Goal: Task Accomplishment & Management: Use online tool/utility

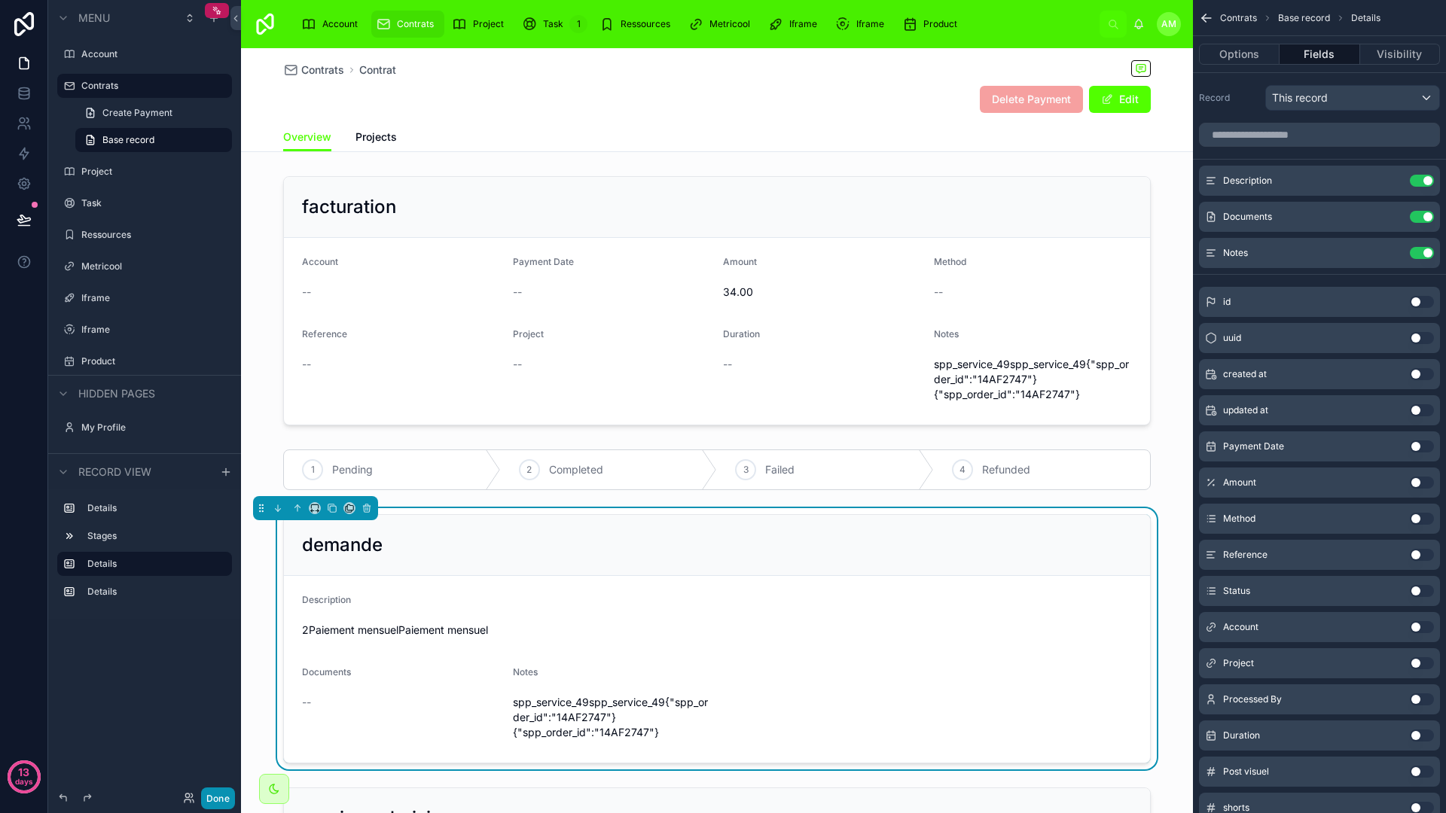
click at [227, 799] on button "Done" at bounding box center [218, 799] width 34 height 22
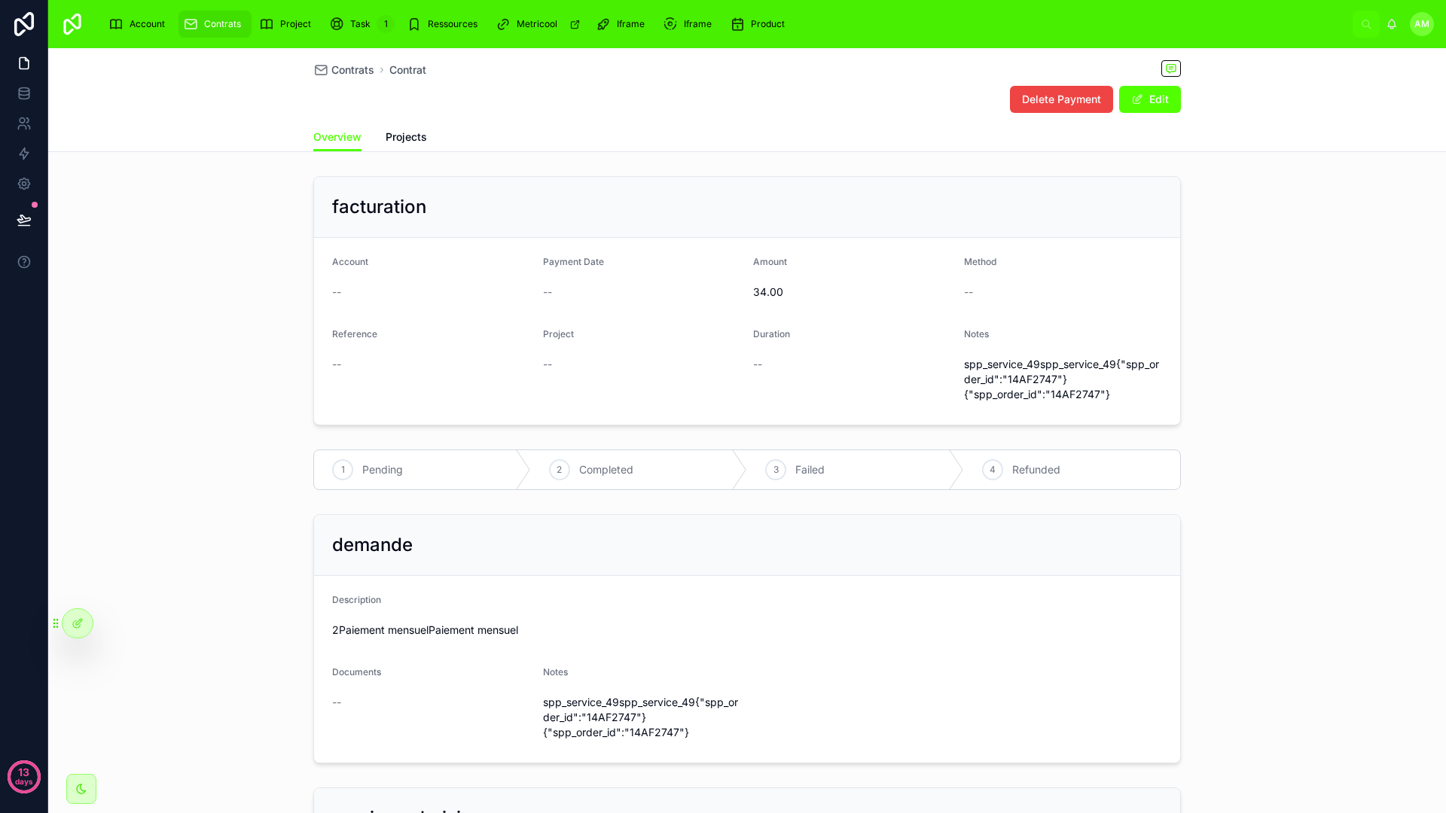
click at [544, 111] on div "Delete Payment Edit" at bounding box center [746, 99] width 867 height 29
click at [369, 37] on link "Task 1" at bounding box center [361, 24] width 75 height 27
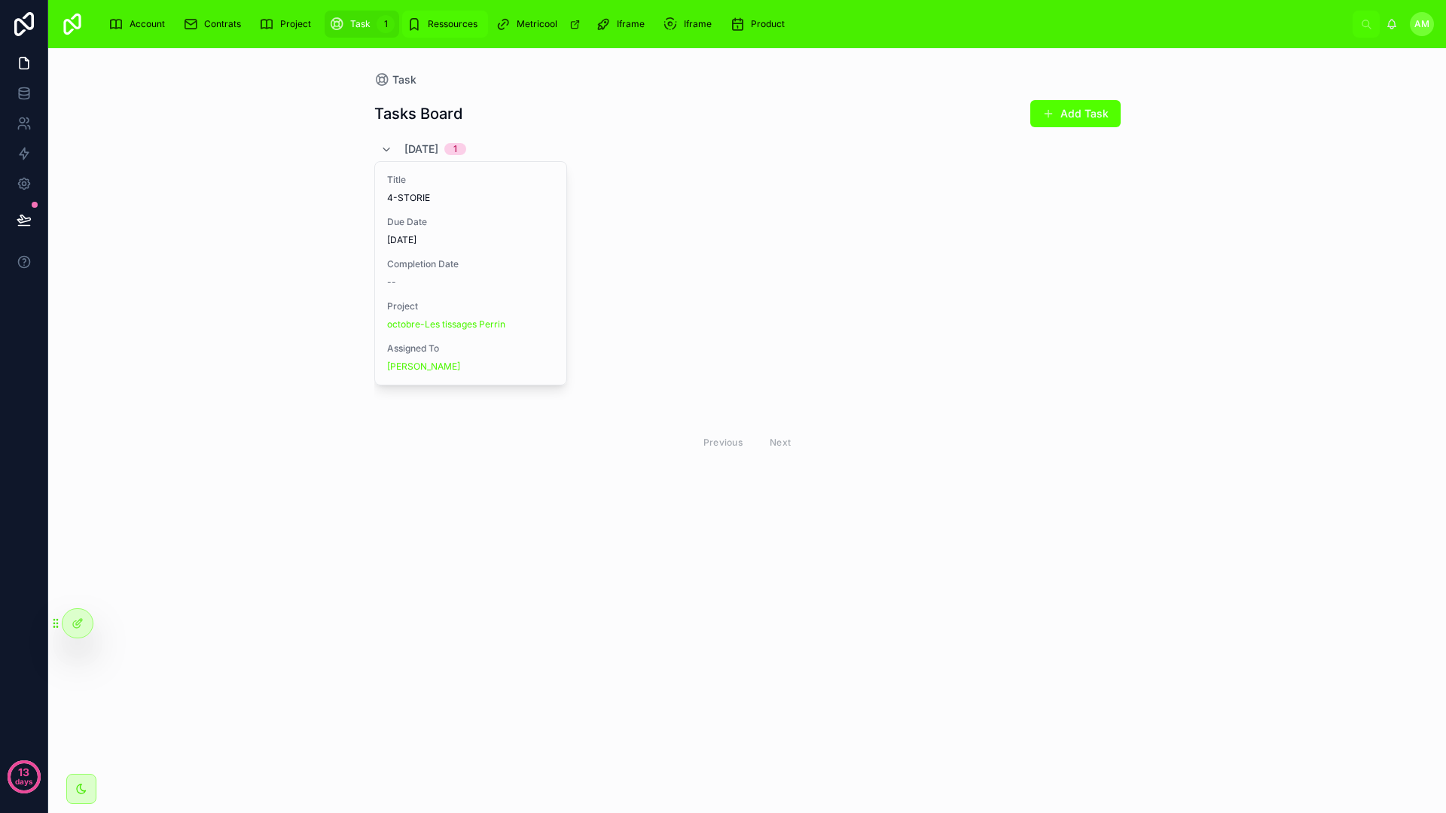
click at [449, 35] on div "Ressources" at bounding box center [445, 24] width 77 height 24
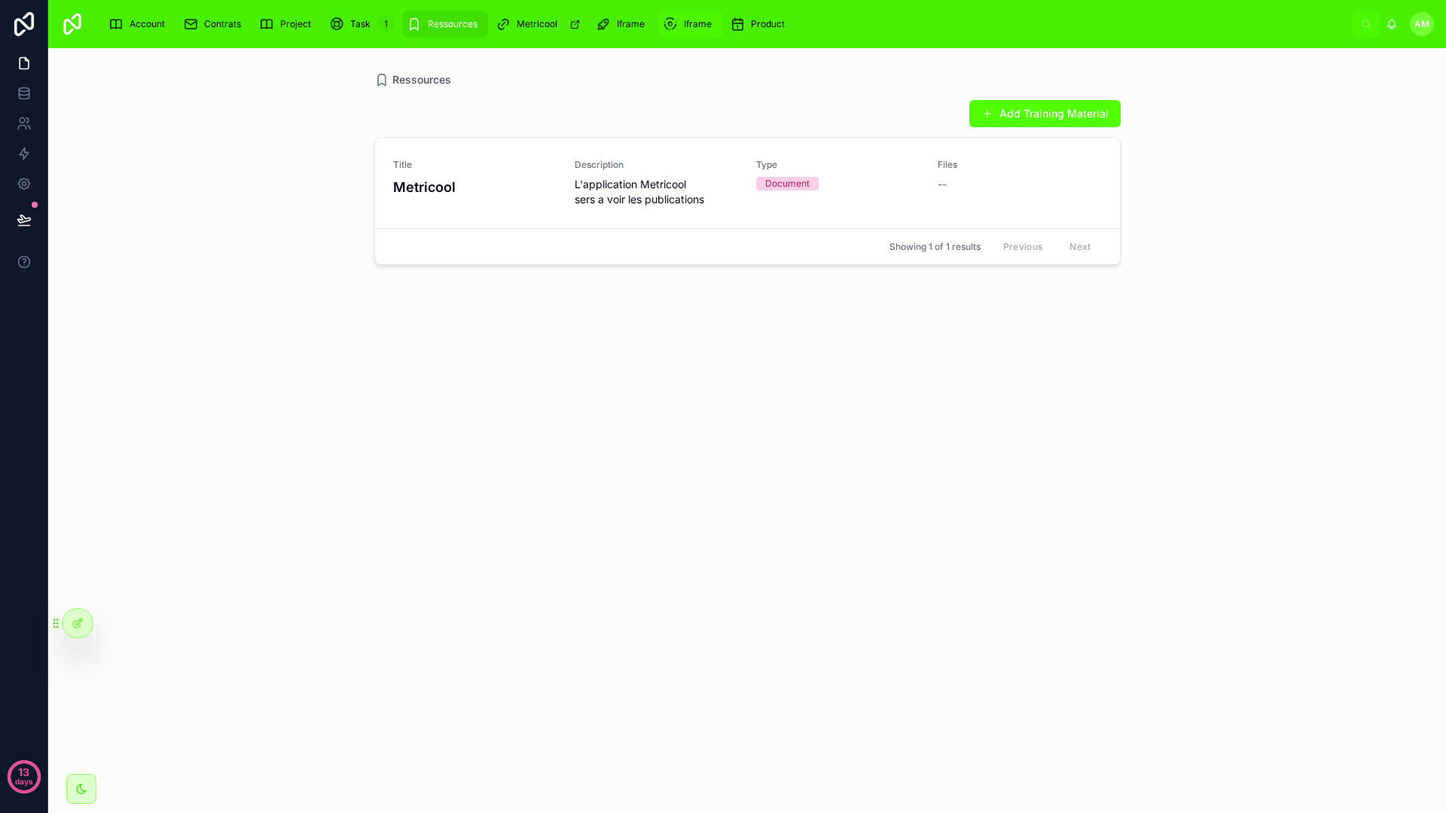
click at [675, 17] on div "Iframe" at bounding box center [690, 24] width 55 height 24
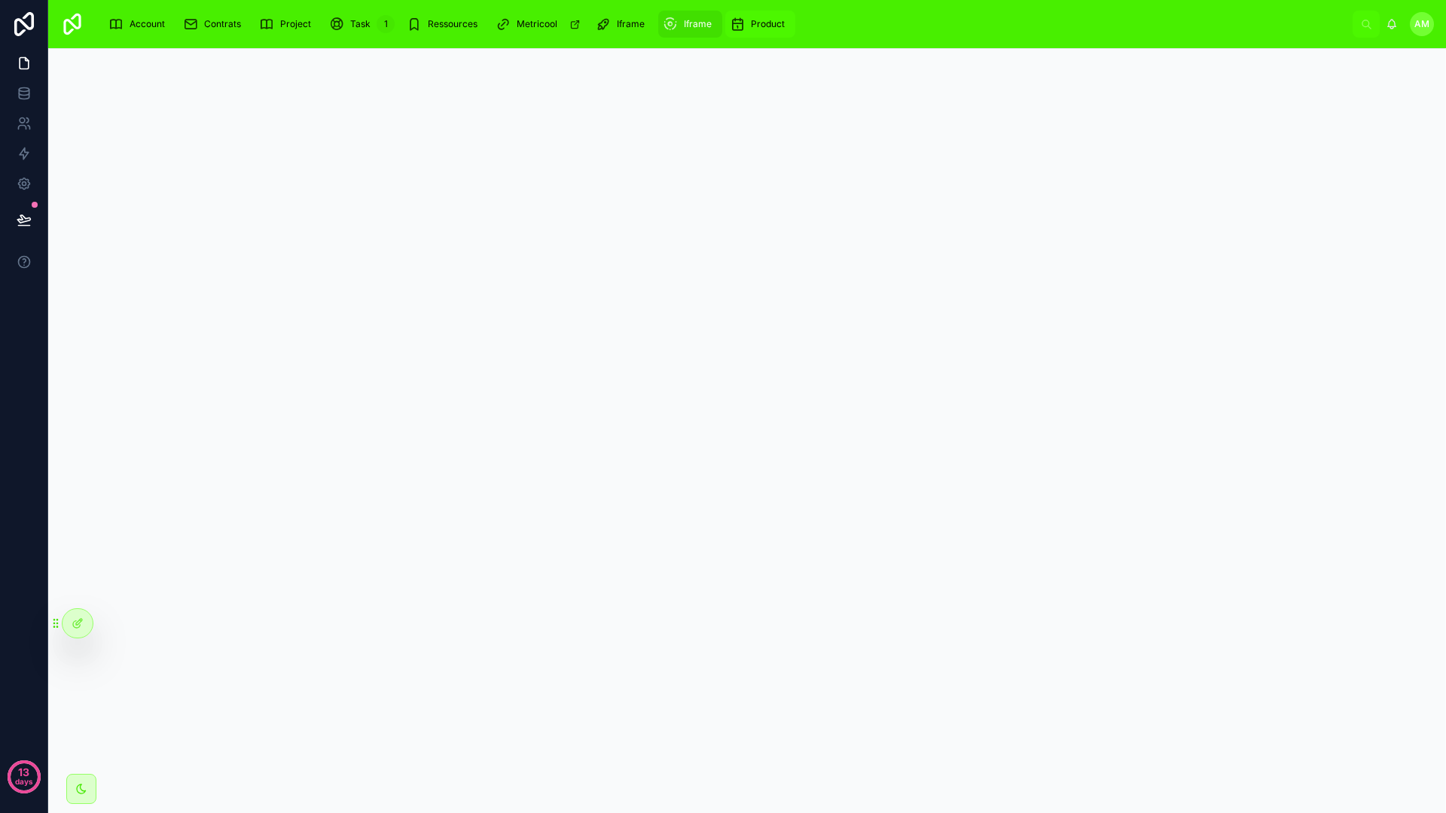
click at [742, 21] on div "Product" at bounding box center [760, 24] width 61 height 24
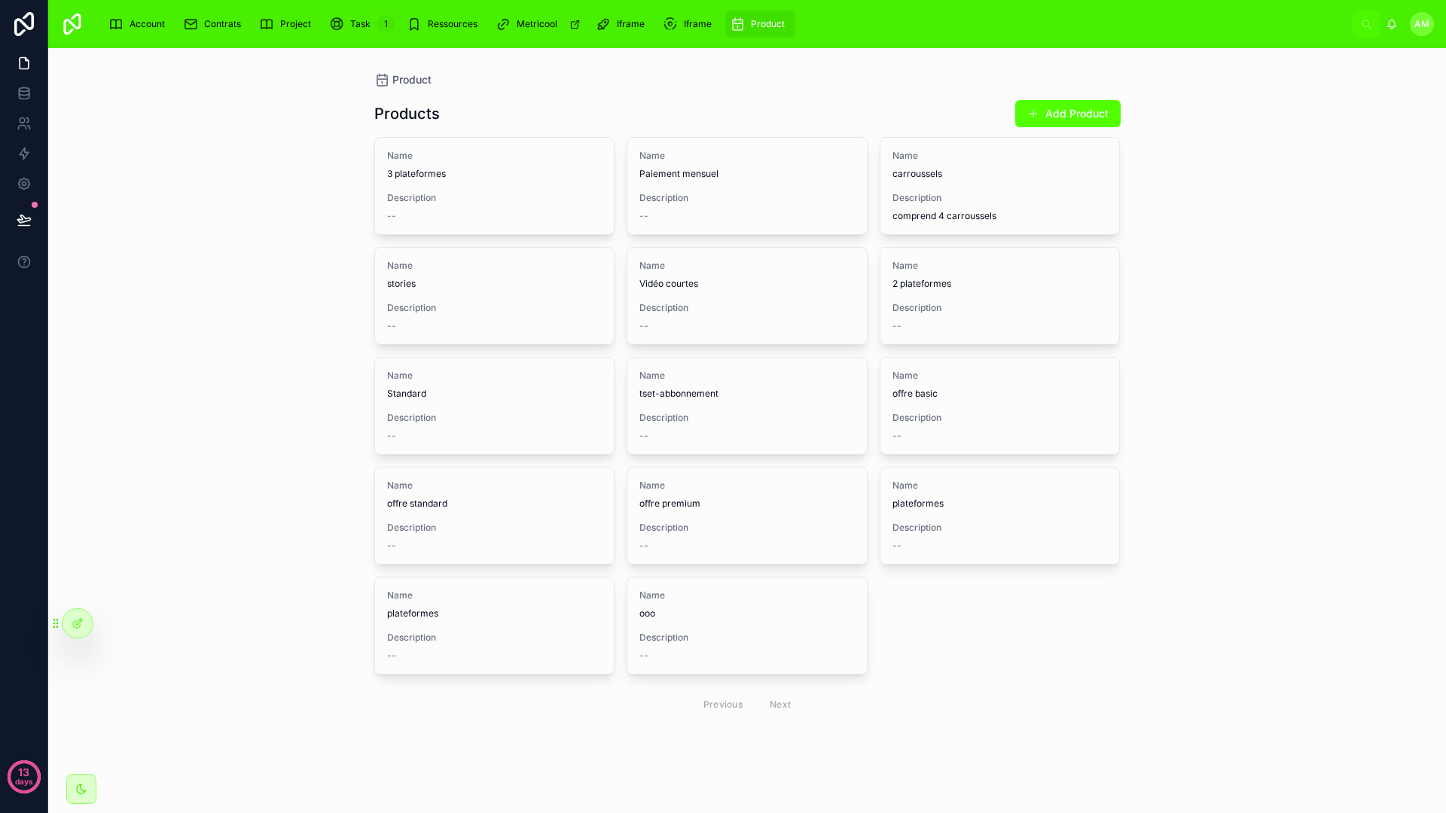
click at [1241, 227] on div "Product Products Add Product Name 3 plateformes Description -- Name Paiement me…" at bounding box center [746, 430] width 1397 height 765
click at [789, 707] on div "Previous Next" at bounding box center [747, 704] width 109 height 23
click at [772, 705] on div "Previous Next" at bounding box center [747, 704] width 109 height 23
click at [733, 705] on div "Previous Next" at bounding box center [747, 704] width 109 height 23
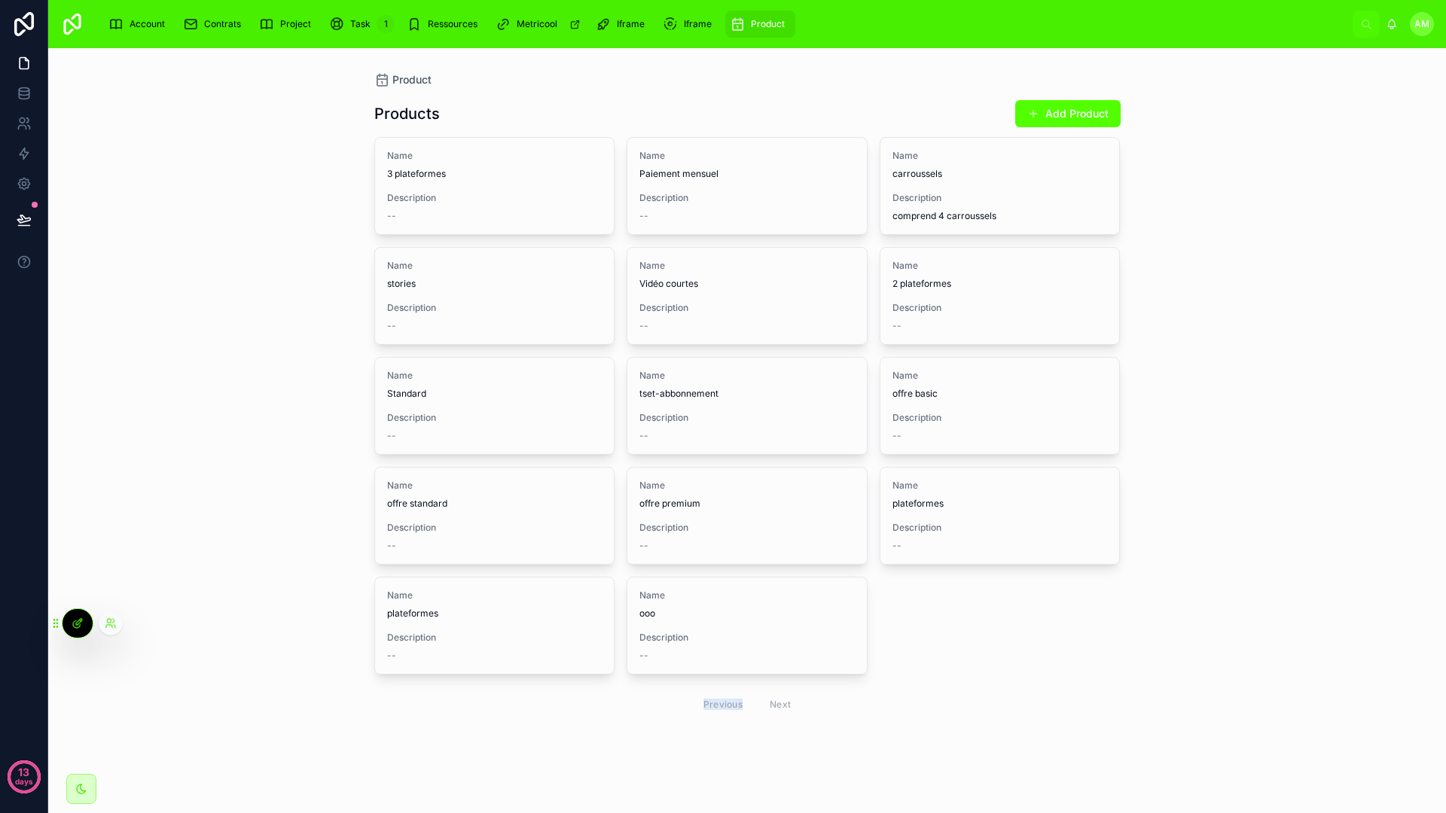
click at [75, 626] on icon at bounding box center [78, 623] width 12 height 12
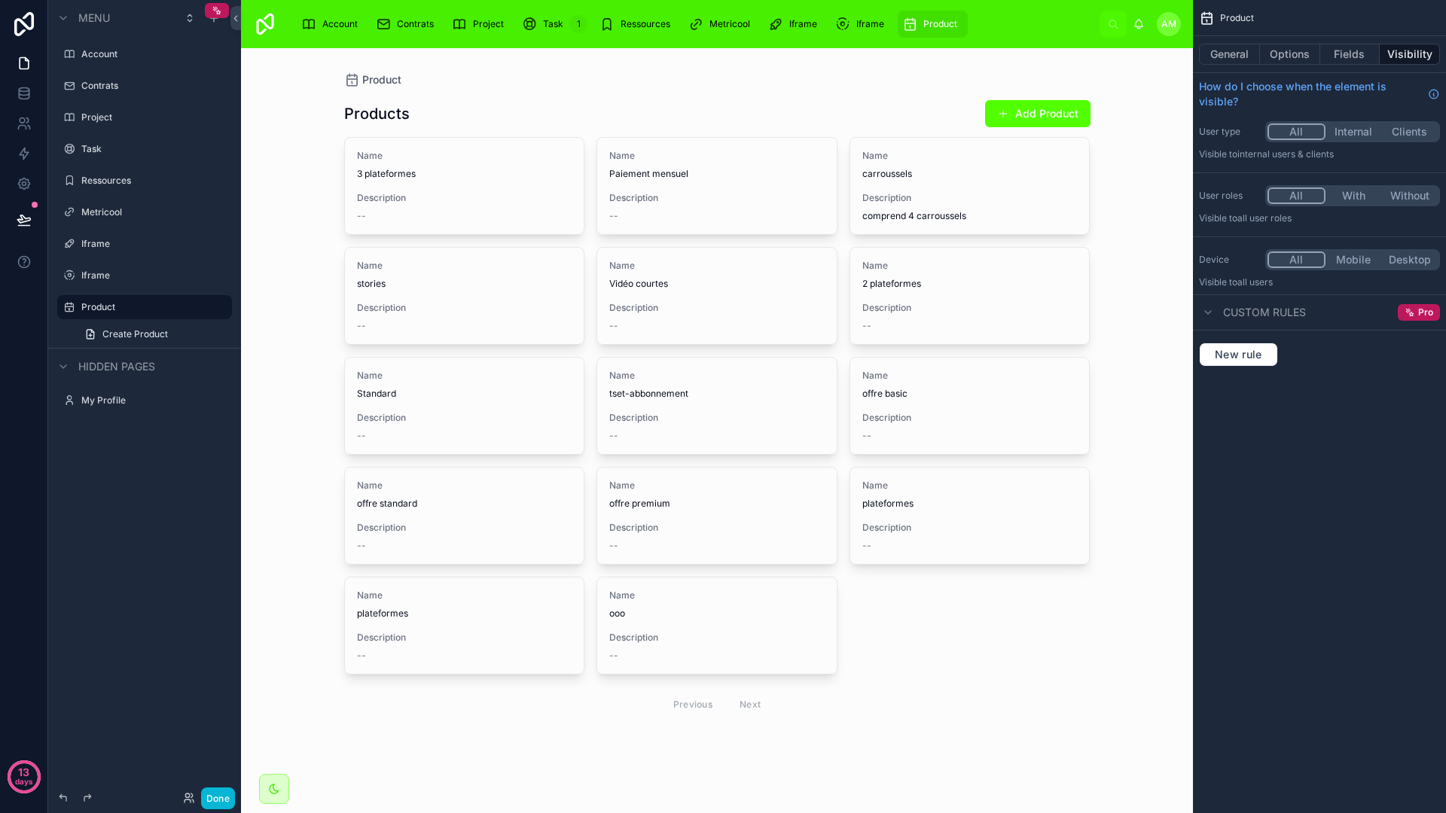
click at [696, 208] on div at bounding box center [717, 409] width 770 height 722
click at [696, 208] on div "Description --" at bounding box center [716, 207] width 215 height 30
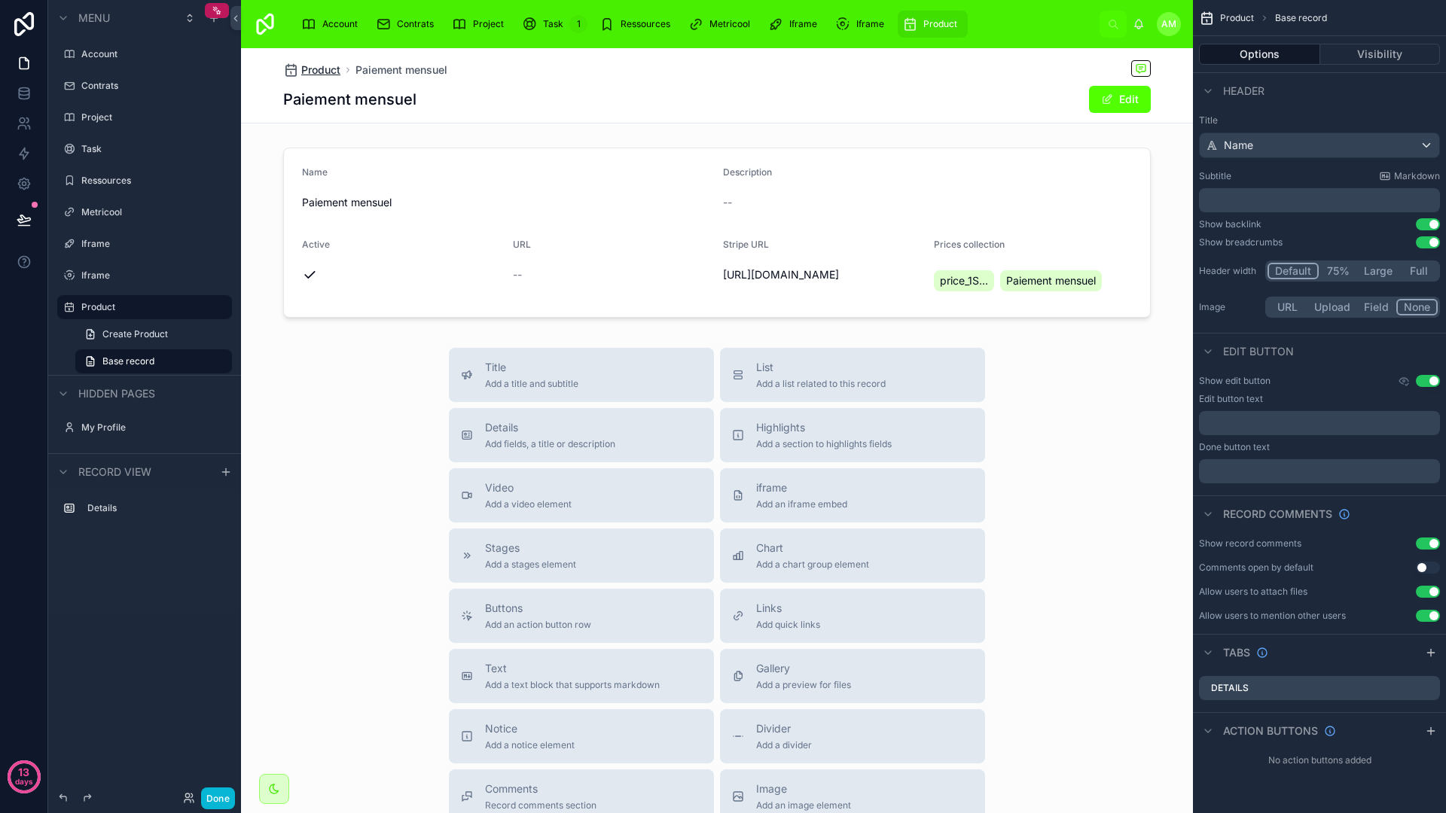
click at [321, 73] on span "Product" at bounding box center [320, 69] width 39 height 15
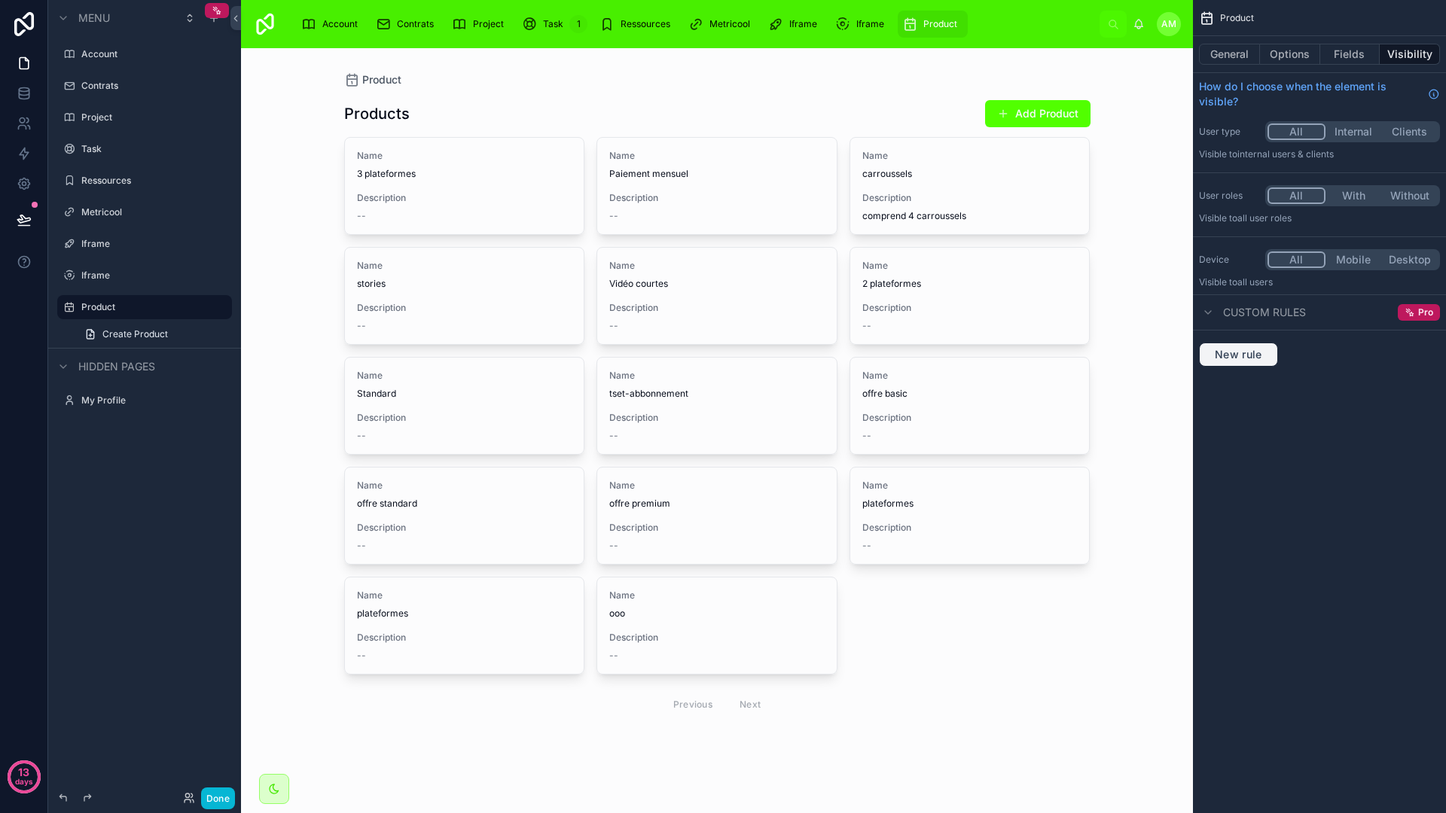
click at [1253, 353] on span "New rule" at bounding box center [1237, 355] width 59 height 14
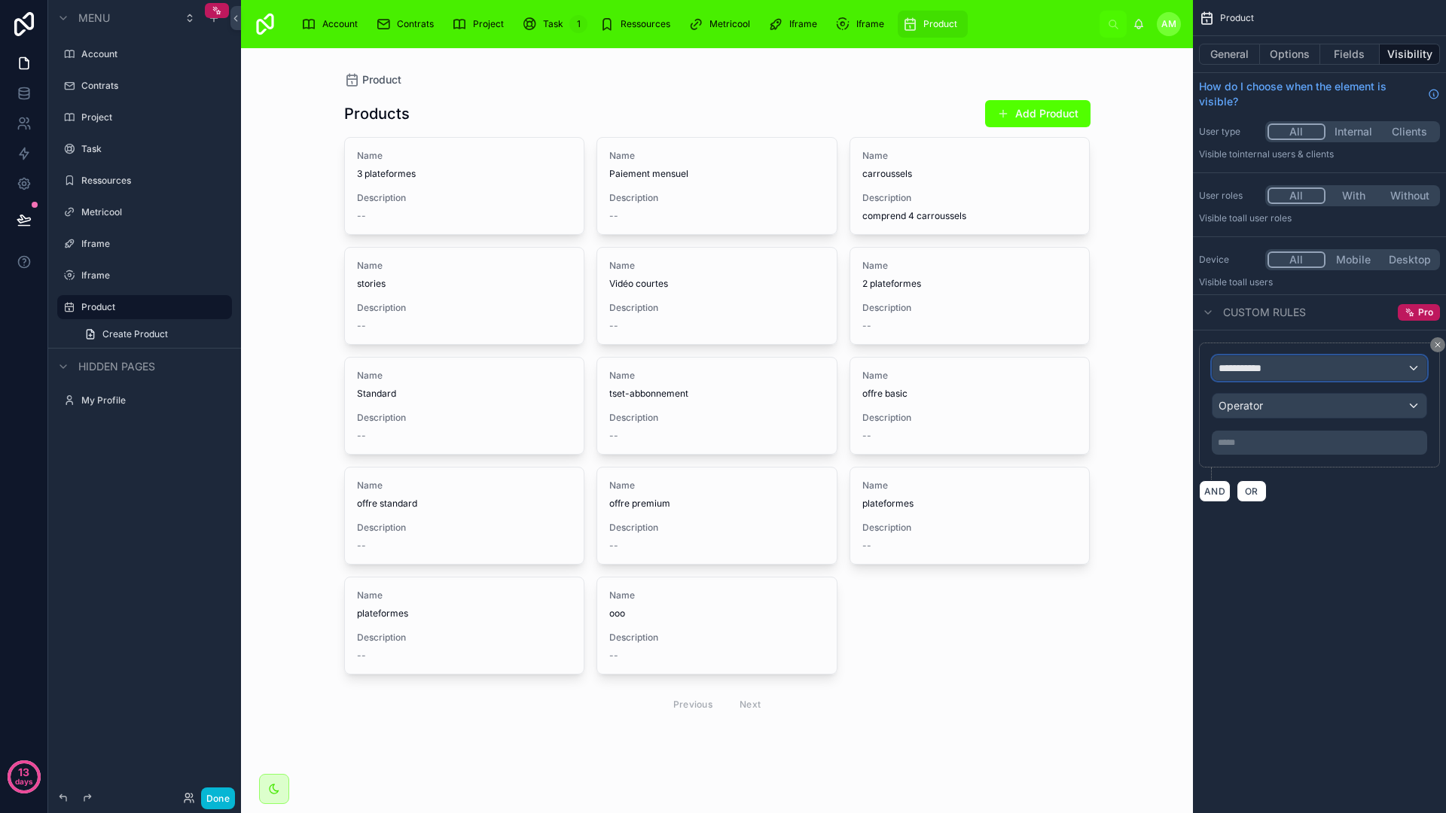
click at [1263, 363] on span "**********" at bounding box center [1246, 368] width 56 height 15
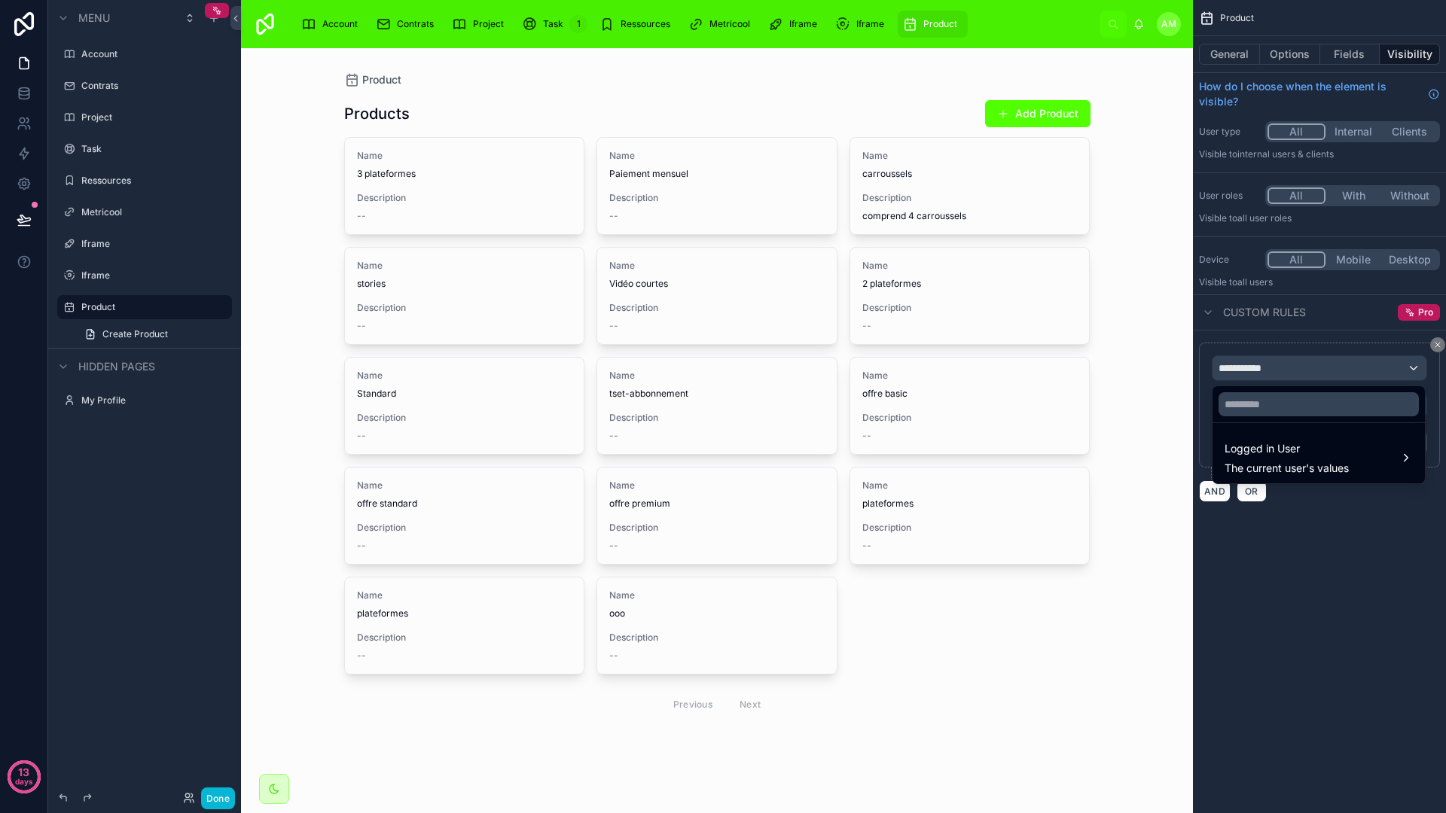
click at [1294, 579] on div "scrollable content" at bounding box center [723, 406] width 1446 height 813
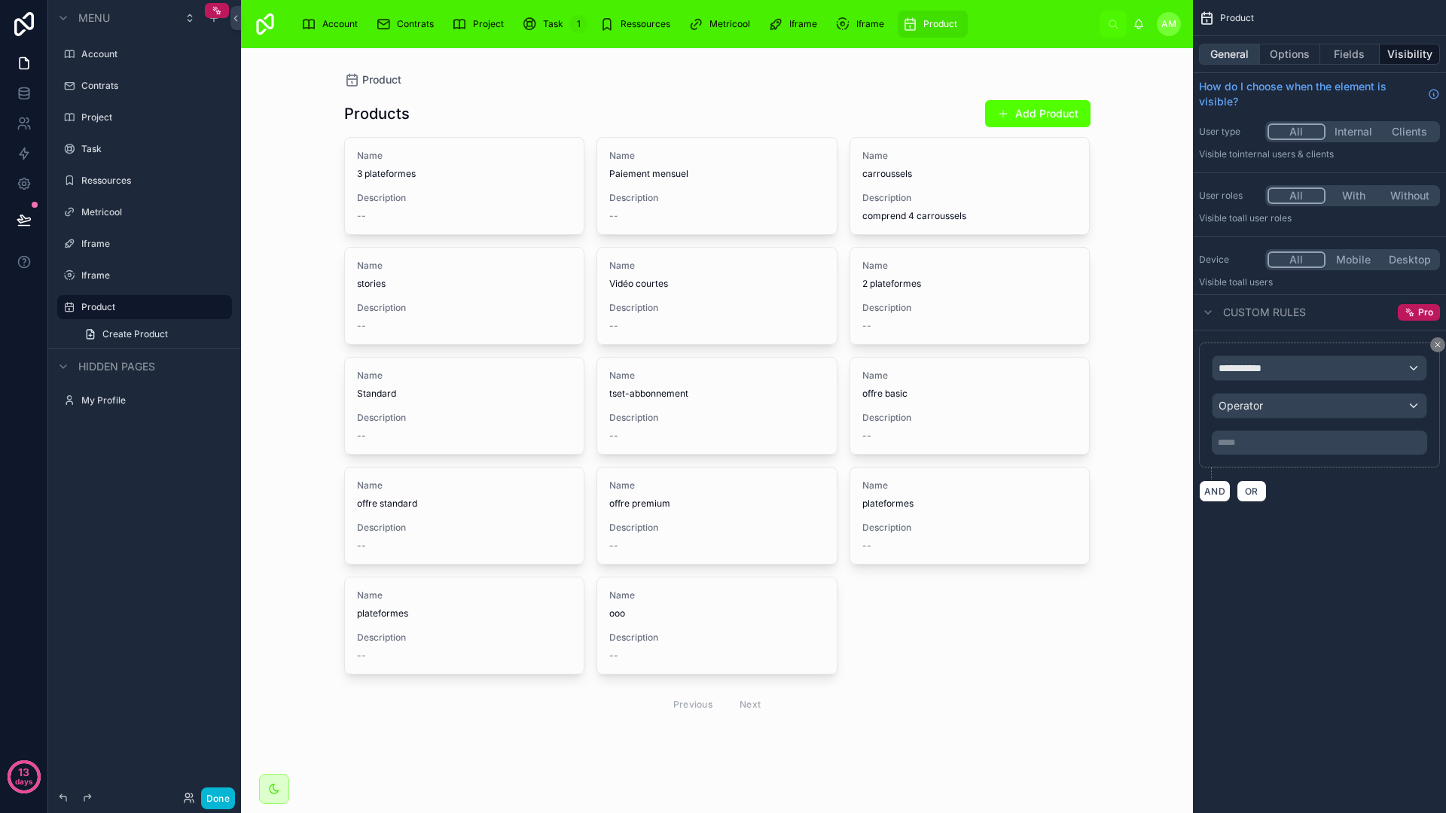
click at [1224, 55] on button "General" at bounding box center [1229, 54] width 61 height 21
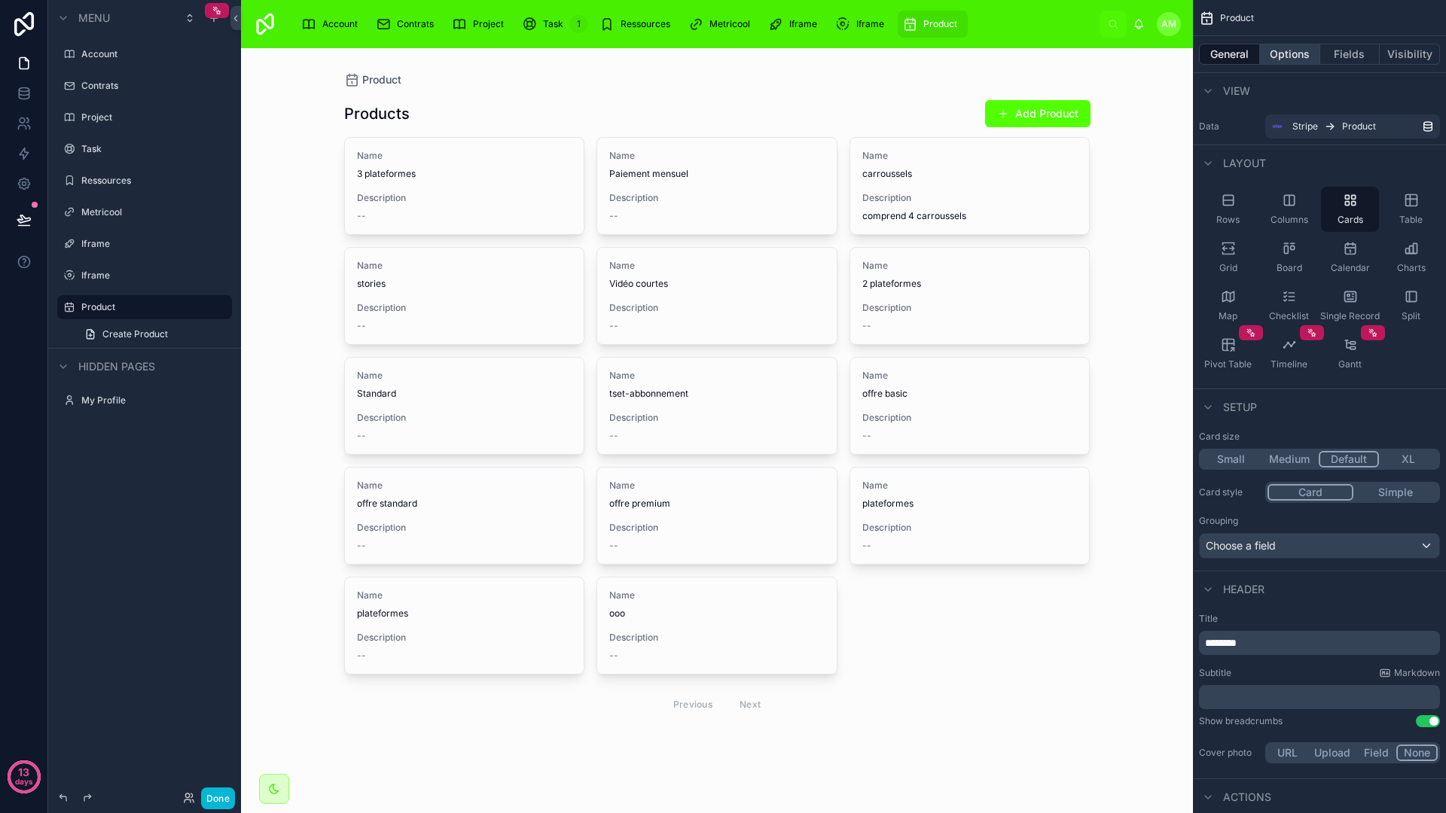
click at [1301, 57] on button "Options" at bounding box center [1290, 54] width 60 height 21
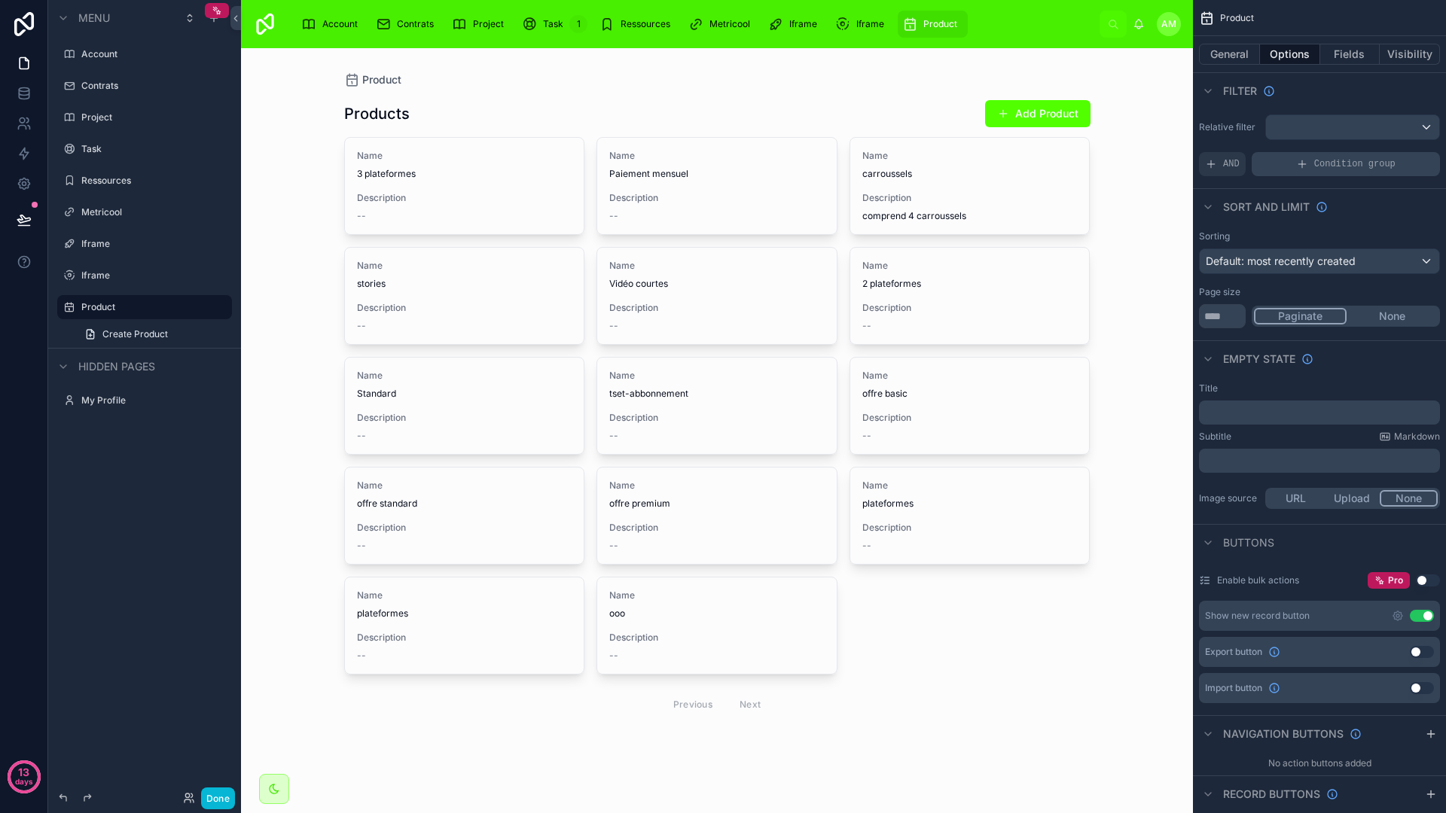
click at [1319, 165] on span "Condition group" at bounding box center [1354, 164] width 81 height 12
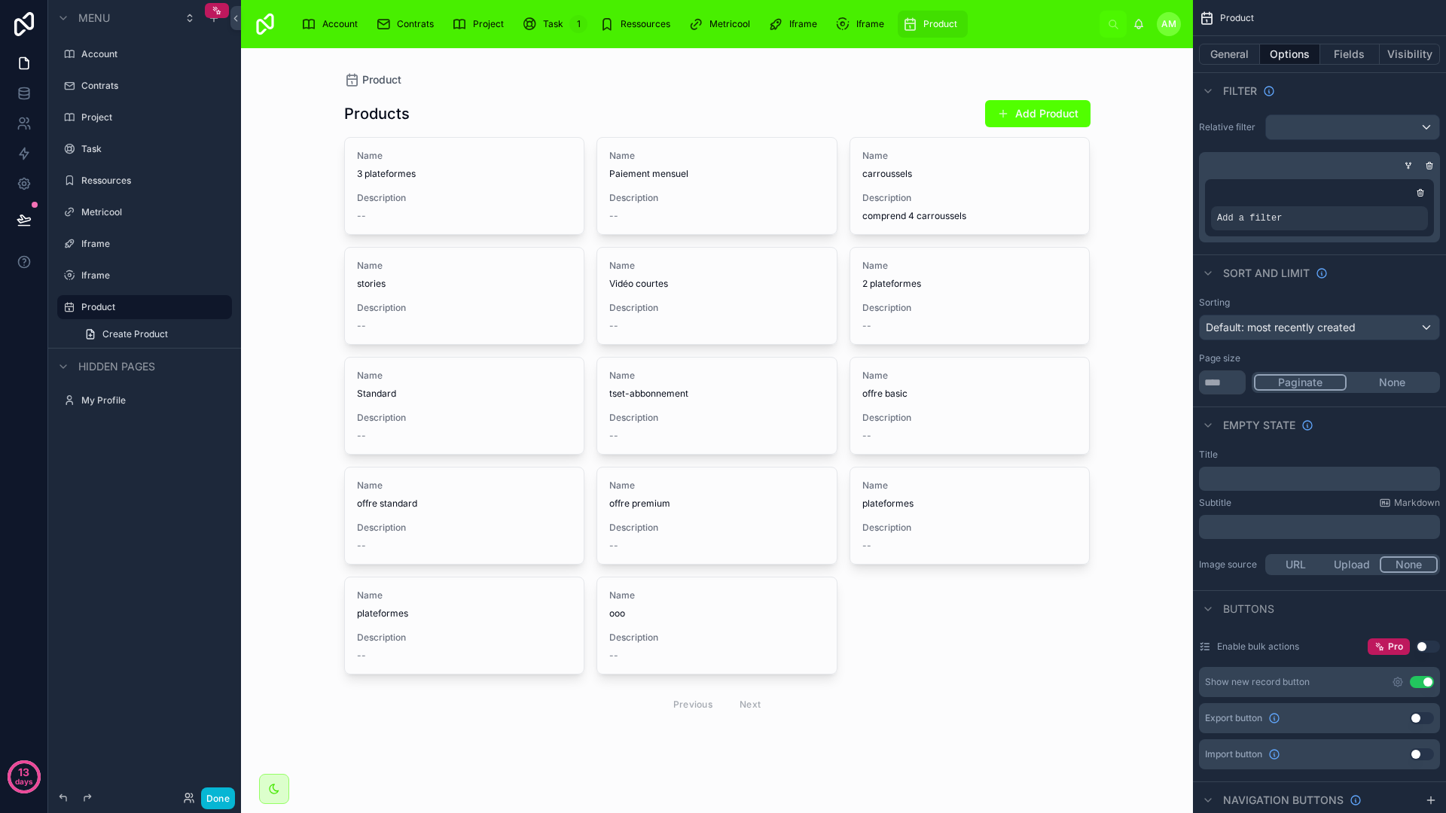
click at [1400, 195] on div "scrollable content" at bounding box center [1319, 192] width 217 height 15
click at [1371, 210] on div "Add a filter" at bounding box center [1319, 218] width 217 height 24
click at [1388, 206] on icon "scrollable content" at bounding box center [1389, 207] width 9 height 9
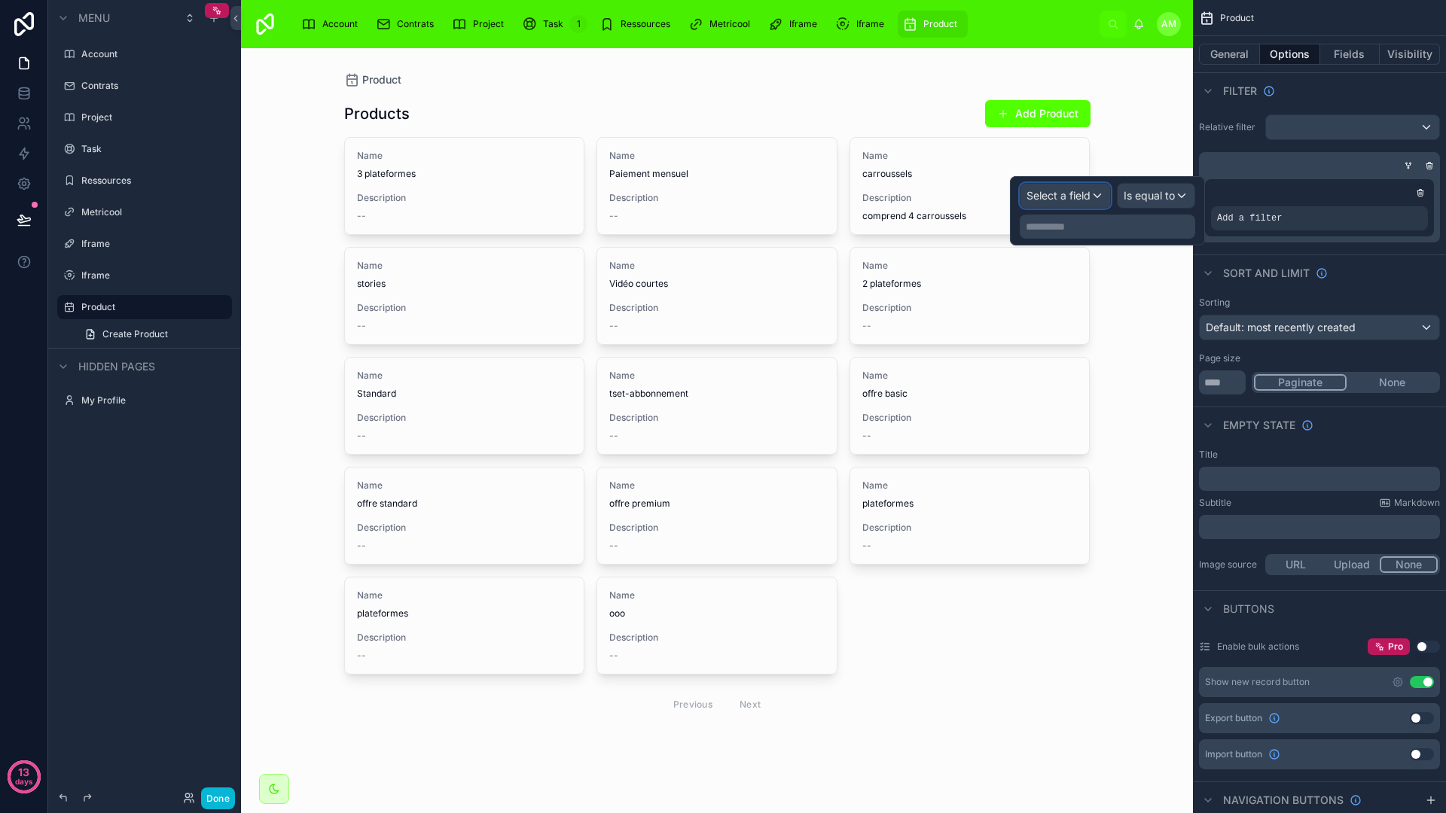
click at [1082, 197] on span "Select a field" at bounding box center [1058, 195] width 64 height 13
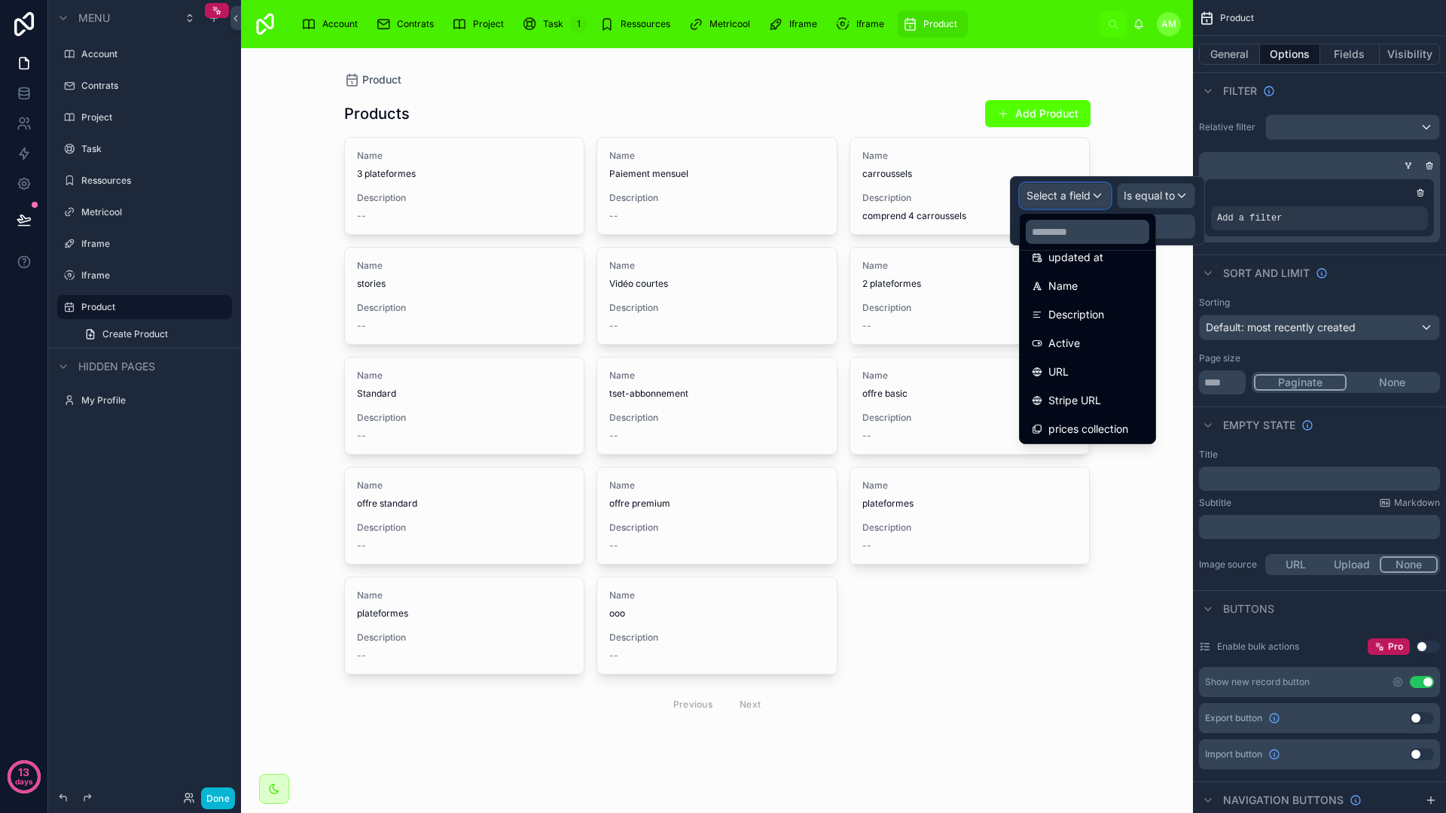
scroll to position [107, 0]
click at [1073, 338] on span "Active" at bounding box center [1064, 341] width 32 height 18
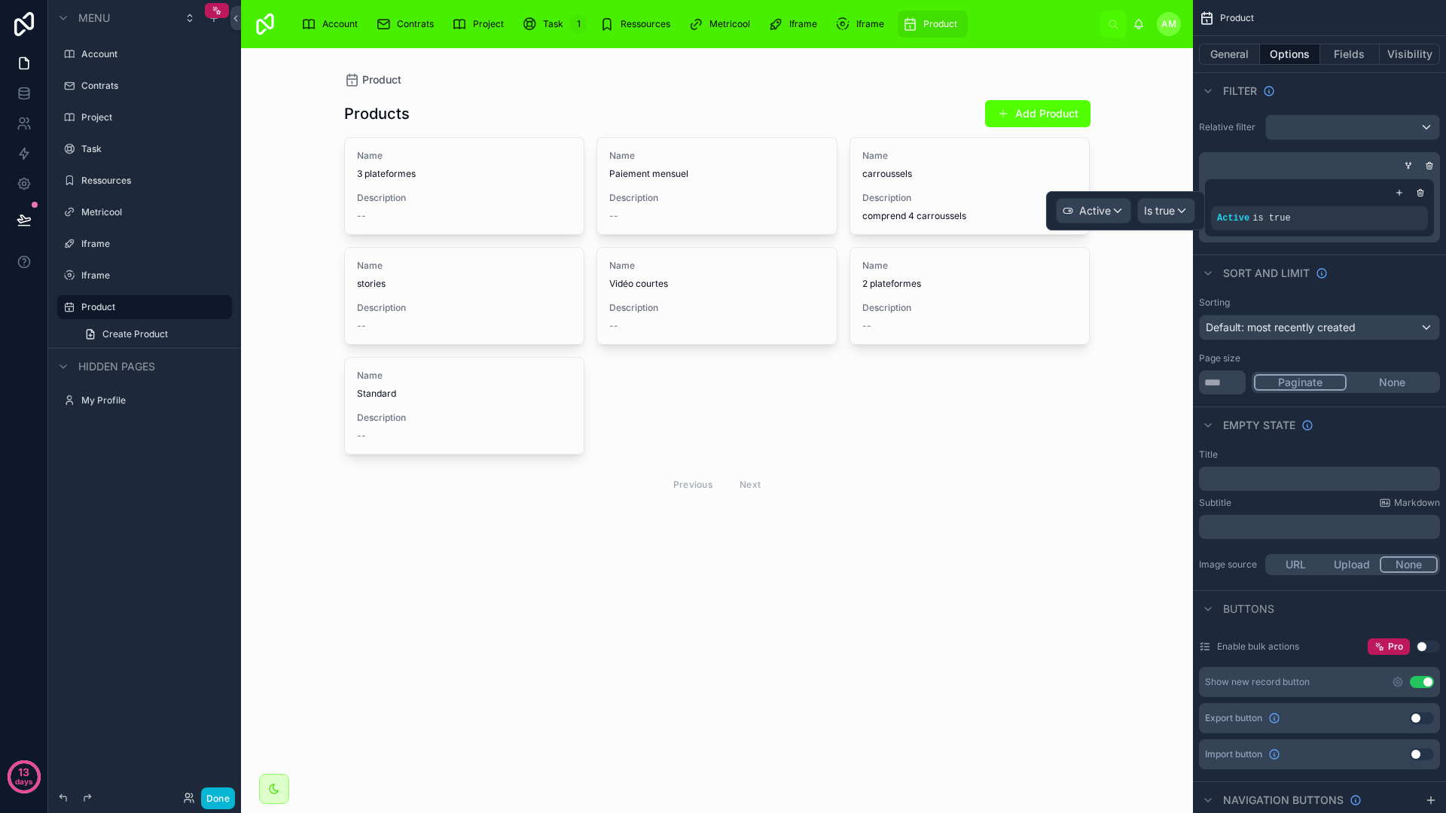
click at [1360, 277] on div "Sort And Limit" at bounding box center [1319, 272] width 253 height 36
click at [1116, 544] on div "Product Products Add Product Name 3 plateformes Description -- Name Paiement me…" at bounding box center [717, 430] width 952 height 765
click at [216, 792] on button "Done" at bounding box center [218, 799] width 34 height 22
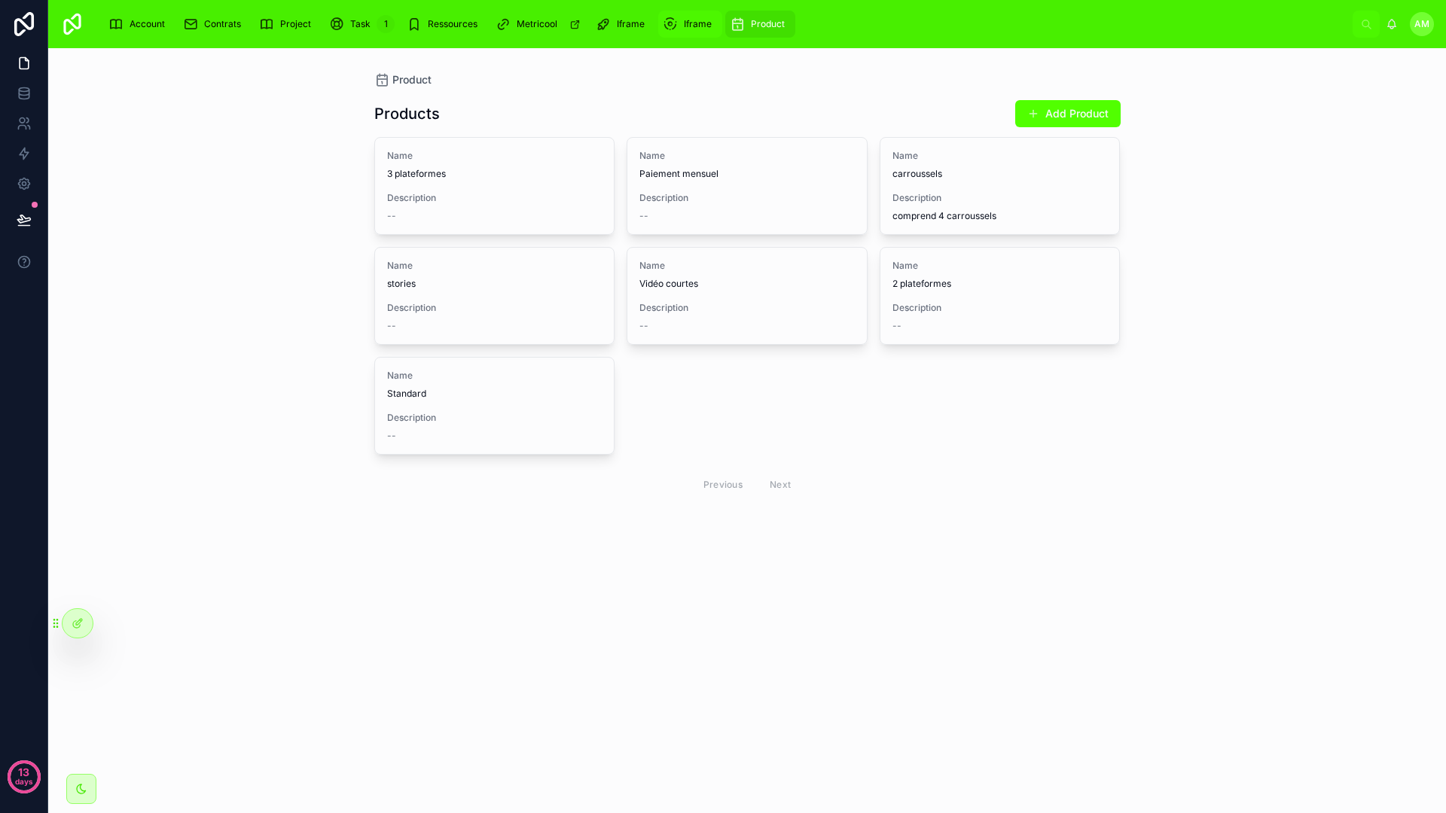
click at [675, 17] on icon "scrollable content" at bounding box center [670, 24] width 15 height 15
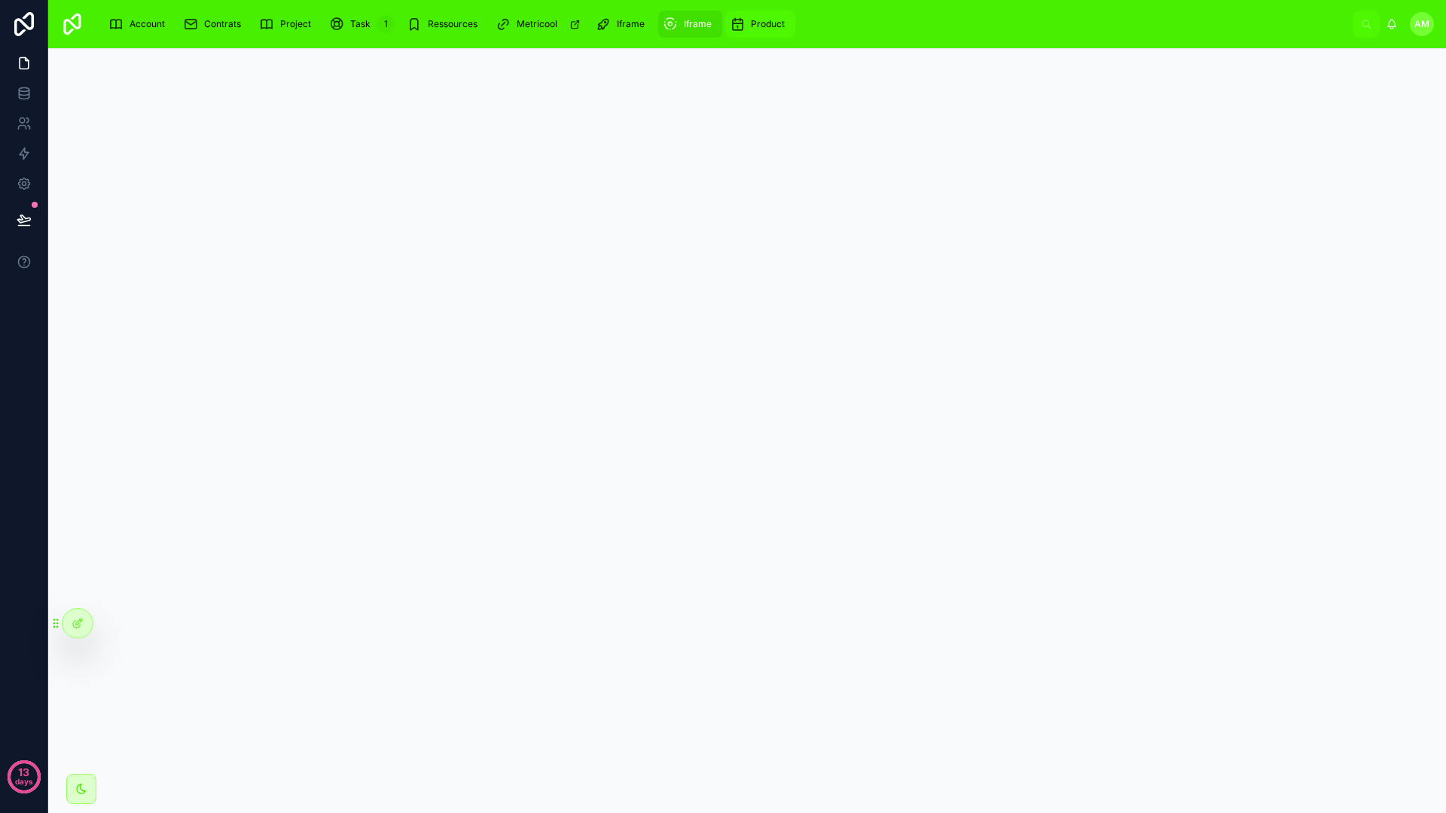
click at [742, 17] on icon "scrollable content" at bounding box center [737, 24] width 15 height 15
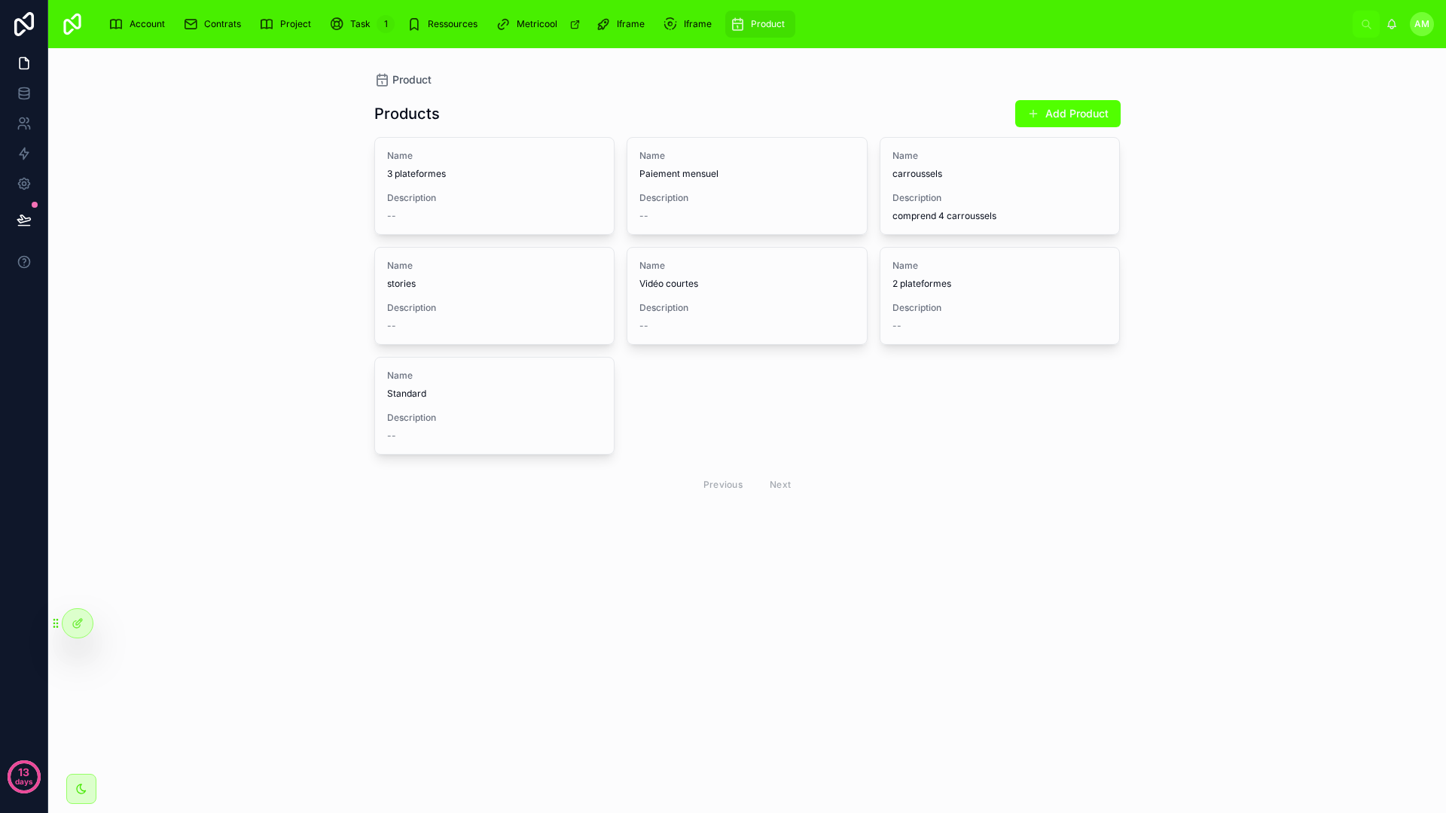
click at [909, 475] on div "Previous Next" at bounding box center [747, 484] width 746 height 35
click at [82, 618] on icon at bounding box center [78, 623] width 12 height 12
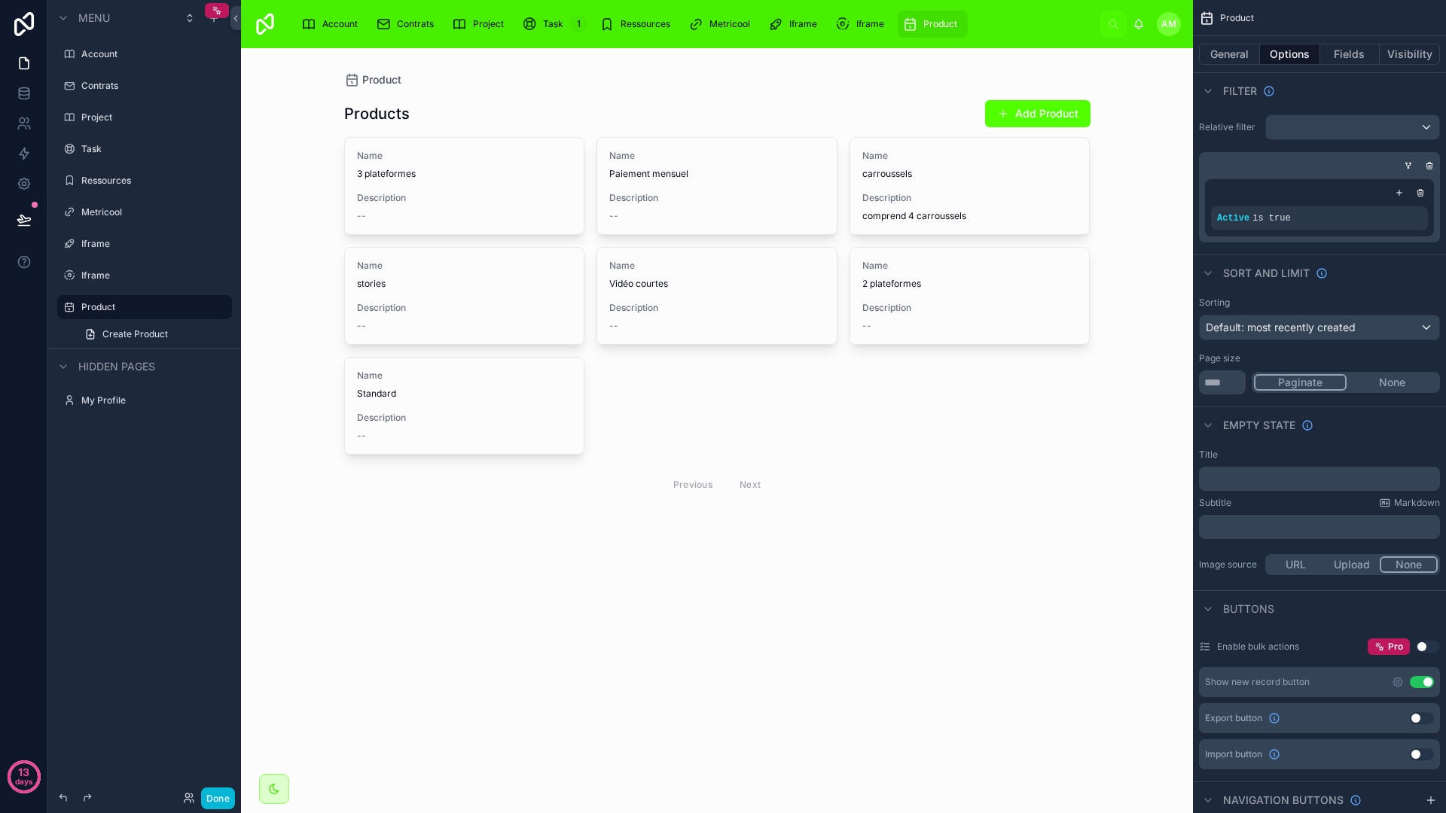
click at [511, 213] on div at bounding box center [717, 299] width 770 height 502
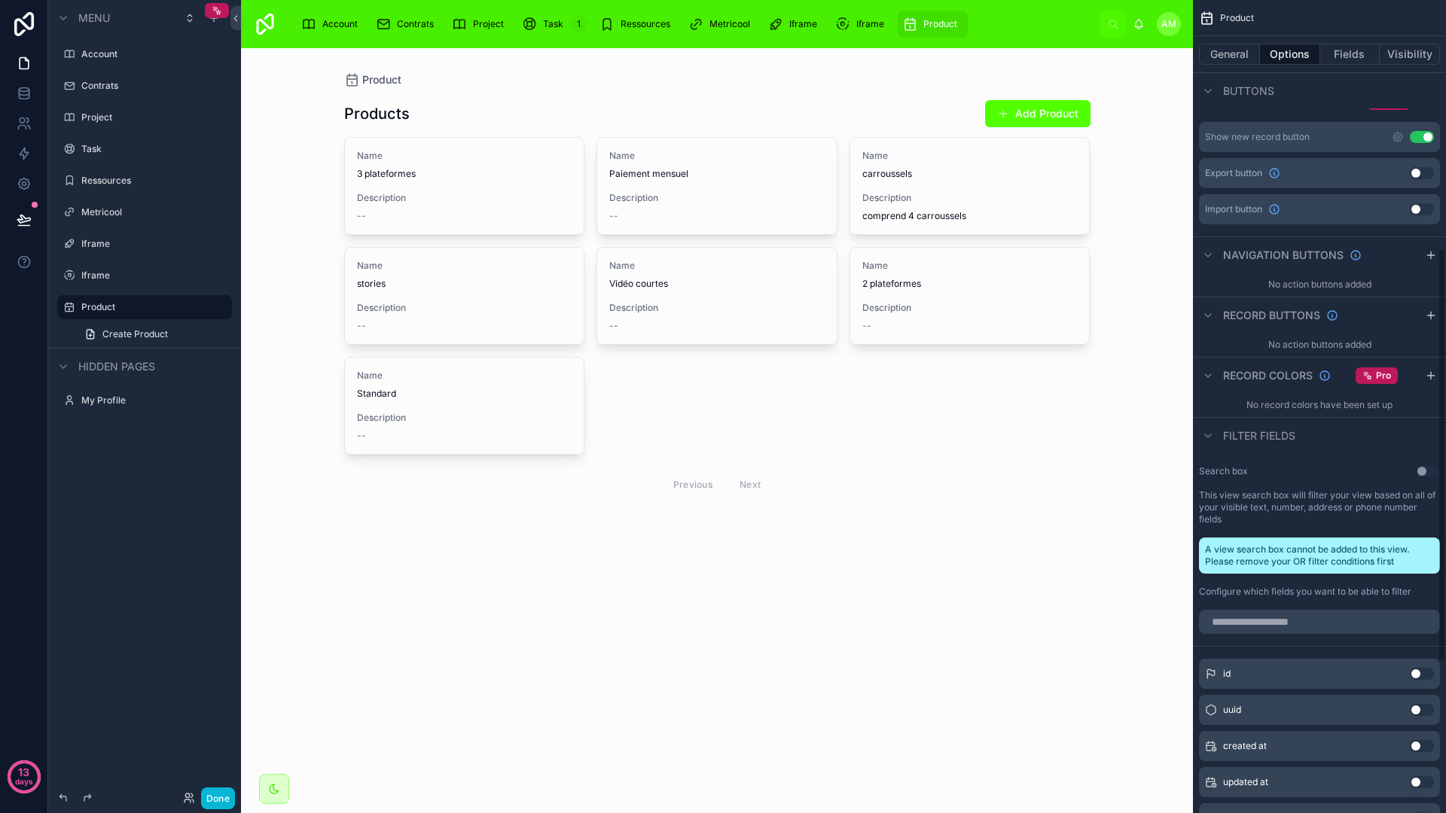
scroll to position [549, 0]
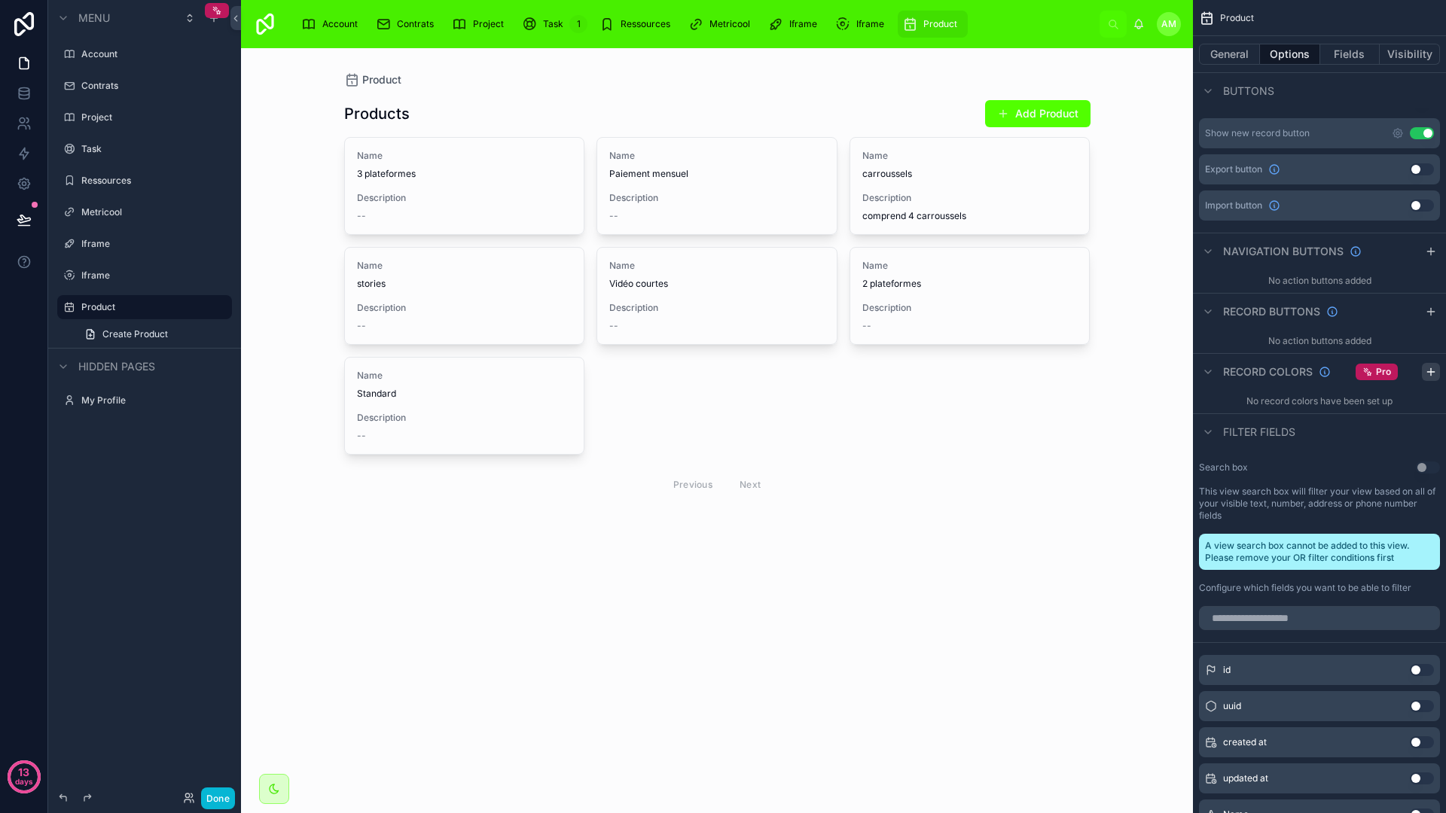
click at [1430, 375] on icon "scrollable content" at bounding box center [1430, 371] width 0 height 7
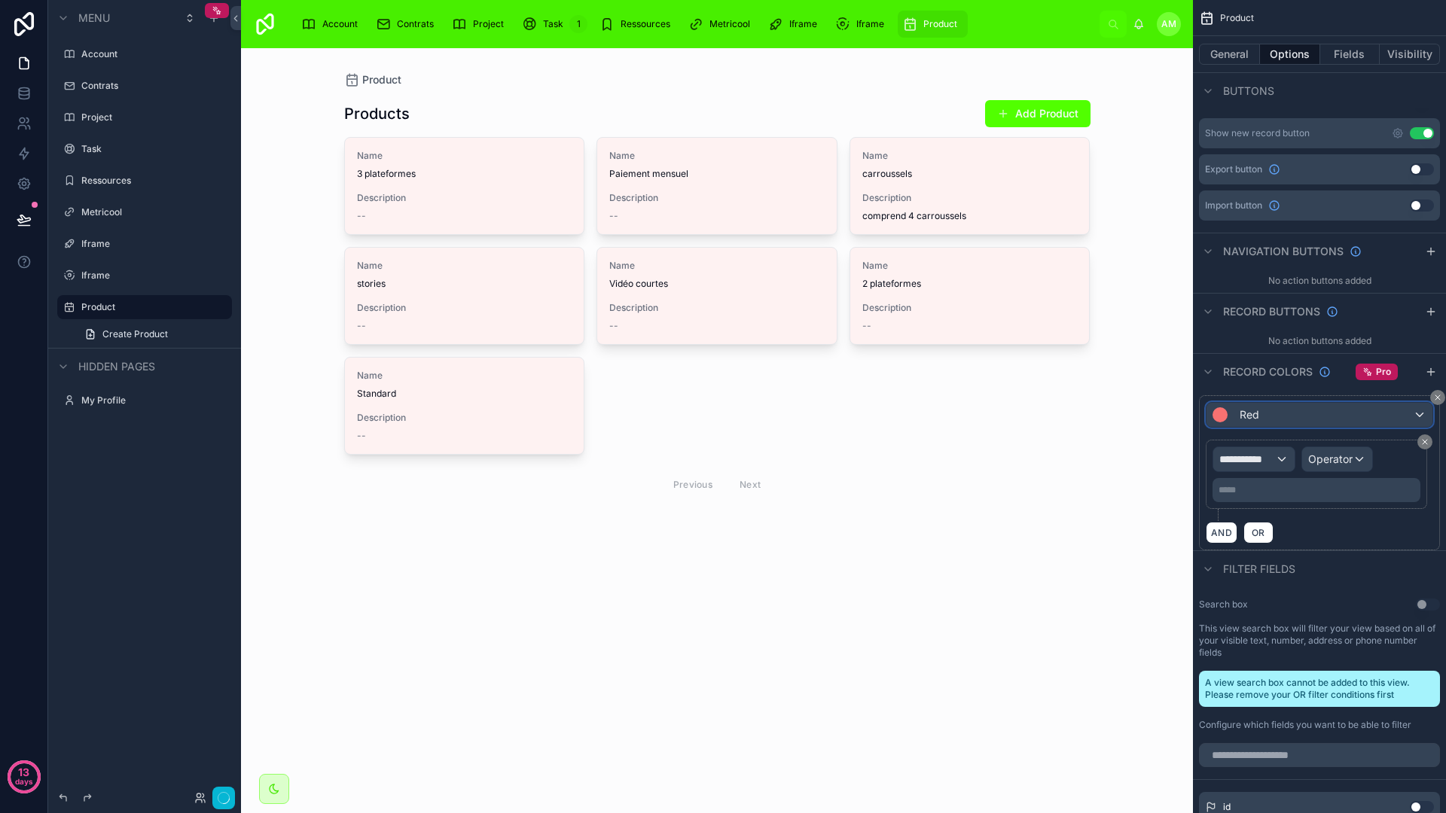
click at [1304, 416] on div "Red" at bounding box center [1319, 415] width 226 height 24
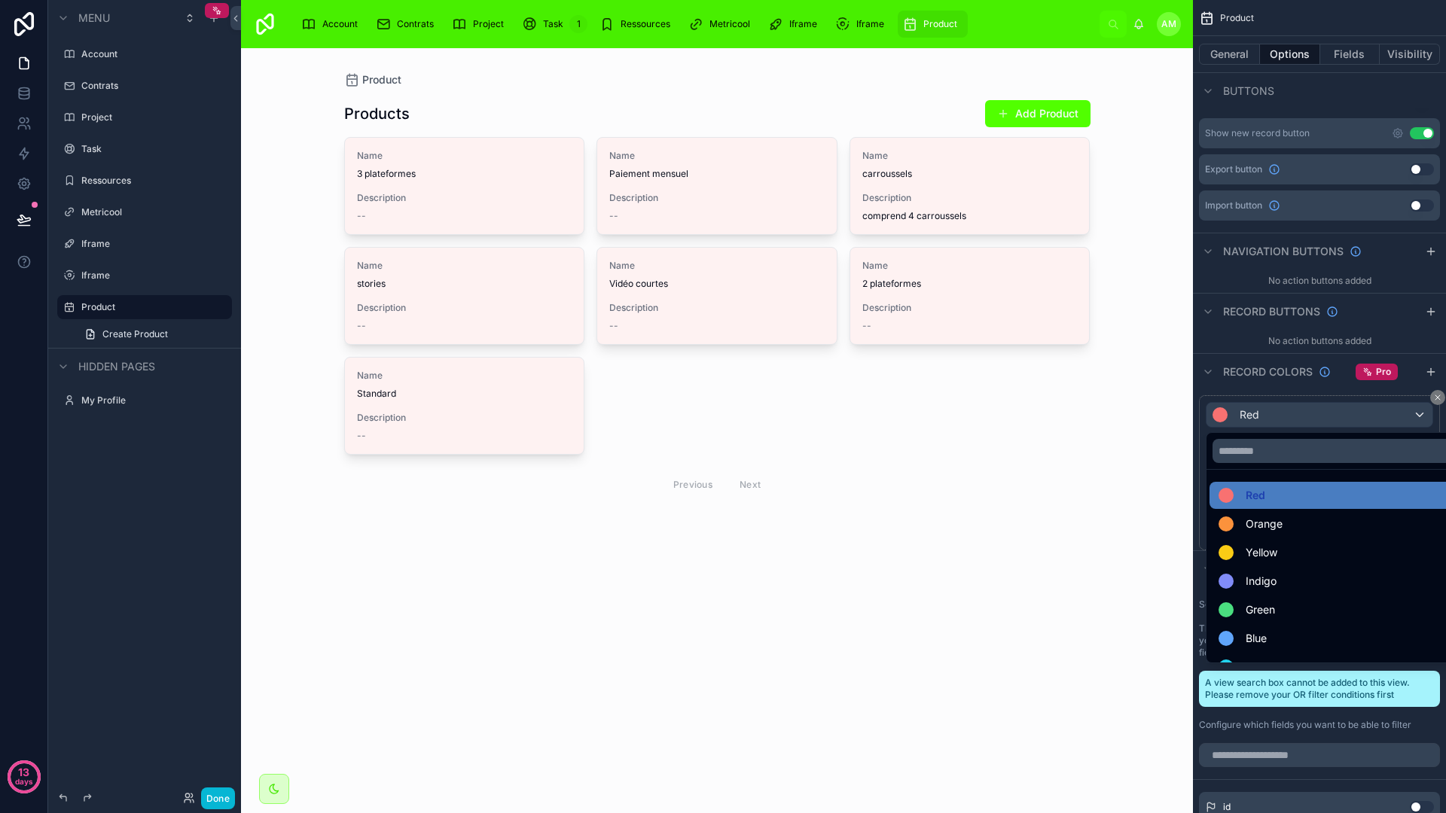
click at [1298, 417] on div "scrollable content" at bounding box center [723, 406] width 1446 height 813
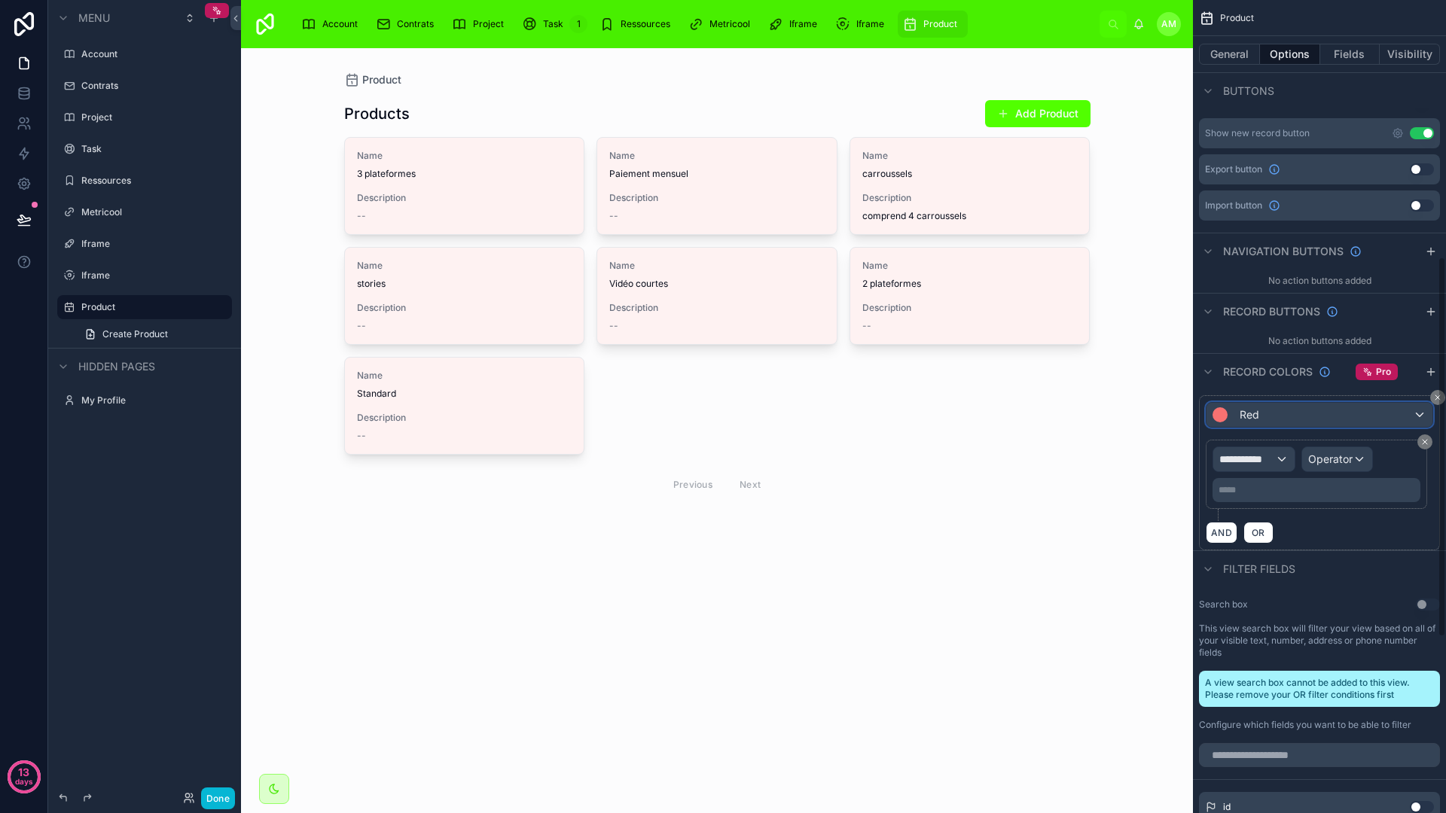
click at [1296, 419] on div "Red" at bounding box center [1319, 415] width 226 height 24
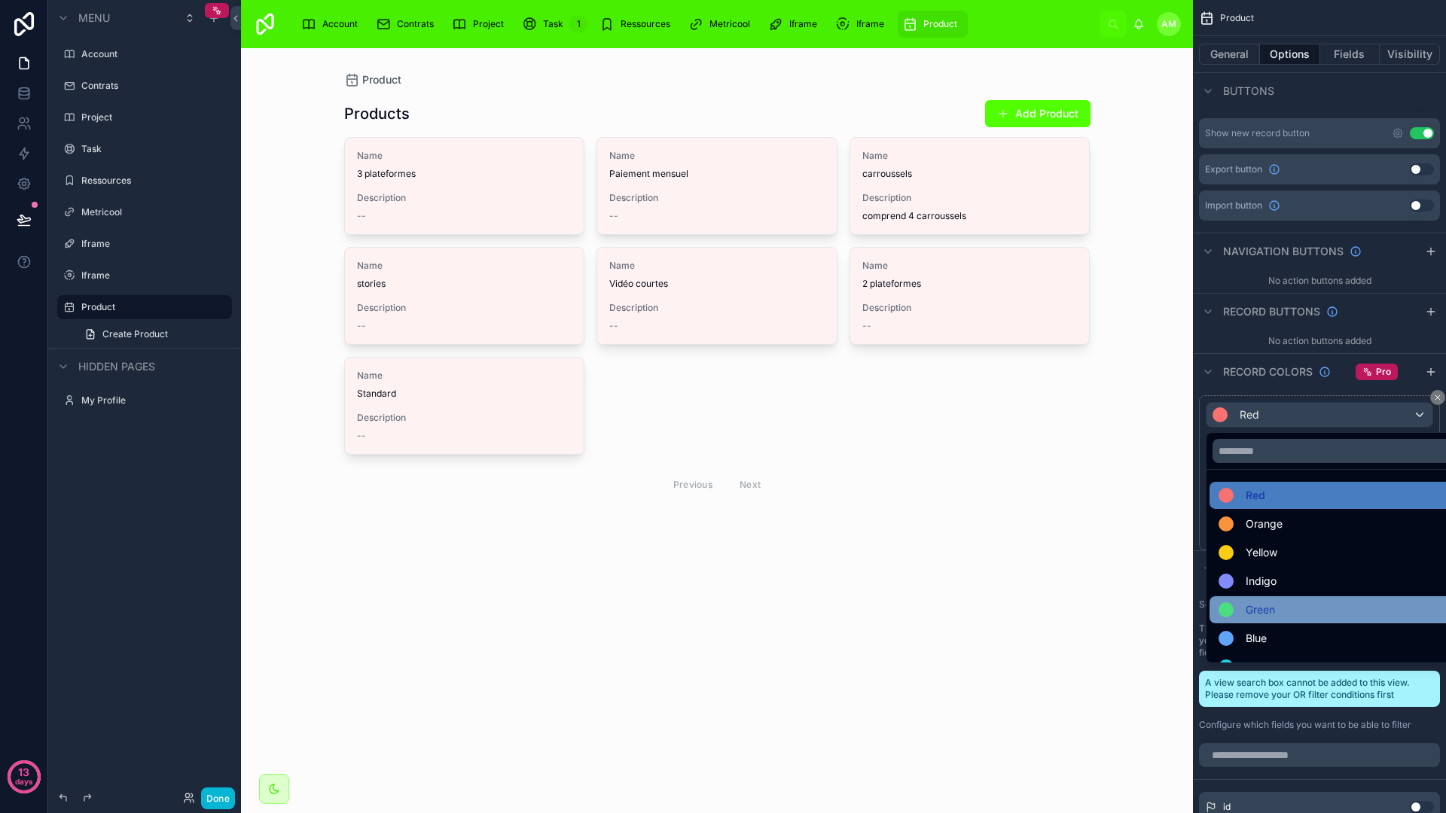
click at [1259, 603] on span "Green" at bounding box center [1259, 610] width 29 height 18
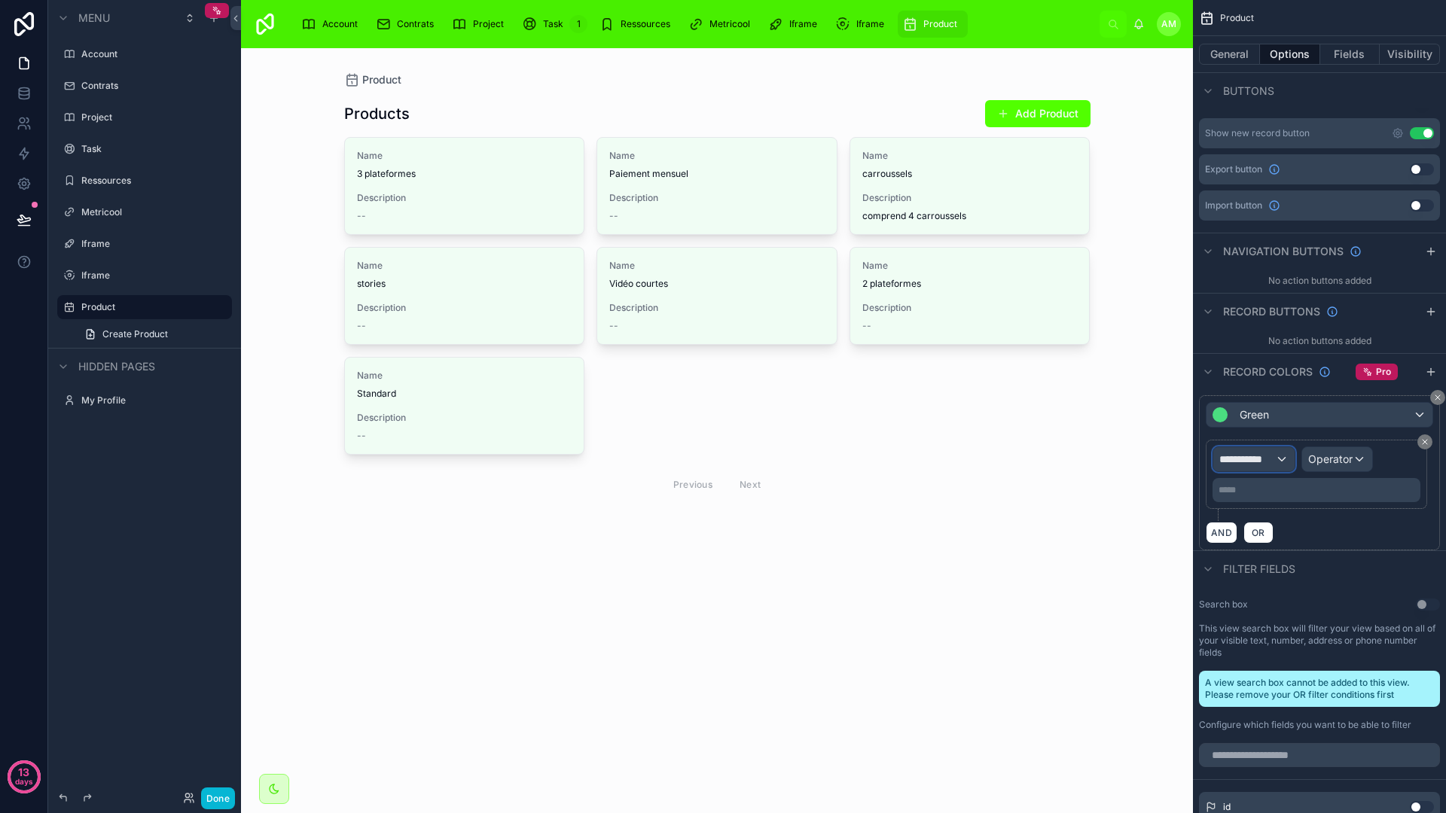
click at [1265, 455] on span "**********" at bounding box center [1247, 459] width 56 height 15
click at [1285, 538] on span "Product" at bounding box center [1274, 540] width 99 height 18
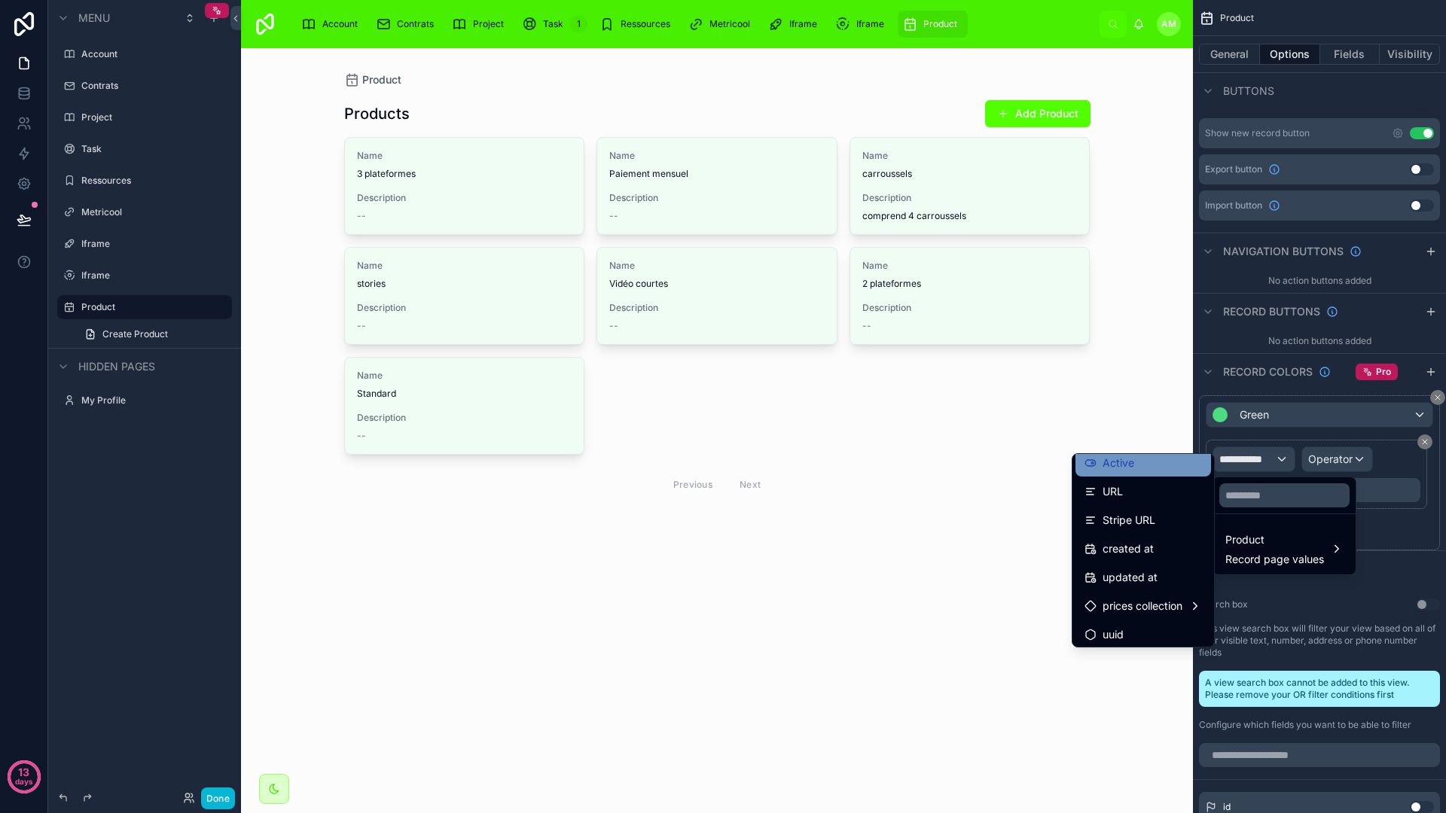
scroll to position [98, 0]
click at [1321, 602] on div "scrollable content" at bounding box center [723, 406] width 1446 height 813
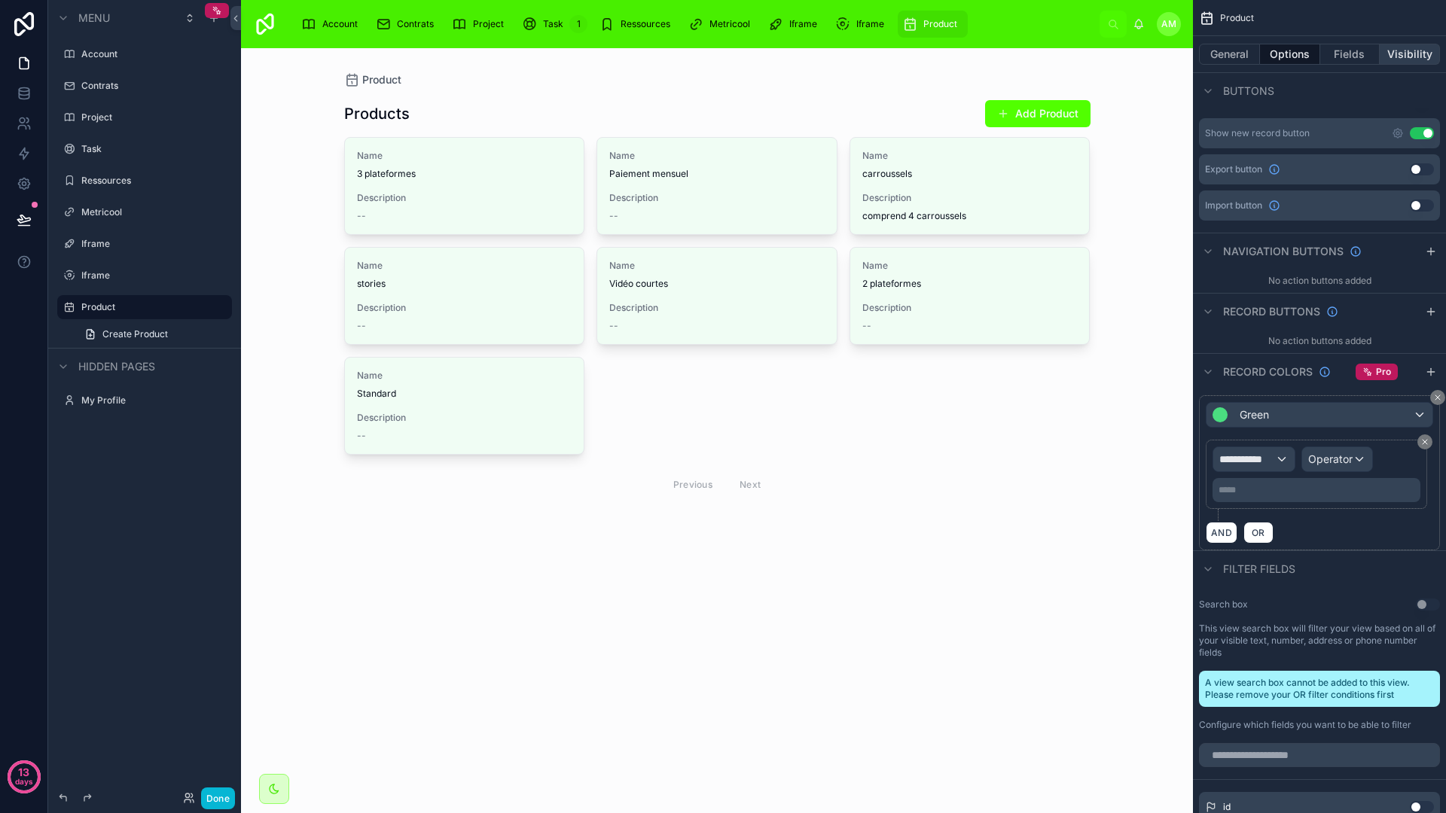
click at [1412, 52] on button "Visibility" at bounding box center [1409, 54] width 60 height 21
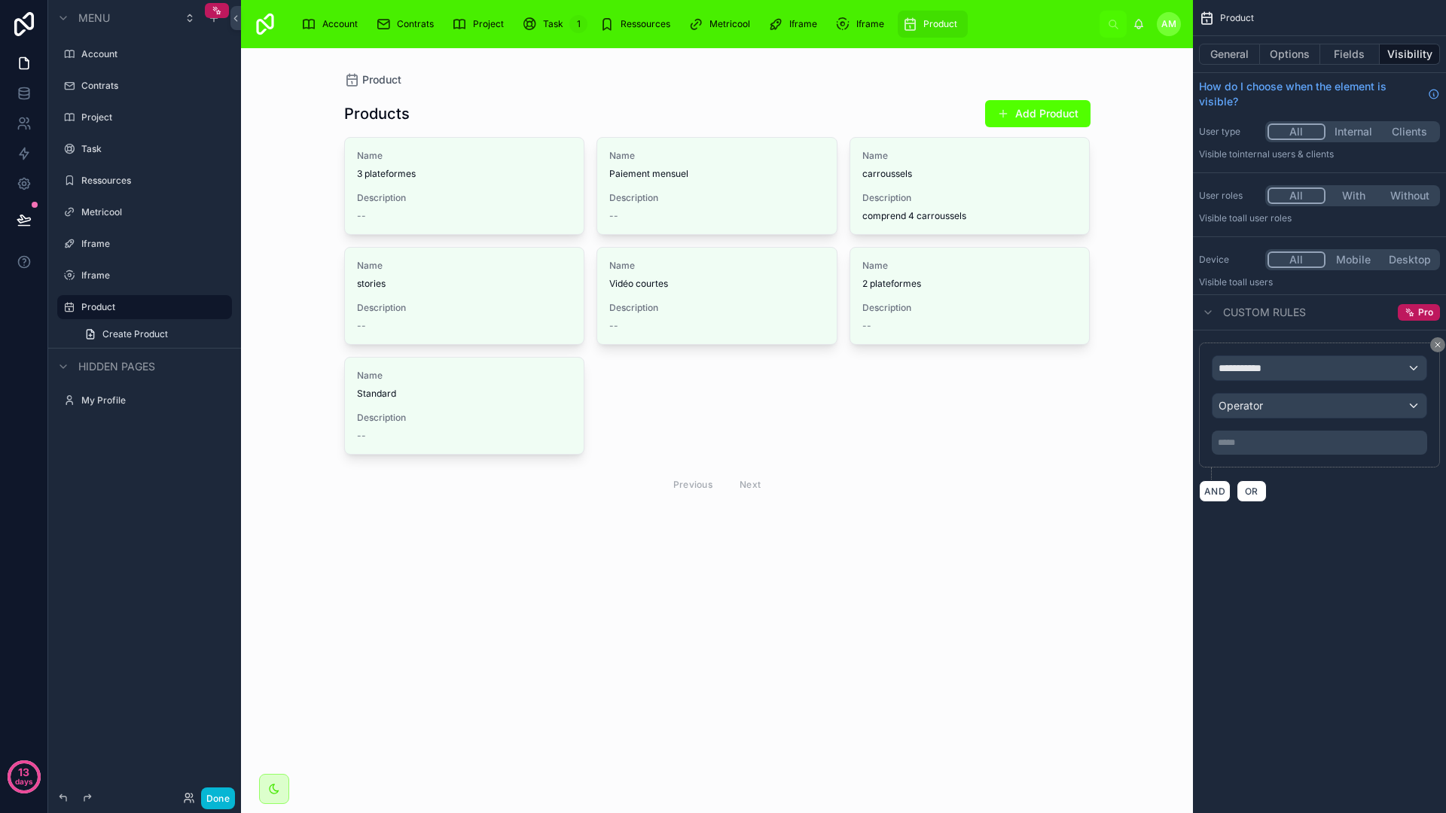
scroll to position [0, 0]
click at [1309, 363] on div "**********" at bounding box center [1319, 368] width 214 height 24
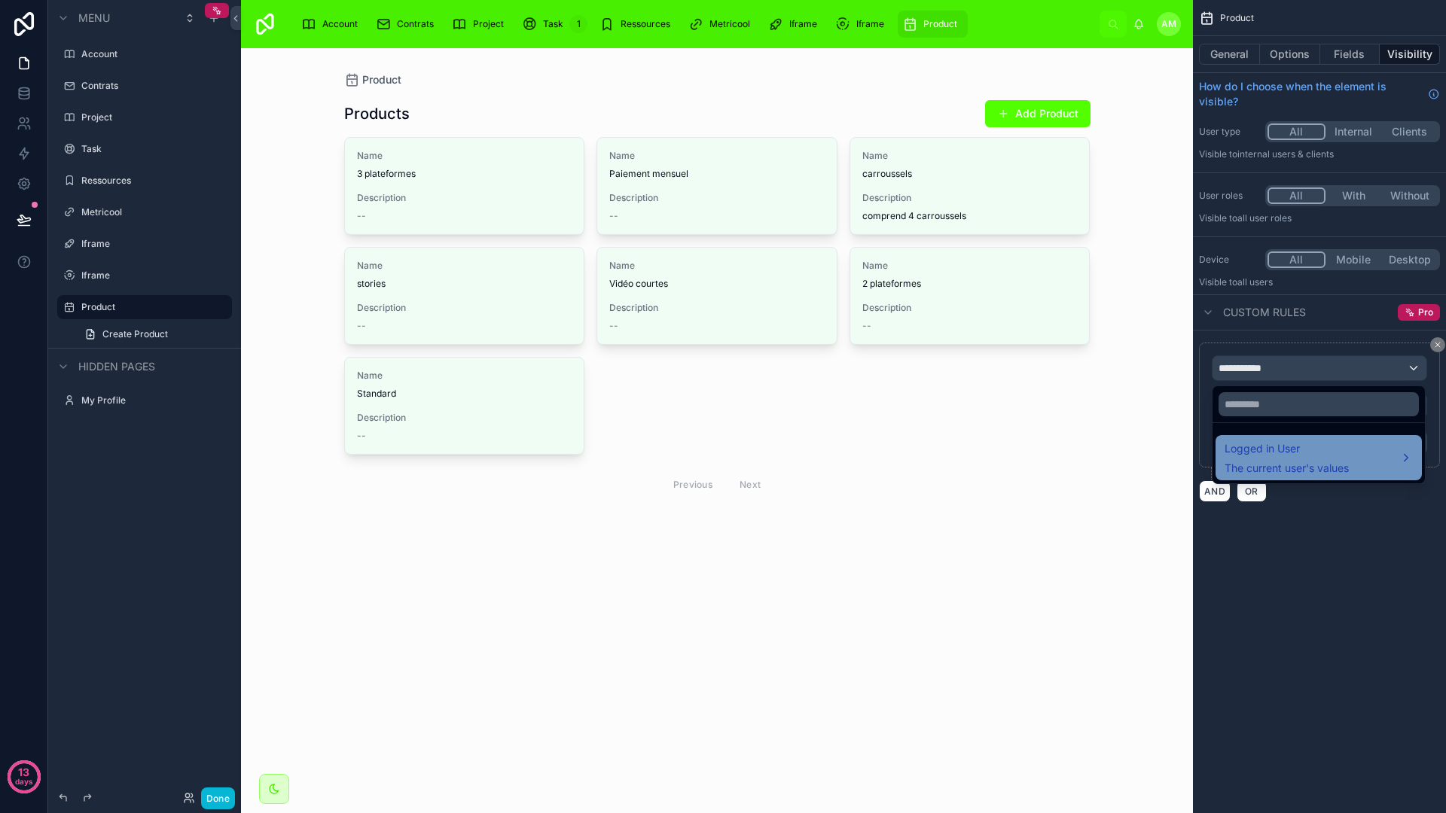
click at [1286, 471] on span "The current user's values" at bounding box center [1286, 468] width 124 height 15
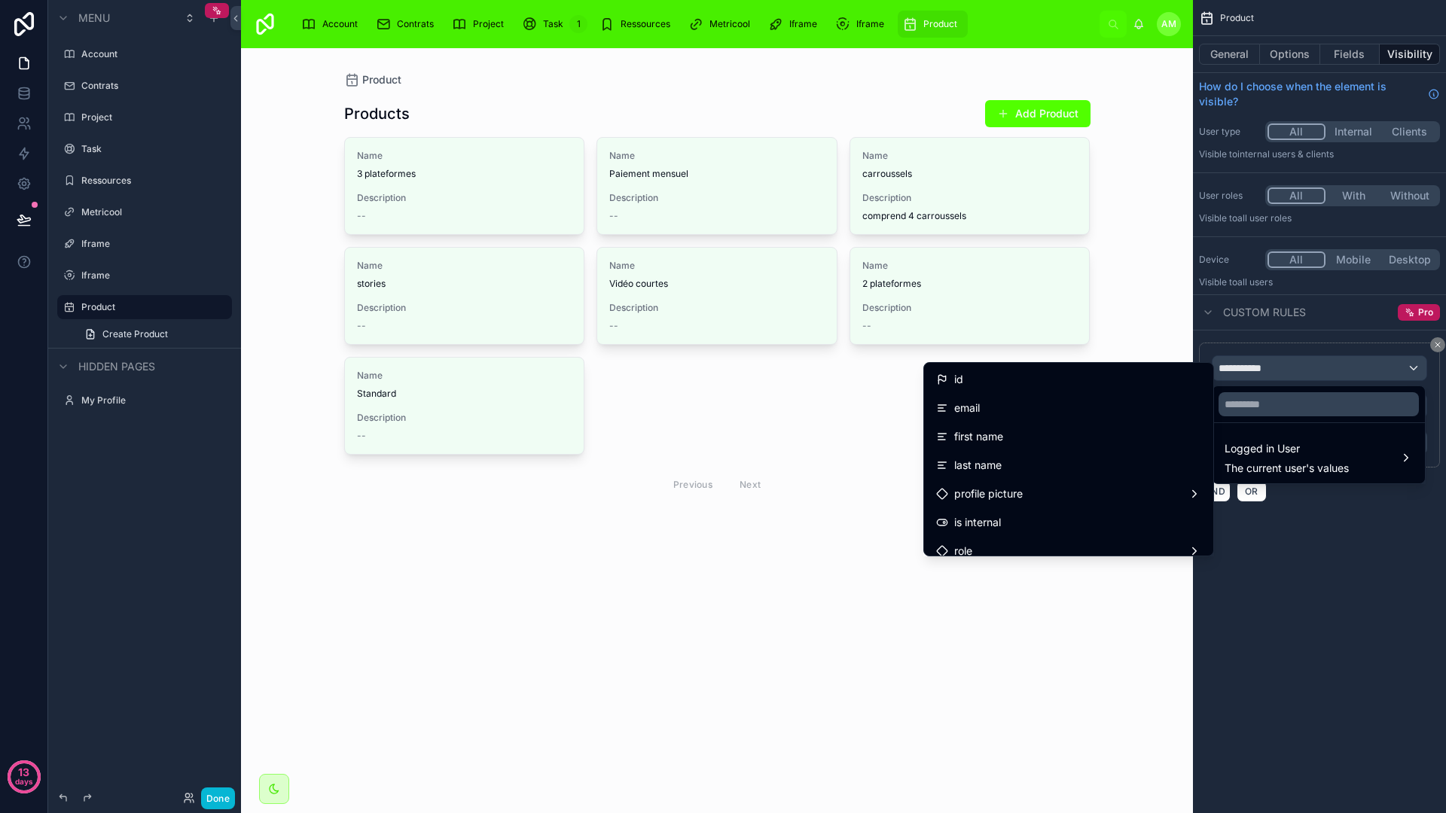
click at [1287, 533] on div "scrollable content" at bounding box center [723, 406] width 1446 height 813
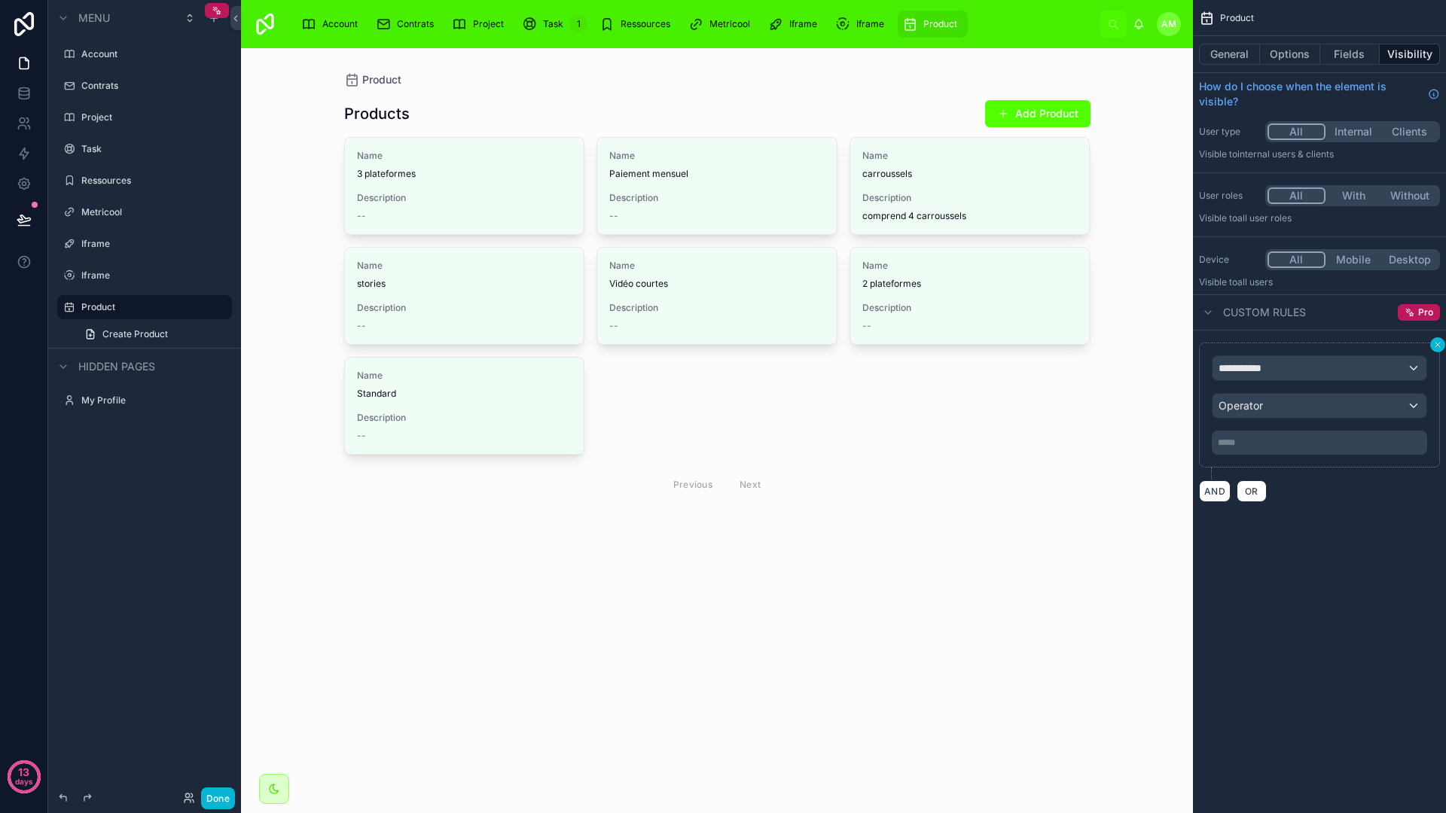
click at [1437, 343] on icon "scrollable content" at bounding box center [1437, 345] width 5 height 5
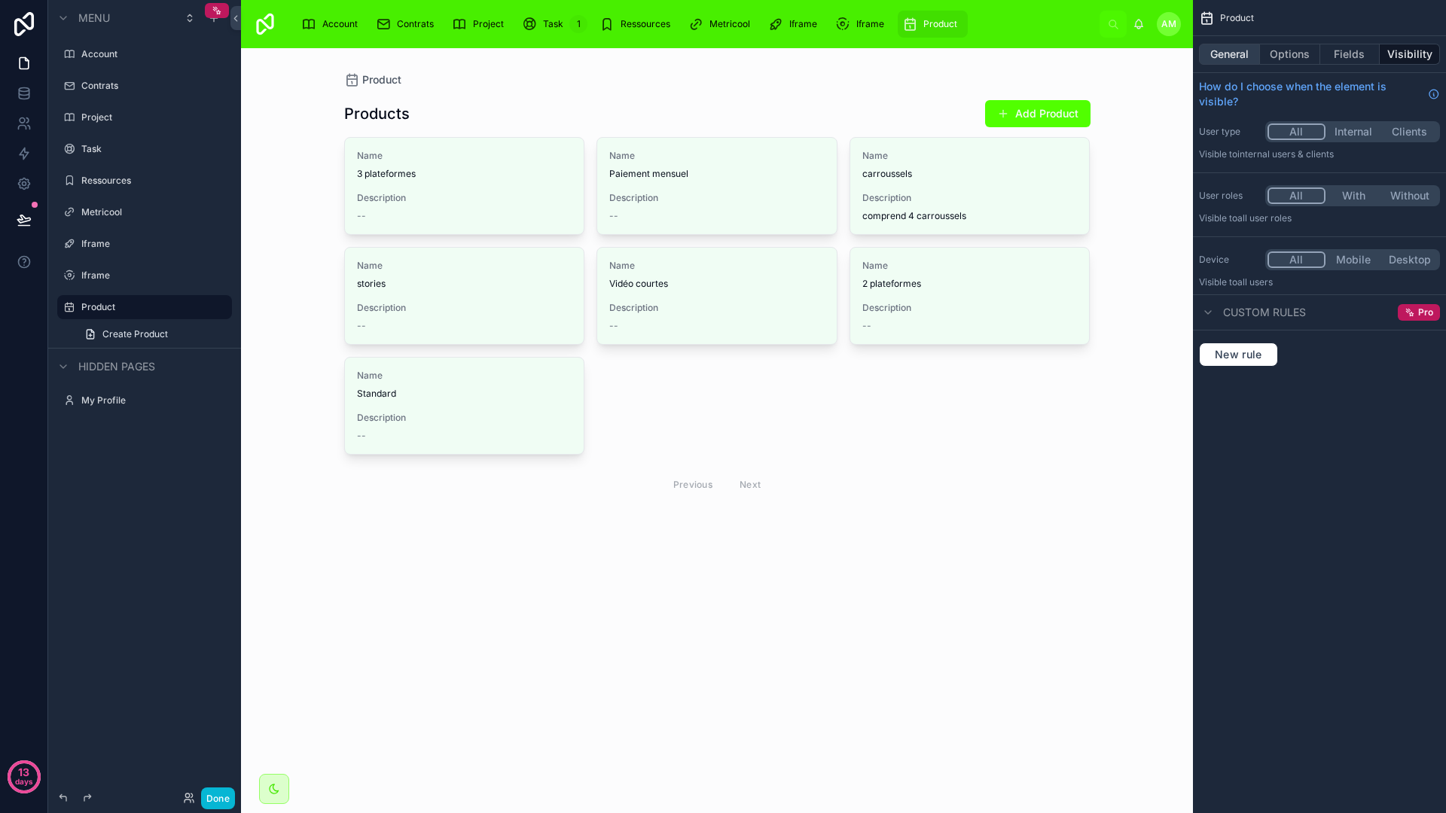
click at [1231, 51] on button "General" at bounding box center [1229, 54] width 61 height 21
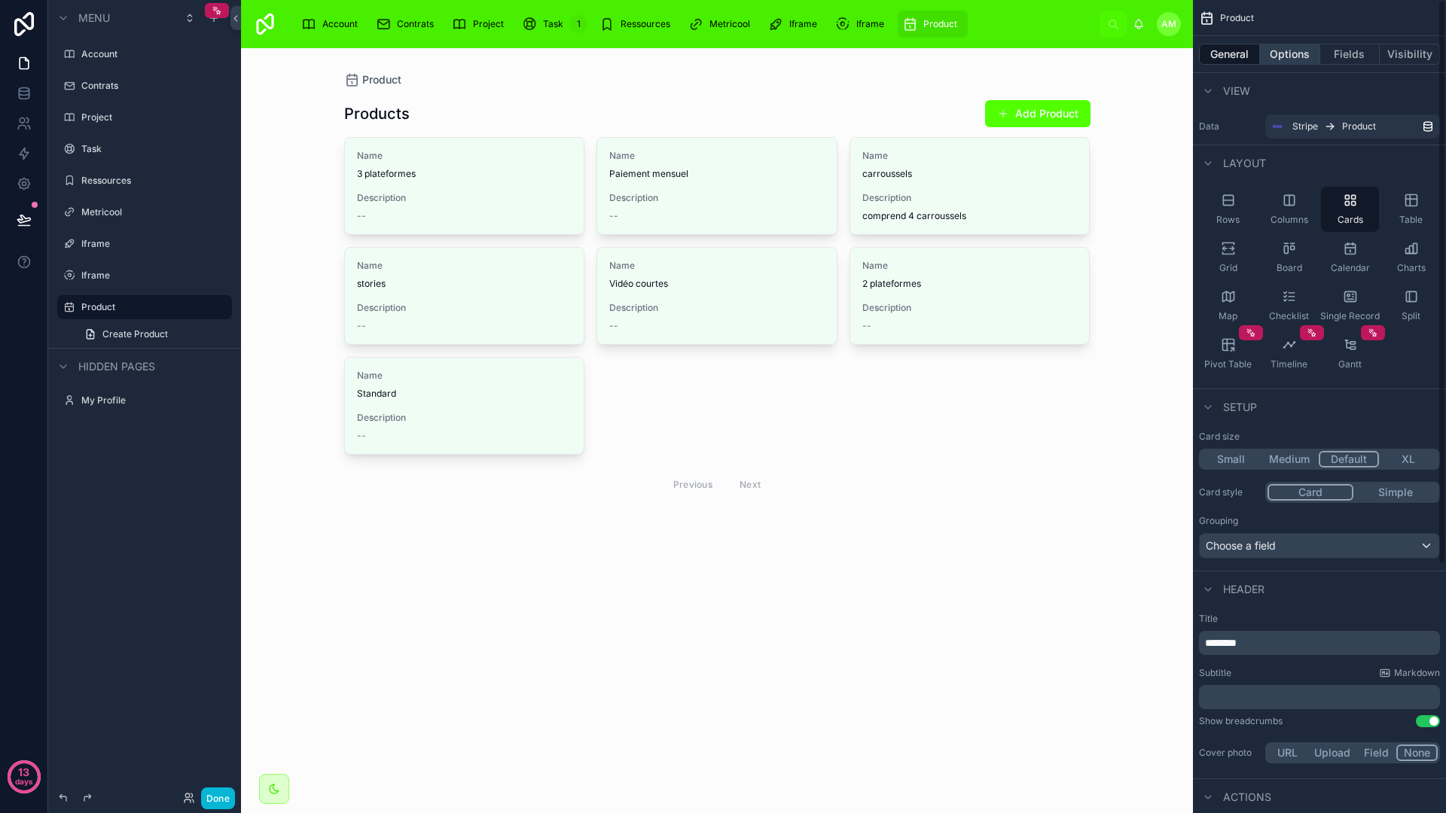
click at [1290, 51] on button "Options" at bounding box center [1290, 54] width 60 height 21
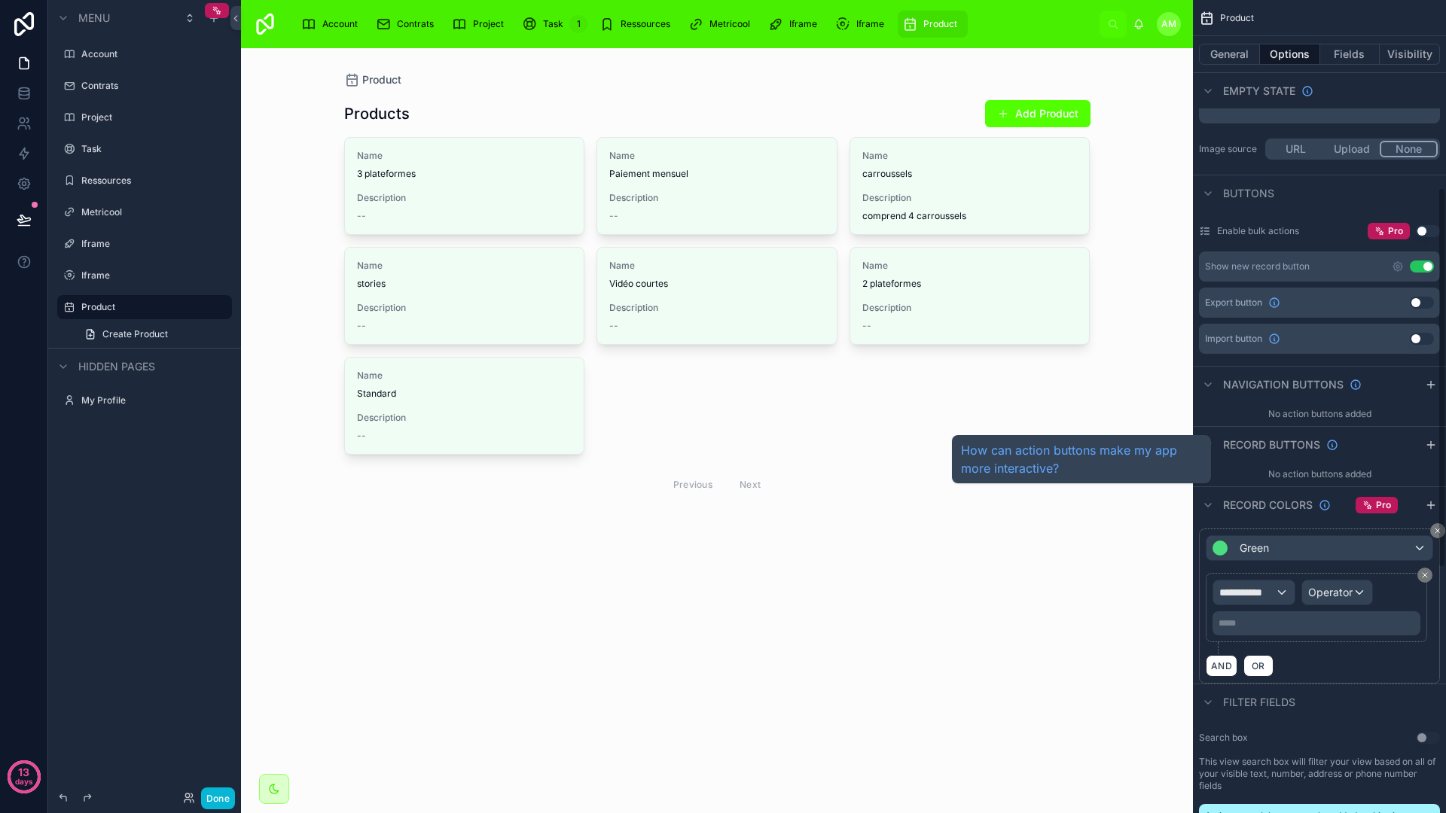
scroll to position [416, 0]
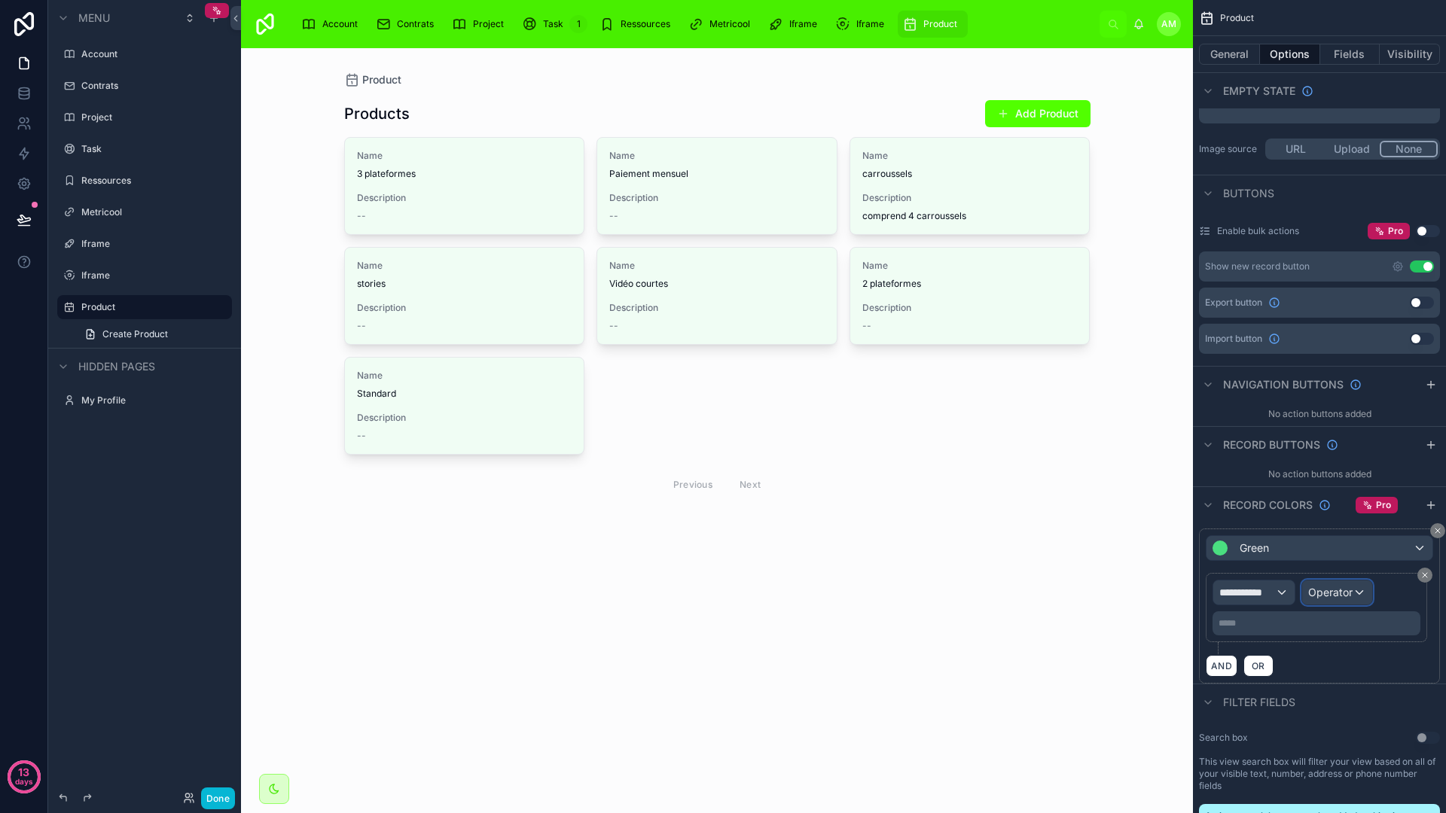
click at [1315, 588] on span "Operator" at bounding box center [1330, 592] width 44 height 13
click at [1315, 588] on div "scrollable content" at bounding box center [723, 406] width 1446 height 813
click at [1246, 583] on div "**********" at bounding box center [1253, 592] width 81 height 24
click at [1266, 680] on span "Product" at bounding box center [1274, 673] width 99 height 18
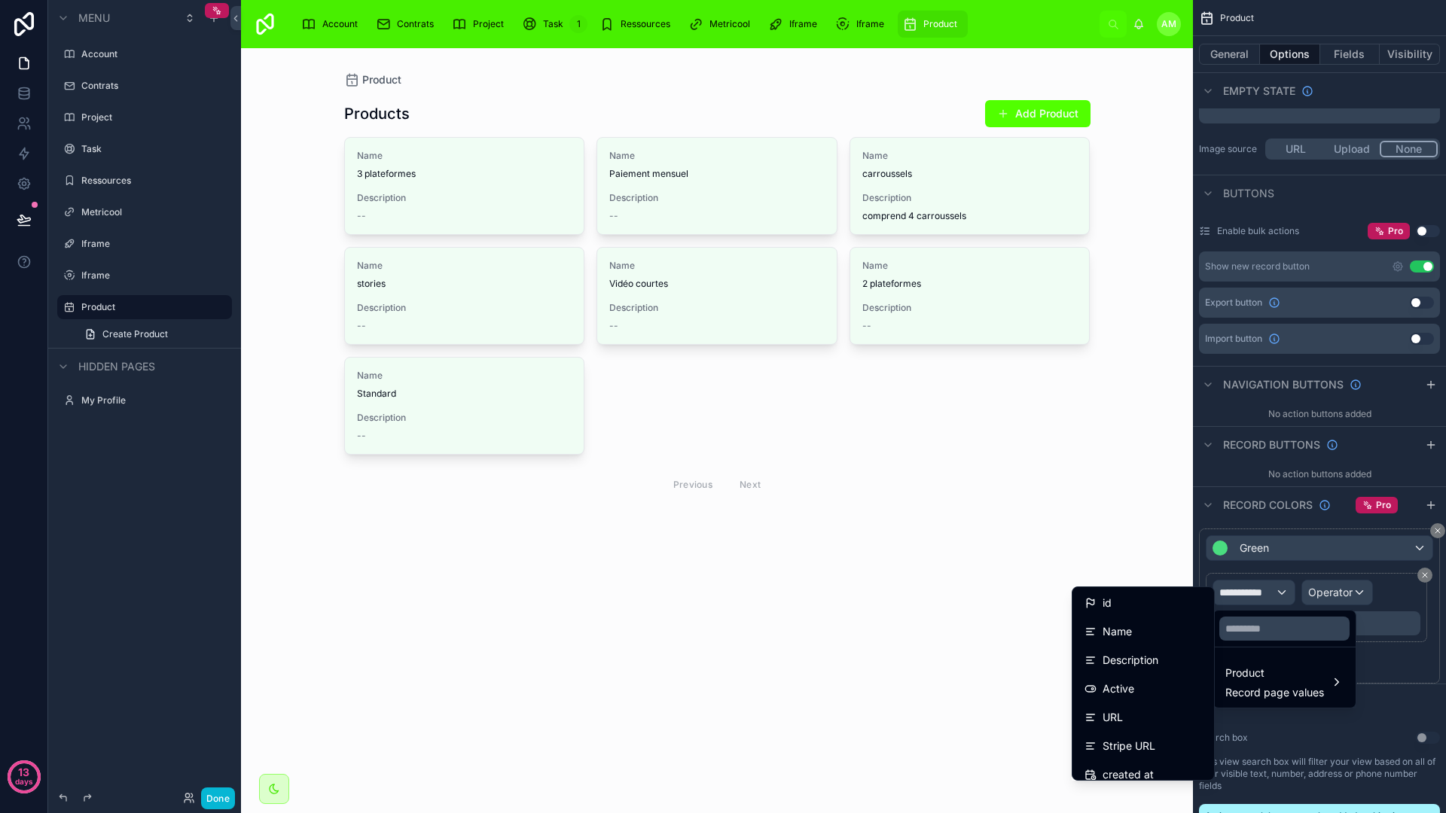
scroll to position [0, 0]
click at [1260, 721] on div "scrollable content" at bounding box center [723, 406] width 1446 height 813
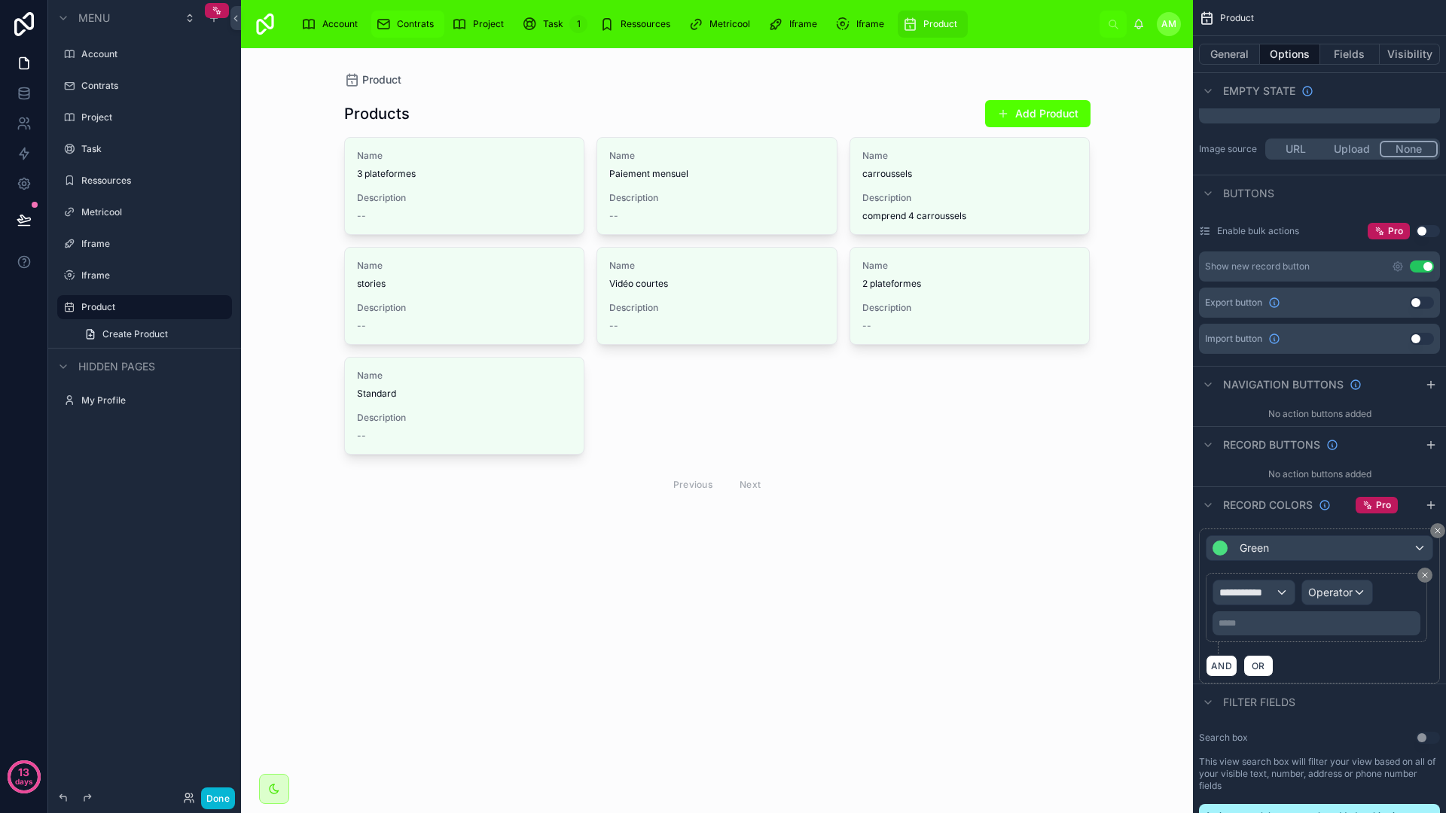
click at [419, 28] on span "Contrats" at bounding box center [415, 24] width 37 height 12
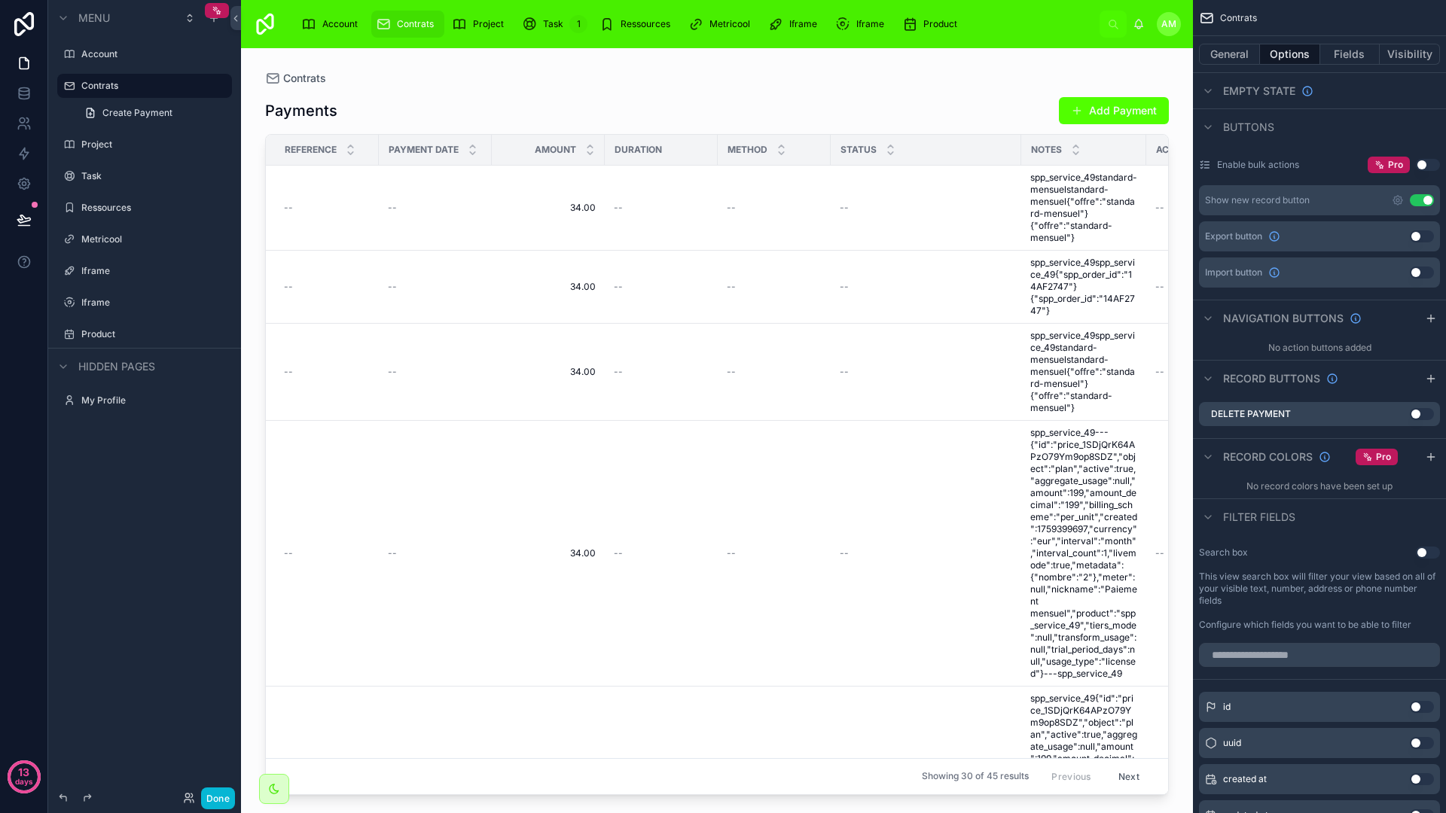
click at [410, 29] on span "Contrats" at bounding box center [415, 24] width 37 height 12
click at [602, 272] on div at bounding box center [717, 421] width 952 height 747
click at [30, 96] on icon at bounding box center [24, 93] width 15 height 15
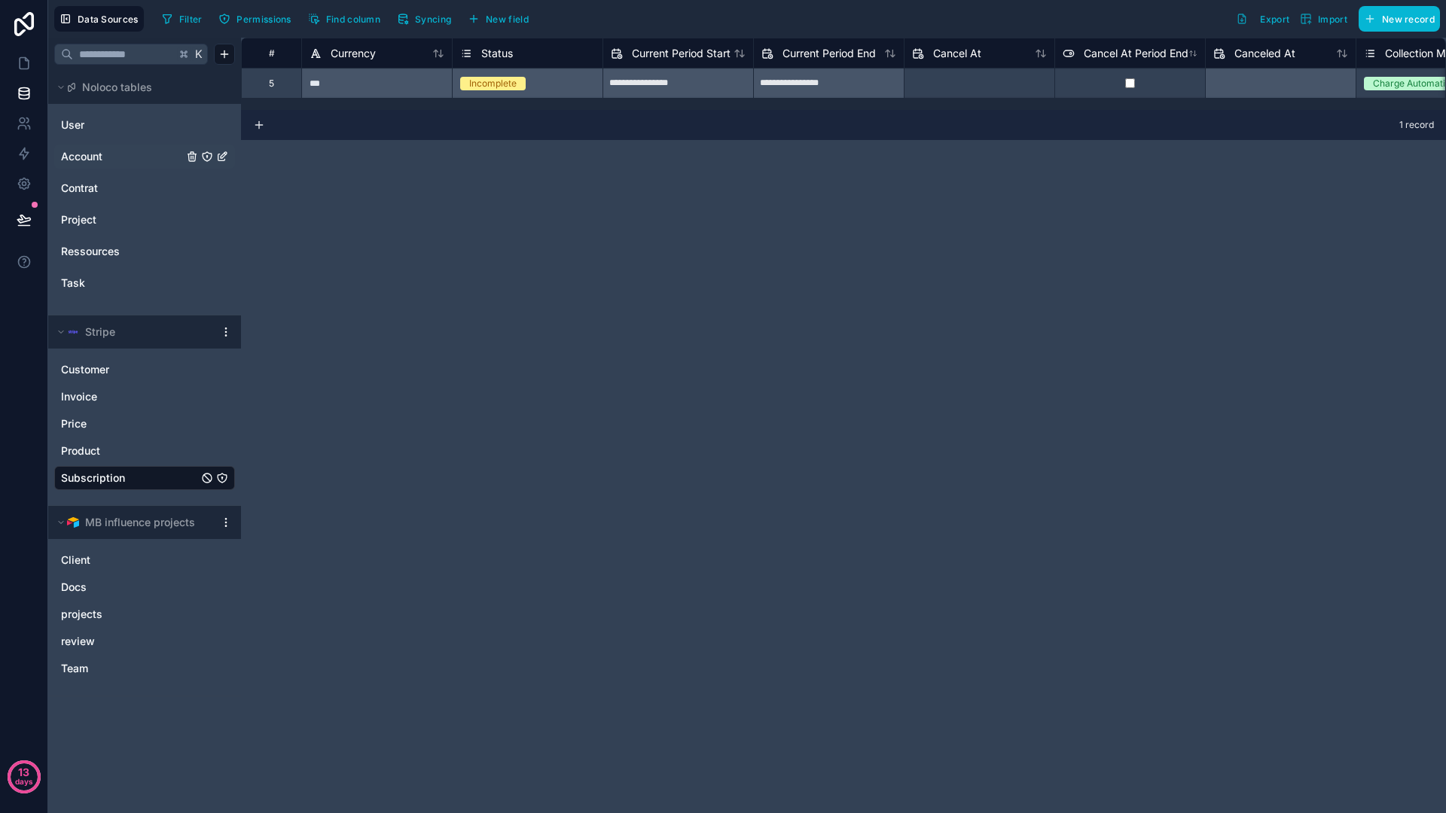
click at [91, 163] on span "Account" at bounding box center [81, 156] width 41 height 15
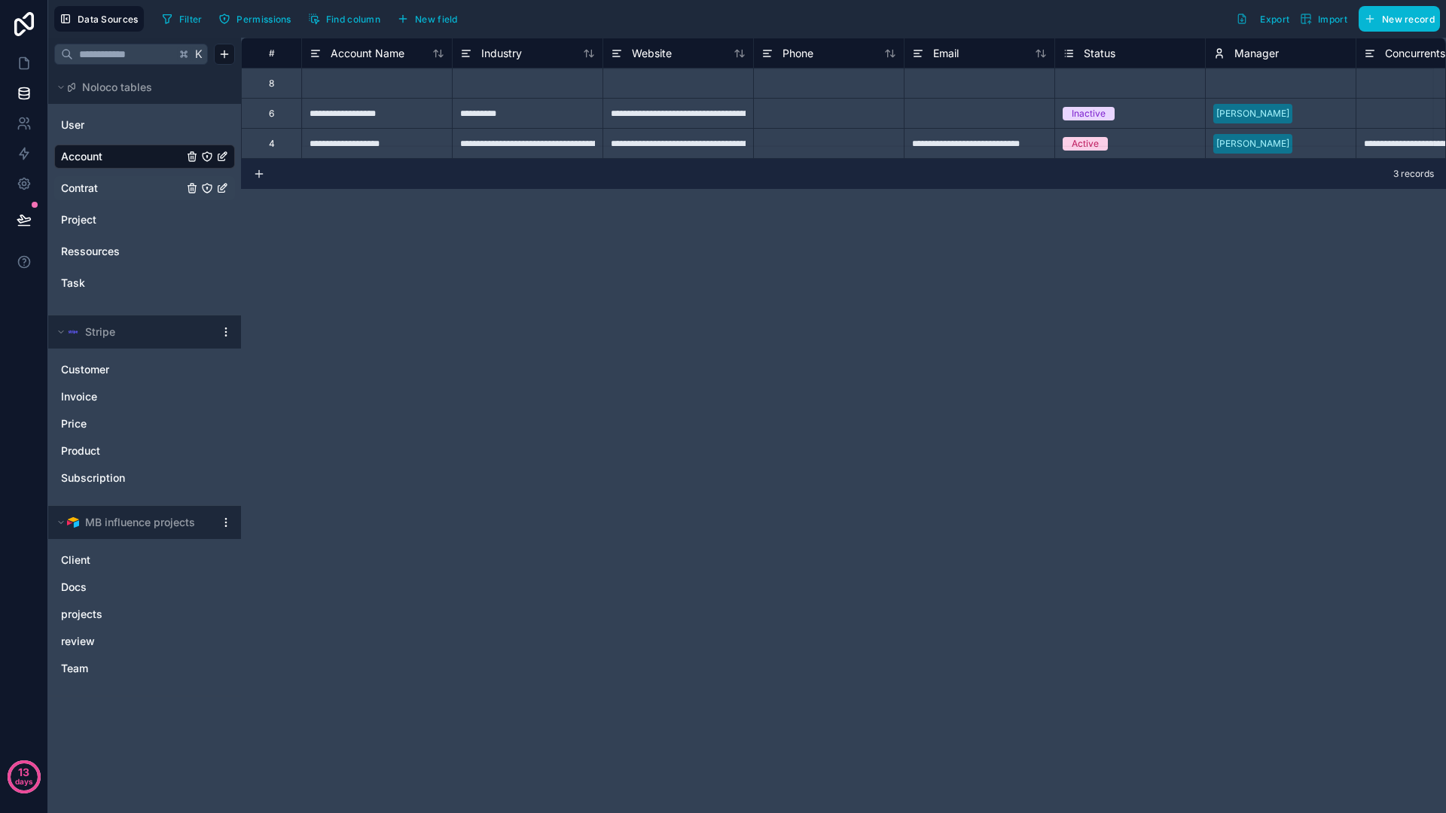
click at [87, 189] on span "Contrat" at bounding box center [79, 188] width 37 height 15
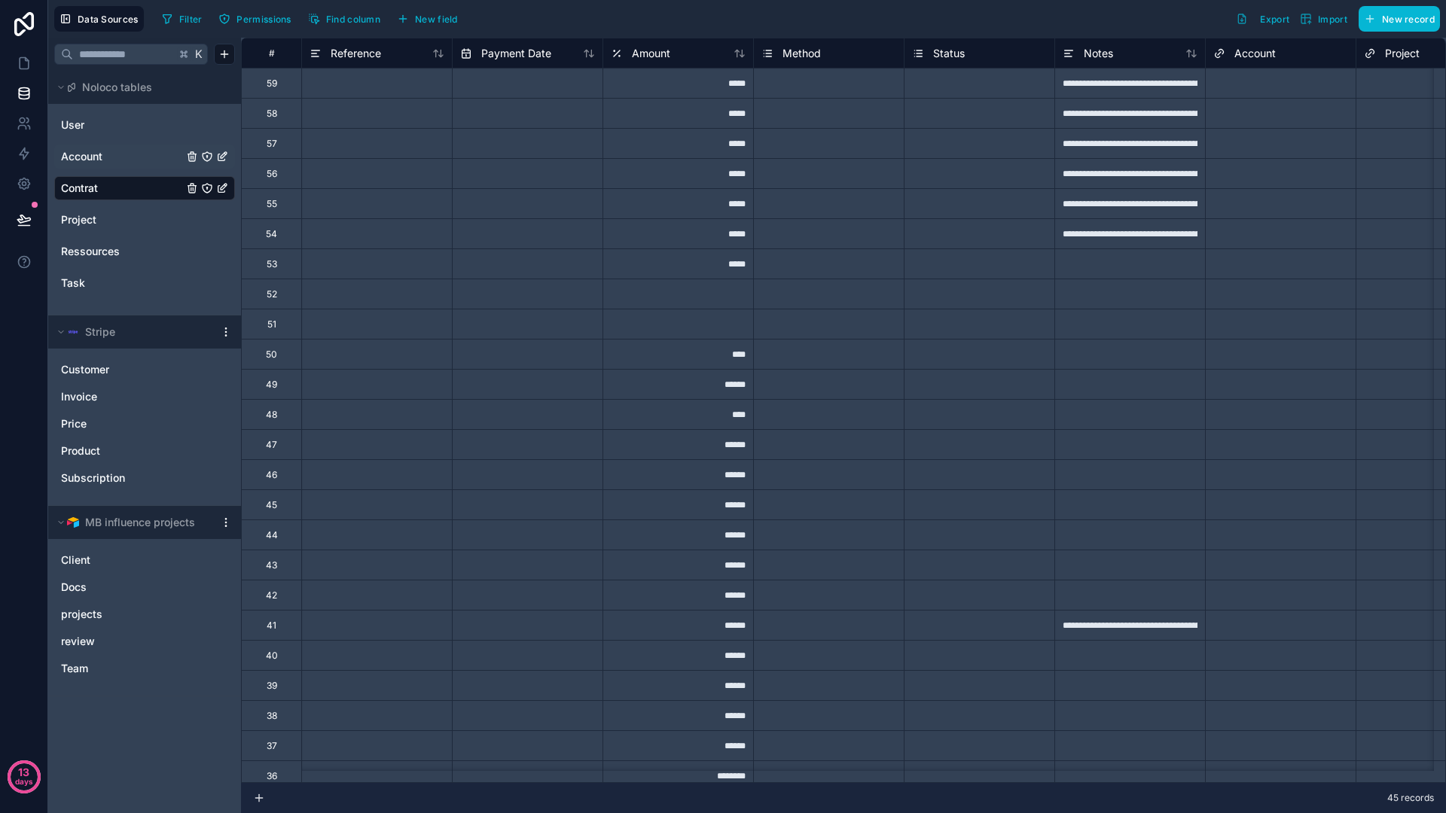
click at [267, 87] on div "59" at bounding box center [272, 84] width 11 height 12
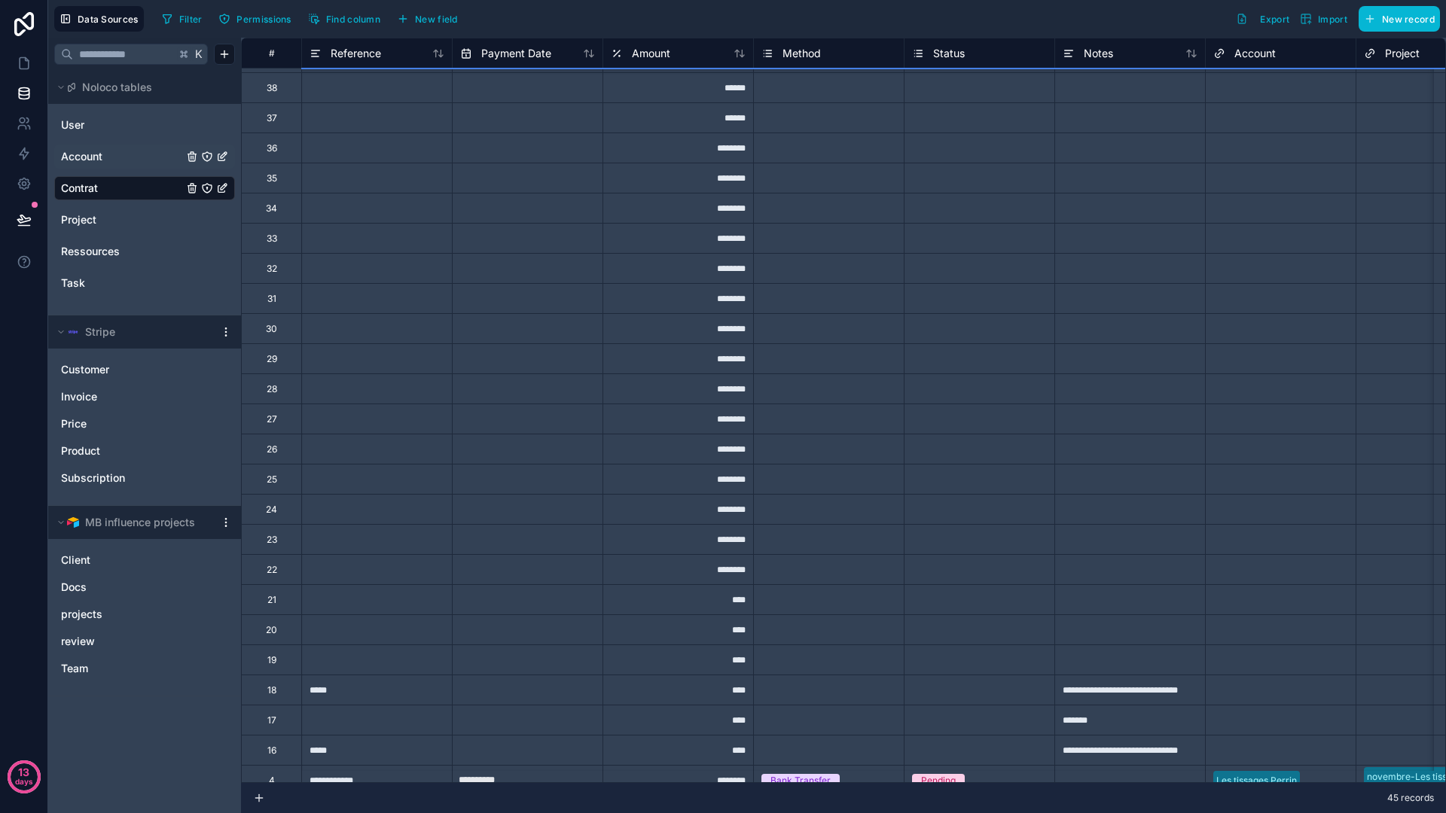
scroll to position [652, 0]
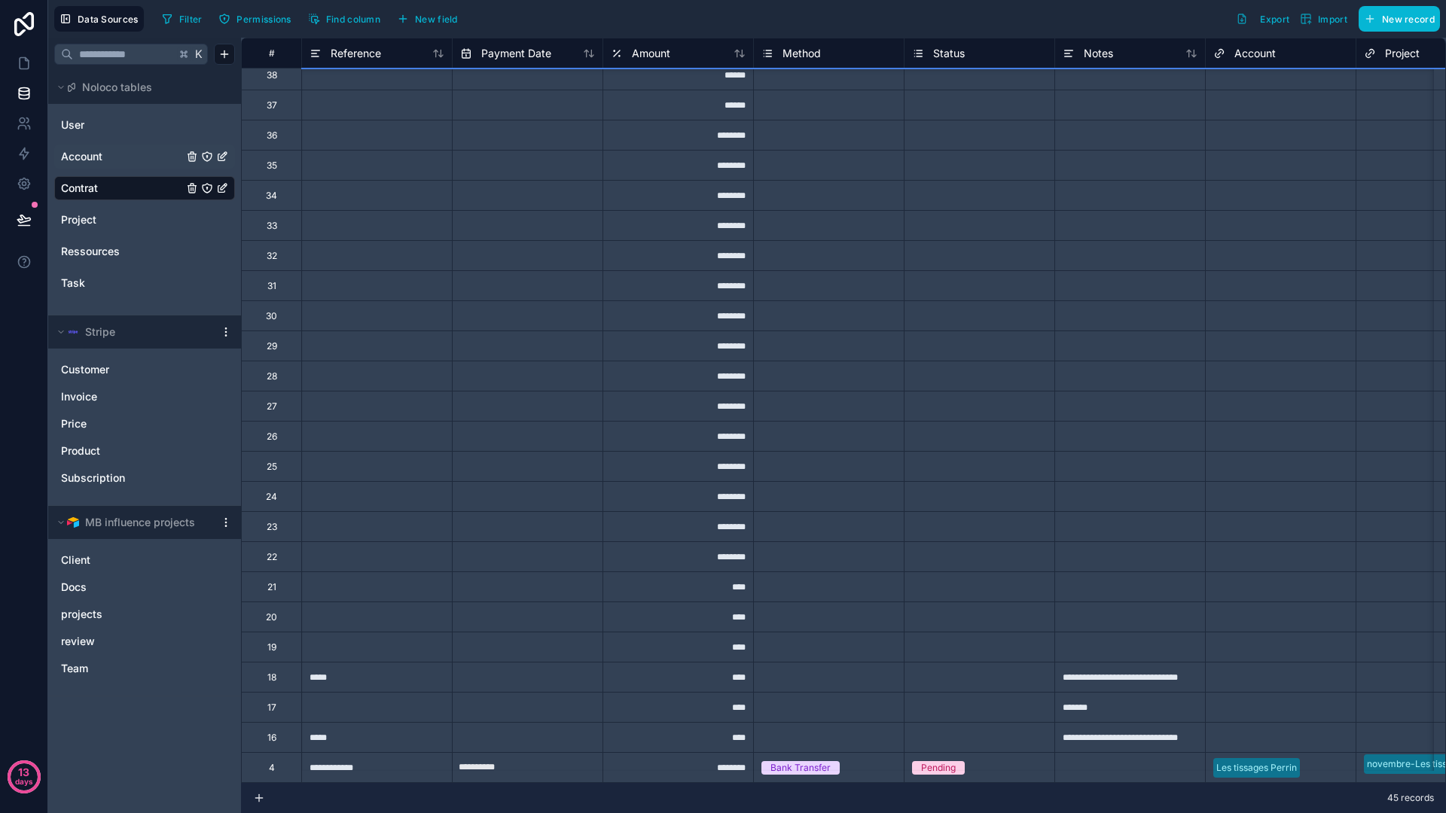
click at [354, 727] on div "*****" at bounding box center [376, 737] width 151 height 30
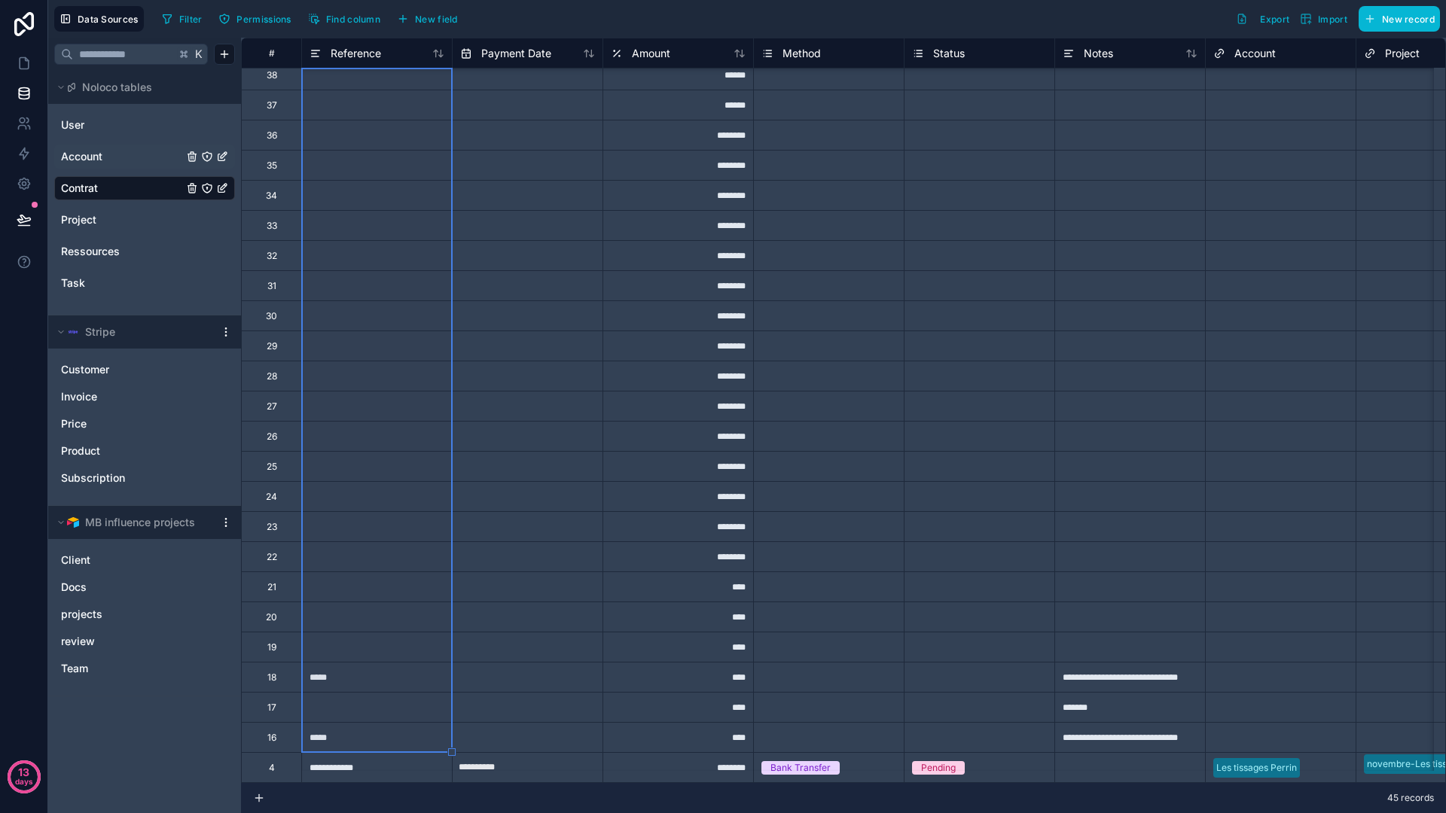
click at [287, 729] on div "16" at bounding box center [271, 737] width 60 height 30
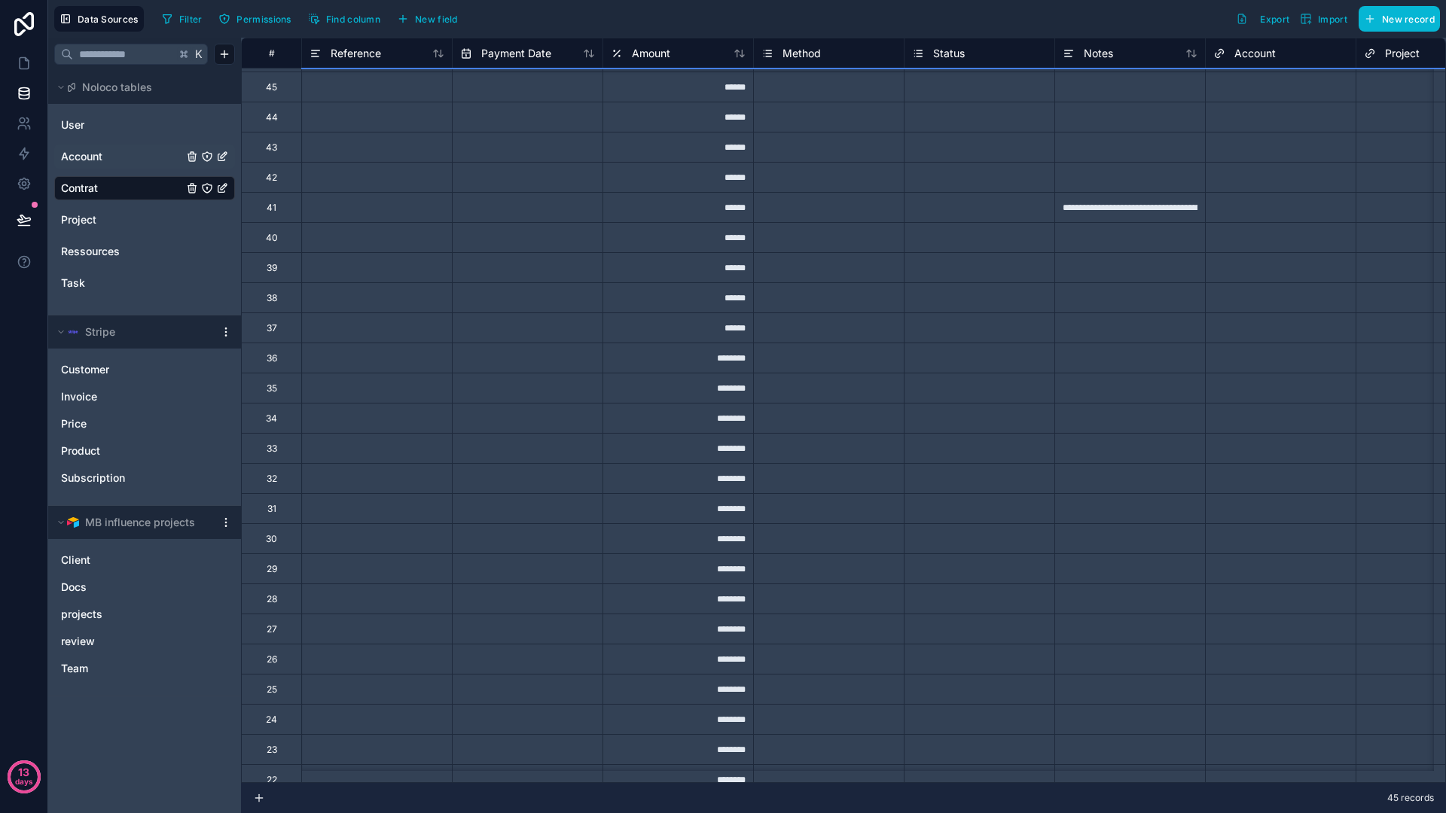
scroll to position [0, 0]
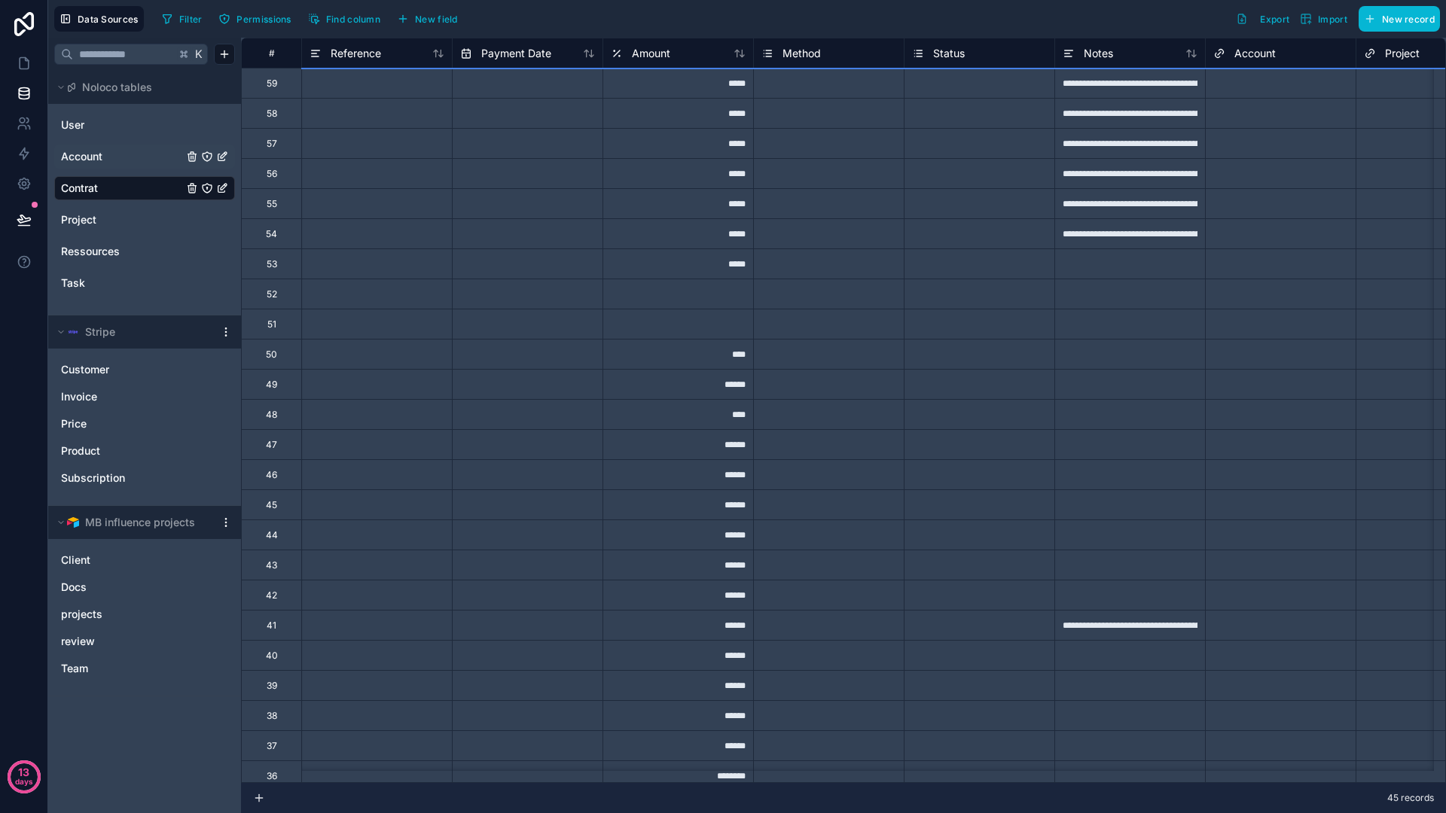
click at [379, 96] on div at bounding box center [376, 83] width 151 height 30
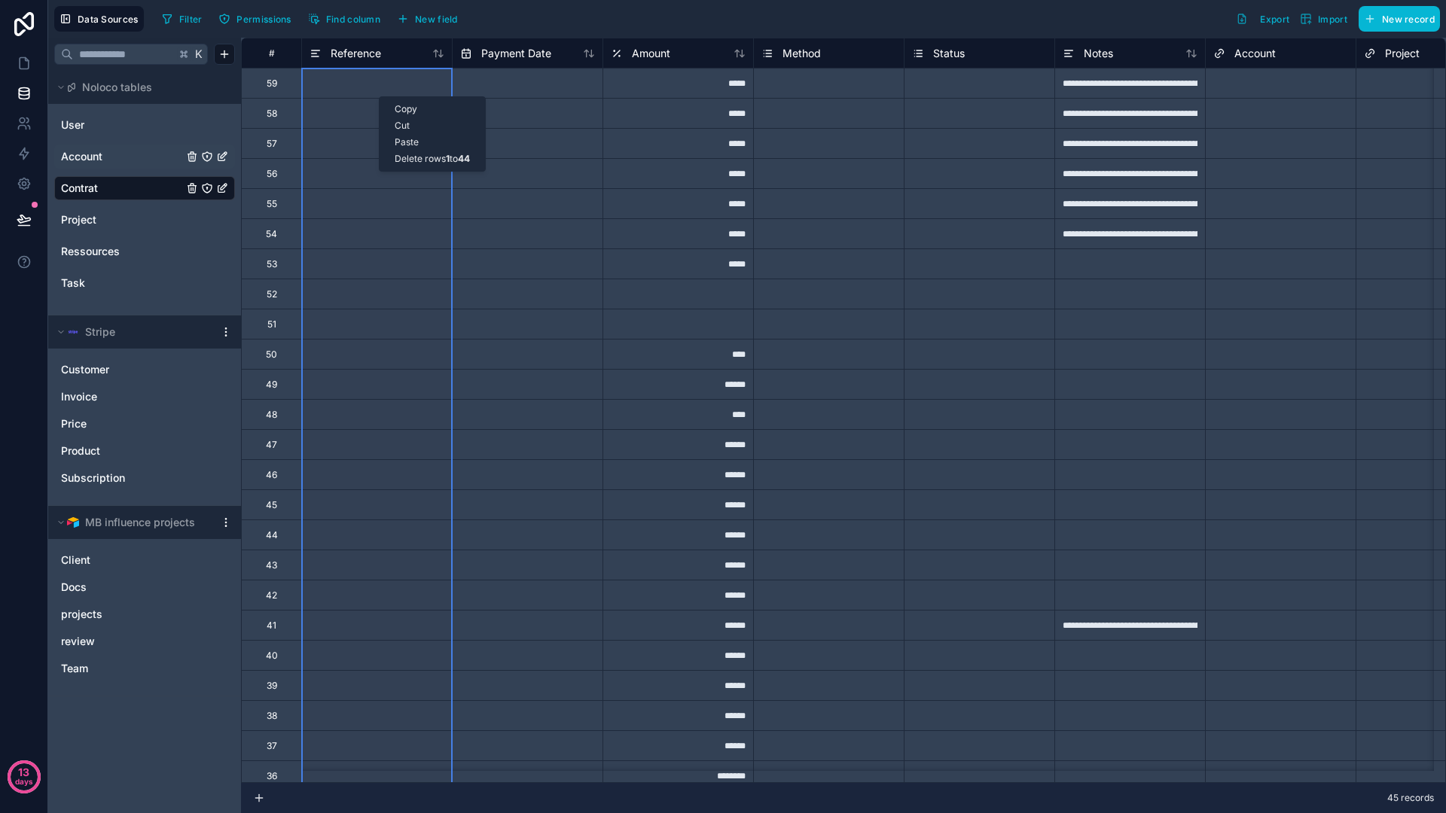
click at [420, 159] on div "Delete rows 1 to 44" at bounding box center [431, 159] width 105 height 17
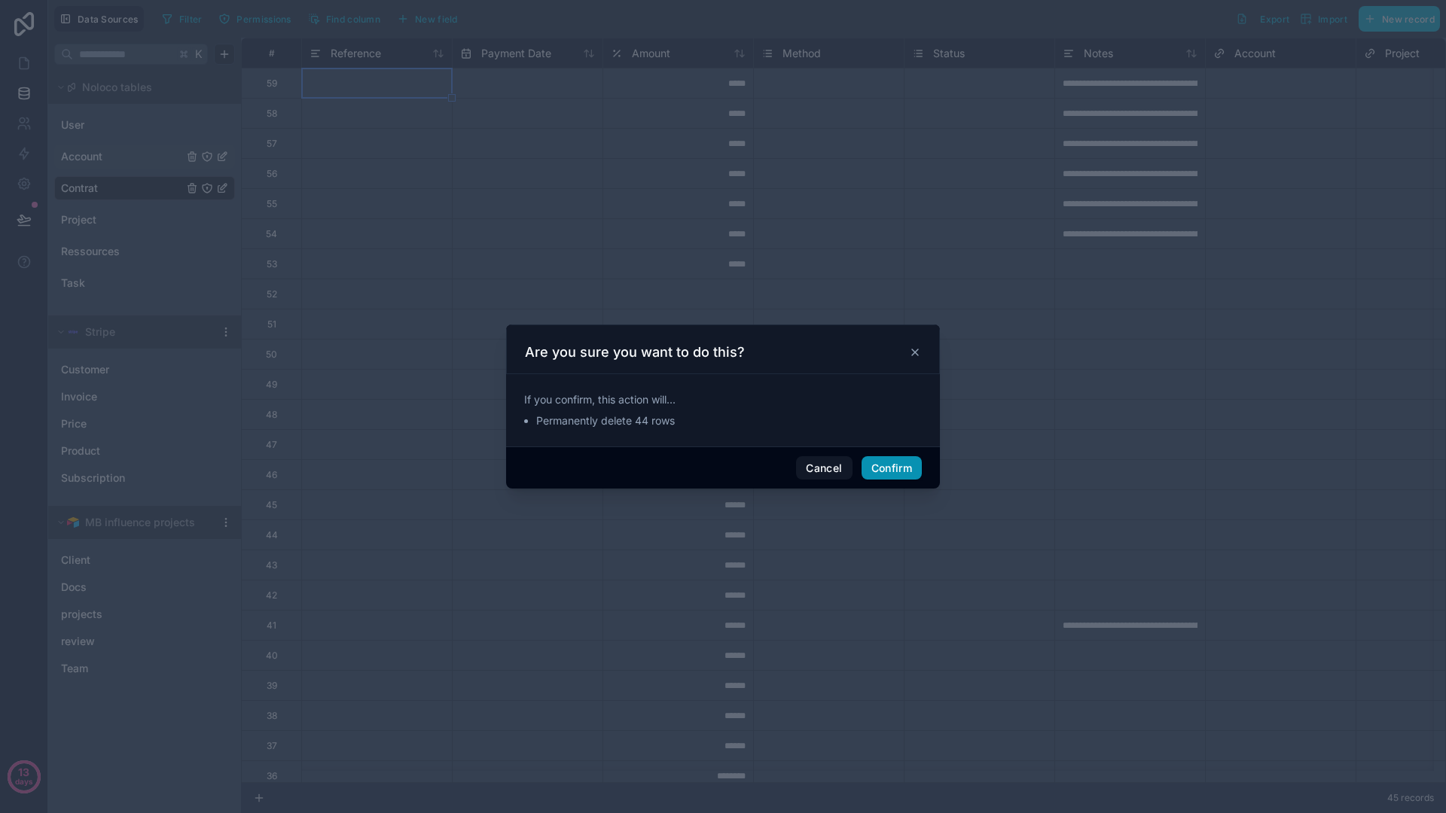
click at [881, 462] on button "Confirm" at bounding box center [891, 468] width 60 height 24
type input "**********"
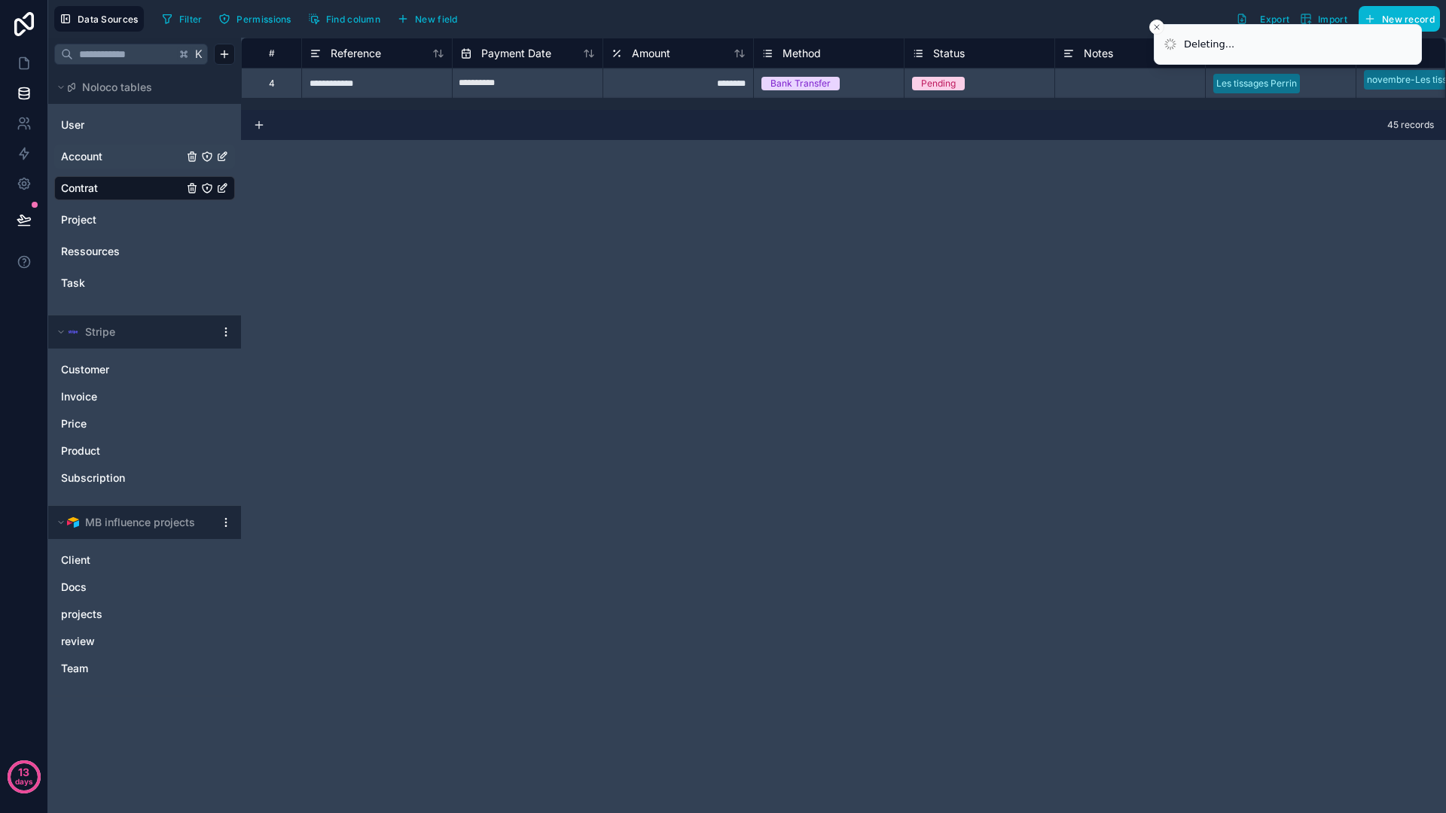
click at [553, 311] on div "**********" at bounding box center [843, 425] width 1205 height 775
click at [24, 62] on icon at bounding box center [24, 63] width 15 height 15
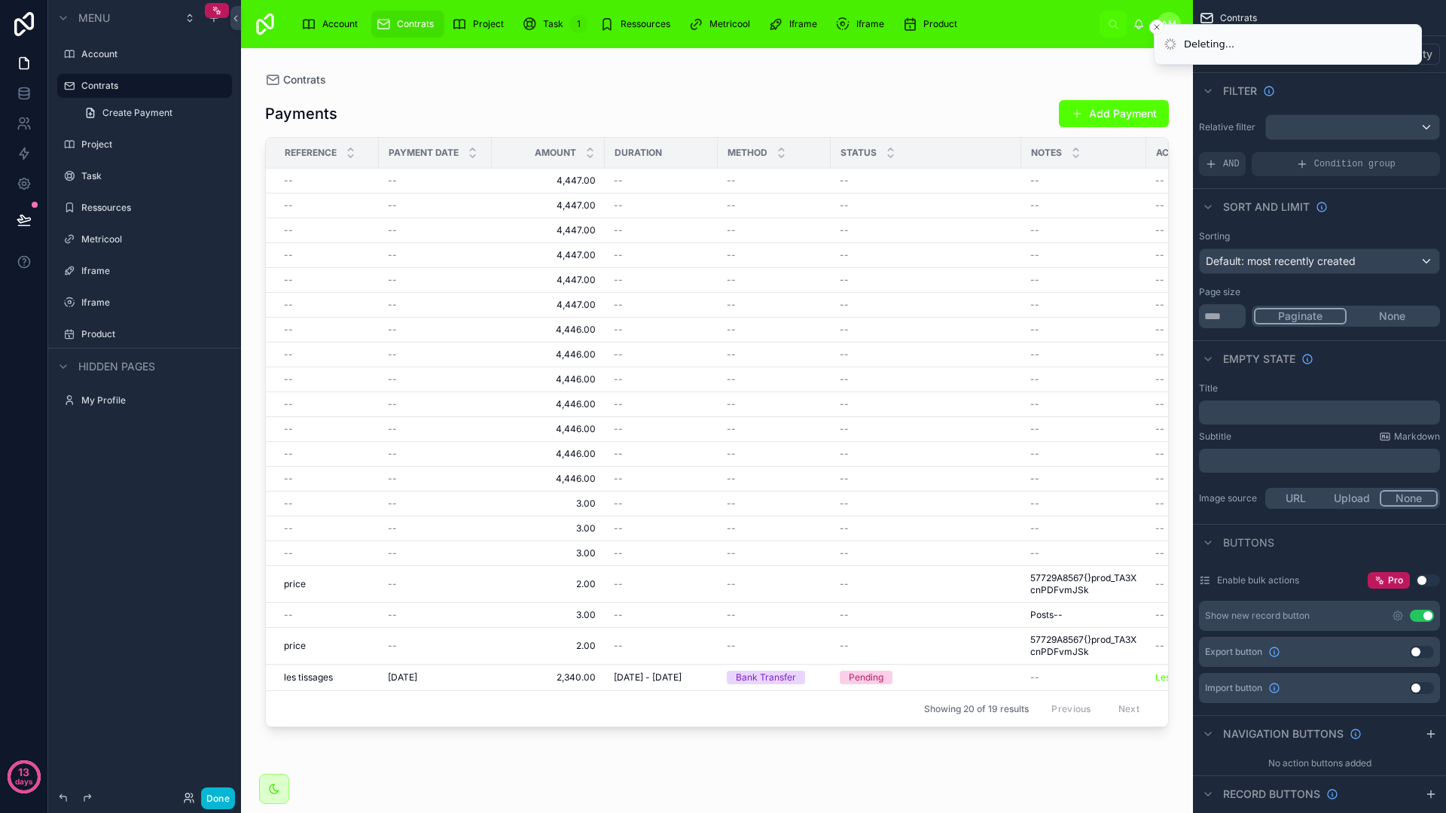
click at [416, 23] on span "Contrats" at bounding box center [415, 24] width 37 height 12
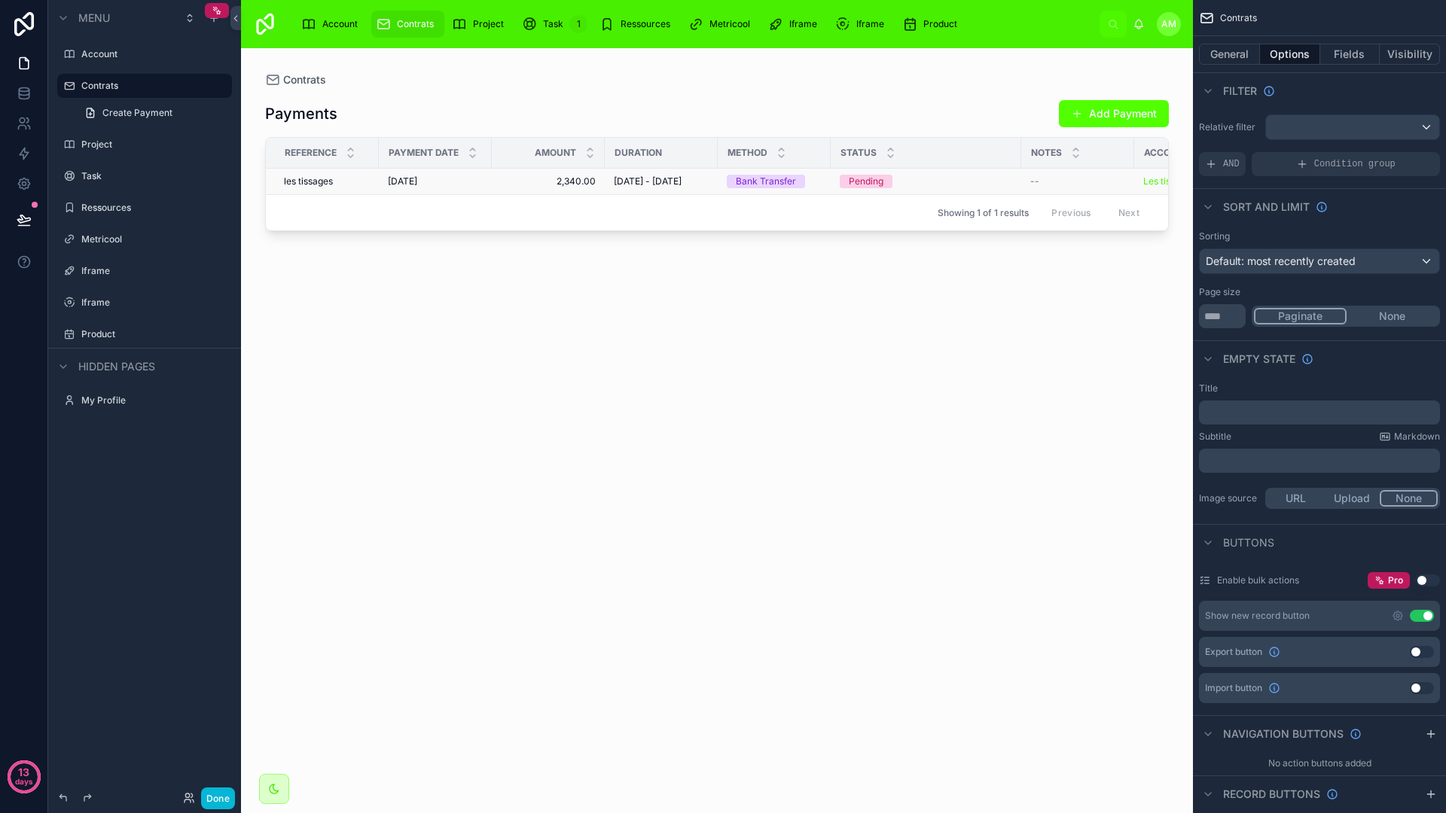
click at [672, 187] on span "[DATE] - [DATE]" at bounding box center [648, 181] width 68 height 12
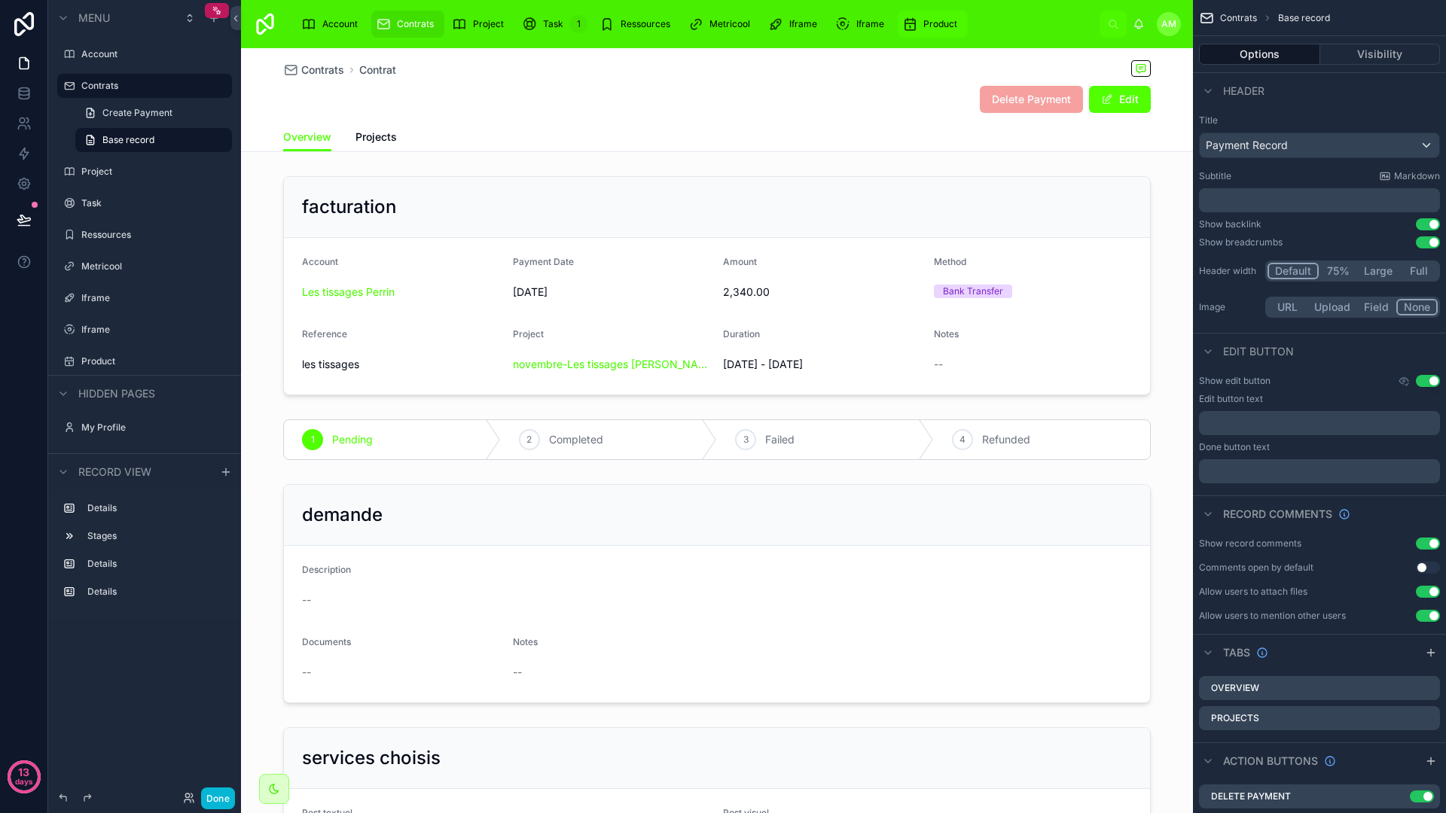
click at [920, 32] on div "Product" at bounding box center [932, 24] width 61 height 24
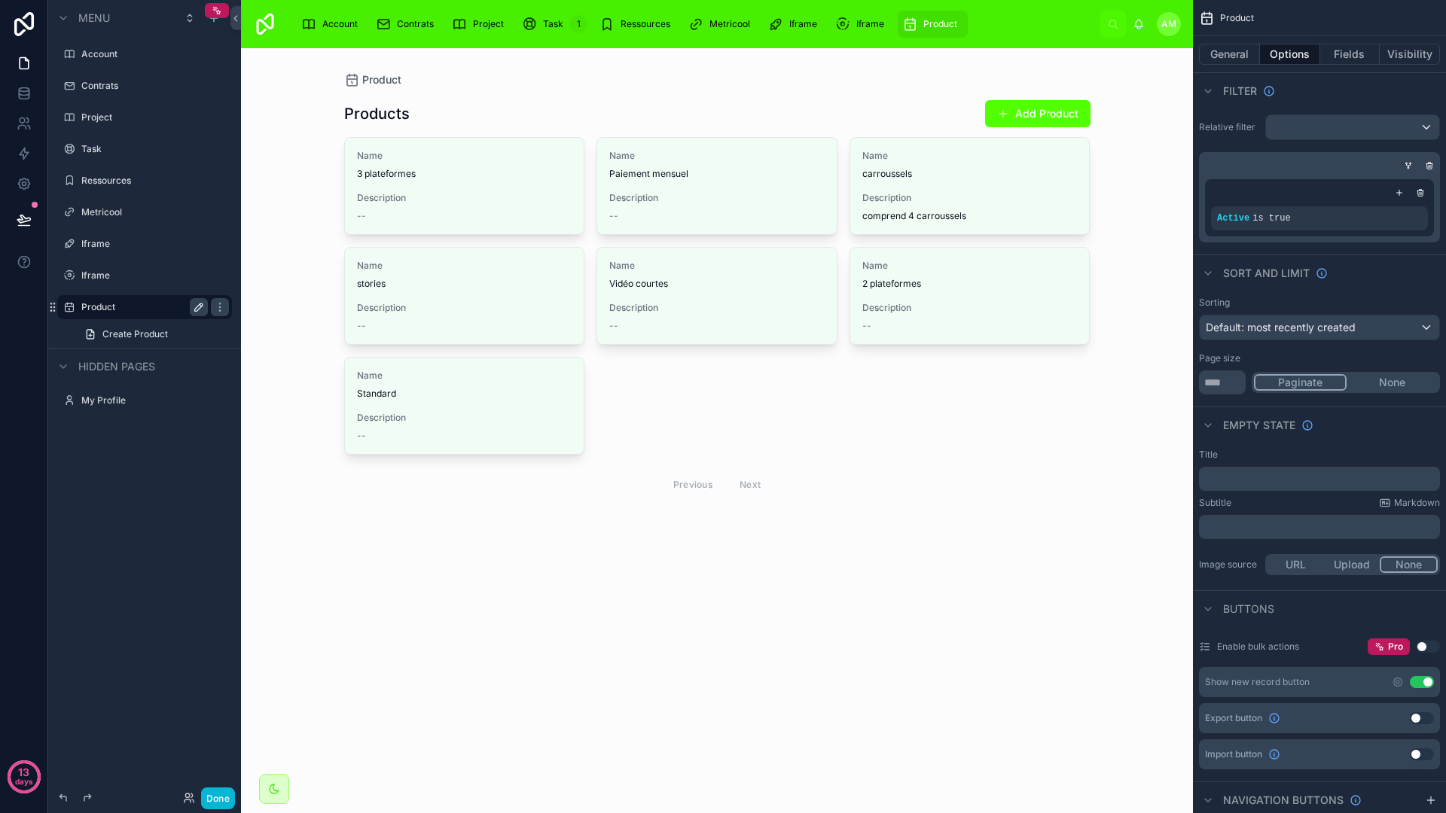
click at [201, 307] on icon "scrollable content" at bounding box center [199, 307] width 12 height 12
type input "*"
type input "*******"
click at [196, 308] on icon "scrollable content" at bounding box center [199, 307] width 8 height 5
click at [763, 398] on div at bounding box center [717, 299] width 770 height 502
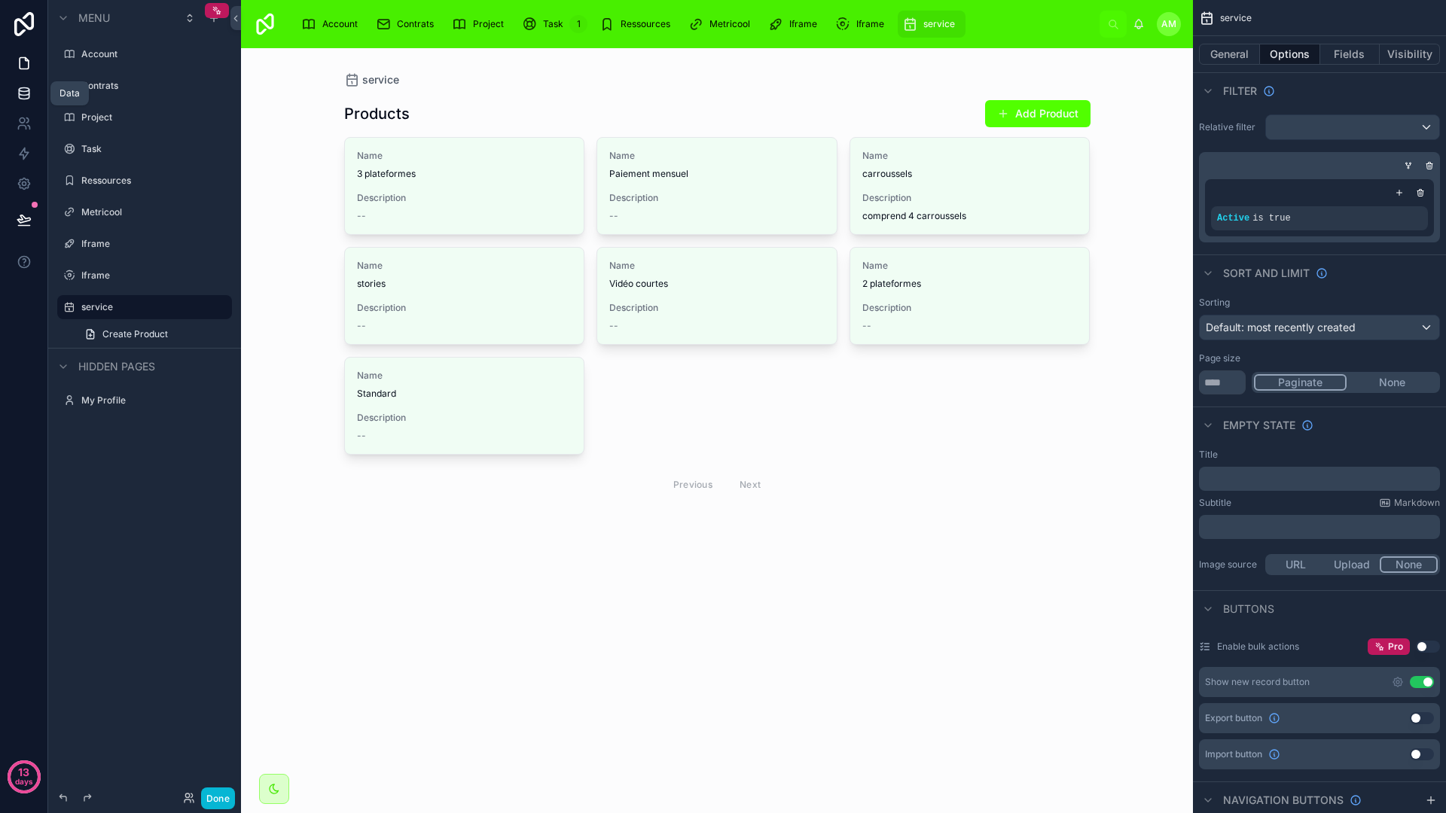
click at [26, 91] on icon at bounding box center [24, 90] width 10 height 4
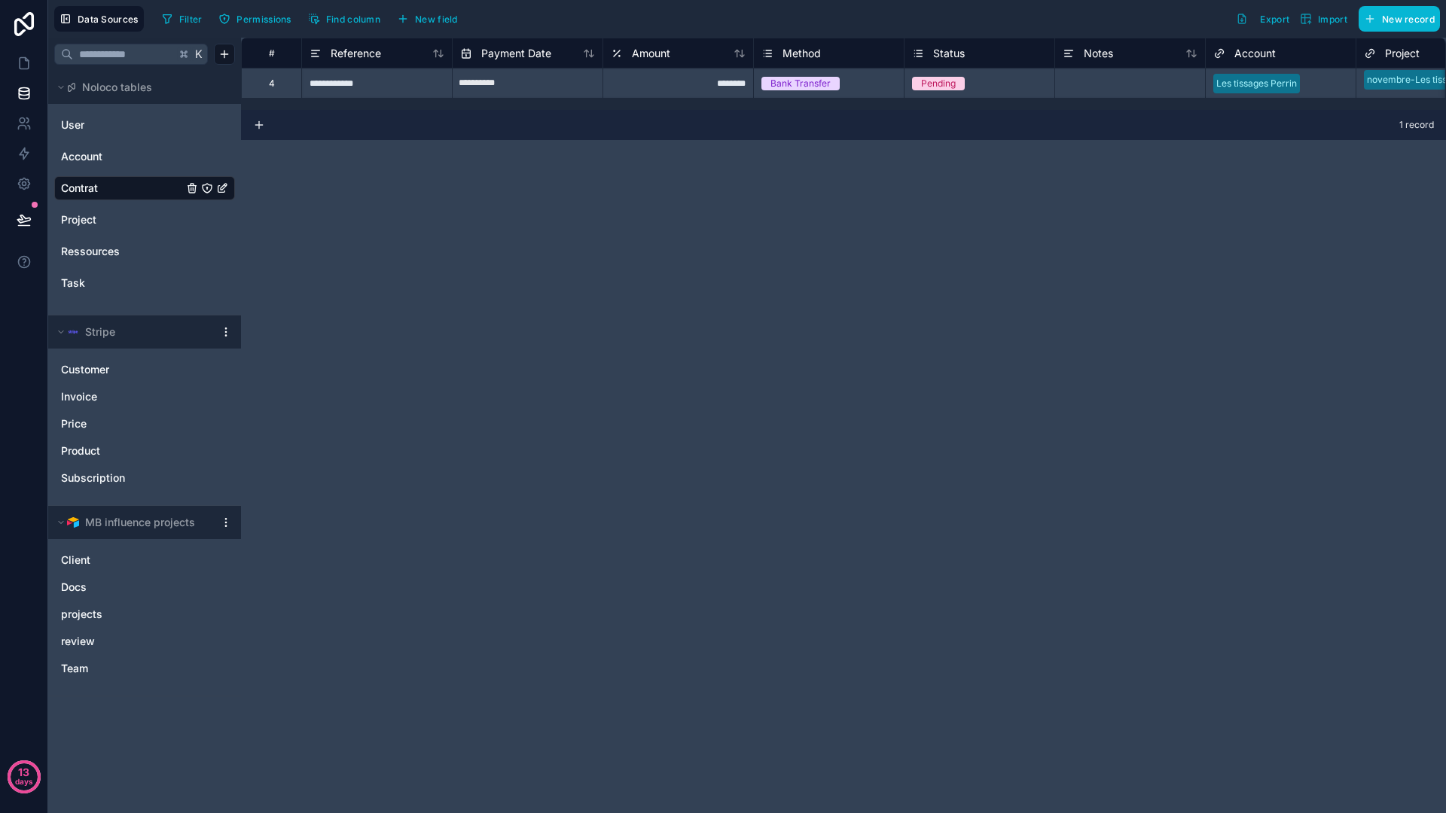
click at [228, 523] on html "**********" at bounding box center [723, 406] width 1446 height 813
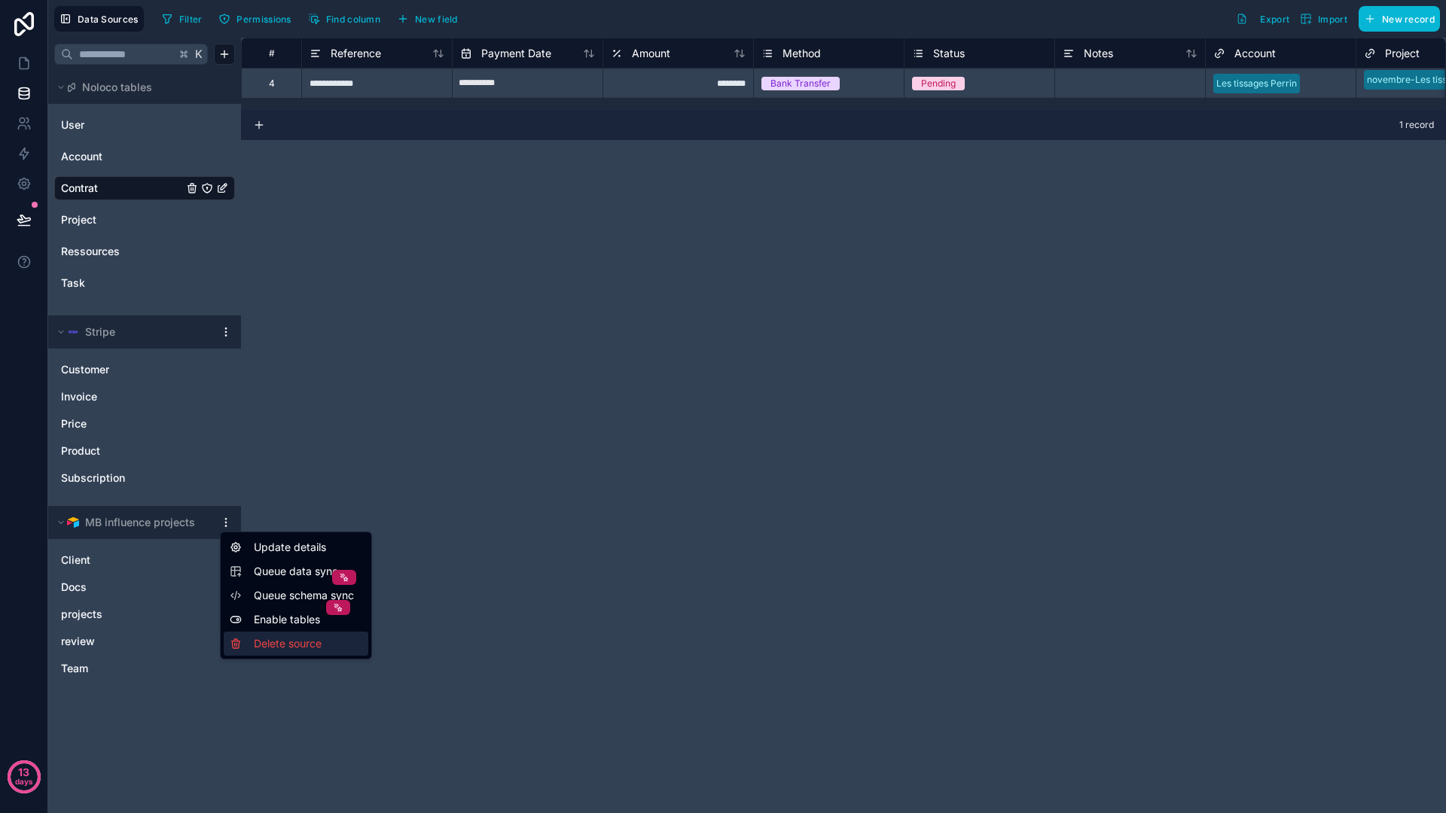
click at [275, 648] on div "Delete source" at bounding box center [296, 644] width 145 height 24
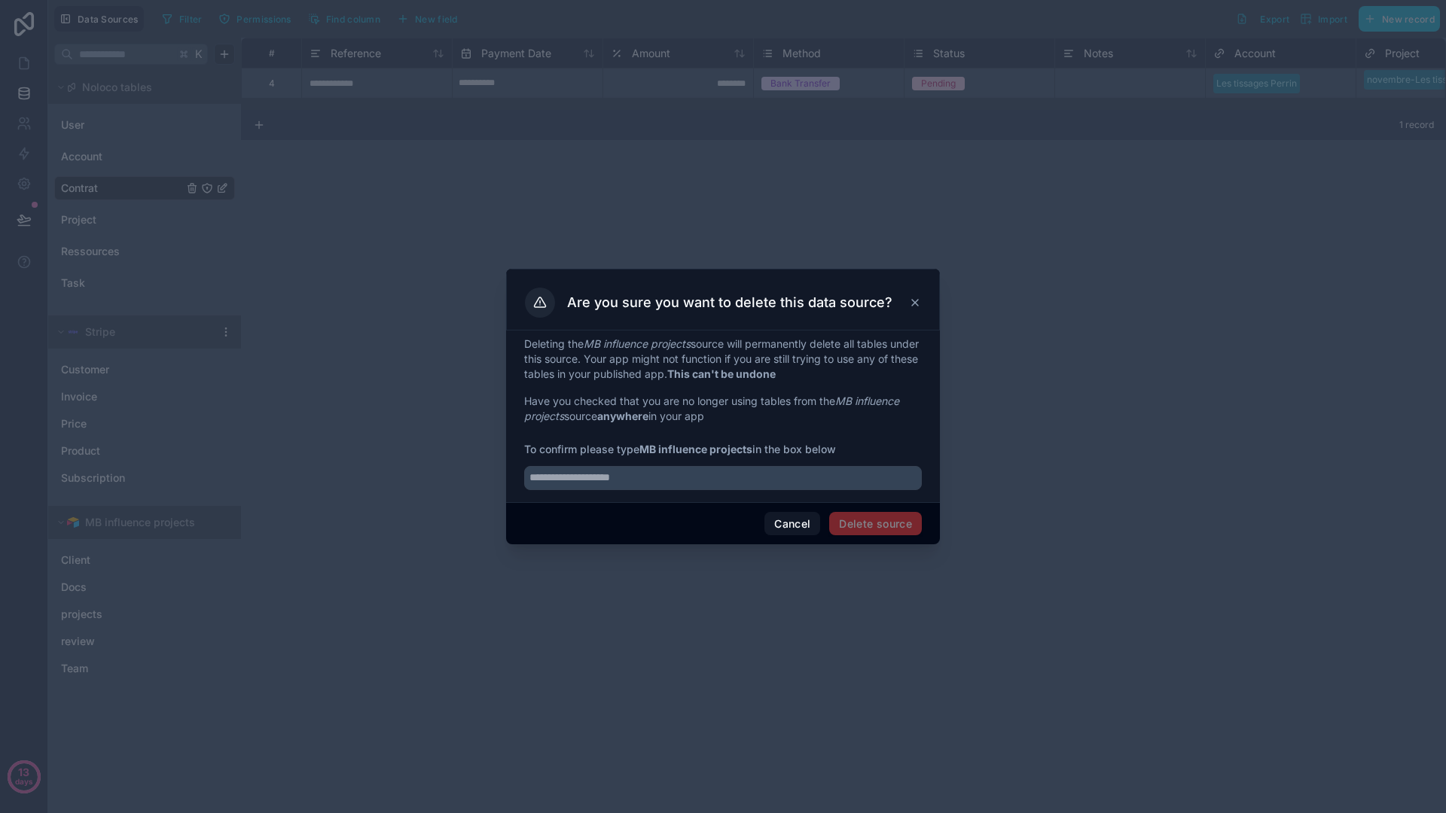
click at [854, 526] on span "Delete source" at bounding box center [875, 524] width 93 height 24
click at [821, 479] on input "text" at bounding box center [723, 478] width 398 height 24
type input "**********"
click at [888, 529] on button "Delete source" at bounding box center [875, 524] width 93 height 24
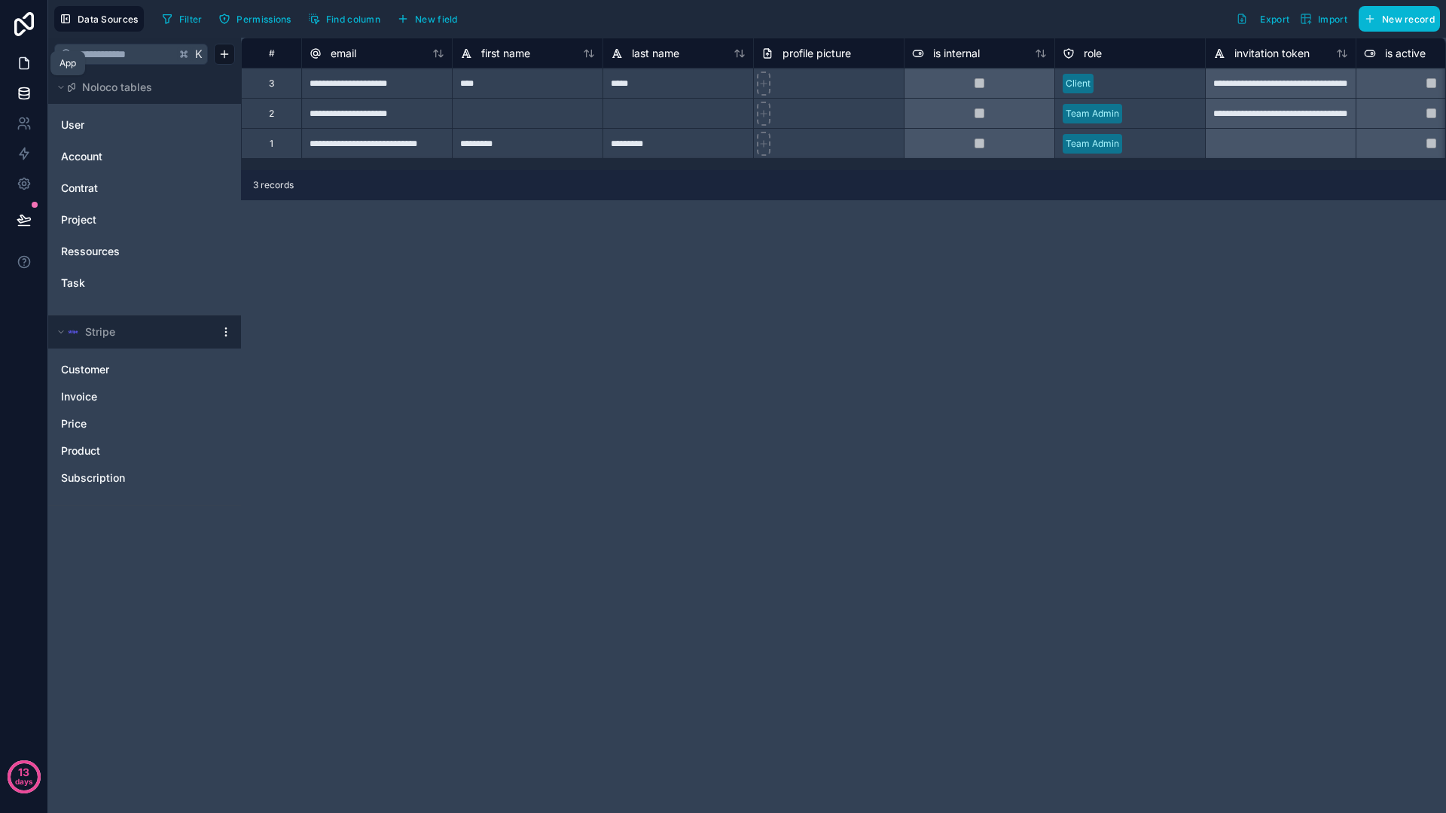
click at [20, 63] on icon at bounding box center [24, 63] width 15 height 15
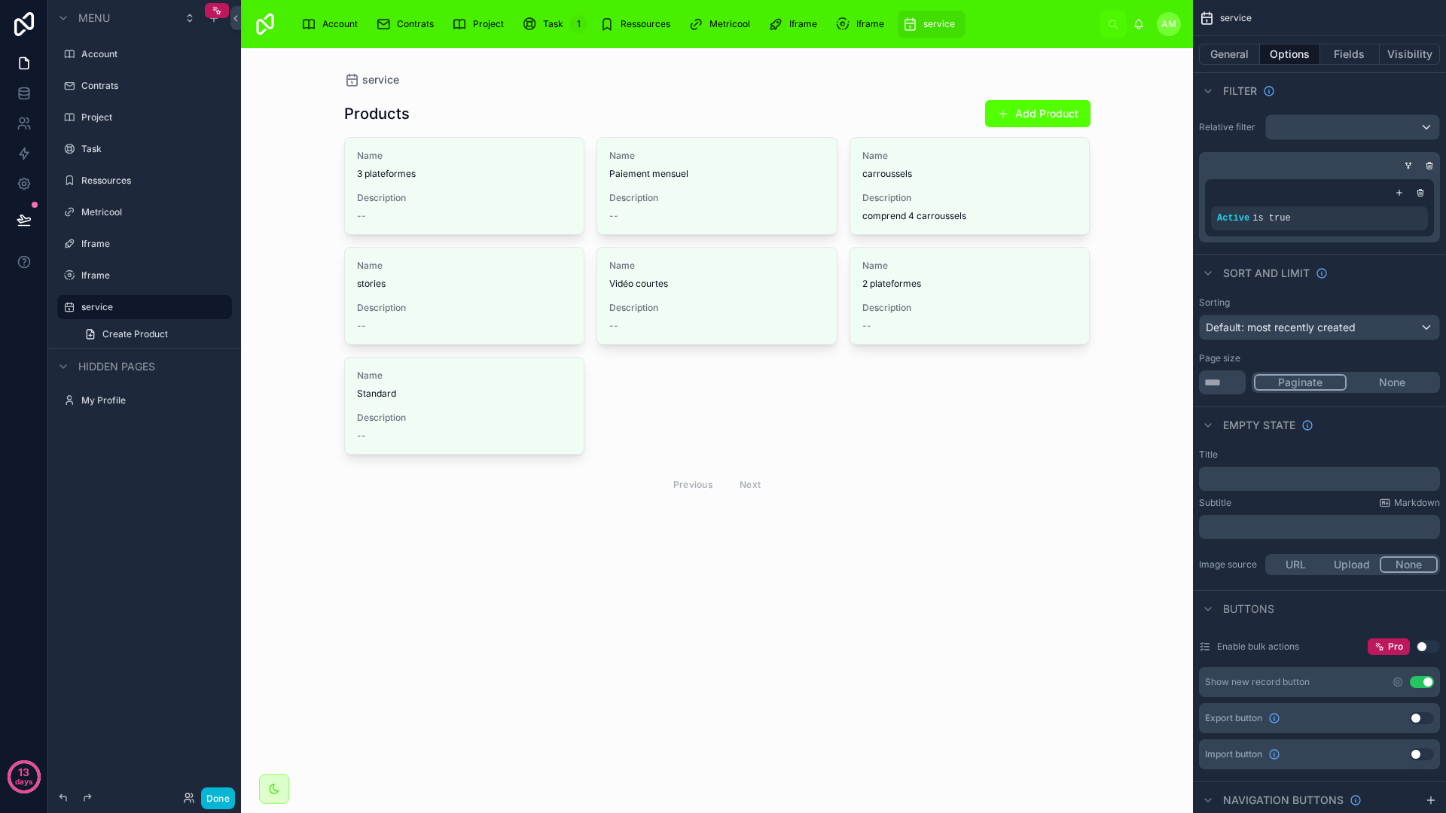
click at [775, 427] on div "Name 3 plateformes Description -- Name Paiement mensuel Description -- Name car…" at bounding box center [717, 319] width 746 height 365
click at [1237, 54] on button "General" at bounding box center [1229, 54] width 61 height 21
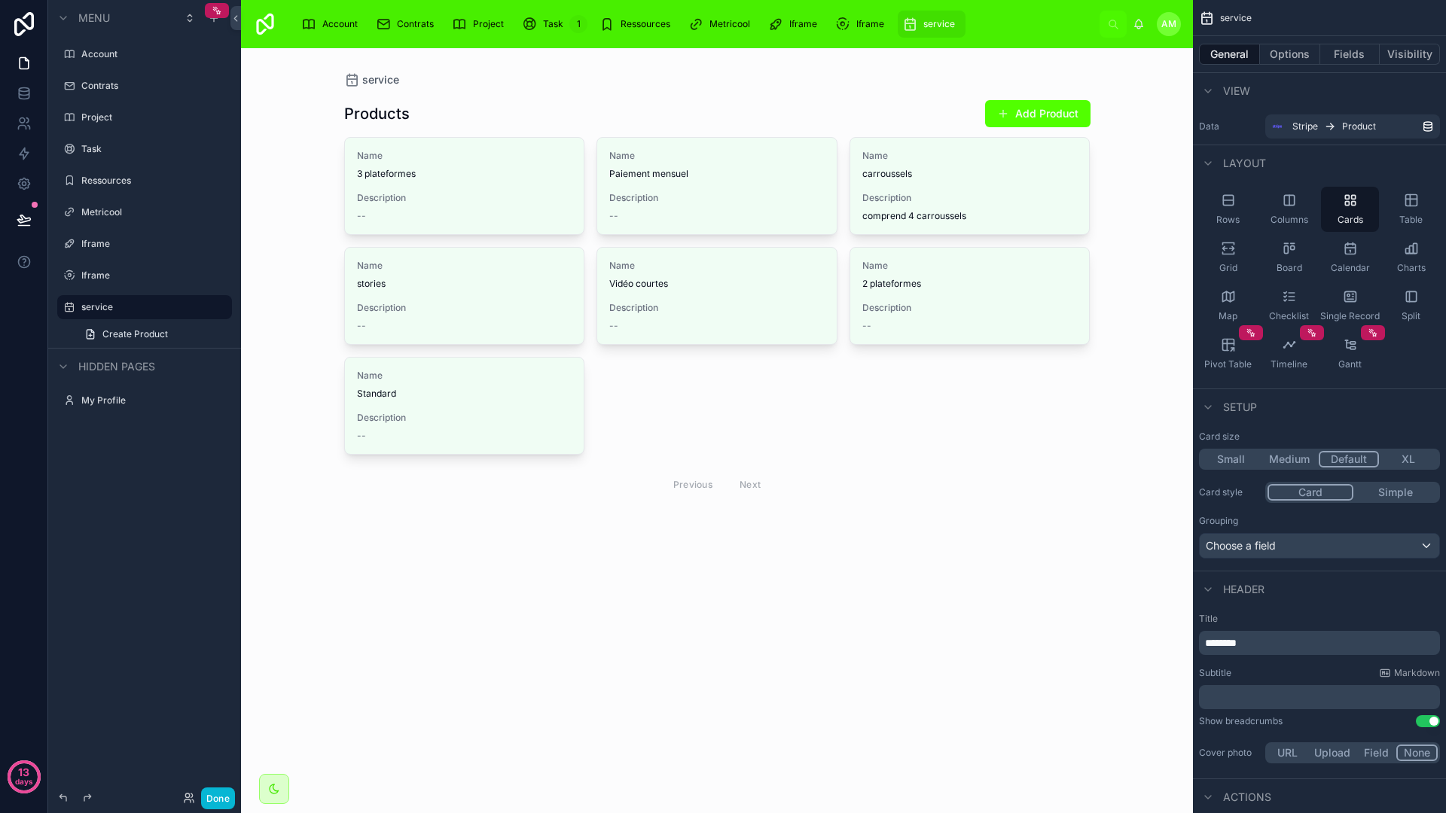
click at [803, 423] on div "Name 3 plateformes Description -- Name Paiement mensuel Description -- Name car…" at bounding box center [717, 319] width 746 height 365
click at [934, 18] on span "service" at bounding box center [939, 24] width 32 height 12
click at [659, 605] on div "service Products Add Product Name 3 plateformes Description -- Name Paiement me…" at bounding box center [717, 430] width 952 height 765
click at [218, 309] on icon "scrollable content" at bounding box center [220, 307] width 12 height 12
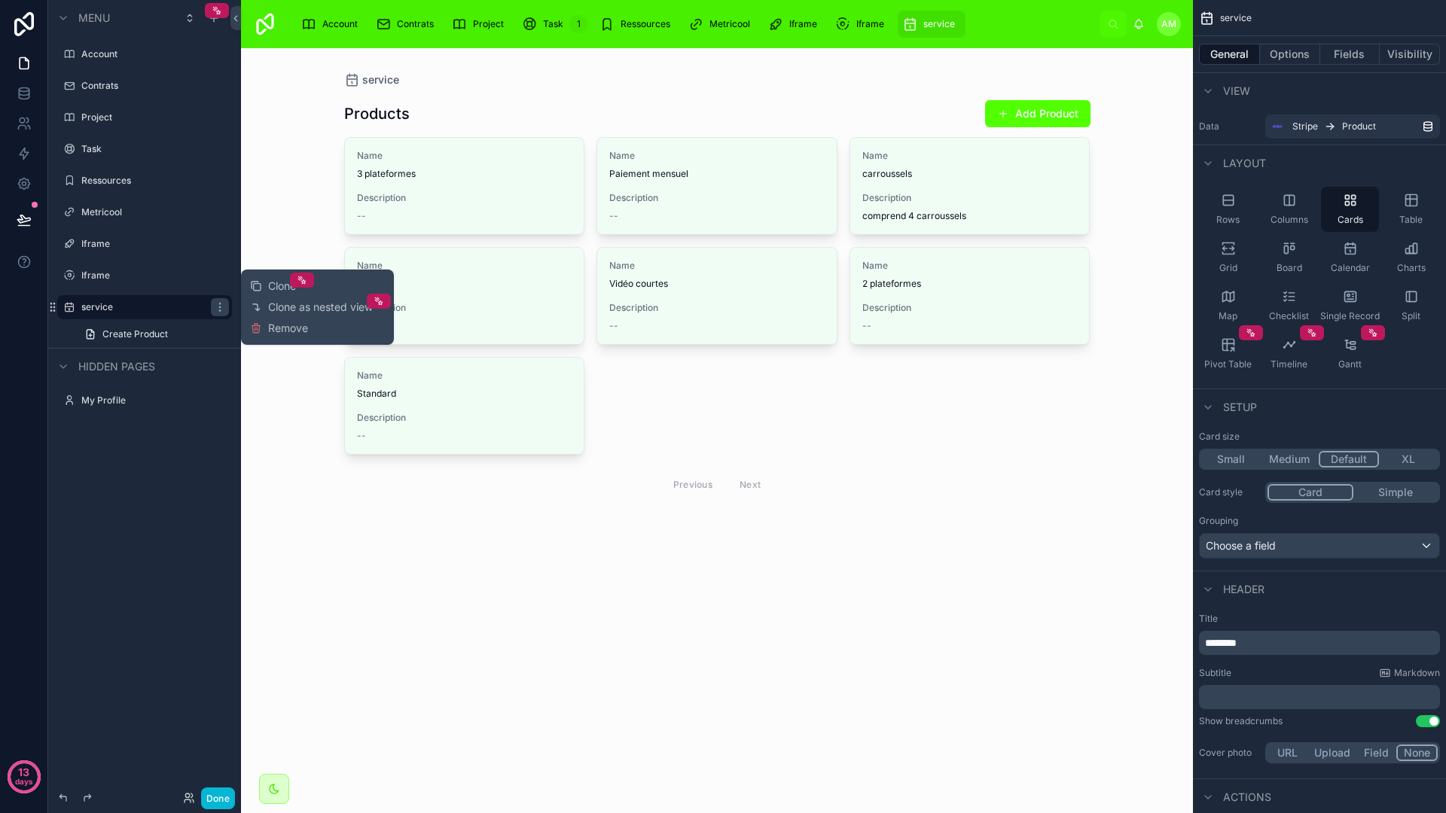
click at [744, 467] on div "Previous Next" at bounding box center [717, 484] width 746 height 35
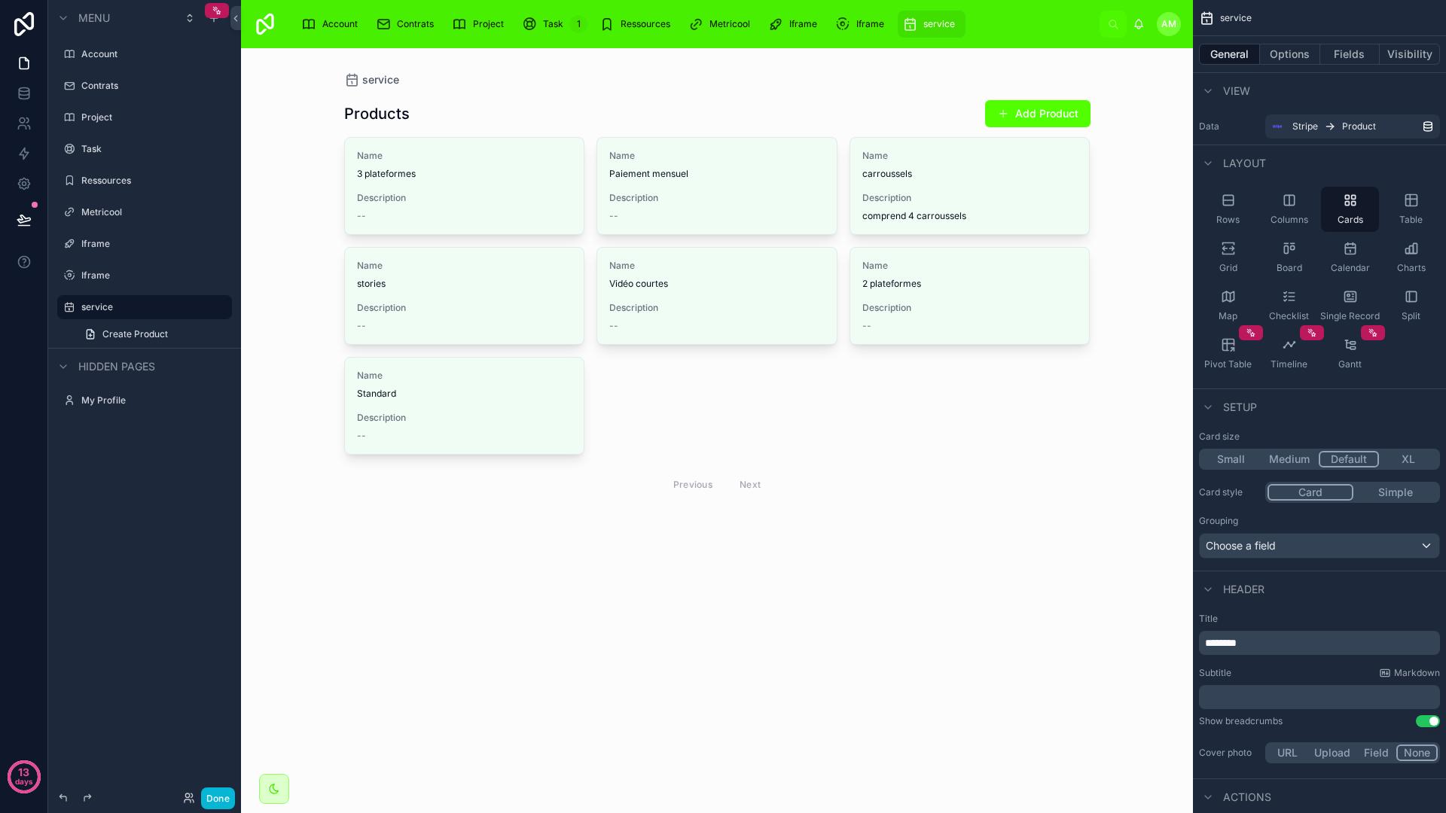
click at [1378, 498] on button "Simple" at bounding box center [1395, 492] width 84 height 17
click at [1316, 493] on button "Card" at bounding box center [1309, 492] width 84 height 17
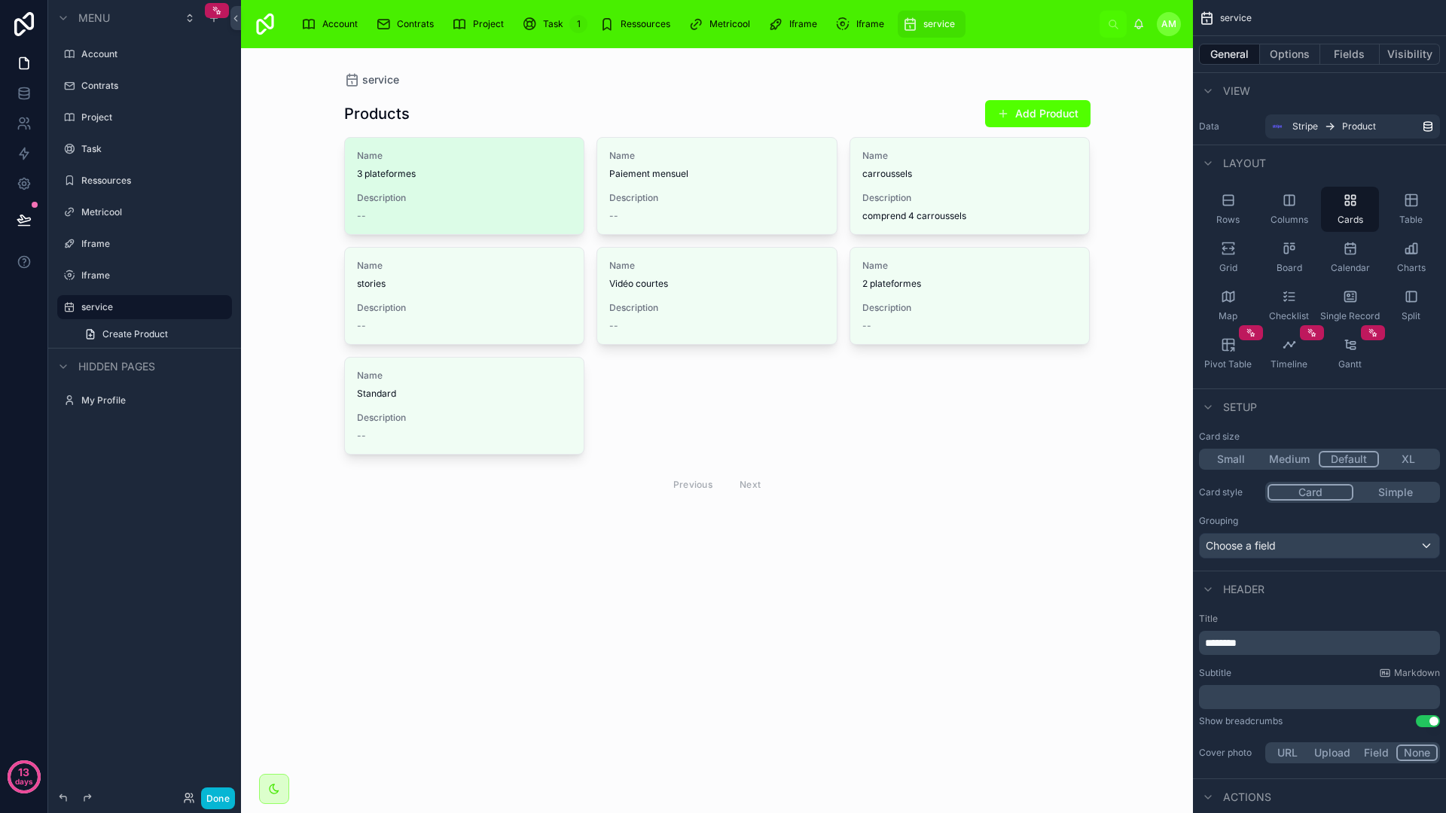
click at [521, 212] on div "--" at bounding box center [464, 216] width 215 height 12
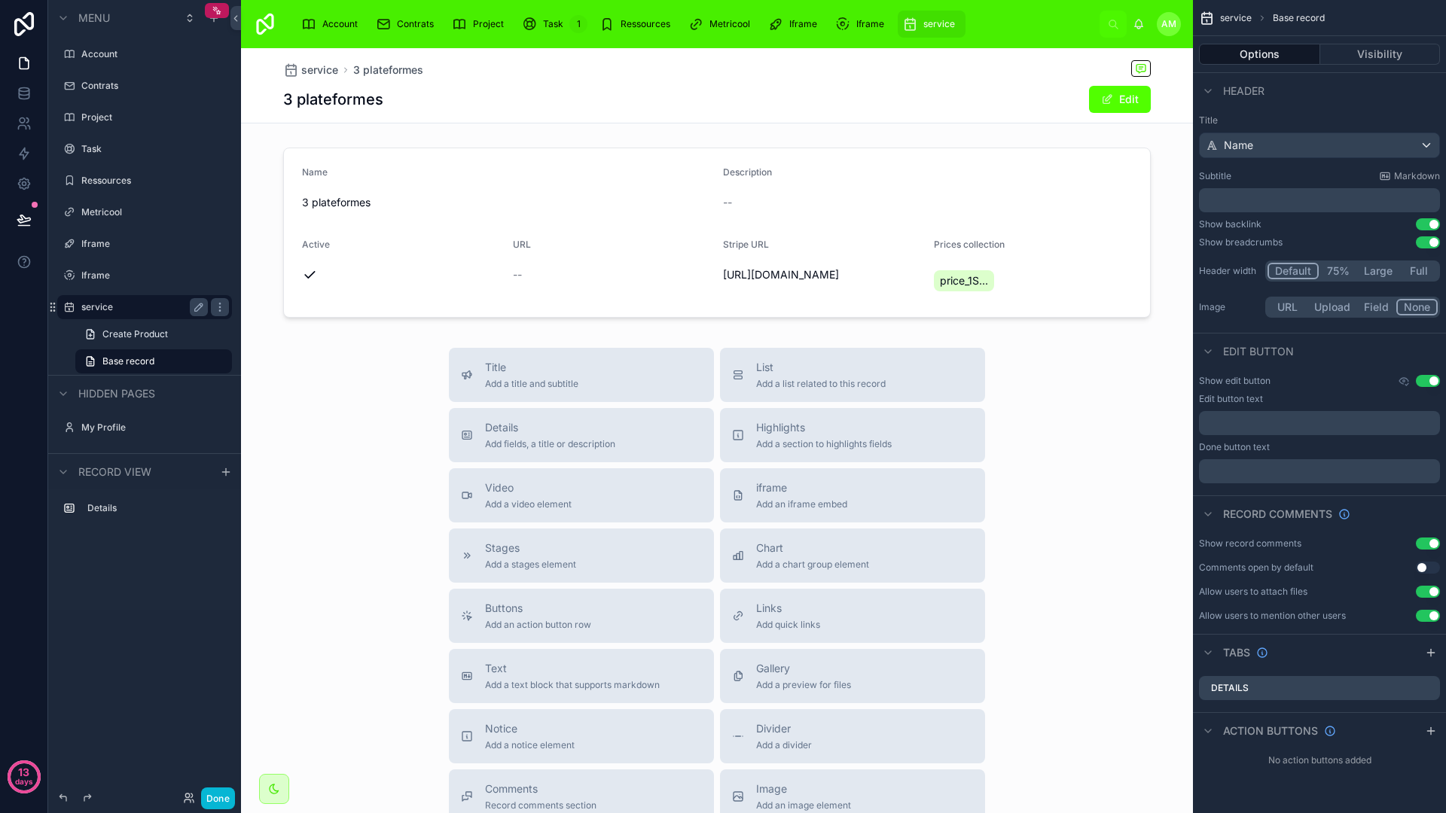
click at [156, 318] on div "service" at bounding box center [144, 307] width 169 height 24
click at [115, 316] on div "service" at bounding box center [144, 307] width 169 height 24
click at [104, 312] on label "service" at bounding box center [141, 307] width 120 height 12
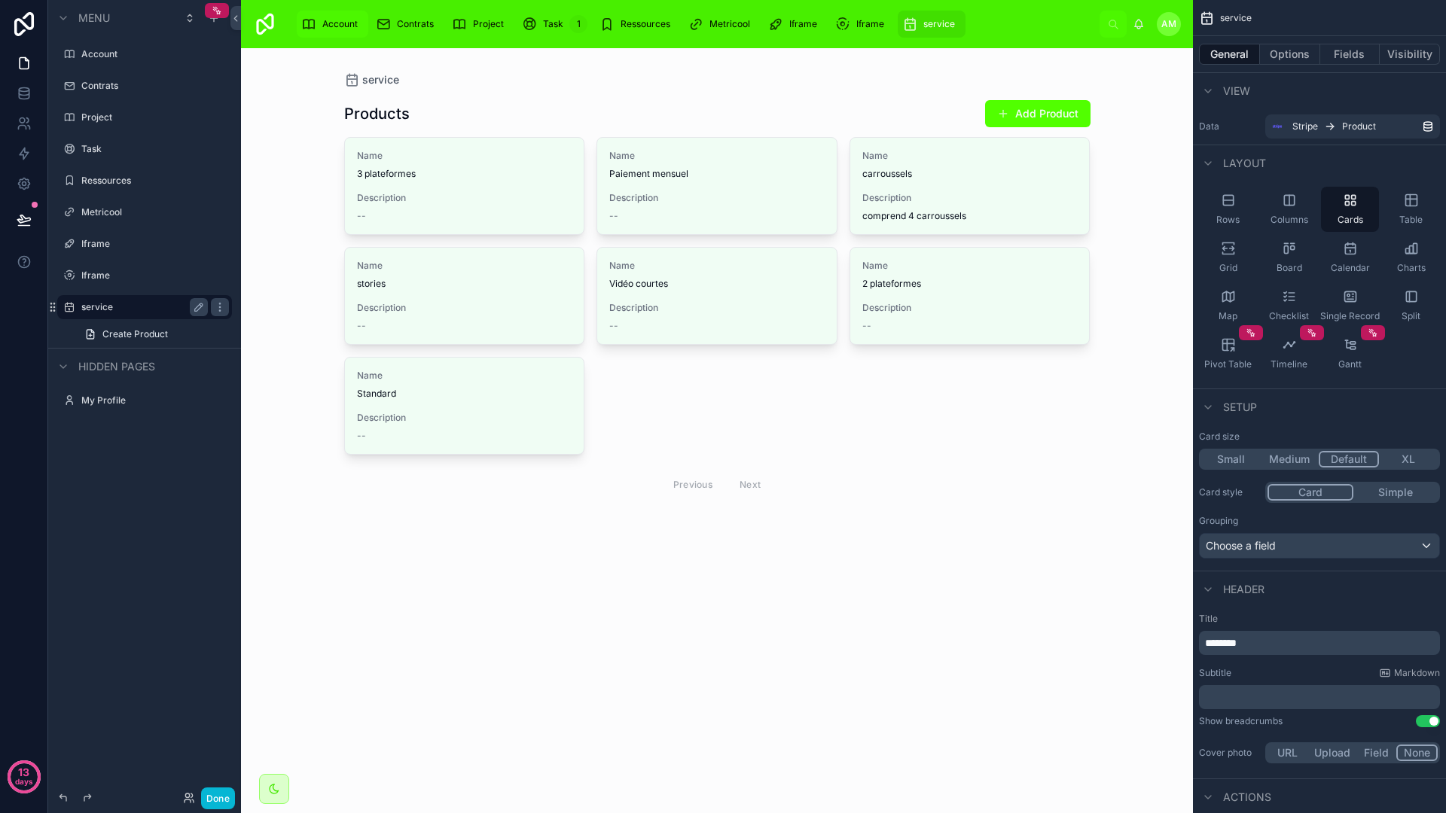
click at [338, 16] on div "Account" at bounding box center [332, 24] width 62 height 24
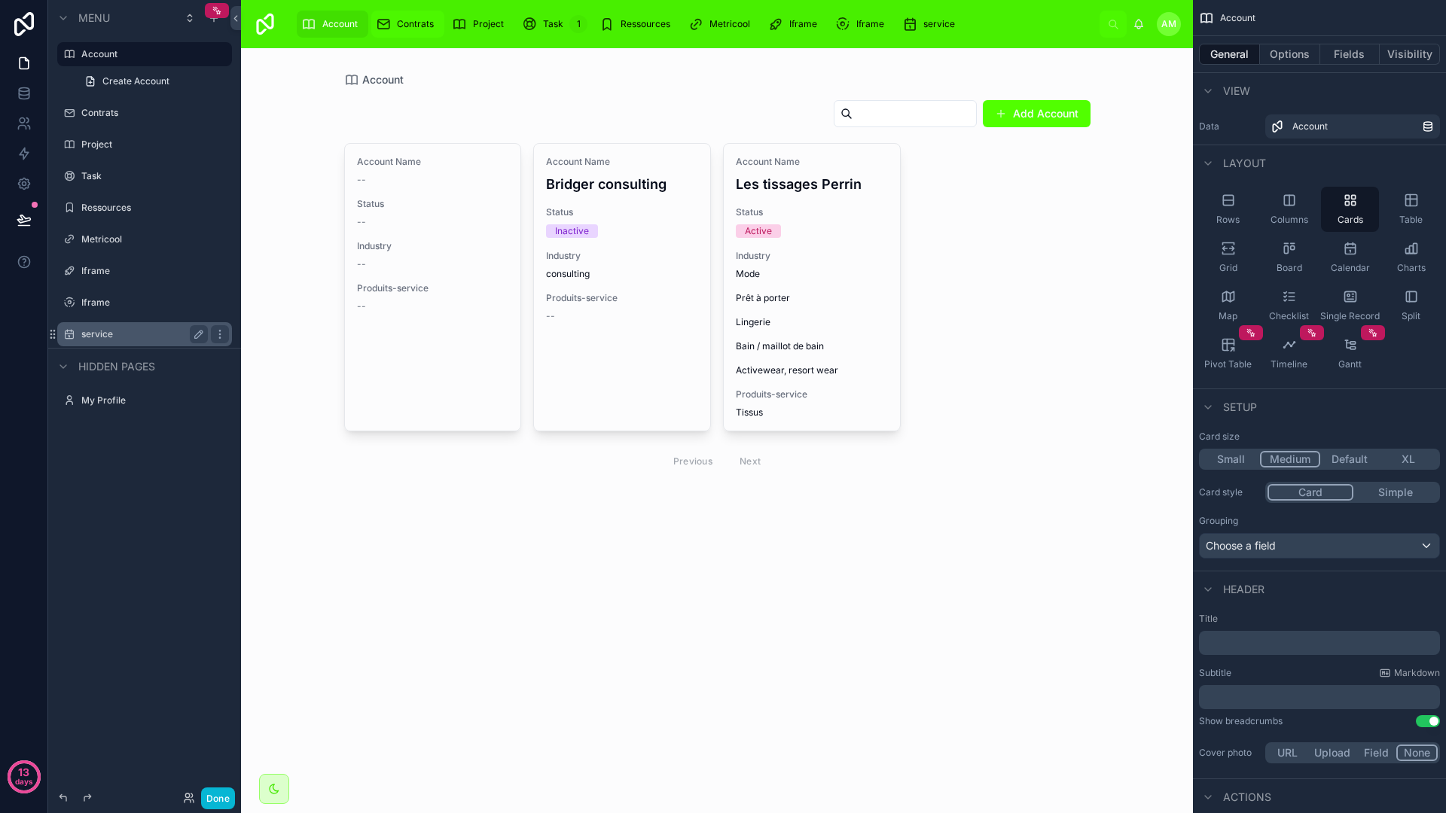
click at [435, 27] on div "Contrats" at bounding box center [408, 24] width 64 height 24
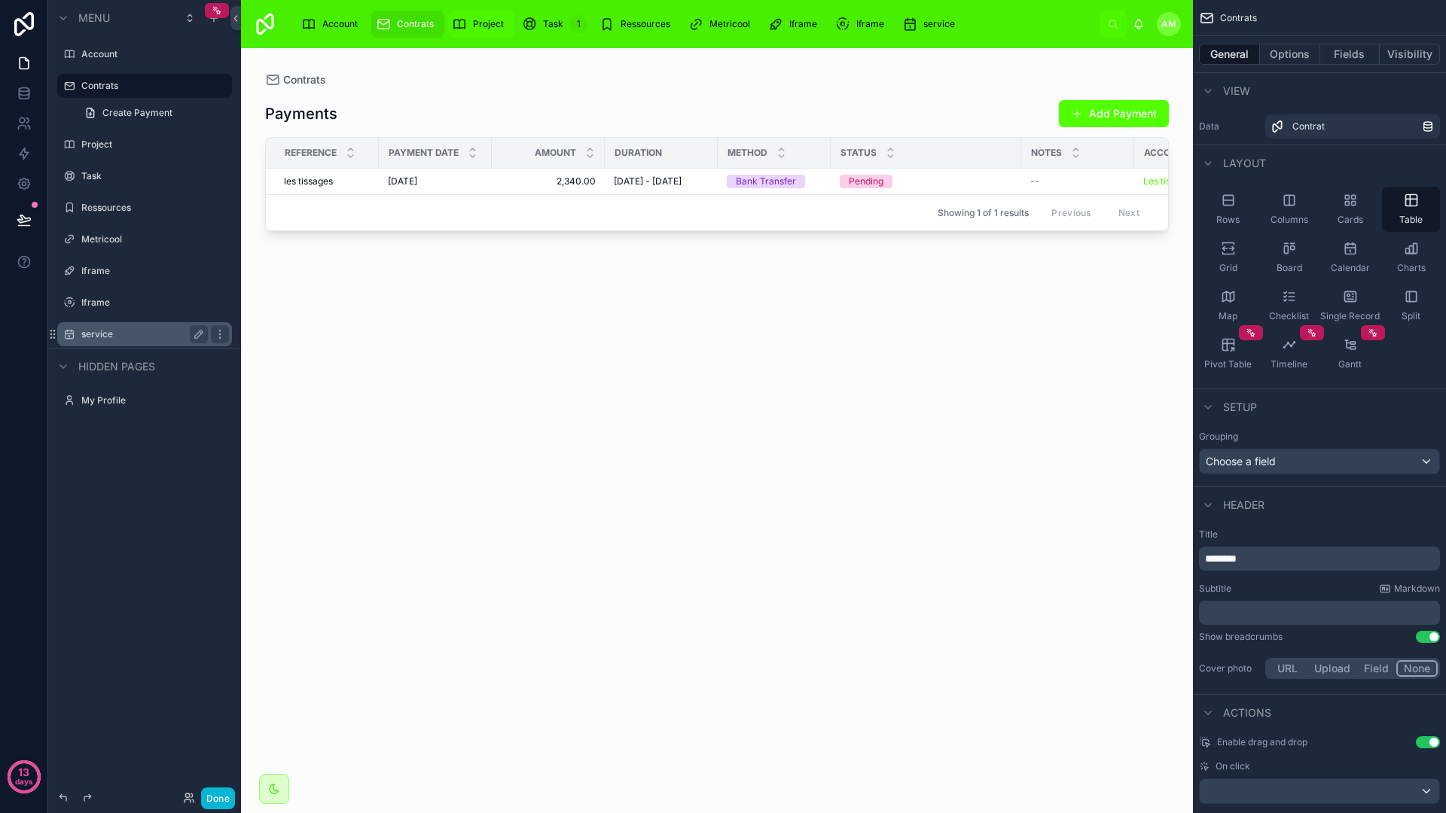
click at [489, 26] on span "Project" at bounding box center [488, 24] width 31 height 12
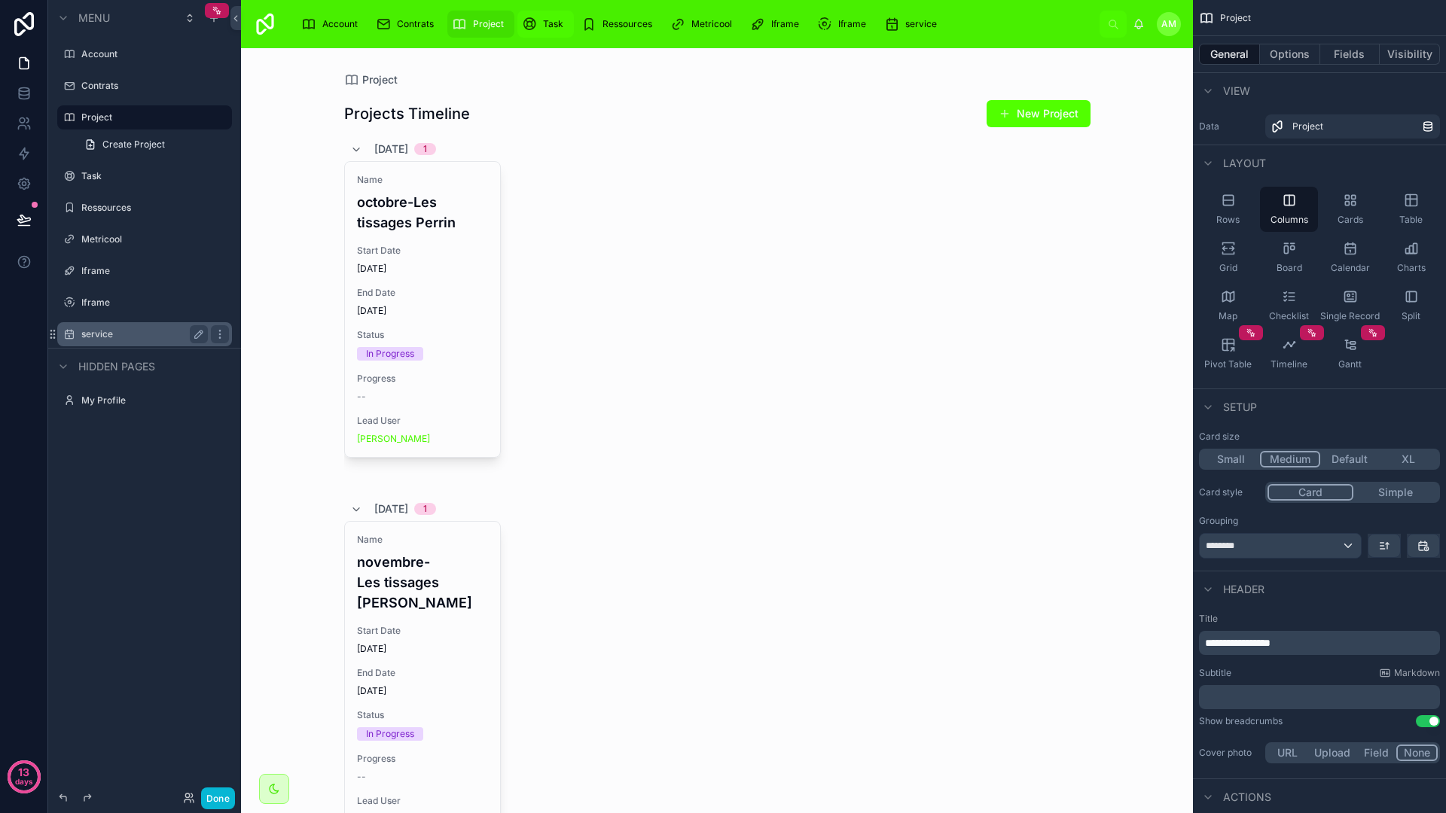
click at [537, 31] on div "Task 1" at bounding box center [545, 24] width 47 height 24
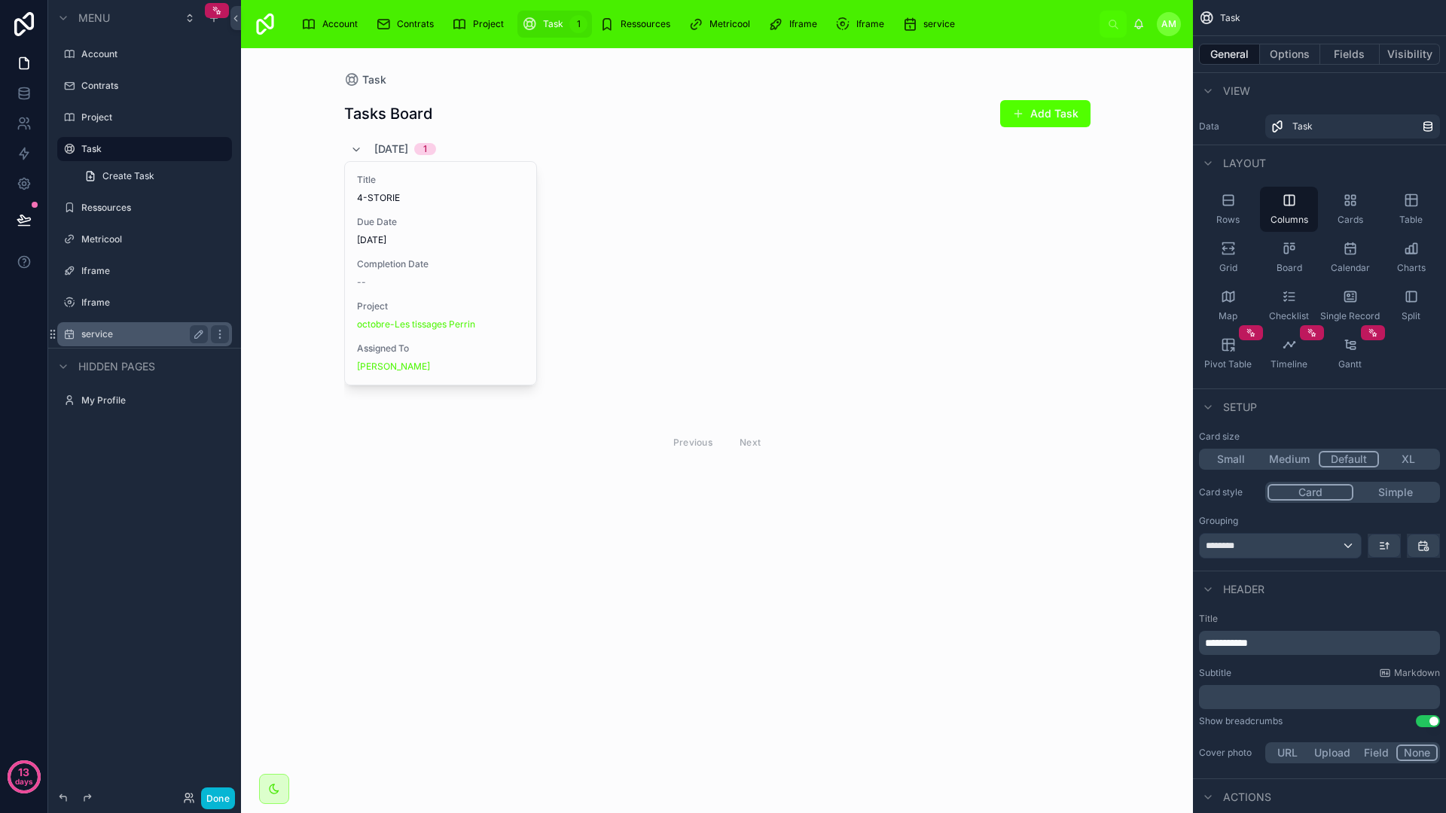
click at [593, 35] on div "Ressources" at bounding box center [637, 24] width 89 height 27
click at [620, 33] on div "Ressources" at bounding box center [637, 24] width 77 height 24
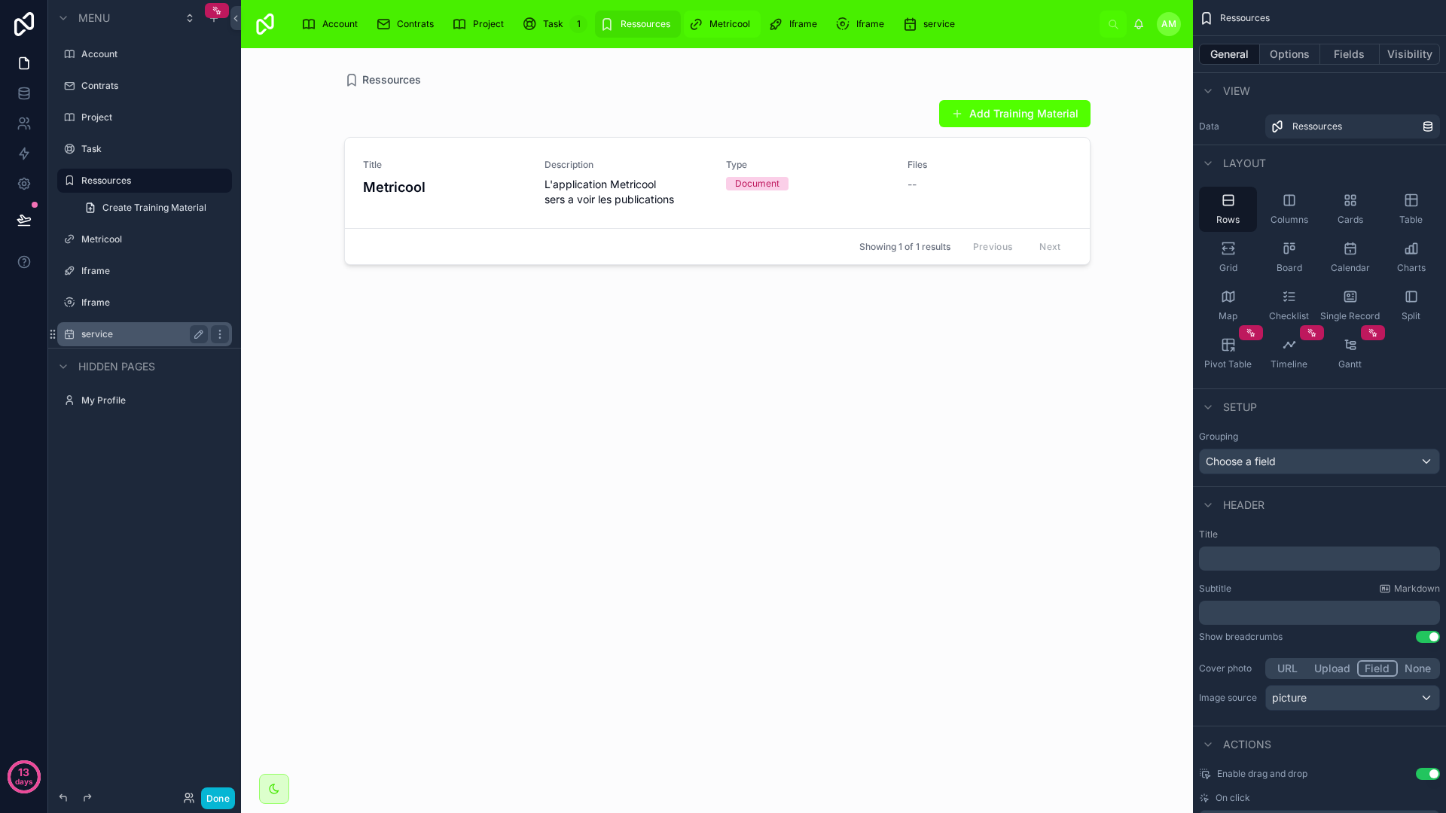
click at [721, 22] on span "Metricool" at bounding box center [729, 24] width 41 height 12
click at [730, 19] on span "Metricool" at bounding box center [729, 24] width 41 height 12
click at [228, 799] on button "Done" at bounding box center [218, 799] width 34 height 22
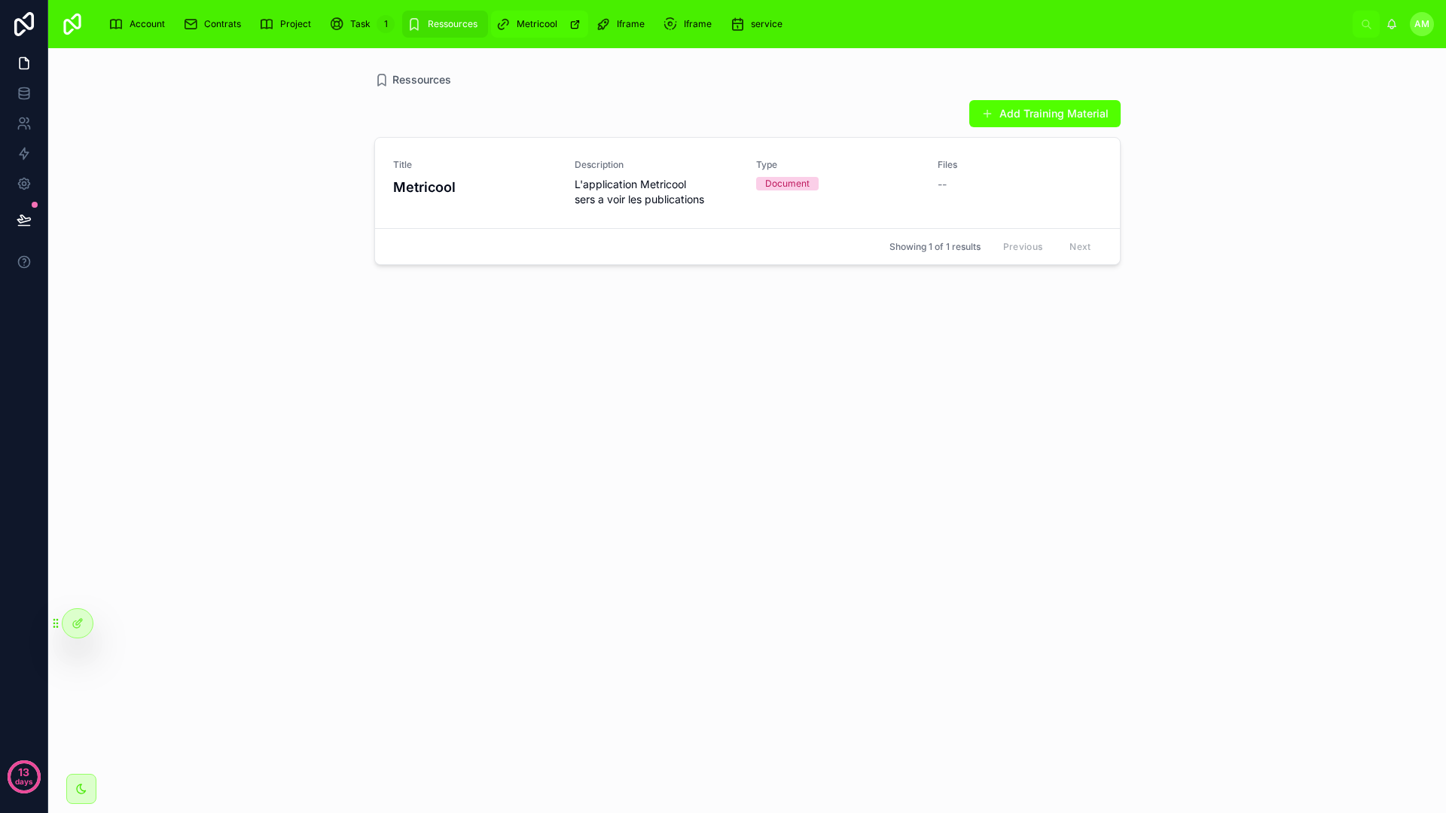
click at [551, 20] on span "Metricool" at bounding box center [536, 24] width 41 height 12
click at [617, 32] on div "Iframe" at bounding box center [623, 24] width 55 height 24
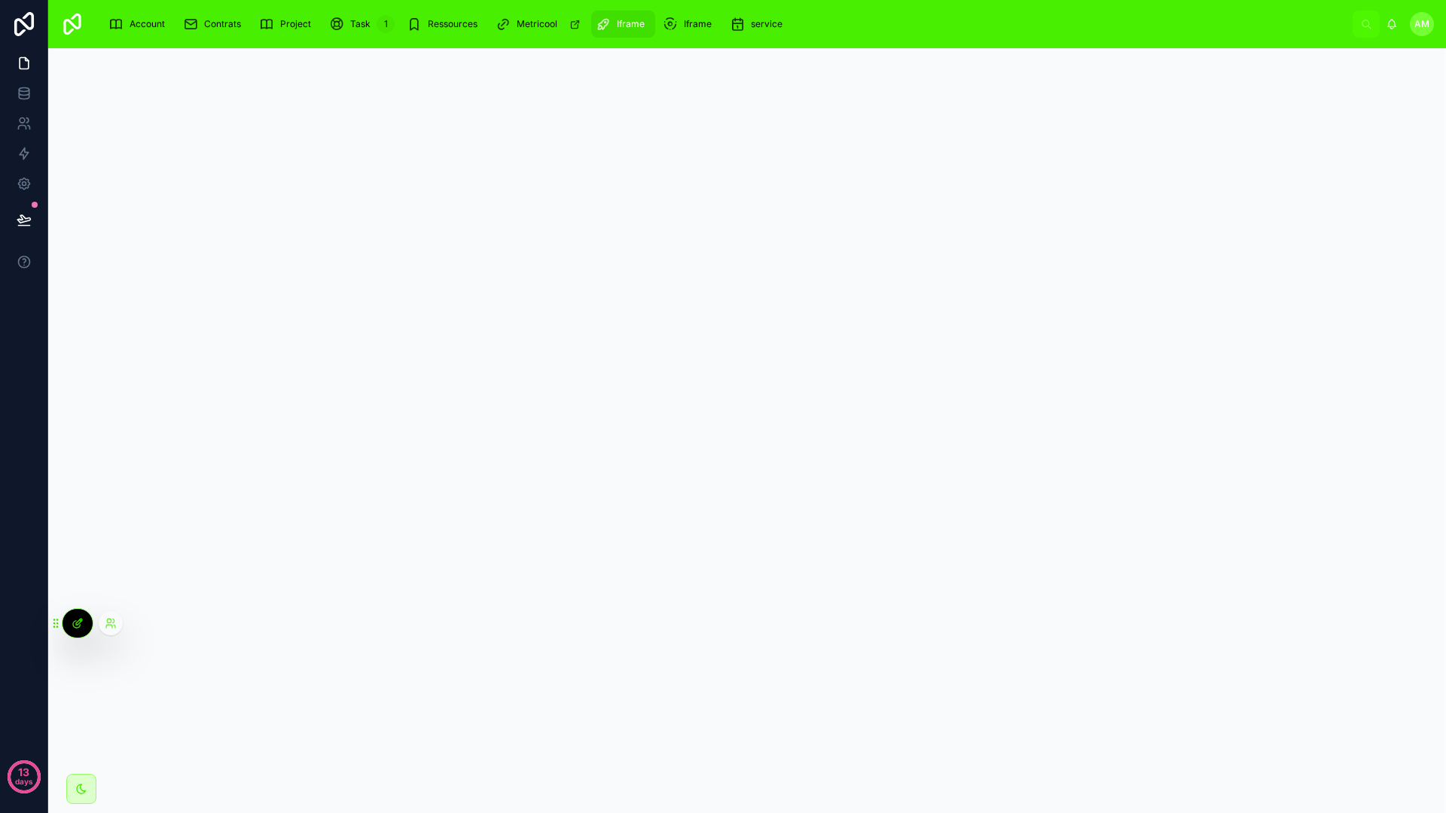
click at [84, 632] on div at bounding box center [77, 623] width 30 height 29
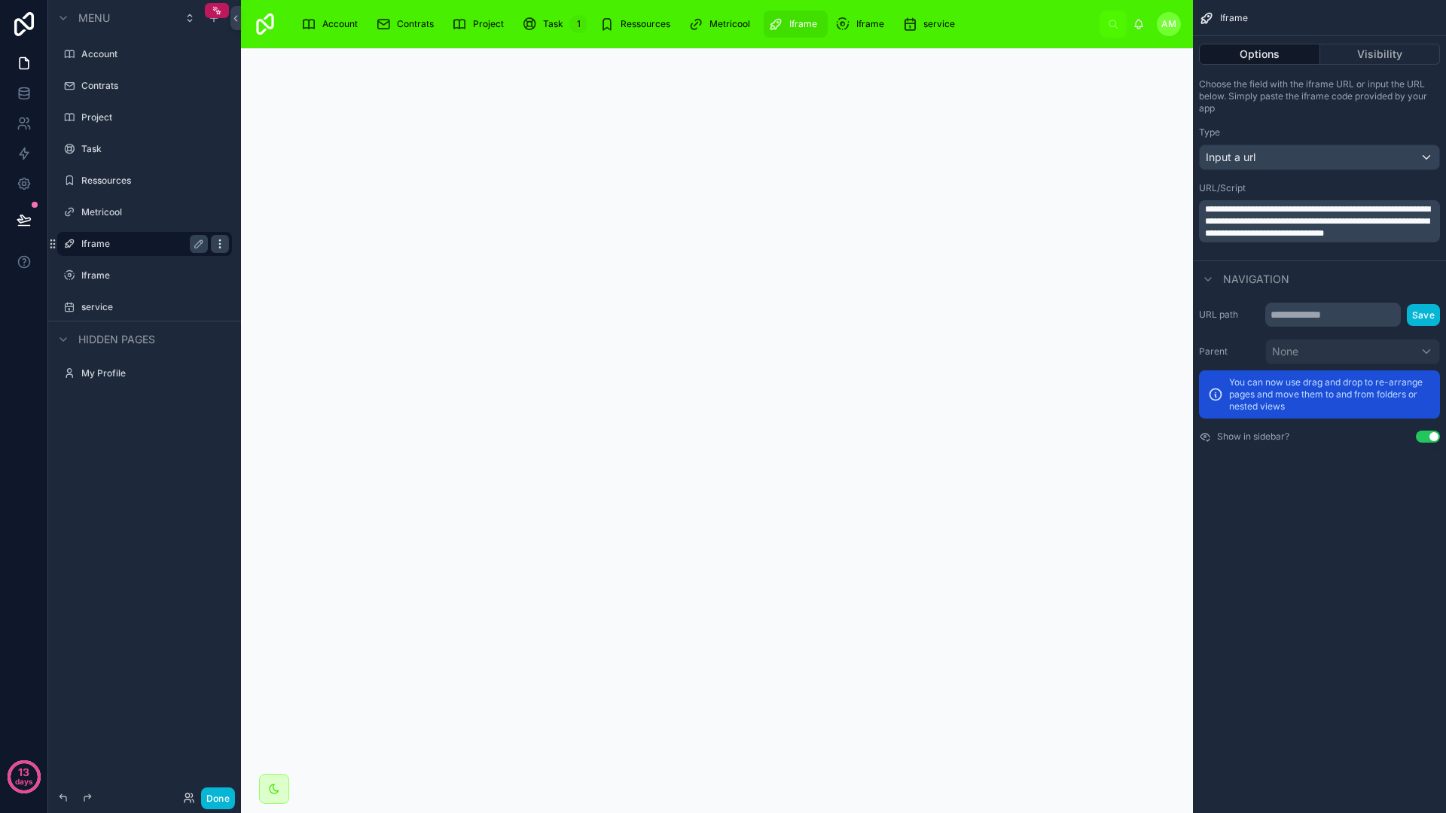
click at [218, 242] on icon "scrollable content" at bounding box center [220, 244] width 12 height 12
click at [276, 264] on div "Clone Remove" at bounding box center [279, 244] width 58 height 42
click at [289, 251] on span "Remove" at bounding box center [288, 254] width 40 height 15
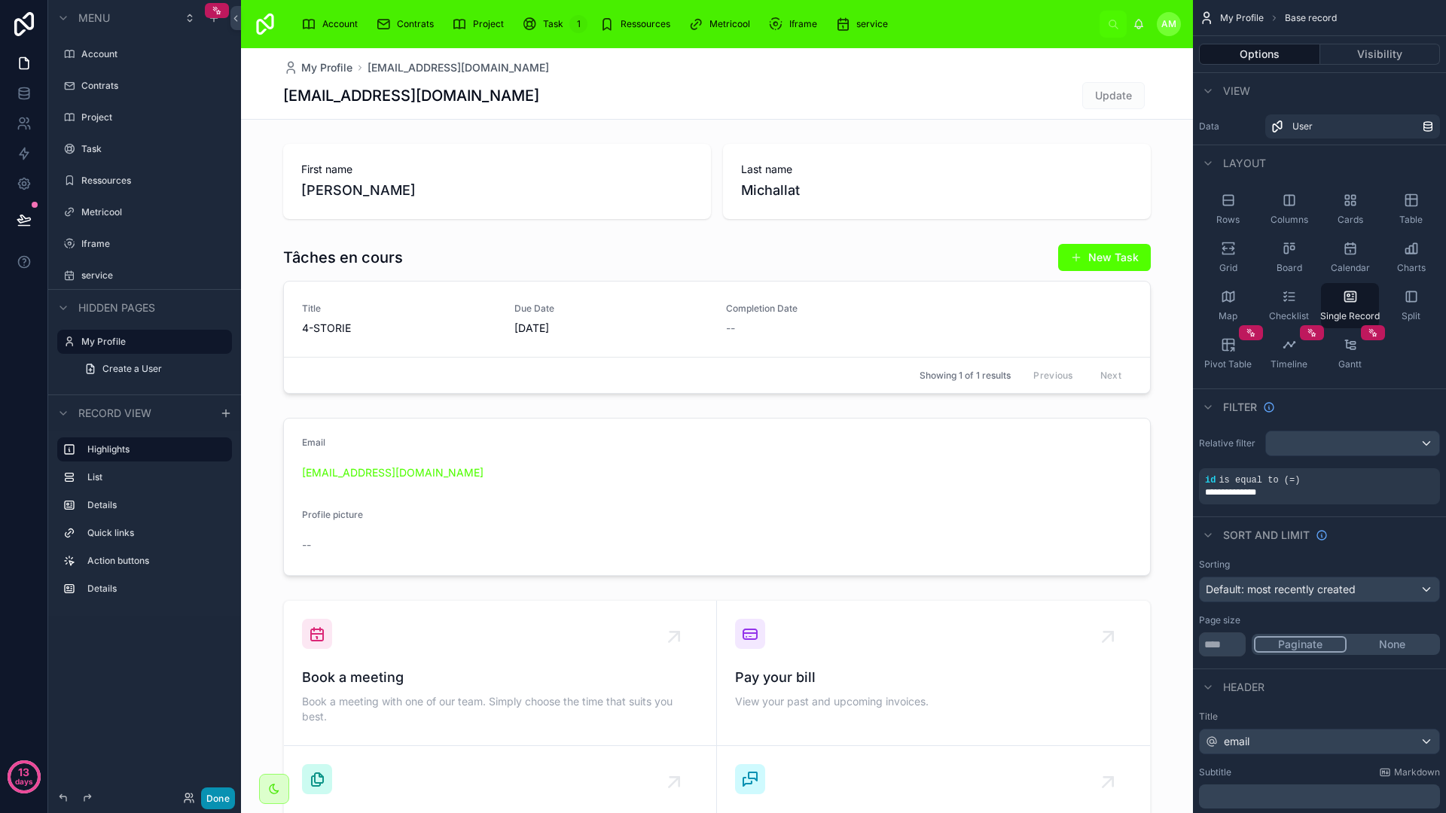
click at [213, 799] on button "Done" at bounding box center [218, 799] width 34 height 22
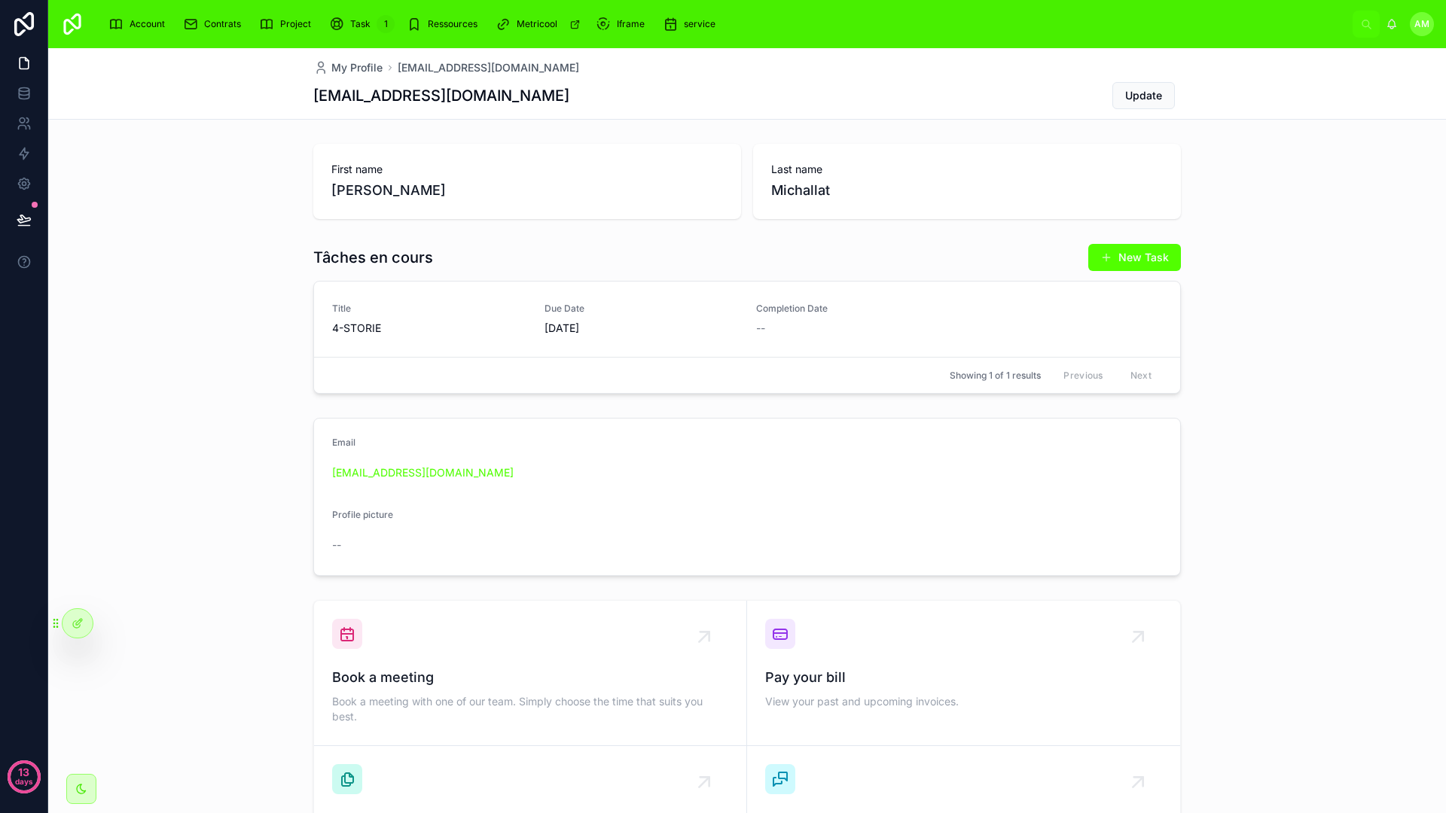
click at [1261, 404] on div "First name [PERSON_NAME] Last name [PERSON_NAME] en cours New Task Title 4-[PER…" at bounding box center [746, 542] width 1397 height 808
click at [1302, 189] on div "First name [PERSON_NAME] Last name [PERSON_NAME]" at bounding box center [746, 181] width 1397 height 87
click at [34, 221] on button at bounding box center [24, 220] width 33 height 42
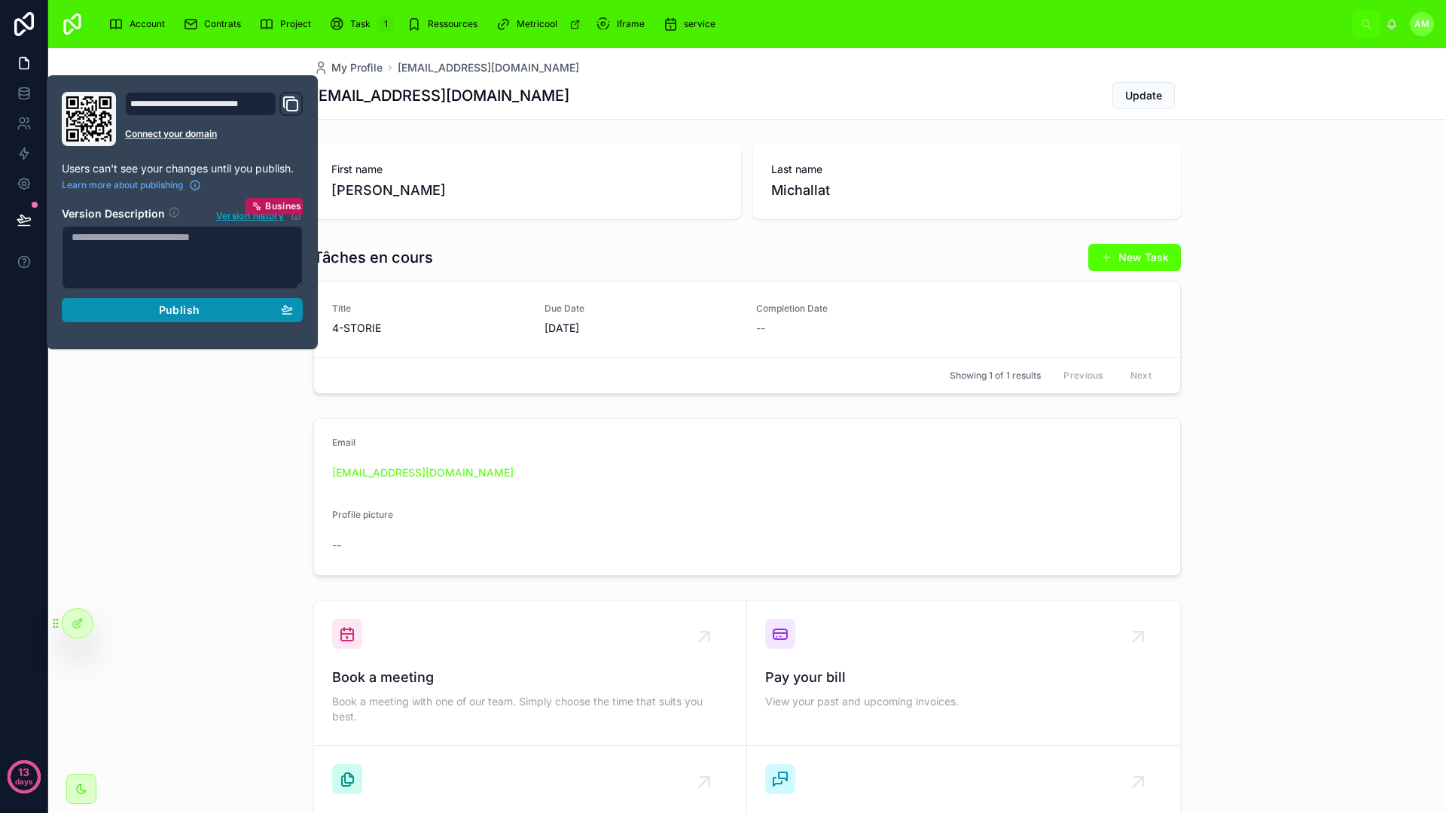
click at [192, 312] on span "Publish" at bounding box center [179, 310] width 41 height 14
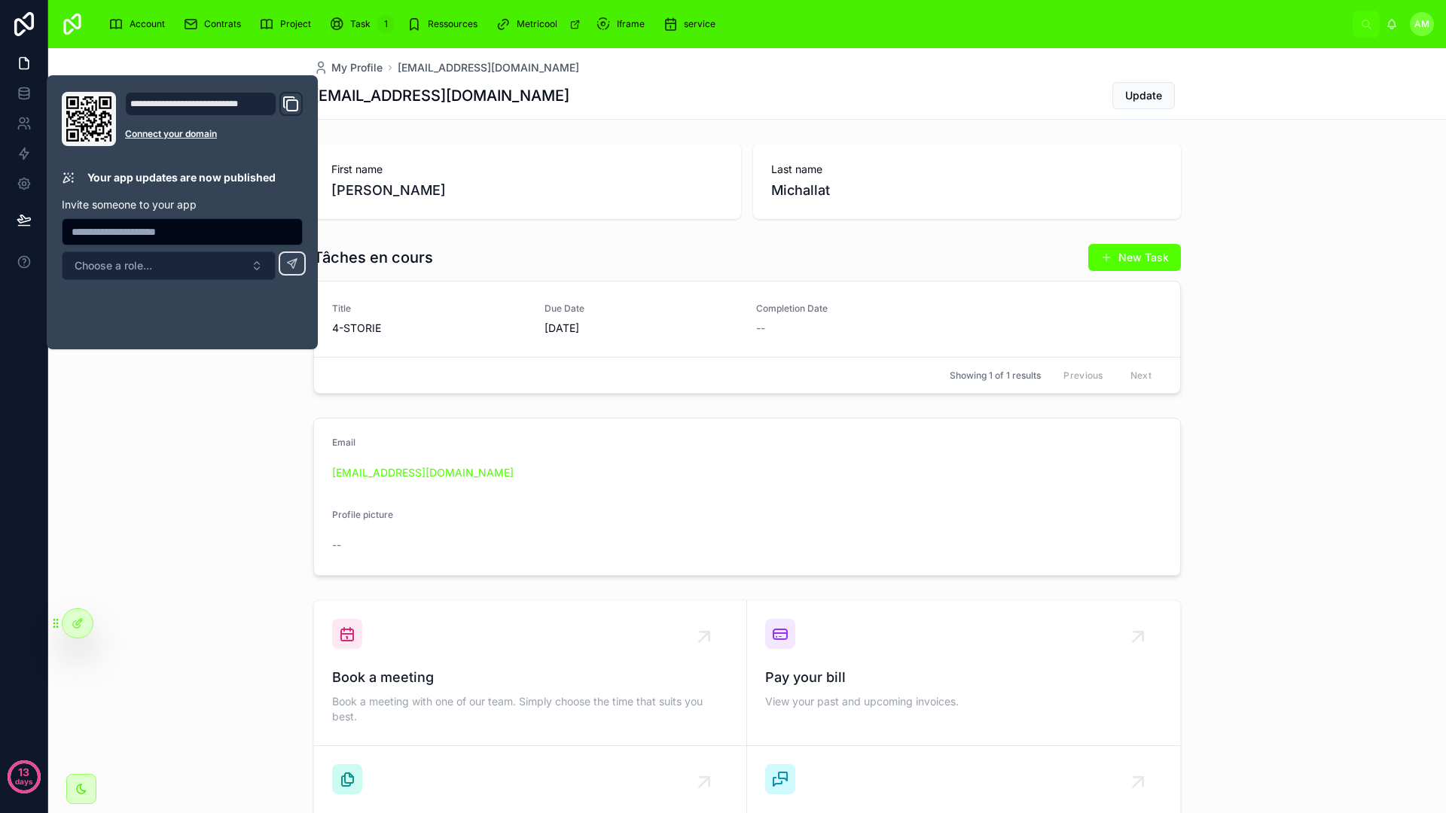
click at [224, 272] on button "Choose a role..." at bounding box center [169, 265] width 214 height 29
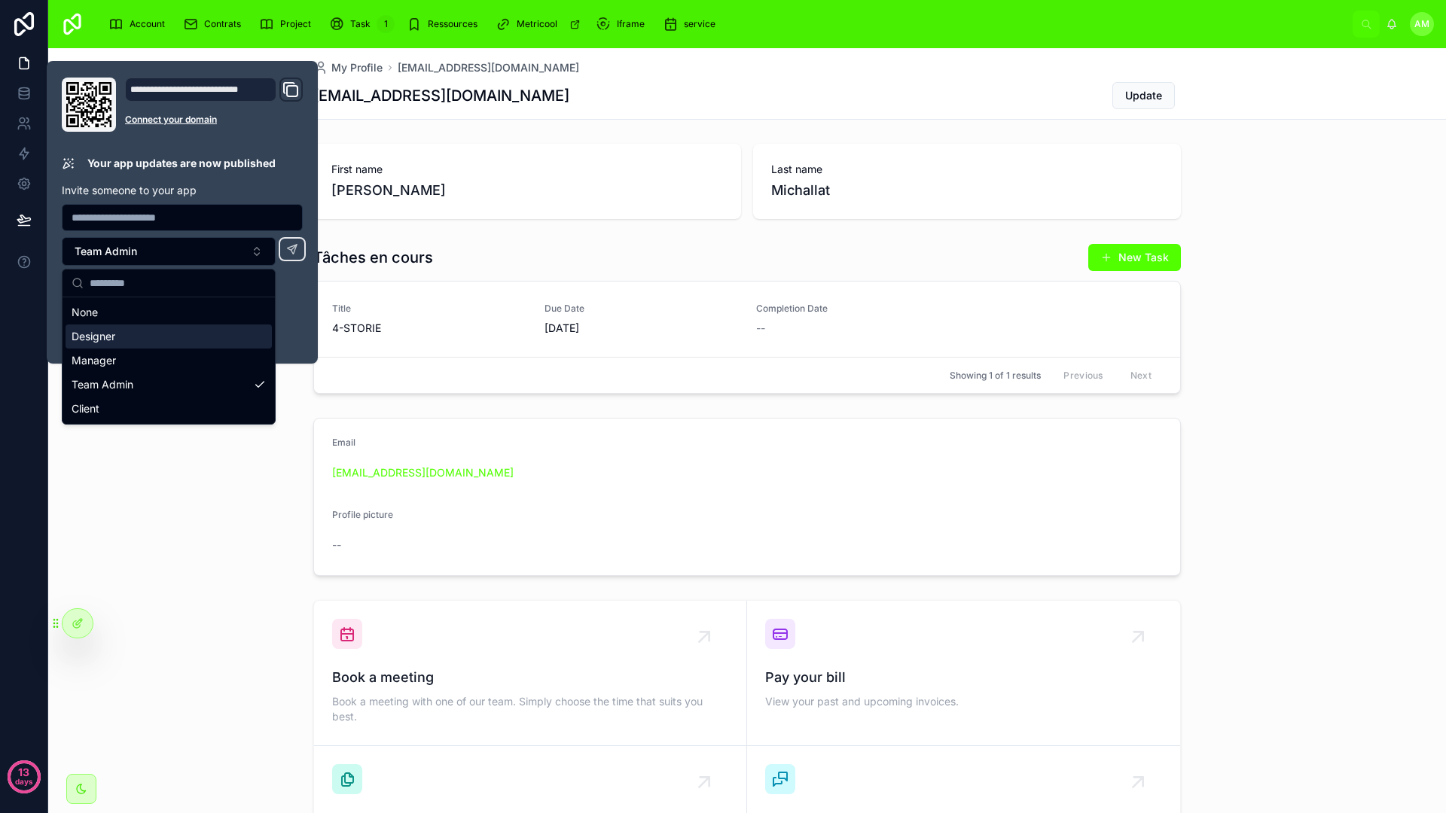
click at [207, 218] on input "text" at bounding box center [181, 217] width 239 height 21
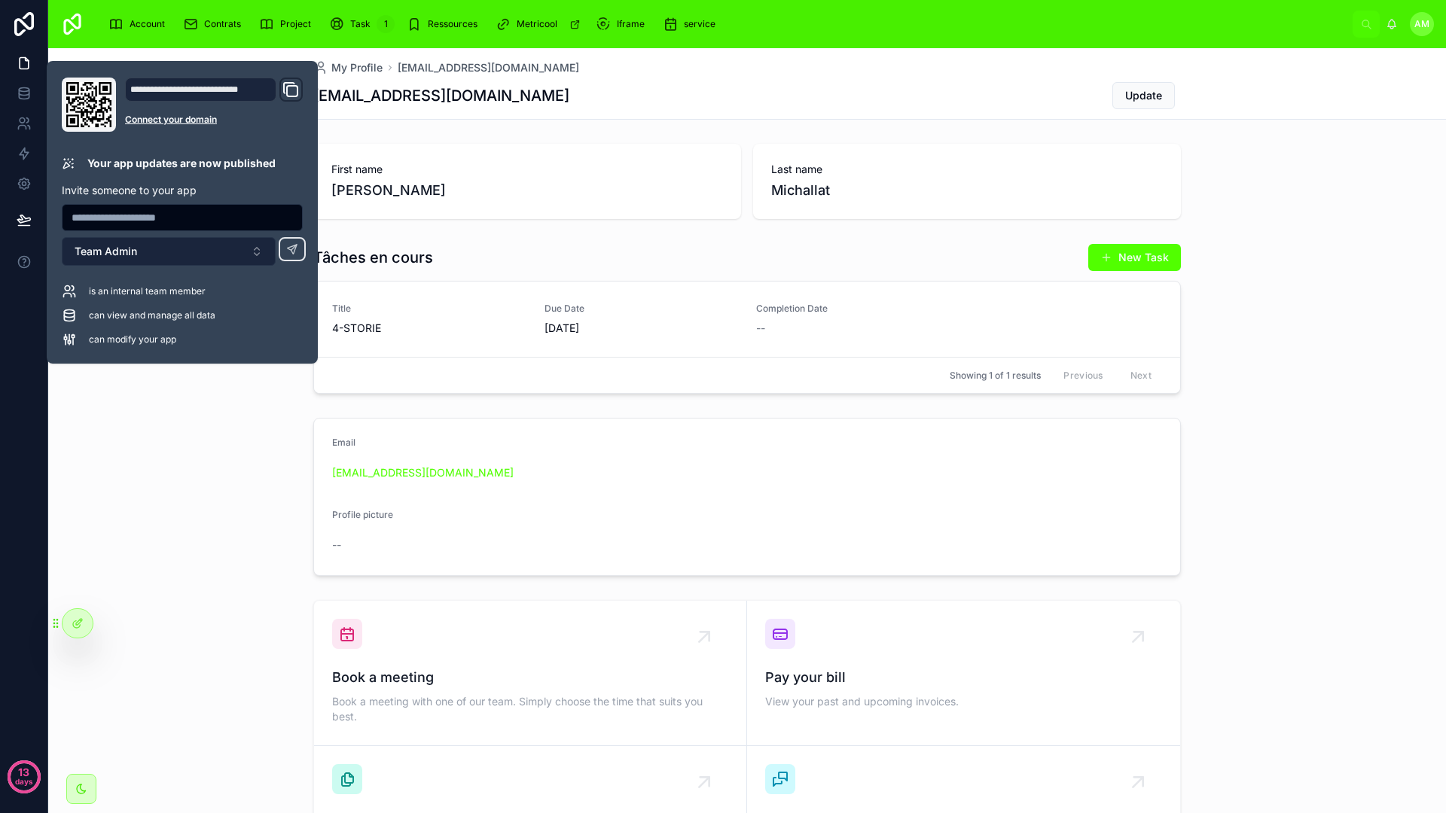
click at [210, 248] on button "Team Admin" at bounding box center [169, 251] width 214 height 29
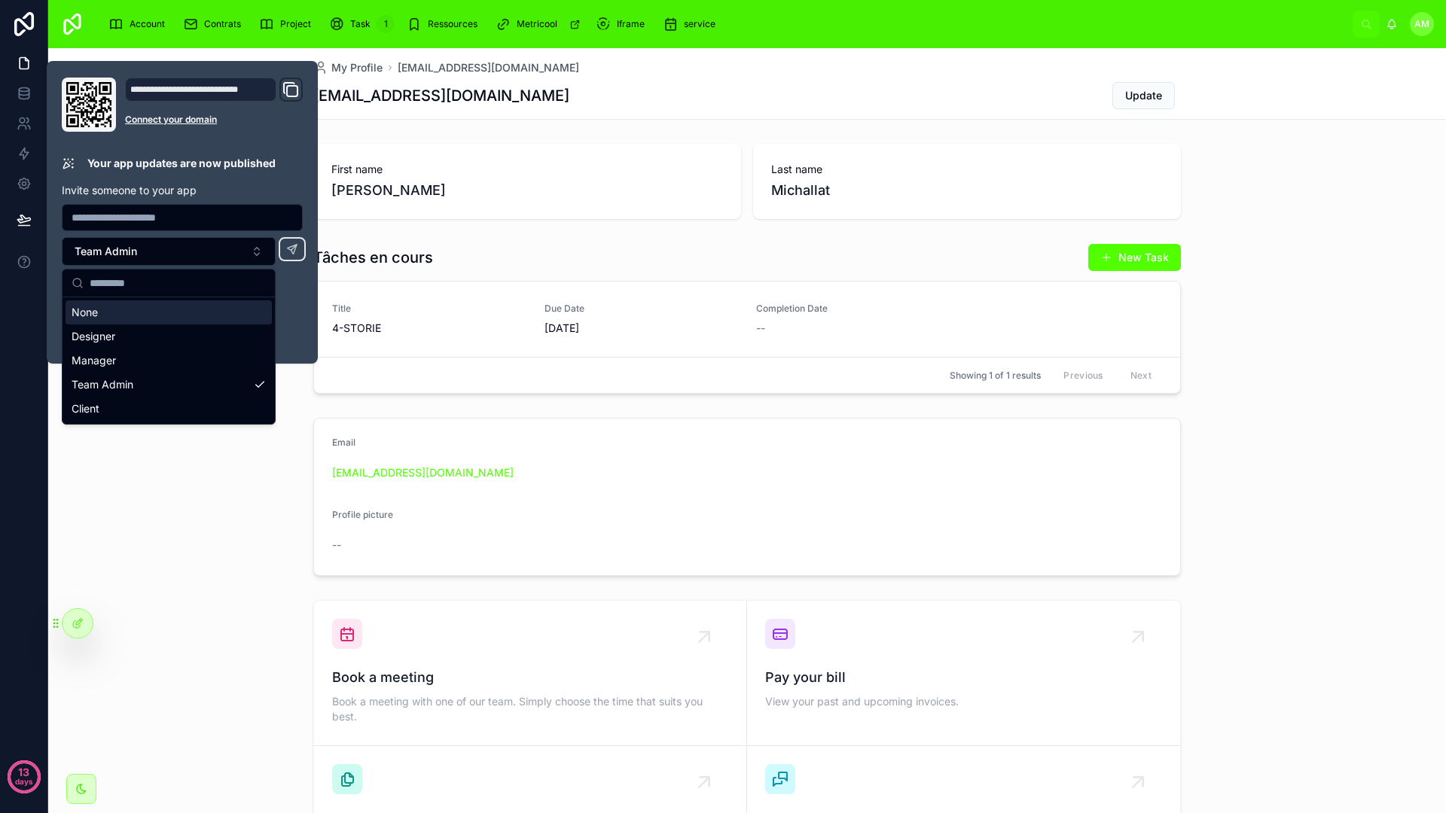
click at [312, 285] on div "**********" at bounding box center [182, 212] width 271 height 303
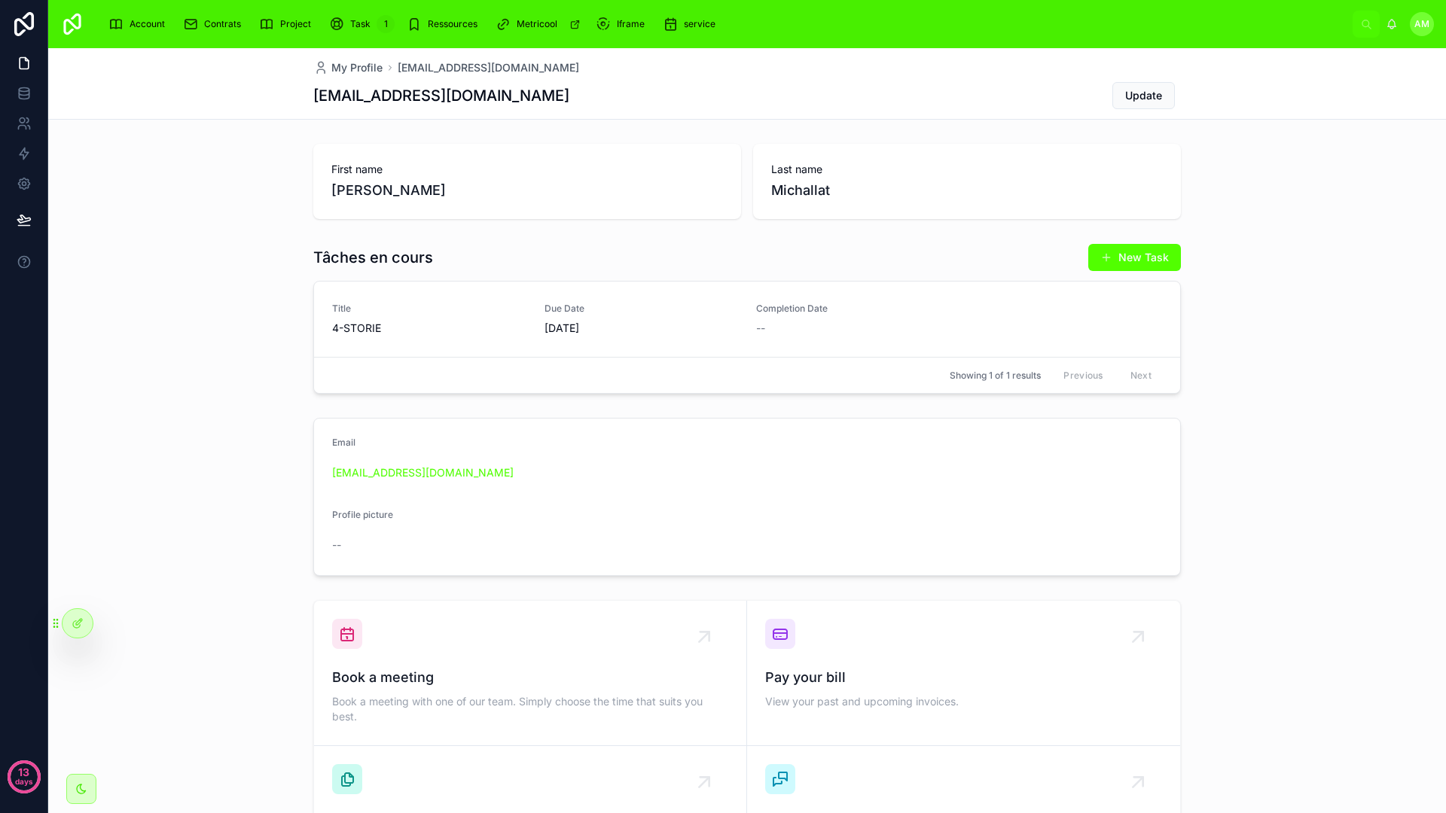
click at [200, 432] on div "Email [EMAIL_ADDRESS][DOMAIN_NAME] Profile picture --" at bounding box center [746, 497] width 1397 height 170
click at [29, 126] on icon at bounding box center [24, 123] width 15 height 15
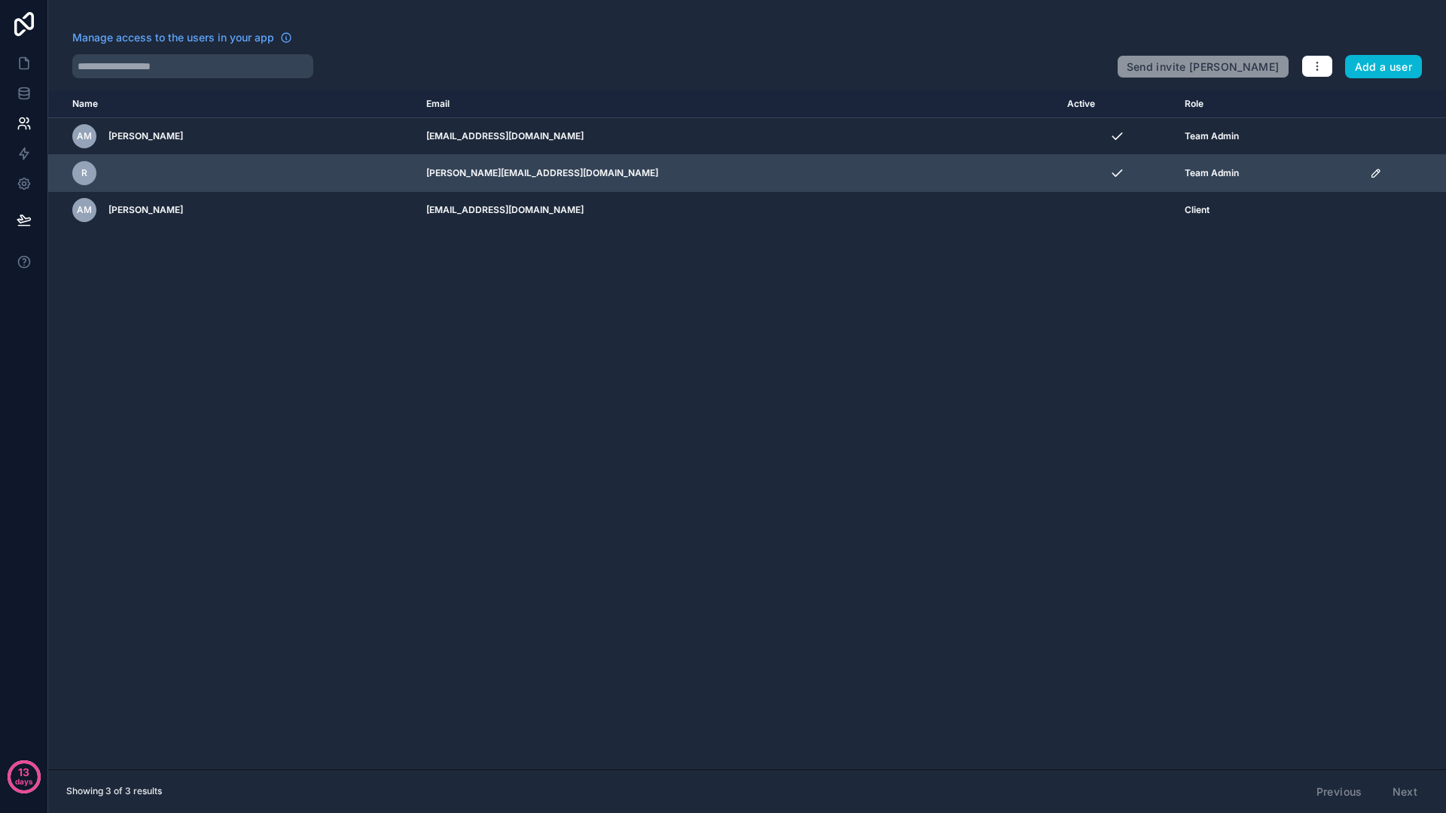
click at [588, 178] on td "[PERSON_NAME][EMAIL_ADDRESS][DOMAIN_NAME]" at bounding box center [737, 173] width 641 height 37
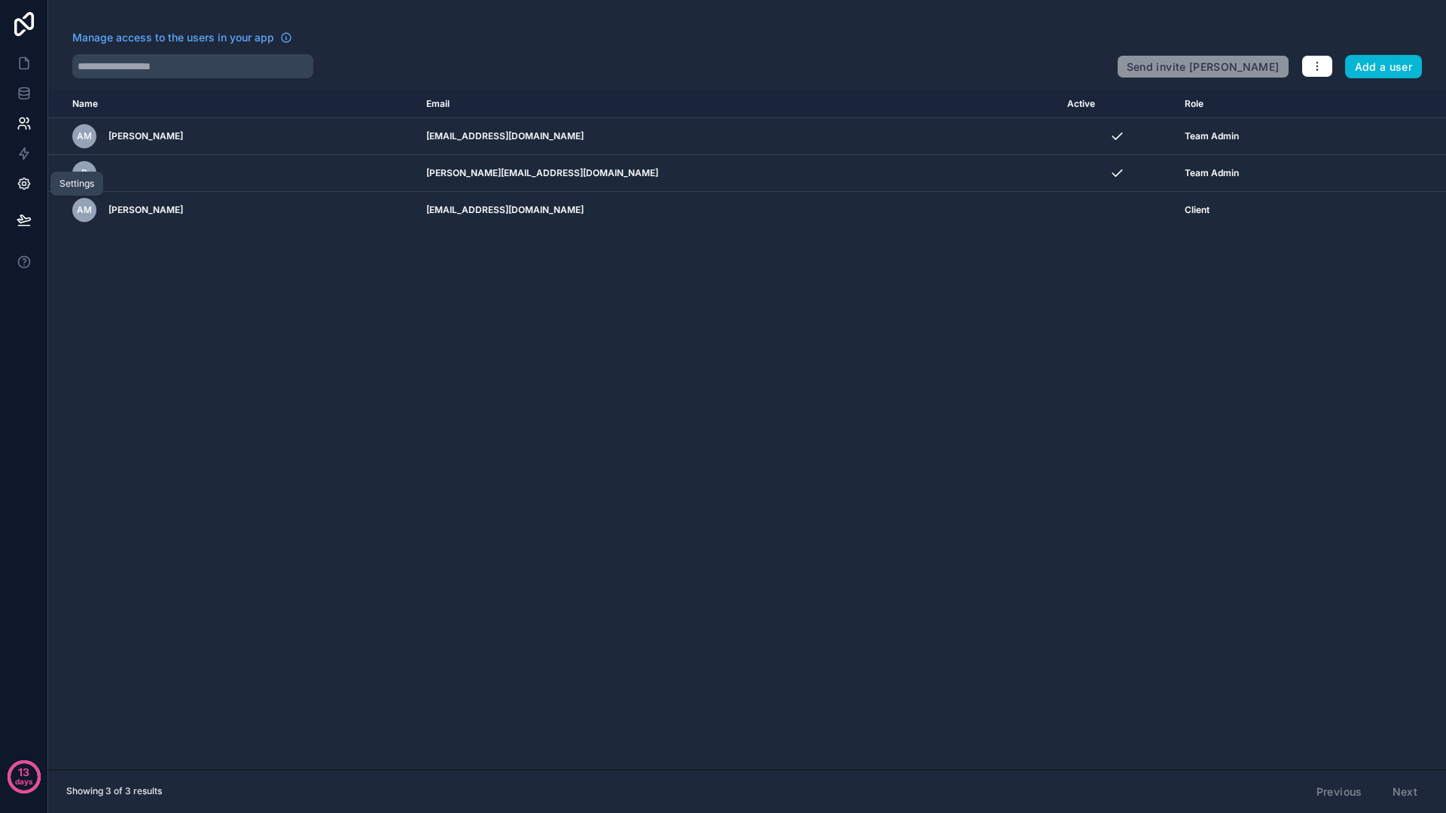
click at [30, 181] on icon at bounding box center [24, 183] width 15 height 15
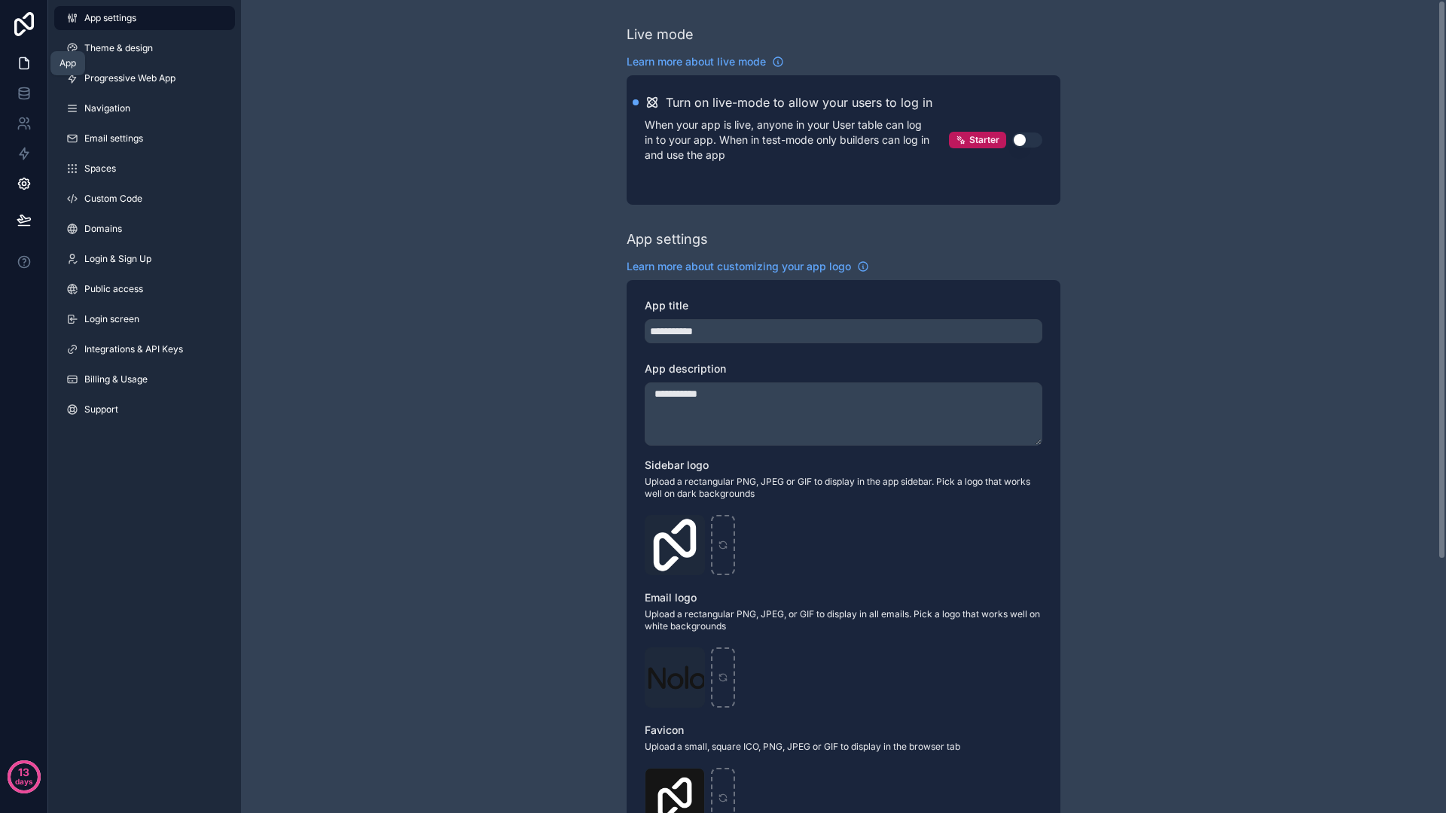
click at [23, 61] on icon at bounding box center [24, 63] width 15 height 15
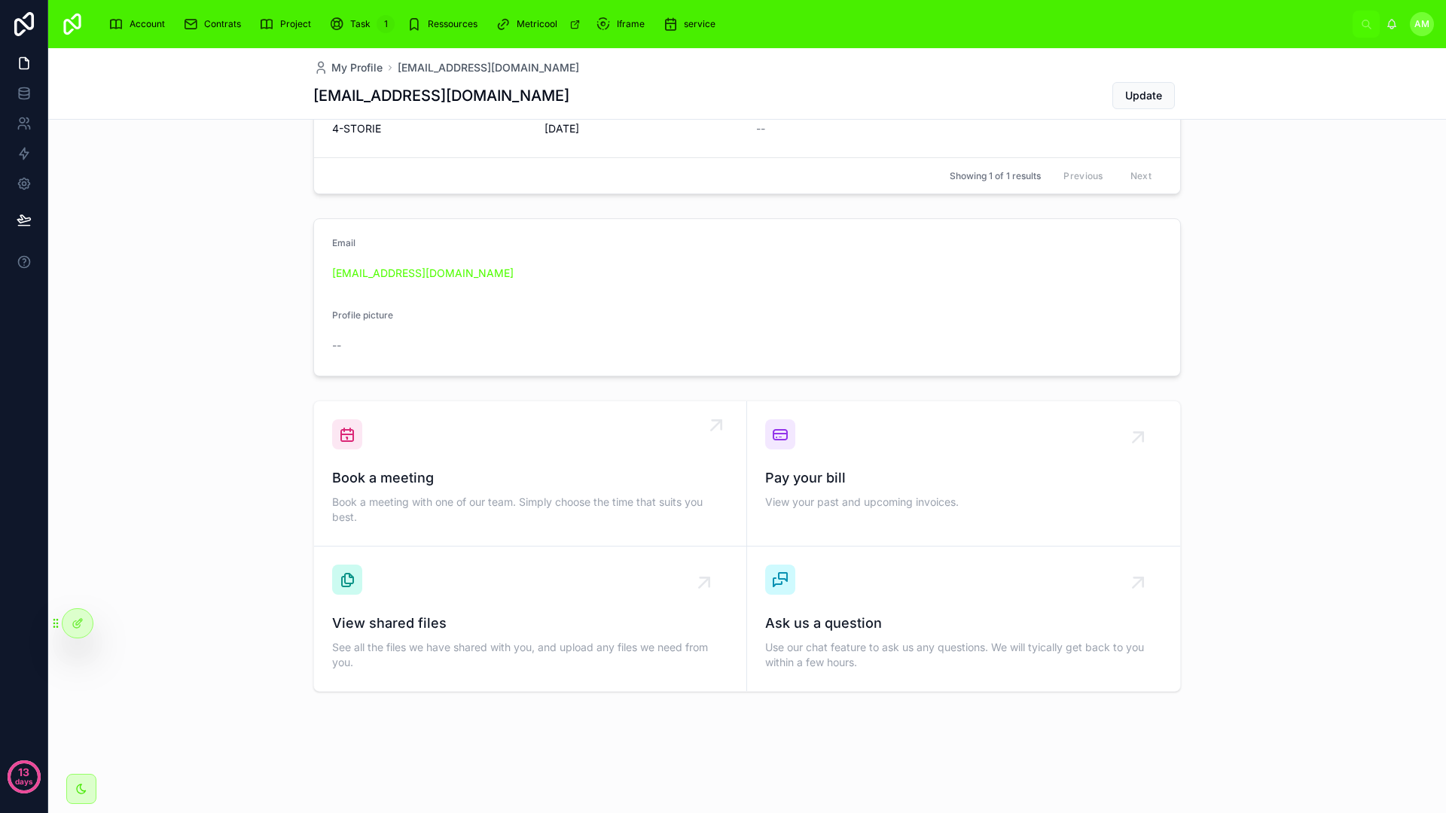
scroll to position [229, 0]
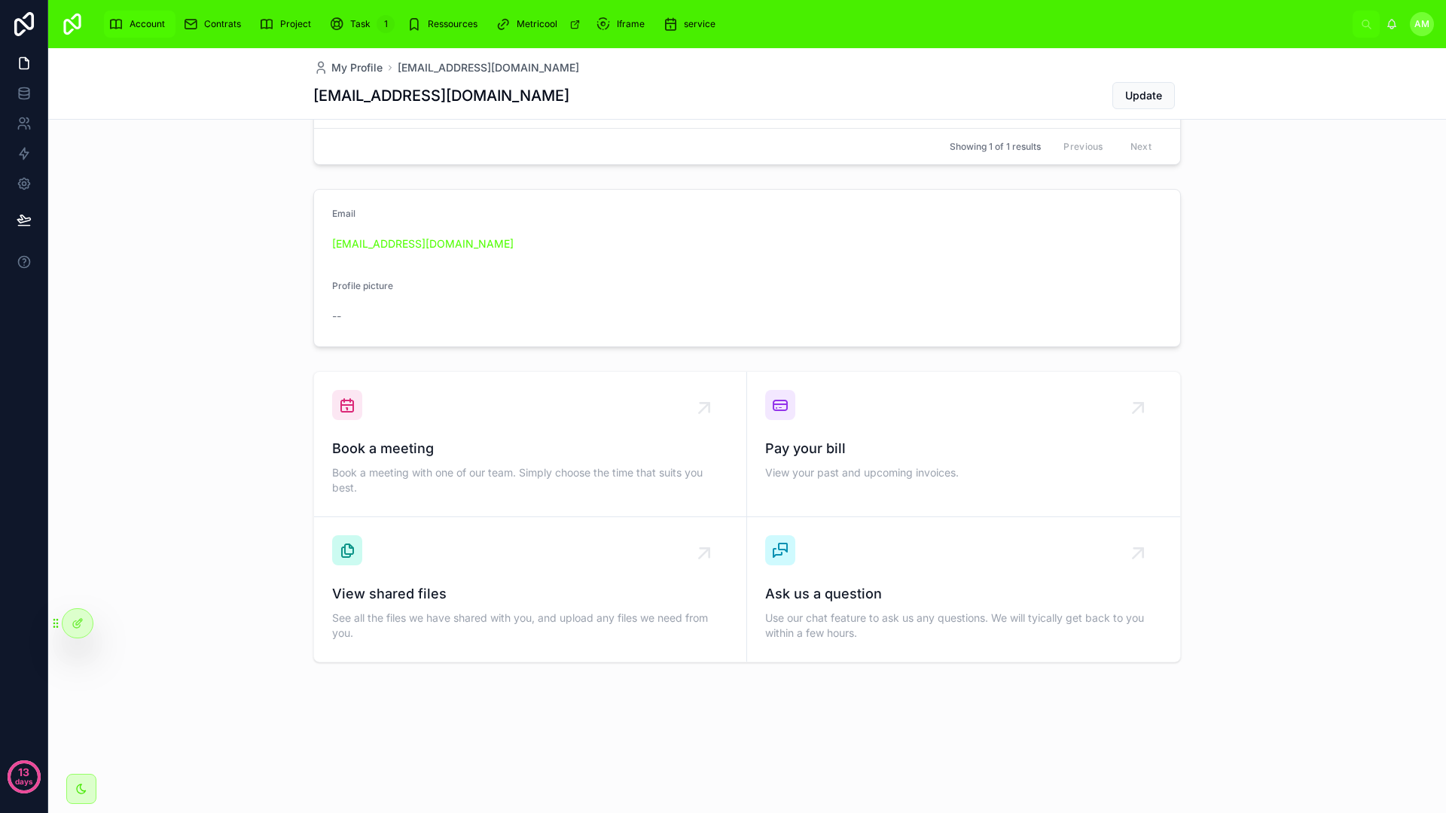
click at [111, 32] on div "Account" at bounding box center [139, 24] width 62 height 24
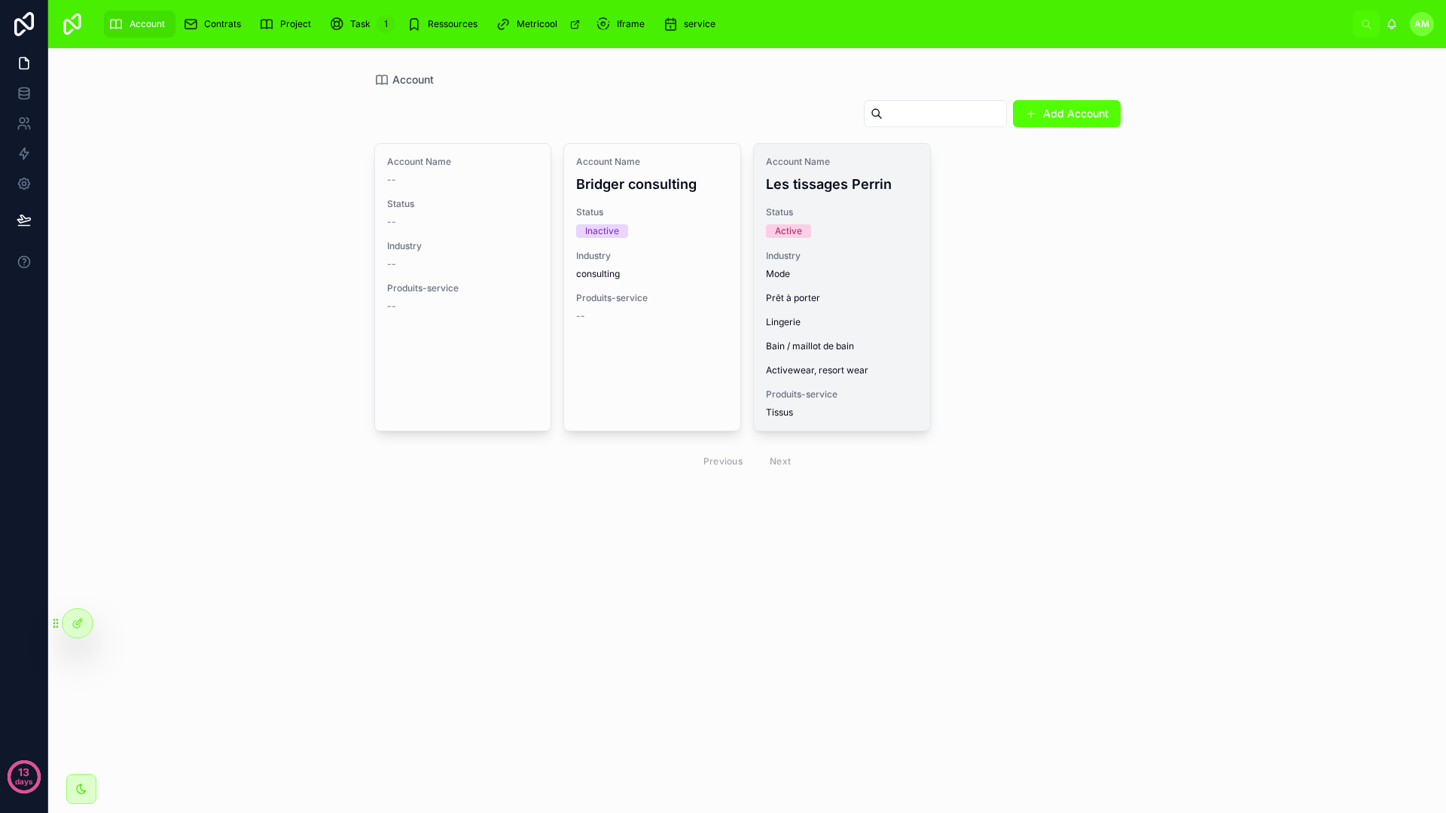
click at [825, 372] on span "Mode Prêt à porter Lingerie Bain / maillot de bain Activewear, resort wear" at bounding box center [842, 322] width 152 height 108
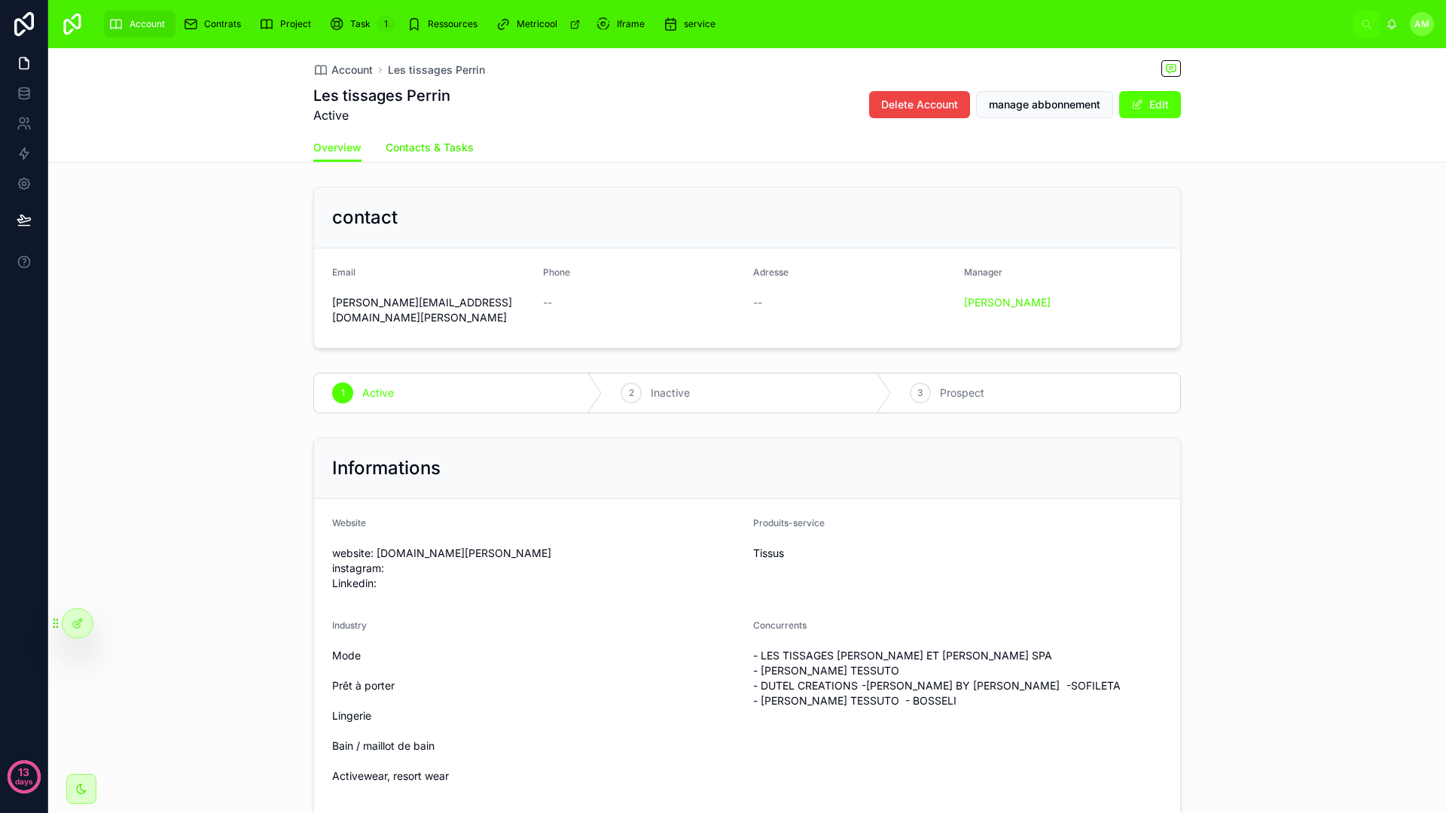
click at [407, 146] on span "Contacts & Tasks" at bounding box center [429, 147] width 88 height 15
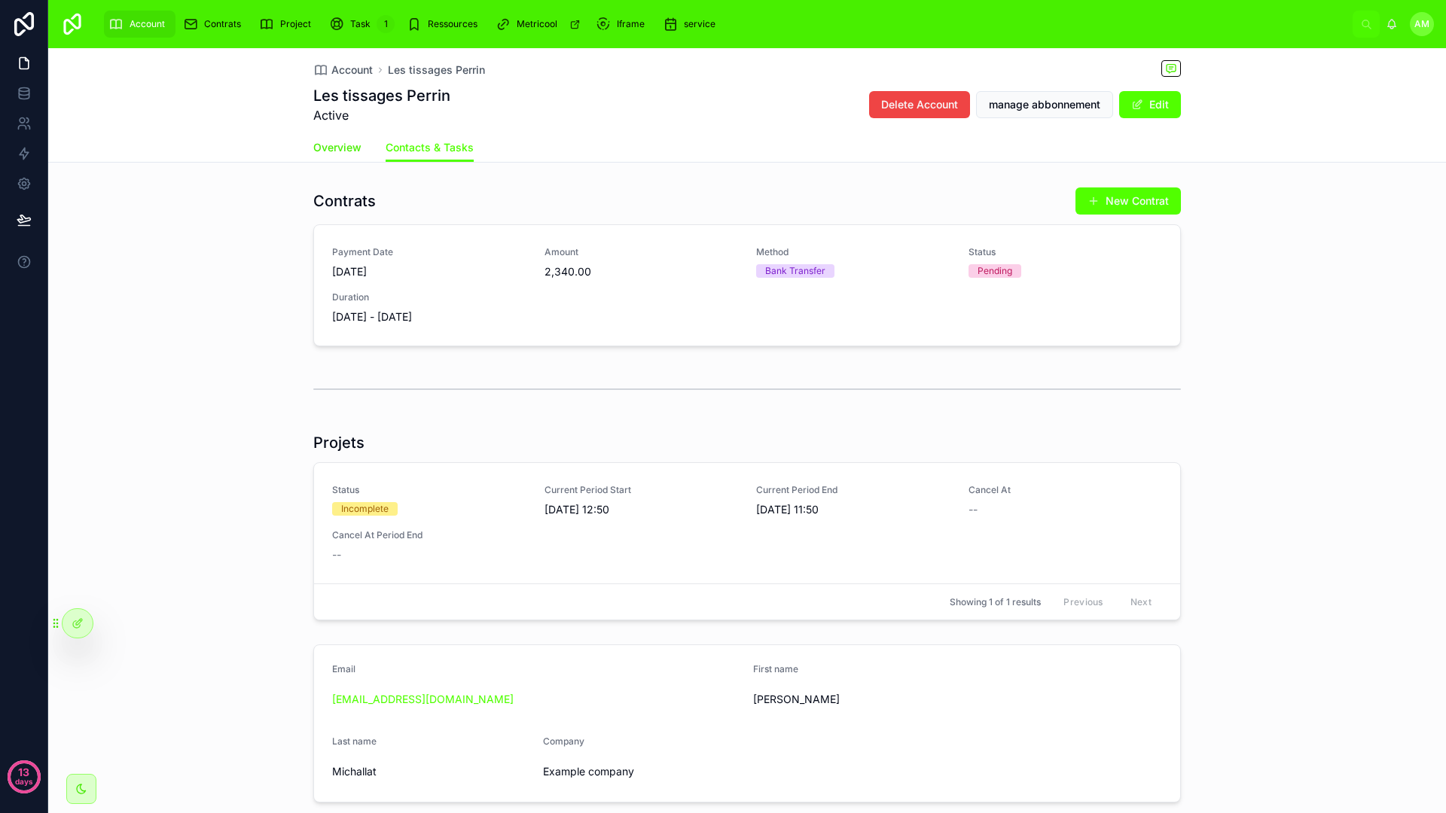
click at [352, 158] on link "Overview" at bounding box center [337, 149] width 48 height 30
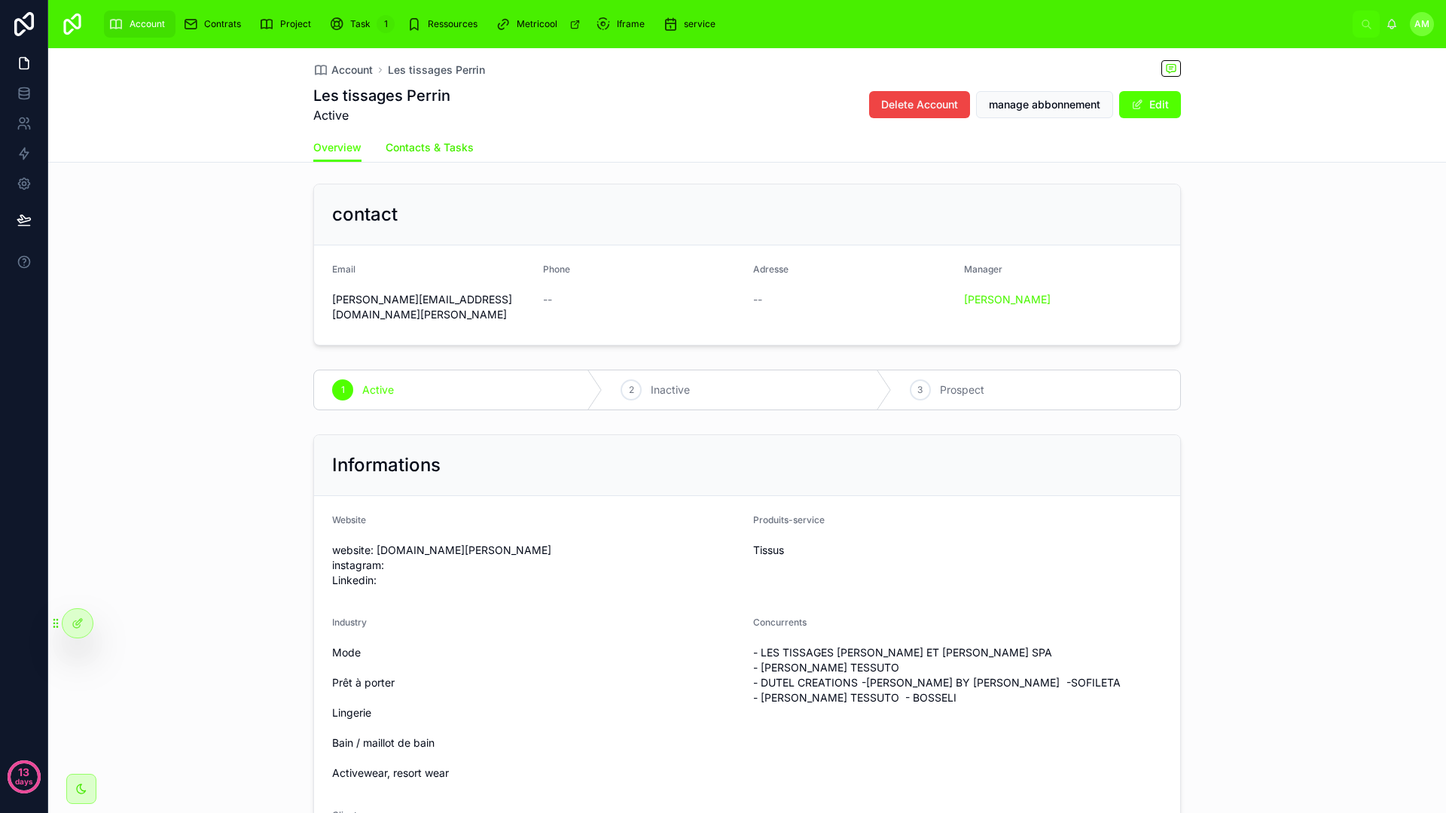
click at [451, 145] on span "Contacts & Tasks" at bounding box center [429, 147] width 88 height 15
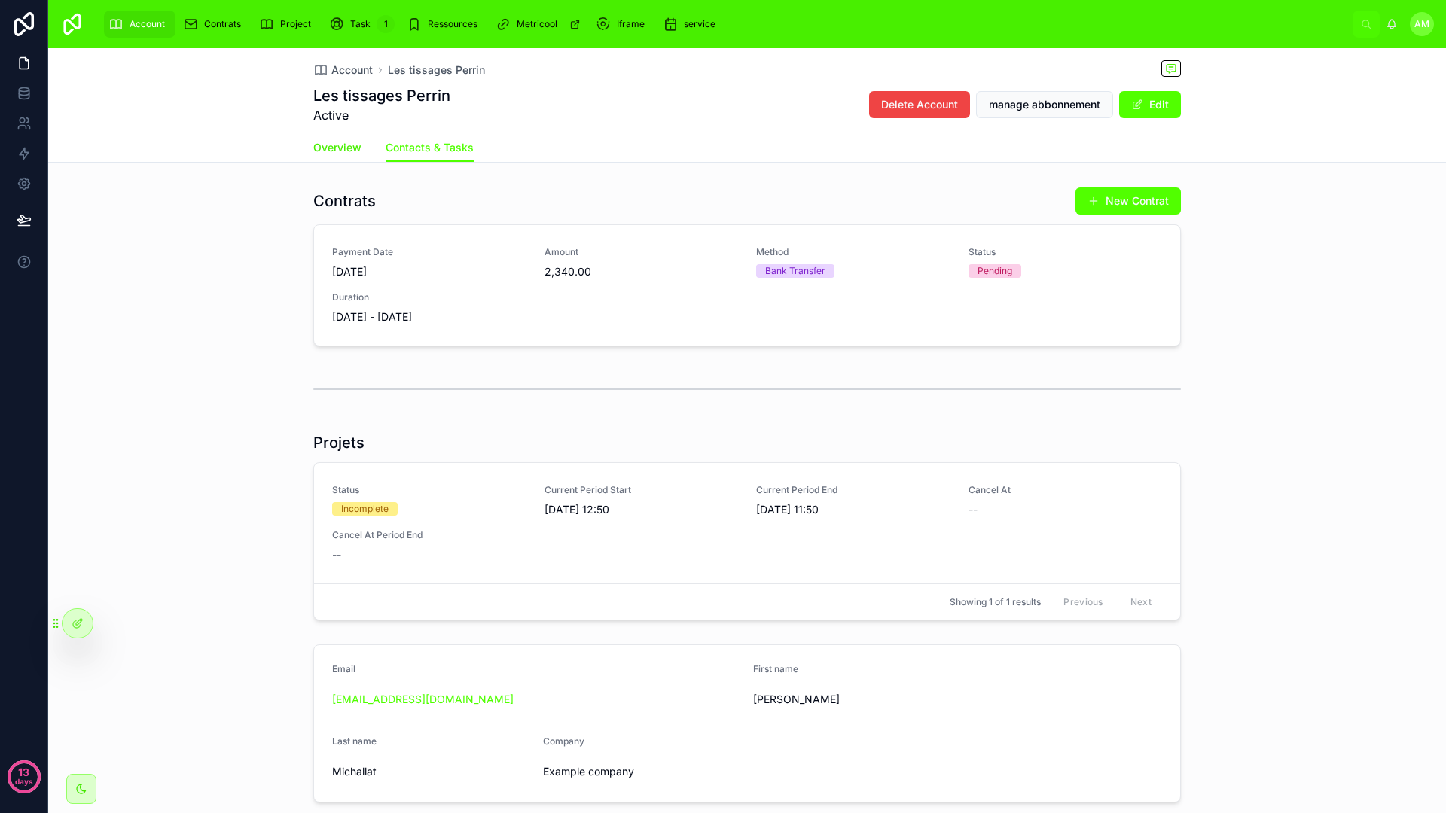
click at [341, 145] on span "Overview" at bounding box center [337, 147] width 48 height 15
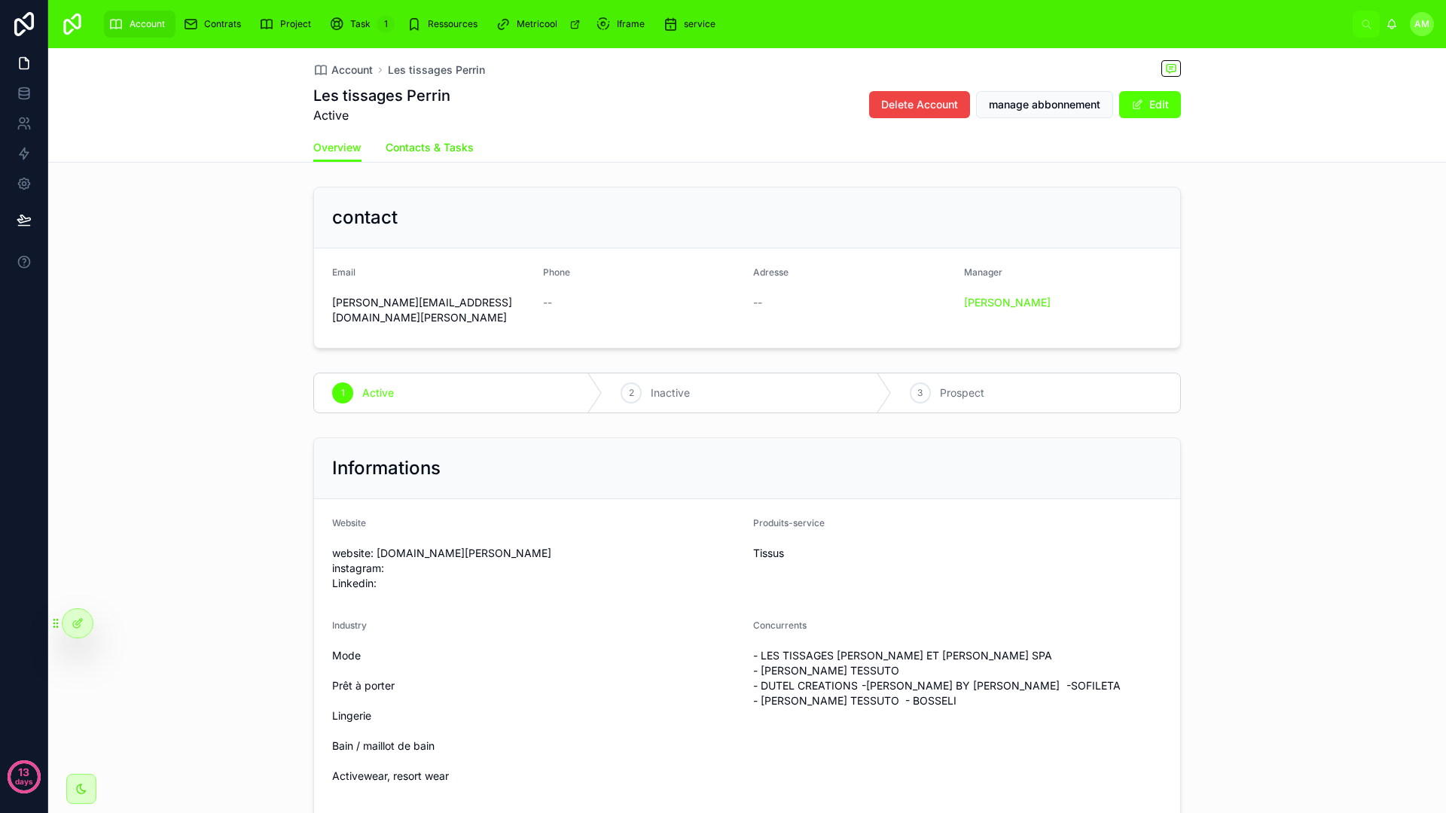
click at [396, 140] on span "Contacts & Tasks" at bounding box center [429, 147] width 88 height 15
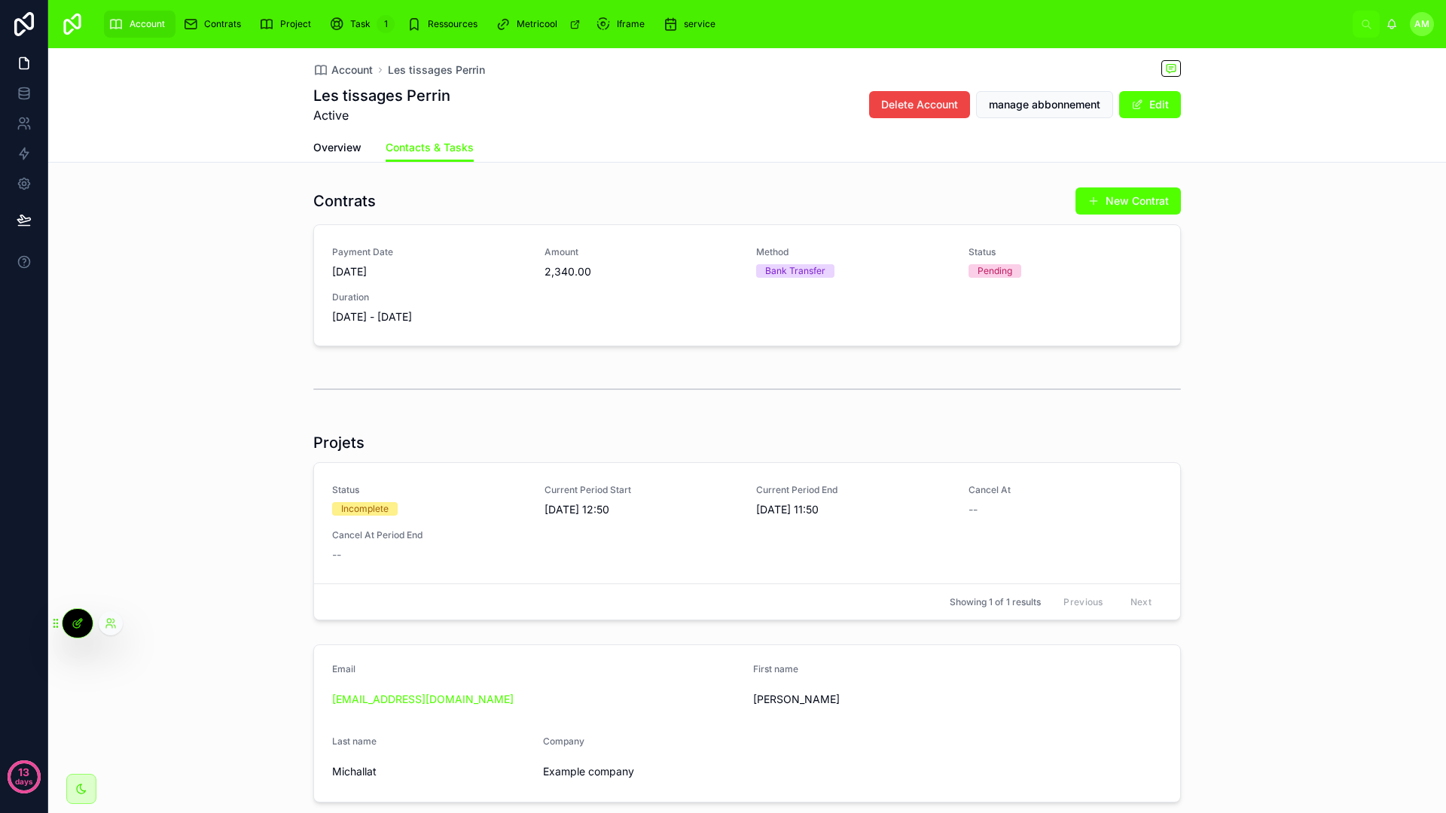
click at [72, 626] on icon at bounding box center [78, 623] width 12 height 12
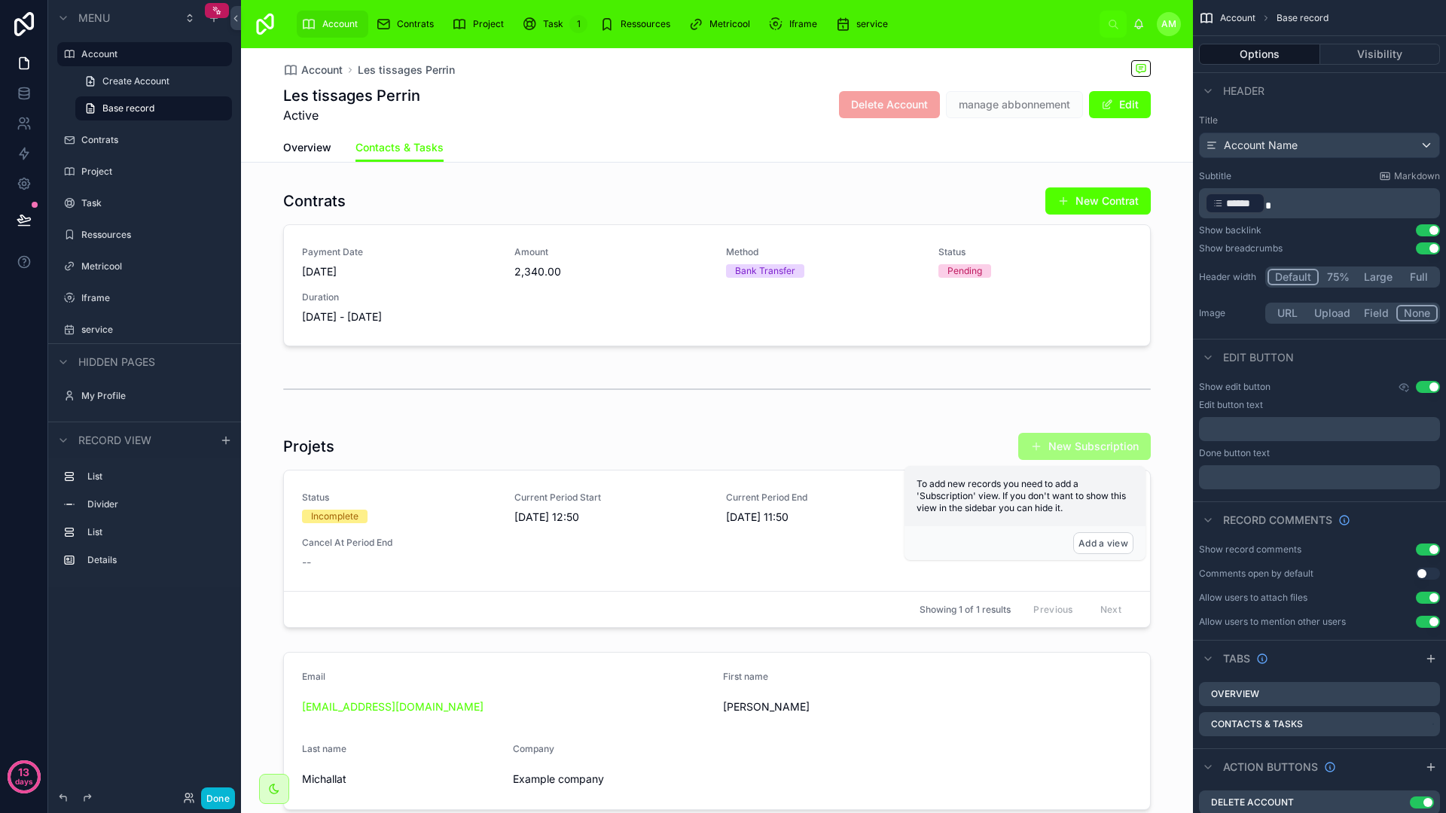
scroll to position [205, 0]
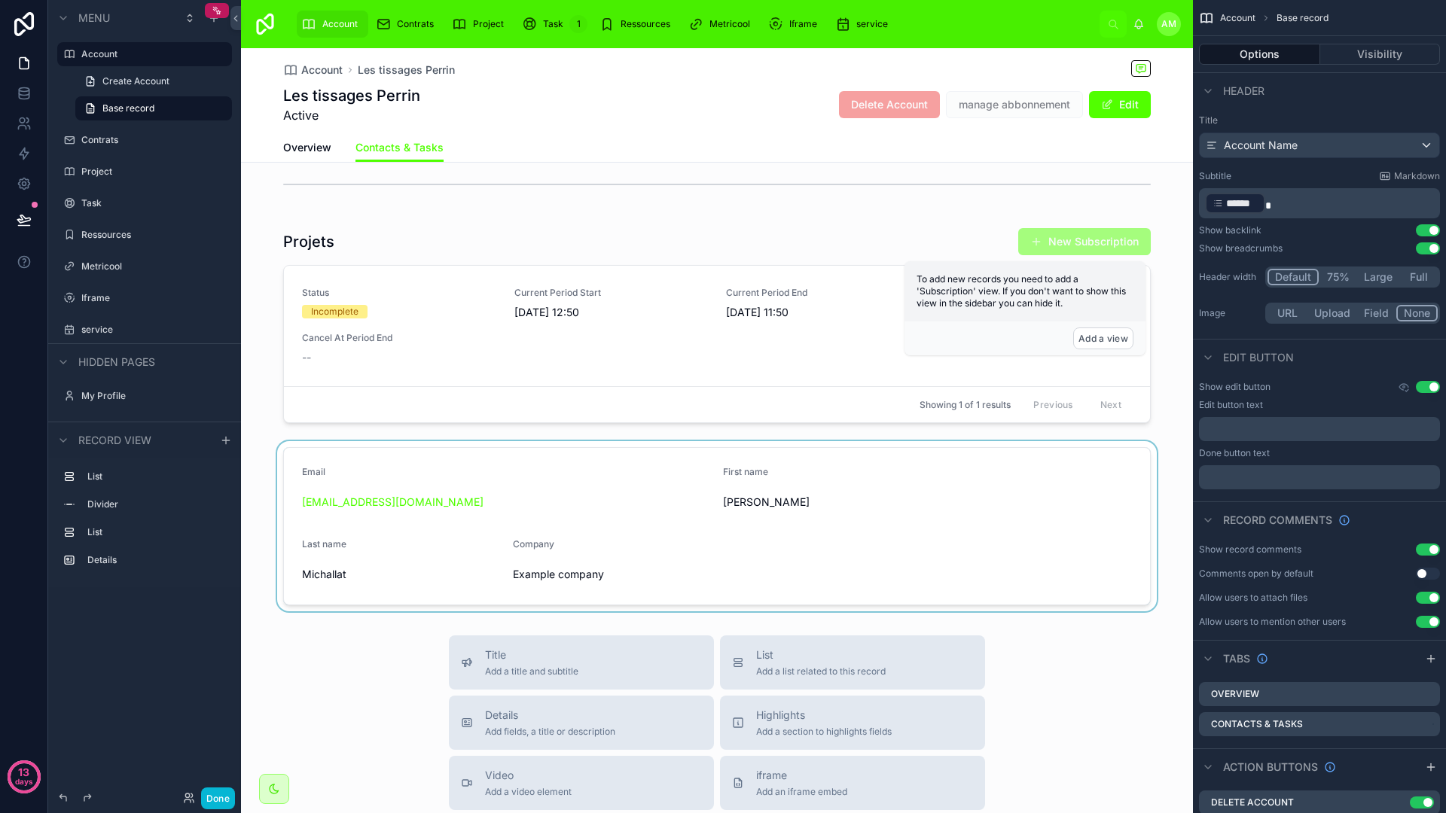
click at [630, 507] on div at bounding box center [717, 526] width 952 height 170
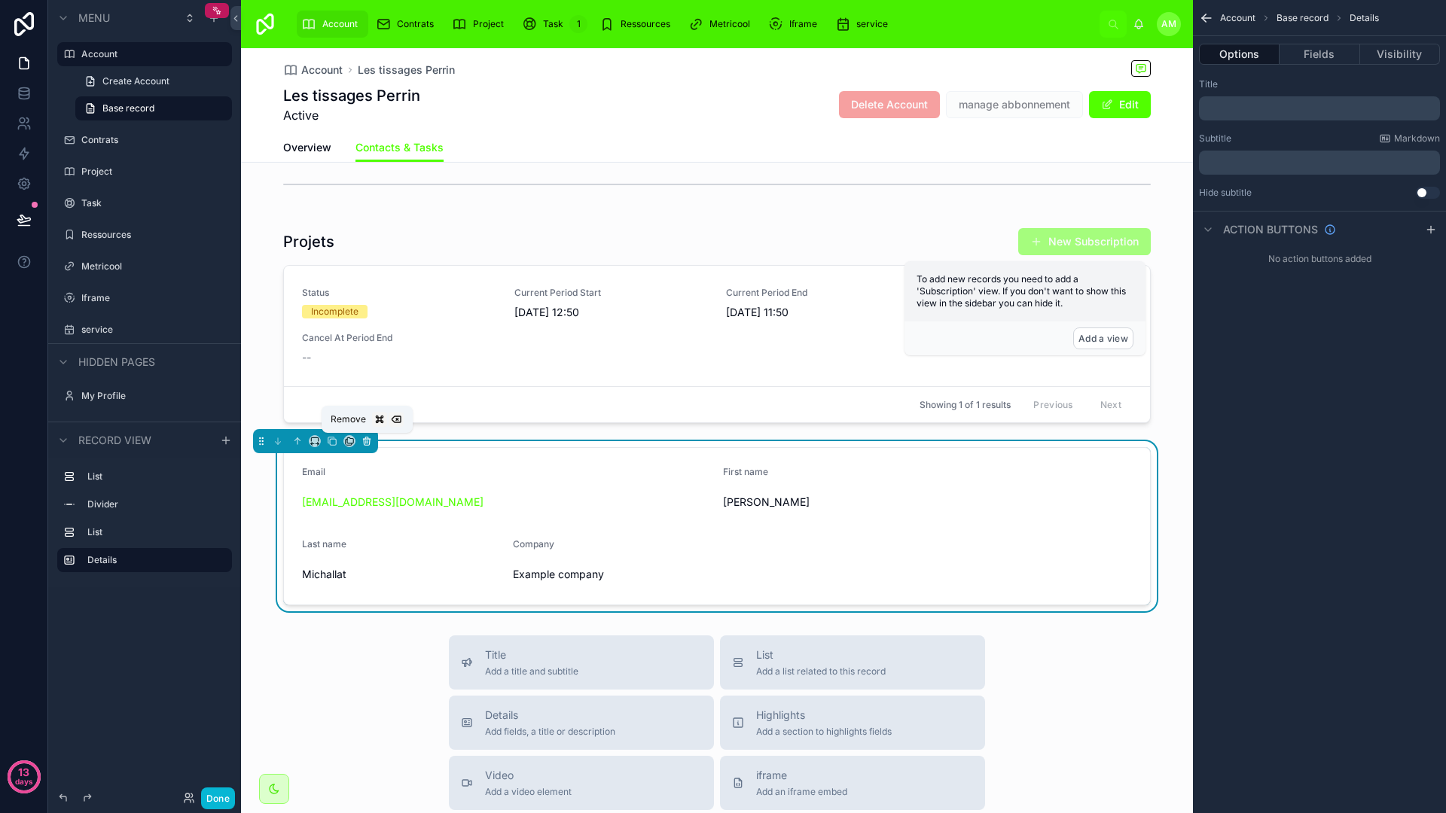
click at [372, 444] on button at bounding box center [366, 441] width 17 height 17
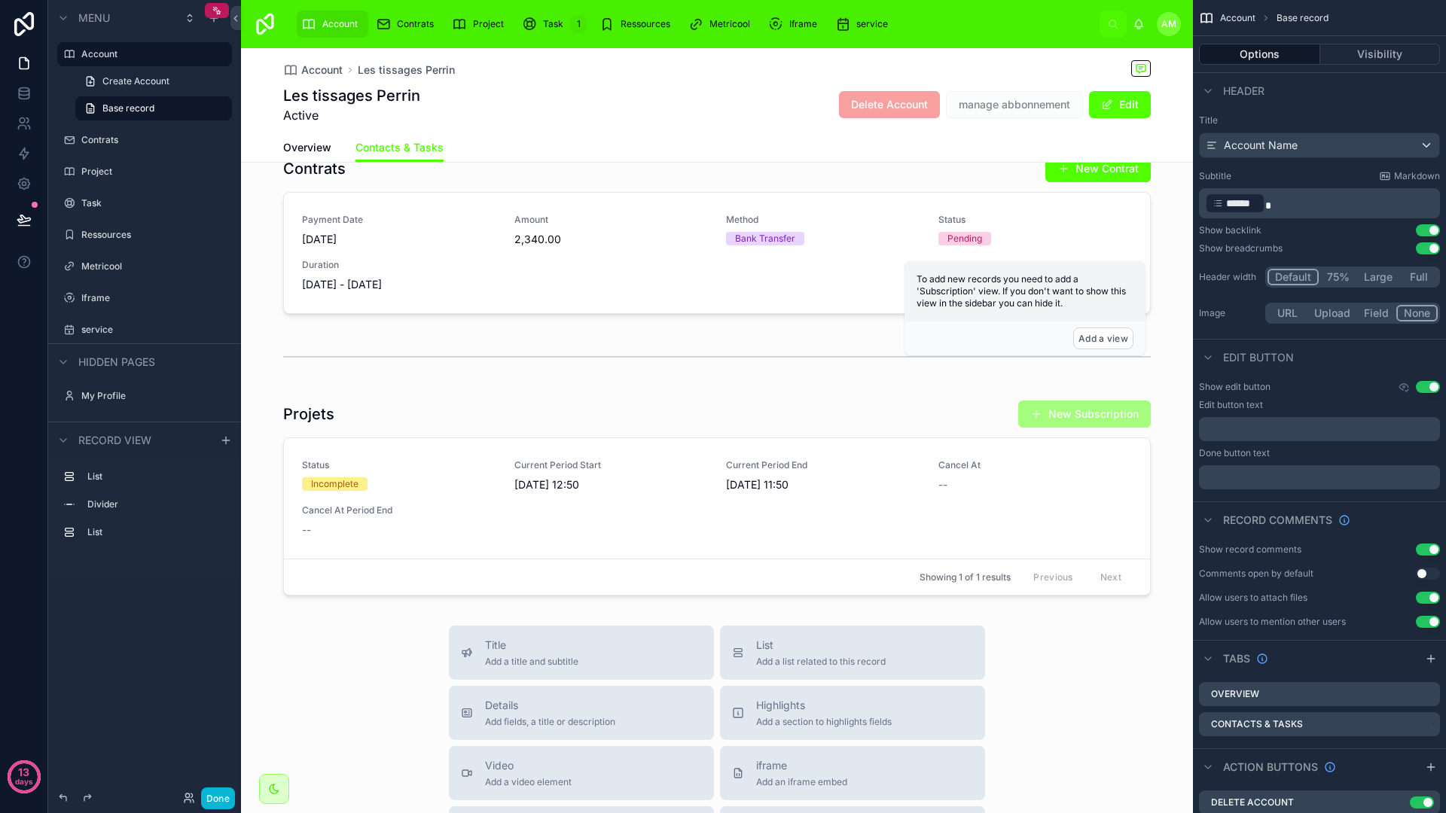
scroll to position [0, 0]
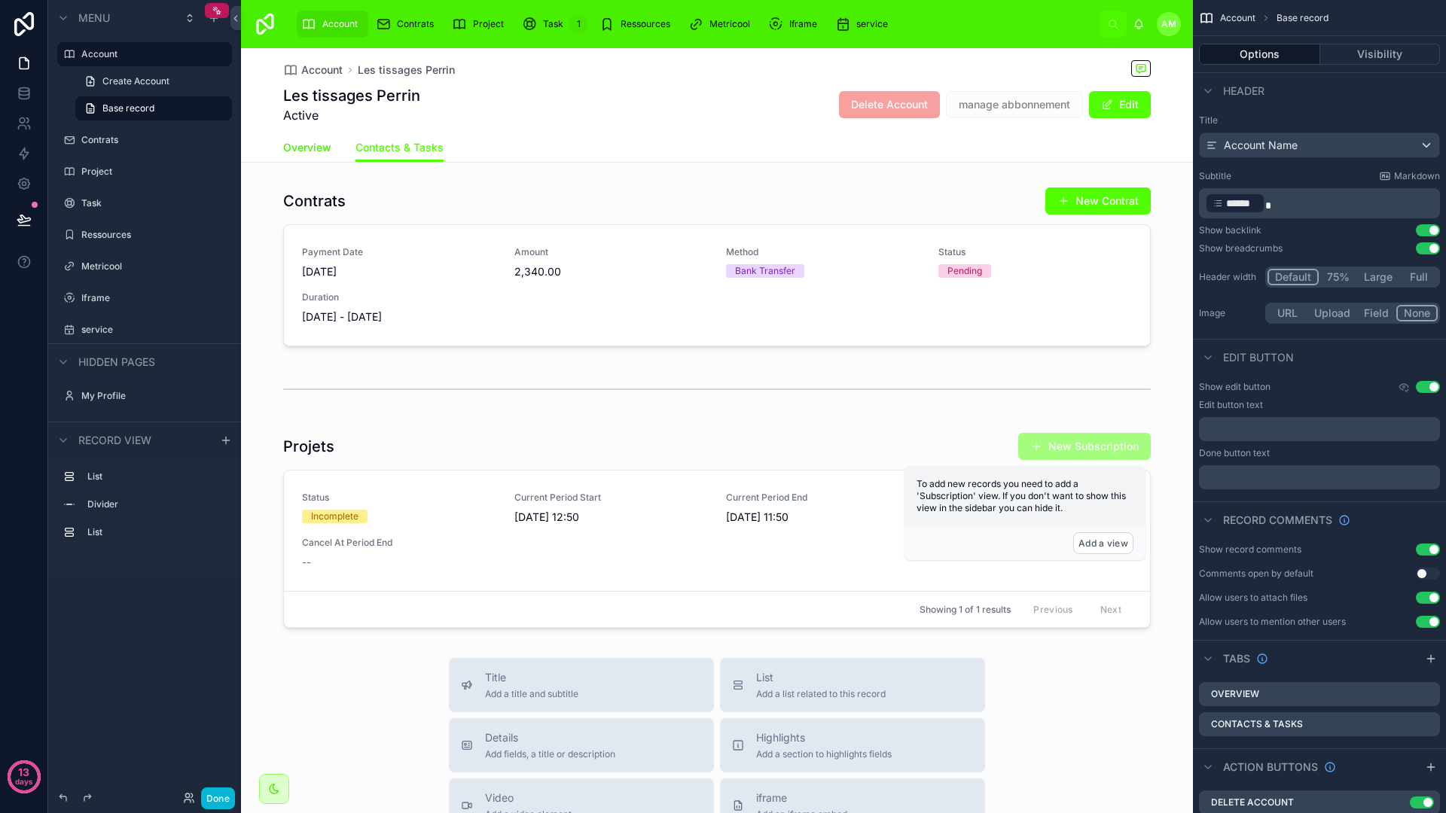
click at [319, 147] on span "Overview" at bounding box center [307, 147] width 48 height 15
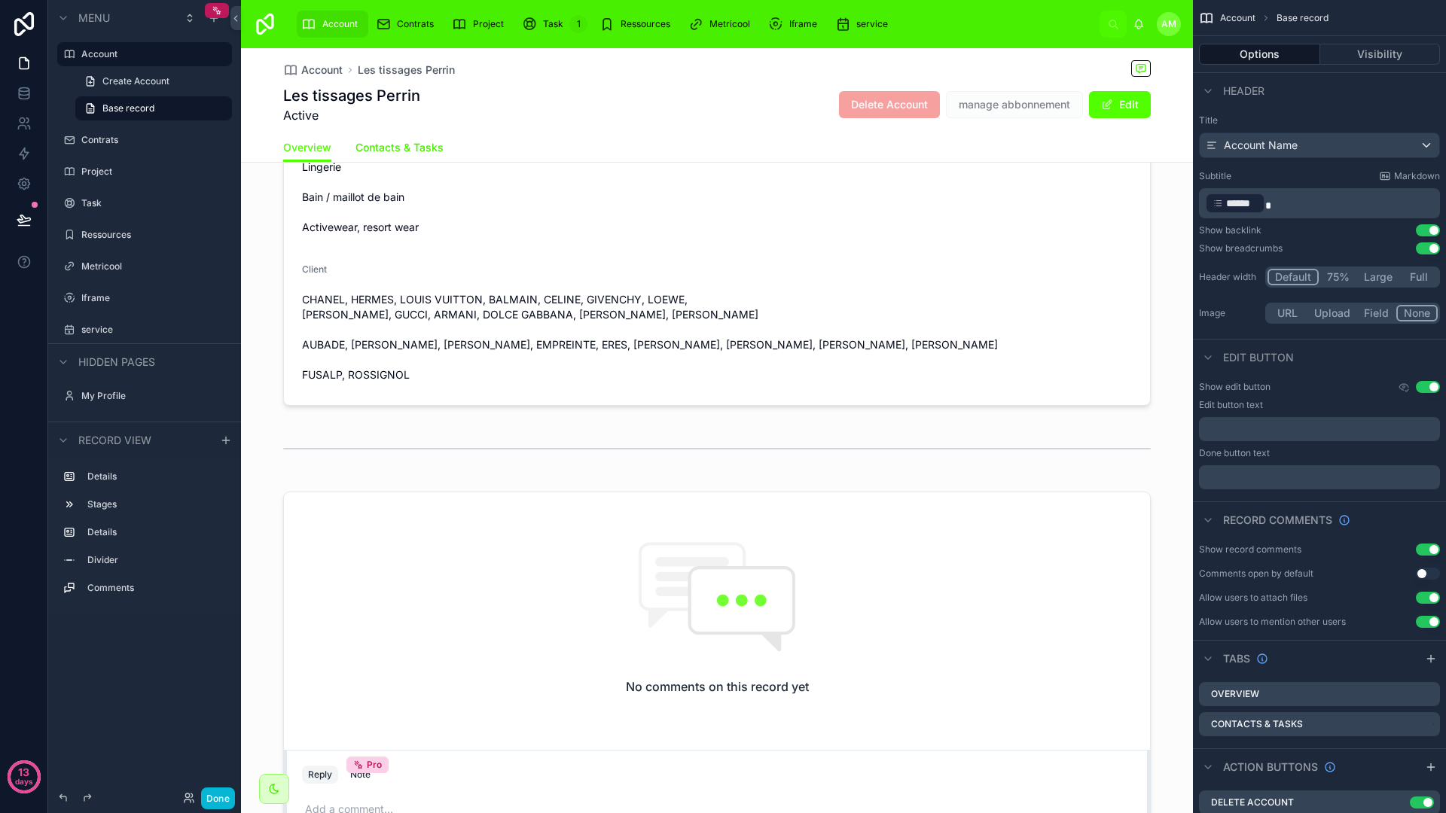
scroll to position [84, 0]
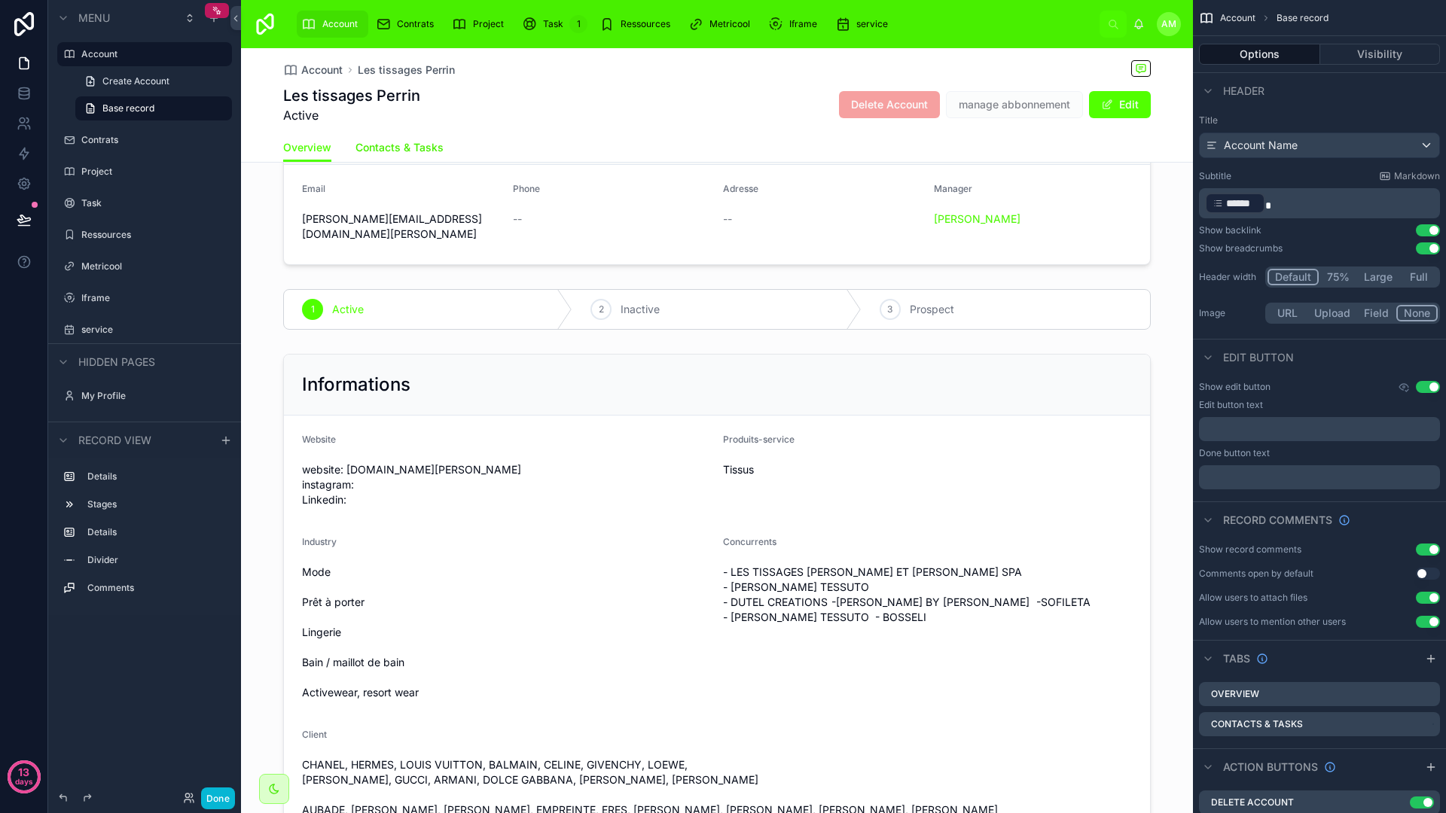
click at [419, 151] on span "Contacts & Tasks" at bounding box center [399, 147] width 88 height 15
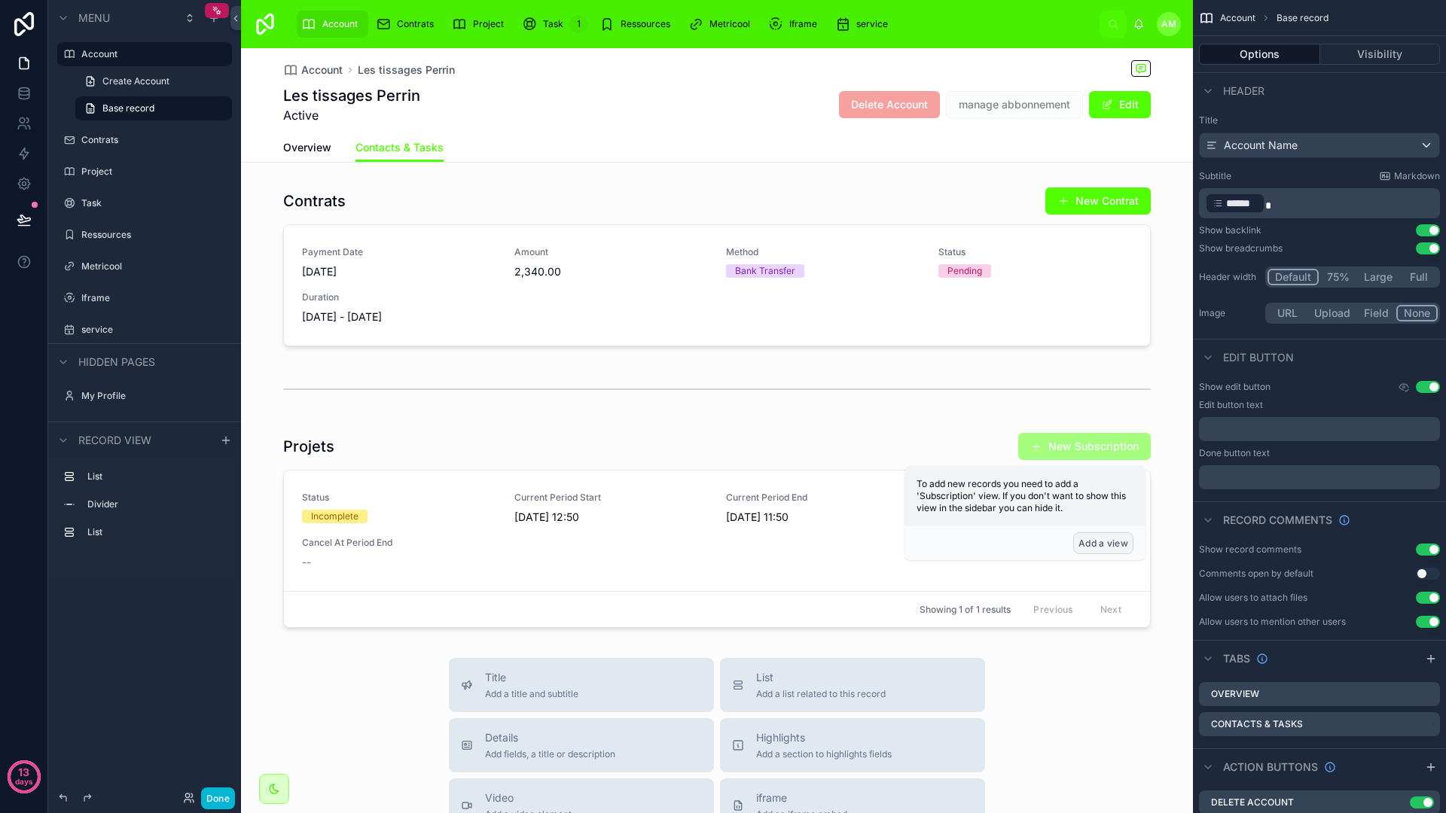
click at [1117, 547] on button "Add a view" at bounding box center [1103, 543] width 60 height 22
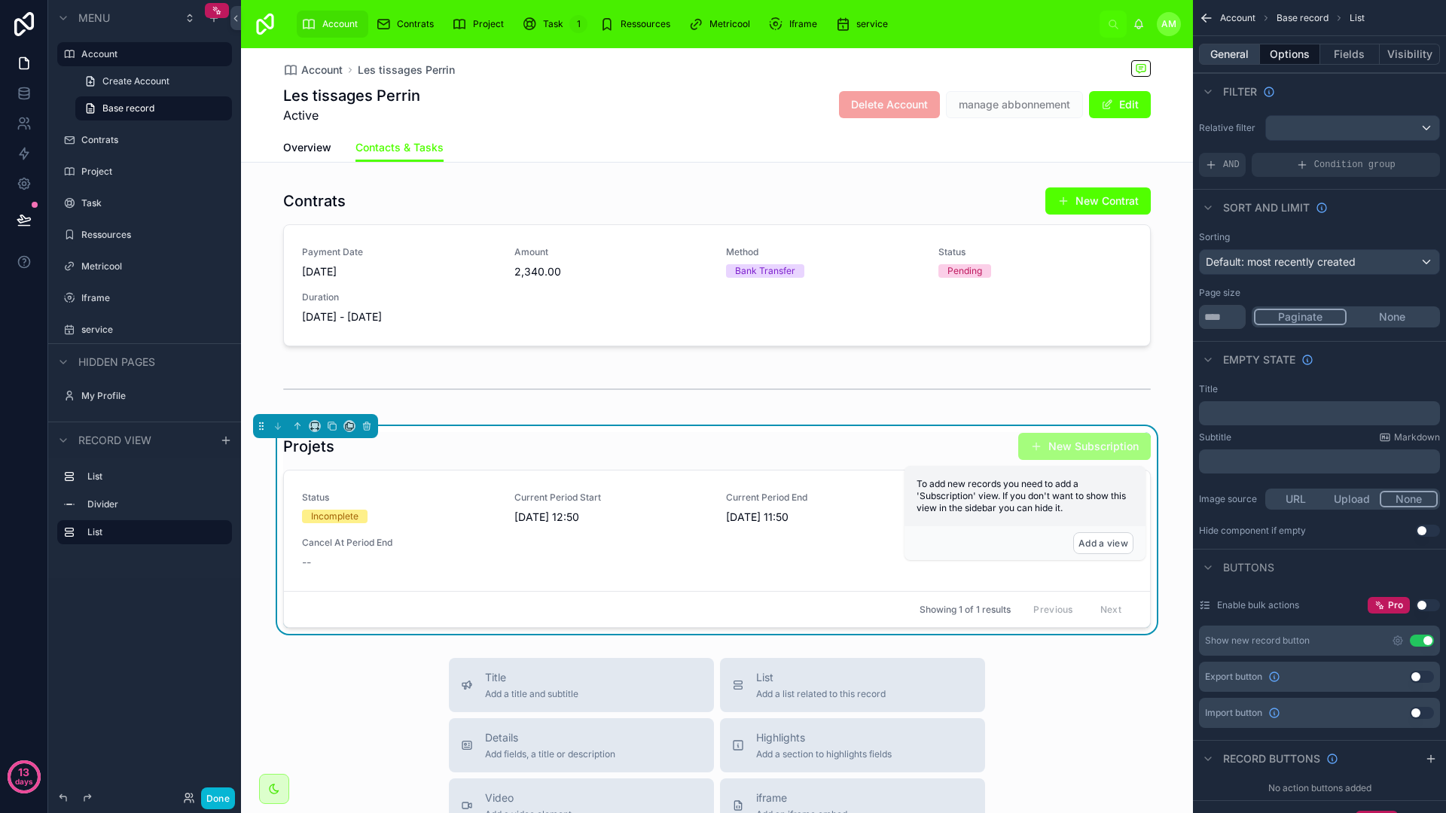
click at [1233, 62] on button "General" at bounding box center [1229, 54] width 61 height 21
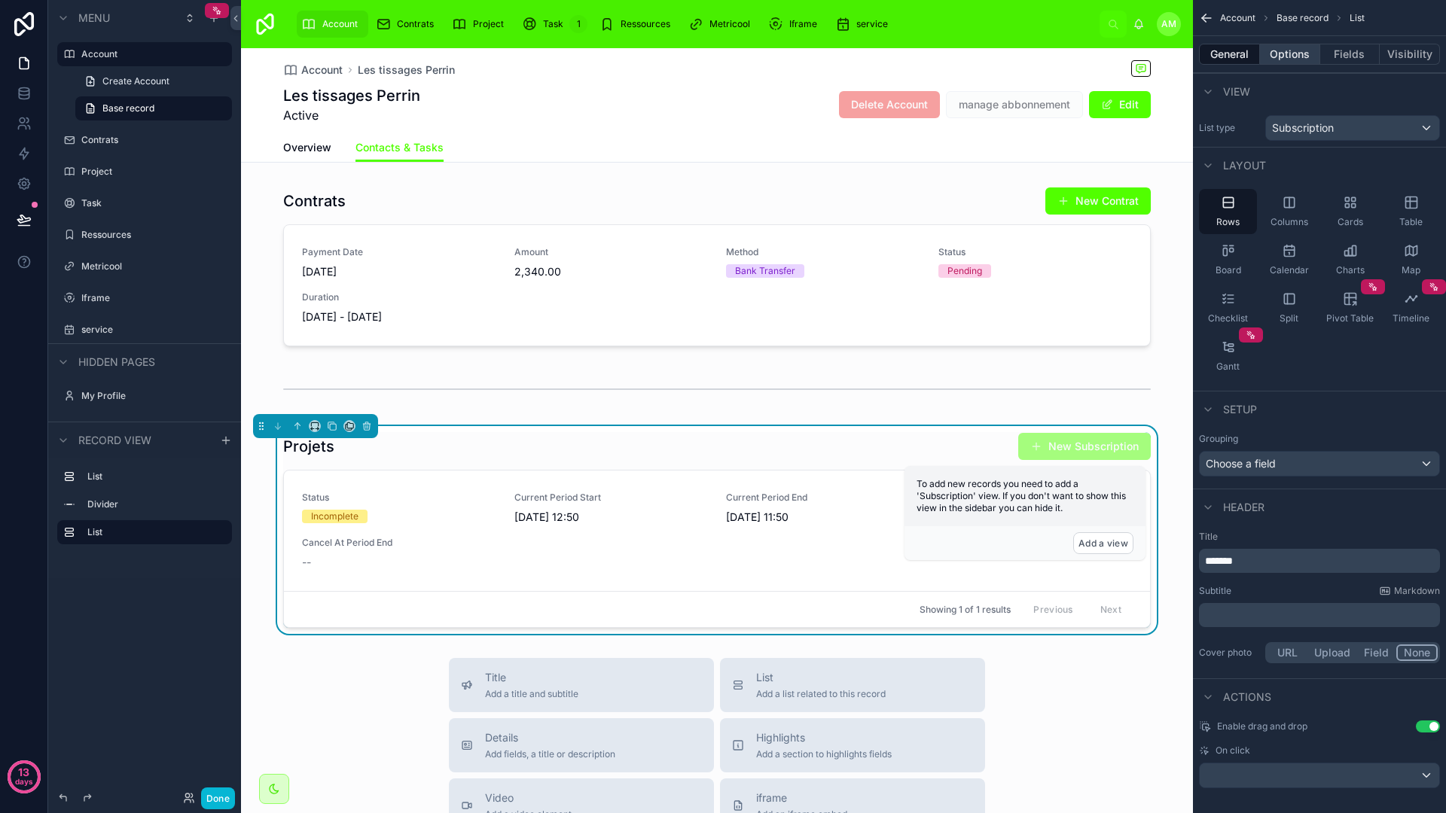
click at [1270, 57] on button "Options" at bounding box center [1290, 54] width 60 height 21
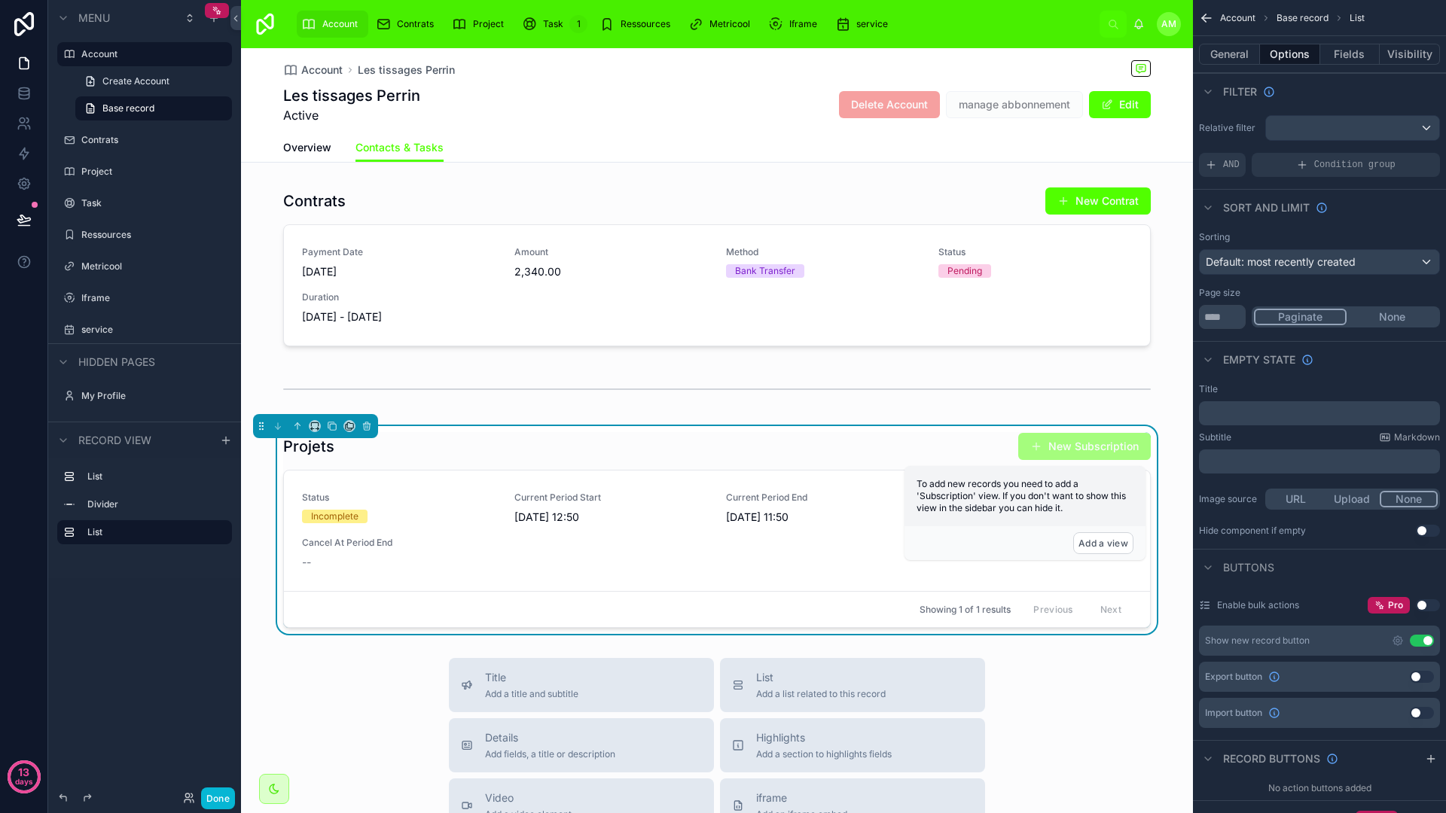
click at [1361, 323] on button "None" at bounding box center [1391, 317] width 91 height 17
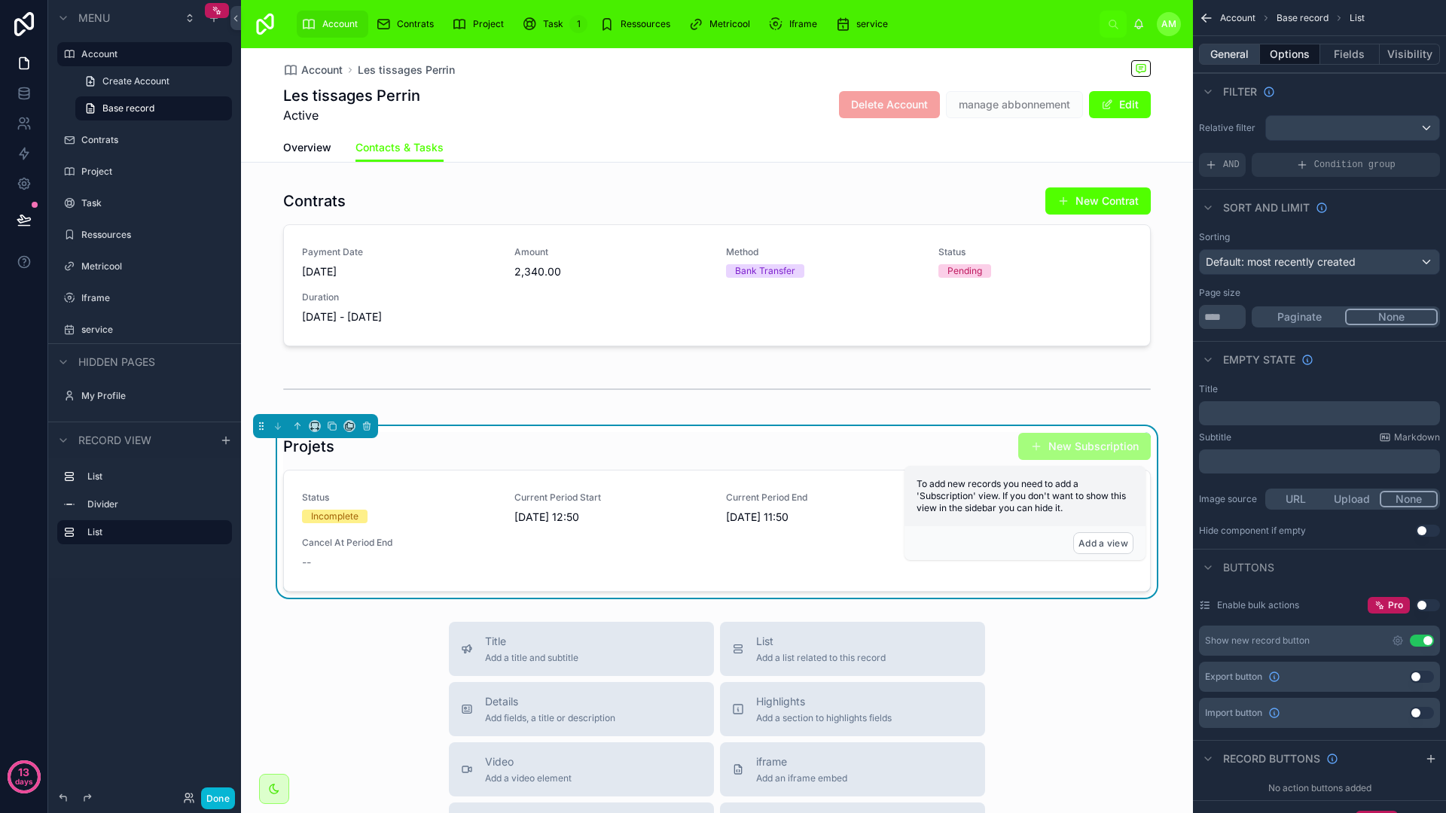
click at [1239, 54] on button "General" at bounding box center [1229, 54] width 61 height 21
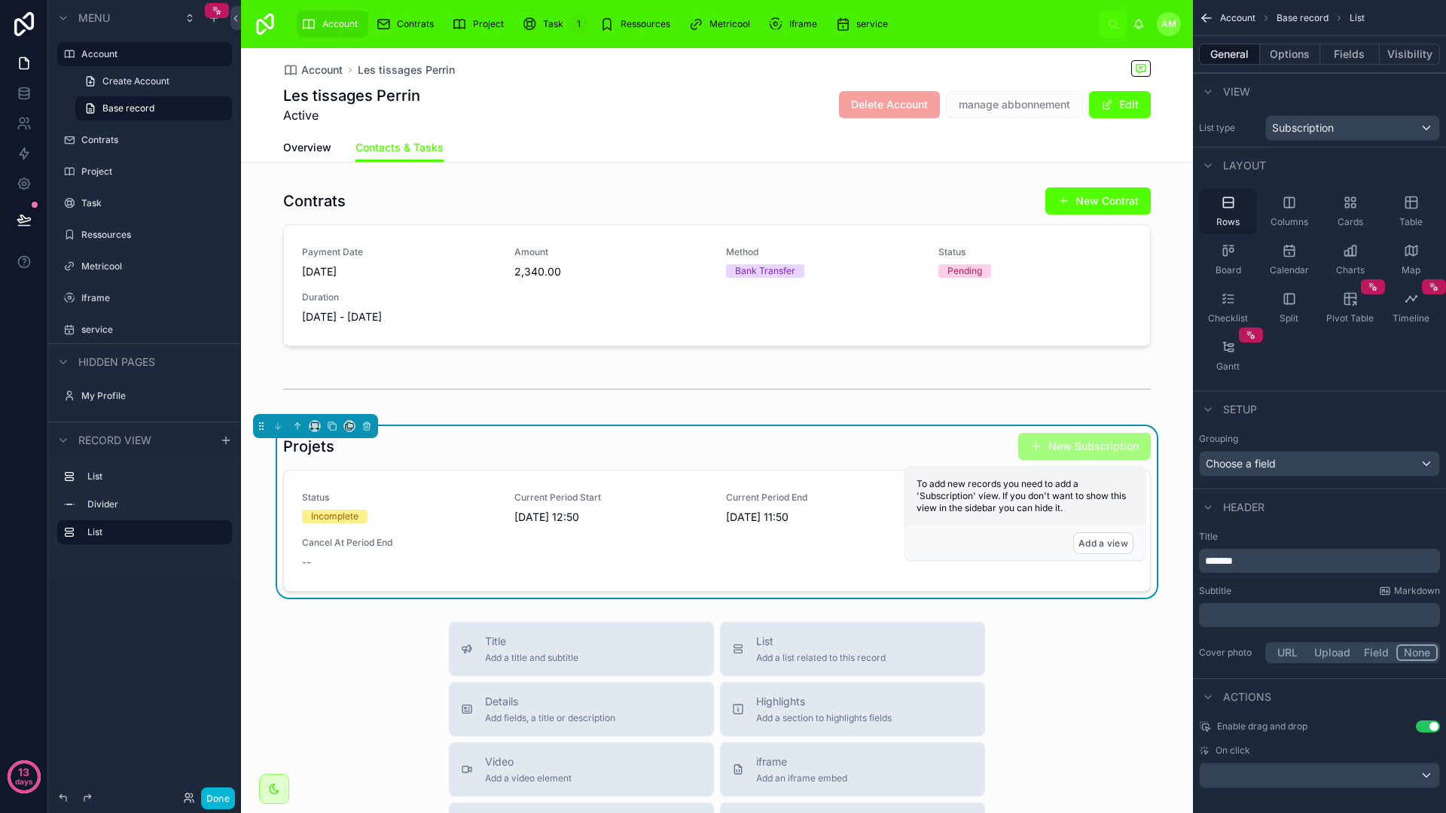
click at [1223, 216] on span "Rows" at bounding box center [1227, 222] width 23 height 12
click at [222, 792] on button "Done" at bounding box center [218, 799] width 34 height 22
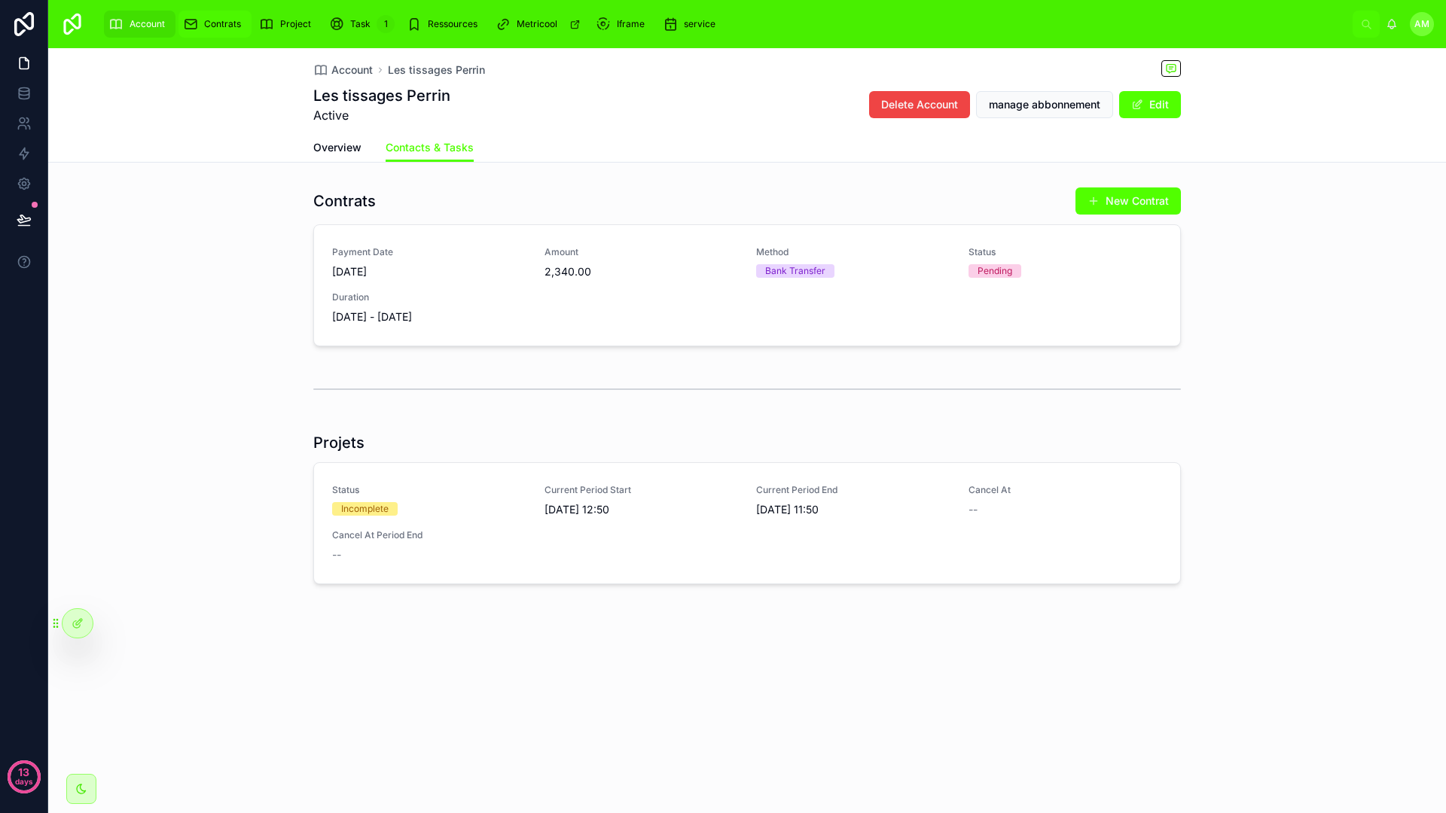
click at [212, 34] on div "Contrats" at bounding box center [215, 24] width 64 height 24
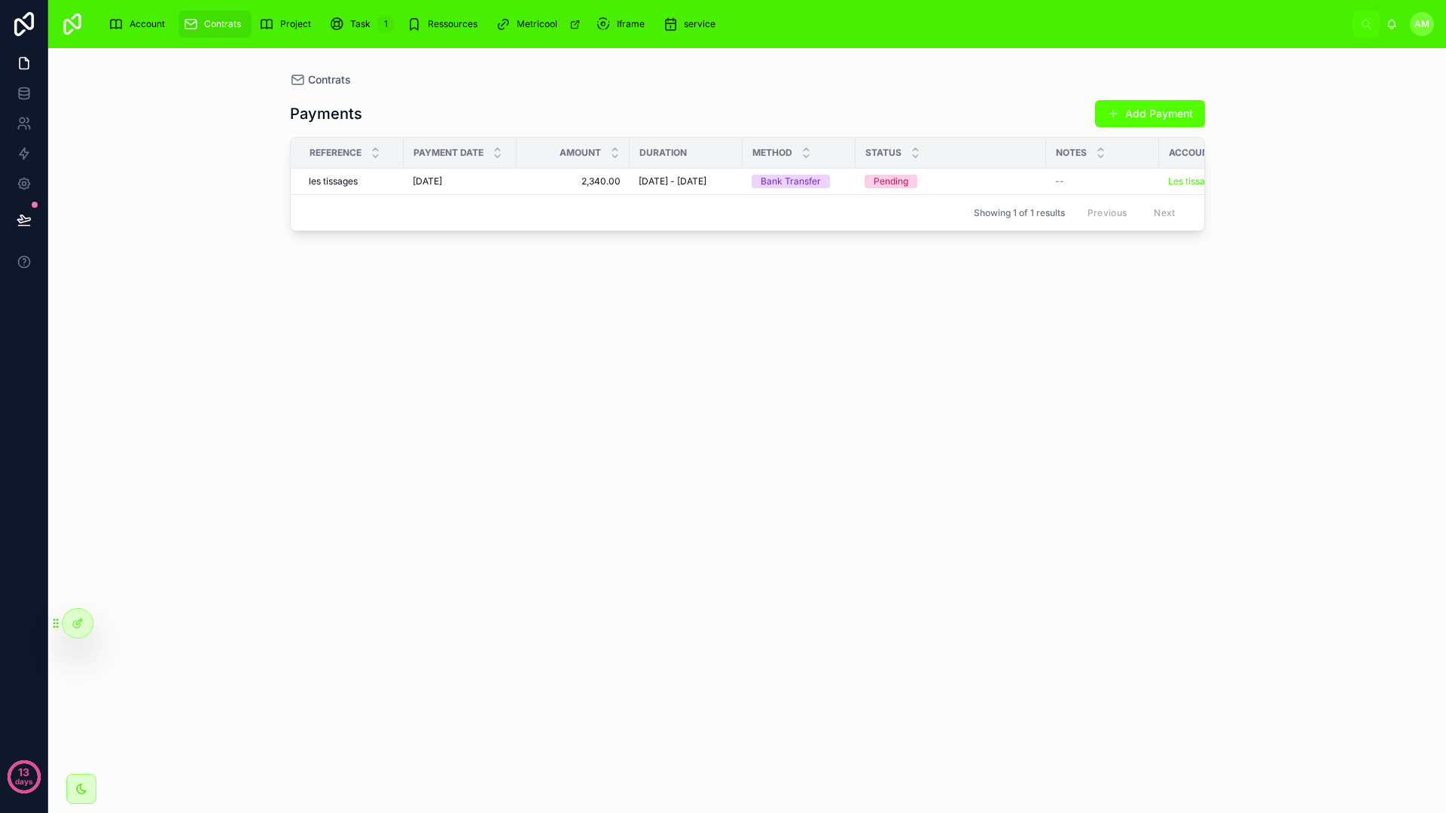
click at [751, 302] on div "Payments Add Payment Reference Payment Date Amount Duration Method Status Notes…" at bounding box center [747, 441] width 915 height 708
click at [63, 617] on div at bounding box center [77, 623] width 30 height 29
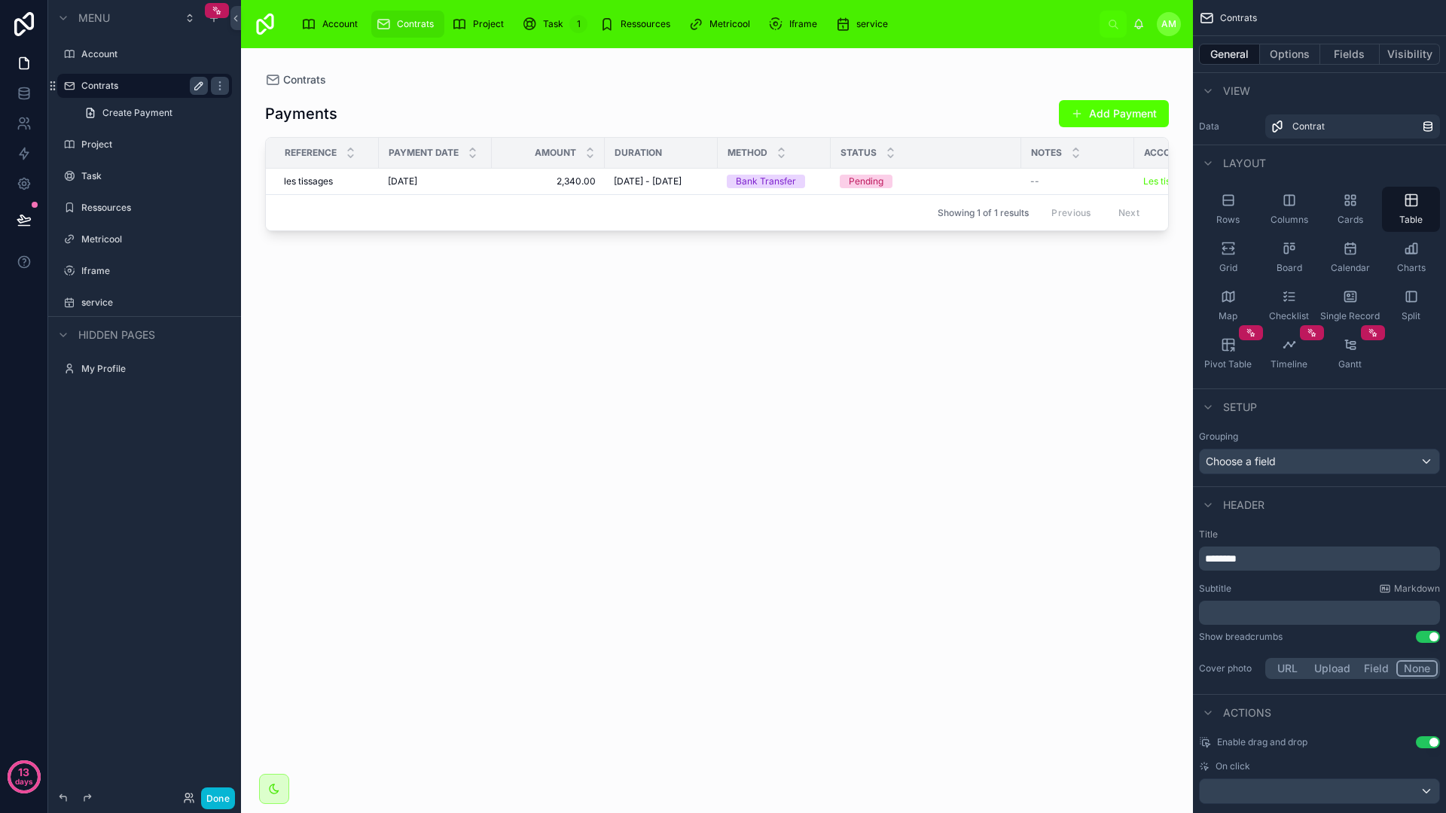
click at [193, 83] on icon "scrollable content" at bounding box center [199, 86] width 12 height 12
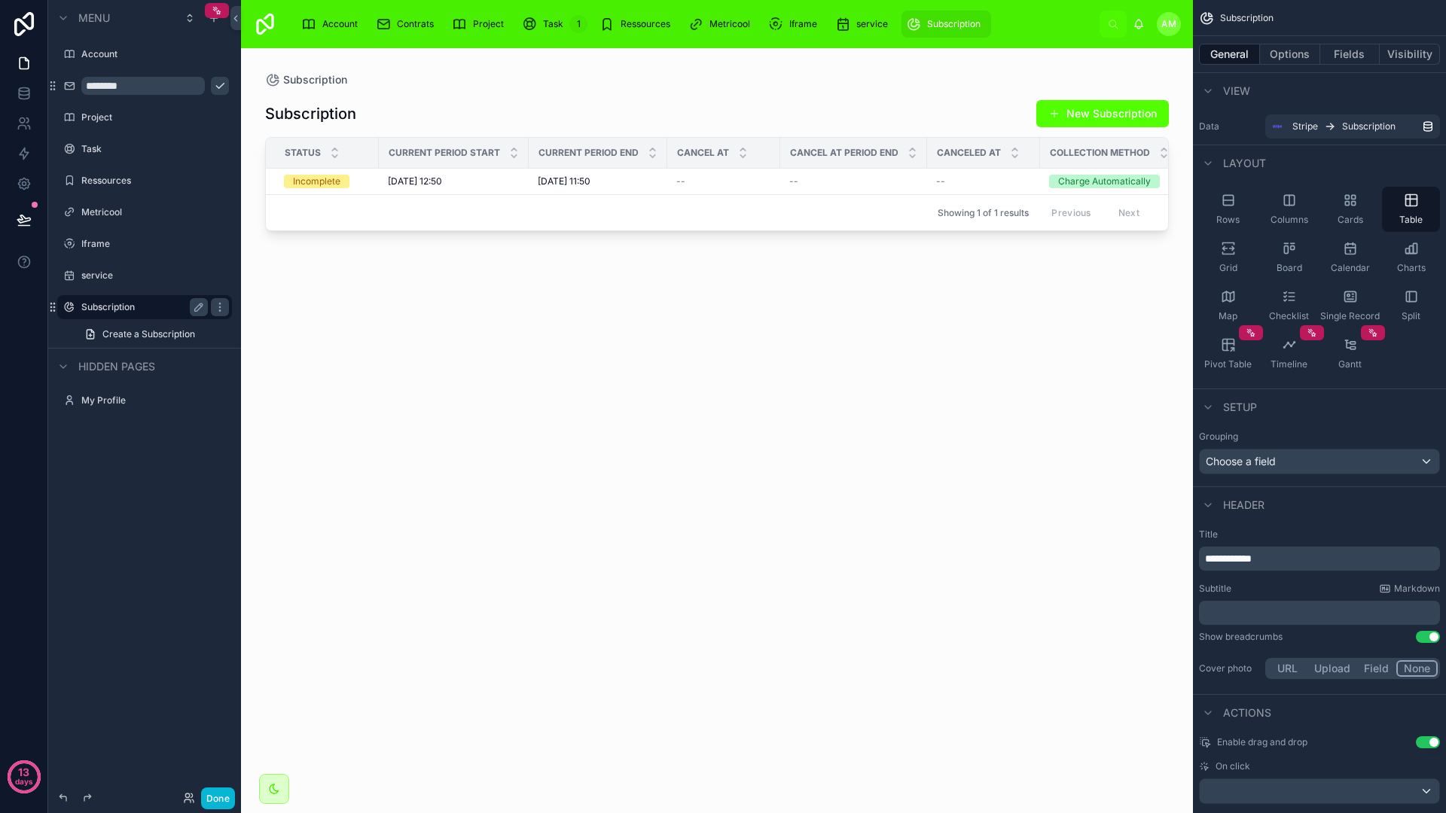
click at [123, 307] on label "Subscription" at bounding box center [141, 307] width 120 height 12
click at [597, 175] on div at bounding box center [717, 421] width 952 height 747
click at [586, 187] on td "[DATE] 11:50 [DATE] 11:50" at bounding box center [598, 182] width 139 height 26
click at [637, 370] on div "Subscription New Subscription Status Current Period Start Current Period End Ca…" at bounding box center [716, 441] width 903 height 708
click at [19, 96] on icon at bounding box center [24, 96] width 10 height 6
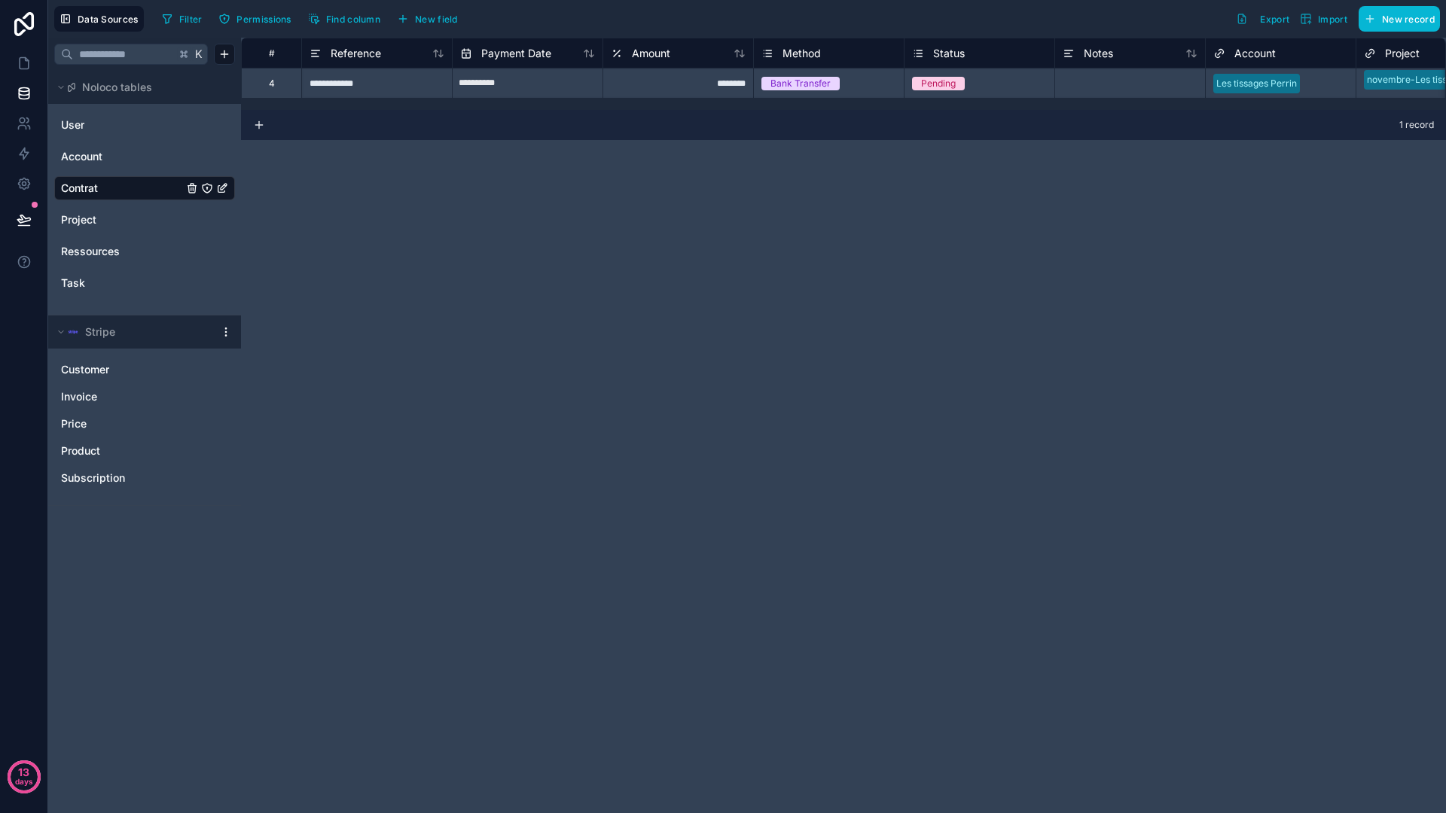
click at [532, 224] on div "**********" at bounding box center [843, 425] width 1205 height 775
click at [115, 478] on span "Subscription" at bounding box center [93, 478] width 64 height 15
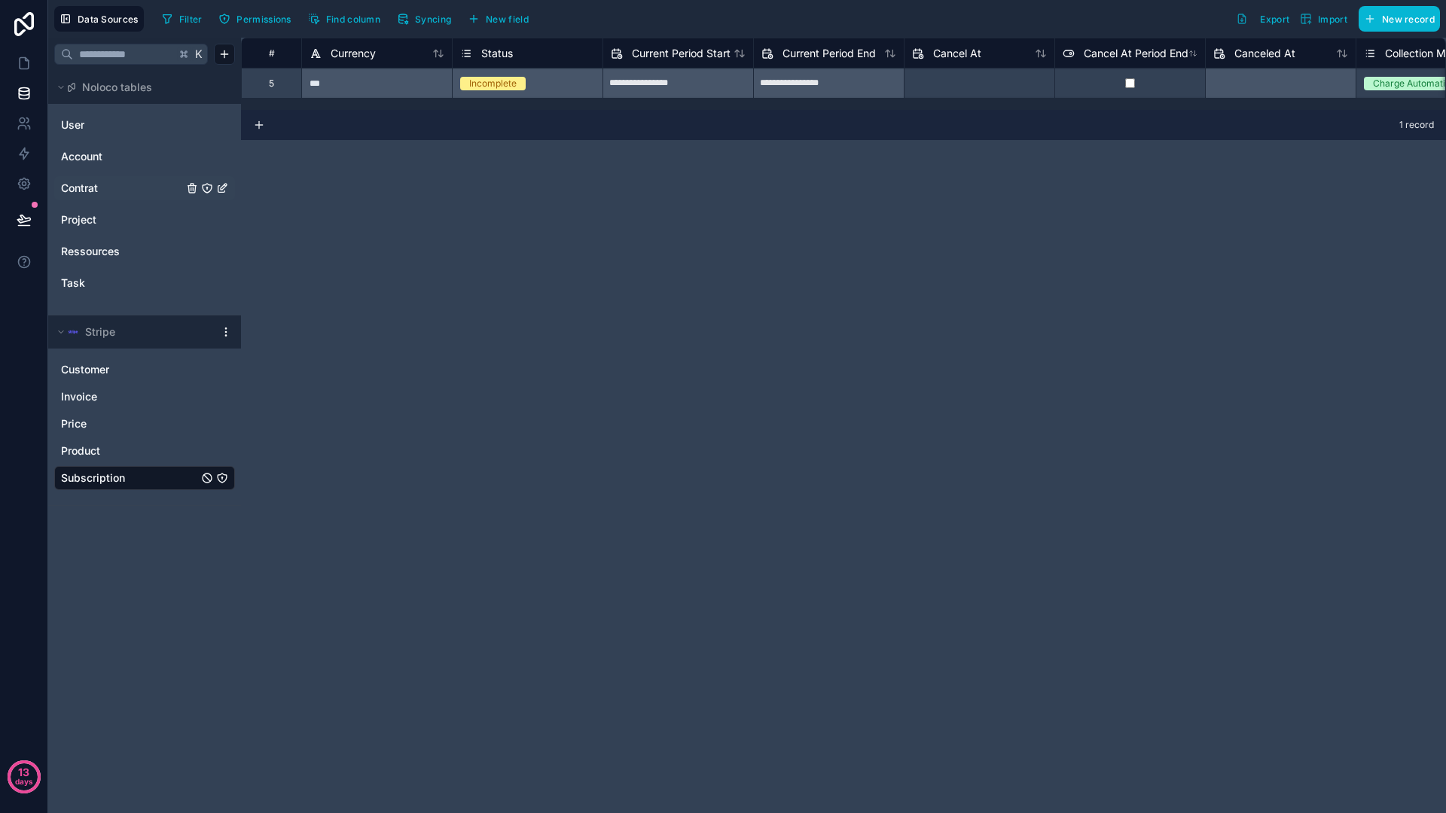
click at [498, 82] on div "Incomplete" at bounding box center [527, 83] width 151 height 30
drag, startPoint x: 464, startPoint y: 150, endPoint x: 467, endPoint y: 123, distance: 27.3
click at [465, 145] on div "**********" at bounding box center [843, 425] width 1205 height 775
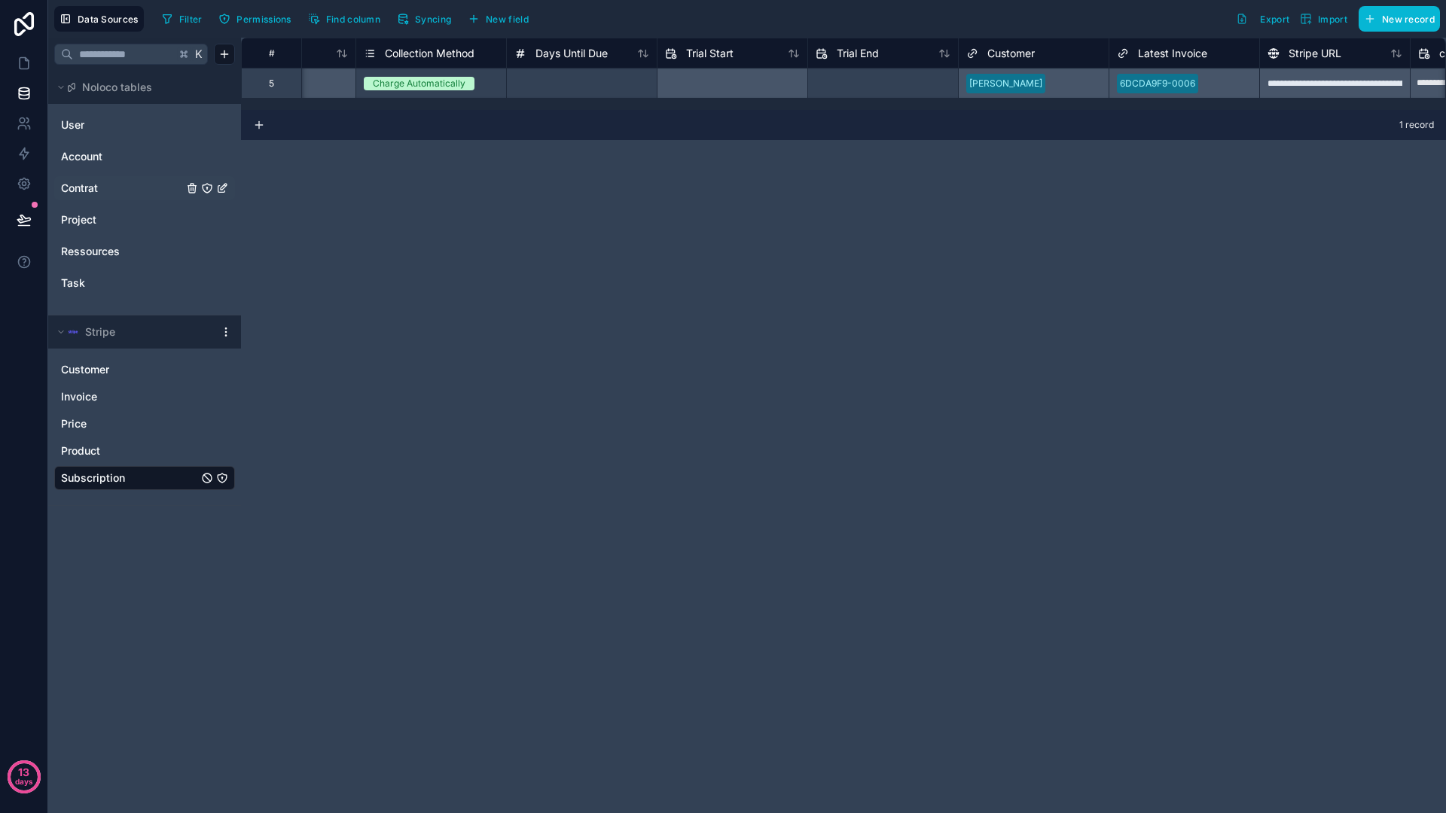
scroll to position [0, 1567]
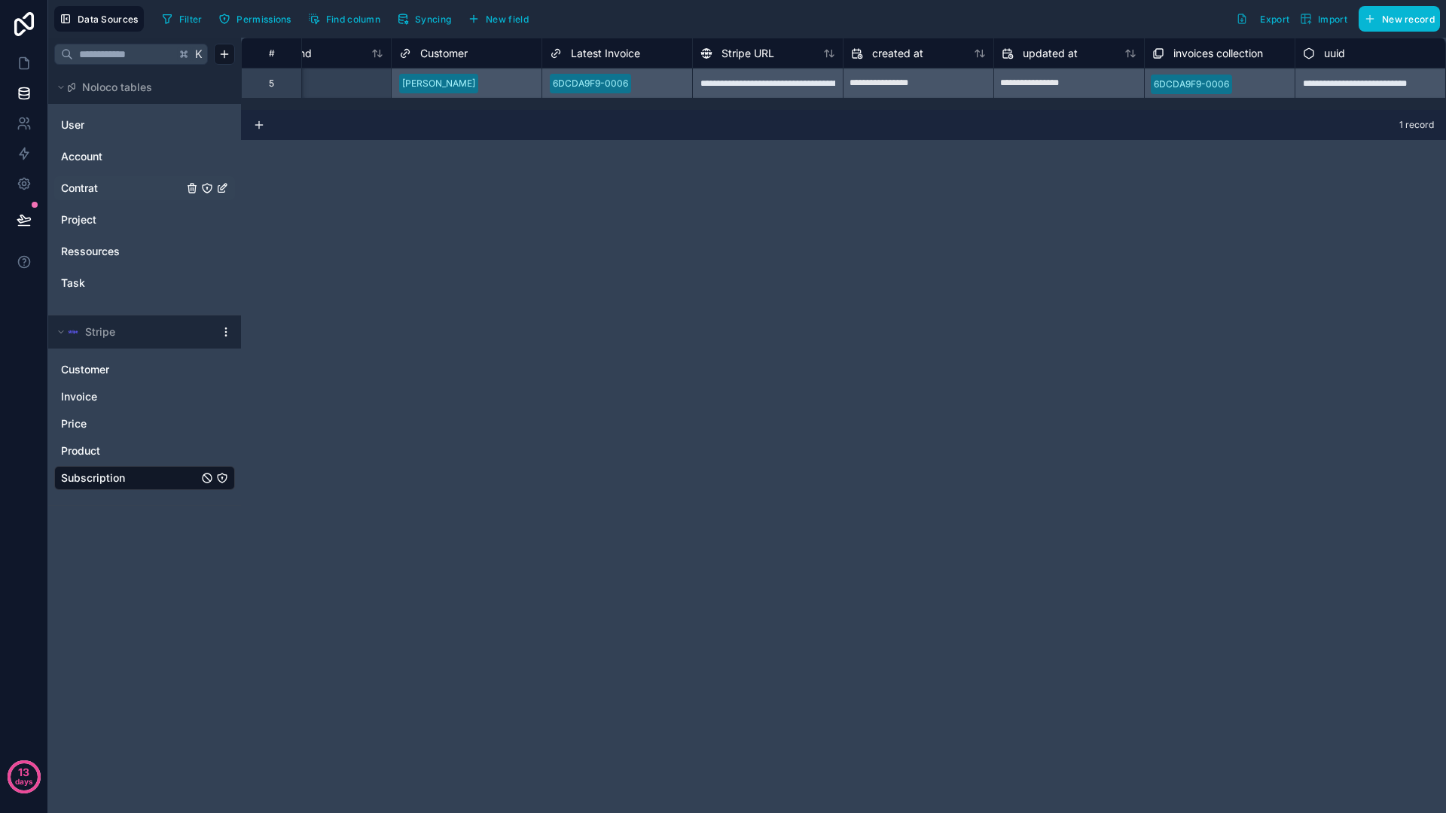
click at [432, 218] on div "**********" at bounding box center [843, 425] width 1205 height 775
click at [20, 66] on icon at bounding box center [24, 63] width 9 height 11
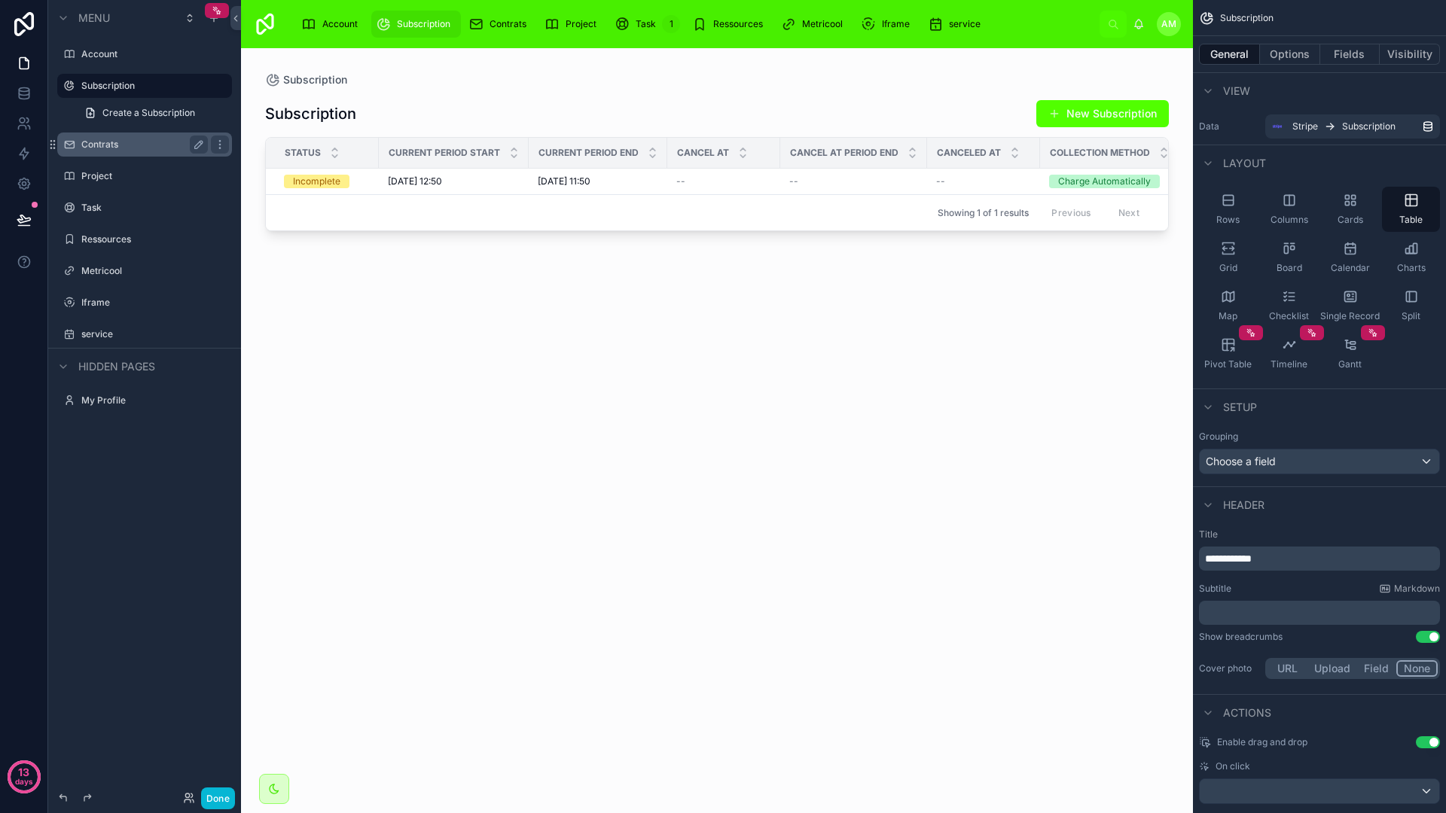
click at [171, 144] on label "Contrats" at bounding box center [141, 145] width 120 height 12
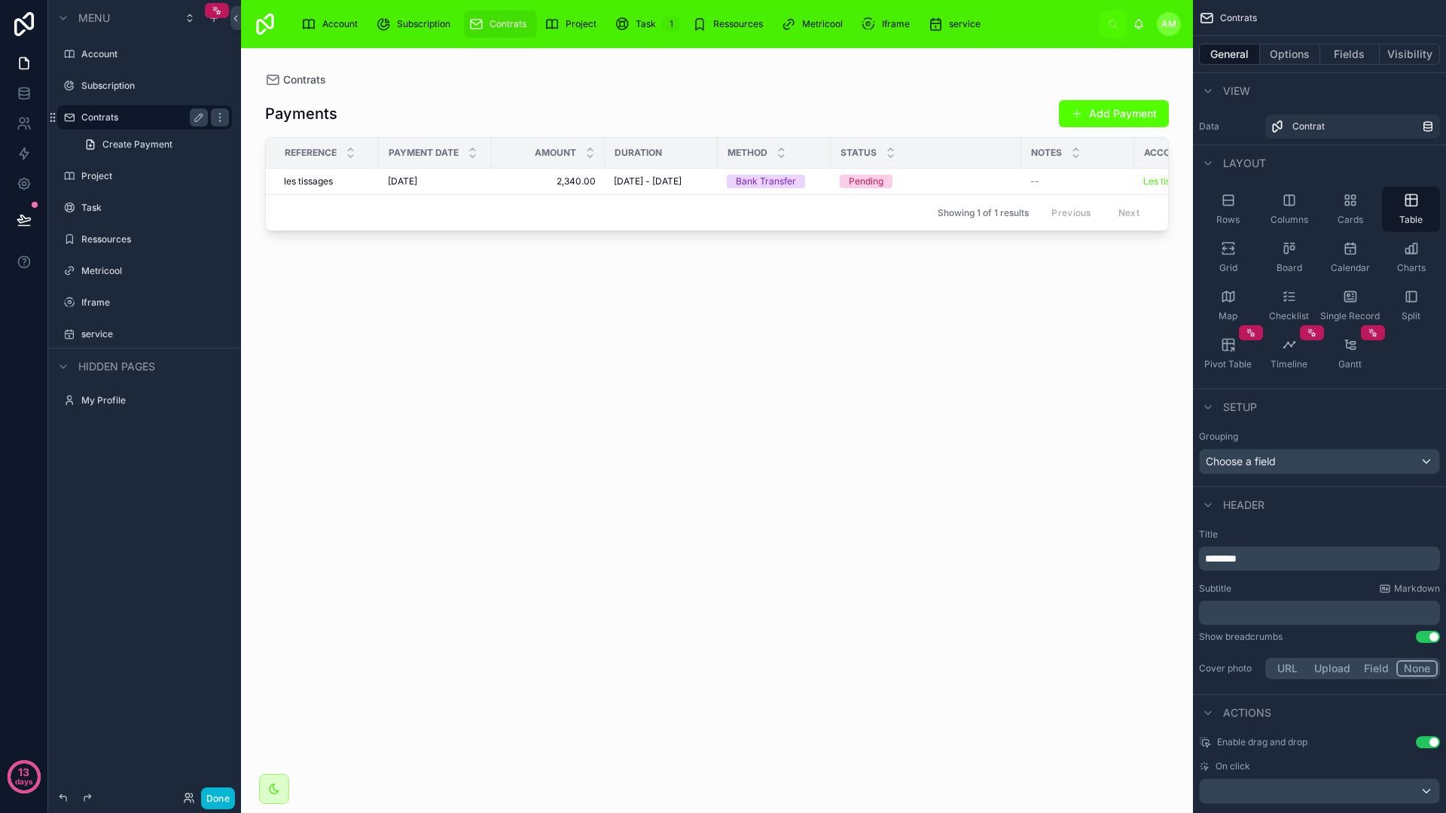
click at [99, 120] on label "Contrats" at bounding box center [141, 117] width 120 height 12
click at [211, 114] on div "scrollable content" at bounding box center [220, 117] width 18 height 18
click at [290, 138] on span "Remove" at bounding box center [288, 138] width 40 height 15
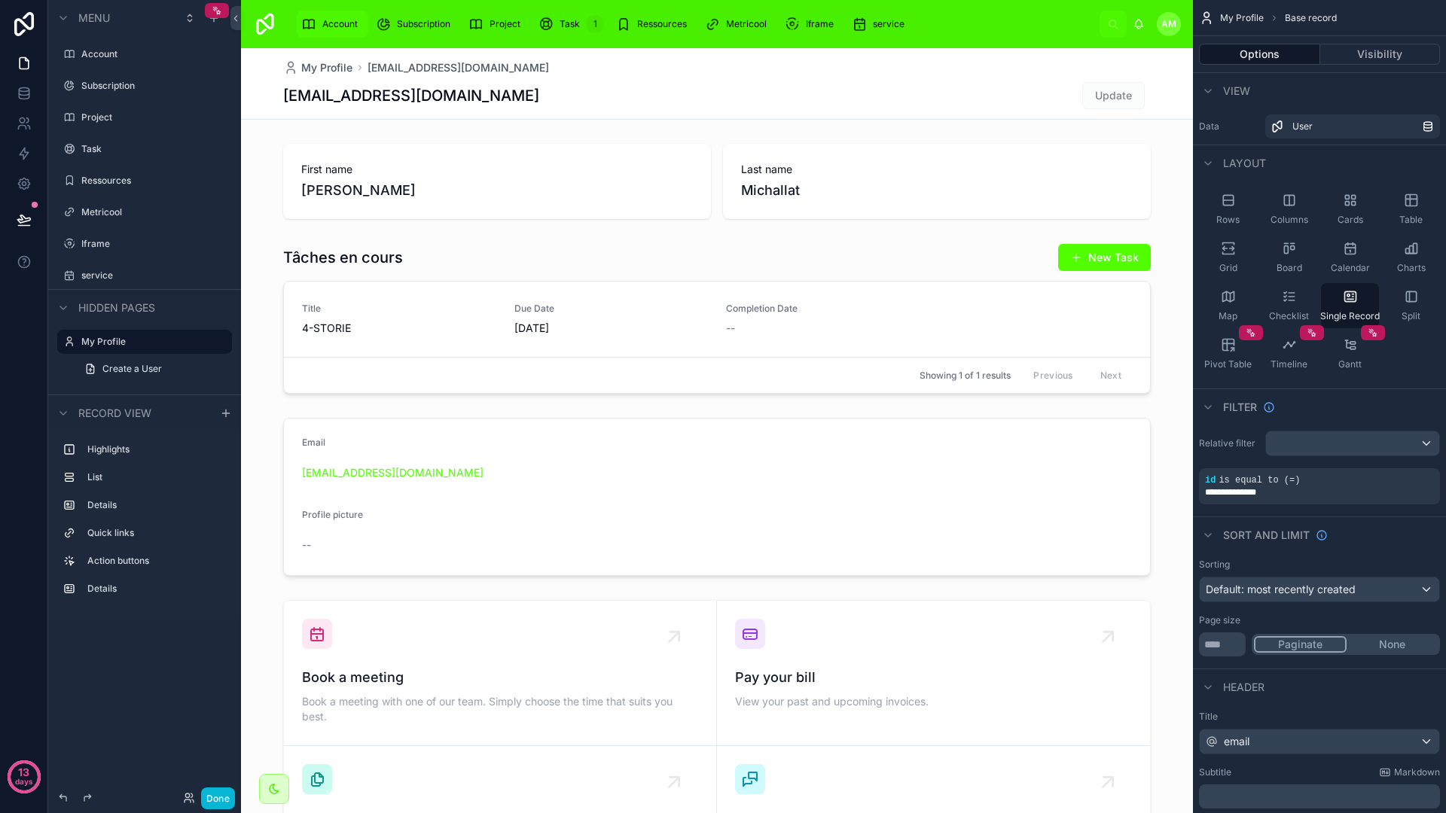
click at [344, 29] on span "Account" at bounding box center [339, 24] width 35 height 12
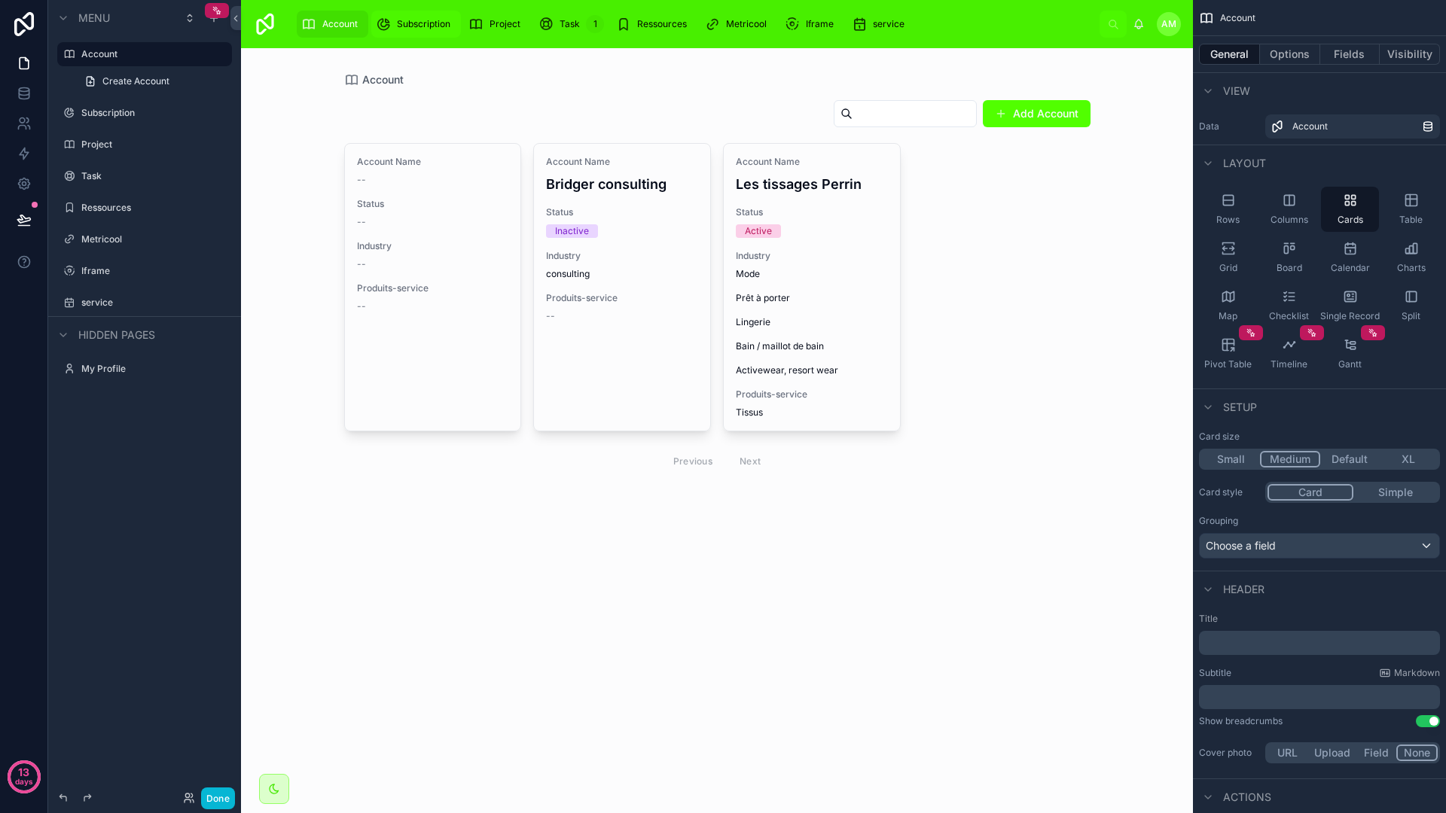
click at [398, 26] on span "Subscription" at bounding box center [423, 24] width 53 height 12
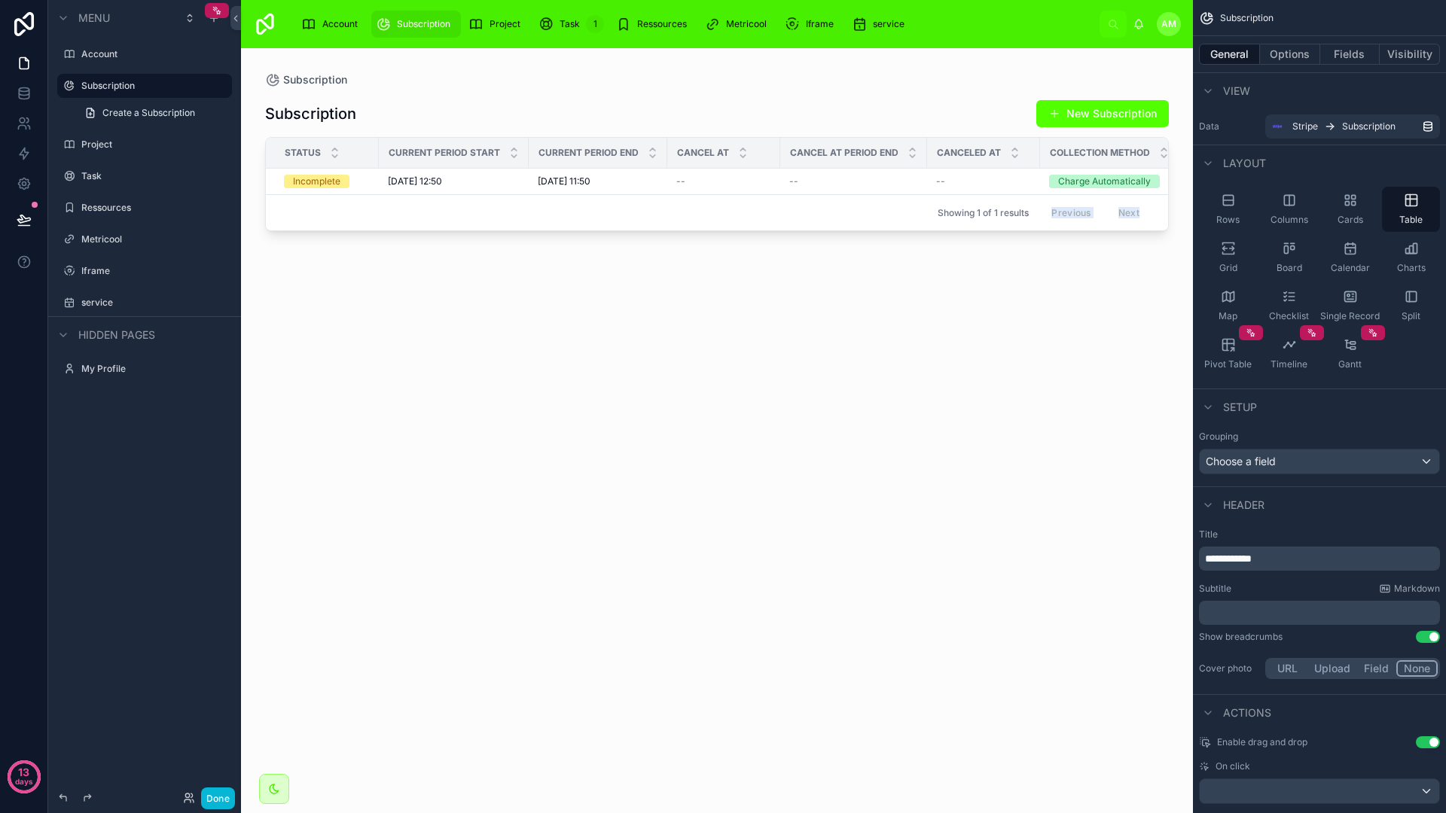
drag, startPoint x: 535, startPoint y: 233, endPoint x: 900, endPoint y: 232, distance: 365.2
click at [907, 230] on div "Subscription Subscription New Subscription Status Current Period Start Current …" at bounding box center [717, 421] width 952 height 747
drag, startPoint x: 858, startPoint y: 238, endPoint x: 1120, endPoint y: 219, distance: 263.4
click at [1120, 219] on div "Subscription Subscription New Subscription Status Current Period Start Current …" at bounding box center [717, 421] width 952 height 747
drag, startPoint x: 906, startPoint y: 239, endPoint x: 1111, endPoint y: 232, distance: 204.1
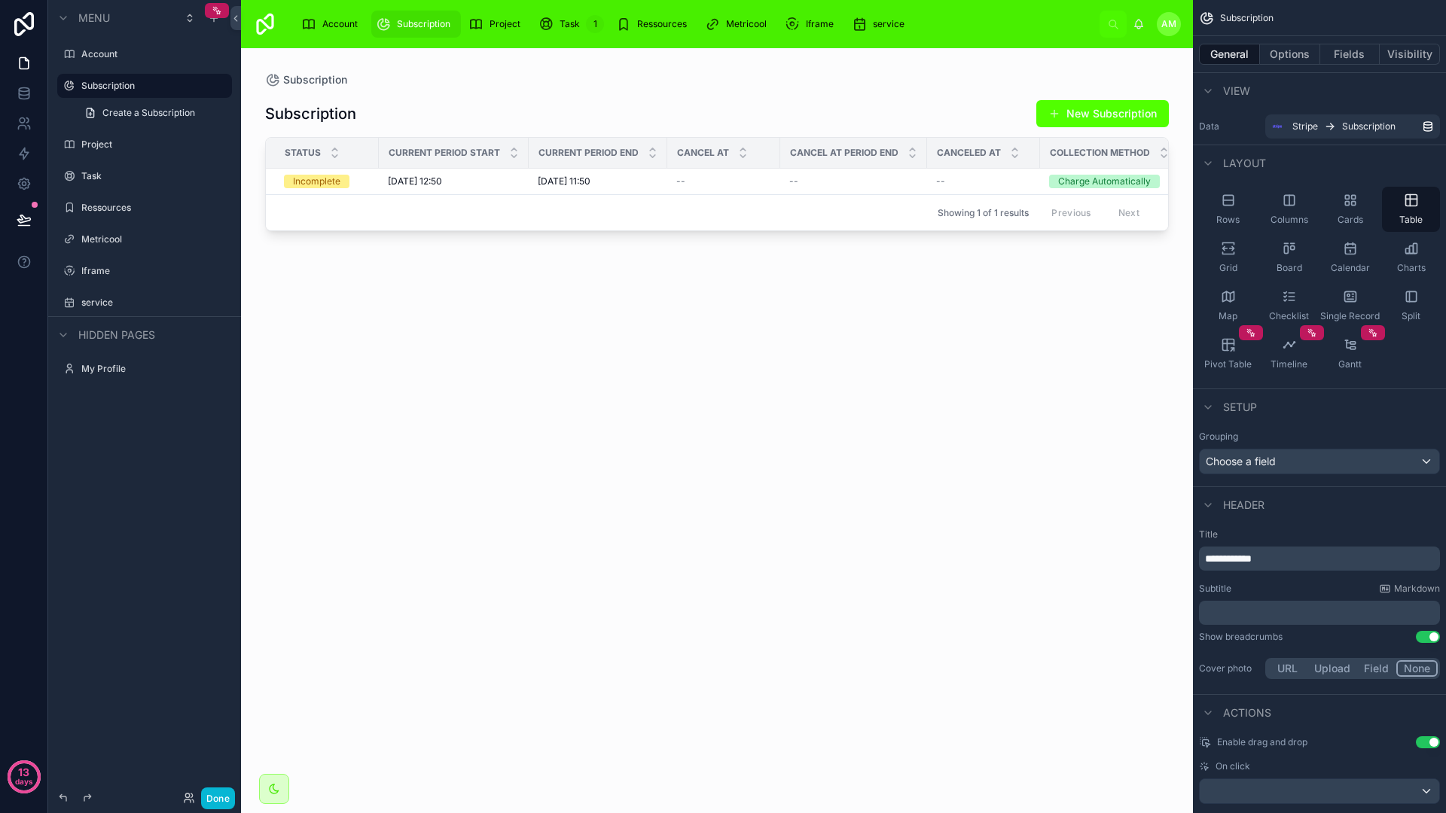
click at [1111, 232] on div at bounding box center [717, 421] width 952 height 747
click at [483, 21] on icon "scrollable content" at bounding box center [475, 24] width 15 height 15
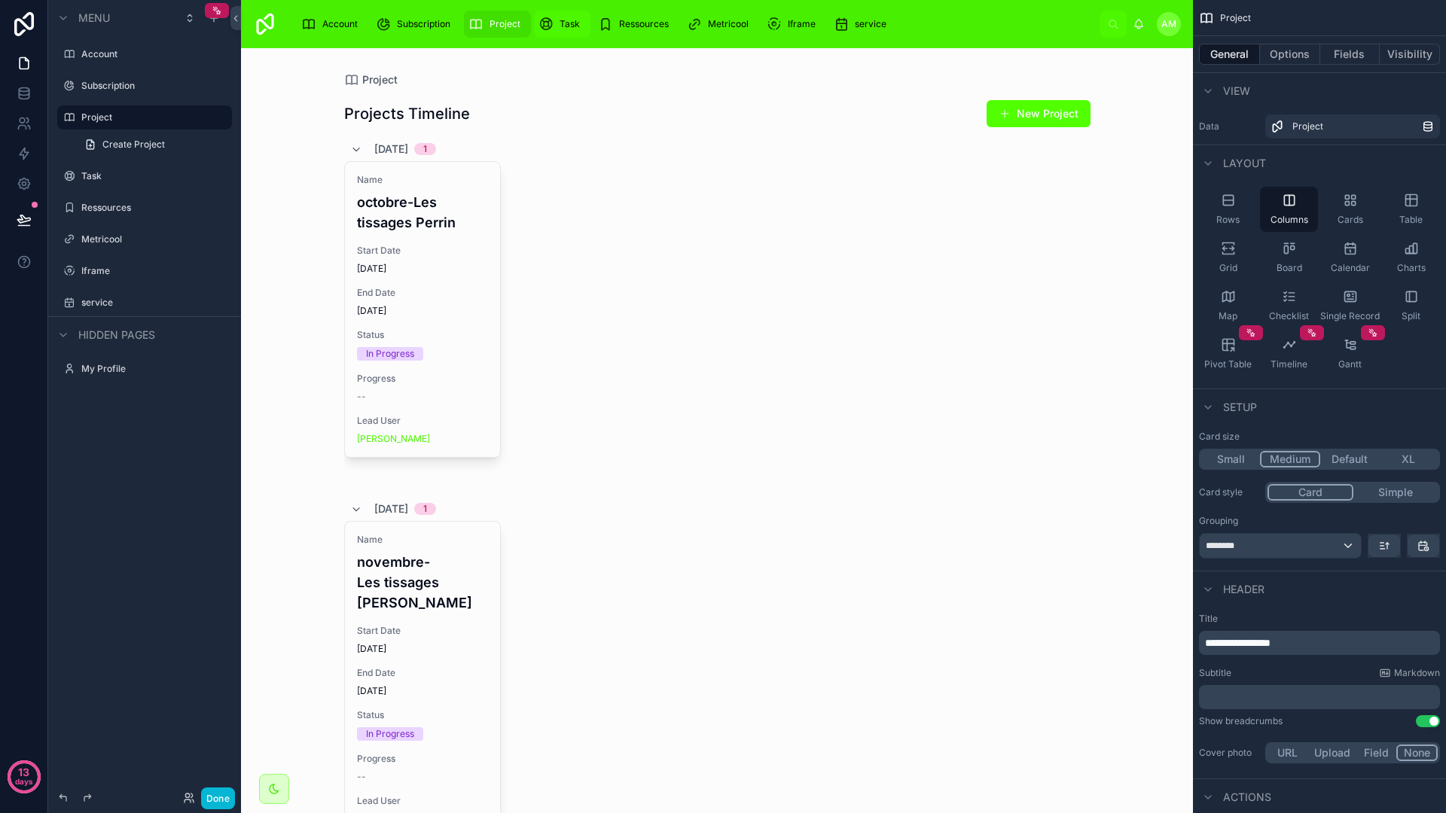
click at [580, 23] on div "Task 1" at bounding box center [561, 24] width 47 height 24
click at [564, 19] on span "Task" at bounding box center [569, 24] width 20 height 12
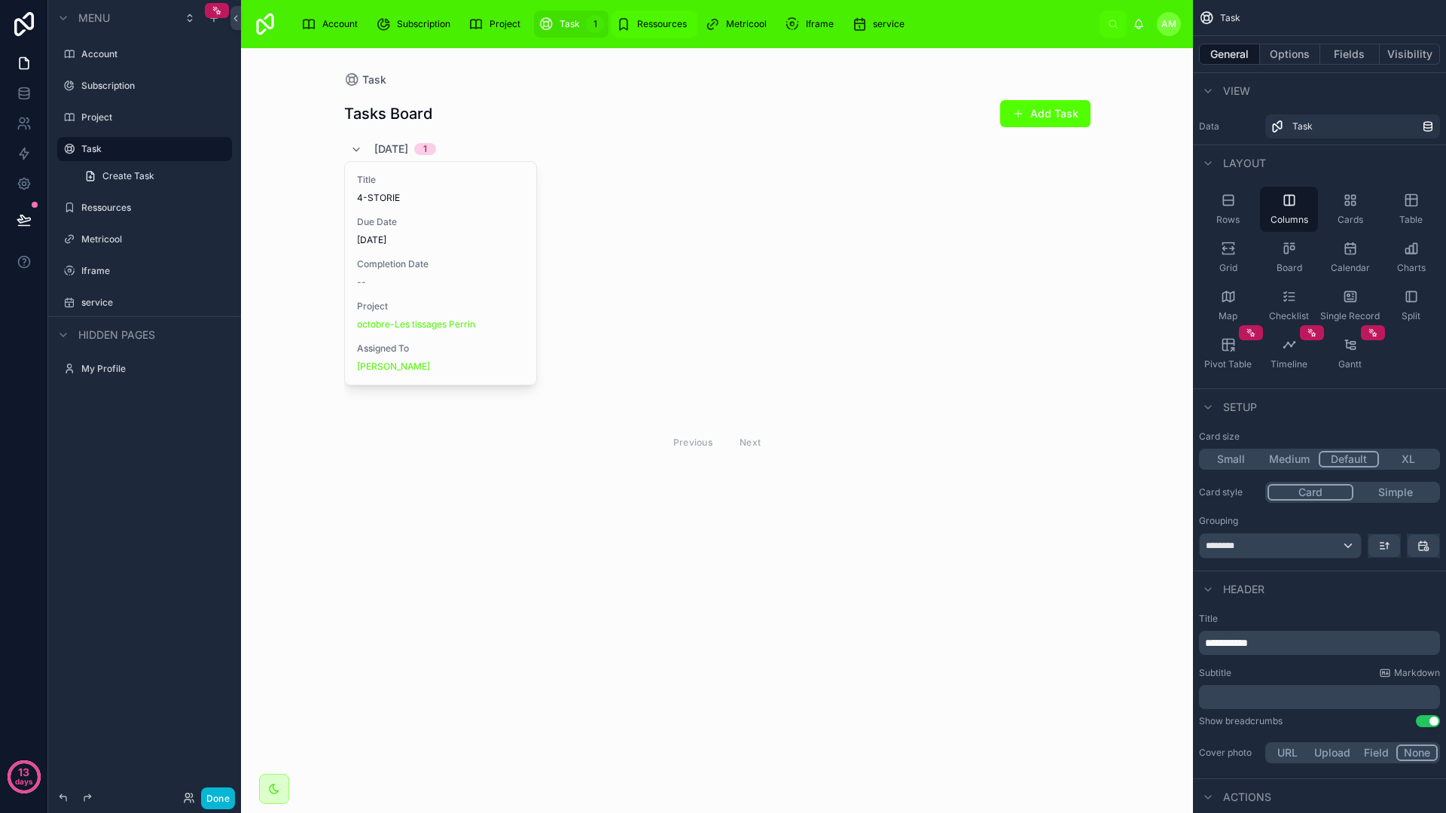
click at [663, 31] on div "Ressources" at bounding box center [654, 24] width 77 height 24
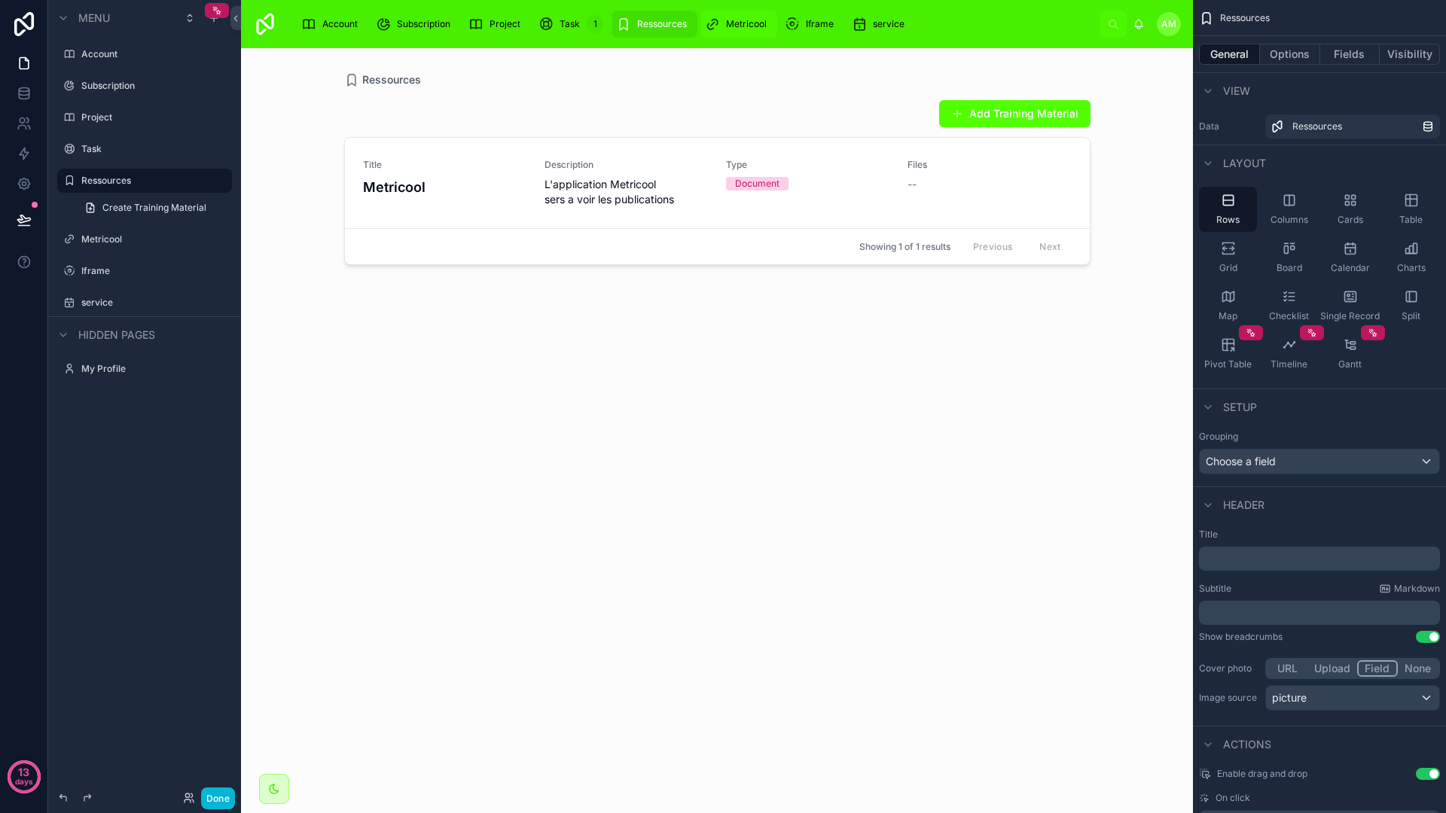
click at [748, 29] on span "Metricool" at bounding box center [746, 24] width 41 height 12
click at [798, 26] on div "Iframe" at bounding box center [812, 24] width 55 height 24
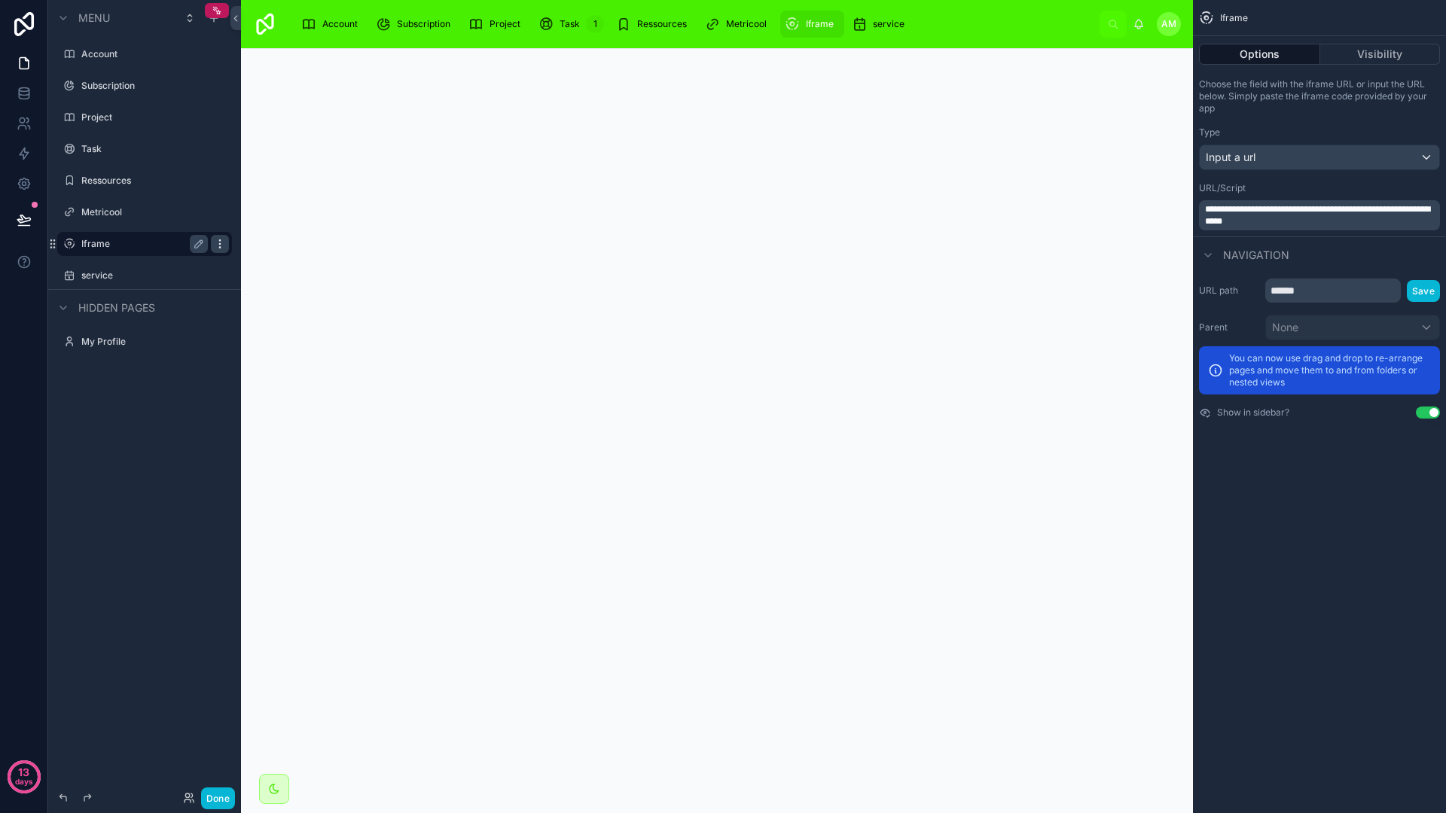
click at [226, 238] on div "scrollable content" at bounding box center [220, 244] width 18 height 18
click at [275, 251] on span "Remove" at bounding box center [288, 254] width 40 height 15
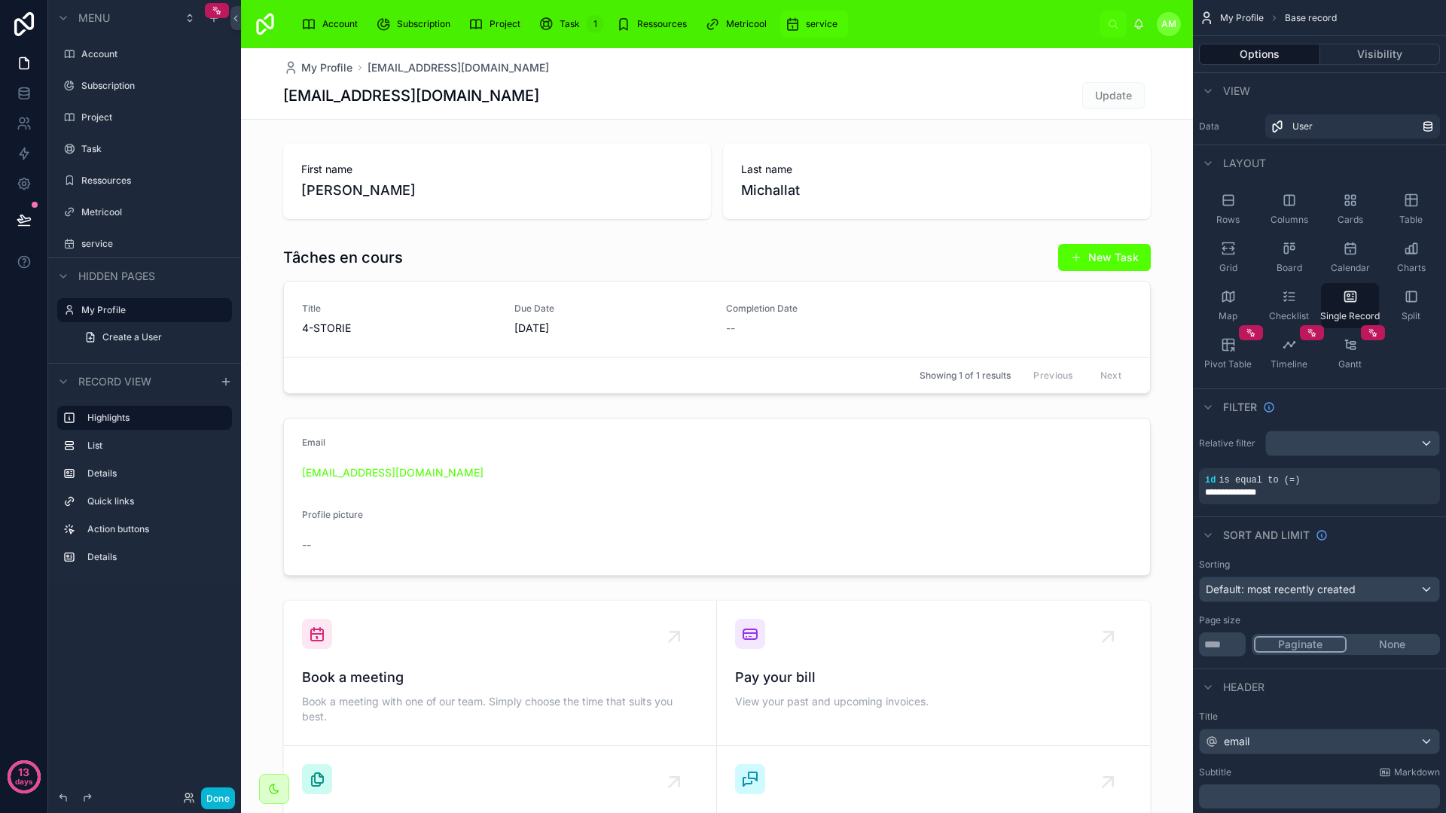
click at [801, 14] on div "service" at bounding box center [814, 24] width 59 height 24
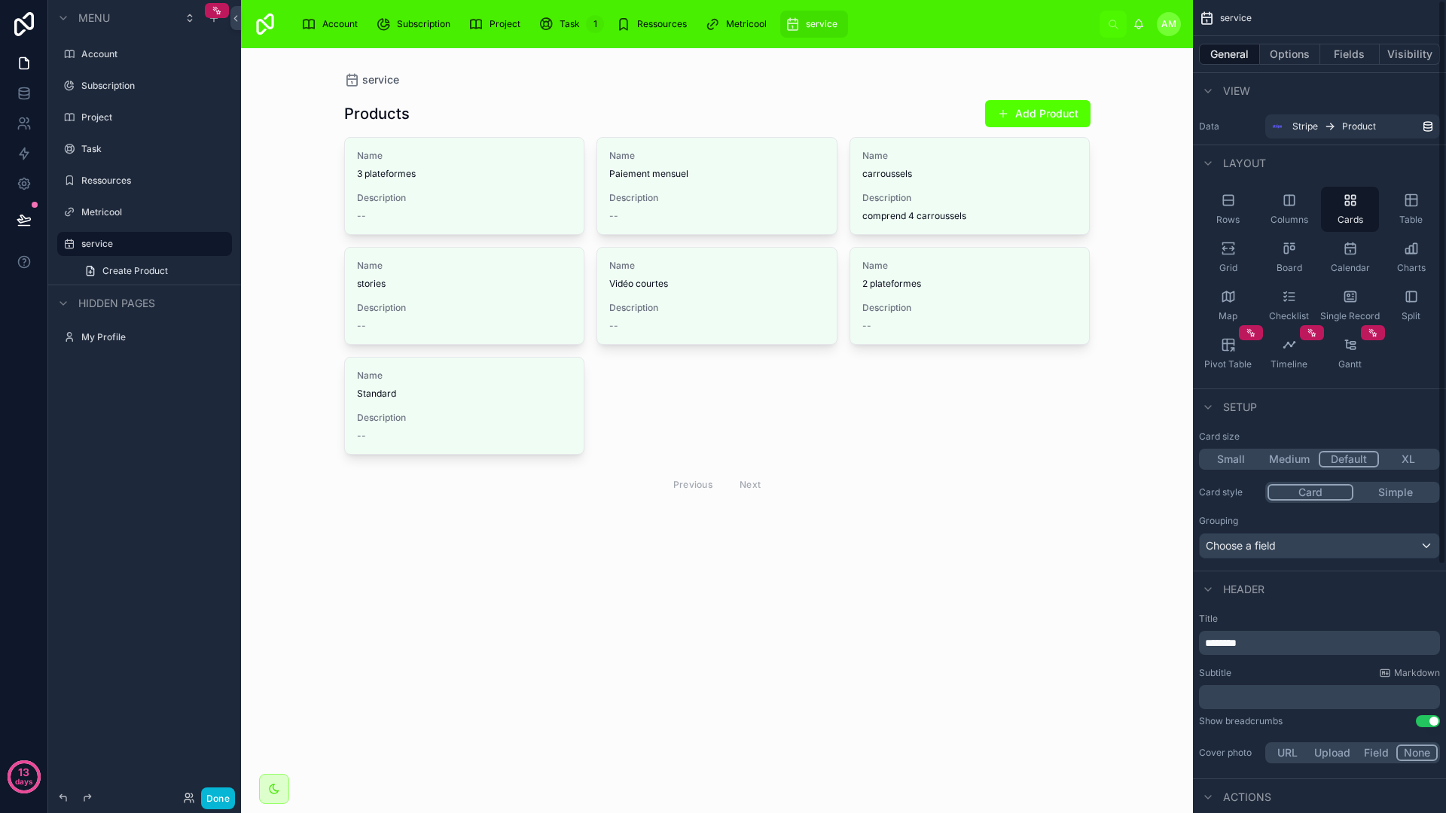
scroll to position [357, 0]
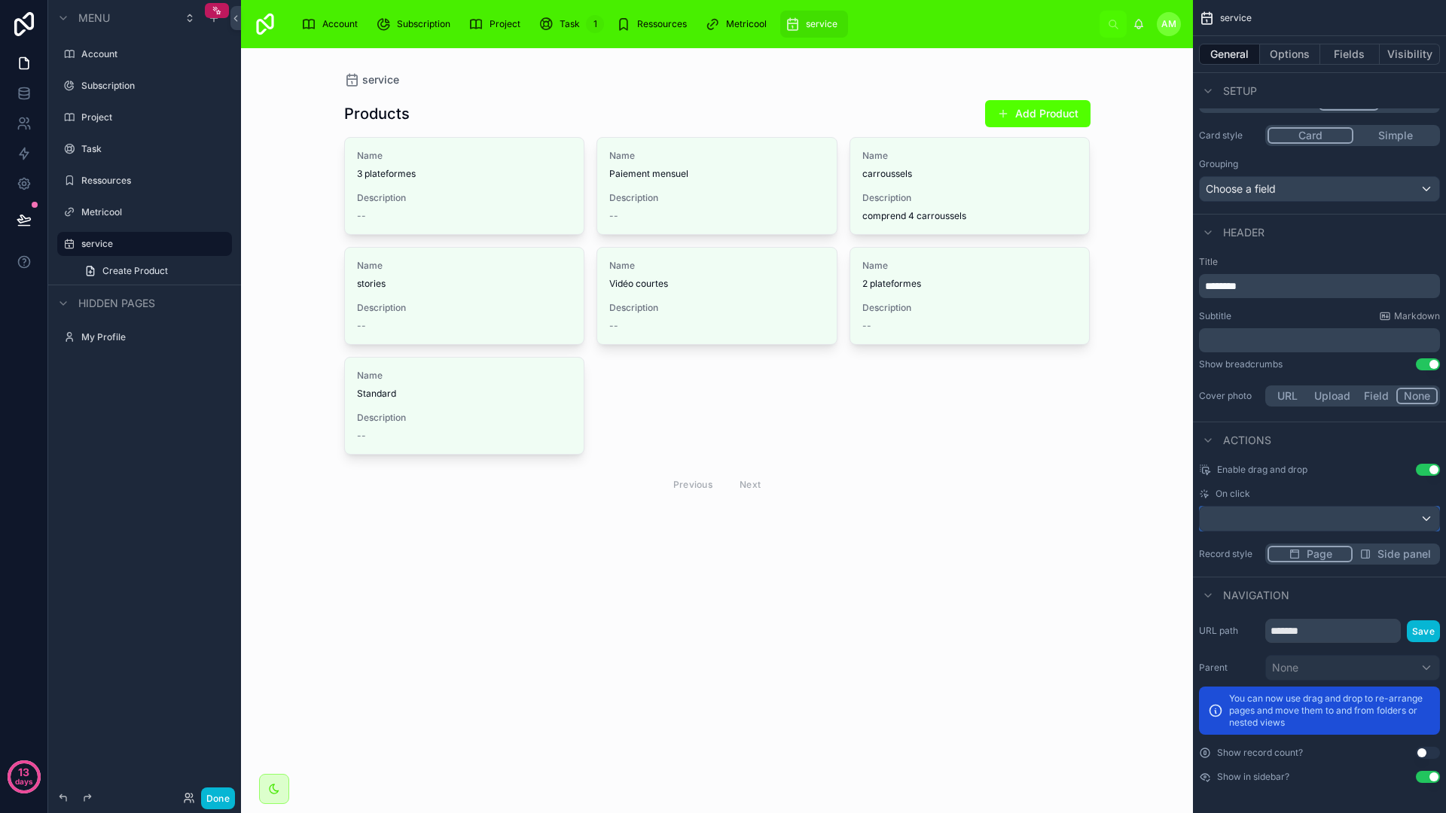
click at [1331, 518] on div "scrollable content" at bounding box center [1318, 519] width 239 height 24
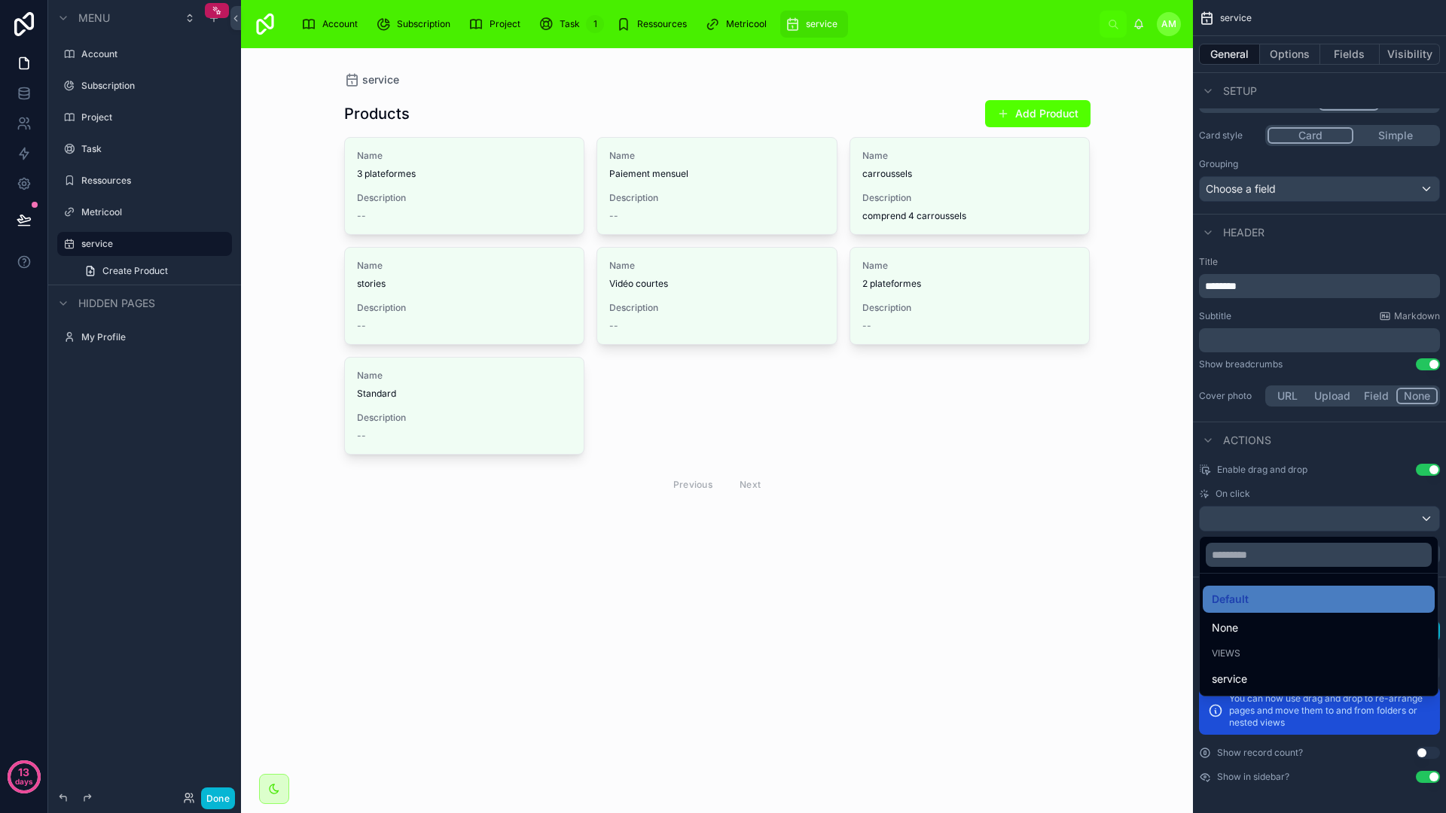
click at [1327, 489] on div "scrollable content" at bounding box center [723, 406] width 1446 height 813
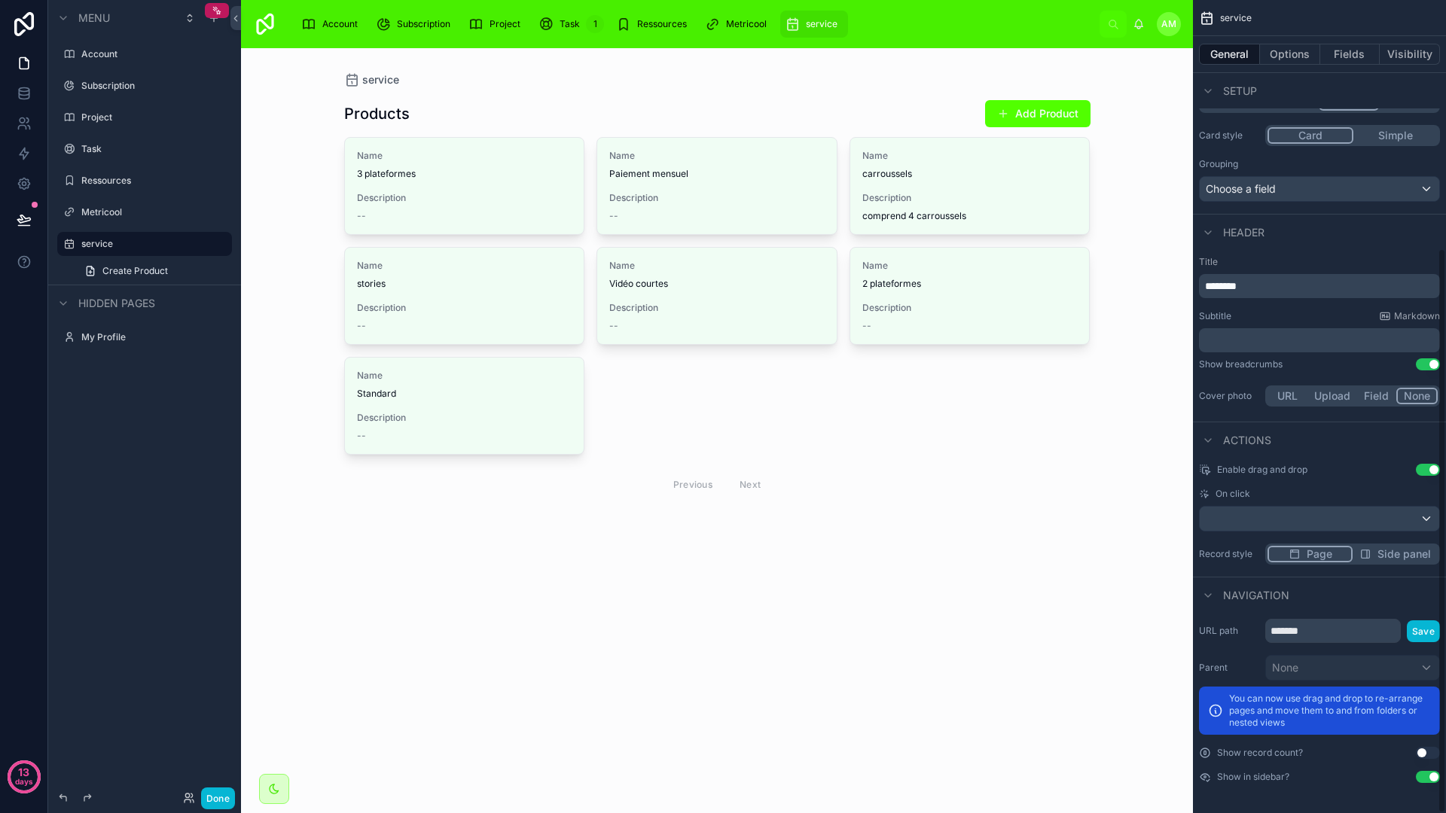
click at [1250, 49] on button "General" at bounding box center [1229, 54] width 61 height 21
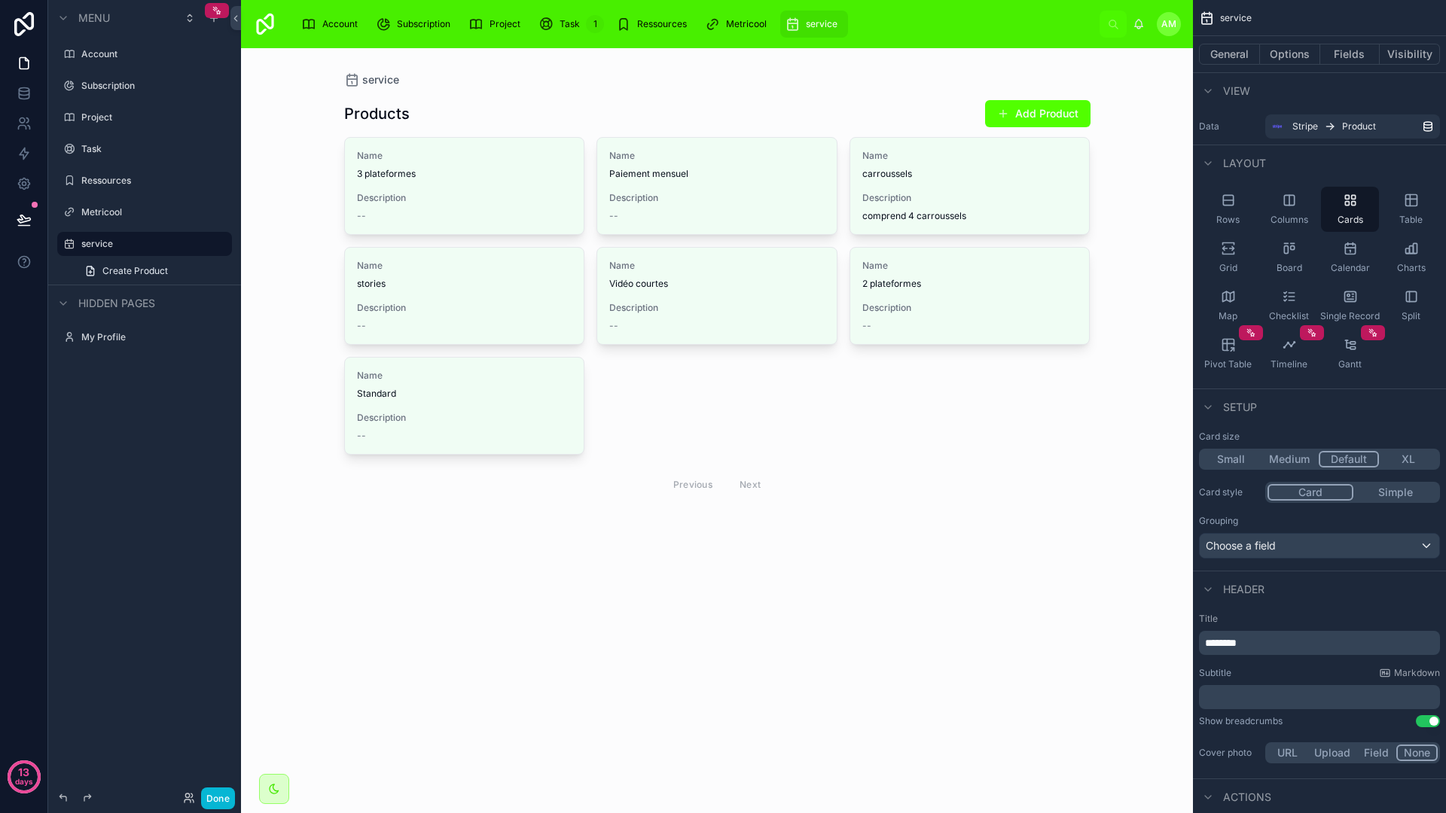
click at [1296, 424] on div "Setup" at bounding box center [1319, 406] width 253 height 36
click at [1288, 59] on button "Options" at bounding box center [1290, 54] width 60 height 21
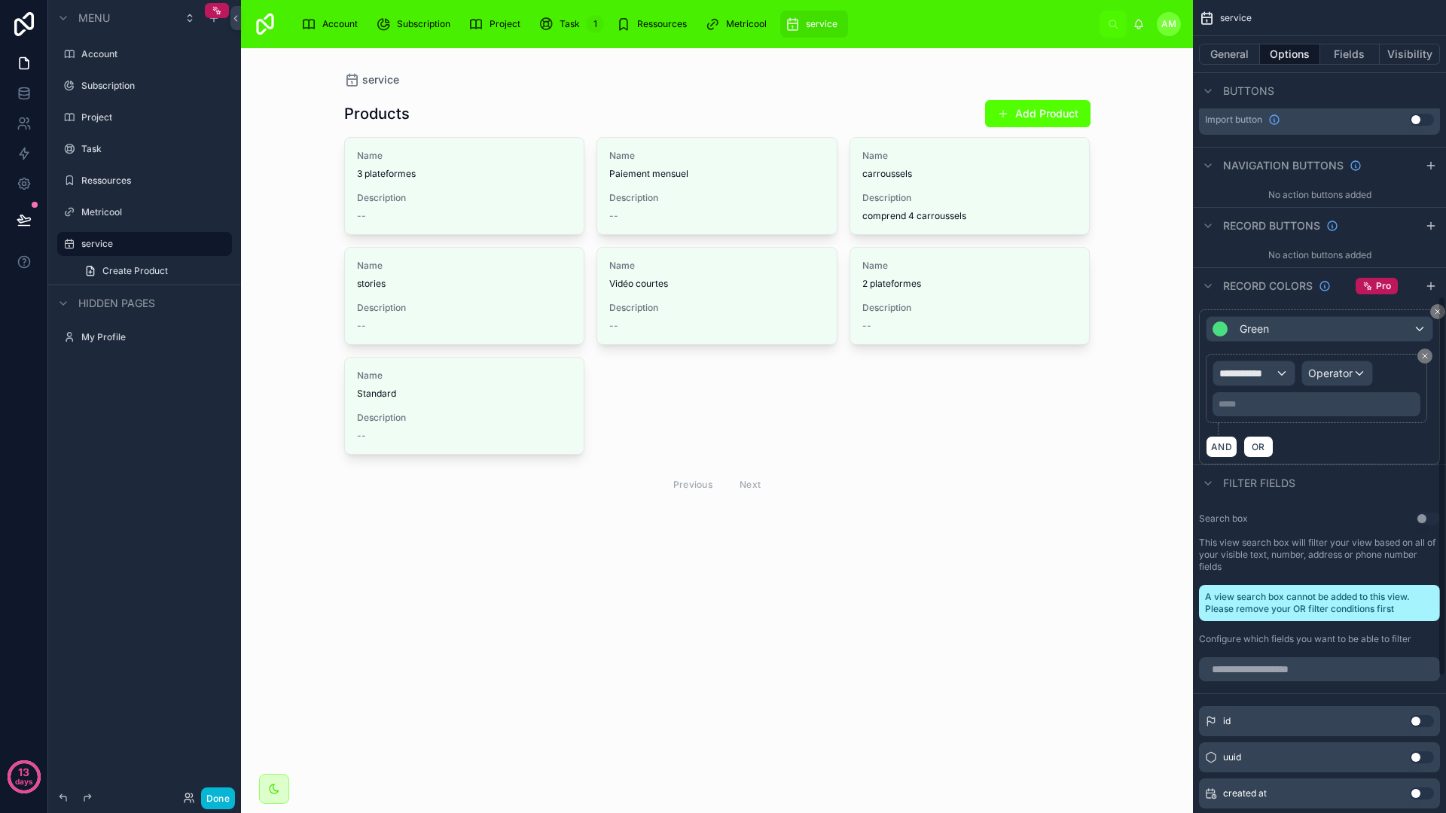
scroll to position [633, 0]
click at [1281, 375] on div "**********" at bounding box center [1253, 375] width 81 height 24
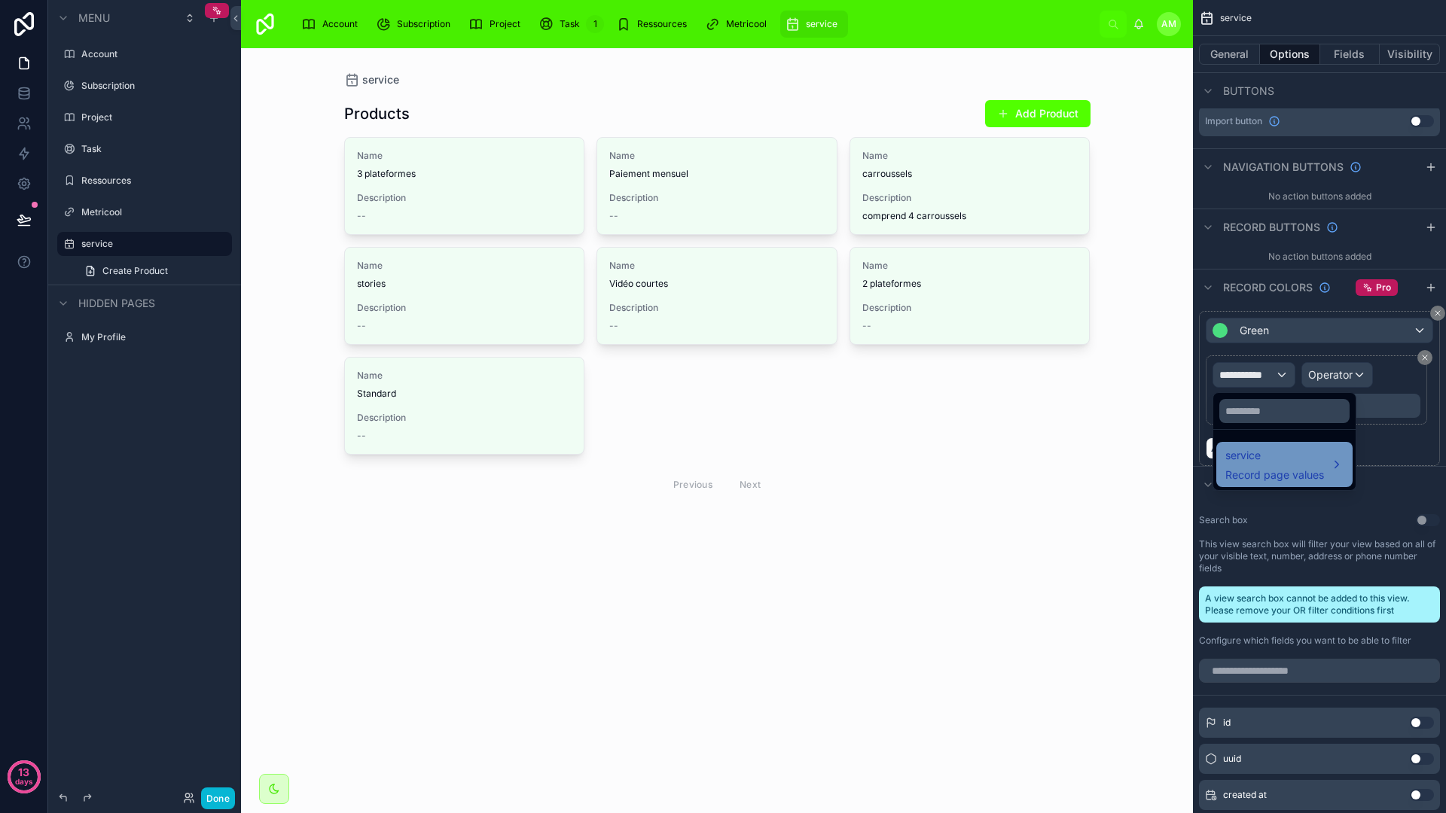
click at [1276, 464] on span "service" at bounding box center [1274, 455] width 99 height 18
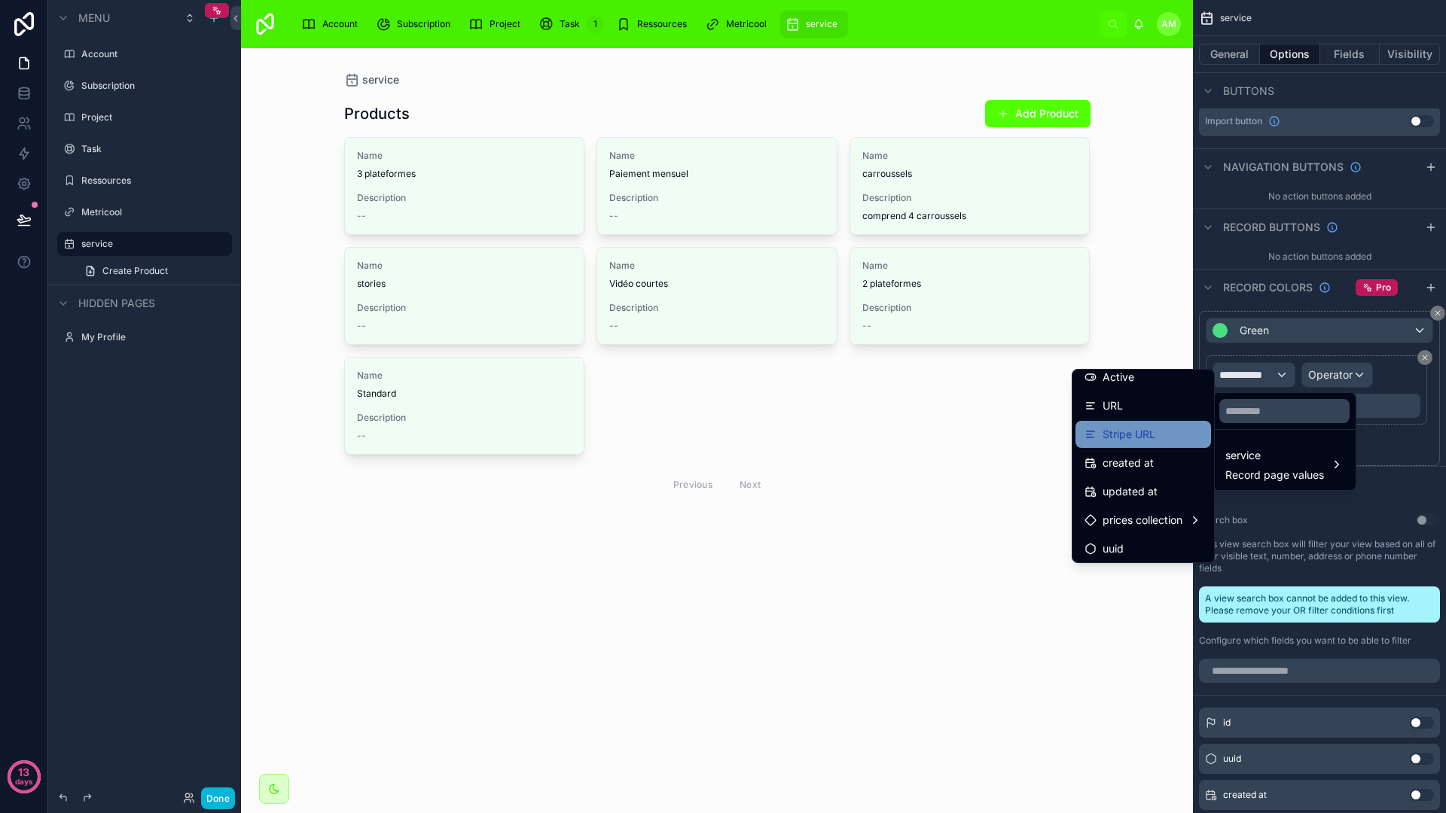
scroll to position [98, 0]
click at [1284, 508] on div "scrollable content" at bounding box center [723, 406] width 1446 height 813
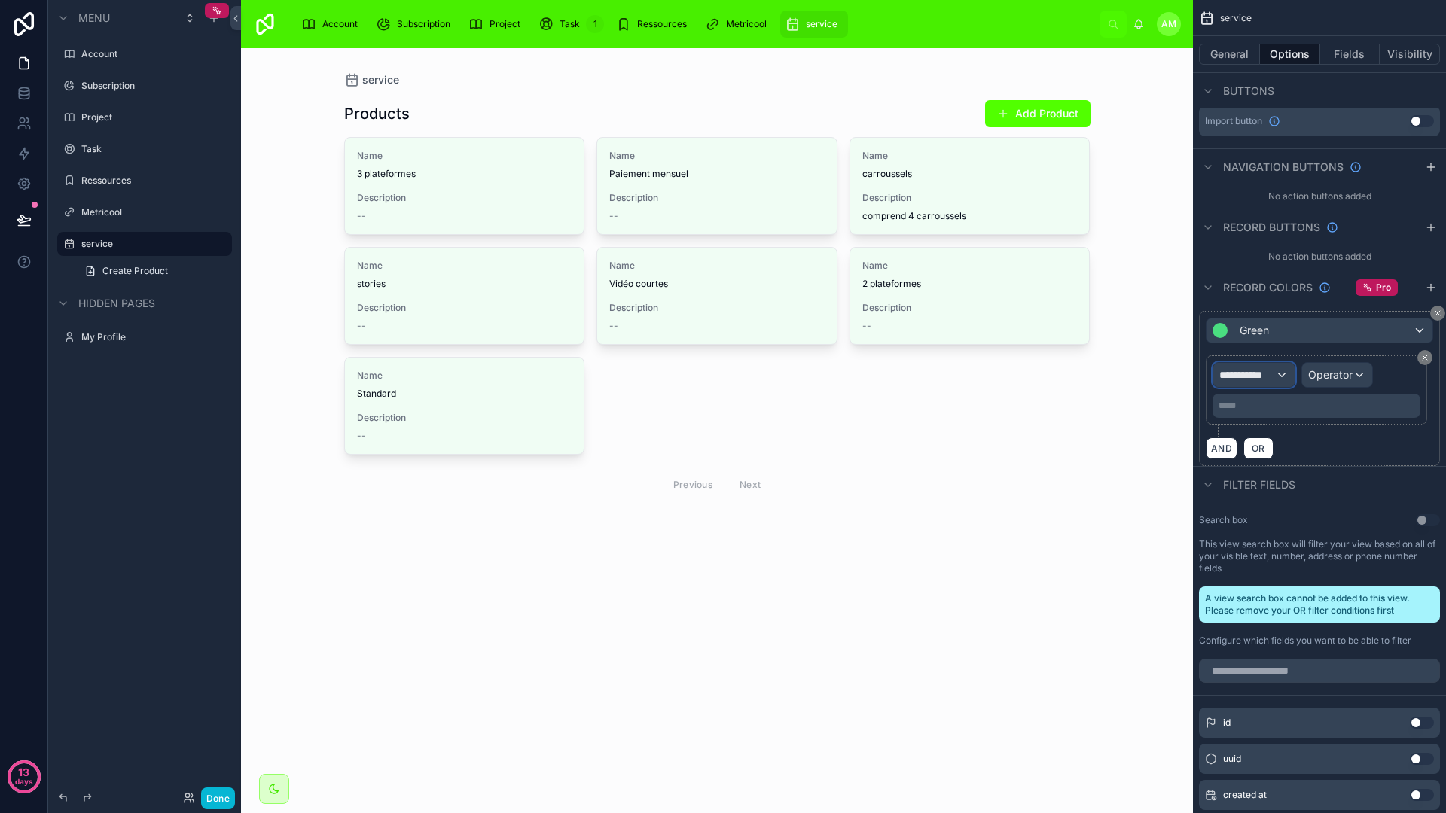
click at [1253, 377] on span "**********" at bounding box center [1247, 374] width 56 height 15
click at [1265, 416] on input "text" at bounding box center [1284, 411] width 130 height 24
click at [1391, 478] on div "scrollable content" at bounding box center [723, 406] width 1446 height 813
click at [1358, 379] on div "Operator" at bounding box center [1337, 375] width 70 height 24
click at [1336, 376] on div "scrollable content" at bounding box center [723, 406] width 1446 height 813
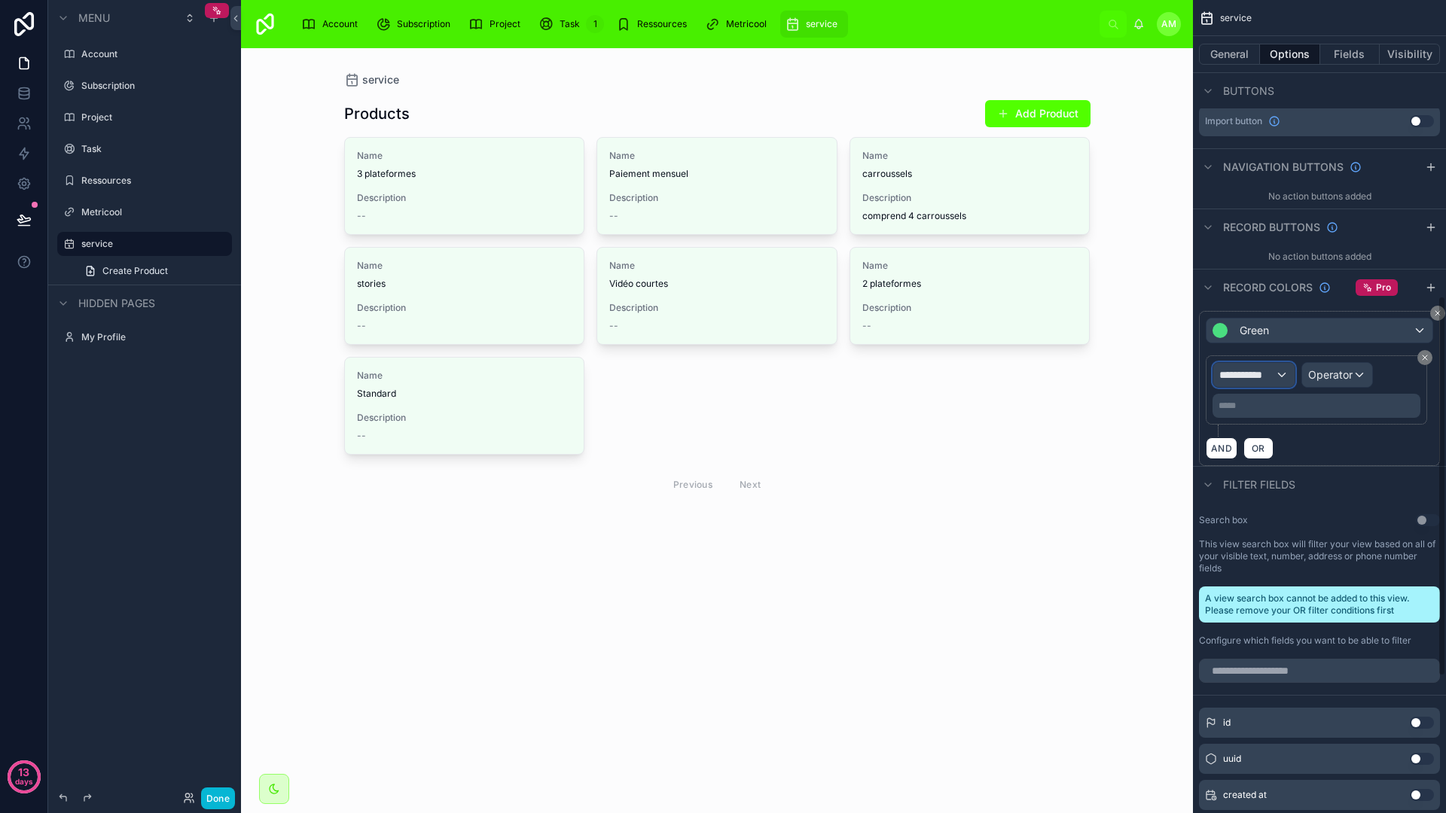
click at [1267, 373] on span "**********" at bounding box center [1247, 374] width 56 height 15
click at [1261, 446] on span "service" at bounding box center [1274, 455] width 99 height 18
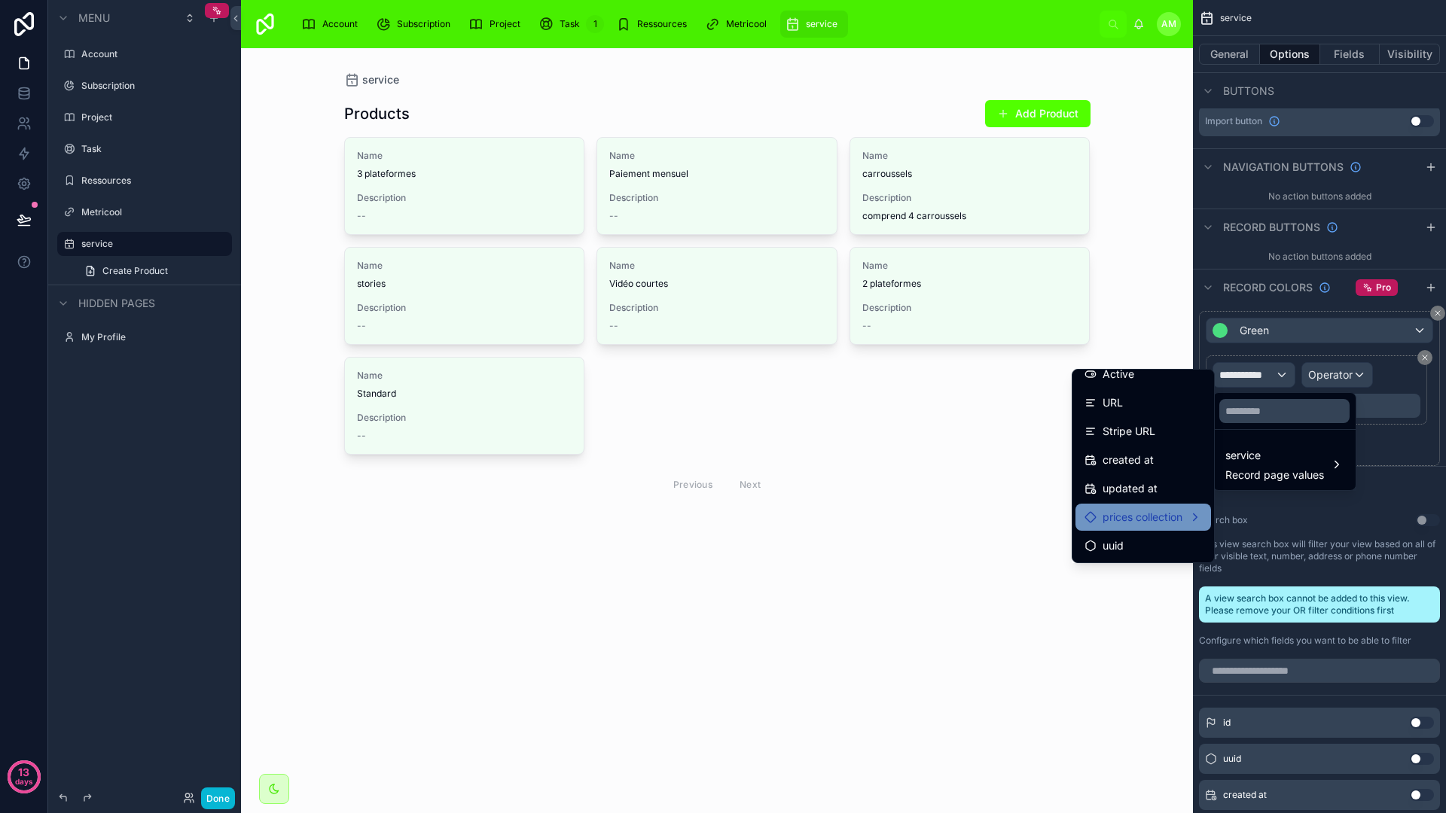
click at [1170, 513] on span "prices collection" at bounding box center [1142, 517] width 80 height 18
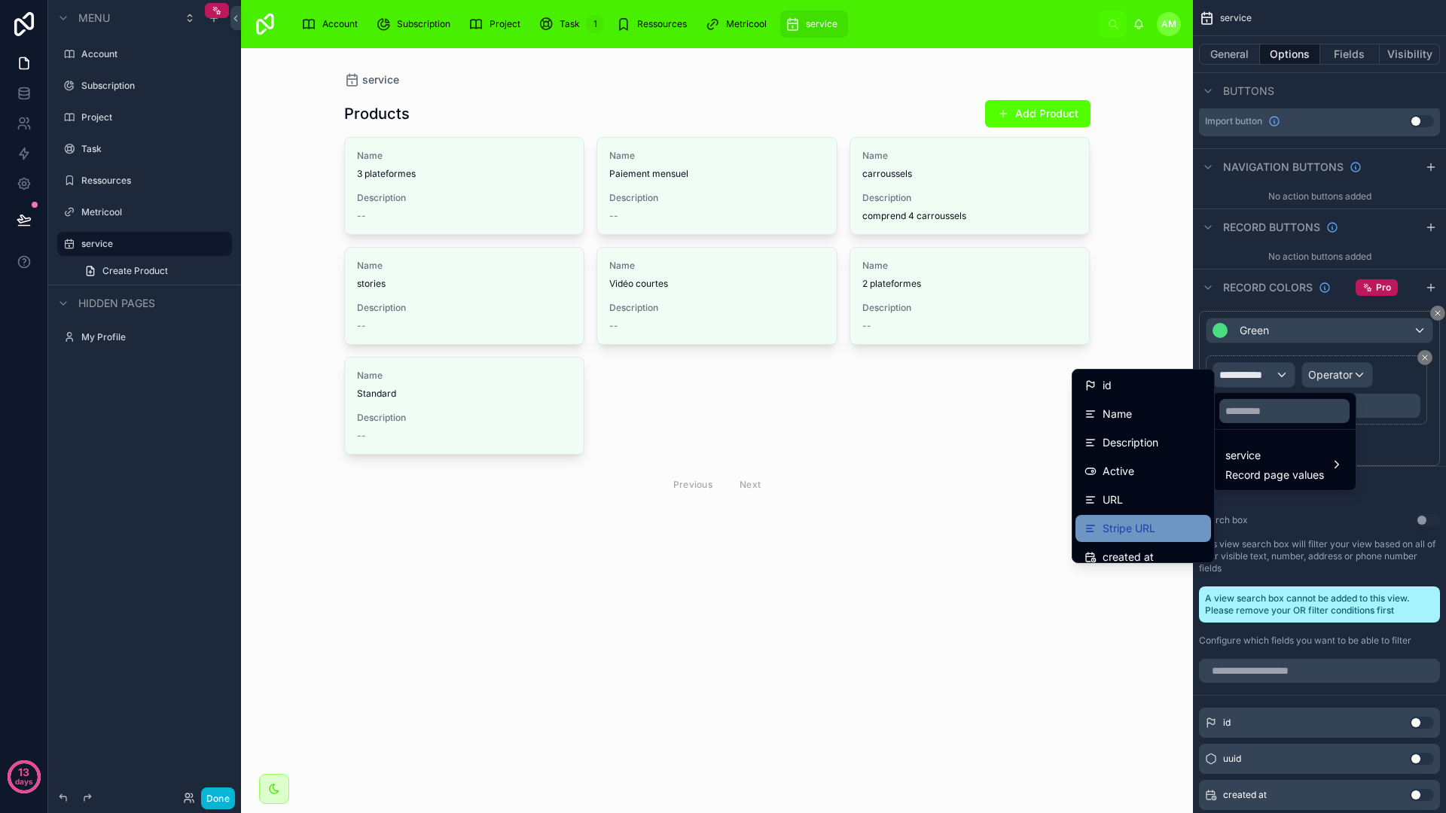
scroll to position [0, 0]
click at [1107, 440] on span "Description" at bounding box center [1130, 443] width 56 height 18
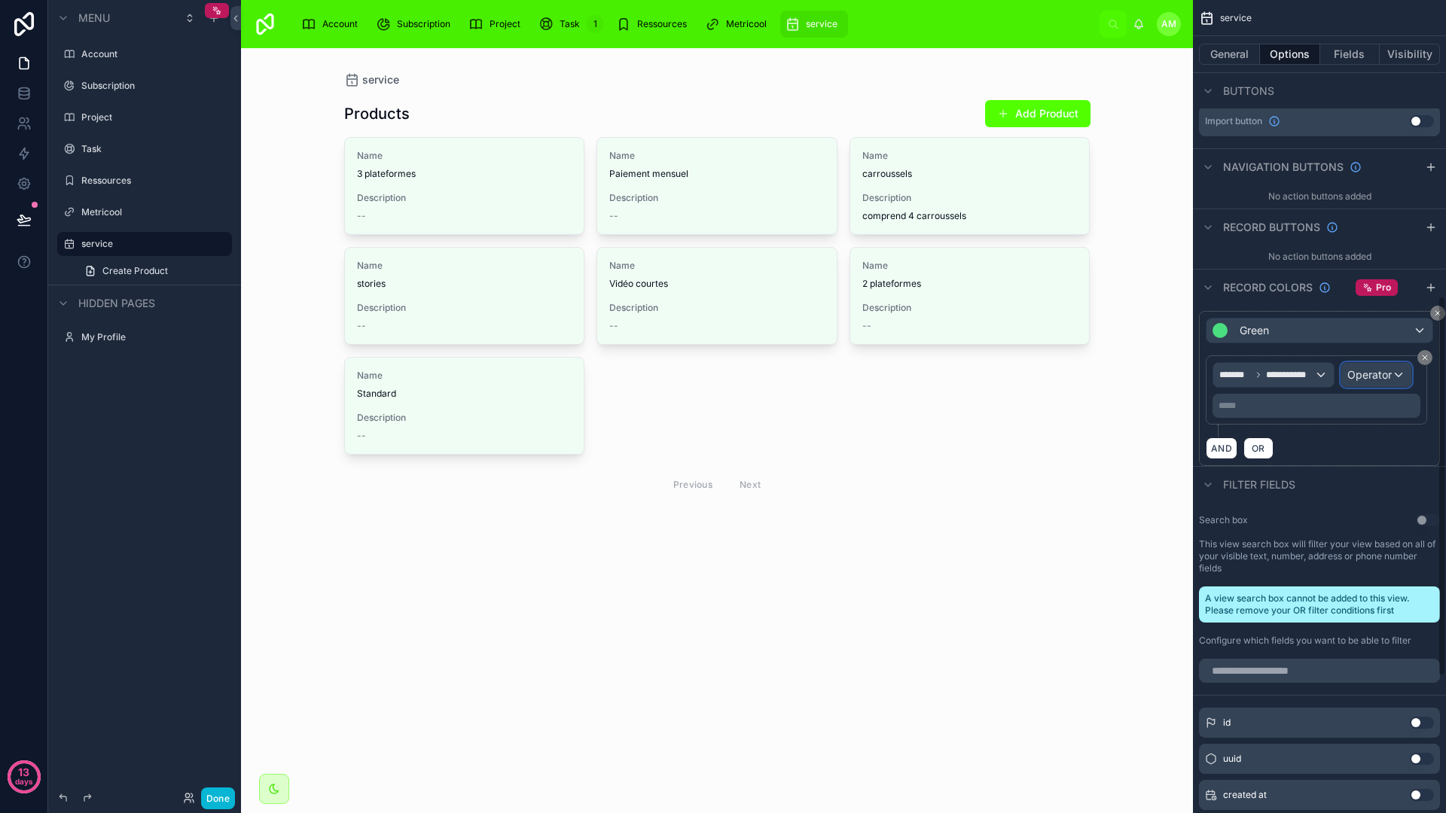
click at [1400, 369] on div "Operator" at bounding box center [1376, 375] width 70 height 24
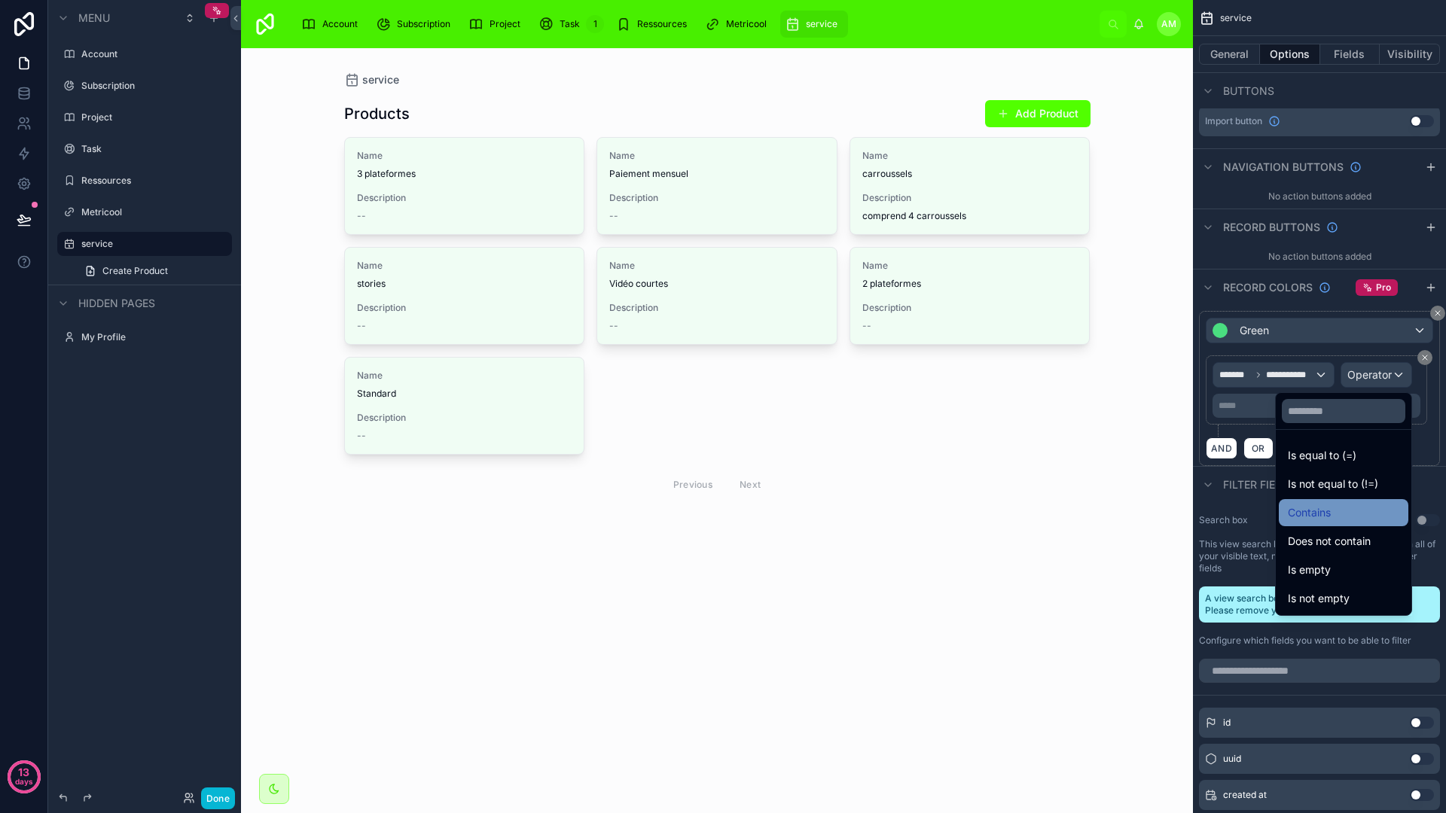
click at [1314, 515] on div "Contains" at bounding box center [1342, 513] width 111 height 18
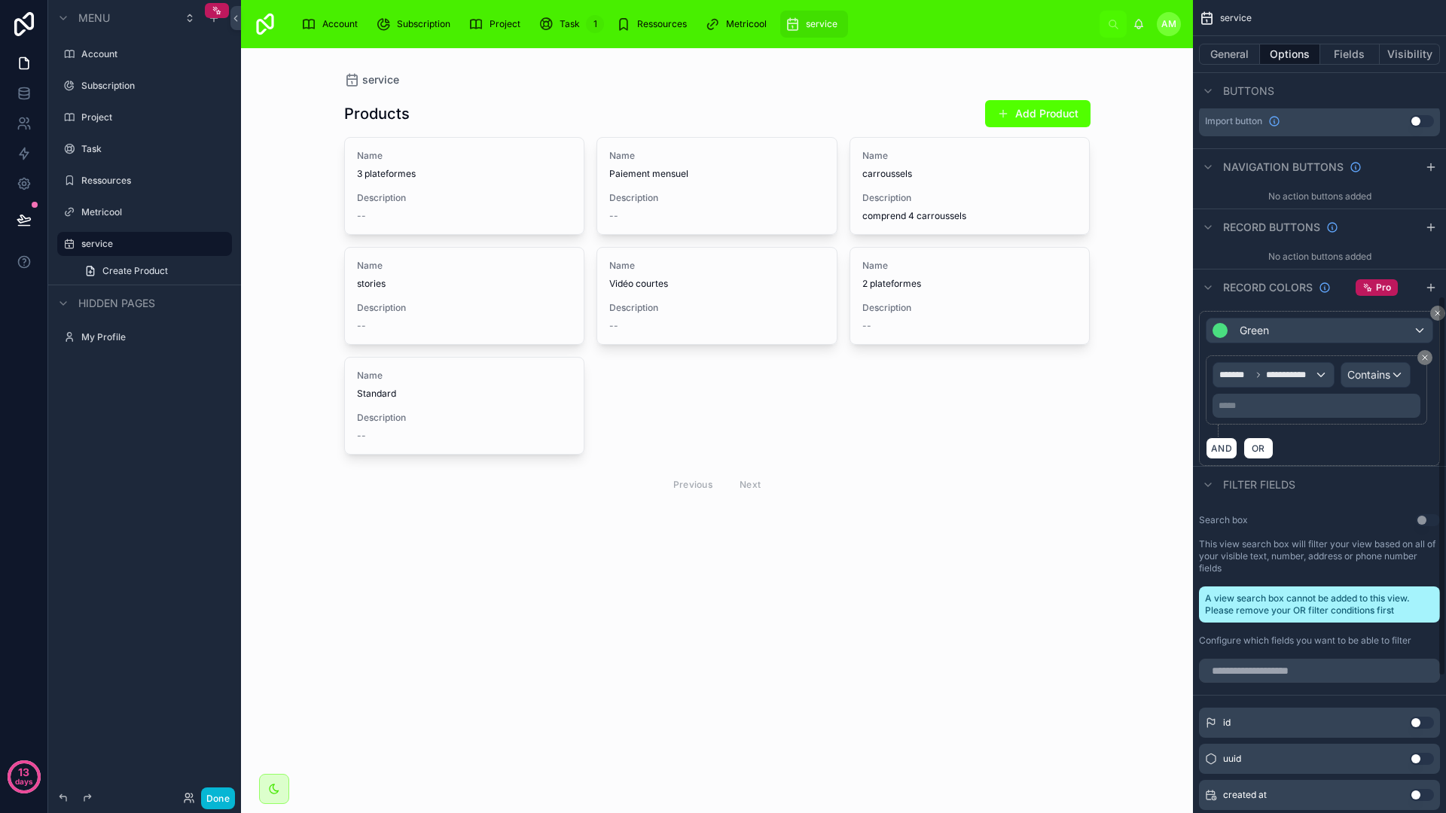
click at [1330, 453] on div "AND OR" at bounding box center [1318, 448] width 227 height 23
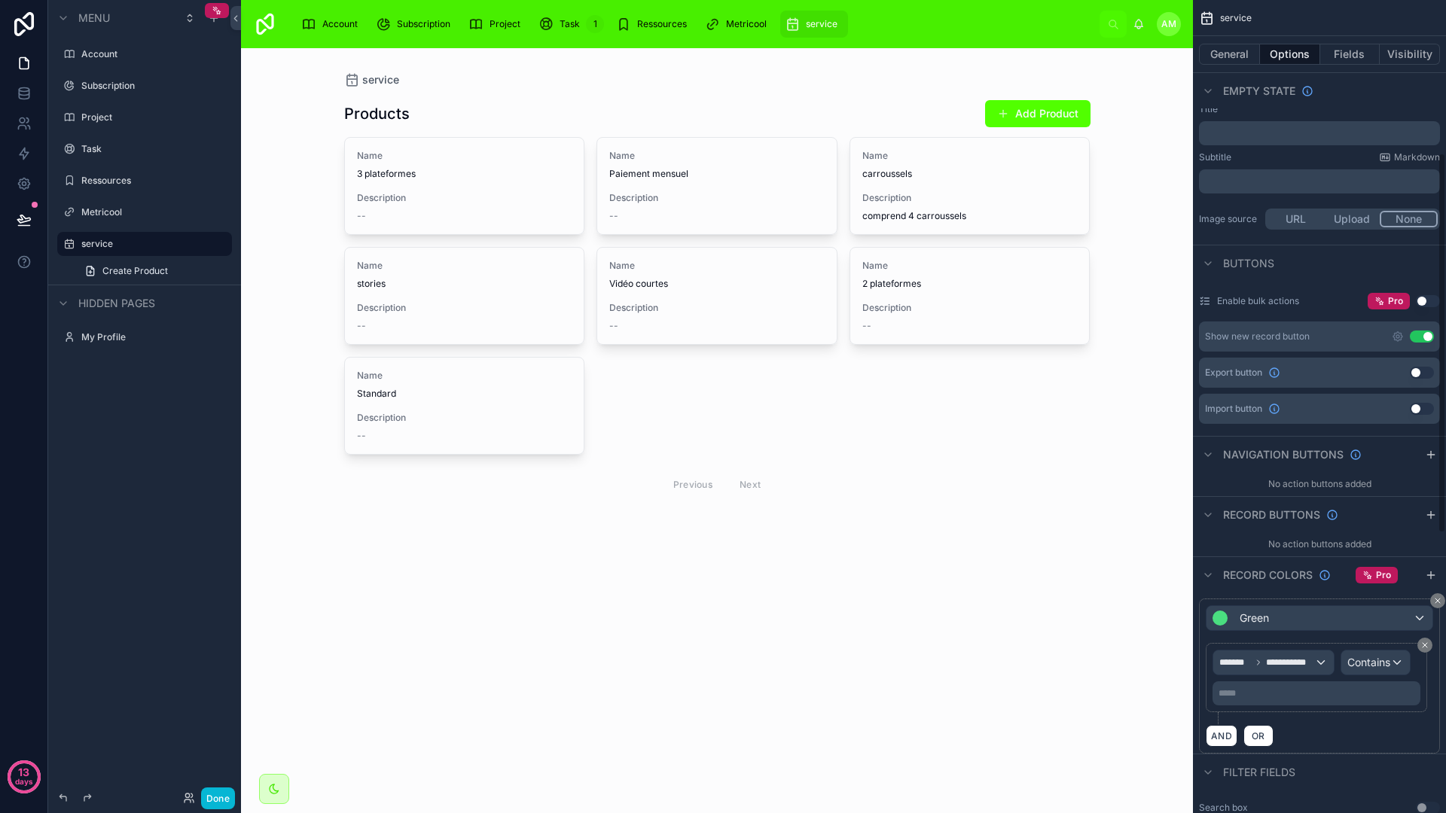
scroll to position [327, 0]
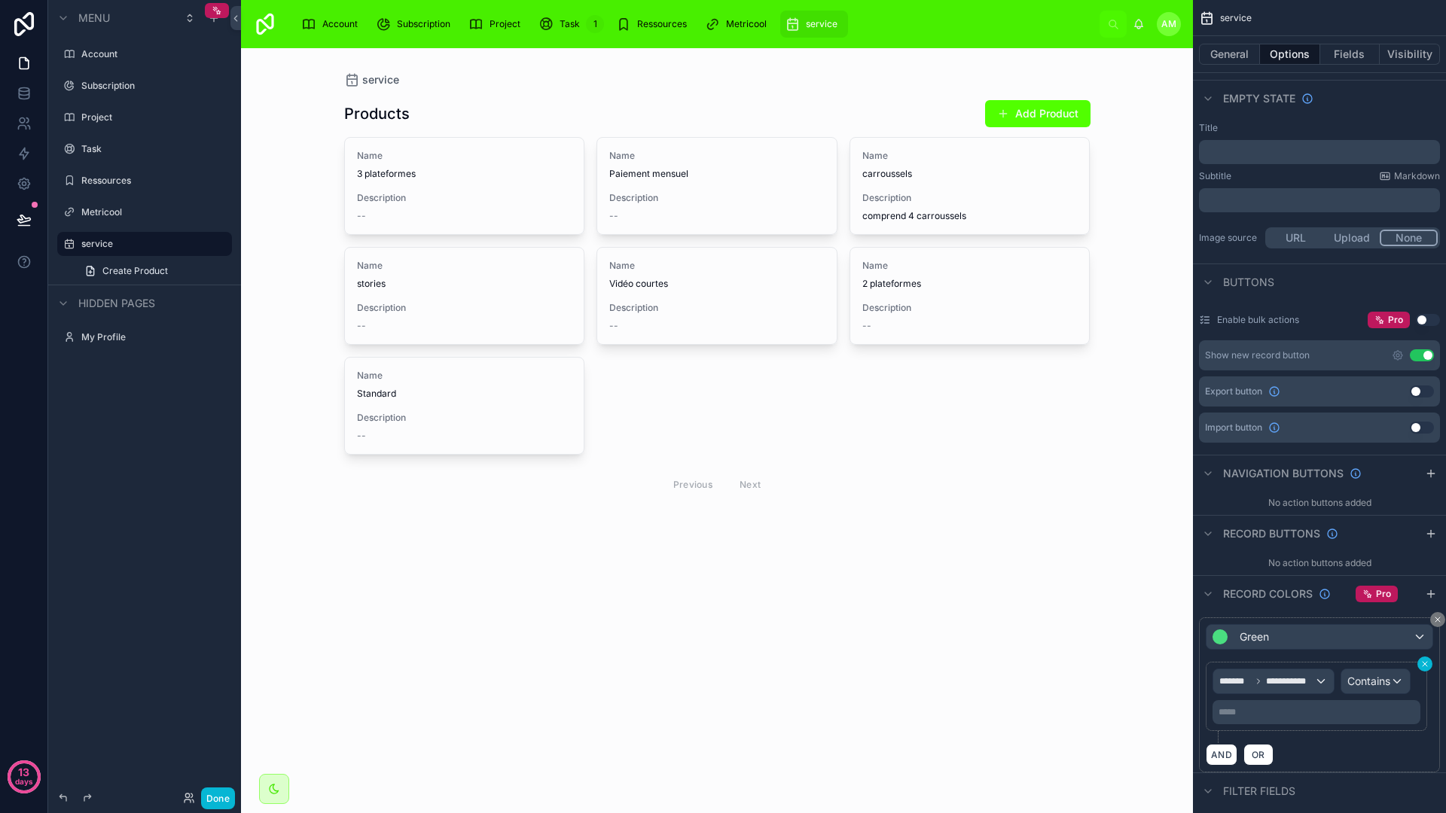
click at [1420, 661] on icon "scrollable content" at bounding box center [1424, 664] width 9 height 9
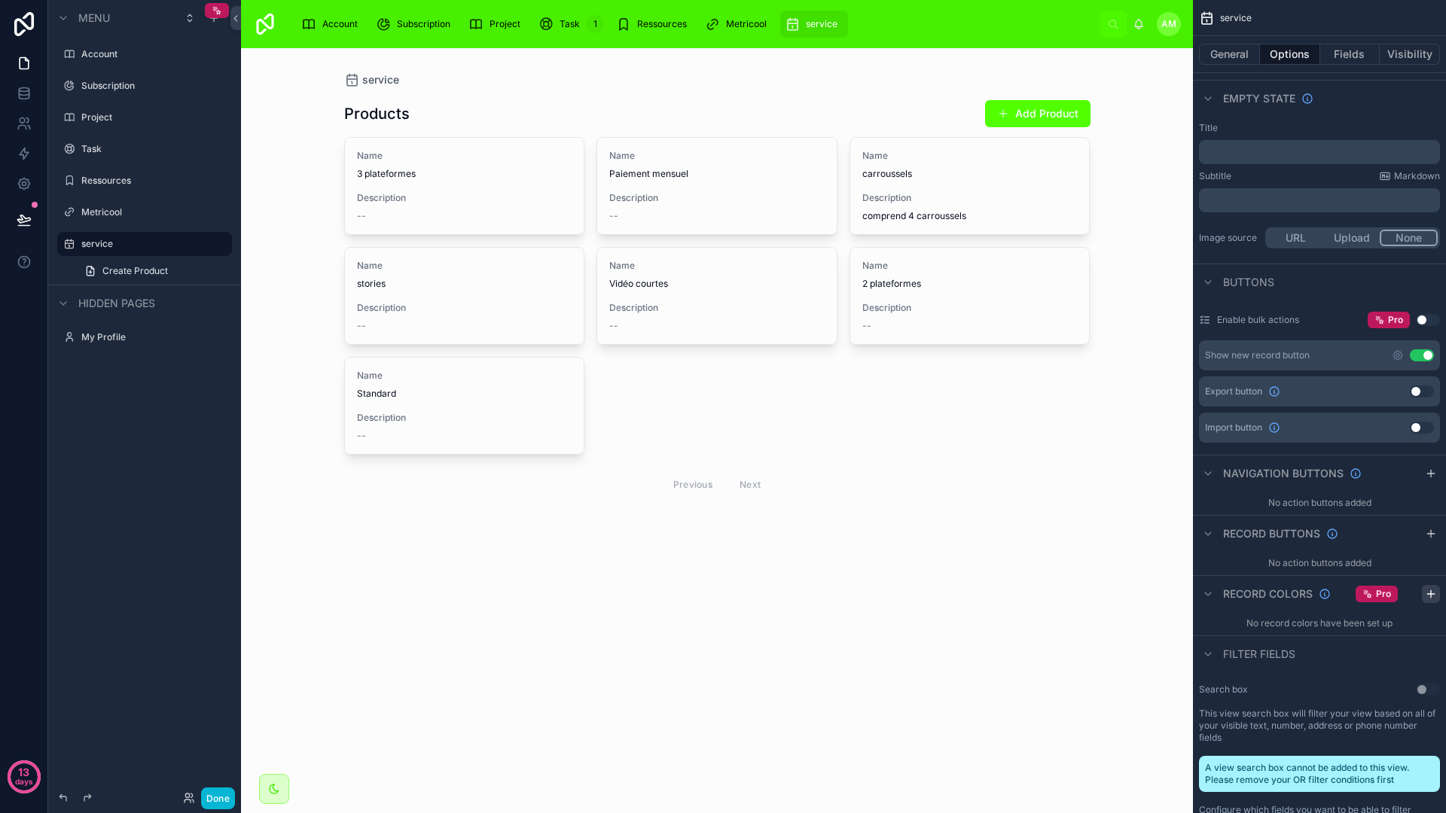
click at [1423, 597] on button "scrollable content" at bounding box center [1430, 594] width 18 height 18
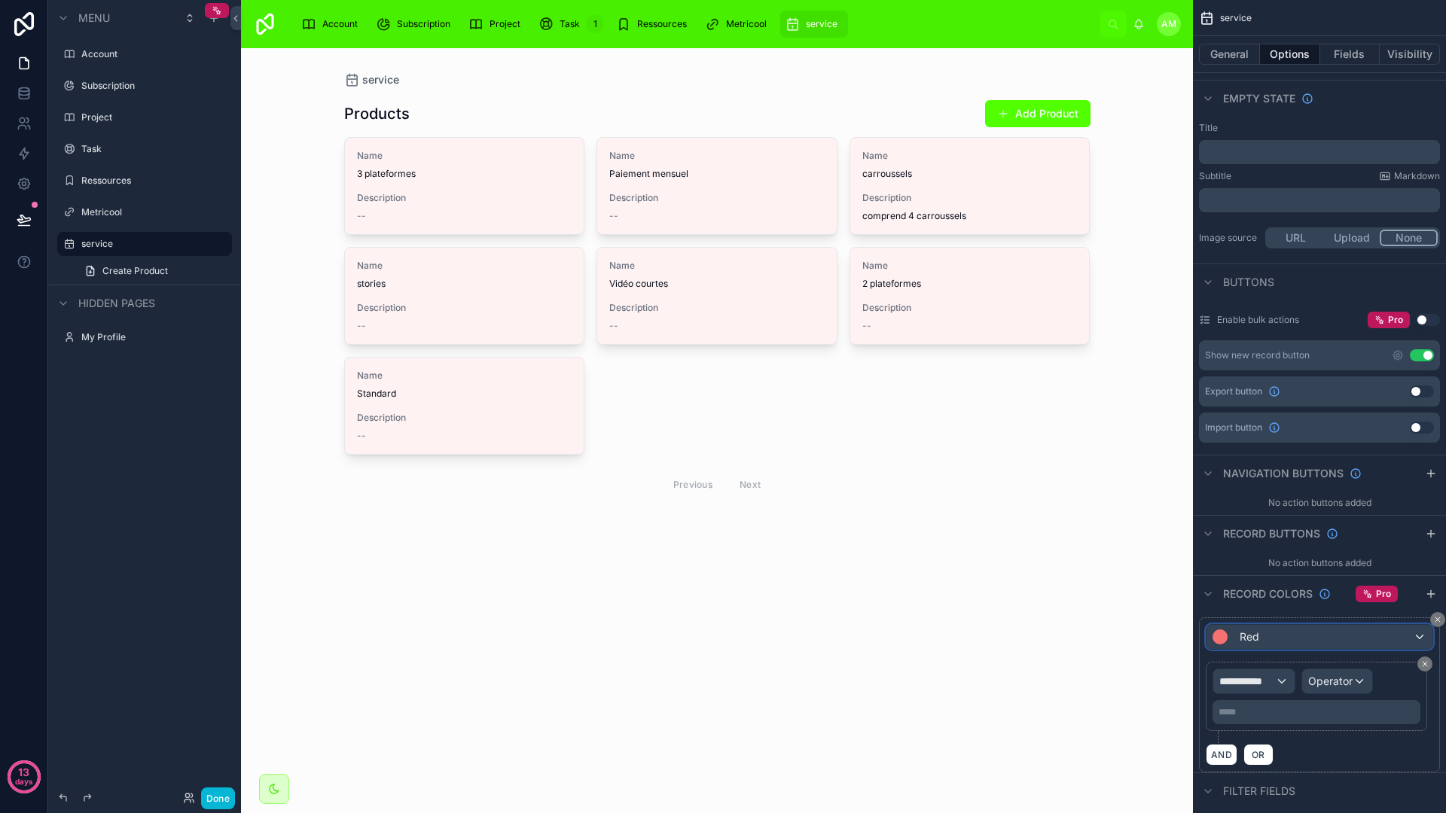
click at [1315, 628] on div "Red" at bounding box center [1319, 637] width 226 height 24
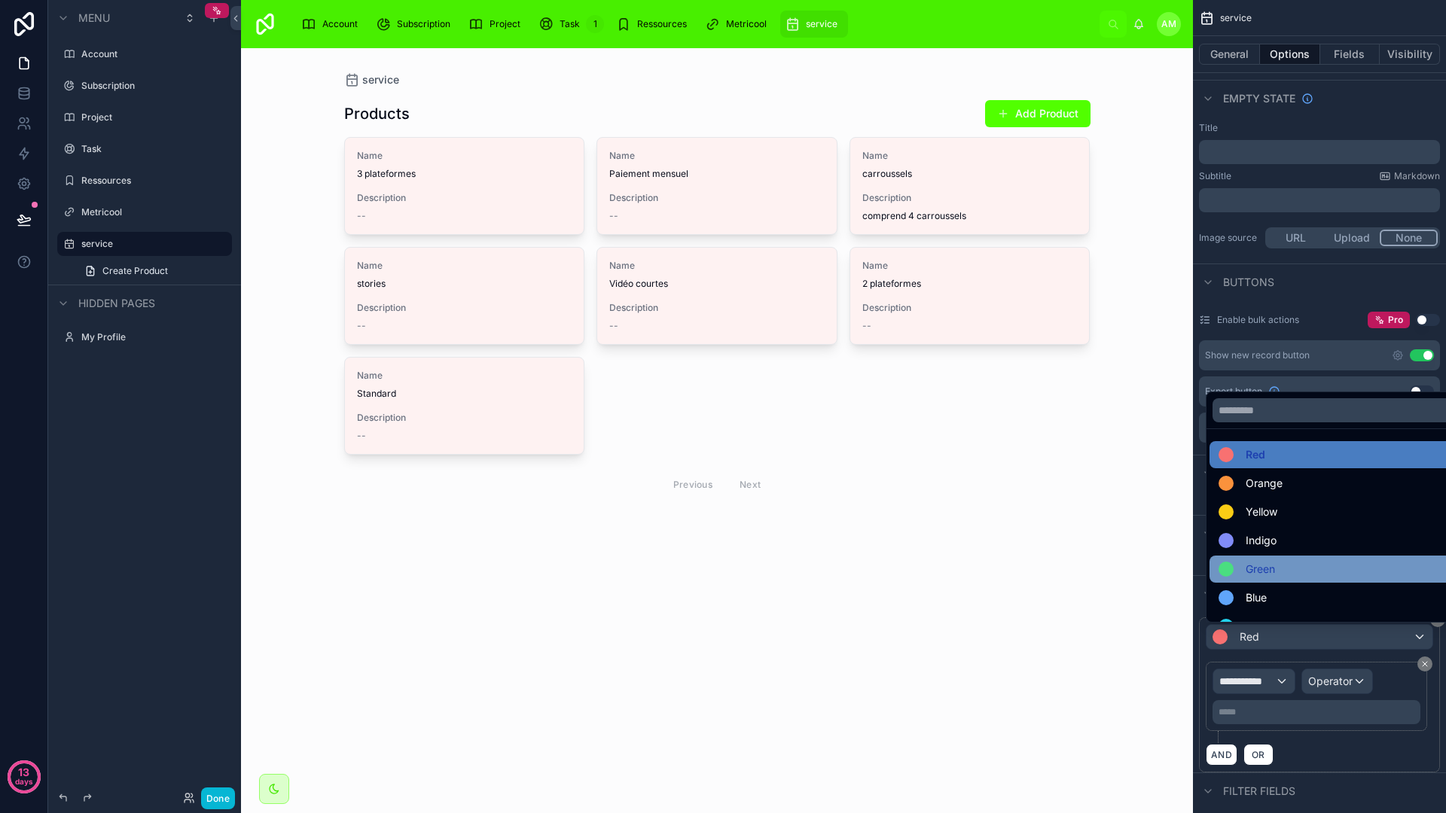
click at [1275, 577] on div "Green" at bounding box center [1336, 569] width 236 height 18
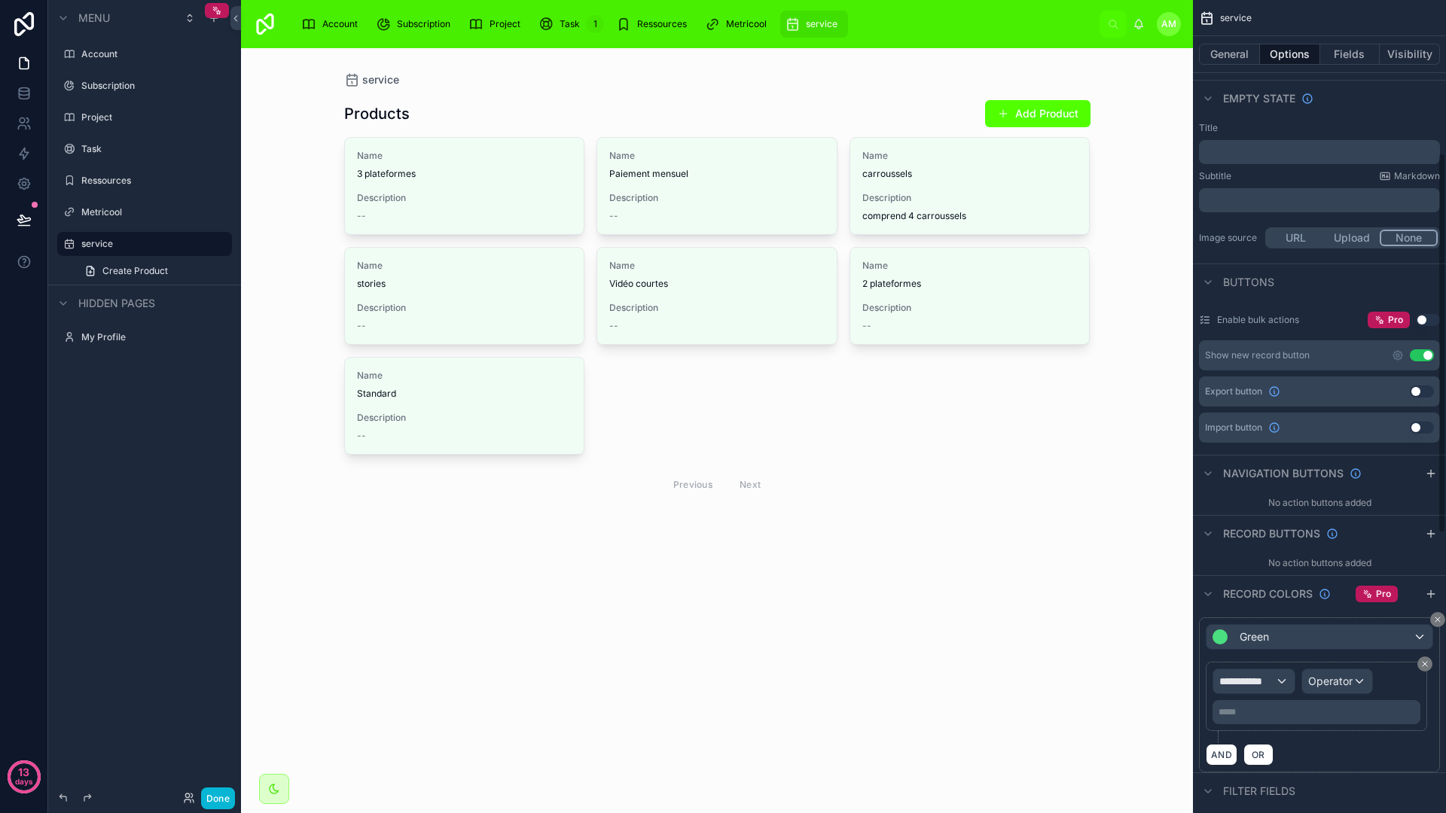
click at [1298, 750] on div "AND OR" at bounding box center [1318, 754] width 227 height 23
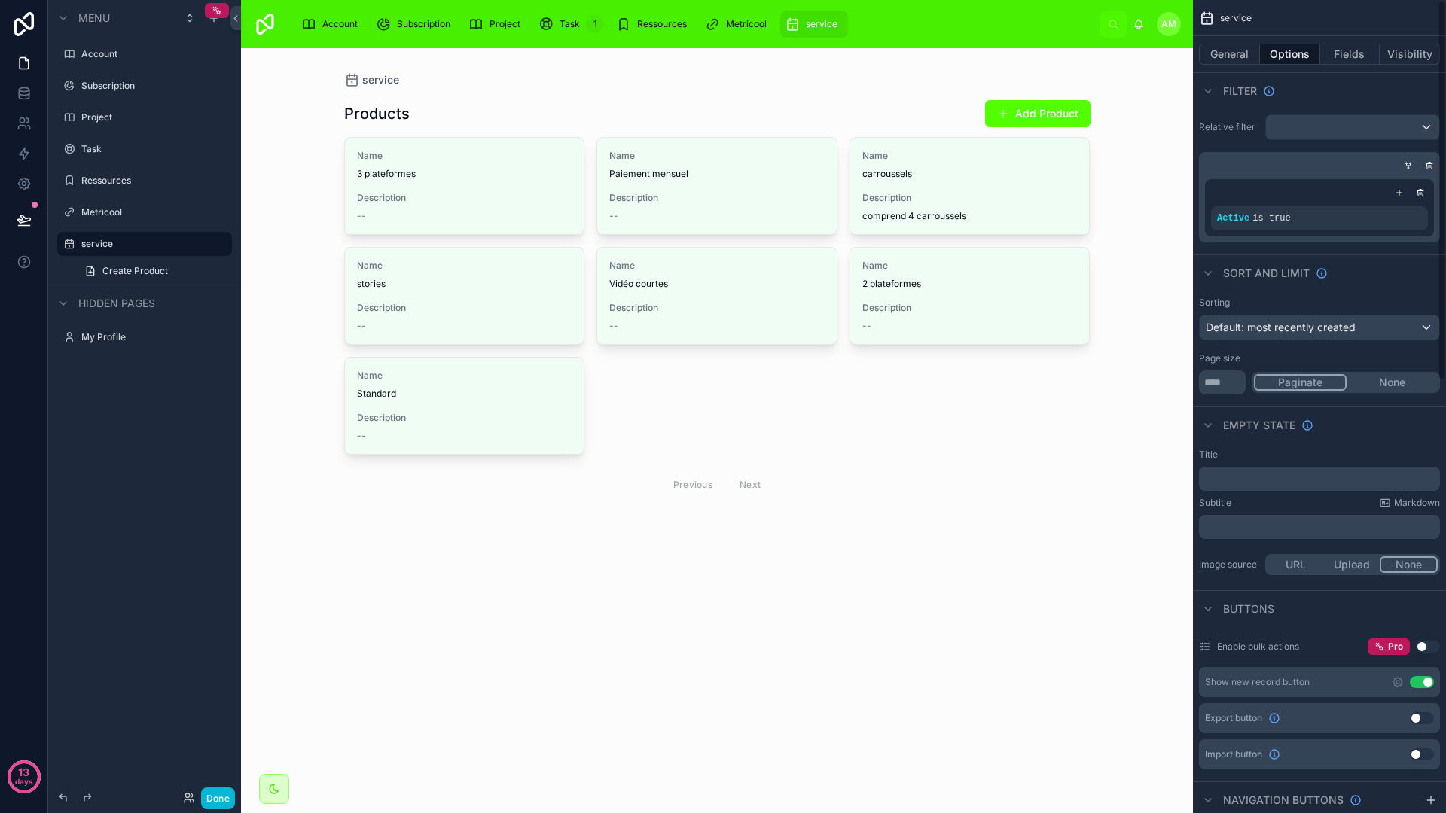
click at [717, 405] on div at bounding box center [717, 299] width 770 height 502
click at [125, 239] on label "service" at bounding box center [141, 244] width 120 height 12
click at [214, 242] on icon "scrollable content" at bounding box center [220, 244] width 12 height 12
click at [215, 243] on icon "scrollable content" at bounding box center [220, 244] width 12 height 12
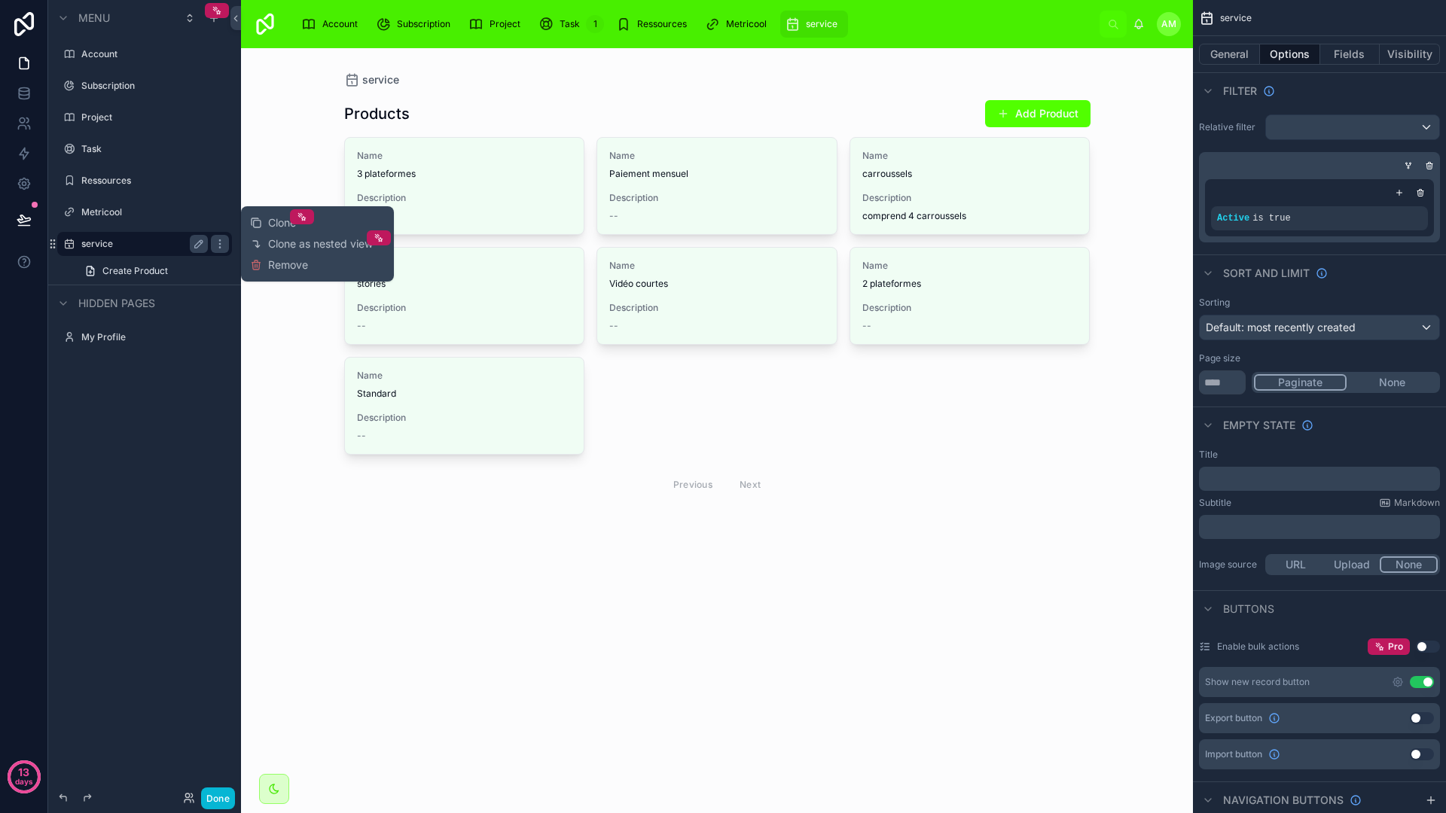
click at [146, 385] on div "Menu Account Subscription Project Task Ressources Metricool service Create Prod…" at bounding box center [144, 397] width 193 height 795
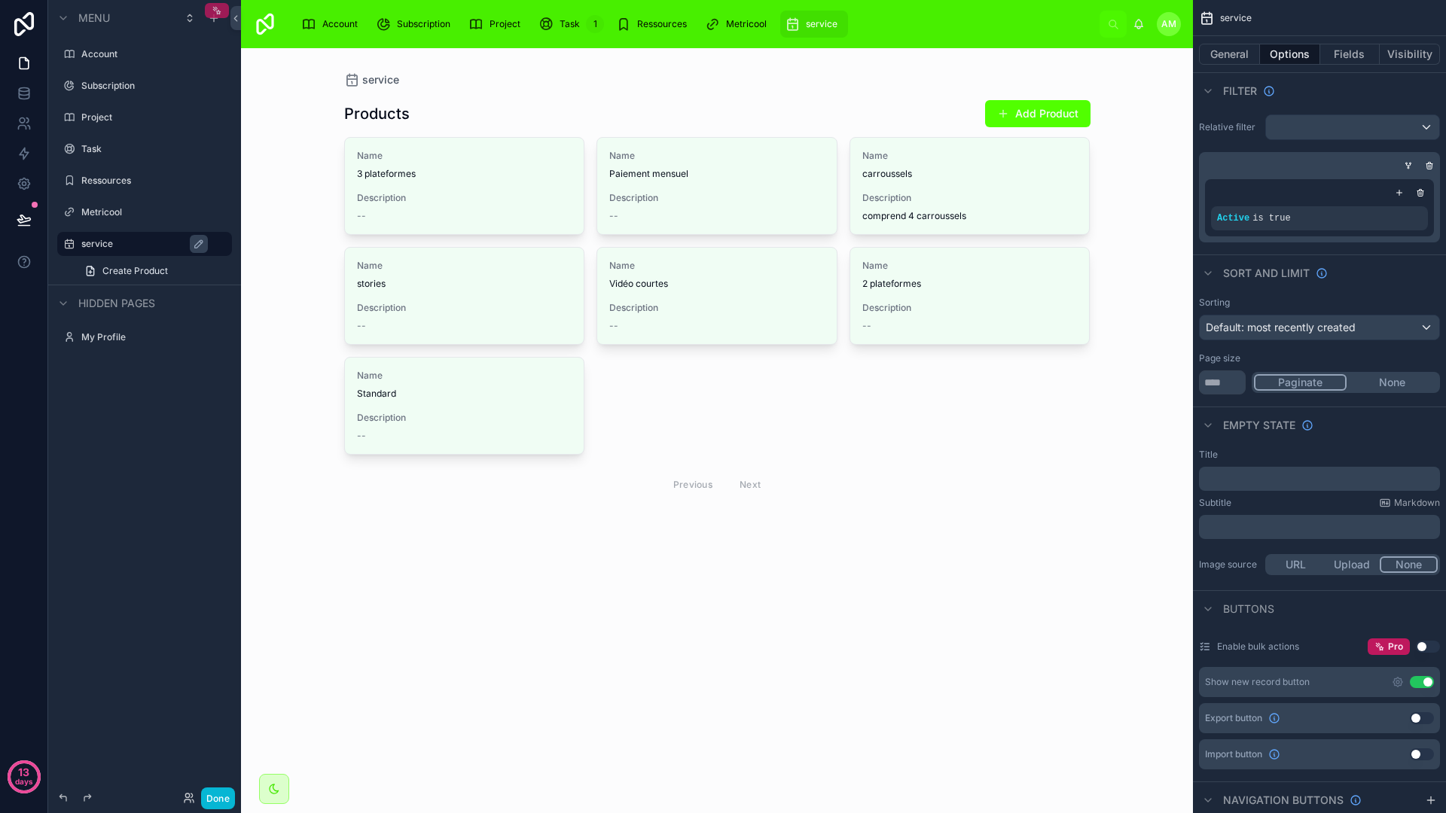
click at [208, 17] on div "scrollable content" at bounding box center [217, 10] width 24 height 15
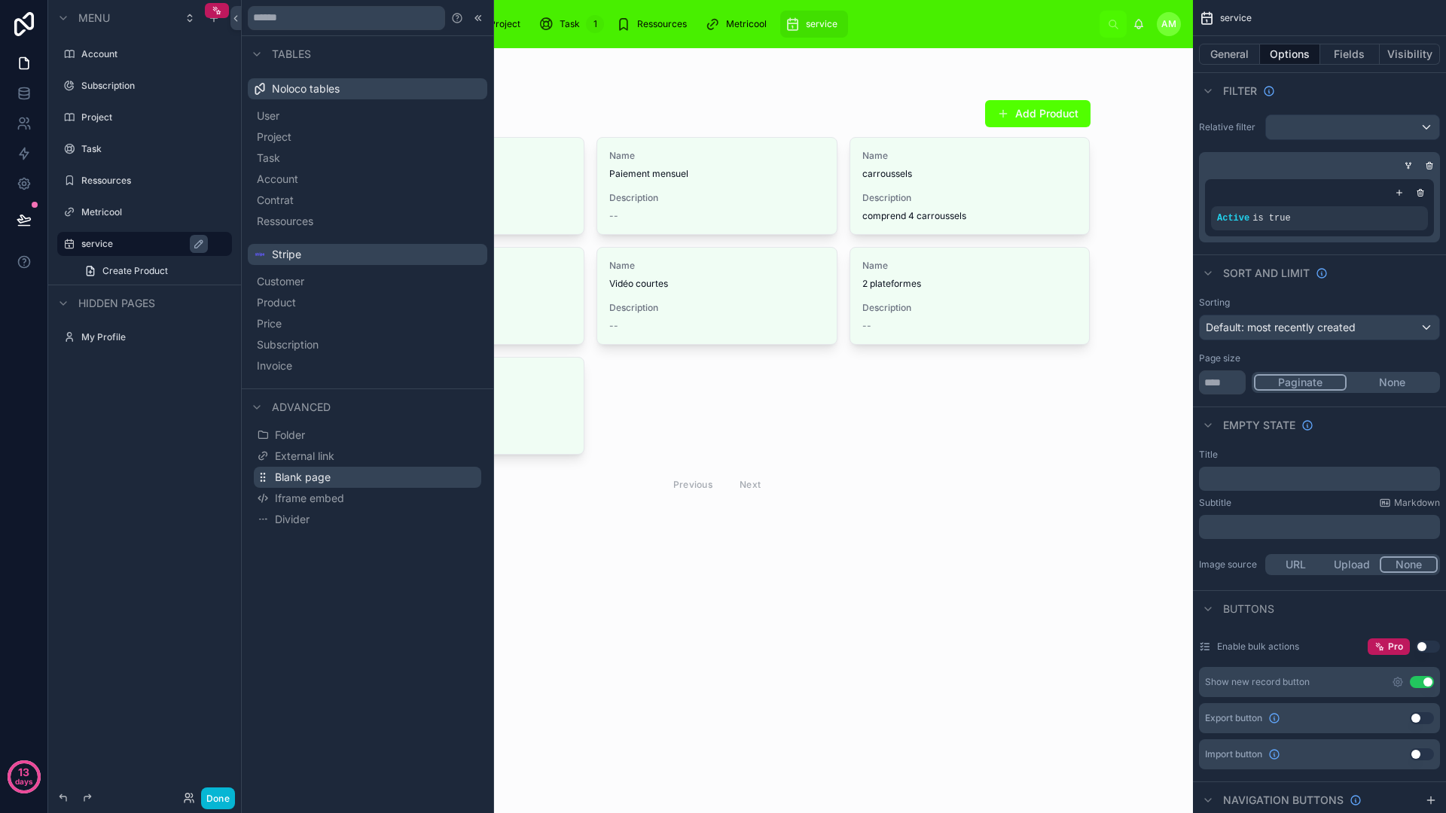
click at [308, 474] on span "Blank page" at bounding box center [303, 477] width 56 height 15
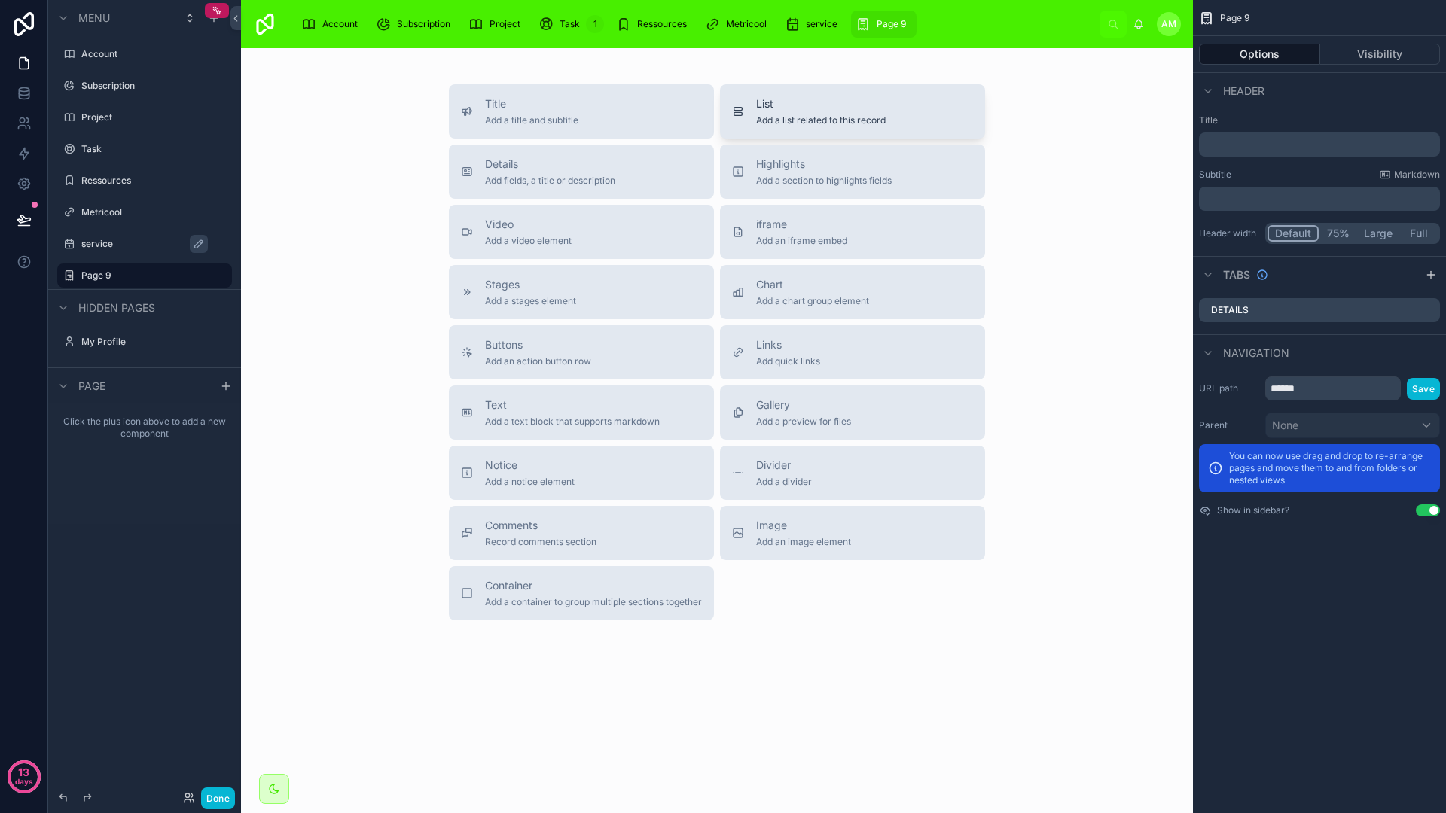
click at [766, 109] on span "List" at bounding box center [820, 103] width 129 height 15
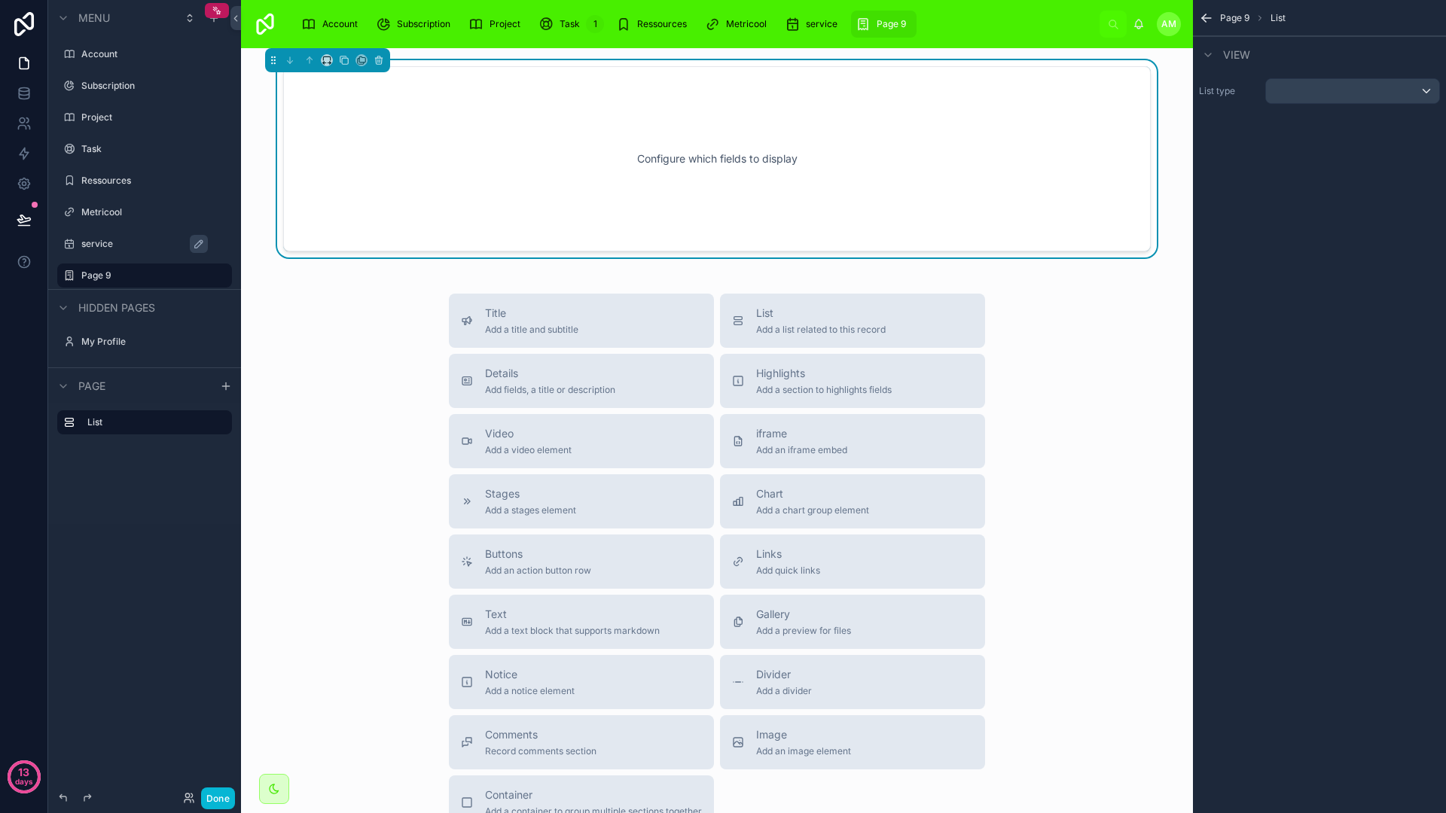
click at [686, 135] on div "Configure which fields to display" at bounding box center [717, 159] width 818 height 136
click at [1313, 93] on div "scrollable content" at bounding box center [1352, 91] width 173 height 24
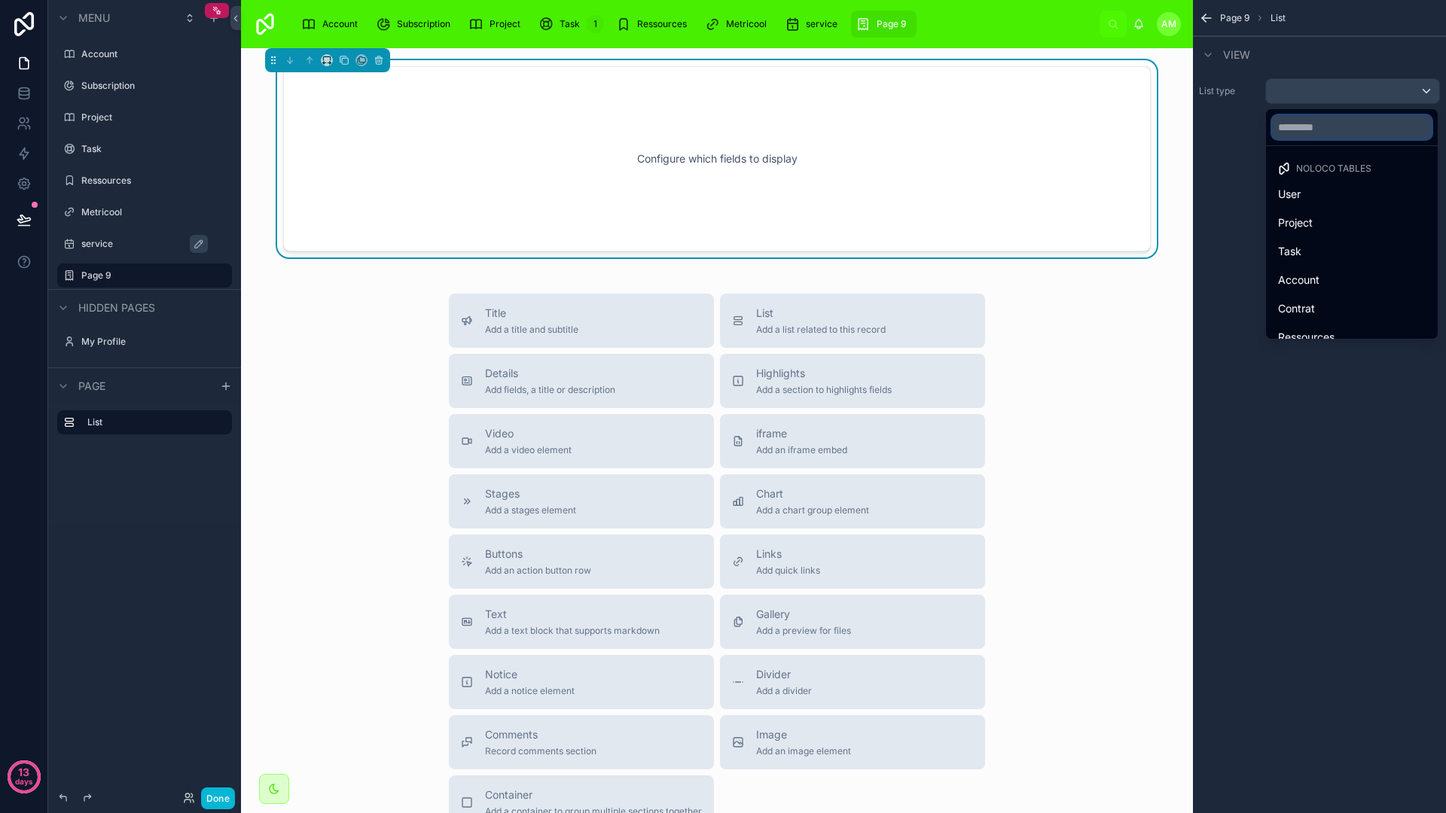
click at [1315, 129] on input "text" at bounding box center [1352, 127] width 160 height 24
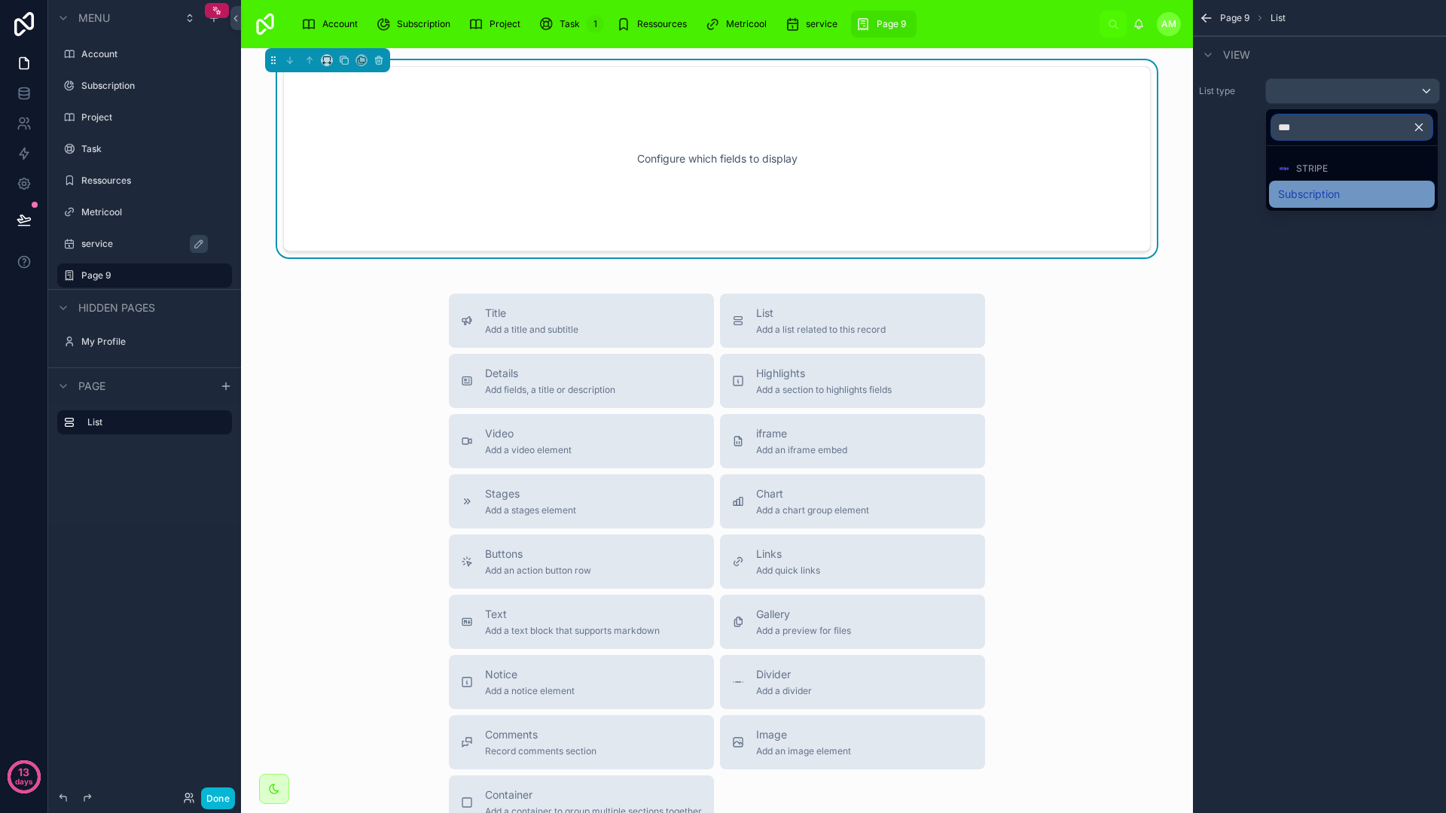
type input "***"
click at [1322, 193] on span "Subscription" at bounding box center [1309, 194] width 62 height 18
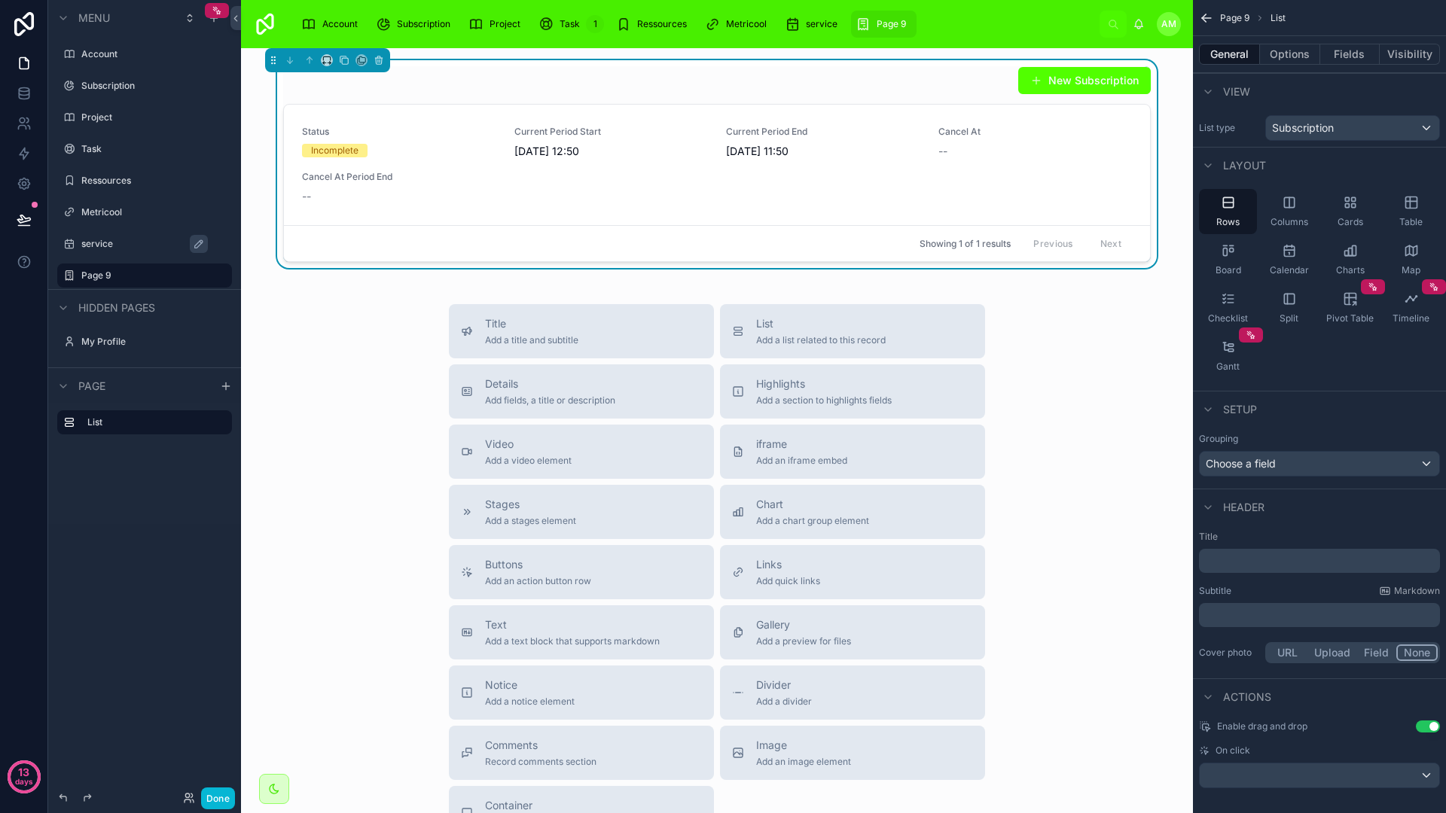
click at [1022, 389] on div "Title Add a title and subtitle List Add a list related to this record Details A…" at bounding box center [717, 572] width 928 height 536
click at [739, 239] on div "Showing 1 of 1 results Previous Next" at bounding box center [717, 243] width 866 height 36
click at [1292, 131] on span "Subscription" at bounding box center [1303, 127] width 62 height 15
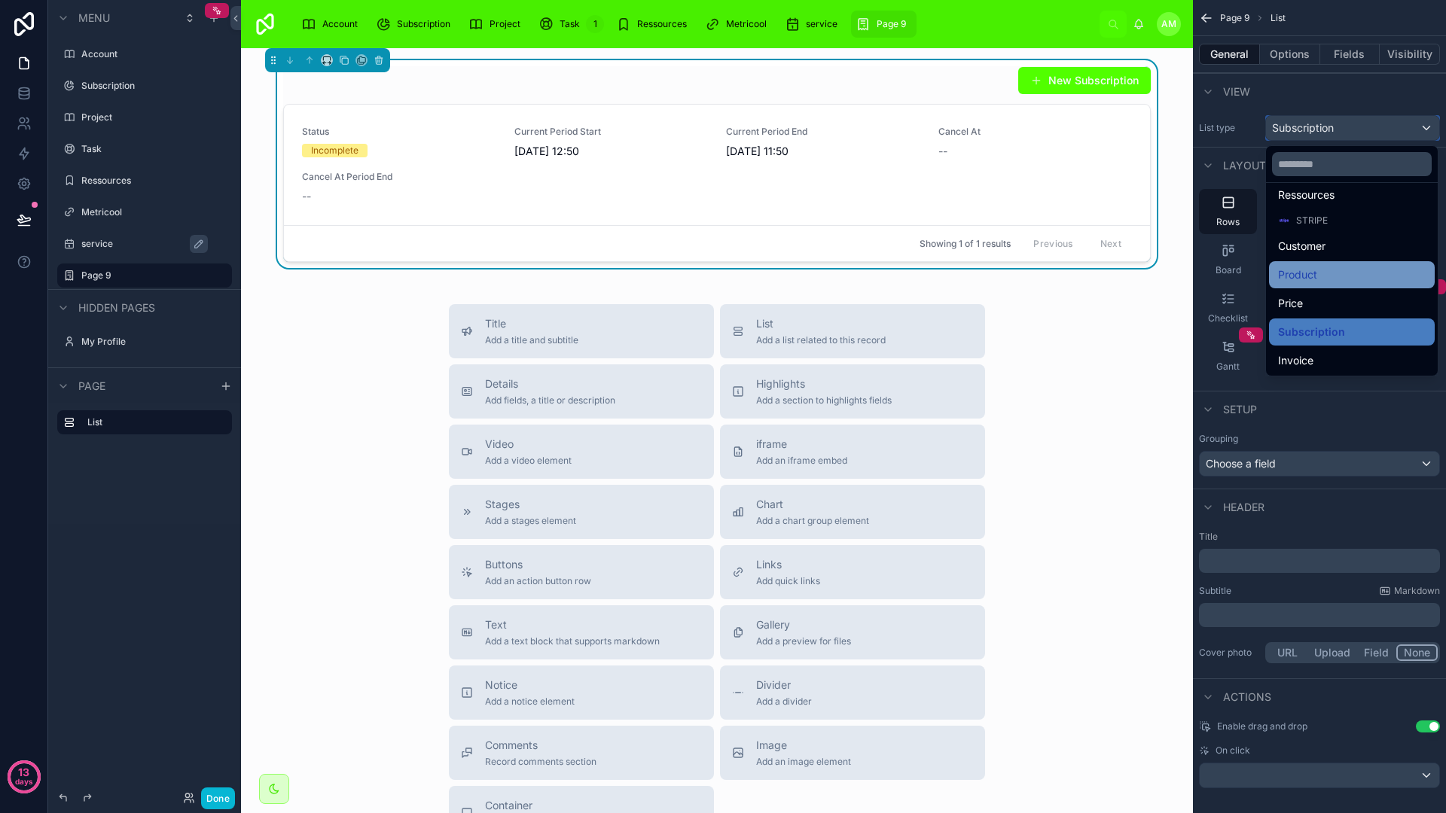
scroll to position [181, 0]
click at [1312, 282] on span "Product" at bounding box center [1297, 273] width 39 height 18
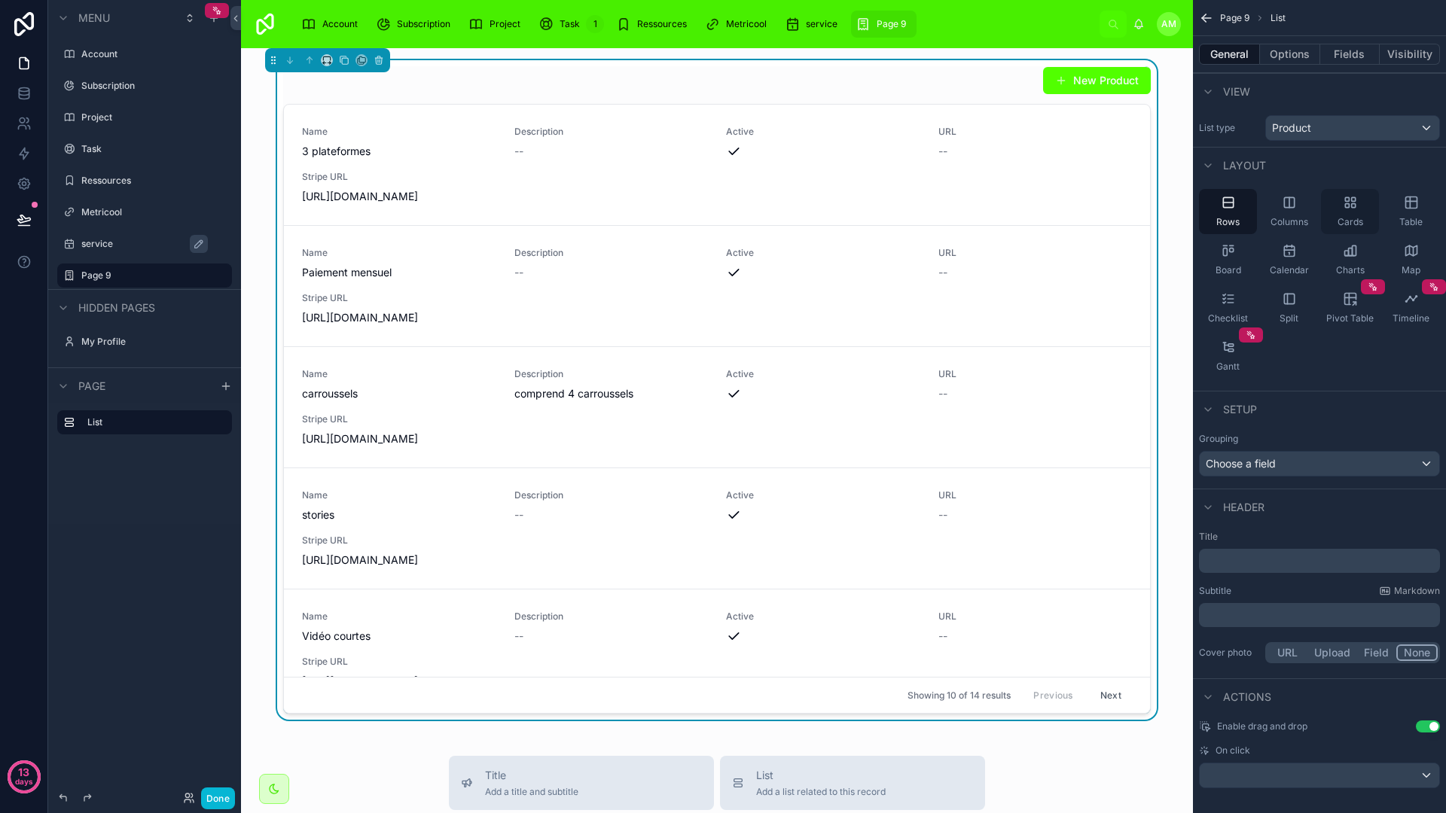
click at [1355, 202] on icon "scrollable content" at bounding box center [1349, 202] width 15 height 15
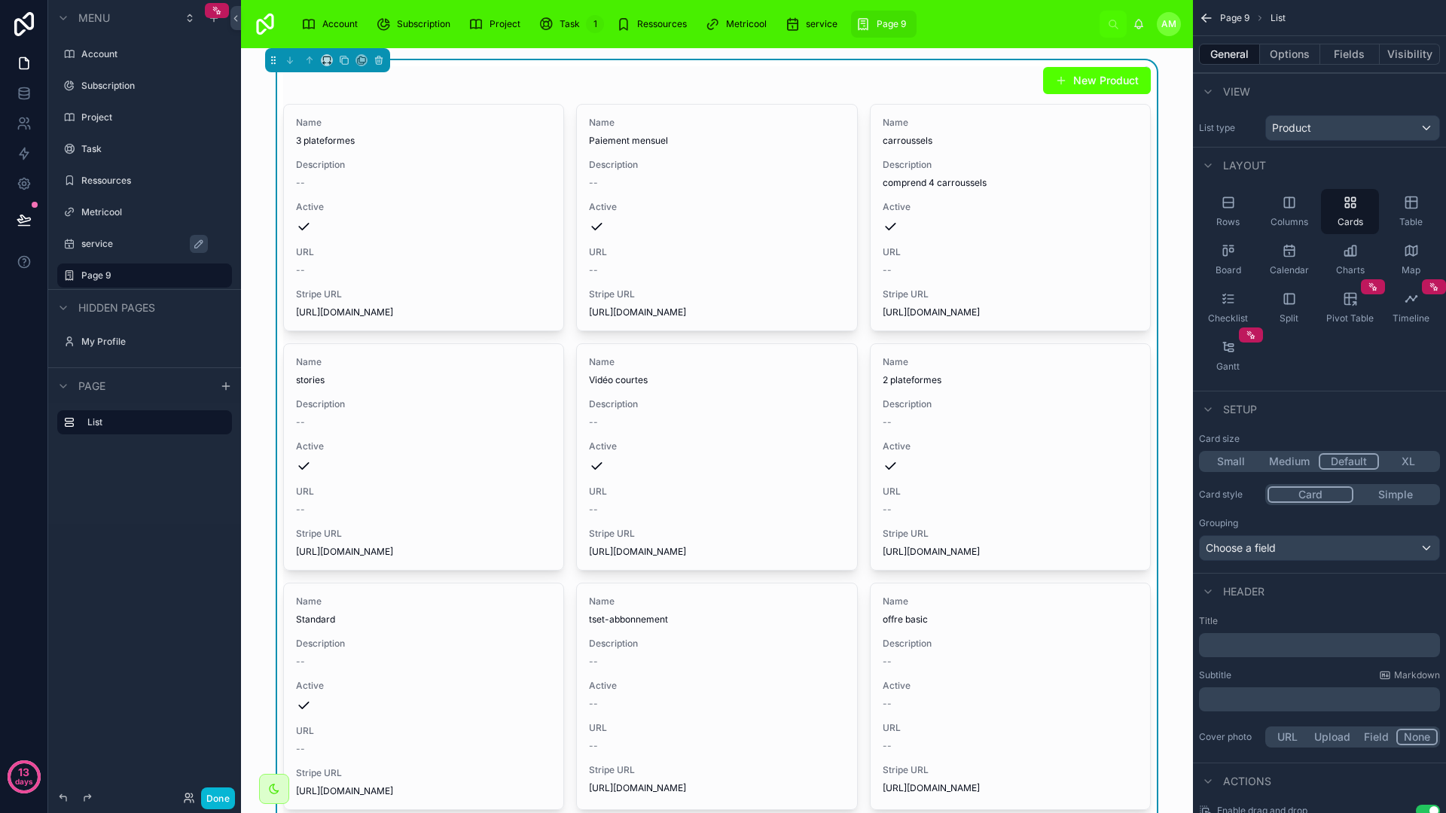
click at [1278, 468] on button "Medium" at bounding box center [1289, 461] width 59 height 17
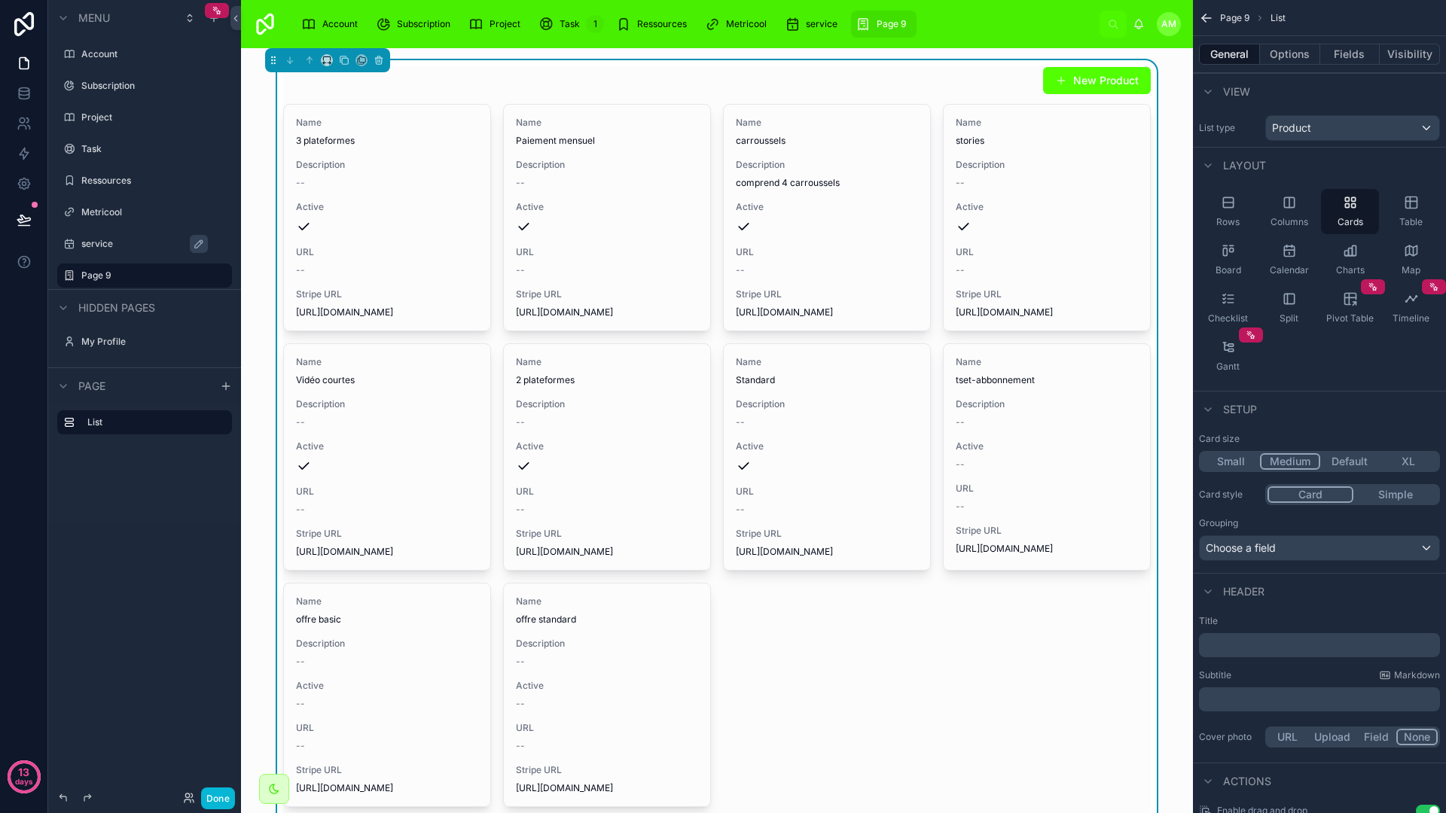
click at [1350, 461] on button "Default" at bounding box center [1349, 461] width 59 height 17
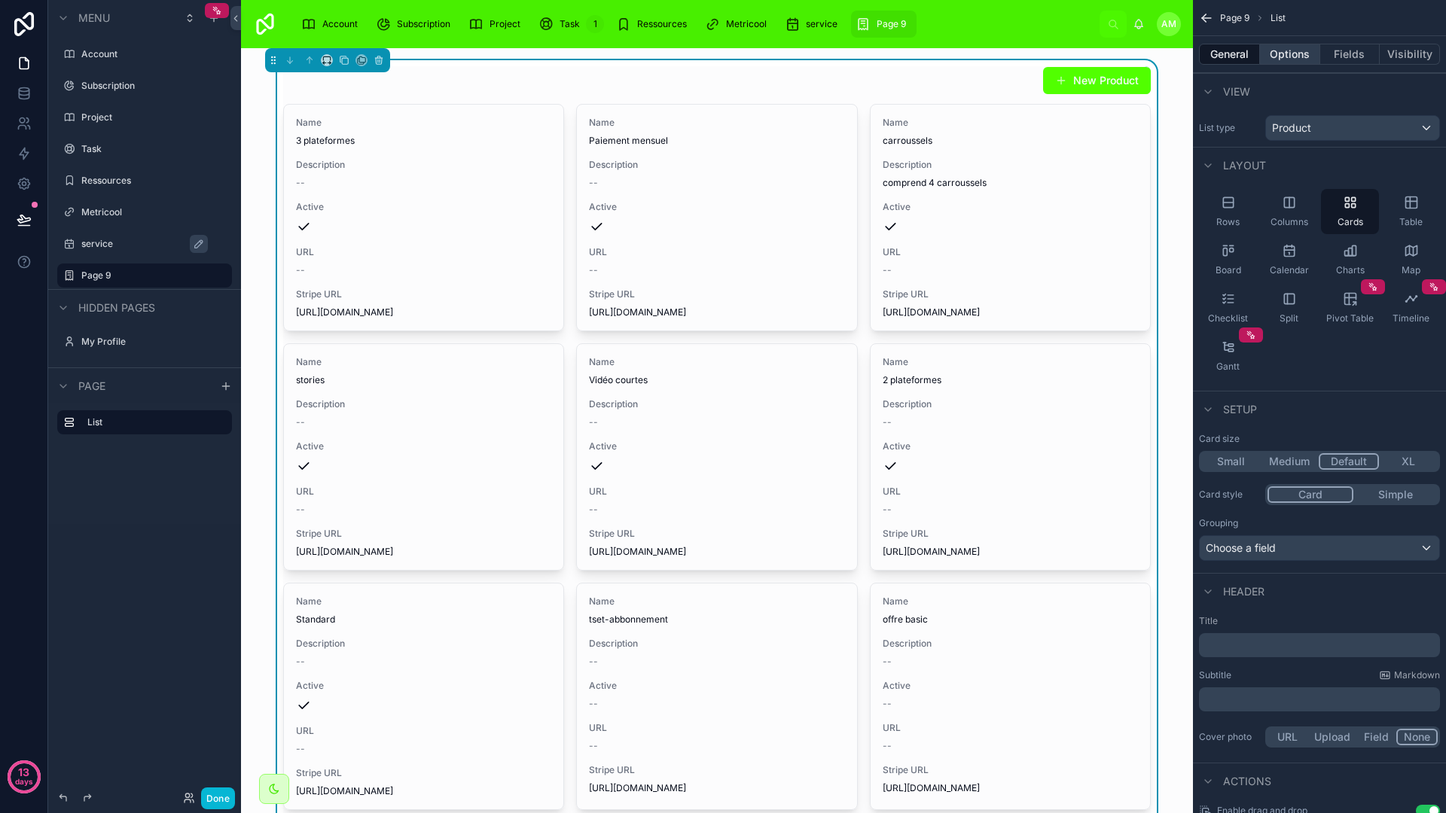
click at [1299, 56] on button "Options" at bounding box center [1290, 54] width 60 height 21
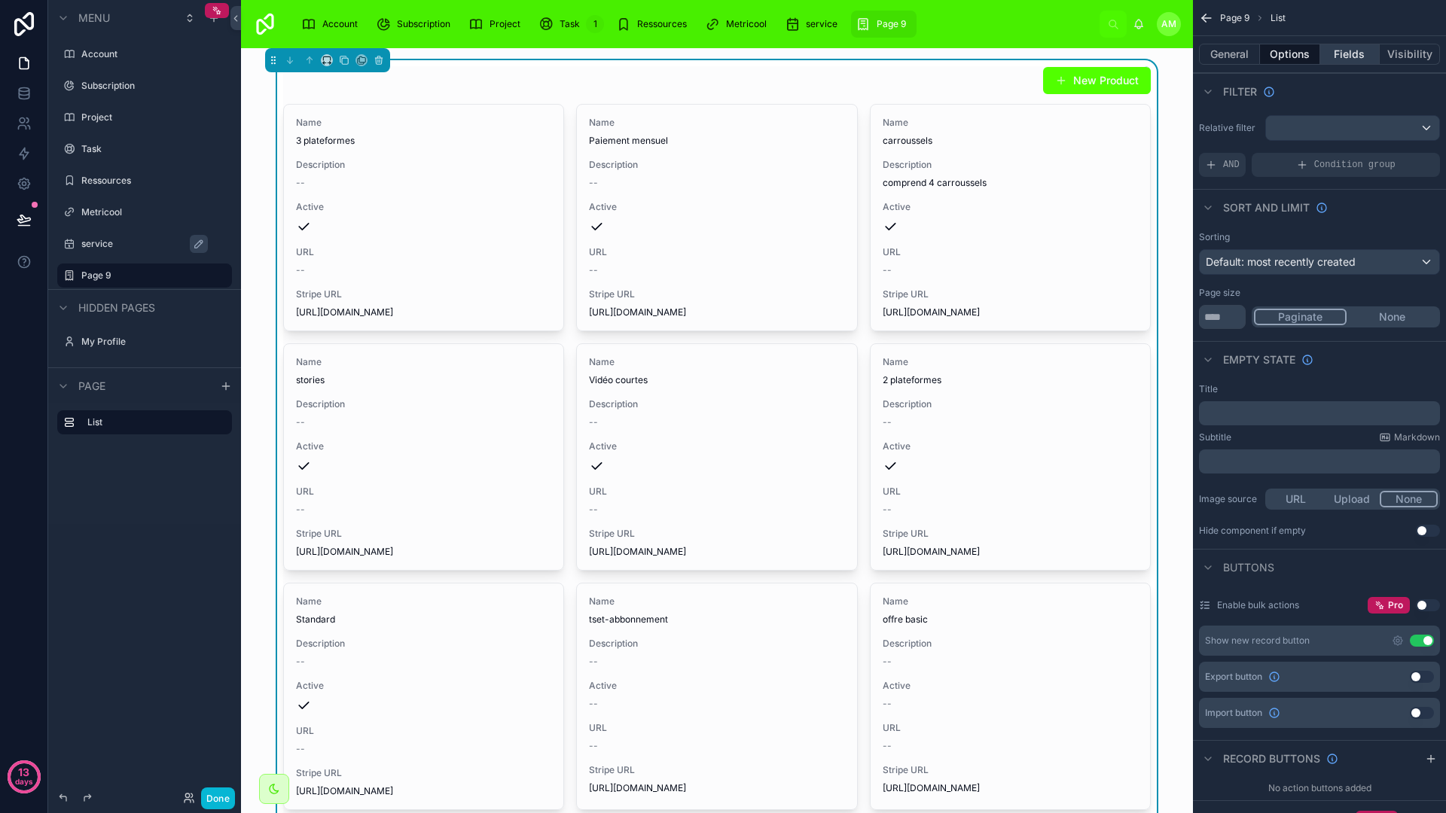
click at [1342, 54] on button "Fields" at bounding box center [1350, 54] width 60 height 21
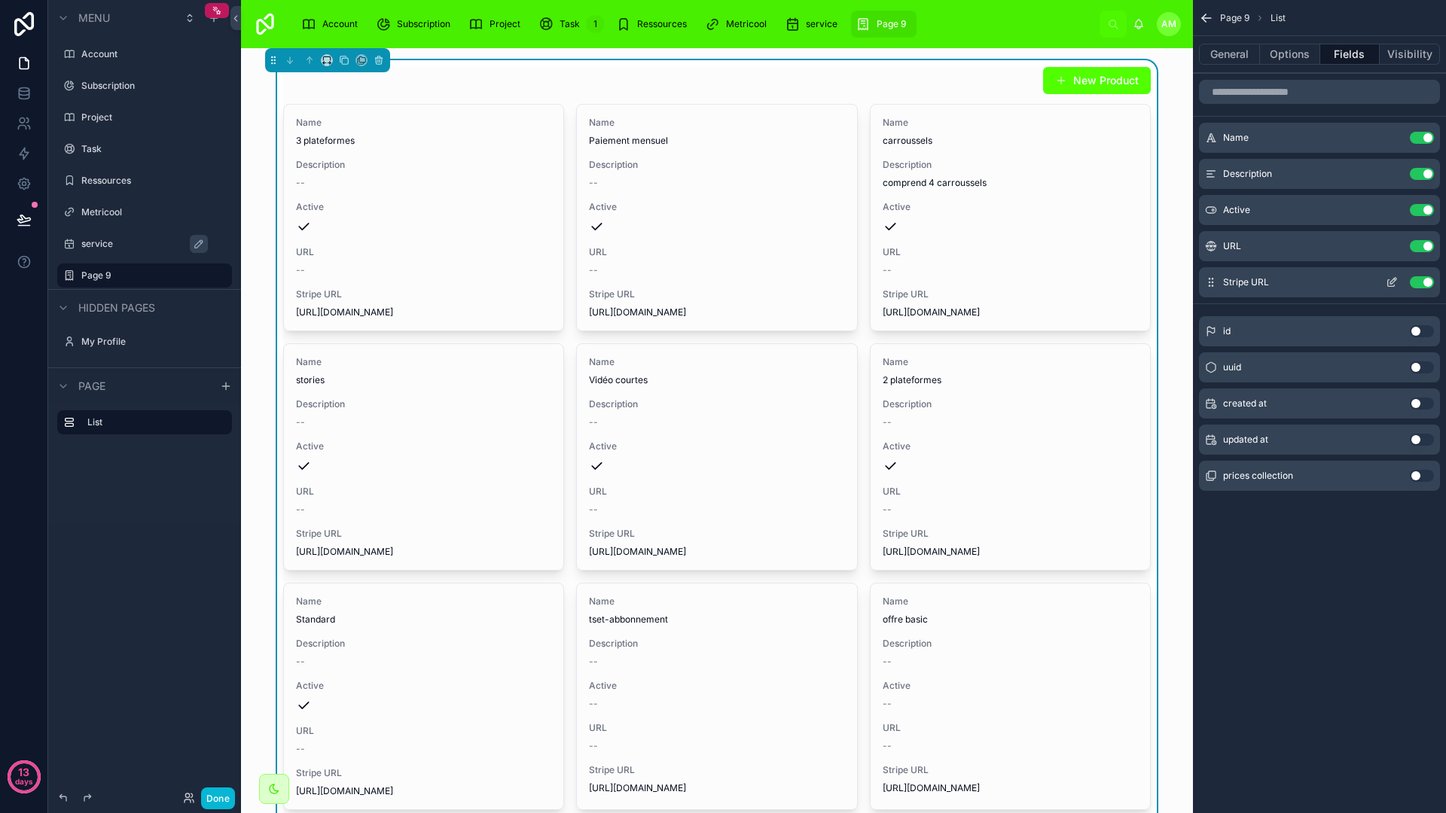
click at [1409, 280] on div "Use setting" at bounding box center [1406, 282] width 54 height 12
click at [1419, 253] on div "URL Use setting" at bounding box center [1319, 246] width 241 height 30
click at [1422, 249] on button "Use setting" at bounding box center [1421, 246] width 24 height 12
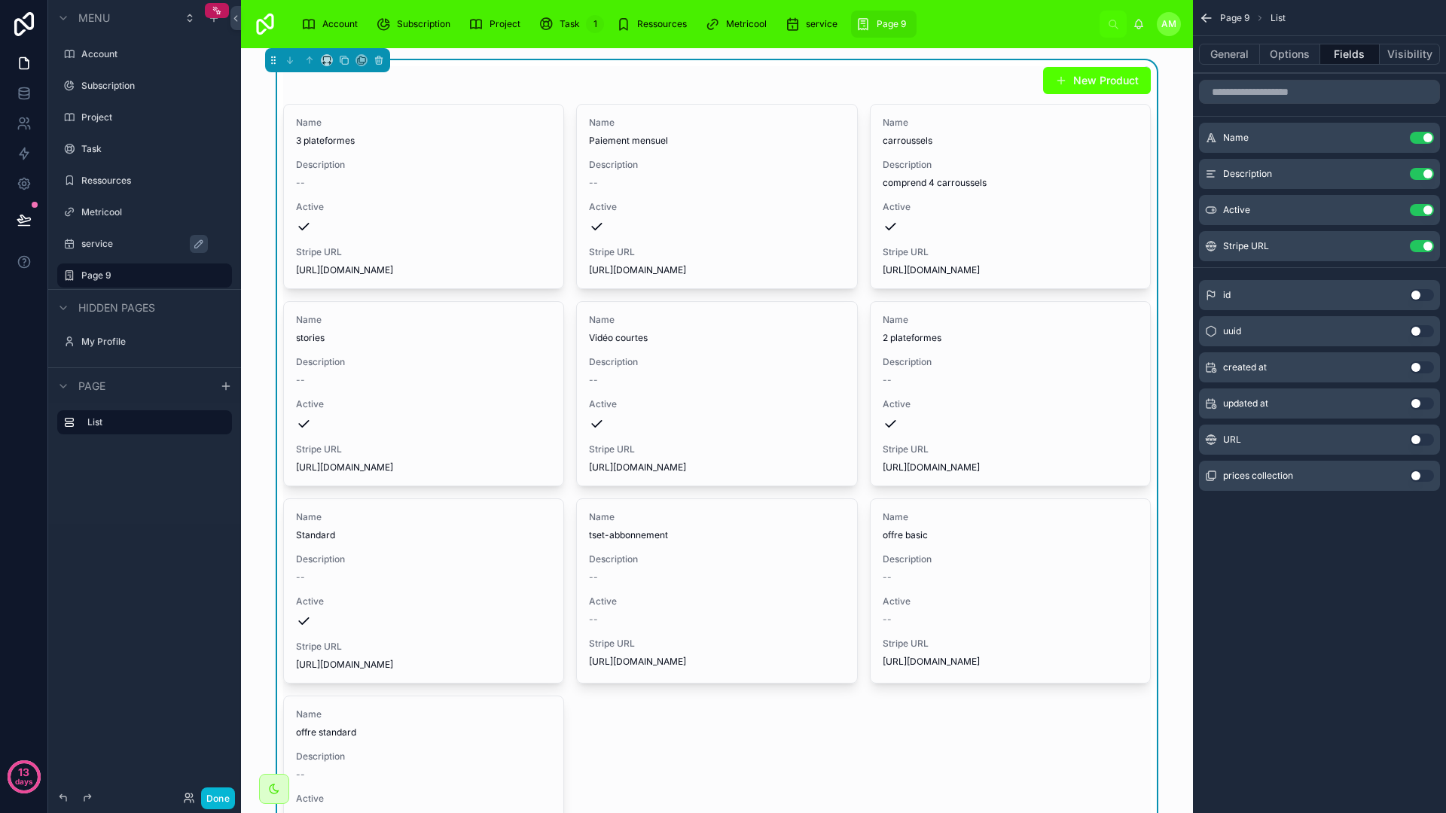
click at [1422, 249] on button "Use setting" at bounding box center [1421, 246] width 24 height 12
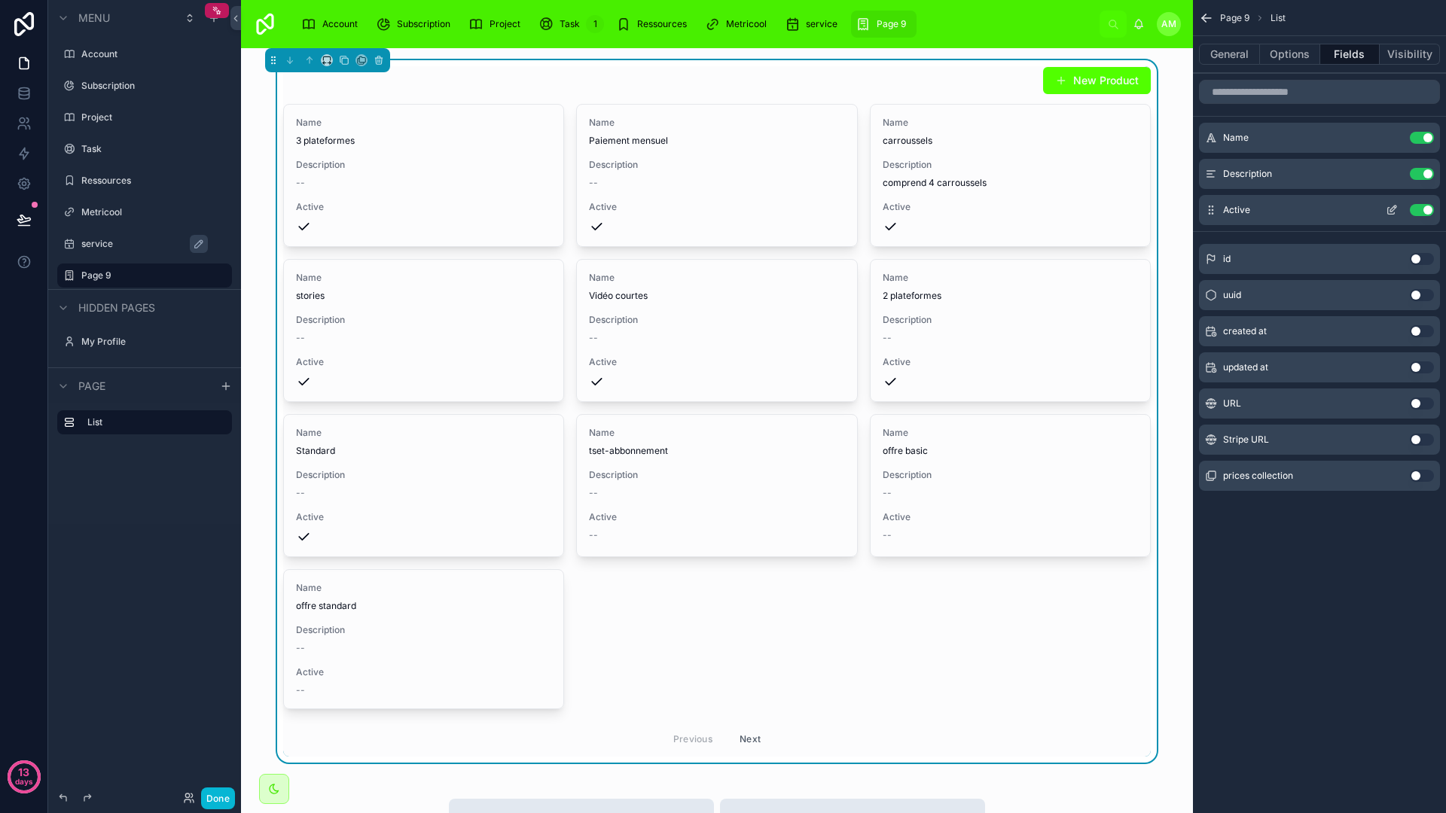
click at [1421, 212] on button "Use setting" at bounding box center [1421, 210] width 24 height 12
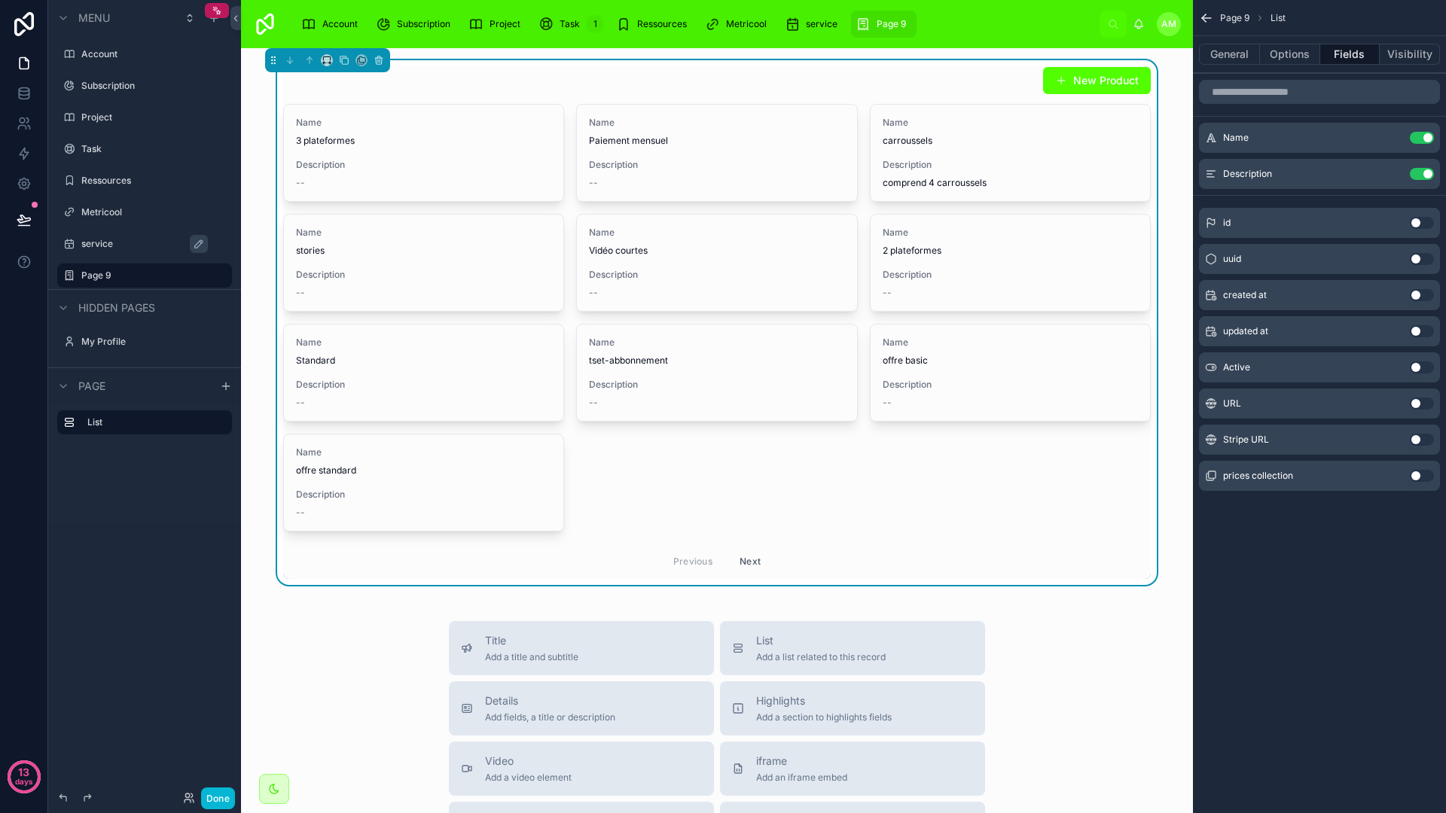
click at [1273, 528] on div "Page 9 List General Options Fields Visibility Name Use setting Description Use …" at bounding box center [1319, 266] width 253 height 533
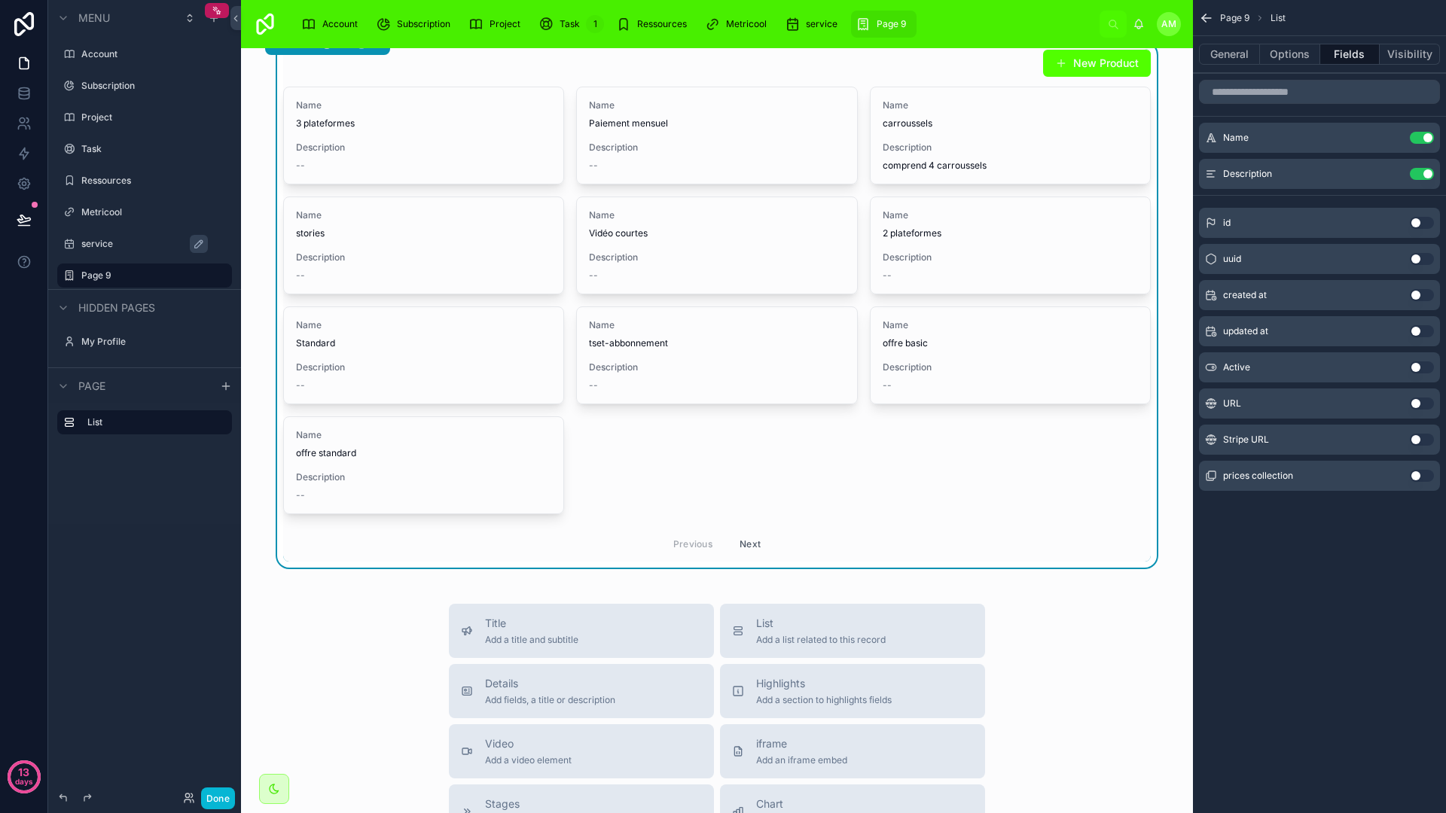
scroll to position [0, 0]
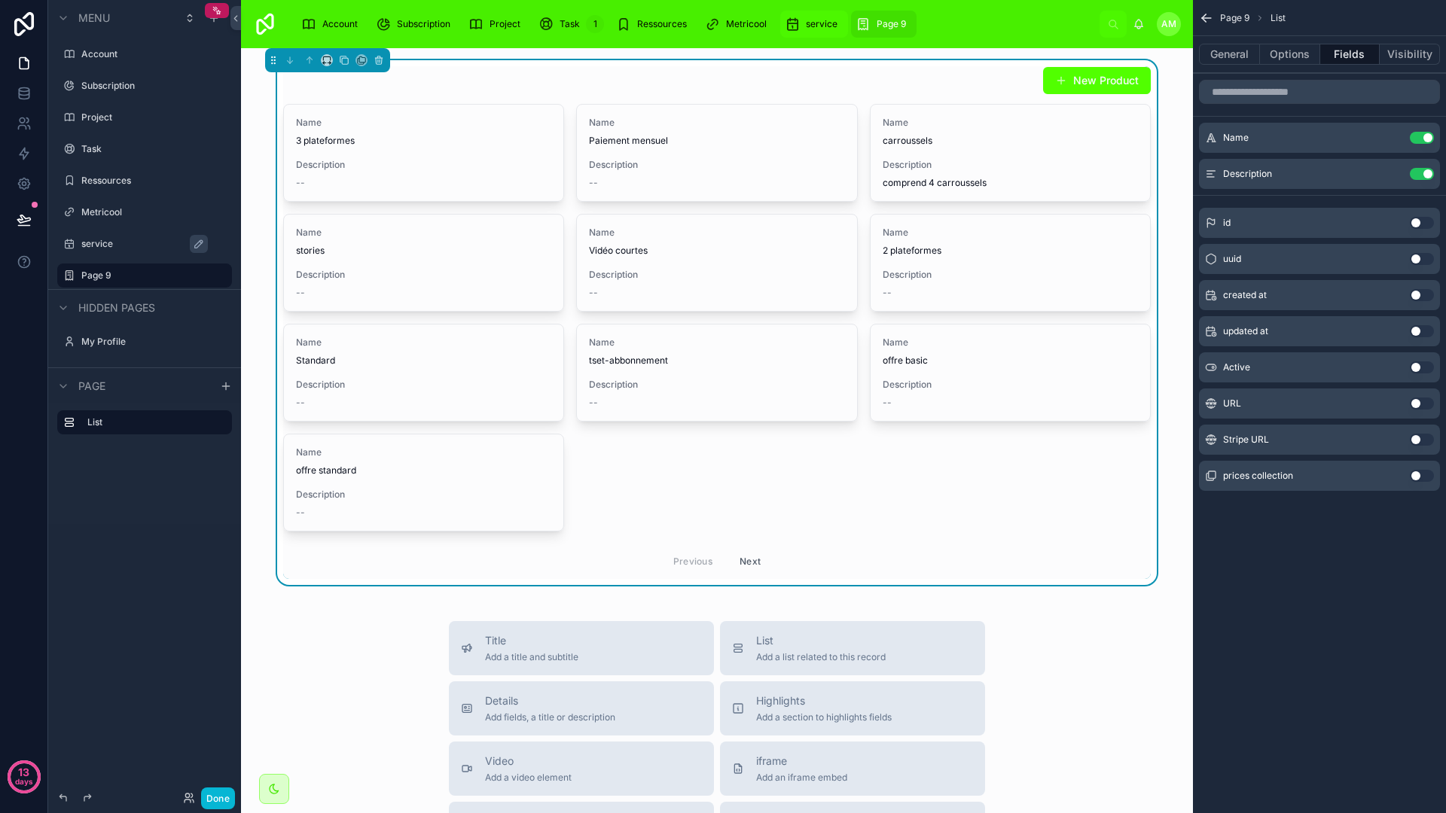
click at [821, 30] on div "service" at bounding box center [814, 24] width 59 height 24
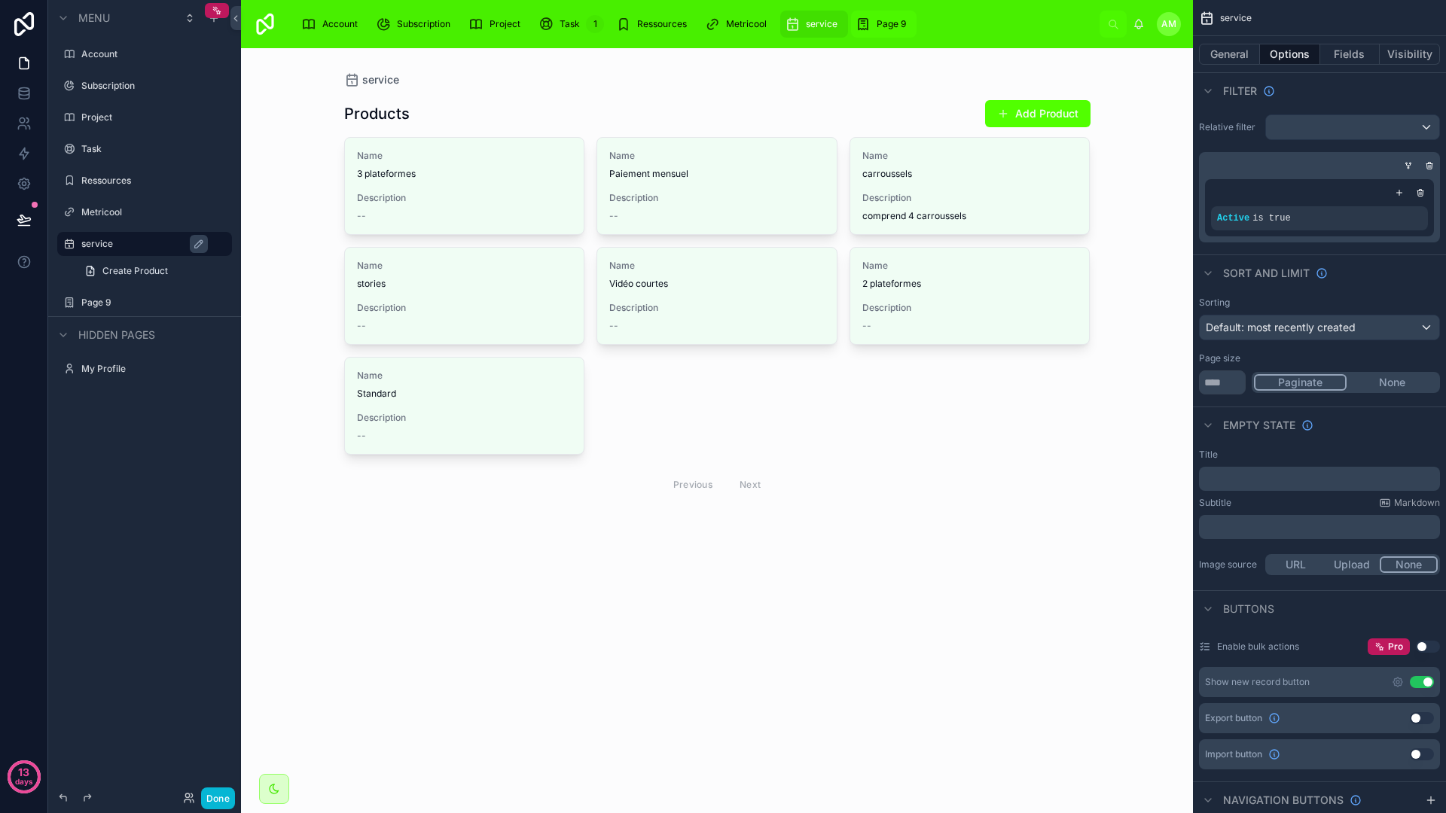
click at [882, 23] on span "Page 9" at bounding box center [890, 24] width 29 height 12
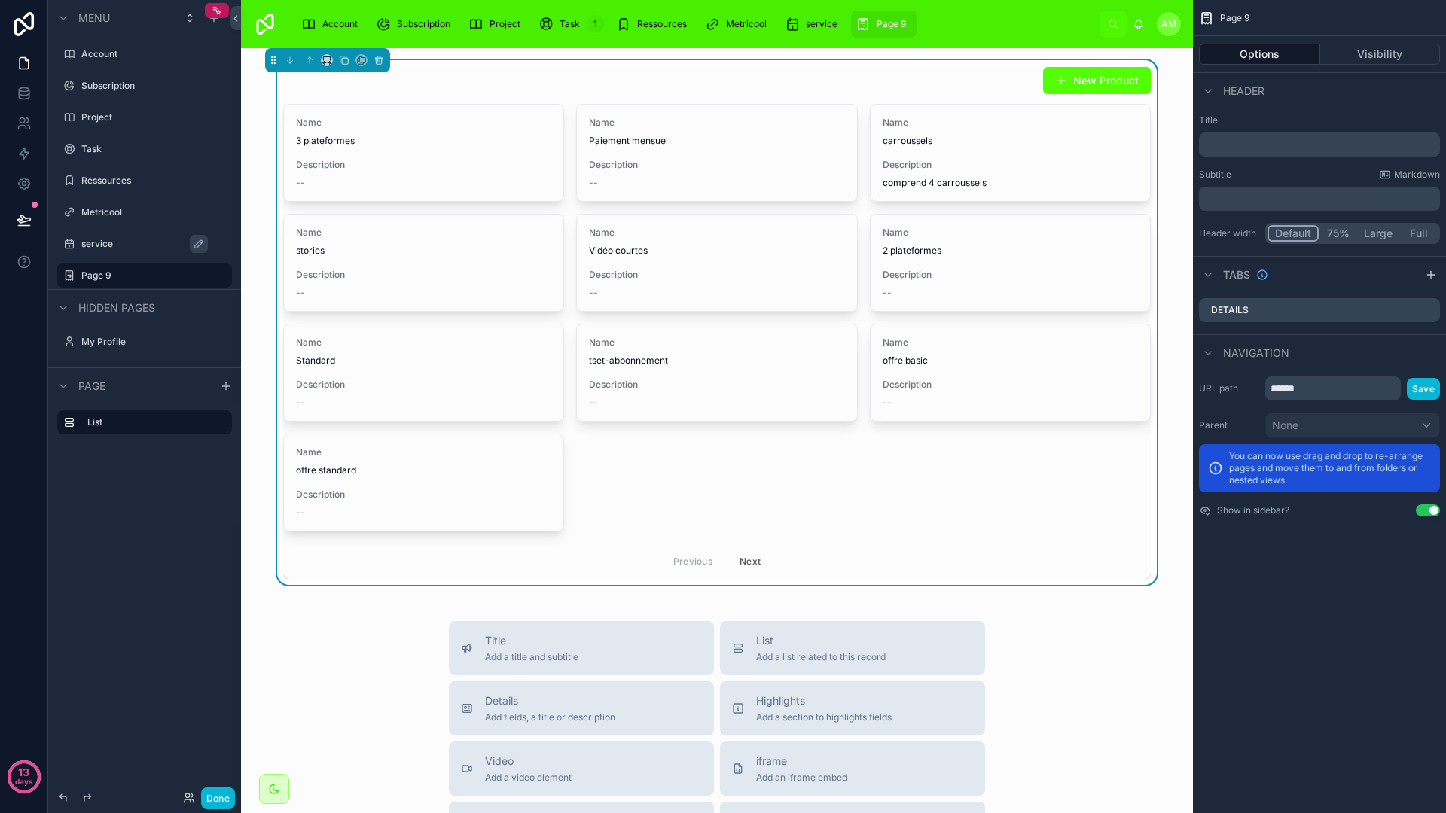
click at [226, 790] on button "Done" at bounding box center [218, 799] width 34 height 22
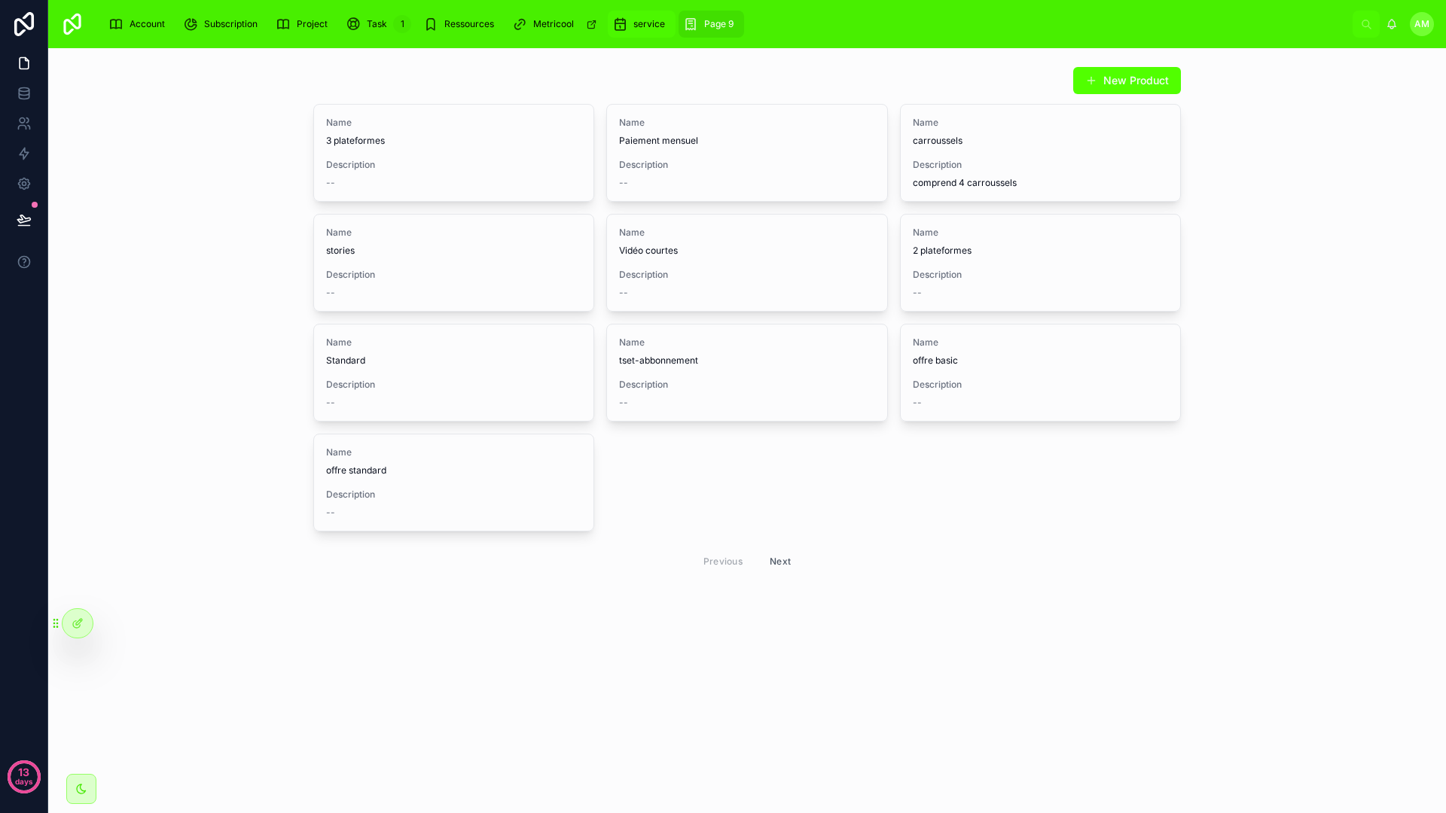
click at [638, 22] on span "service" at bounding box center [649, 24] width 32 height 12
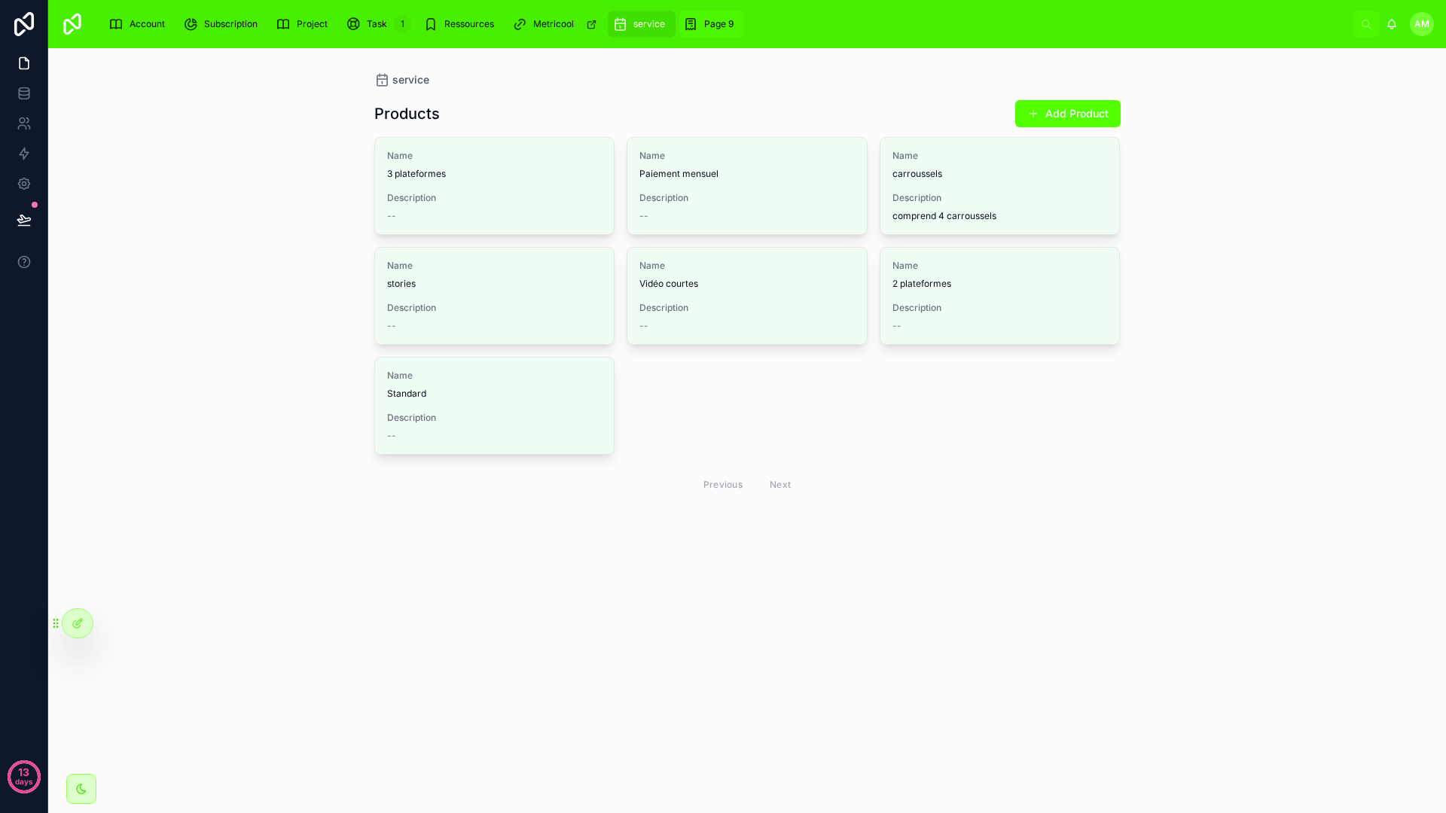
click at [704, 21] on span "Page 9" at bounding box center [718, 24] width 29 height 12
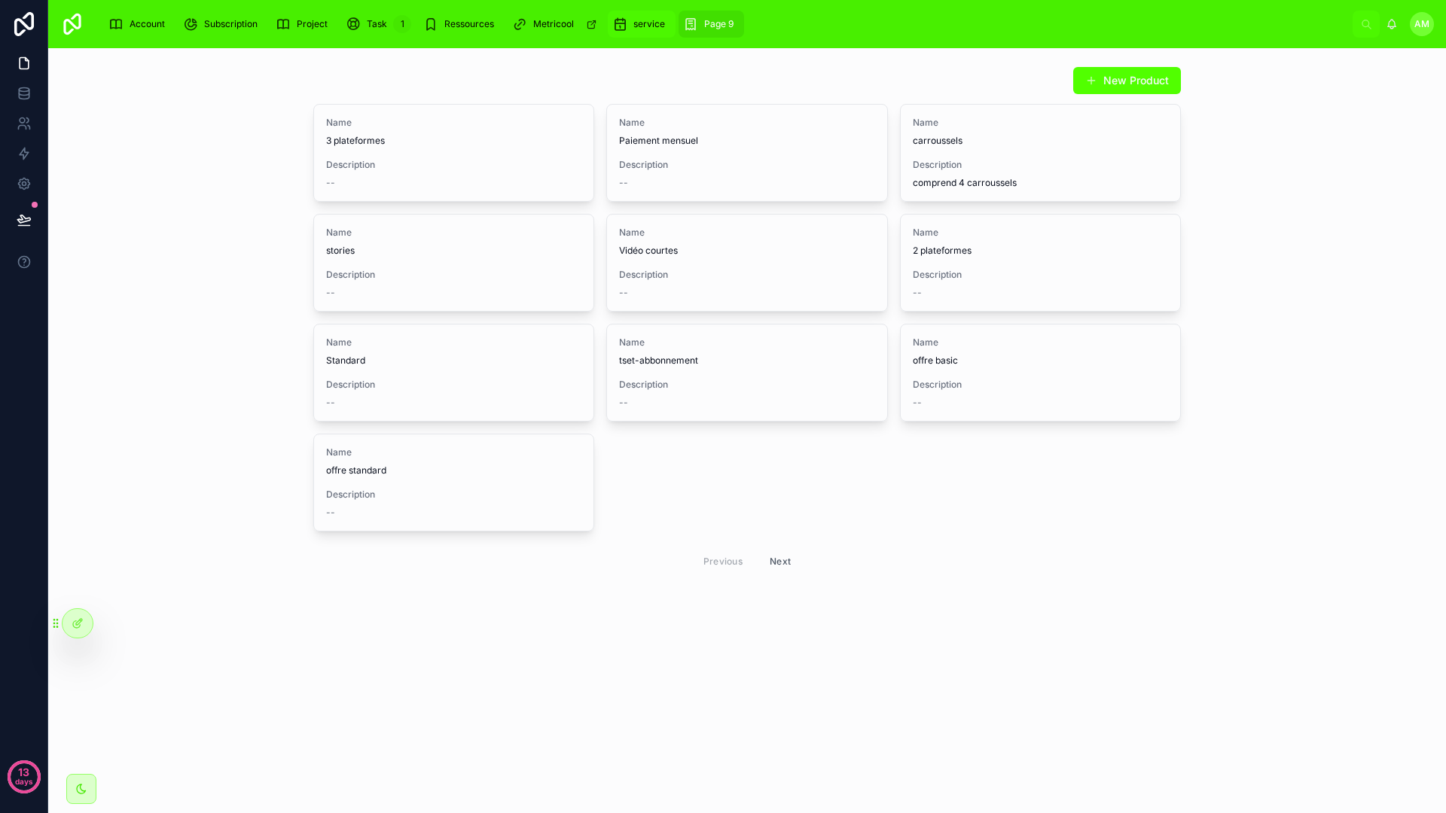
click at [629, 20] on div "service" at bounding box center [641, 24] width 59 height 24
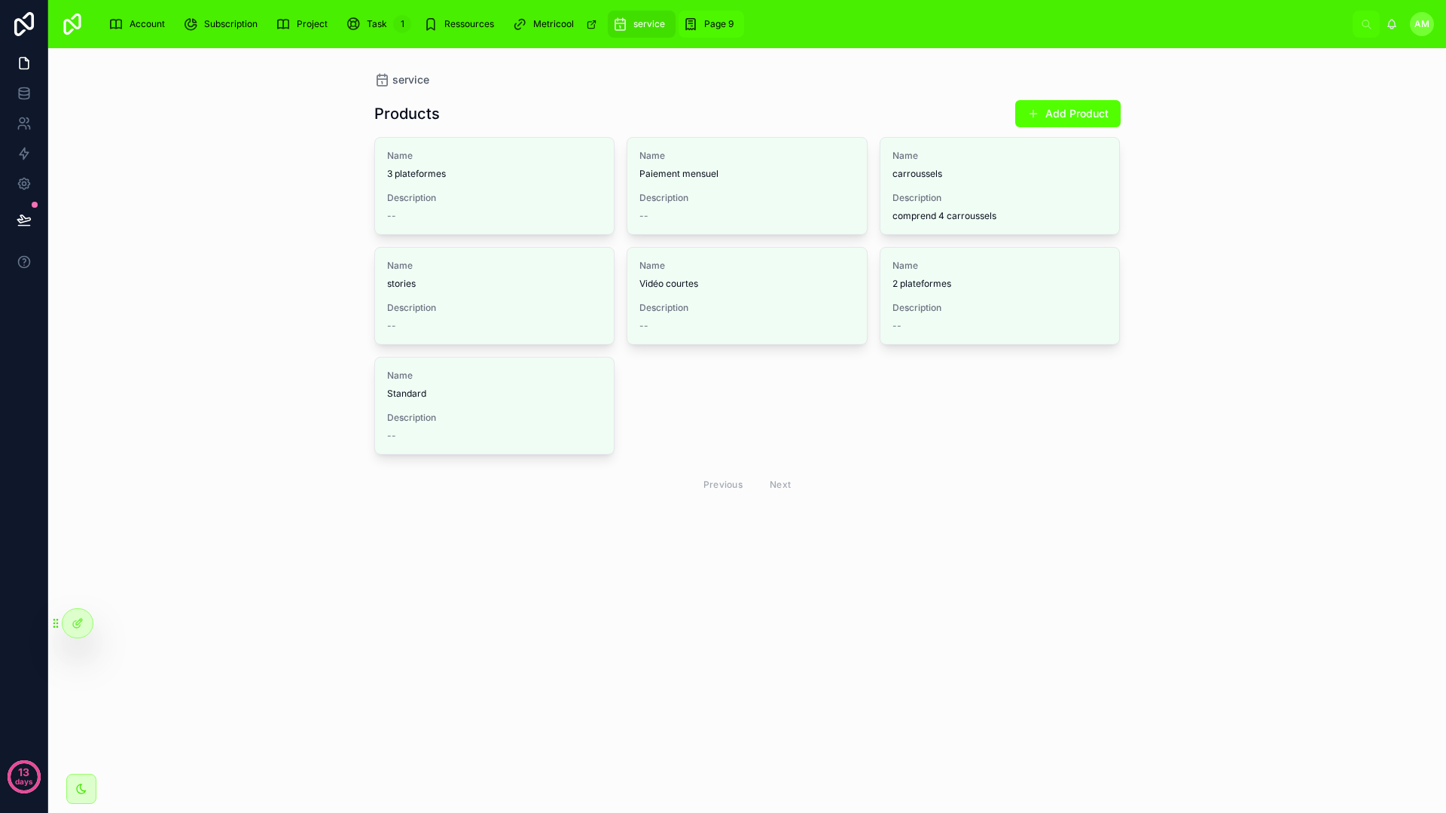
click at [698, 23] on div "Page 9" at bounding box center [711, 24] width 56 height 24
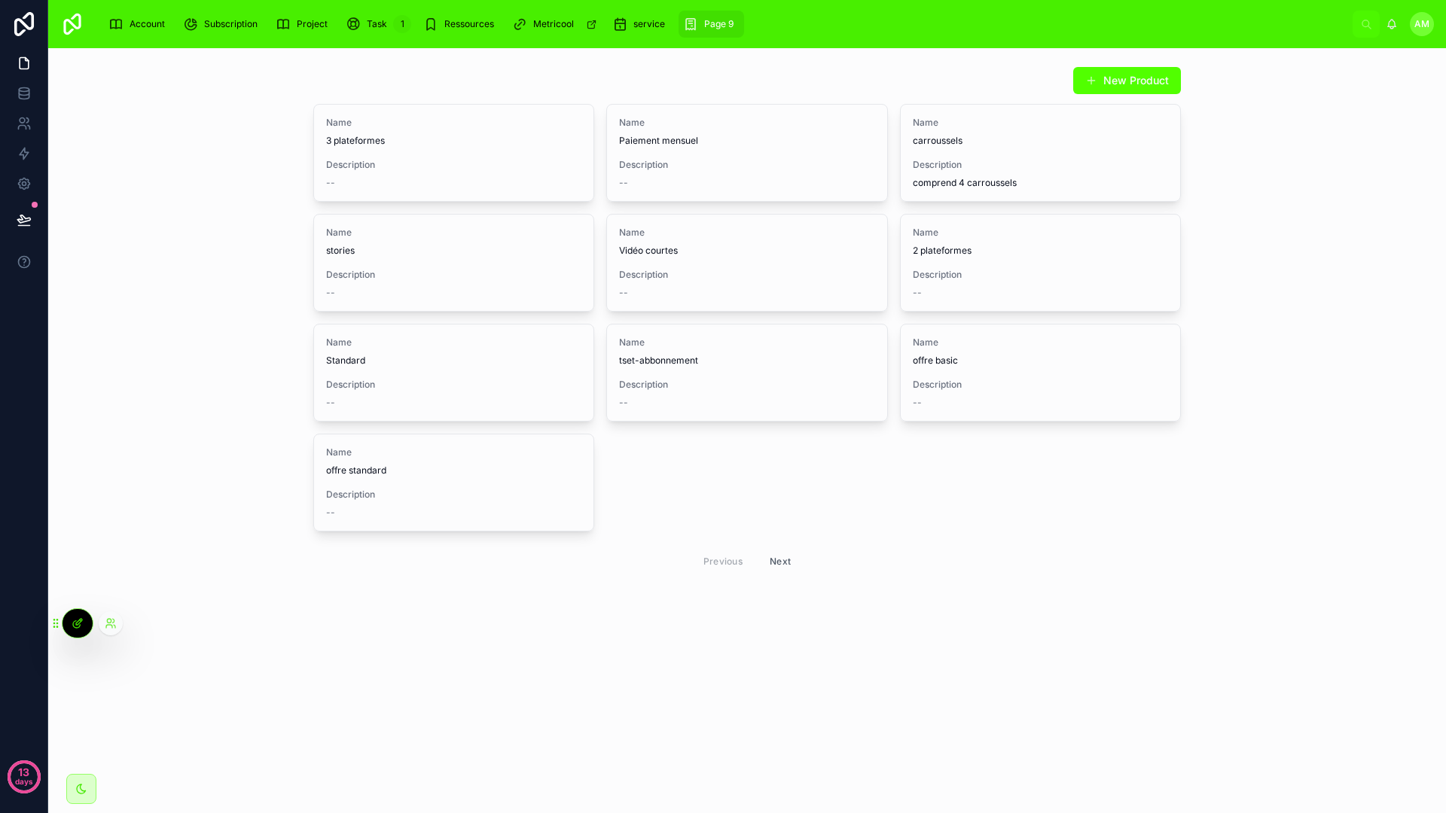
click at [89, 629] on div at bounding box center [77, 623] width 30 height 29
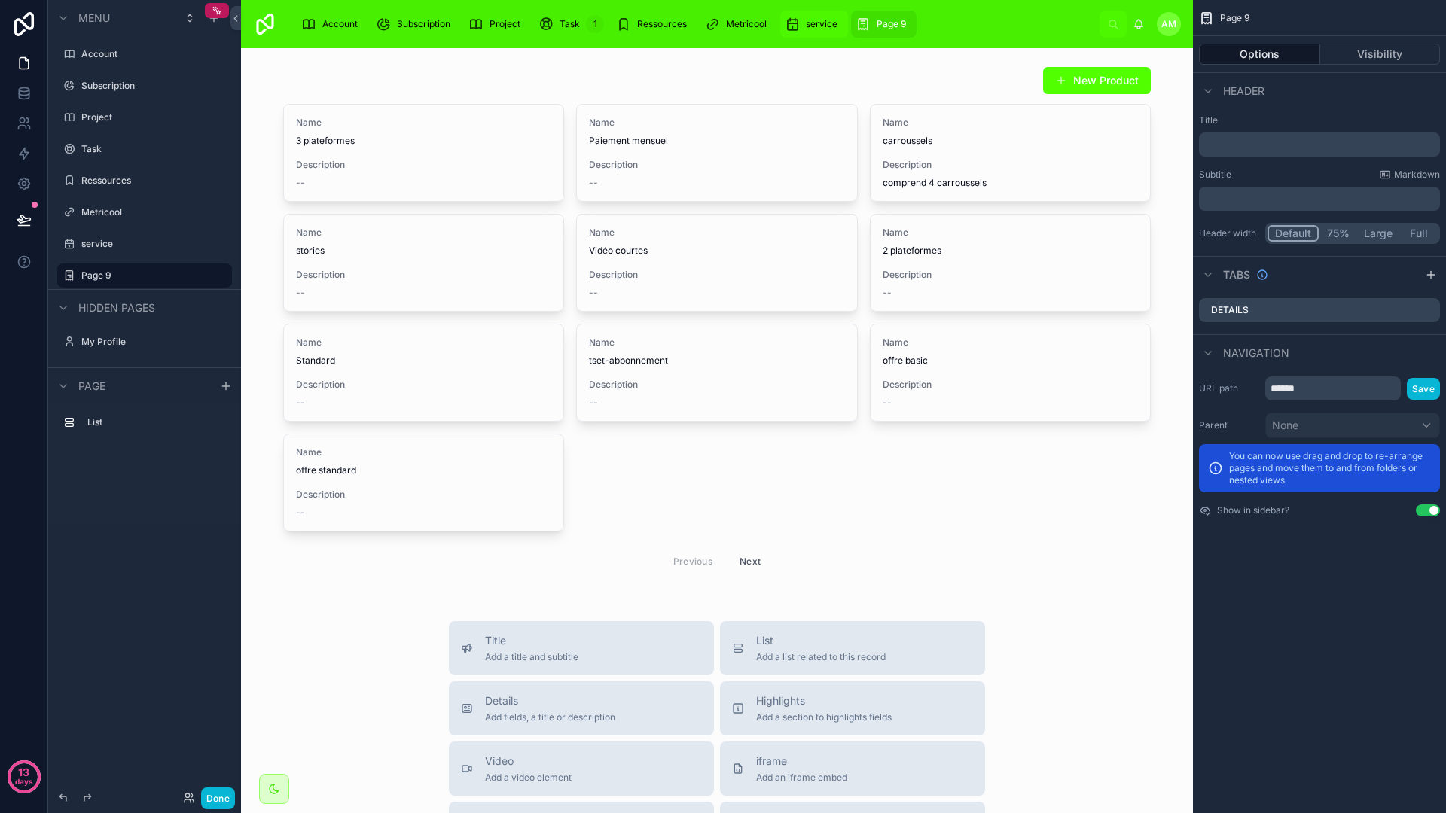
click at [812, 30] on div "service" at bounding box center [814, 24] width 59 height 24
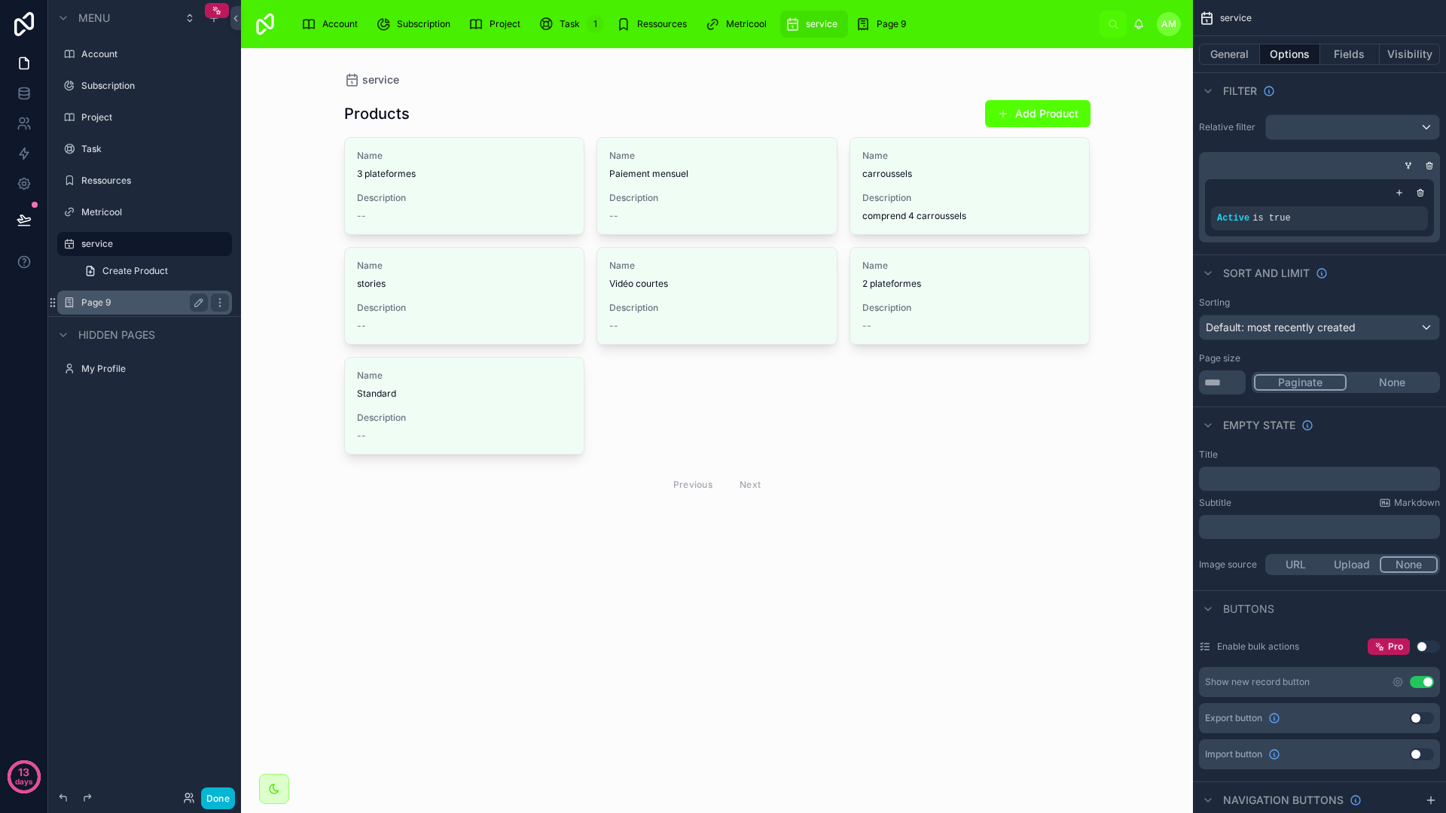
click at [122, 300] on label "Page 9" at bounding box center [141, 303] width 120 height 12
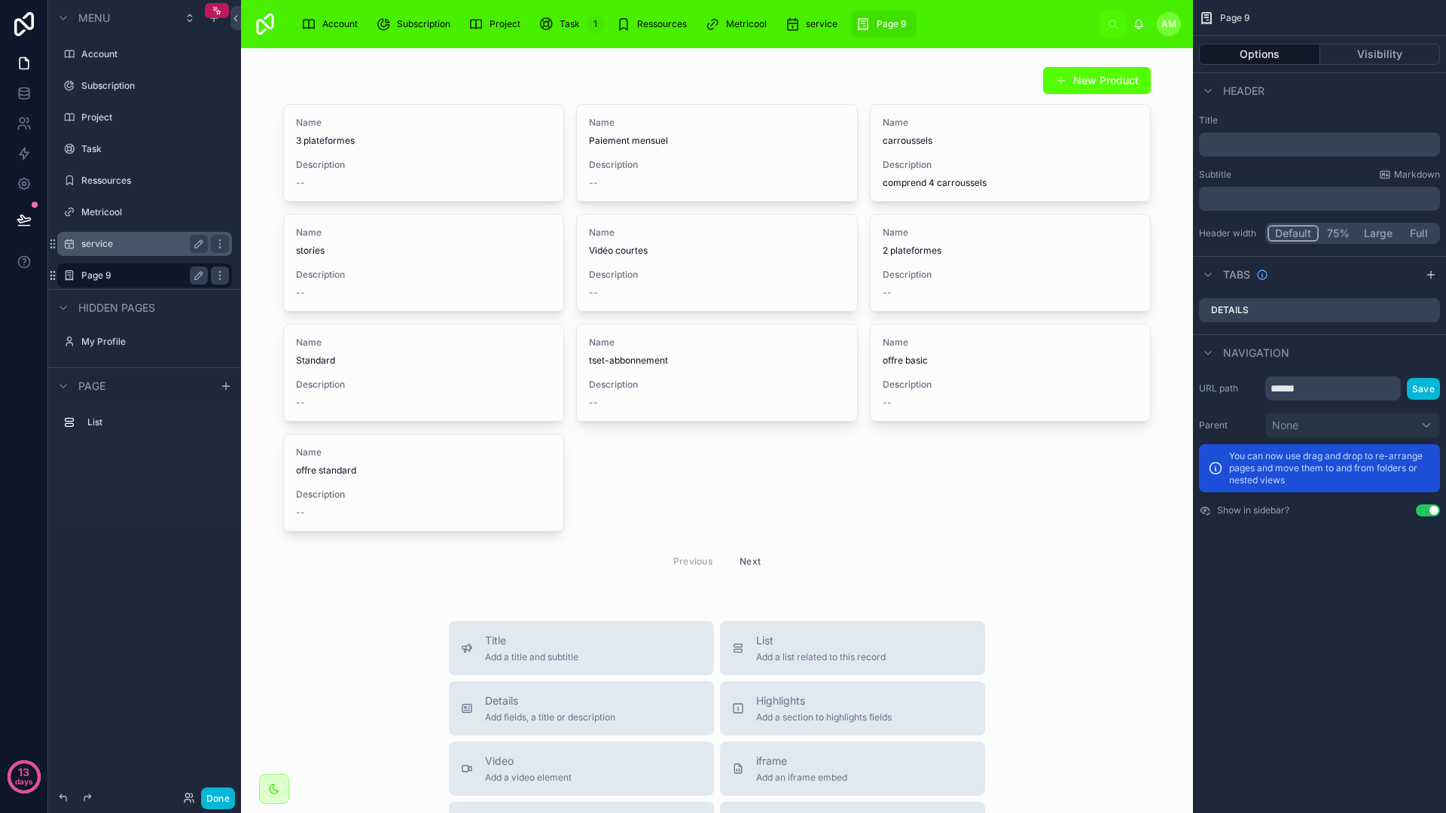
click at [130, 255] on div "service" at bounding box center [144, 244] width 169 height 24
click at [149, 251] on div "service" at bounding box center [144, 244] width 126 height 18
click at [221, 243] on icon "scrollable content" at bounding box center [220, 244] width 12 height 12
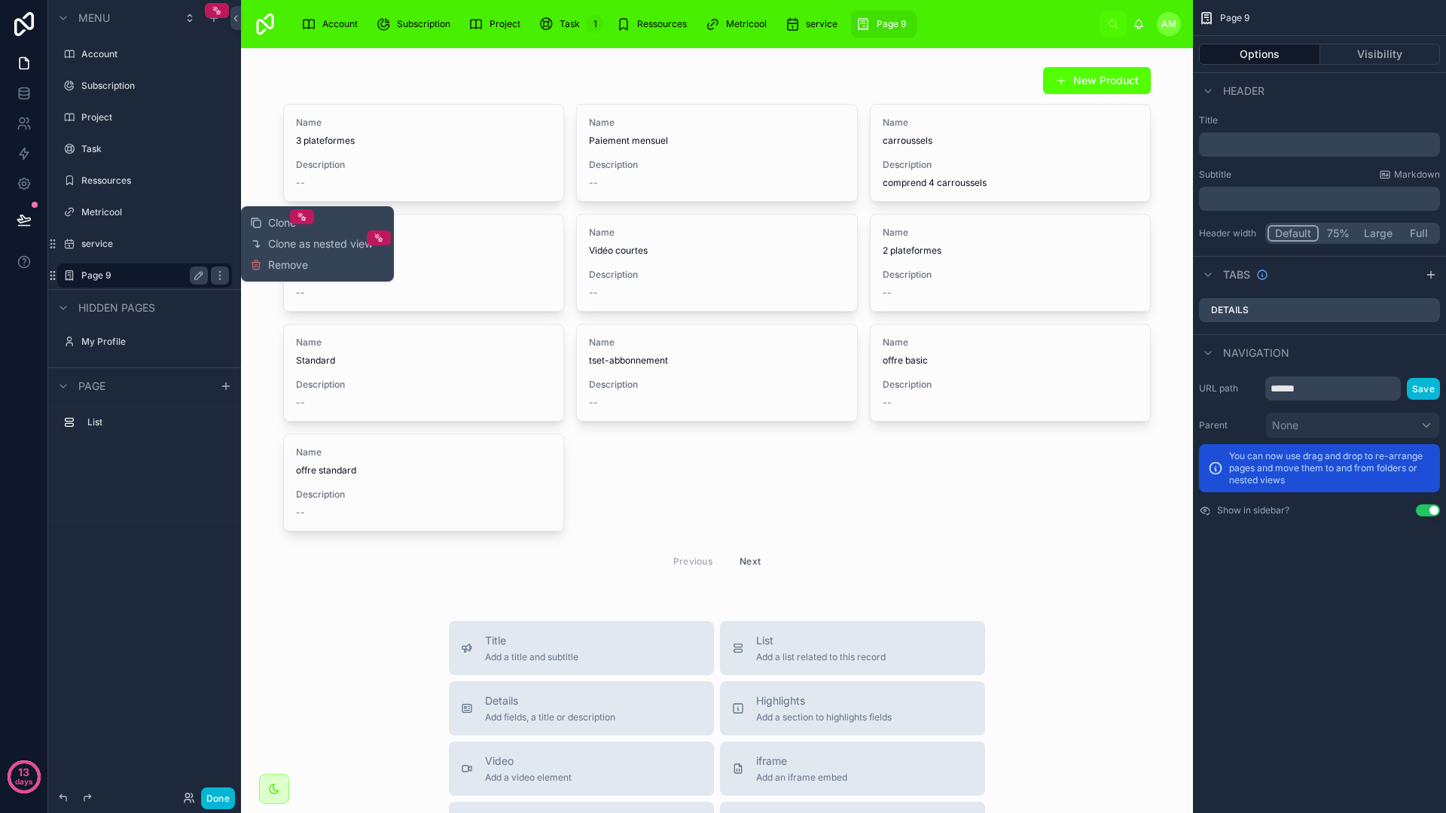
click at [257, 255] on div "Clone Clone as nested view Remove" at bounding box center [317, 243] width 135 height 63
click at [270, 260] on span "Remove" at bounding box center [288, 264] width 40 height 15
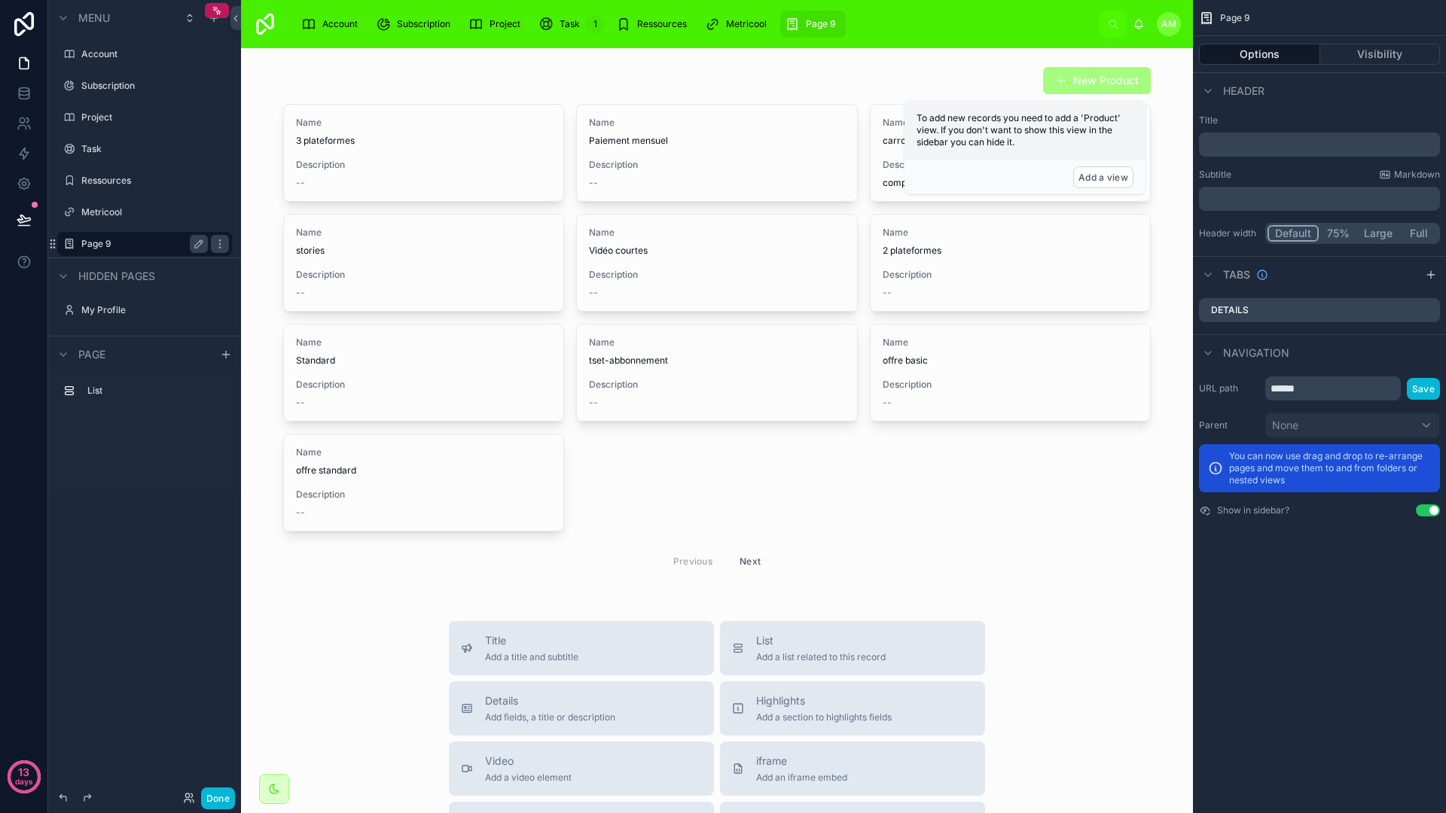
click at [121, 242] on label "Page 9" at bounding box center [141, 244] width 120 height 12
click at [651, 641] on div "Title Add a title and subtitle" at bounding box center [581, 645] width 241 height 30
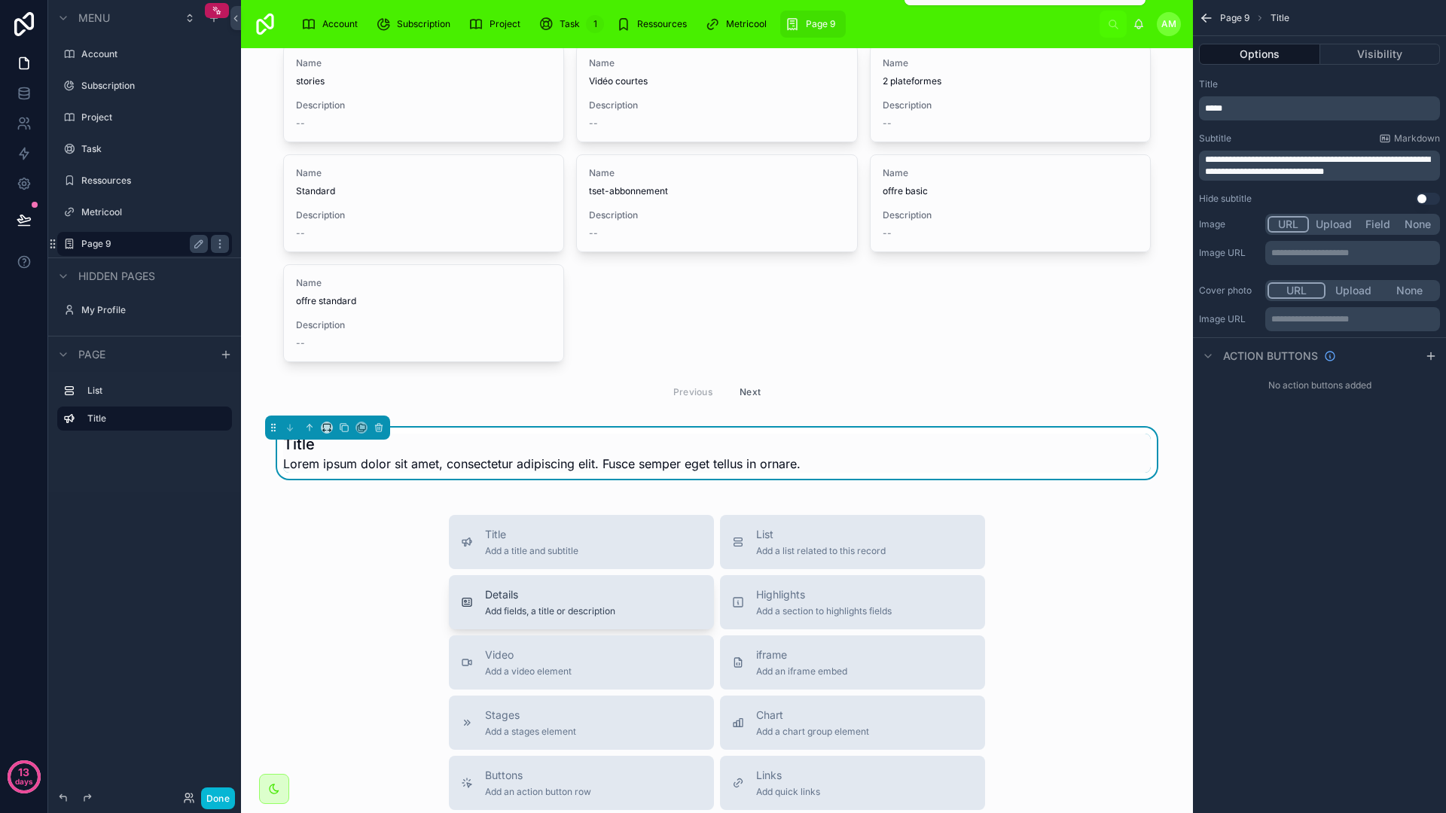
scroll to position [192, 0]
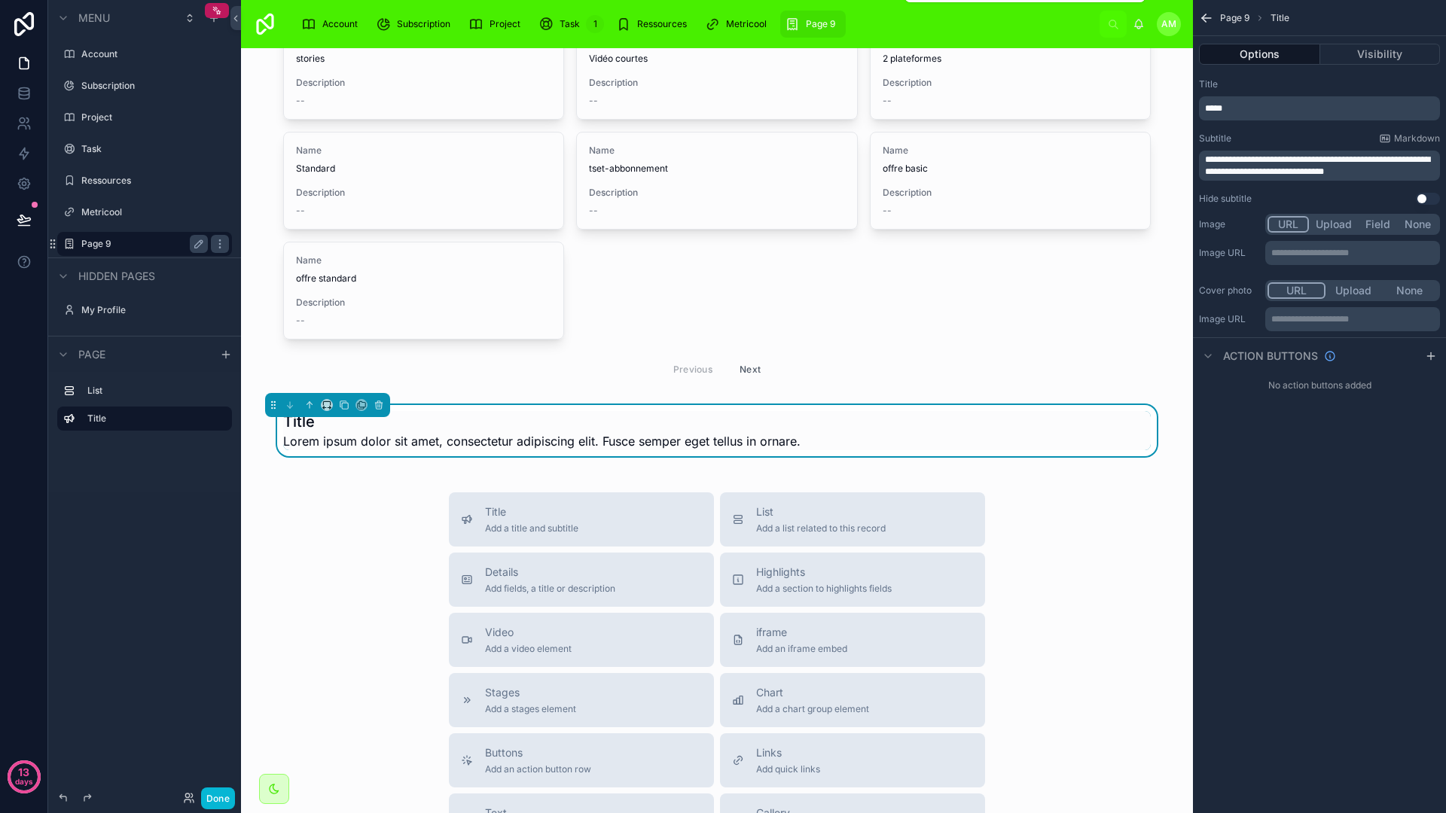
click at [864, 425] on div "Title Lorem ipsum dolor sit amet, consectetur adipiscing elit. Fusce semper ege…" at bounding box center [716, 430] width 867 height 39
click at [380, 407] on icon at bounding box center [378, 405] width 11 height 11
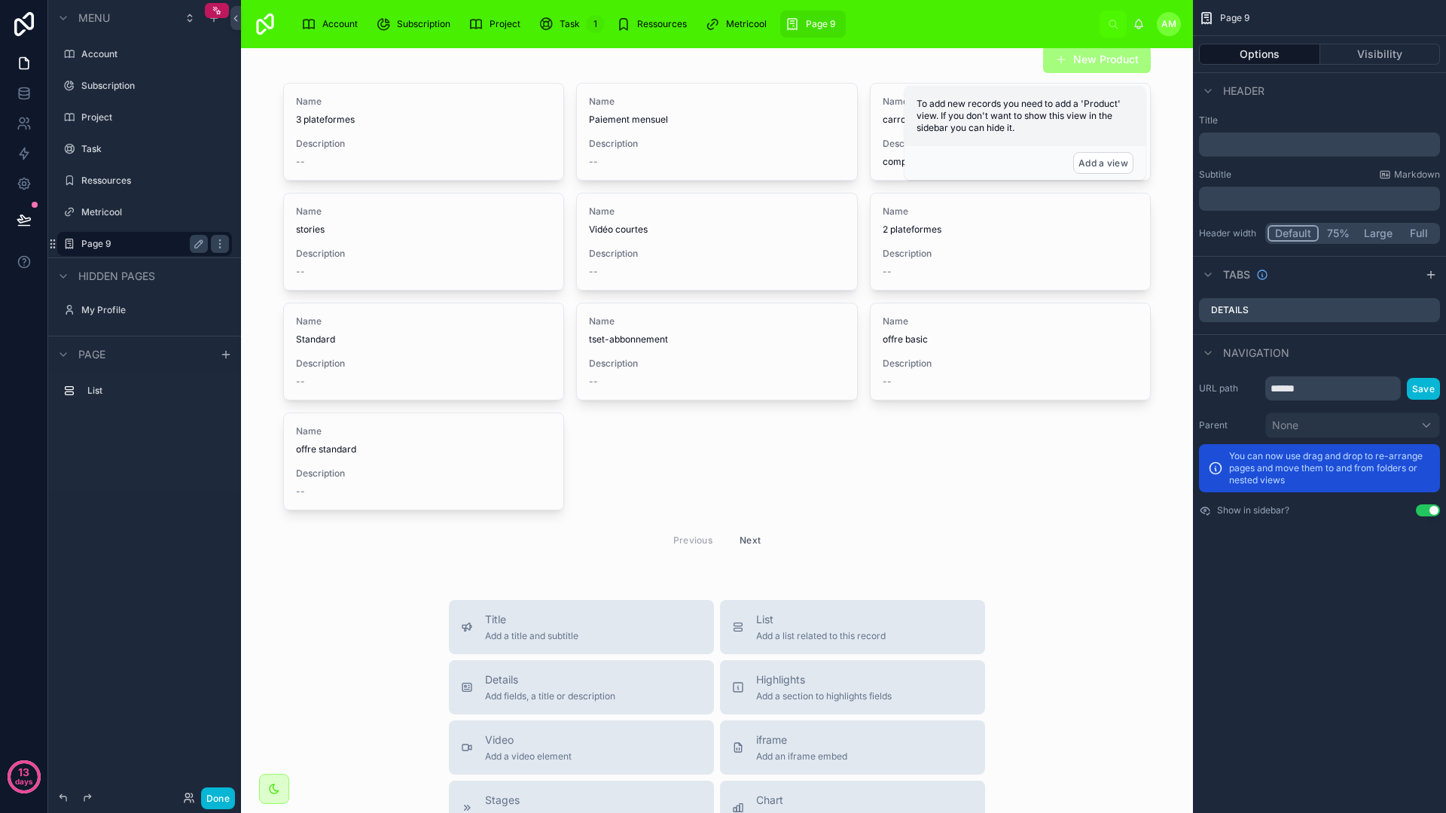
scroll to position [0, 0]
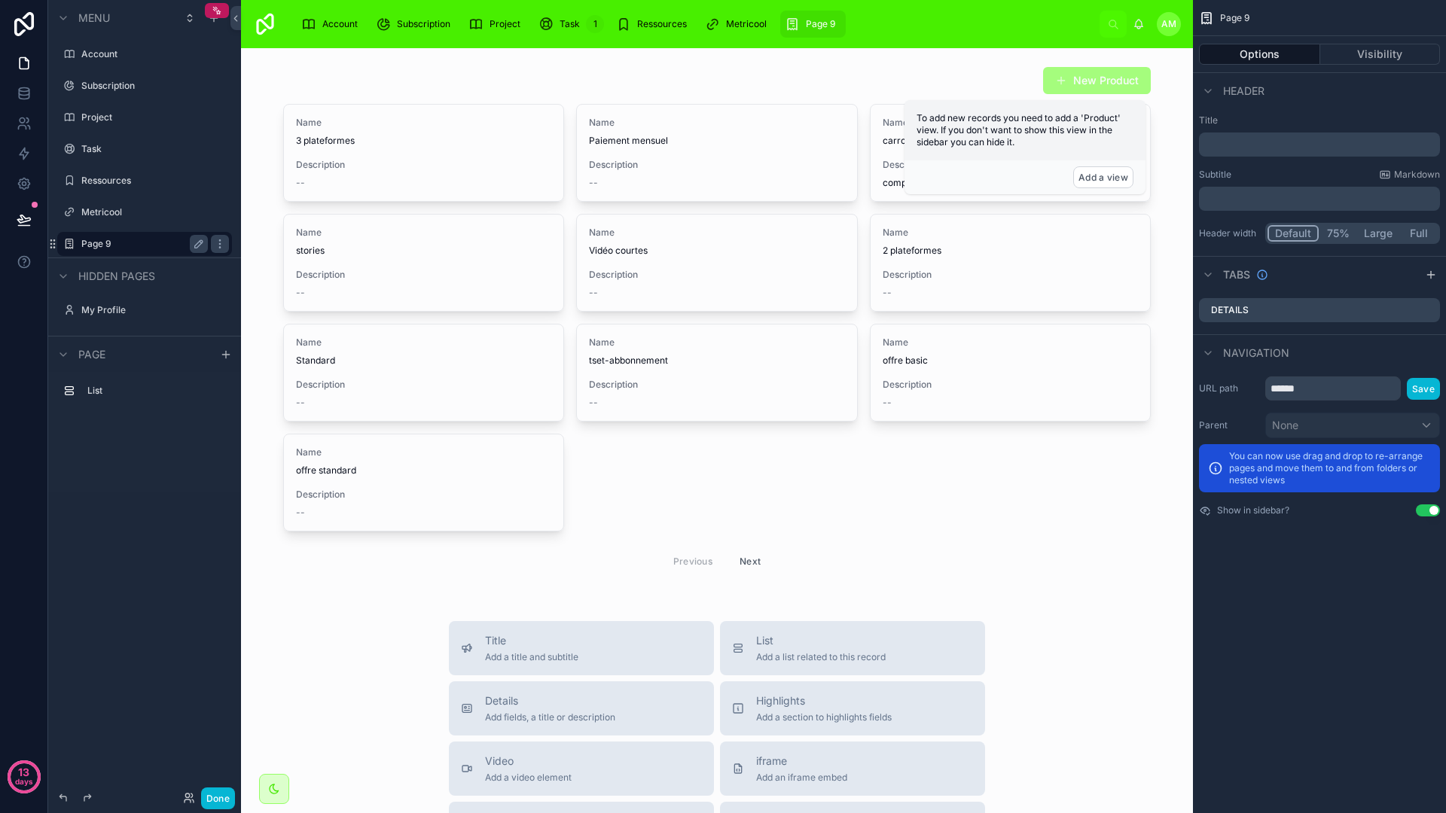
click at [110, 243] on label "Page 9" at bounding box center [141, 244] width 120 height 12
click at [1401, 150] on p "﻿" at bounding box center [1321, 144] width 232 height 15
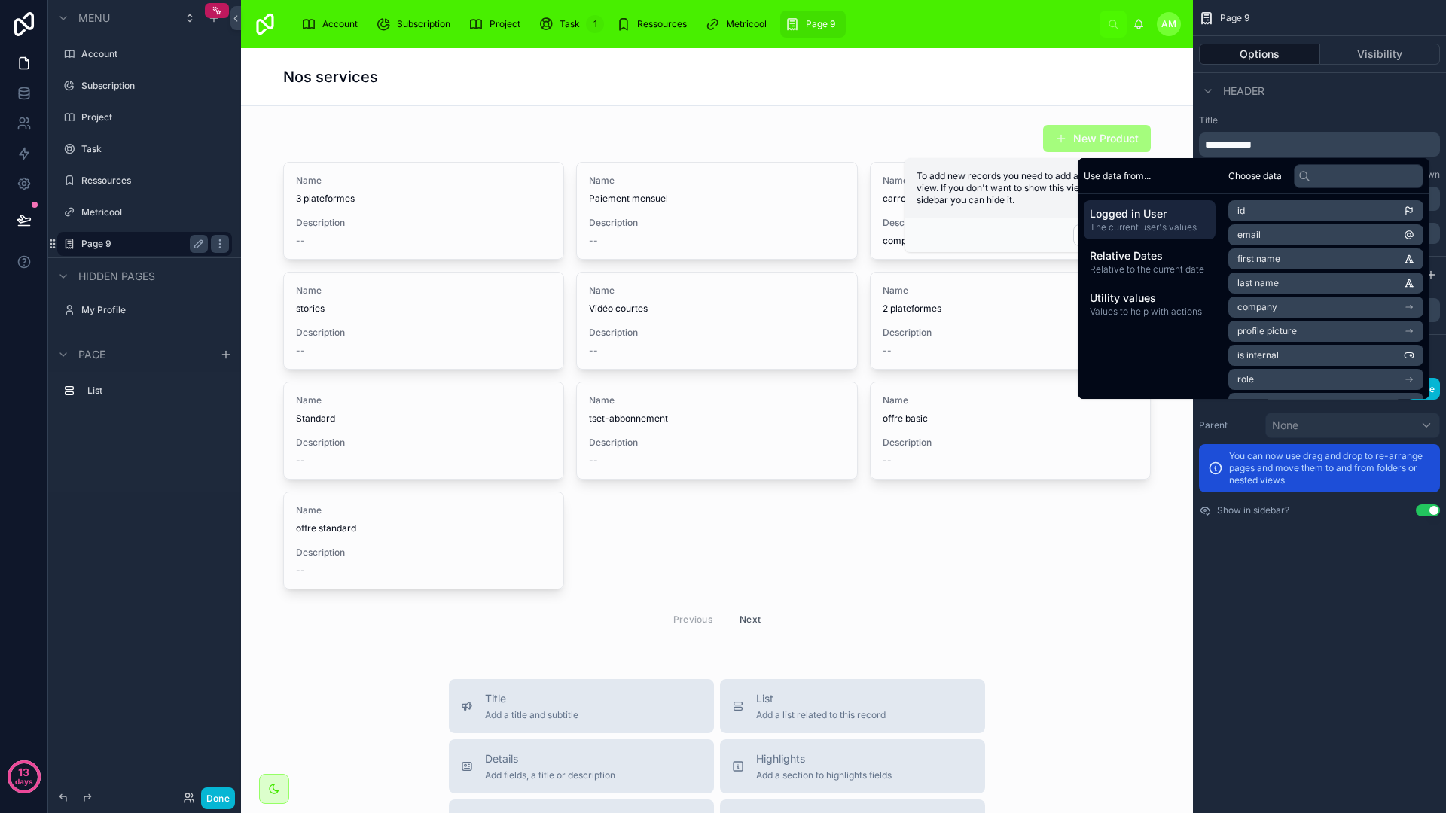
click at [1295, 620] on div "**********" at bounding box center [1319, 406] width 253 height 813
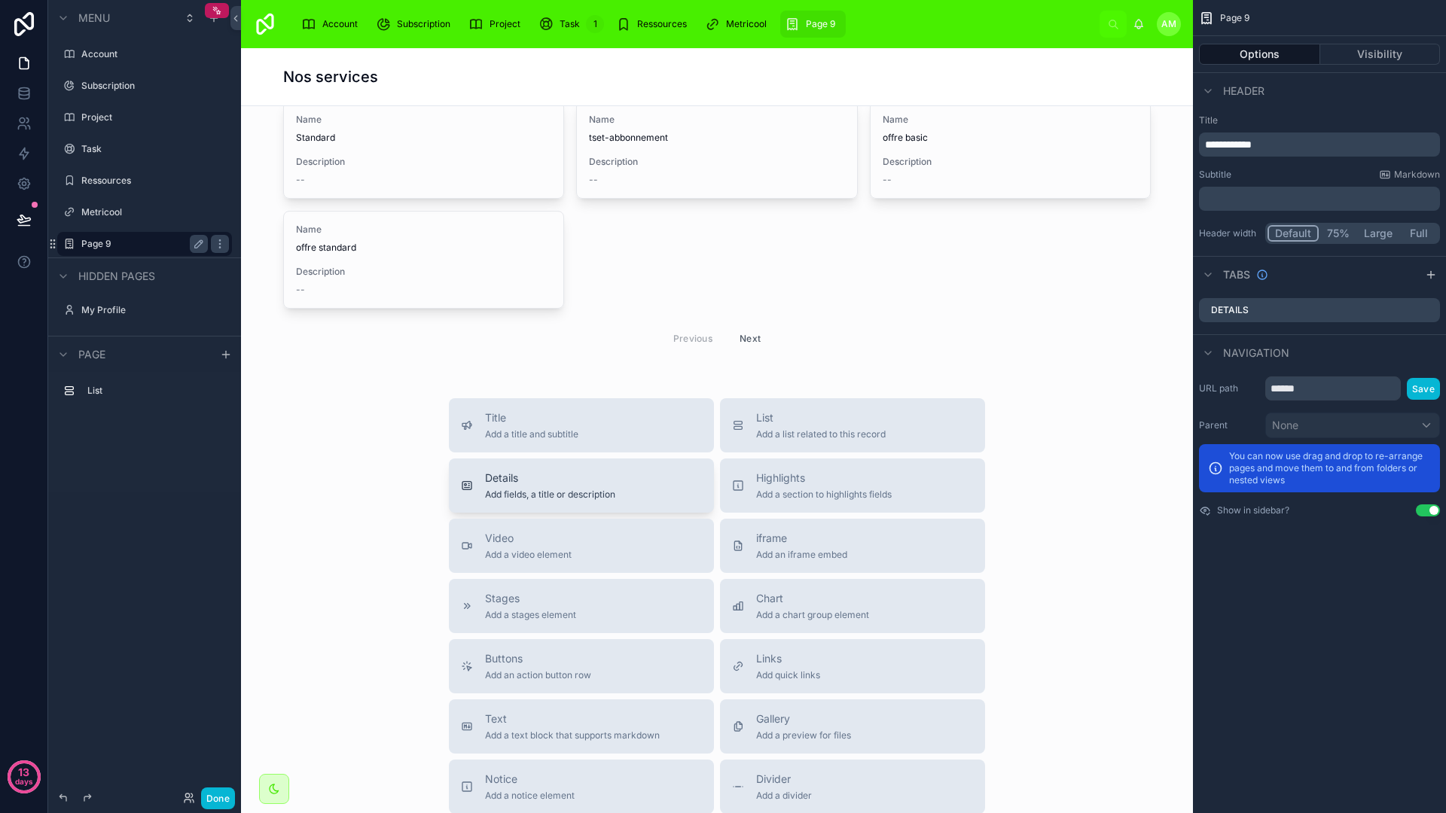
scroll to position [285, 0]
click at [766, 485] on span "Add a section to highlights fields" at bounding box center [824, 491] width 136 height 12
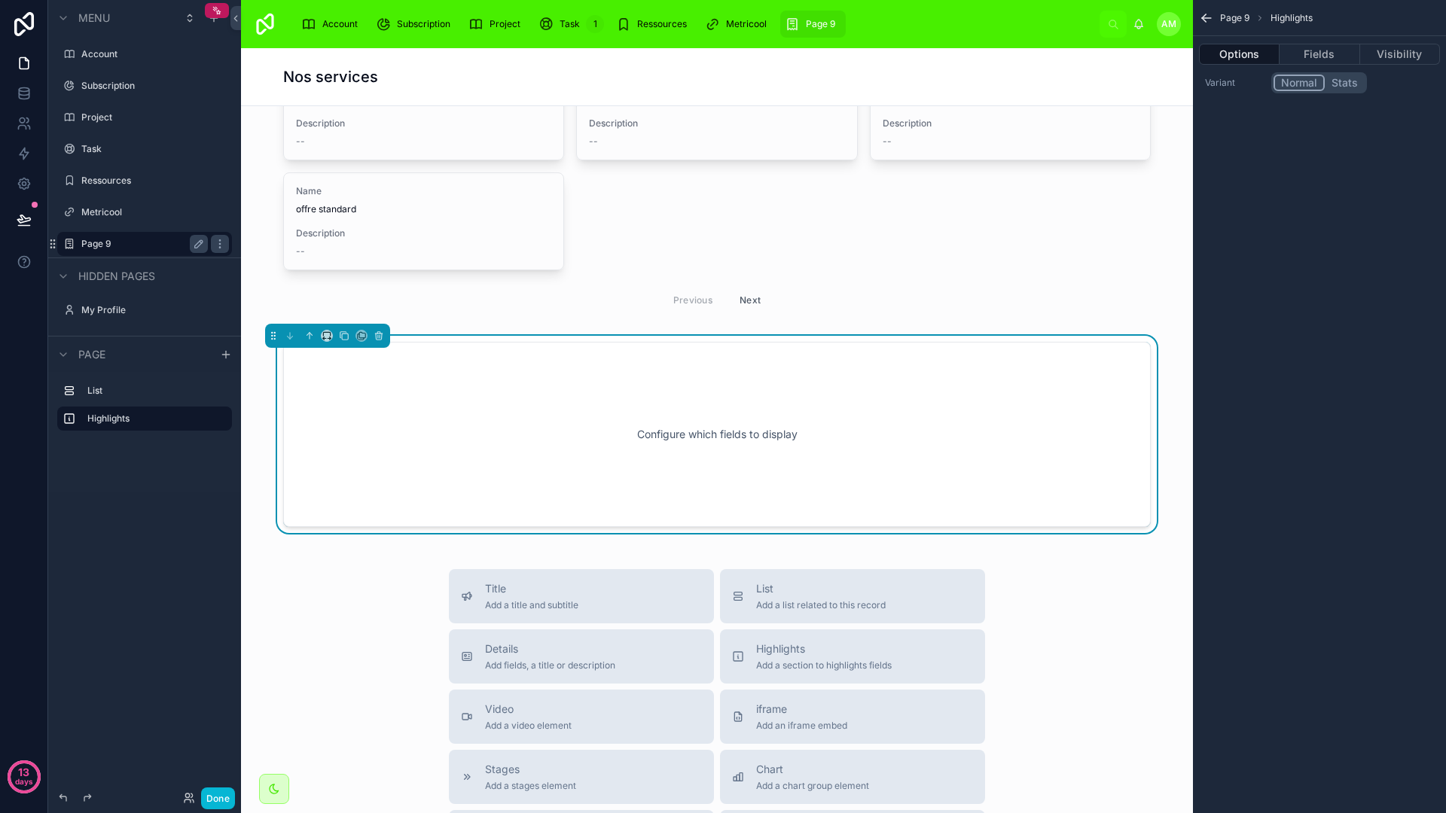
scroll to position [323, 0]
click at [760, 483] on div "Configure which fields to display" at bounding box center [717, 431] width 818 height 136
click at [1312, 49] on button "Fields" at bounding box center [1319, 54] width 80 height 21
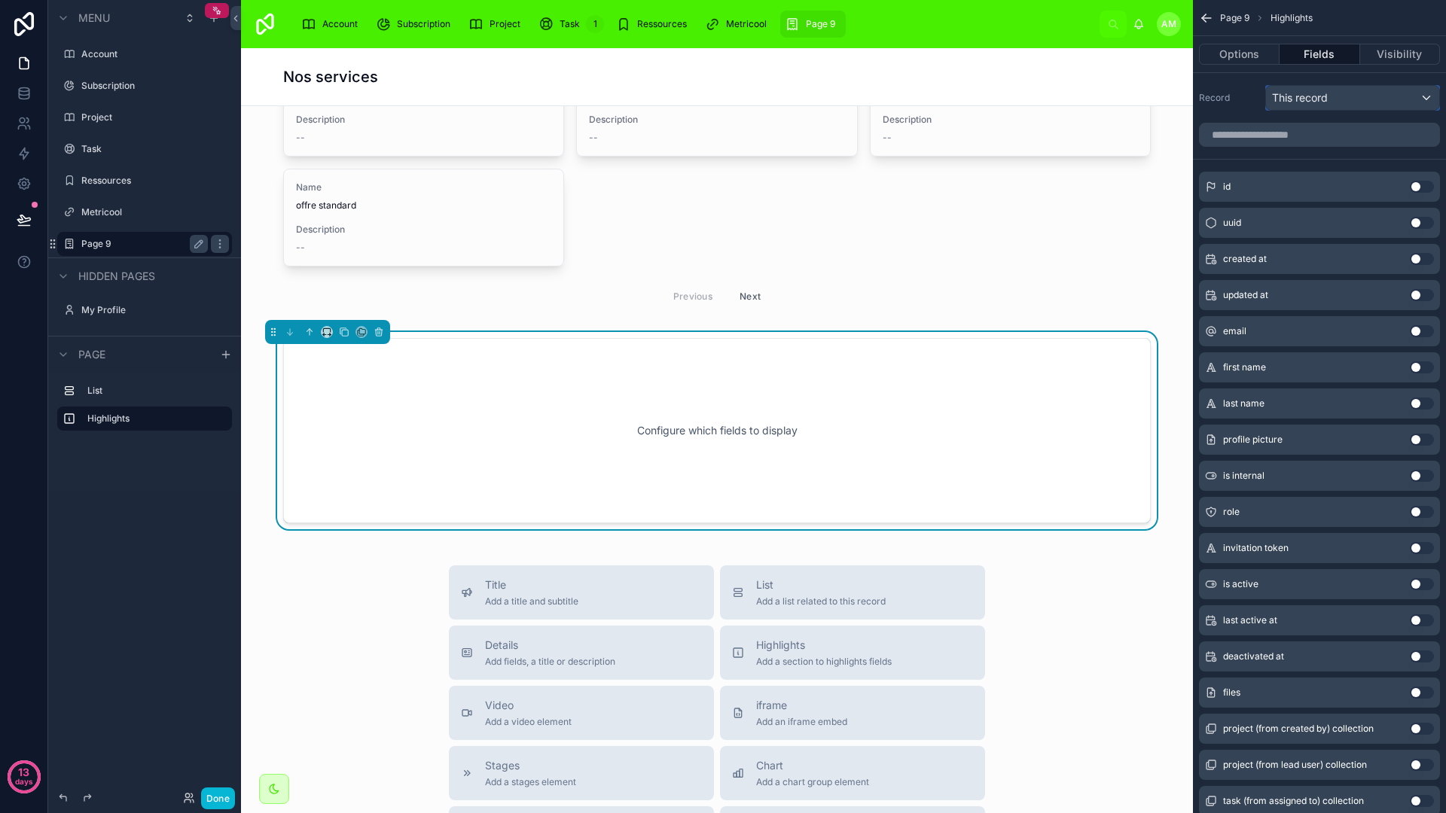
click at [1312, 96] on span "This record" at bounding box center [1300, 97] width 56 height 15
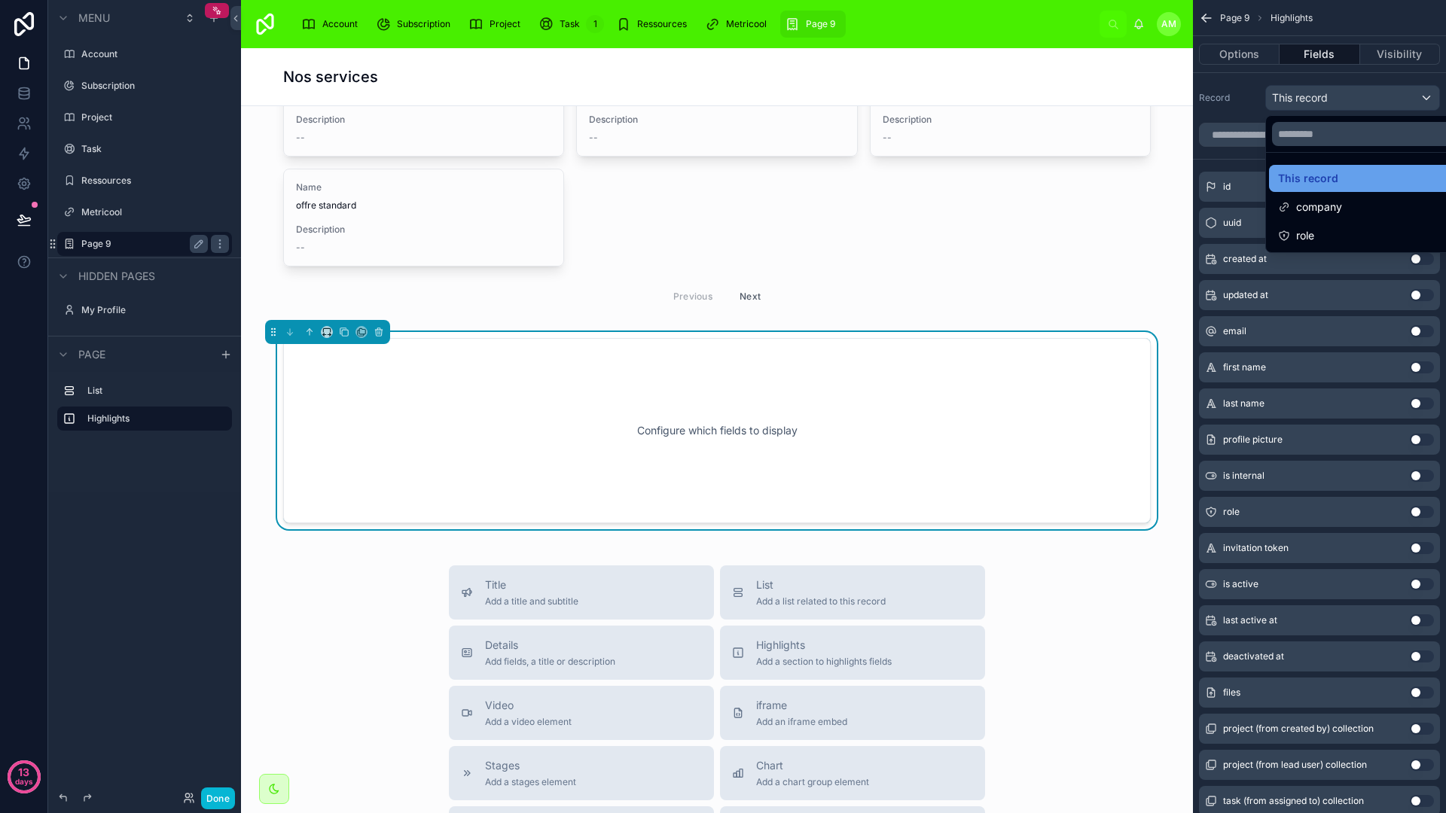
click at [1299, 173] on span "This record" at bounding box center [1308, 178] width 60 height 18
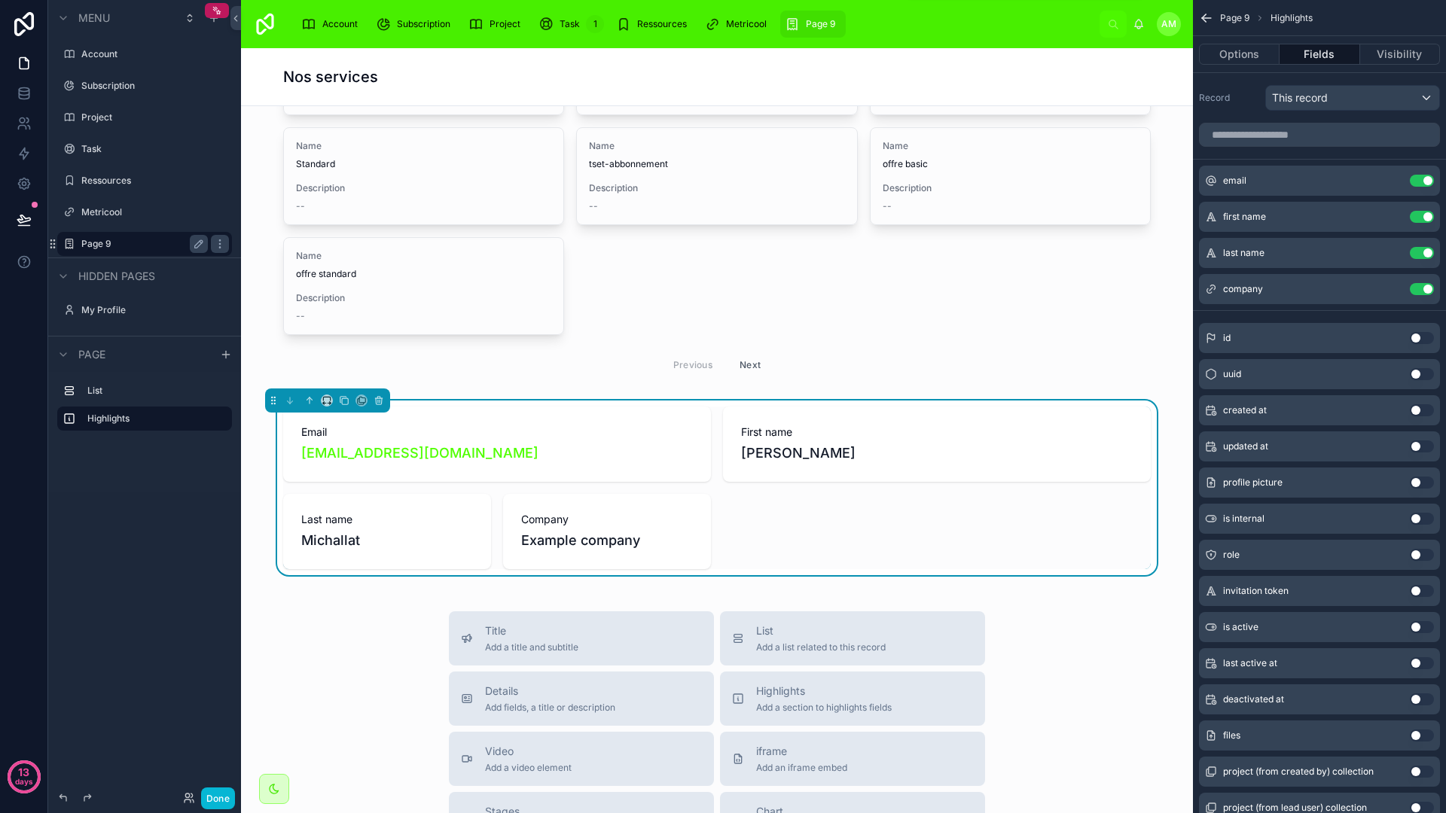
scroll to position [254, 0]
click at [110, 51] on label "Account" at bounding box center [141, 54] width 120 height 12
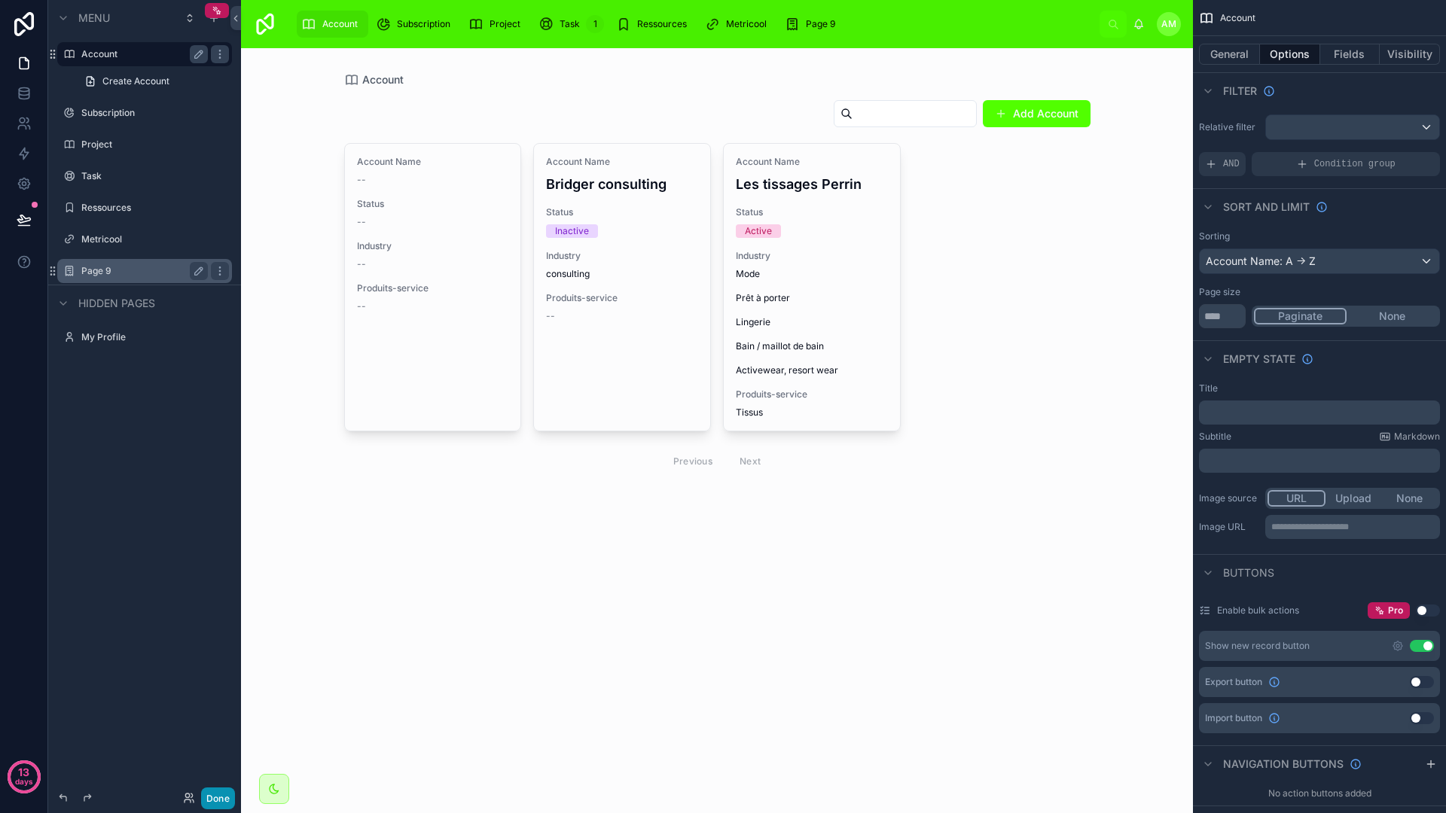
click at [215, 798] on button "Done" at bounding box center [218, 799] width 34 height 22
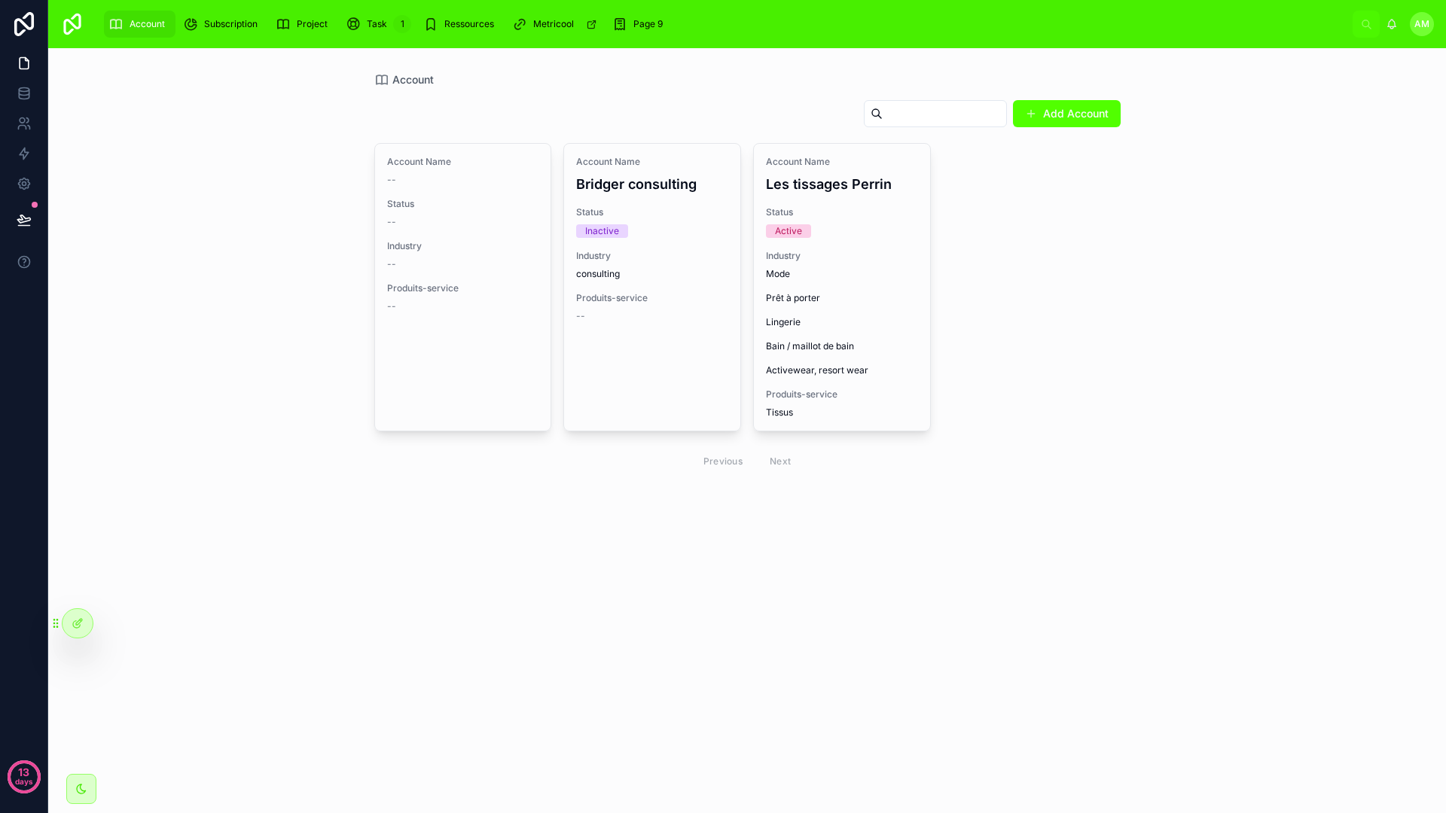
click at [711, 516] on div "Add Account Account Name -- Status -- Industry -- Produits-service -- Account N…" at bounding box center [747, 307] width 746 height 440
click at [87, 622] on div at bounding box center [77, 623] width 30 height 29
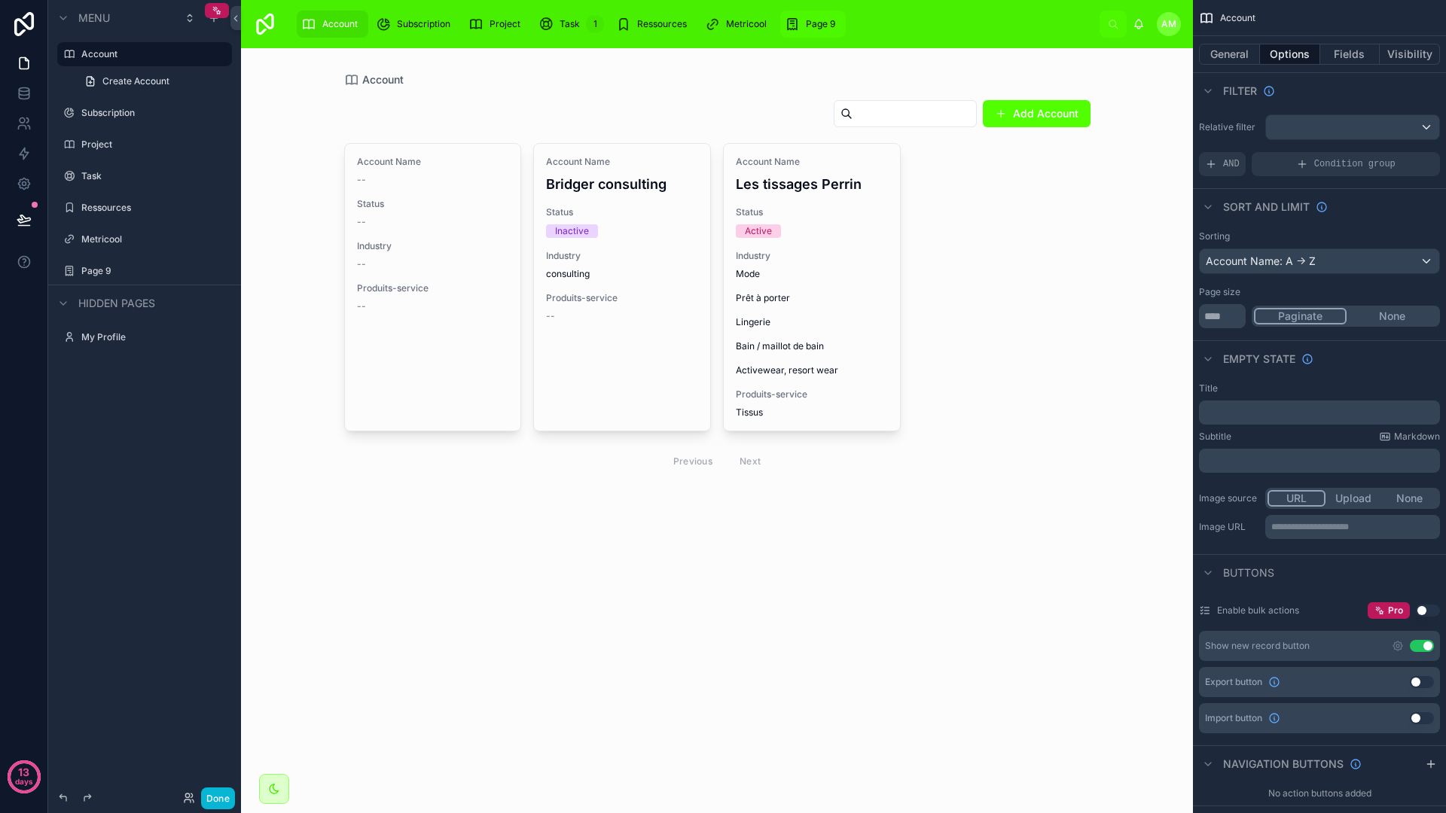
click at [793, 19] on icon "scrollable content" at bounding box center [792, 24] width 15 height 15
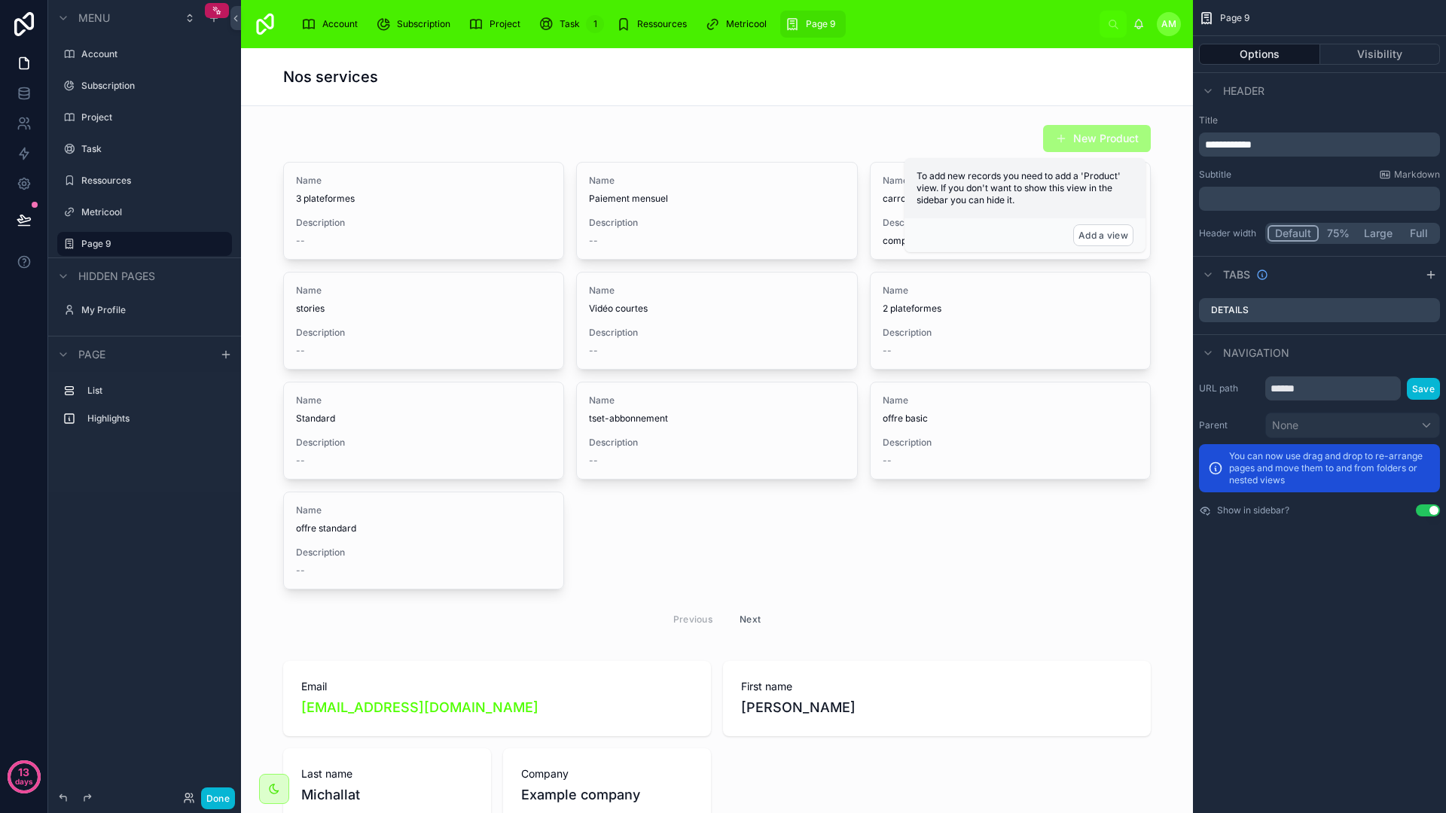
click at [684, 73] on div "Nos services" at bounding box center [716, 76] width 867 height 21
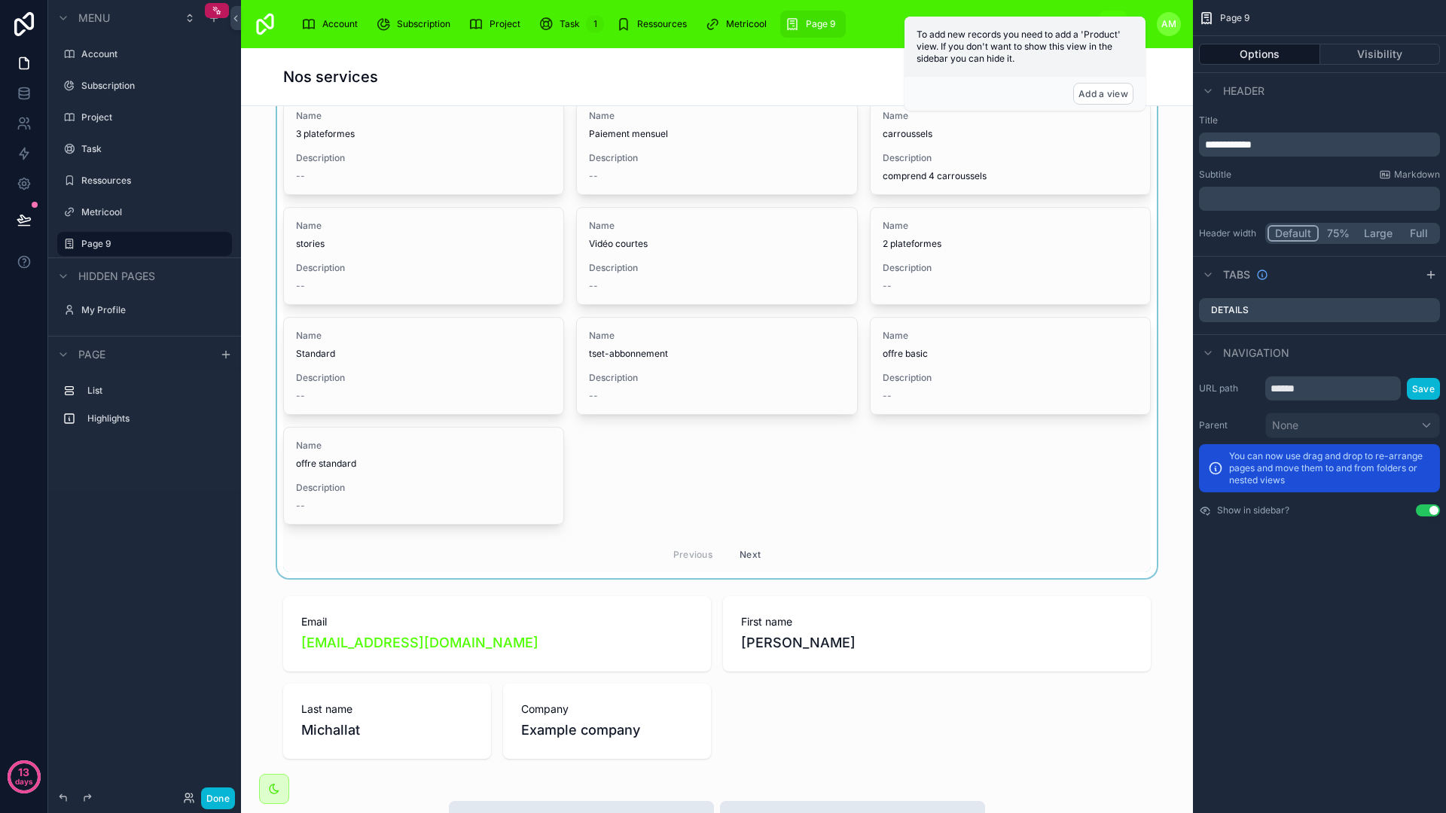
scroll to position [142, 0]
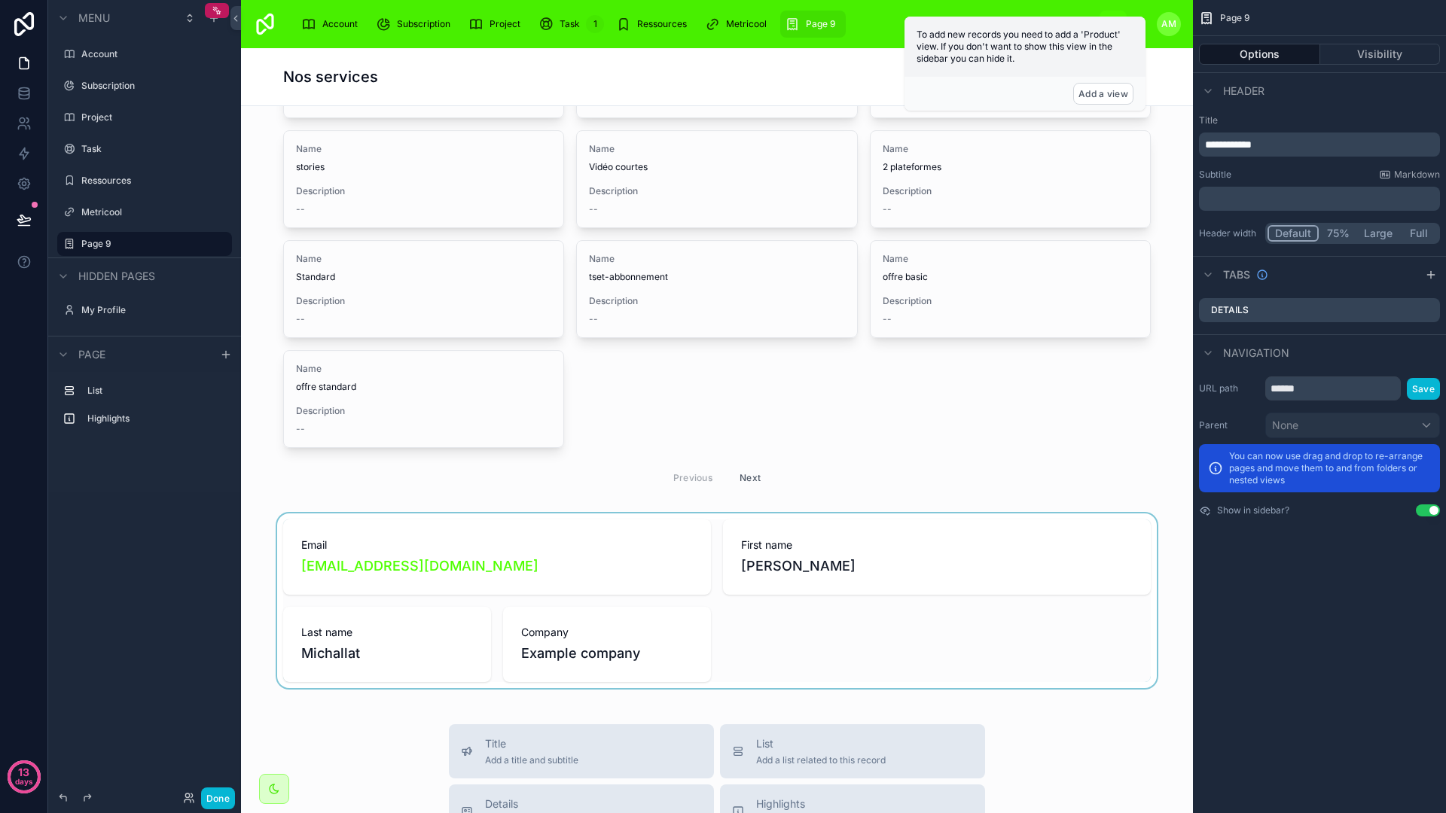
click at [725, 571] on div at bounding box center [717, 600] width 928 height 175
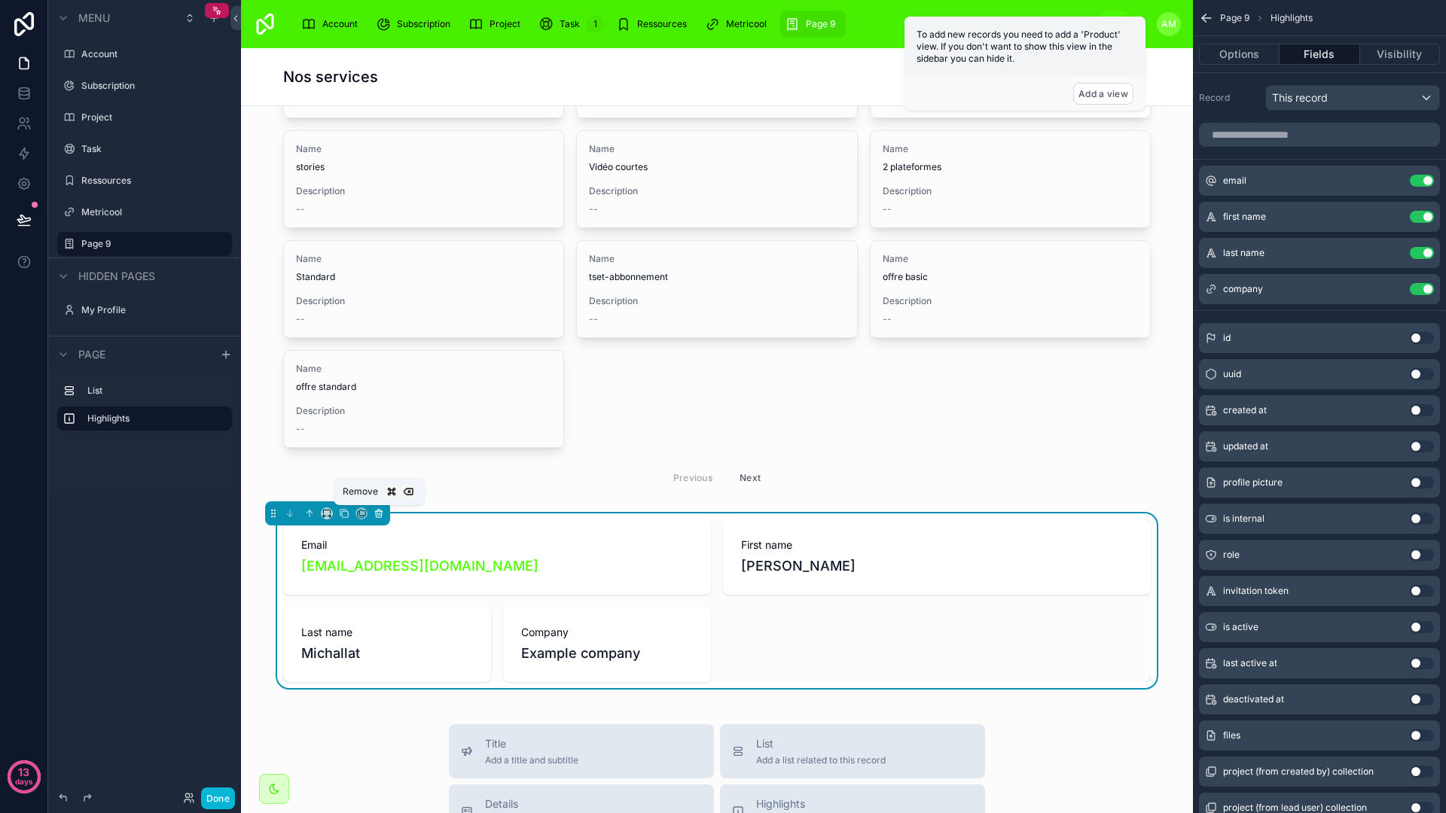
click at [380, 508] on icon at bounding box center [378, 513] width 11 height 11
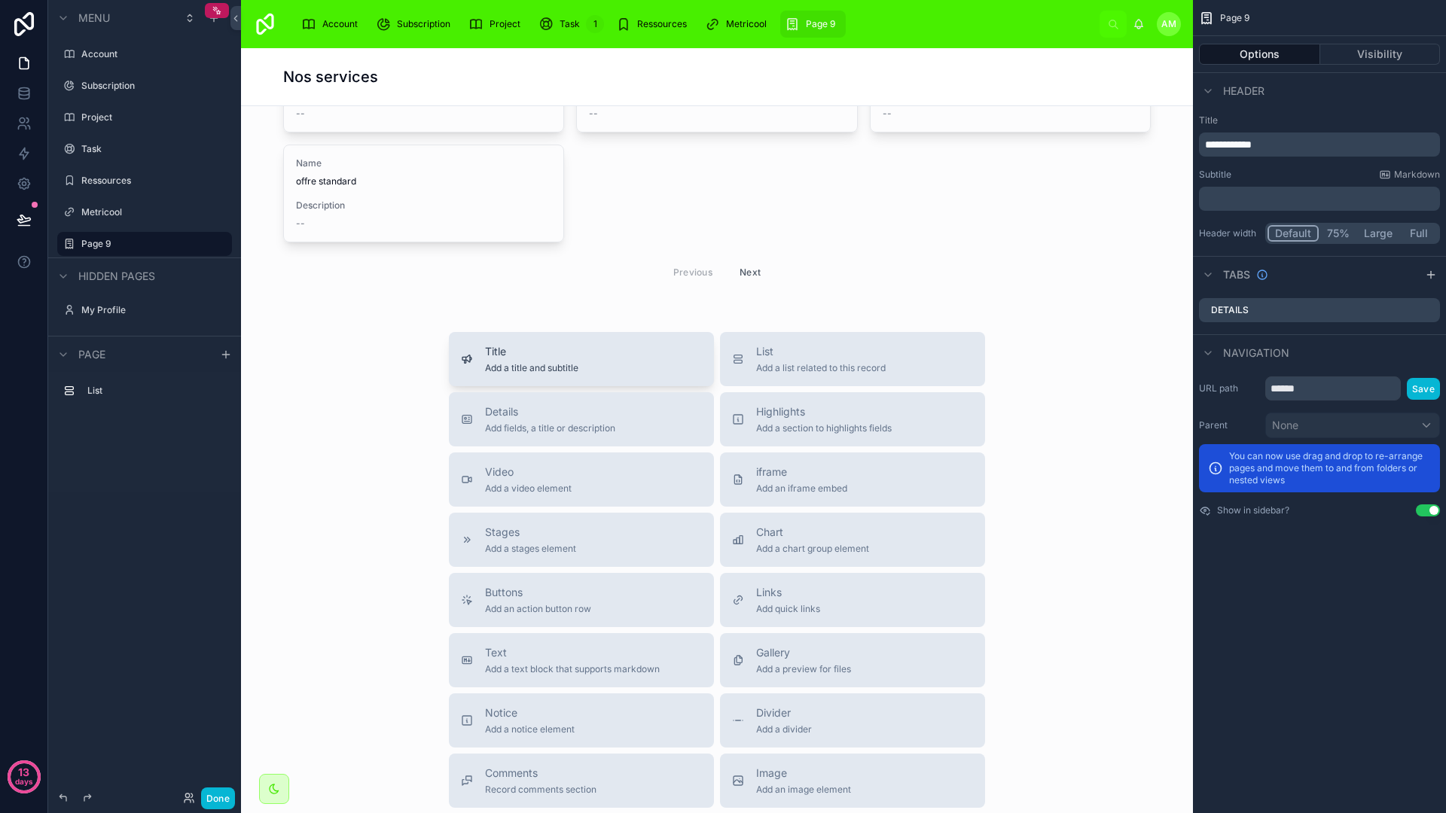
scroll to position [547, 0]
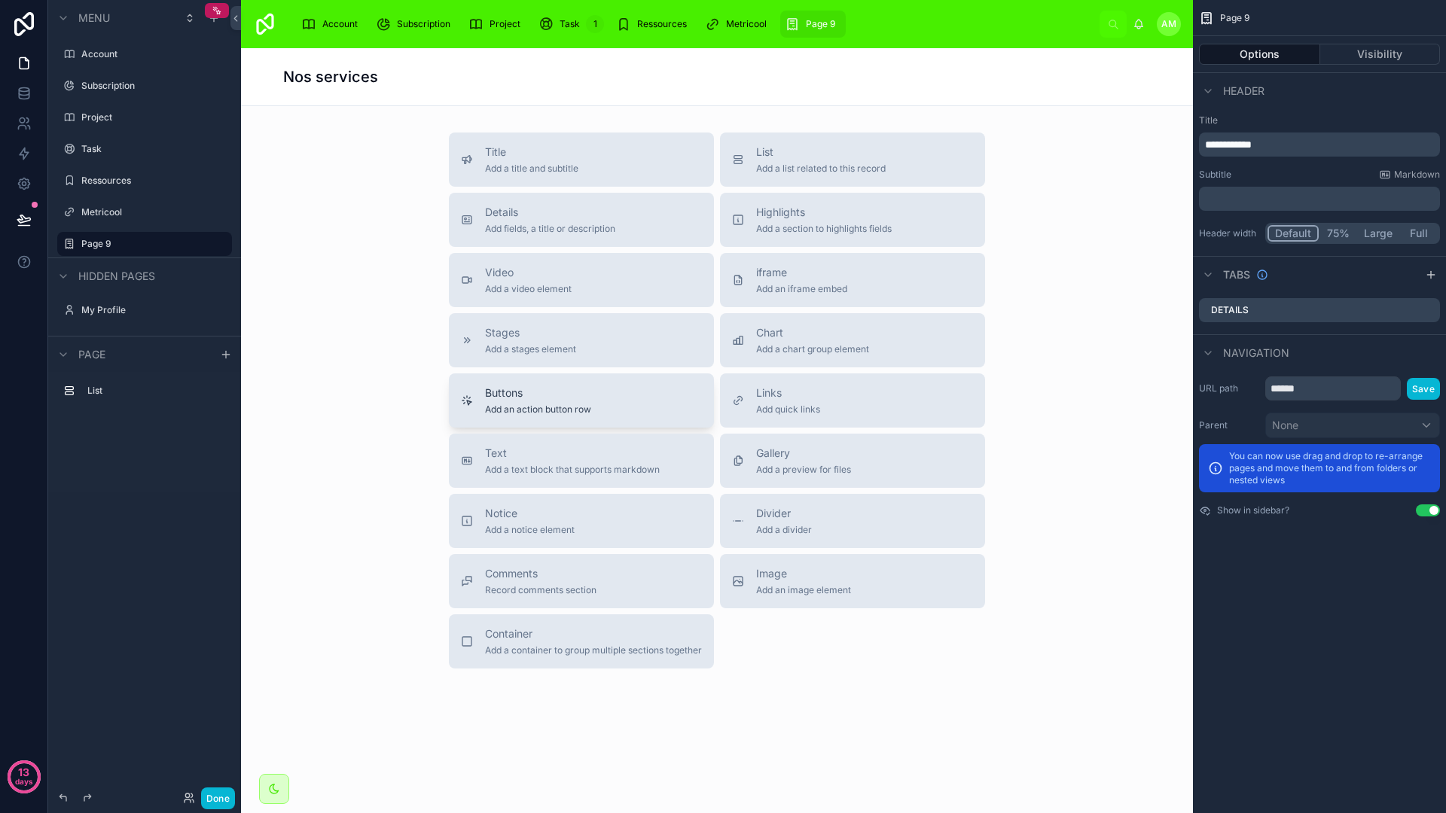
click at [574, 412] on span "Add an action button row" at bounding box center [538, 410] width 106 height 12
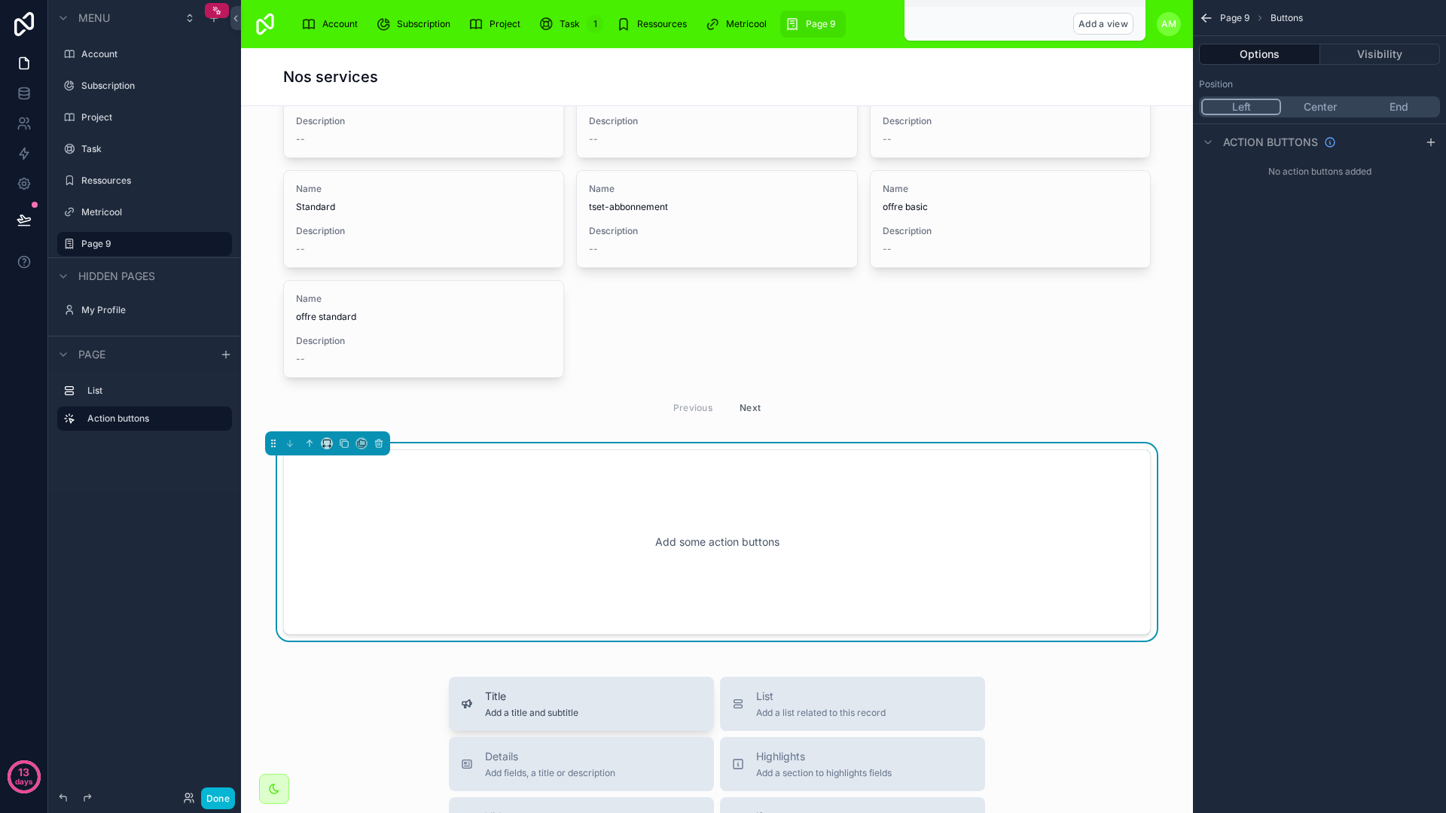
scroll to position [208, 0]
click at [724, 509] on div "Add some action buttons" at bounding box center [717, 546] width 818 height 136
click at [1430, 137] on icon "scrollable content" at bounding box center [1430, 142] width 12 height 12
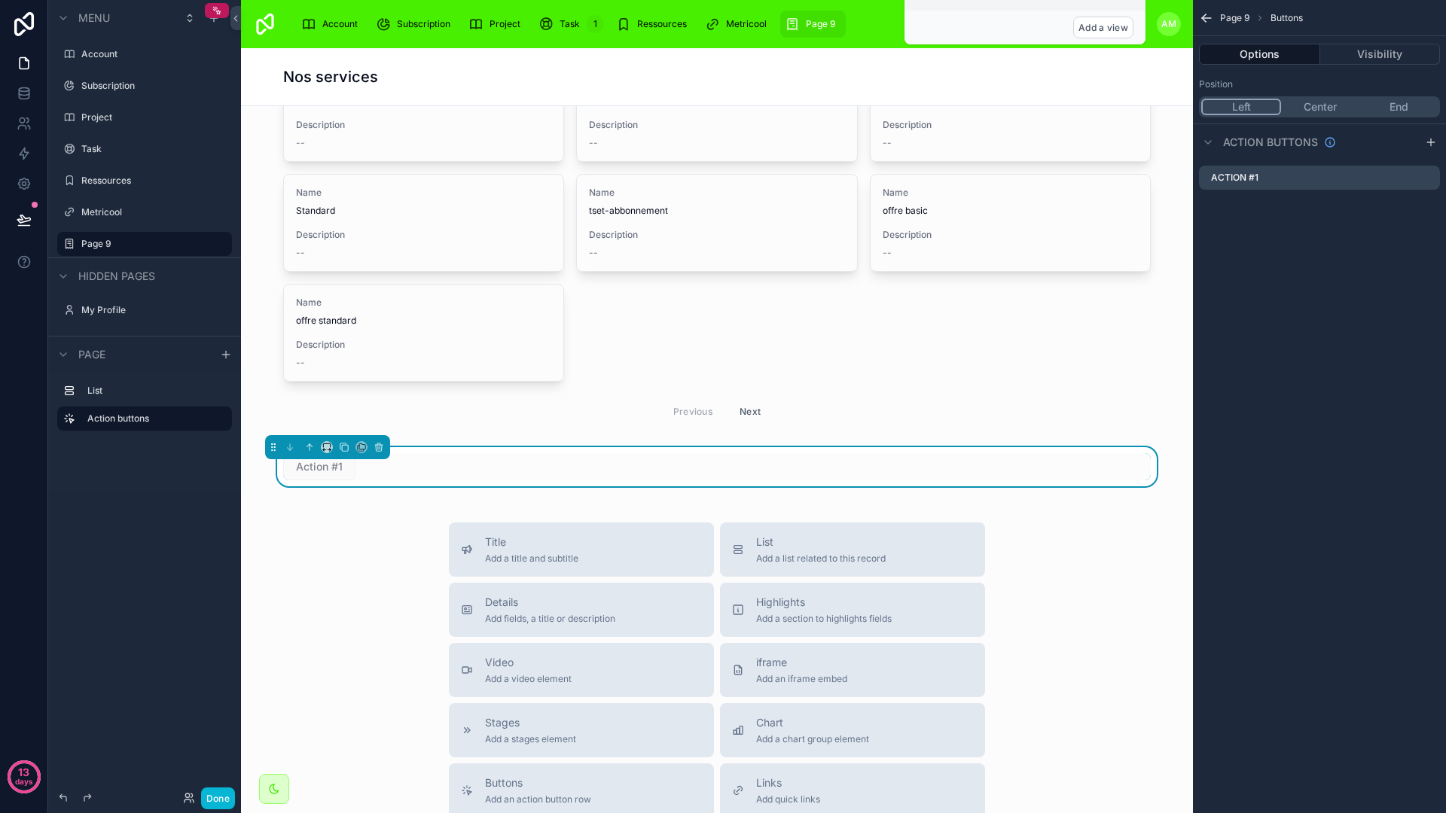
click at [1095, 467] on div "Action #1" at bounding box center [716, 466] width 867 height 27
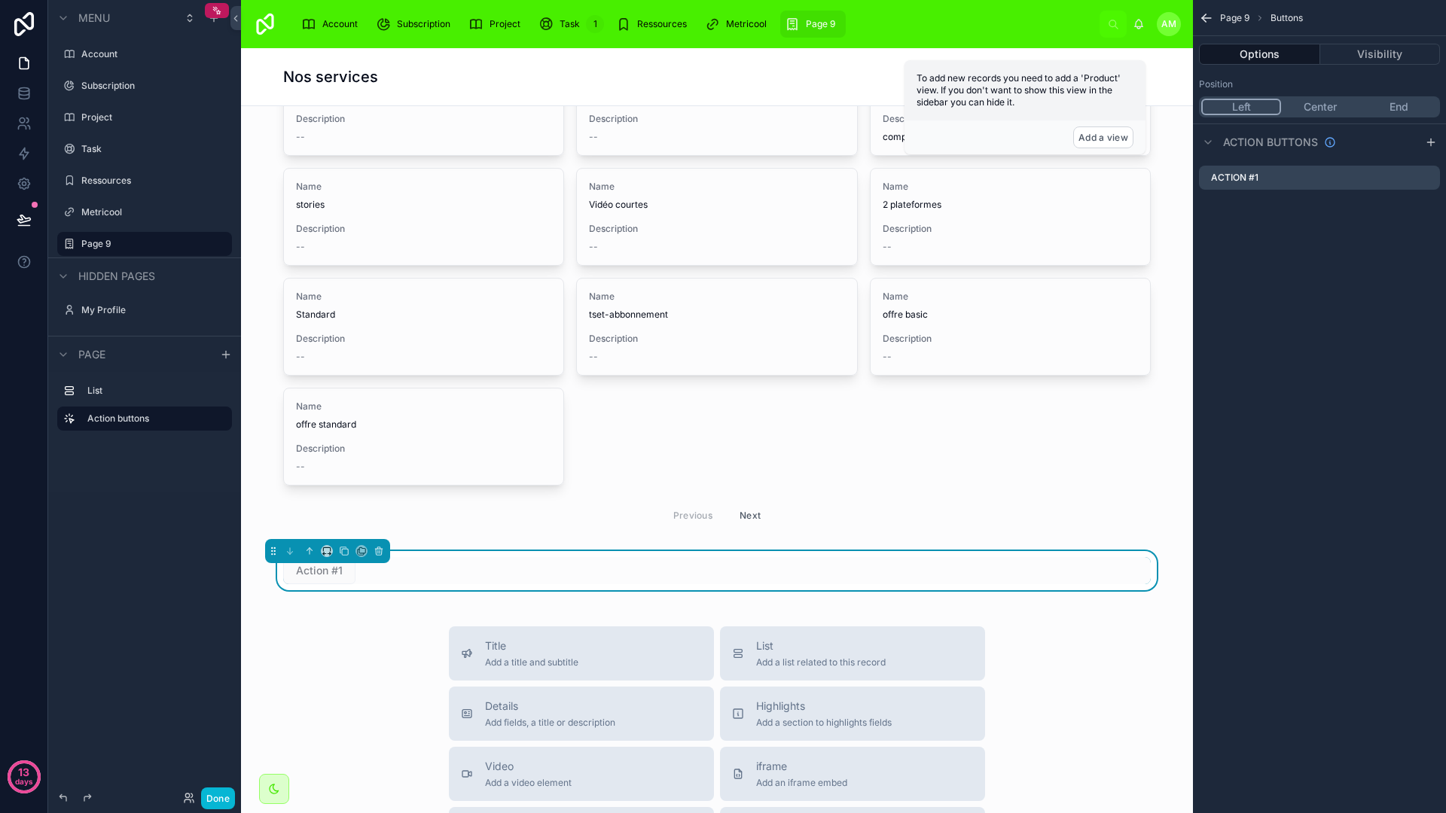
scroll to position [0, 0]
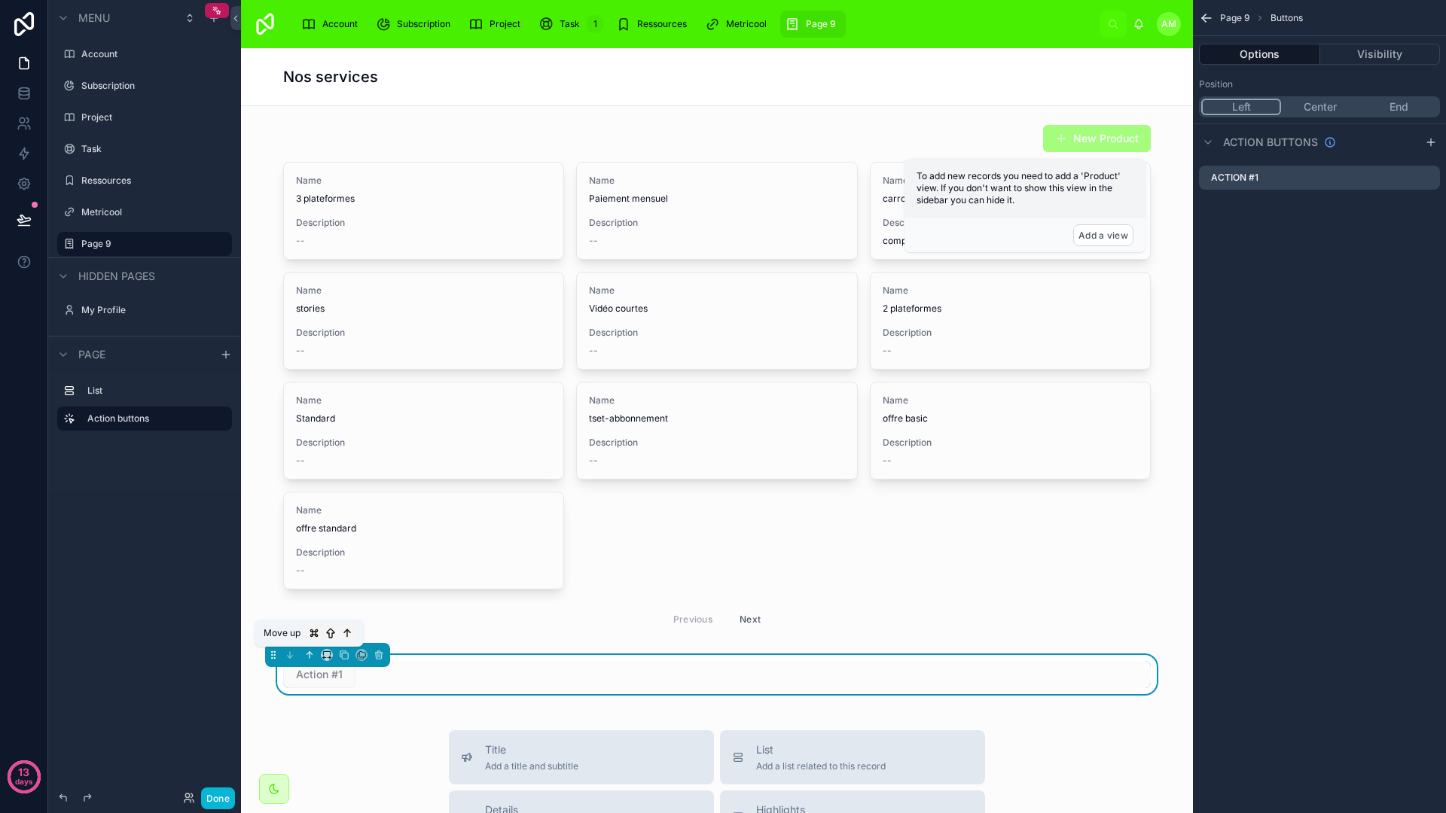
click at [313, 656] on icon at bounding box center [309, 655] width 11 height 11
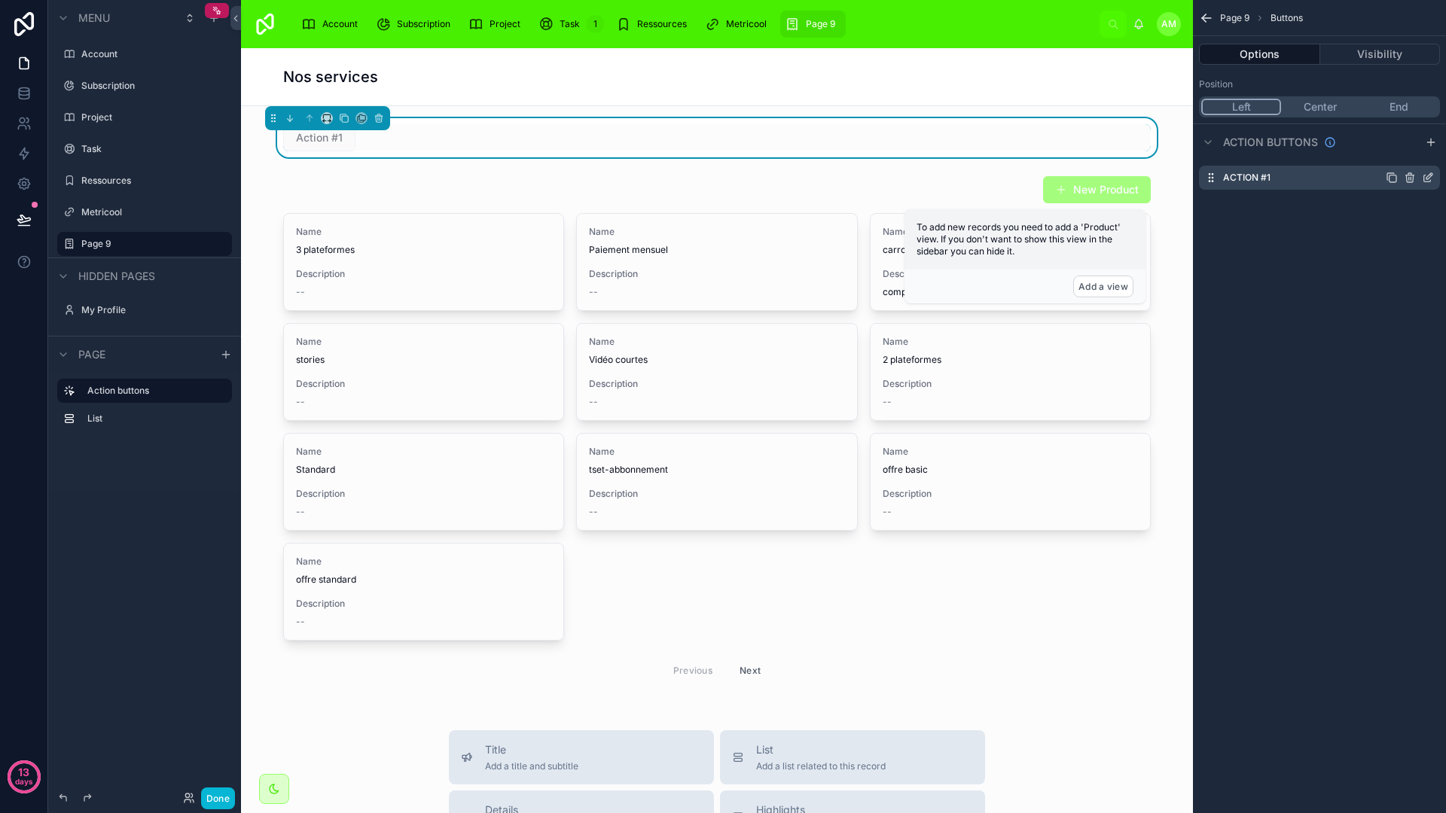
click at [1257, 166] on div "Action #1" at bounding box center [1319, 178] width 241 height 24
click at [1425, 173] on icon "scrollable content" at bounding box center [1427, 178] width 12 height 12
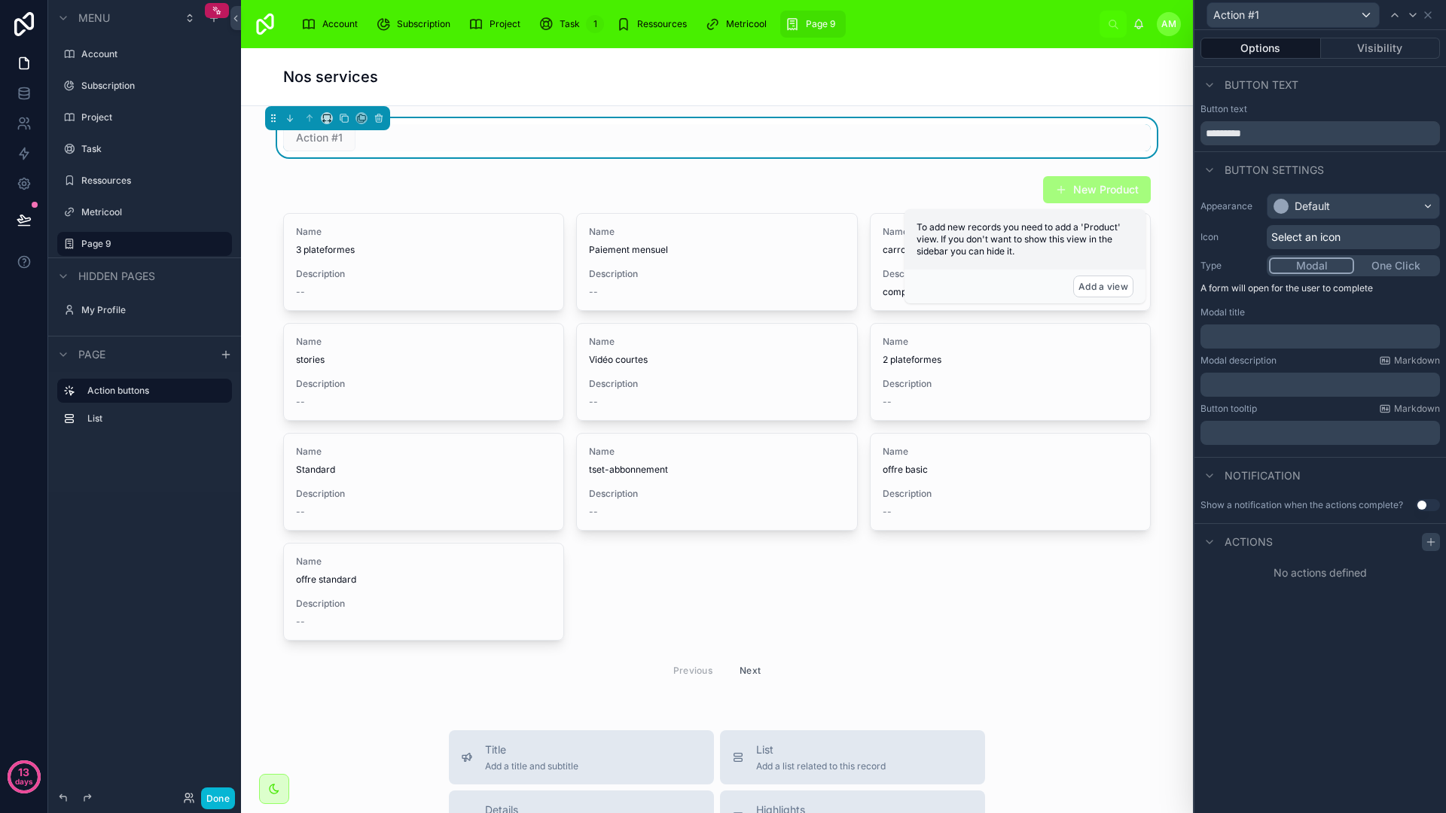
click at [1435, 535] on div at bounding box center [1430, 542] width 18 height 18
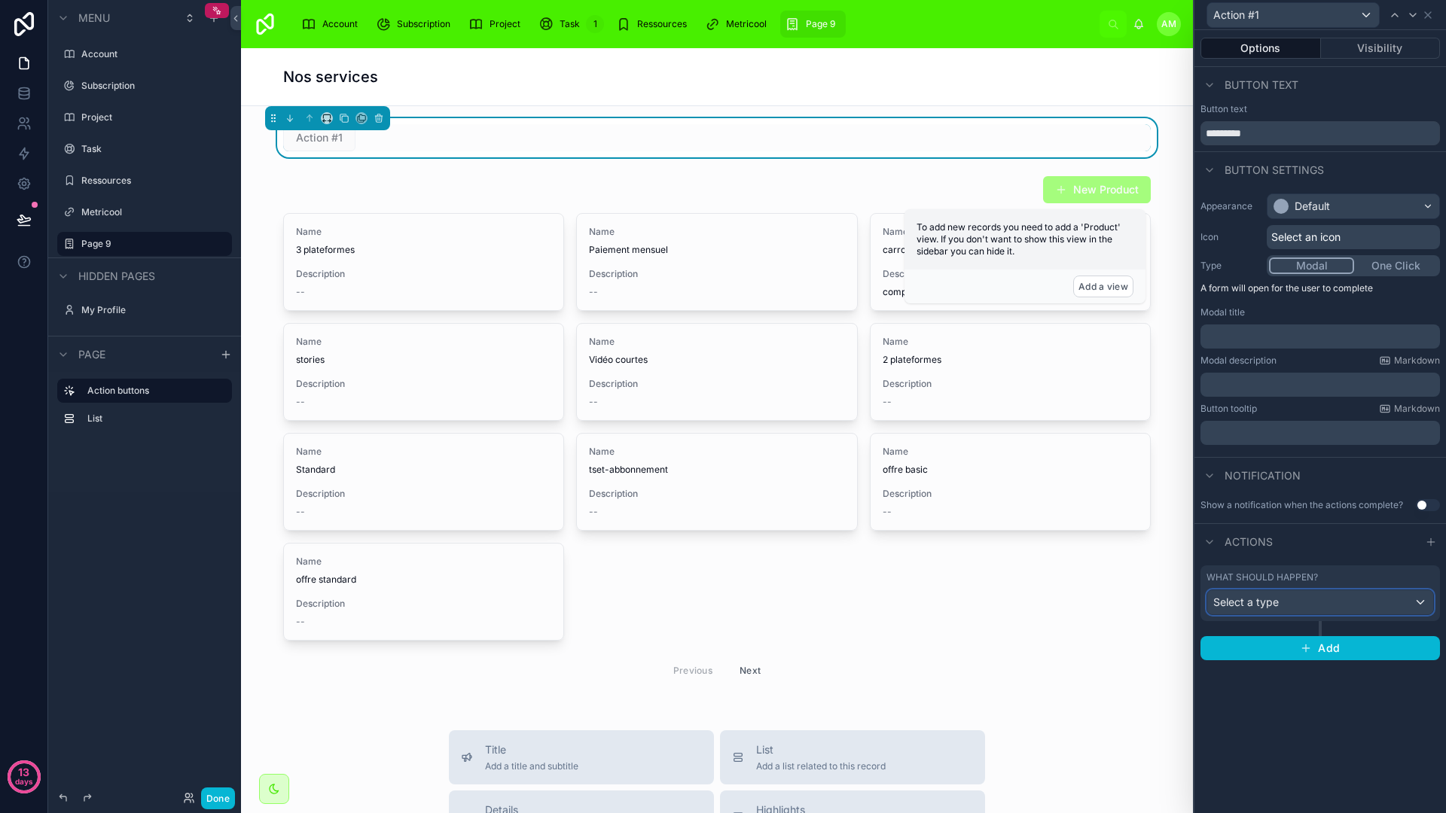
click at [1296, 610] on div "Select a type" at bounding box center [1320, 602] width 226 height 24
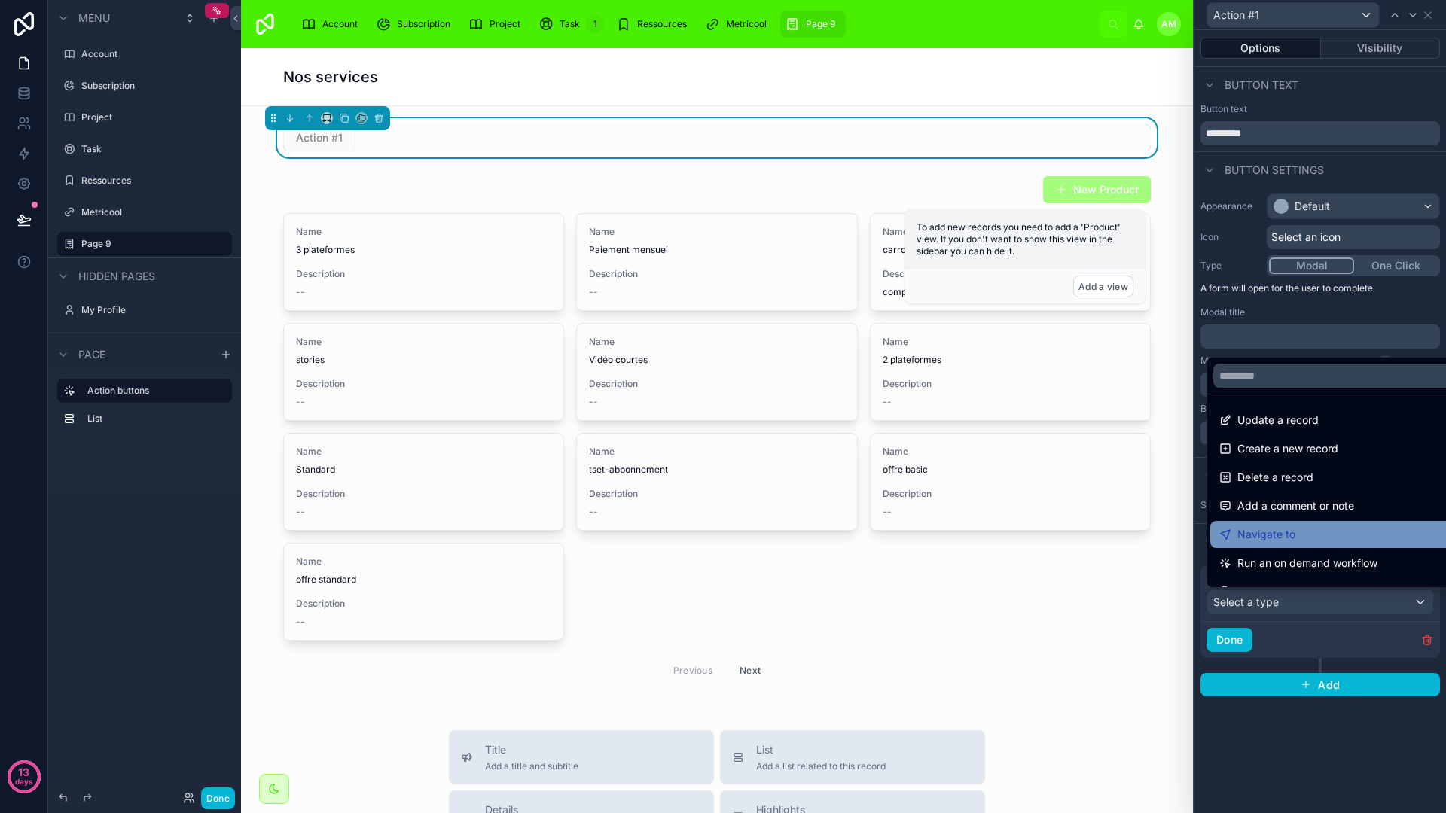
click at [1280, 523] on div "Navigate to" at bounding box center [1337, 534] width 254 height 27
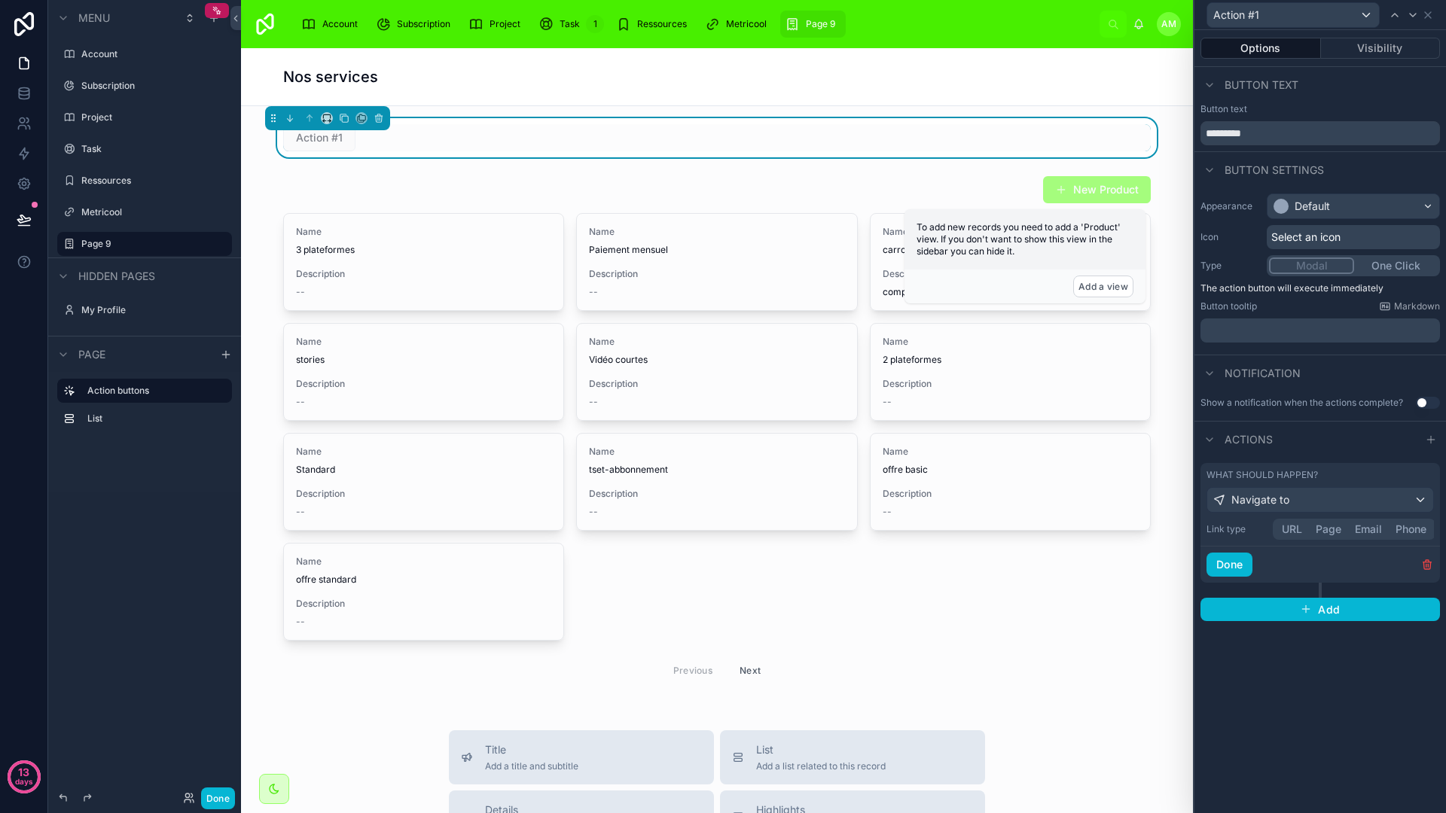
click at [1323, 531] on button "Page" at bounding box center [1328, 529] width 39 height 17
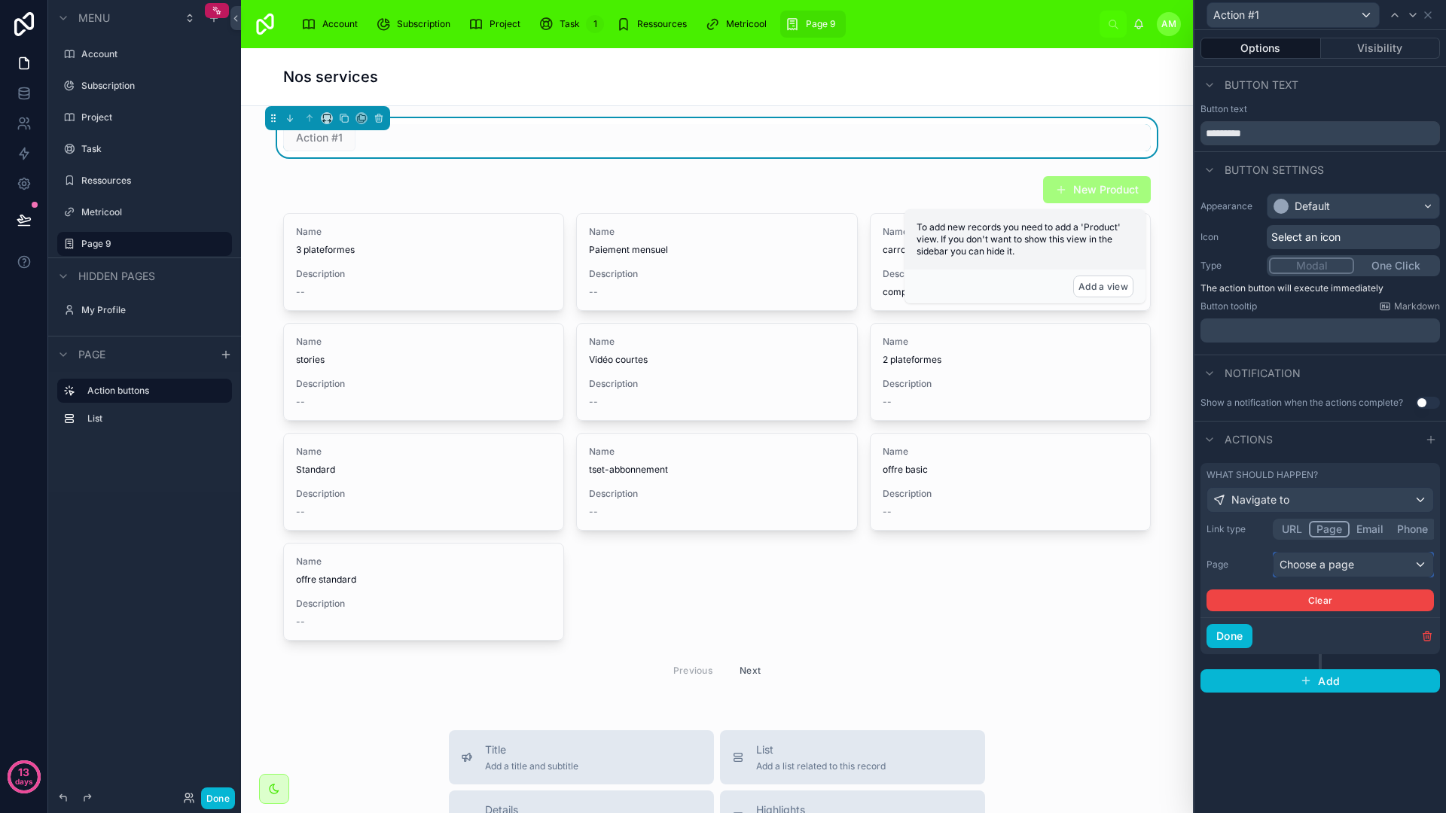
click at [1357, 563] on div "Choose a page" at bounding box center [1353, 565] width 160 height 24
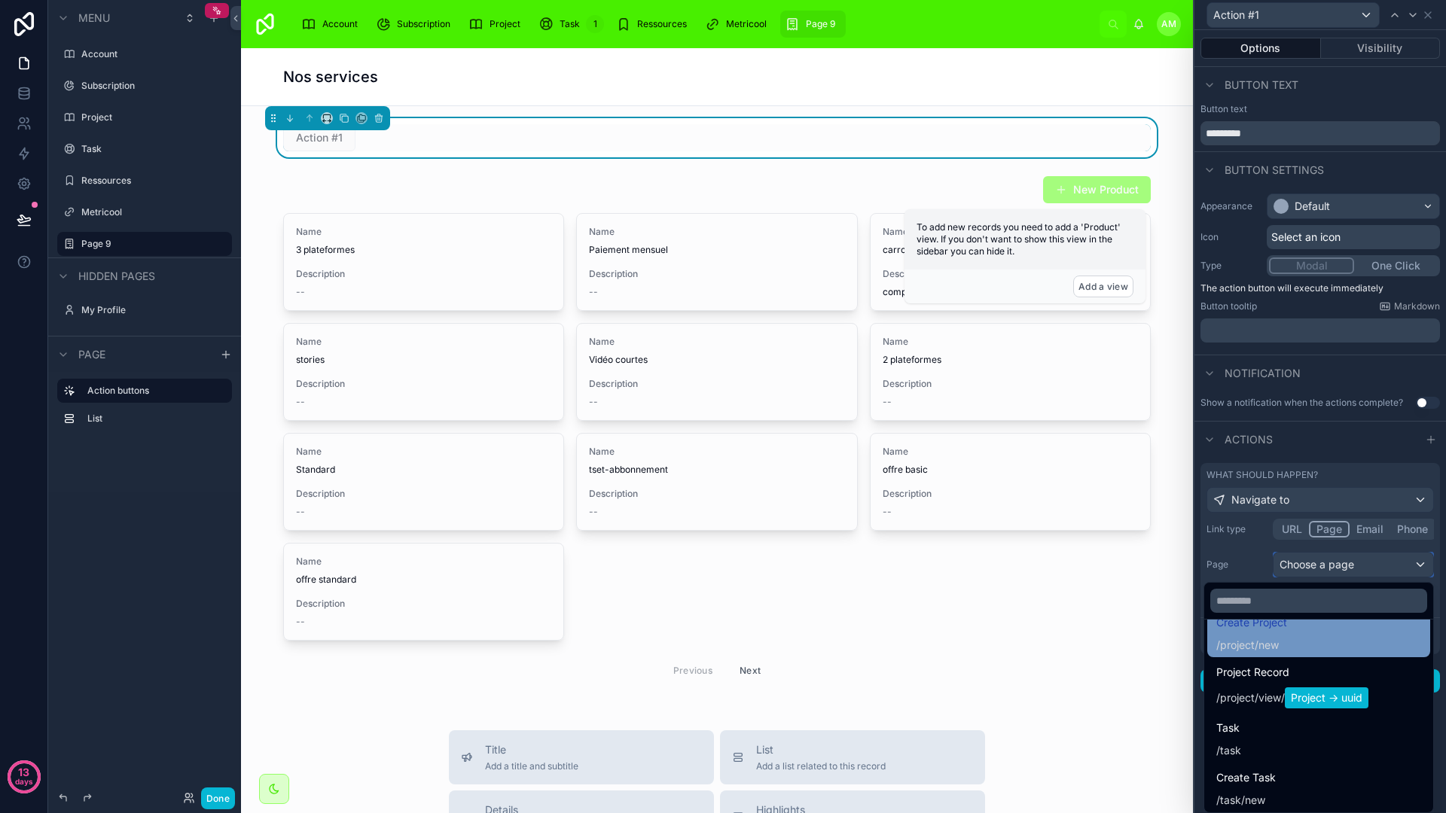
scroll to position [544, 0]
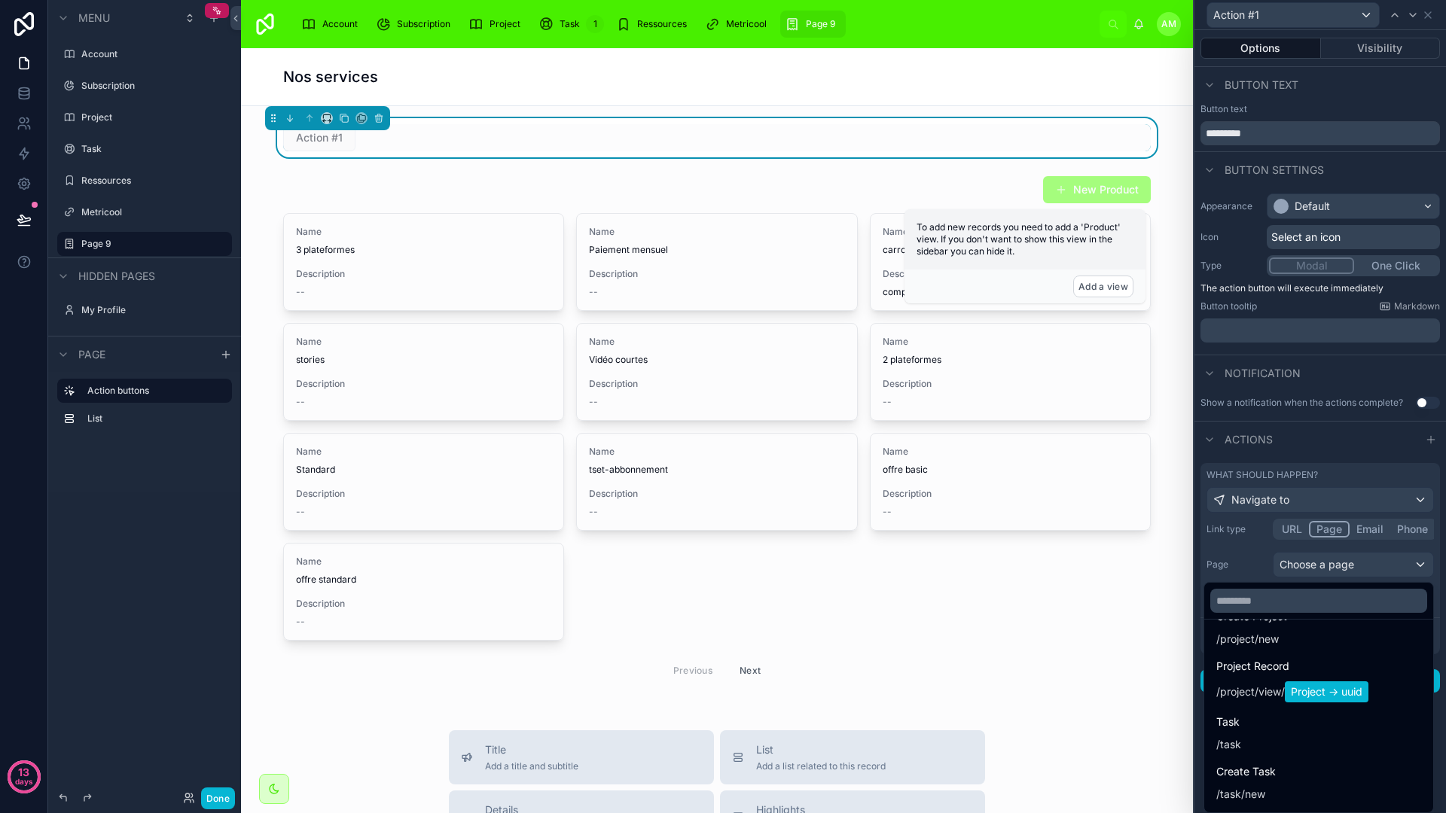
click at [1322, 453] on div at bounding box center [1319, 406] width 251 height 813
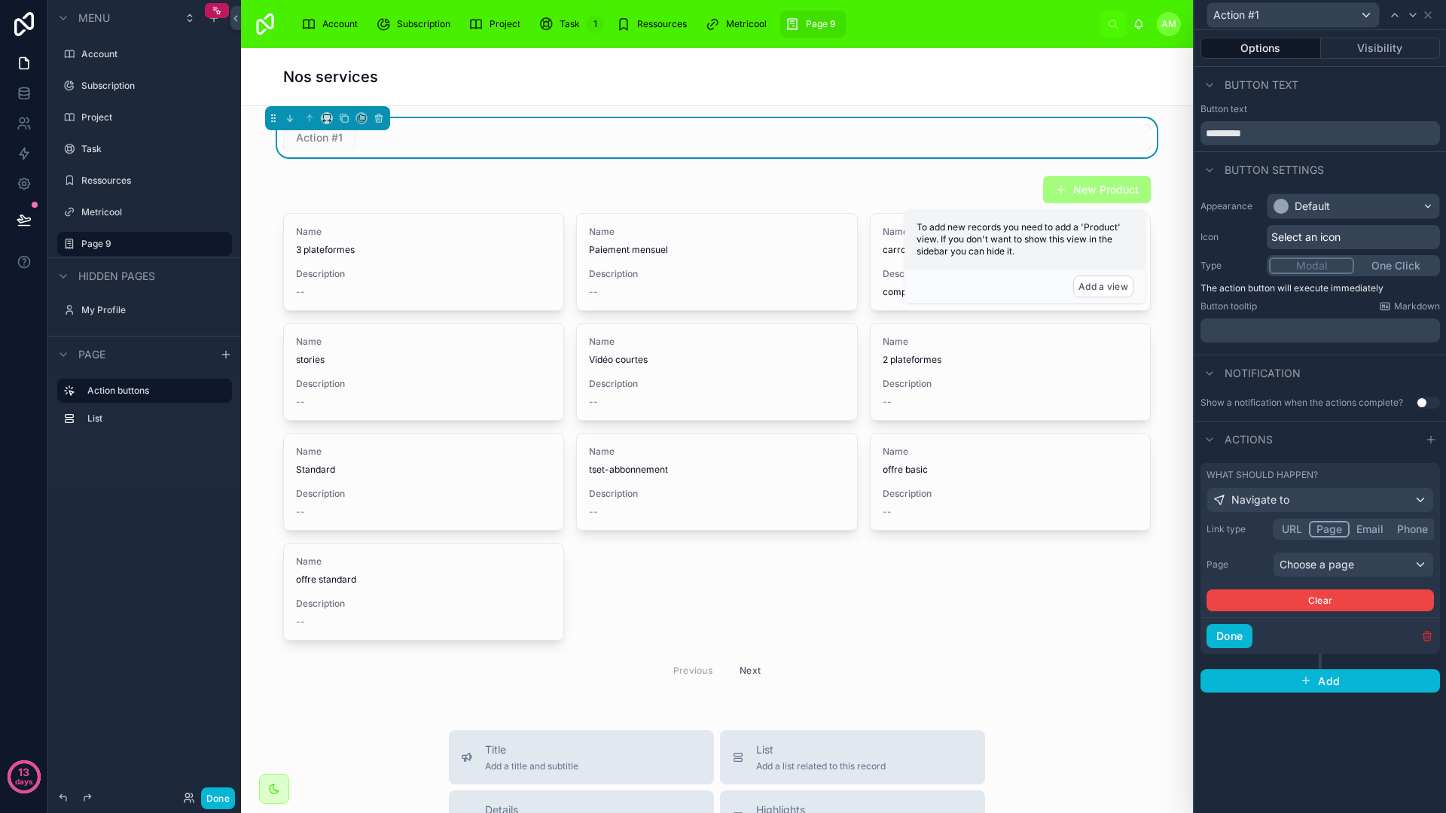
click at [1425, 632] on icon "button" at bounding box center [1426, 633] width 3 height 2
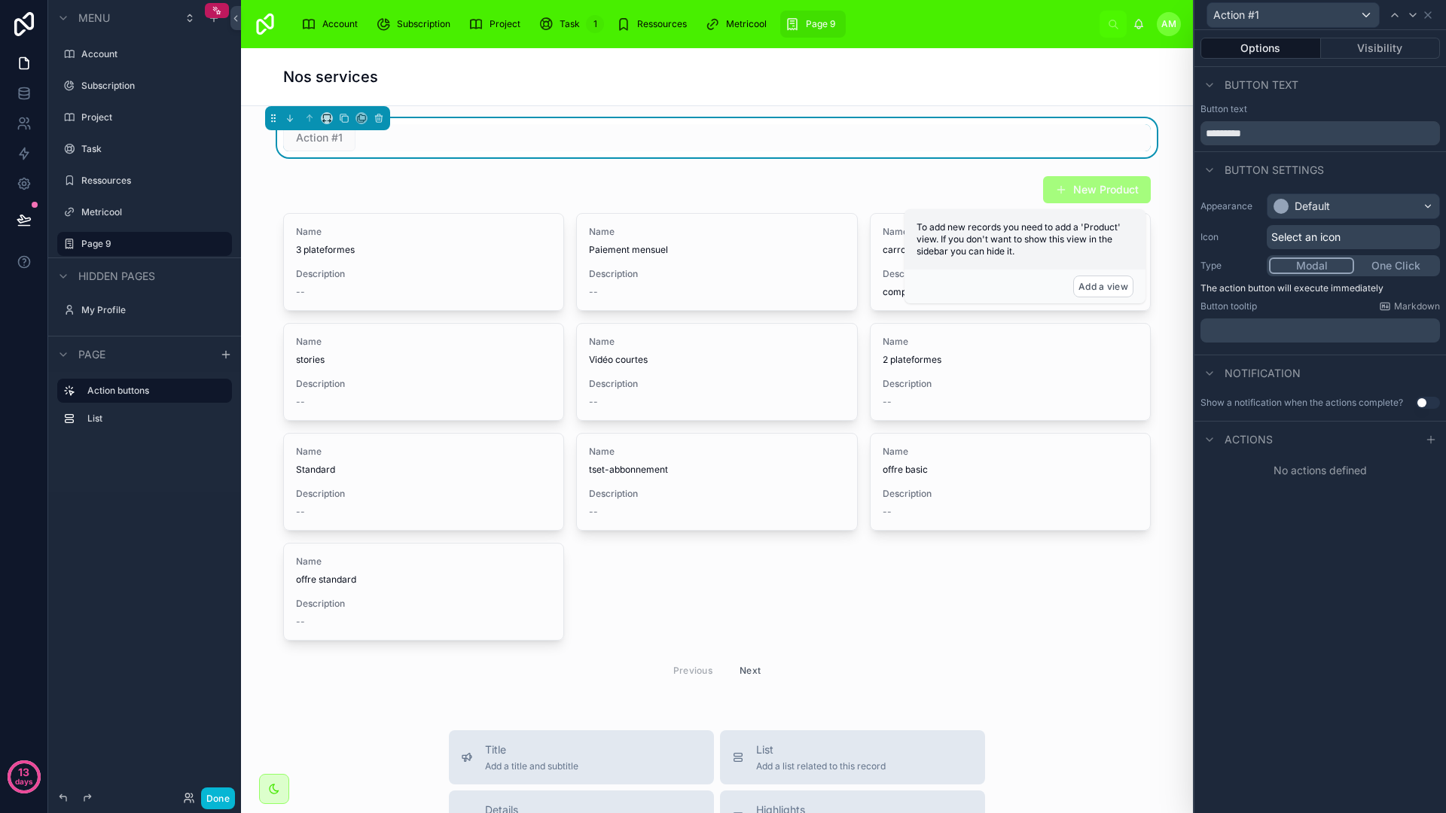
click at [1242, 658] on div "Options Visibility Button text Button text ********* Button settings Appearance…" at bounding box center [1319, 421] width 251 height 783
click at [835, 548] on div at bounding box center [717, 431] width 928 height 525
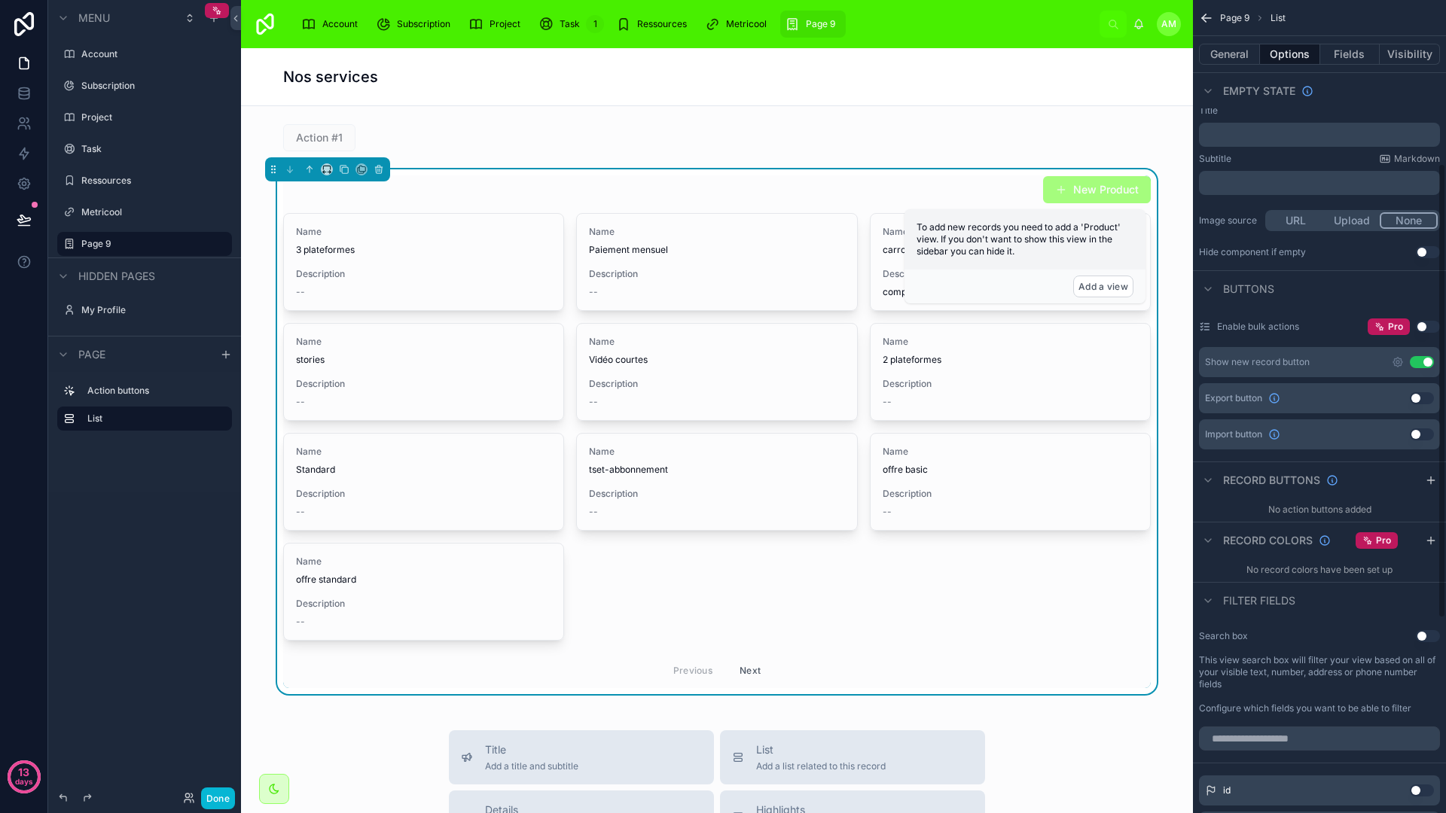
scroll to position [292, 0]
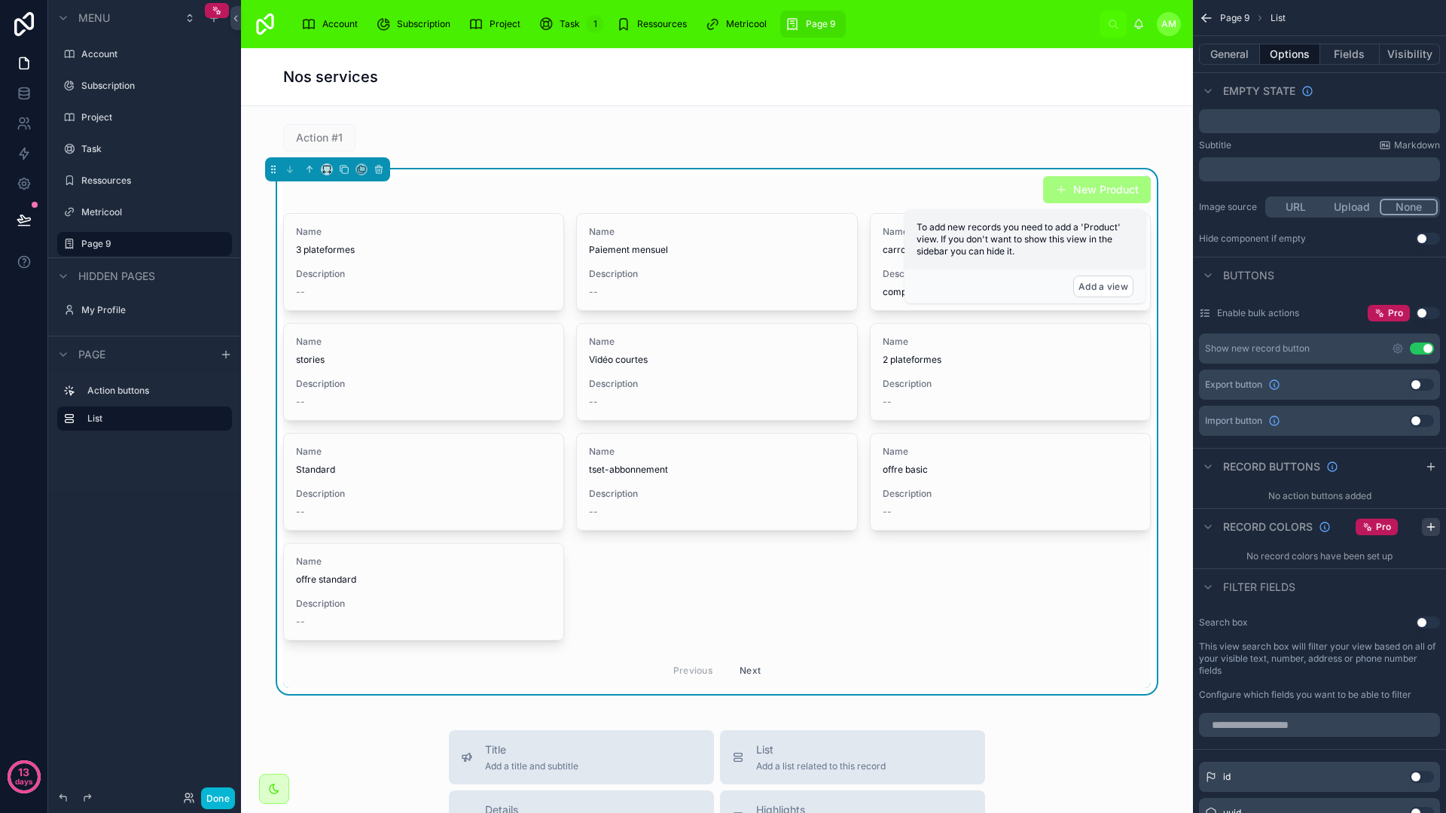
click at [1427, 527] on icon "scrollable content" at bounding box center [1430, 527] width 7 height 0
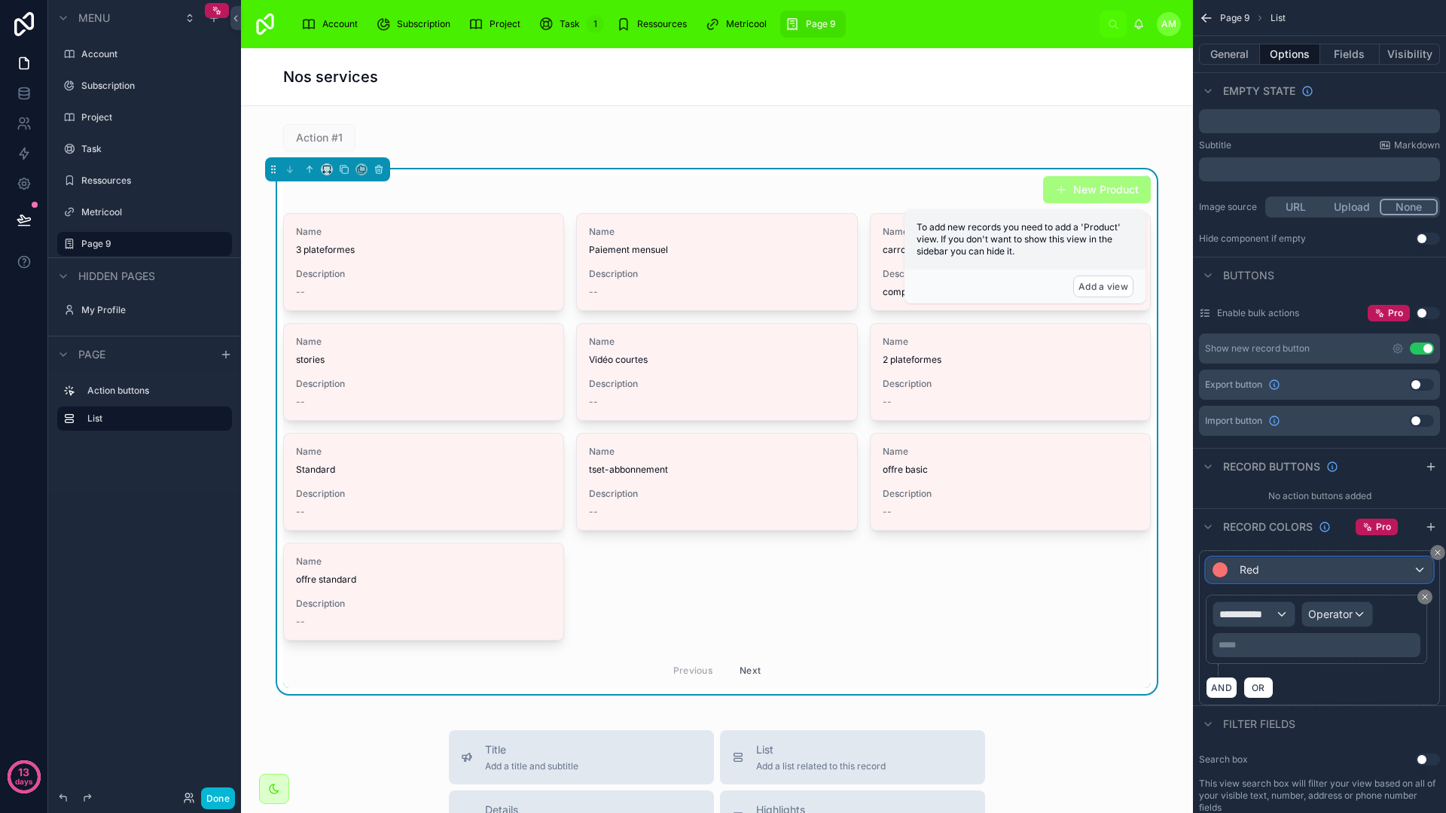
click at [1284, 574] on div "Red" at bounding box center [1319, 570] width 226 height 24
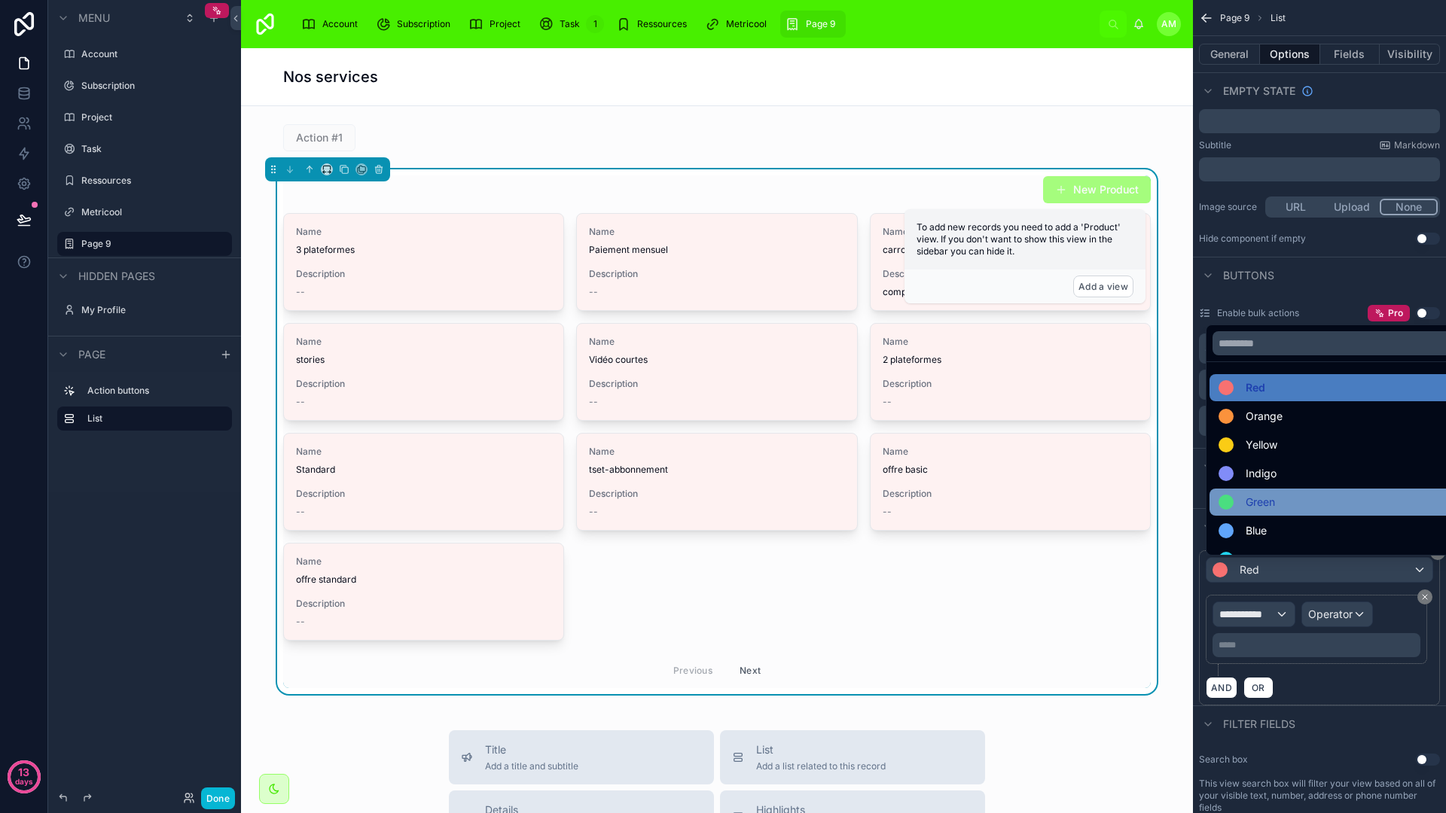
click at [1275, 503] on div "Green" at bounding box center [1336, 502] width 236 height 18
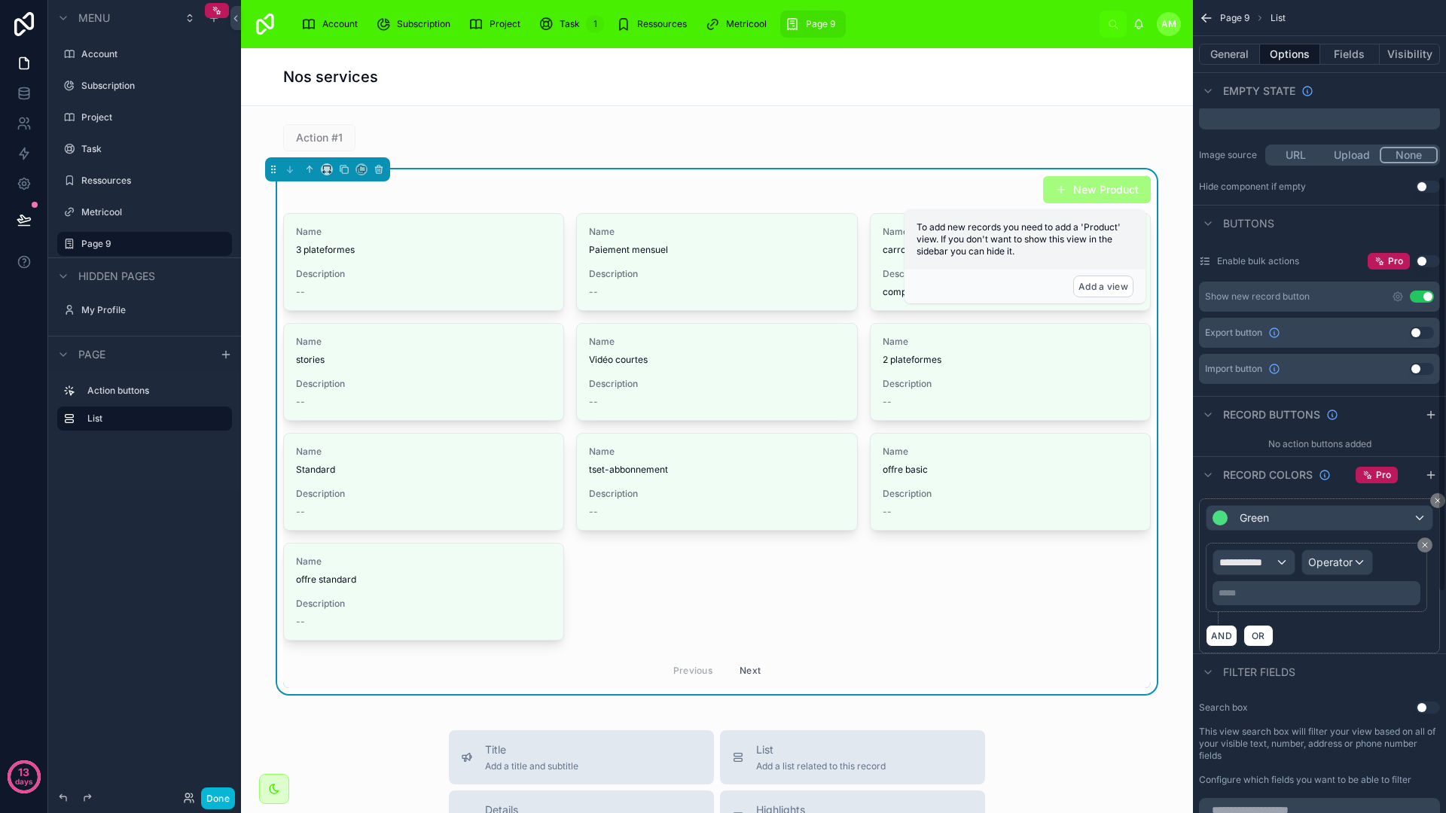
scroll to position [345, 0]
click at [1333, 567] on span "Operator" at bounding box center [1330, 561] width 44 height 13
click at [1288, 590] on input "text" at bounding box center [1303, 598] width 123 height 24
click at [1392, 623] on div "scrollable content" at bounding box center [723, 406] width 1446 height 813
click at [1324, 589] on p "***** ﻿" at bounding box center [1317, 592] width 199 height 12
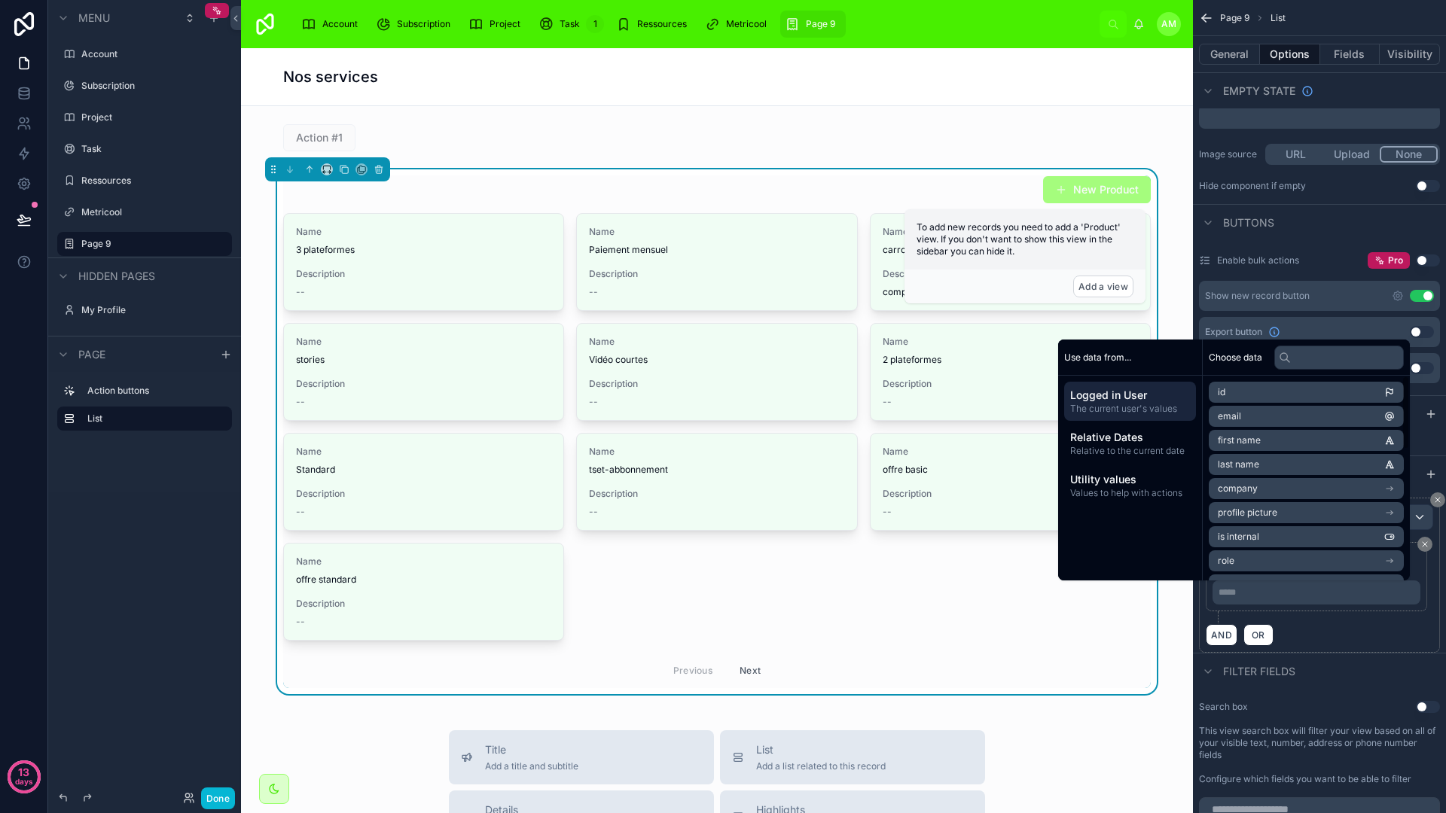
click at [1114, 404] on span "The current user's values" at bounding box center [1130, 409] width 120 height 12
click at [1326, 640] on div "AND OR" at bounding box center [1318, 634] width 227 height 23
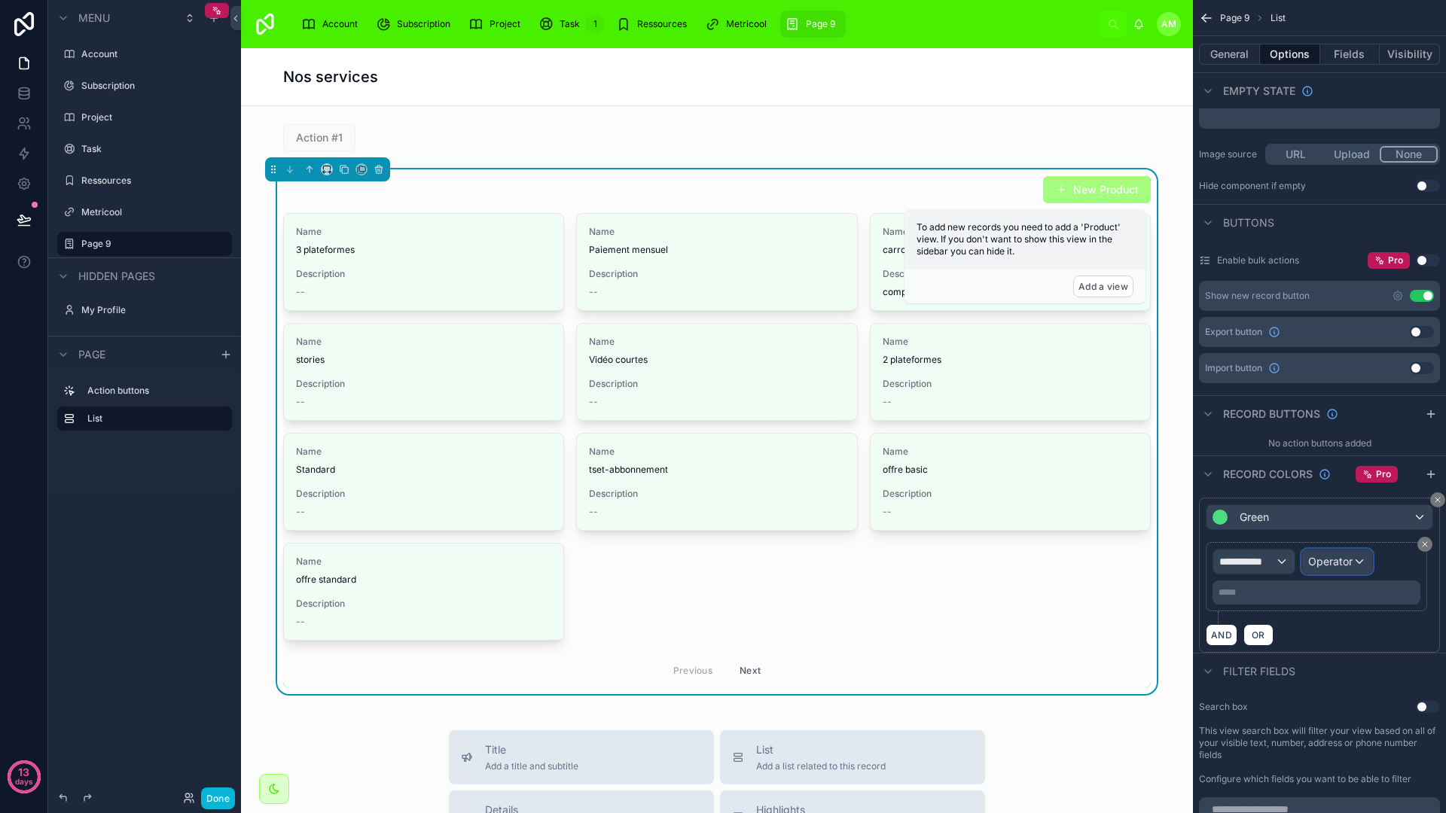
click at [1327, 555] on span "Operator" at bounding box center [1330, 561] width 44 height 13
click at [1274, 562] on div "scrollable content" at bounding box center [723, 406] width 1446 height 813
click at [1274, 562] on span "**********" at bounding box center [1247, 561] width 56 height 15
click at [1282, 639] on div "Row values Row values" at bounding box center [1280, 651] width 111 height 36
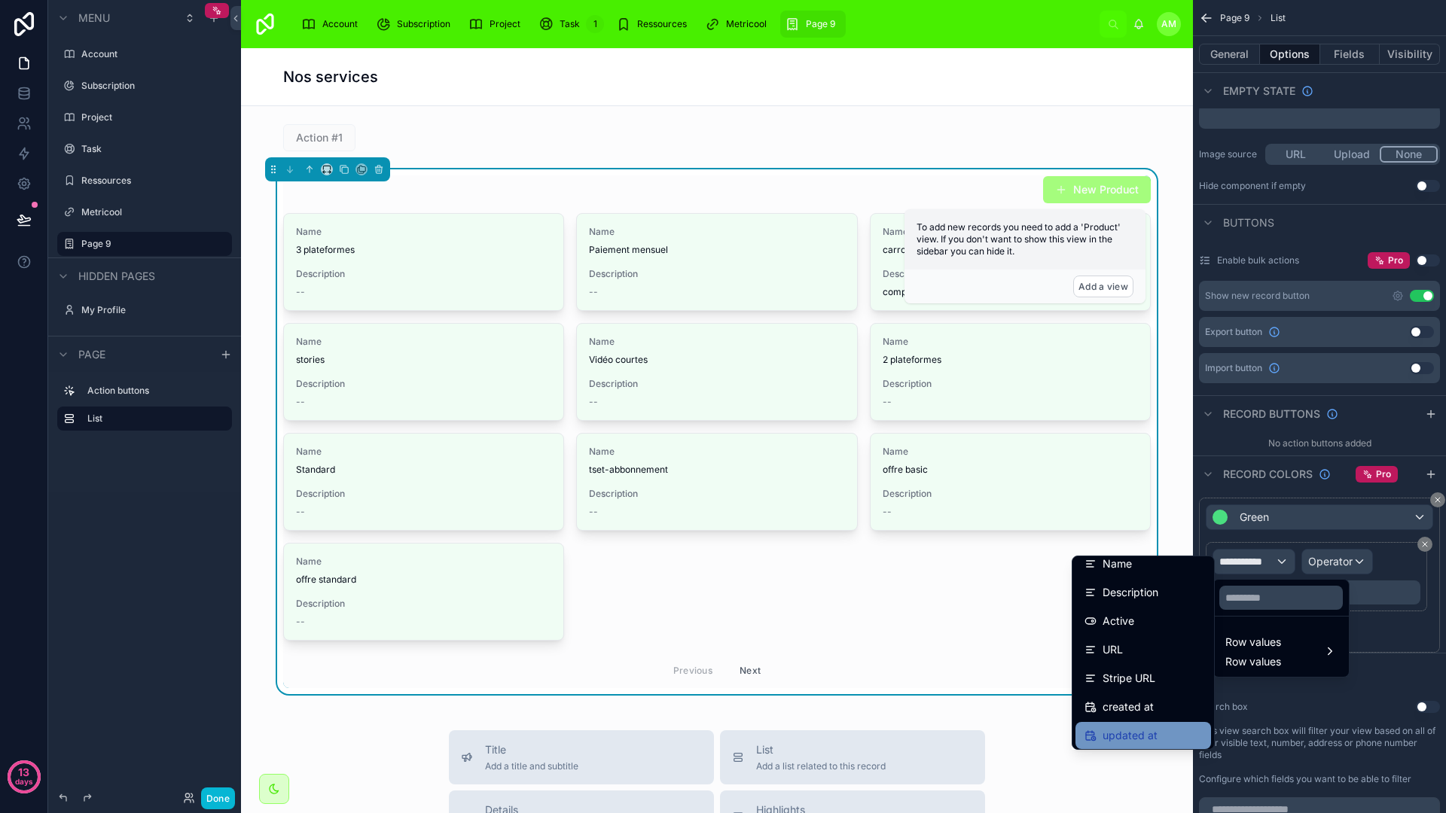
scroll to position [0, 0]
click at [1276, 692] on div "scrollable content" at bounding box center [723, 406] width 1446 height 813
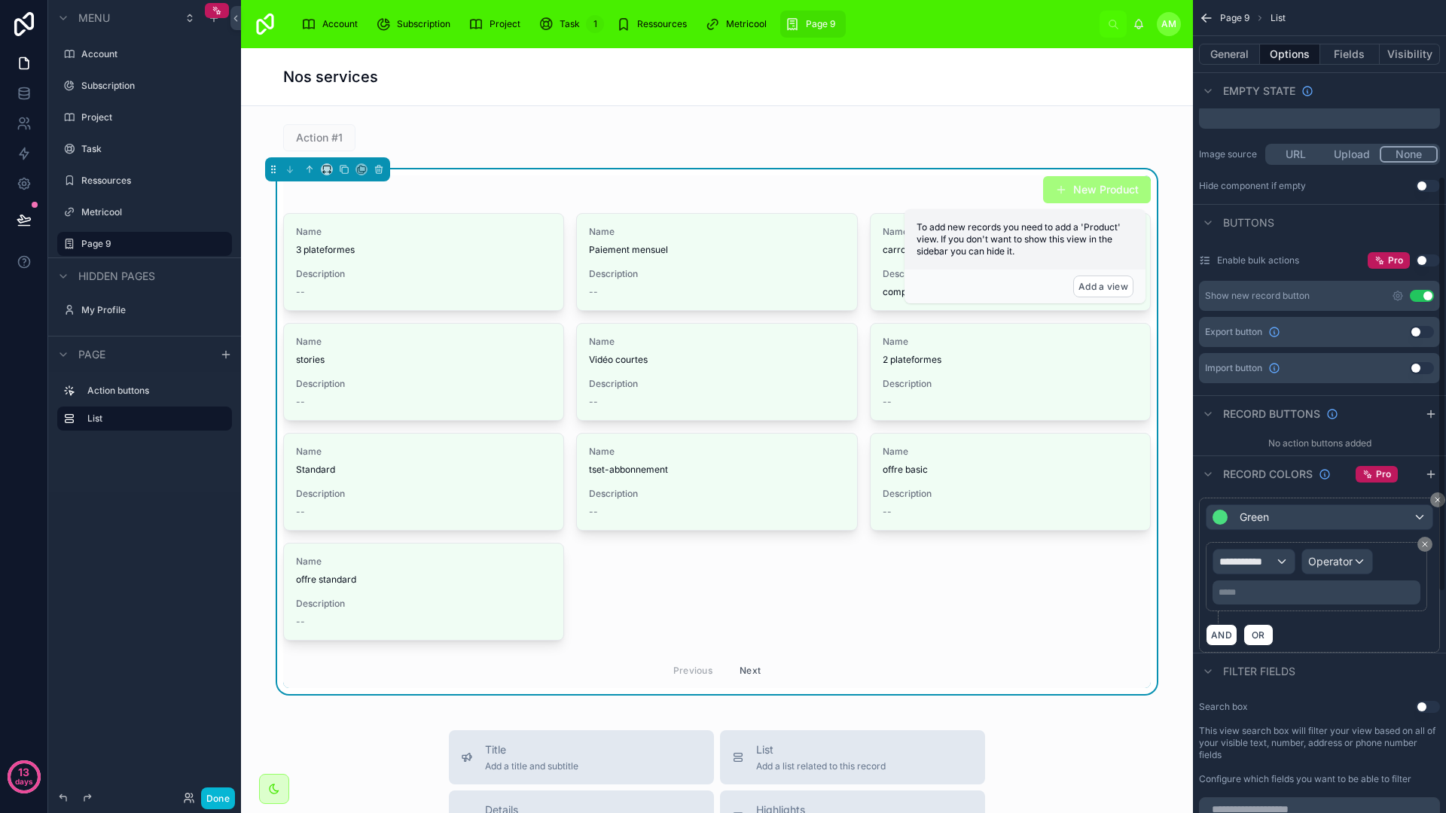
click at [1300, 677] on div "Filter fields" at bounding box center [1319, 671] width 253 height 36
click at [876, 614] on div "Name 3 plateformes Description -- Name Paiement mensuel Description -- Name car…" at bounding box center [716, 450] width 867 height 475
click at [433, 125] on div at bounding box center [717, 137] width 928 height 39
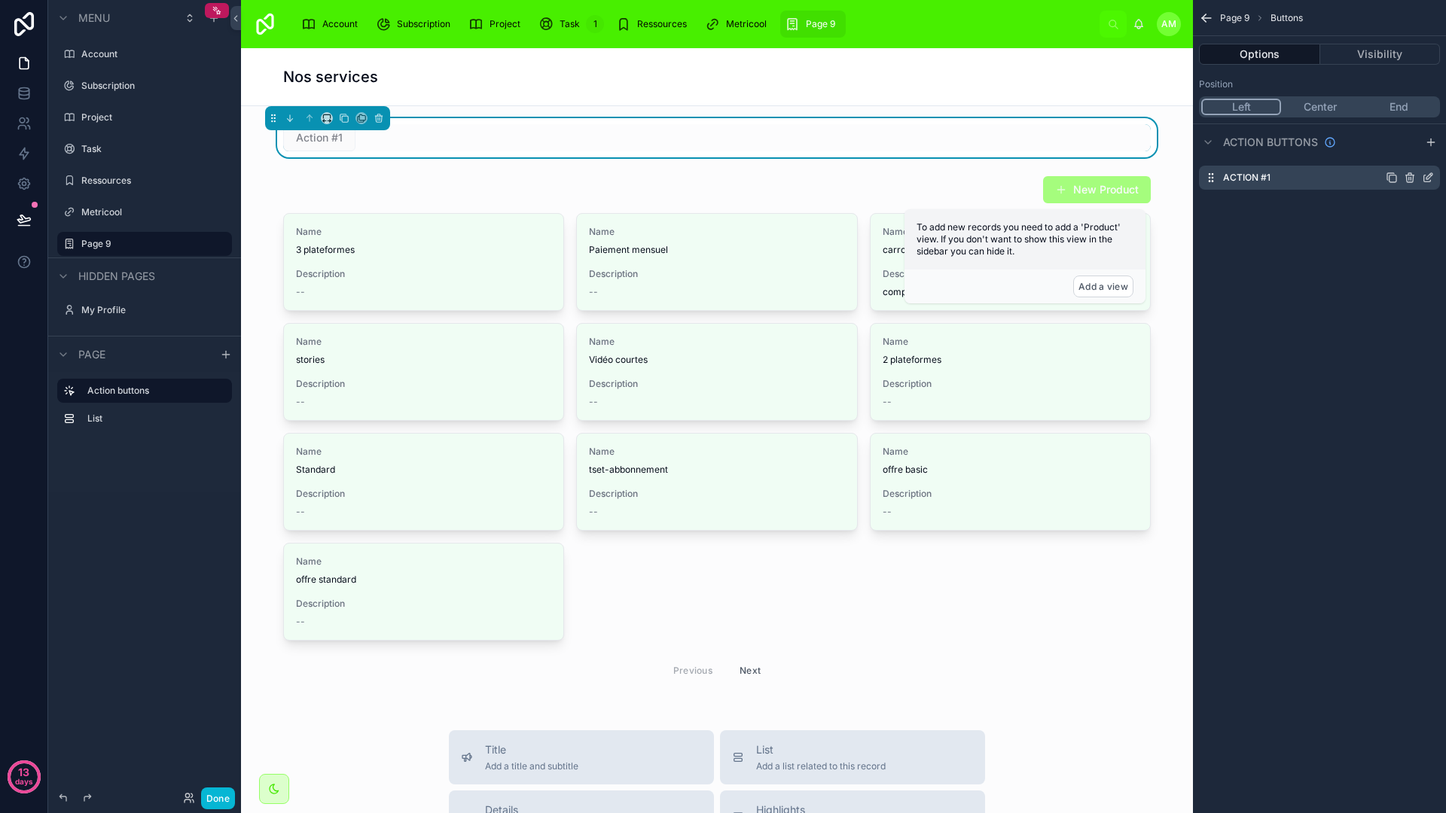
click at [1424, 177] on icon "scrollable content" at bounding box center [1427, 178] width 12 height 12
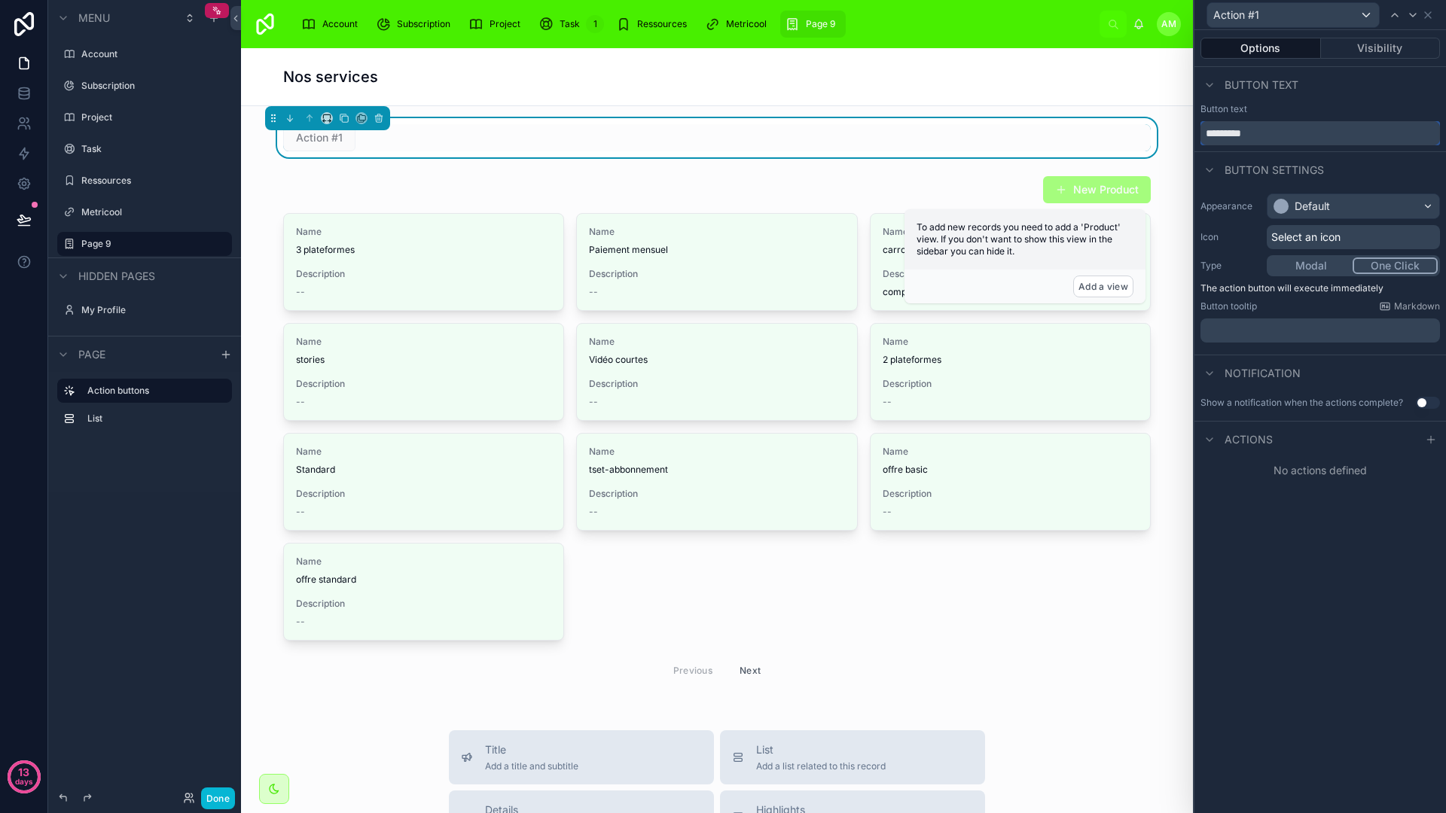
drag, startPoint x: 1263, startPoint y: 138, endPoint x: 1178, endPoint y: 138, distance: 84.3
click at [1178, 138] on div "Action #1 Options Visibility Button text Button text ********* Button settings …" at bounding box center [723, 406] width 1446 height 813
type input "*"
type input "**********"
click at [1320, 206] on div "Default" at bounding box center [1311, 206] width 35 height 15
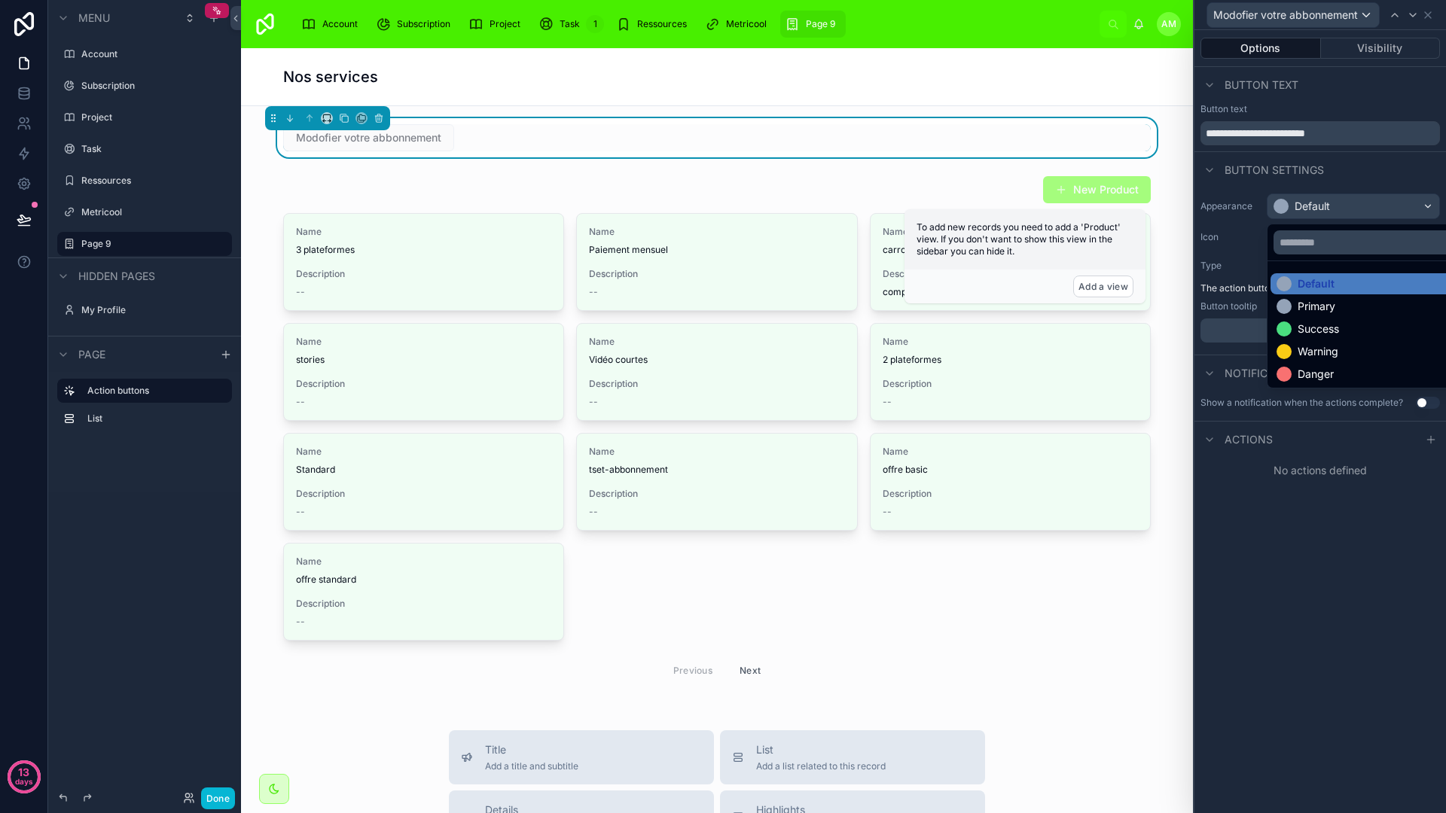
click at [1274, 535] on div at bounding box center [1319, 406] width 251 height 813
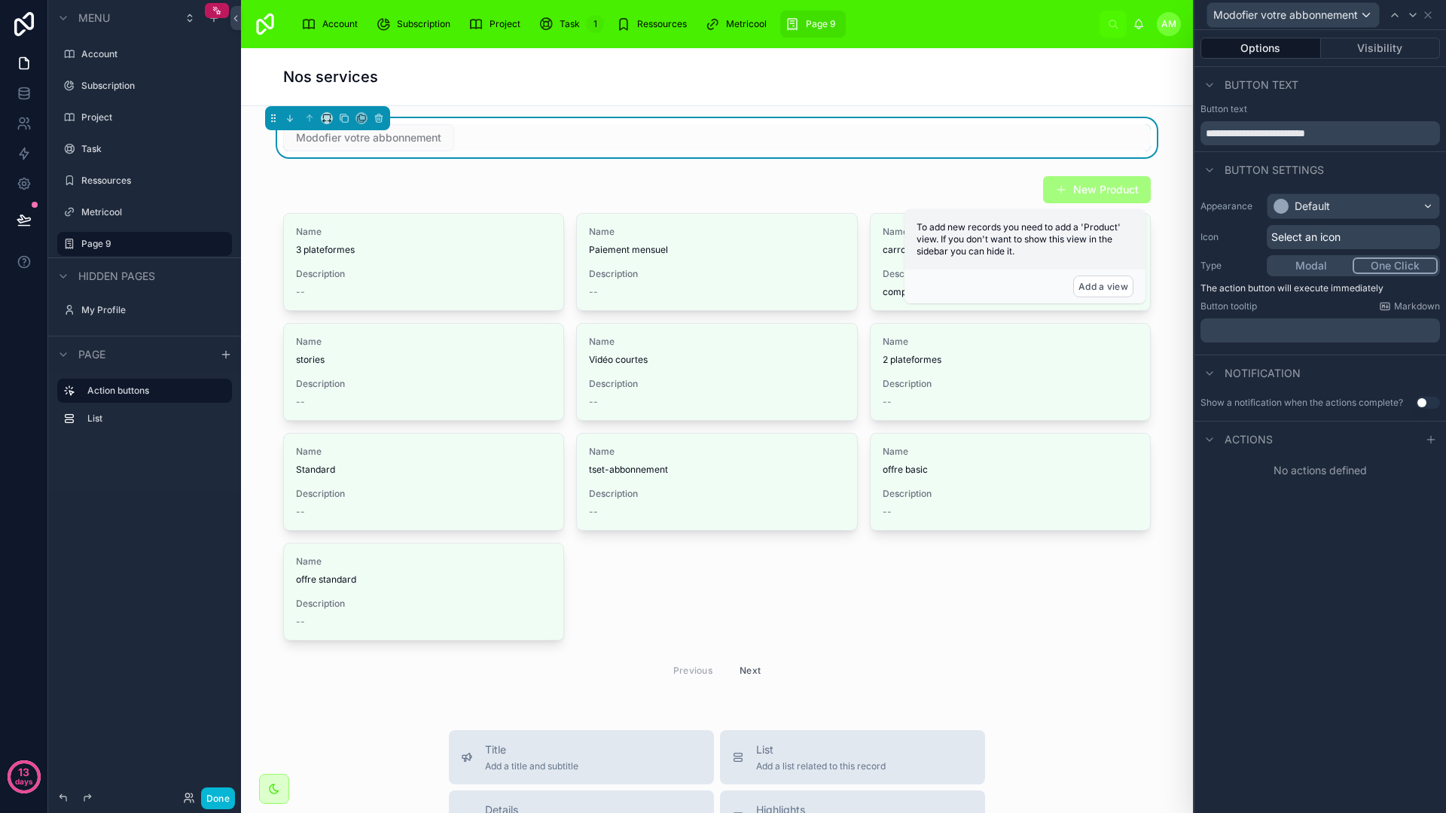
click at [1371, 264] on button "One Click" at bounding box center [1394, 265] width 85 height 17
click at [1315, 262] on button "Modal" at bounding box center [1311, 265] width 84 height 17
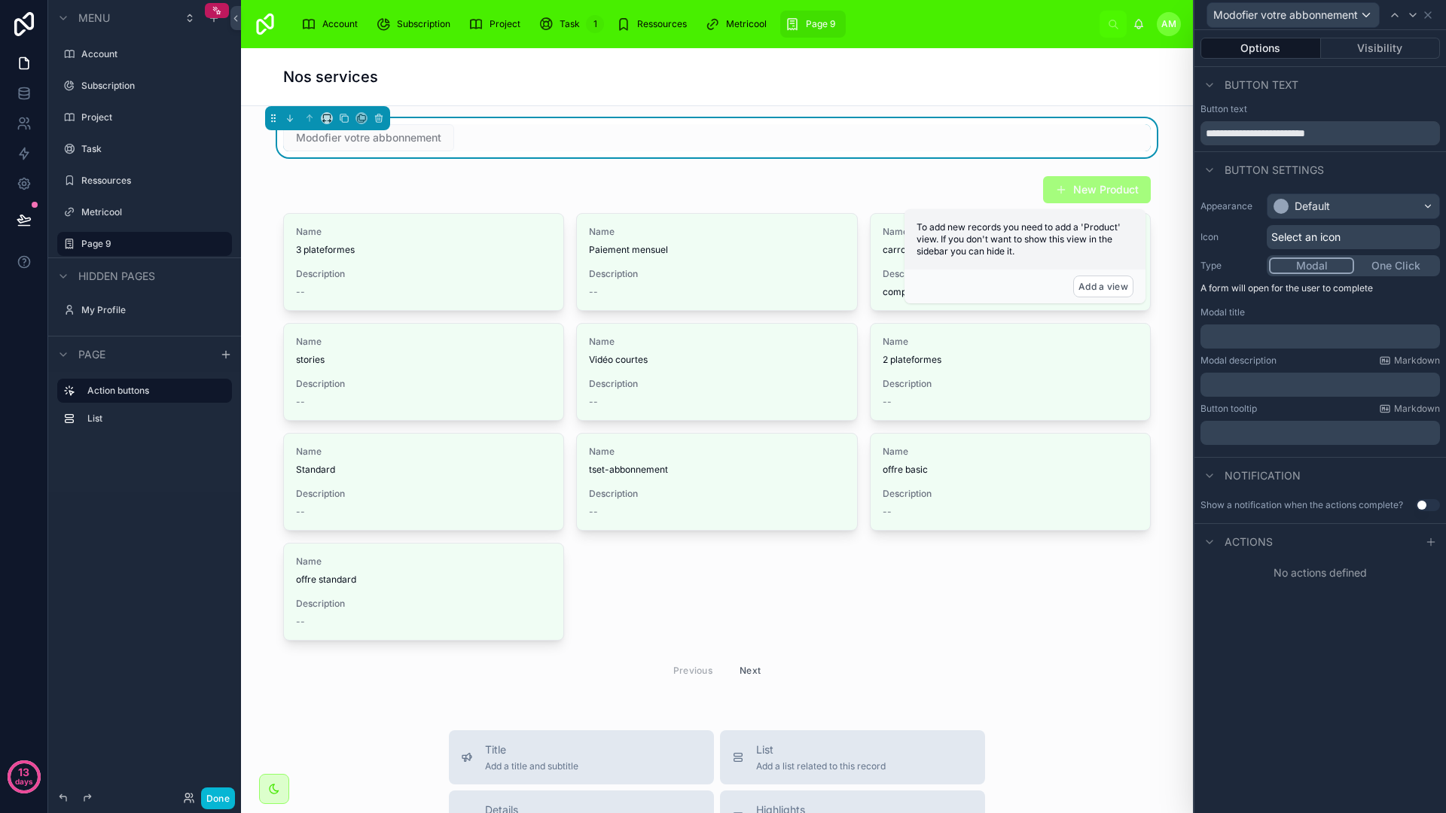
click at [1377, 267] on button "One Click" at bounding box center [1396, 265] width 84 height 17
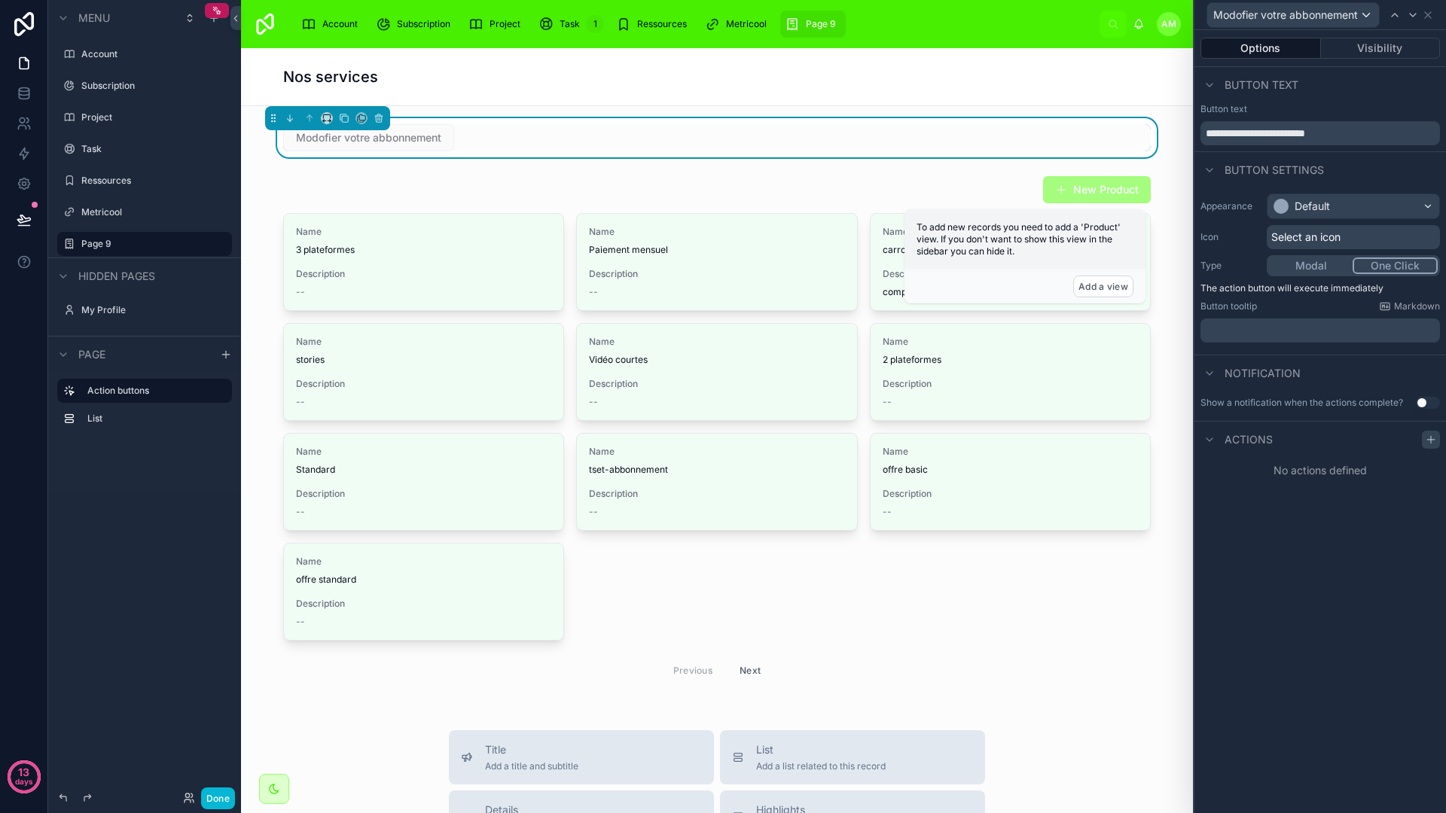
click at [1433, 437] on icon at bounding box center [1430, 440] width 12 height 12
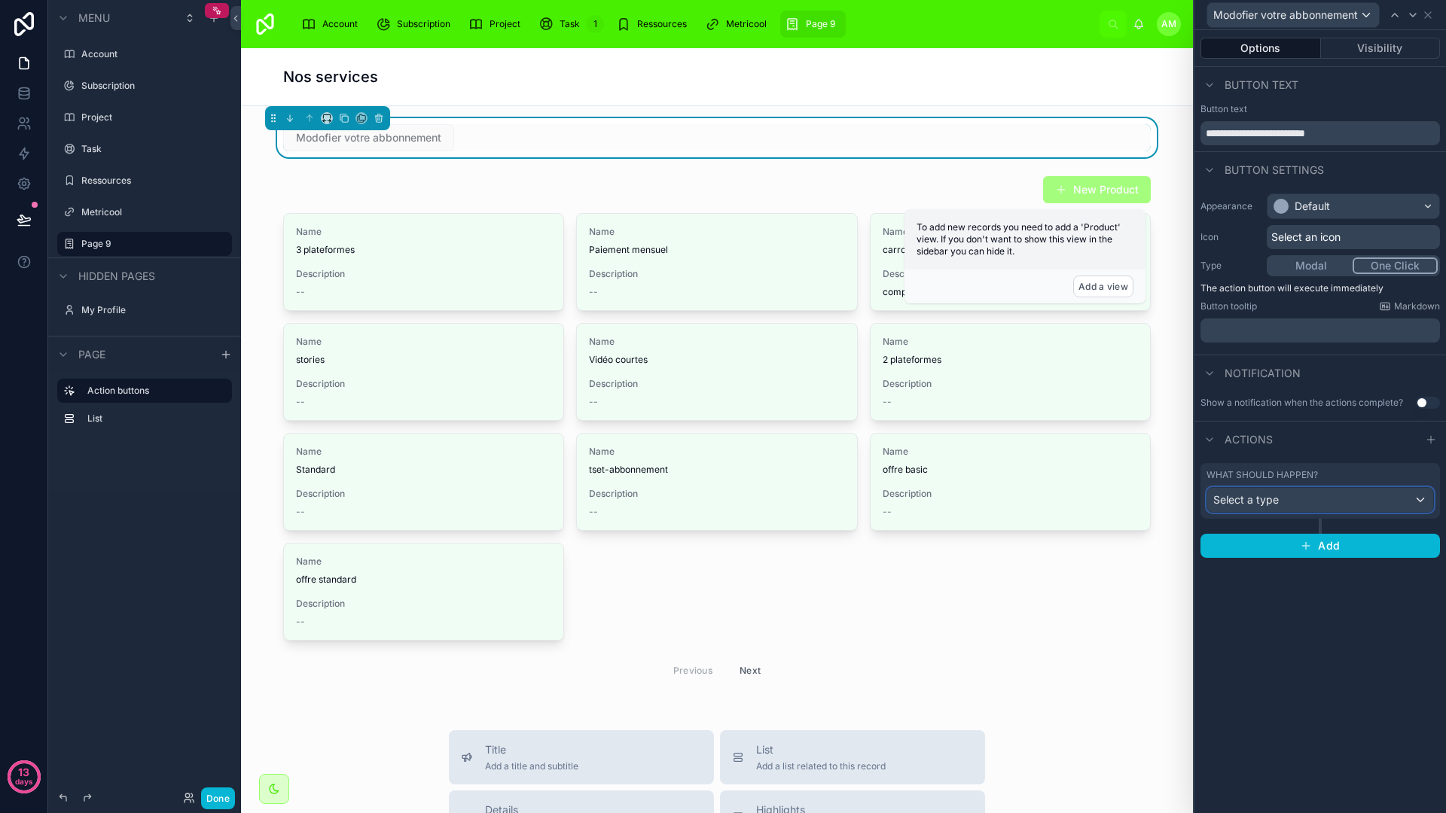
click at [1320, 492] on div "Select a type" at bounding box center [1320, 500] width 226 height 24
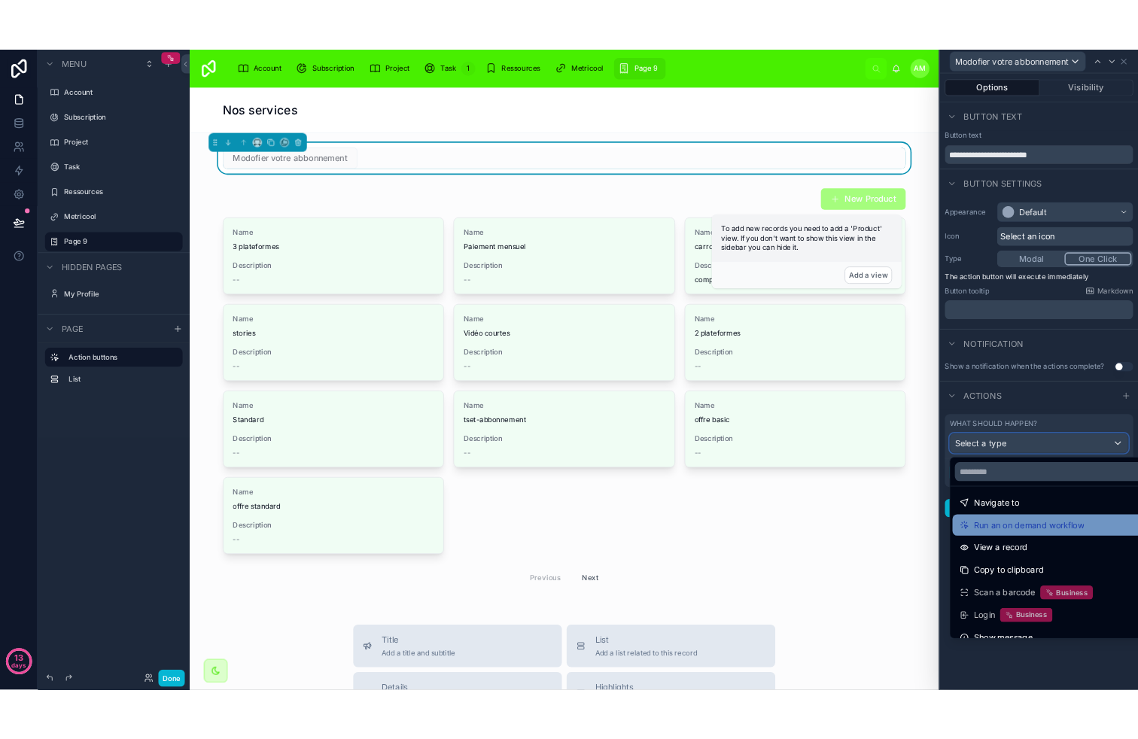
scroll to position [119, 0]
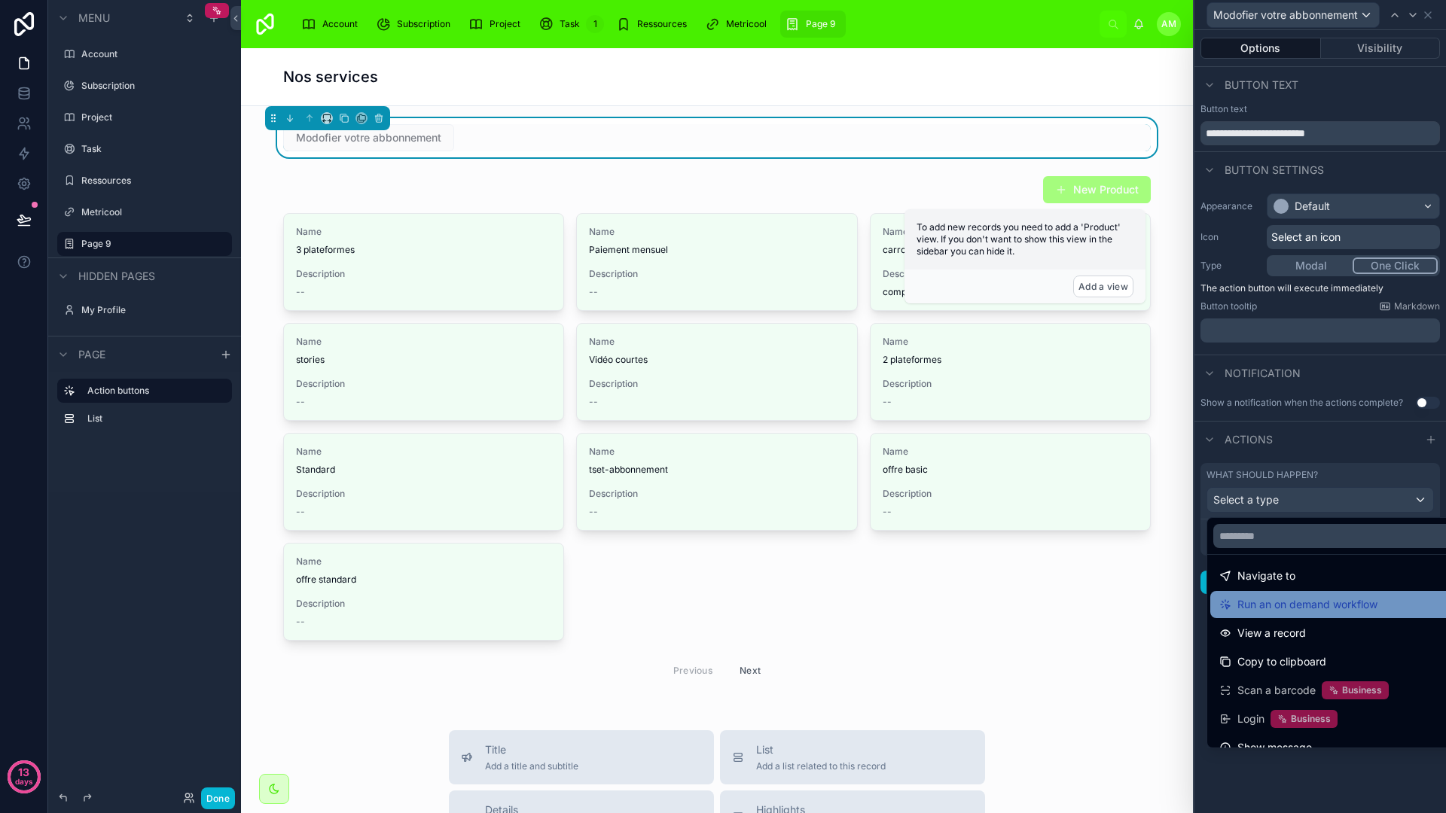
click at [1301, 603] on span "Run an on demand workflow" at bounding box center [1307, 605] width 140 height 18
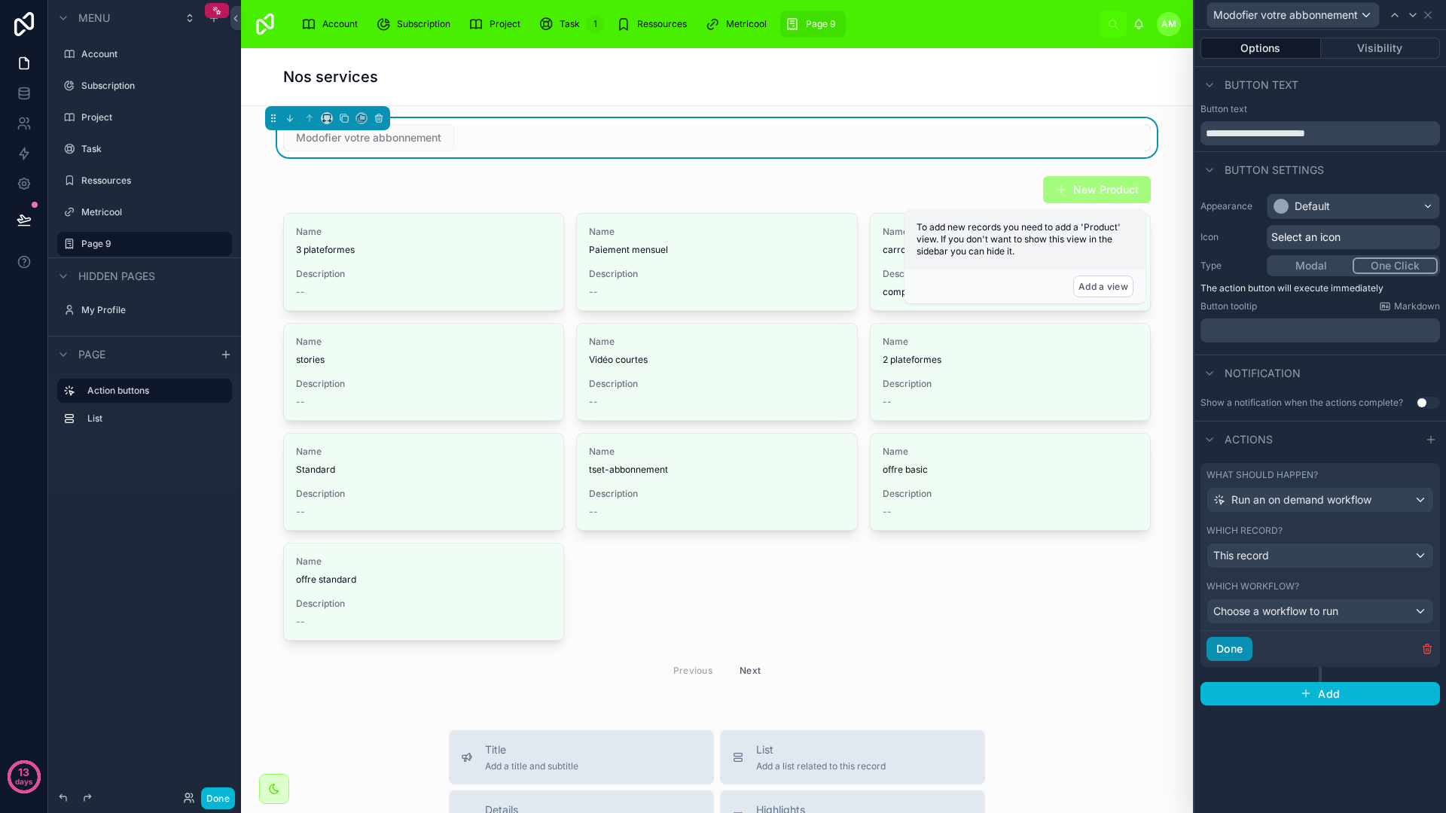
click at [1229, 647] on button "Done" at bounding box center [1229, 649] width 46 height 24
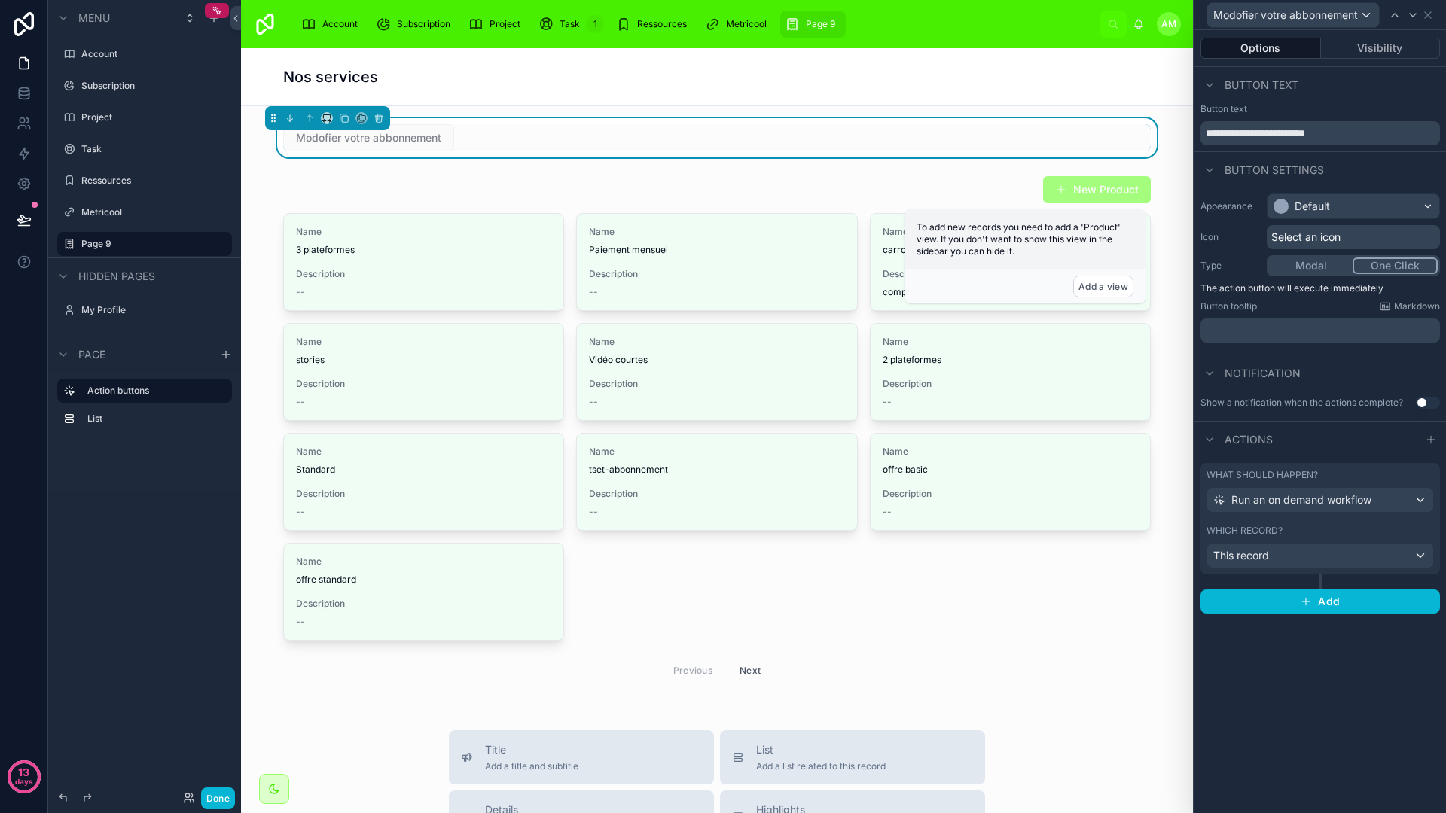
click at [1260, 673] on div "**********" at bounding box center [1319, 421] width 251 height 783
click at [994, 611] on div at bounding box center [717, 431] width 928 height 525
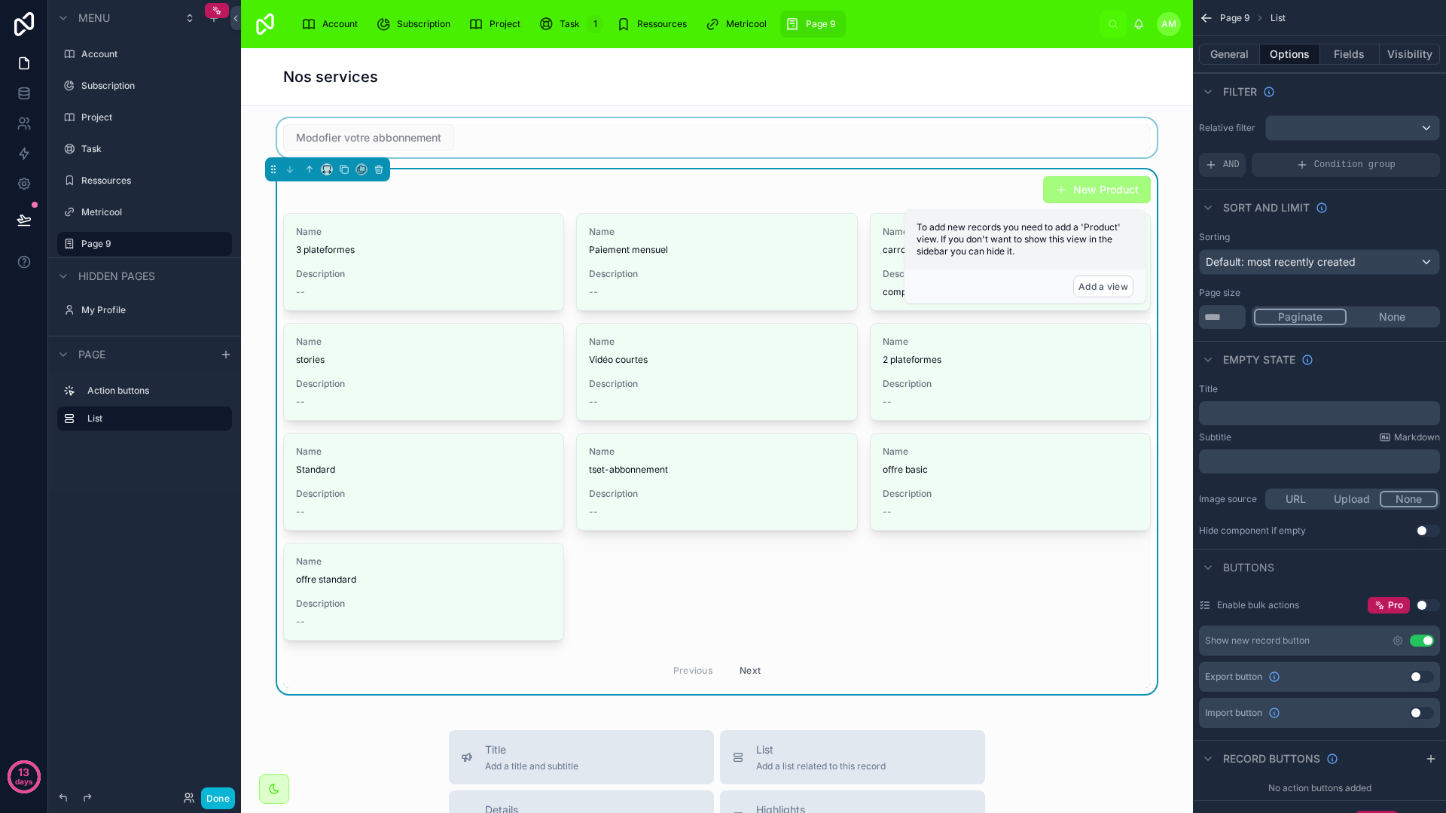
click at [681, 138] on div at bounding box center [717, 137] width 928 height 39
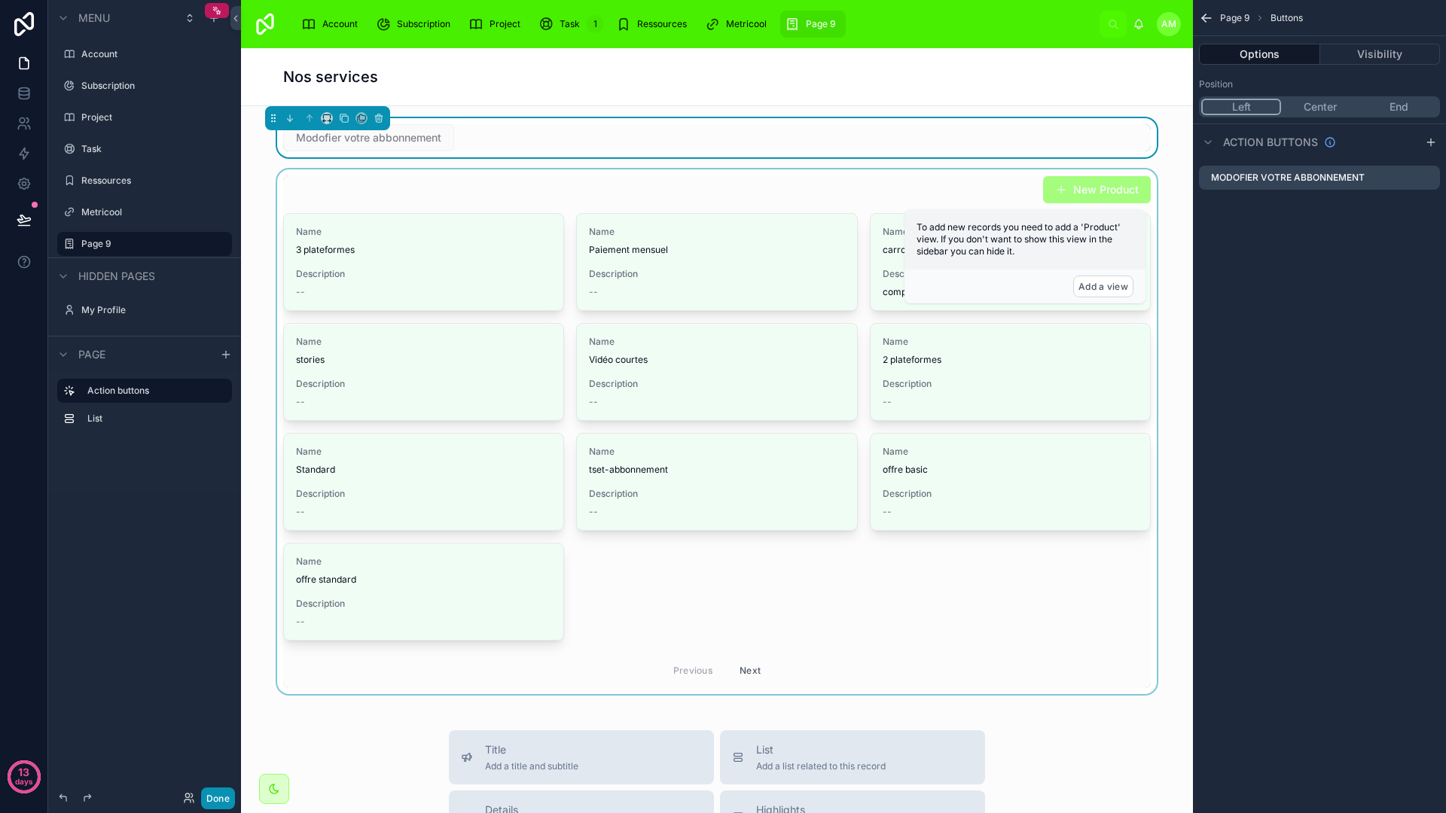
click at [218, 794] on button "Done" at bounding box center [218, 799] width 34 height 22
